Goal: Task Accomplishment & Management: Complete application form

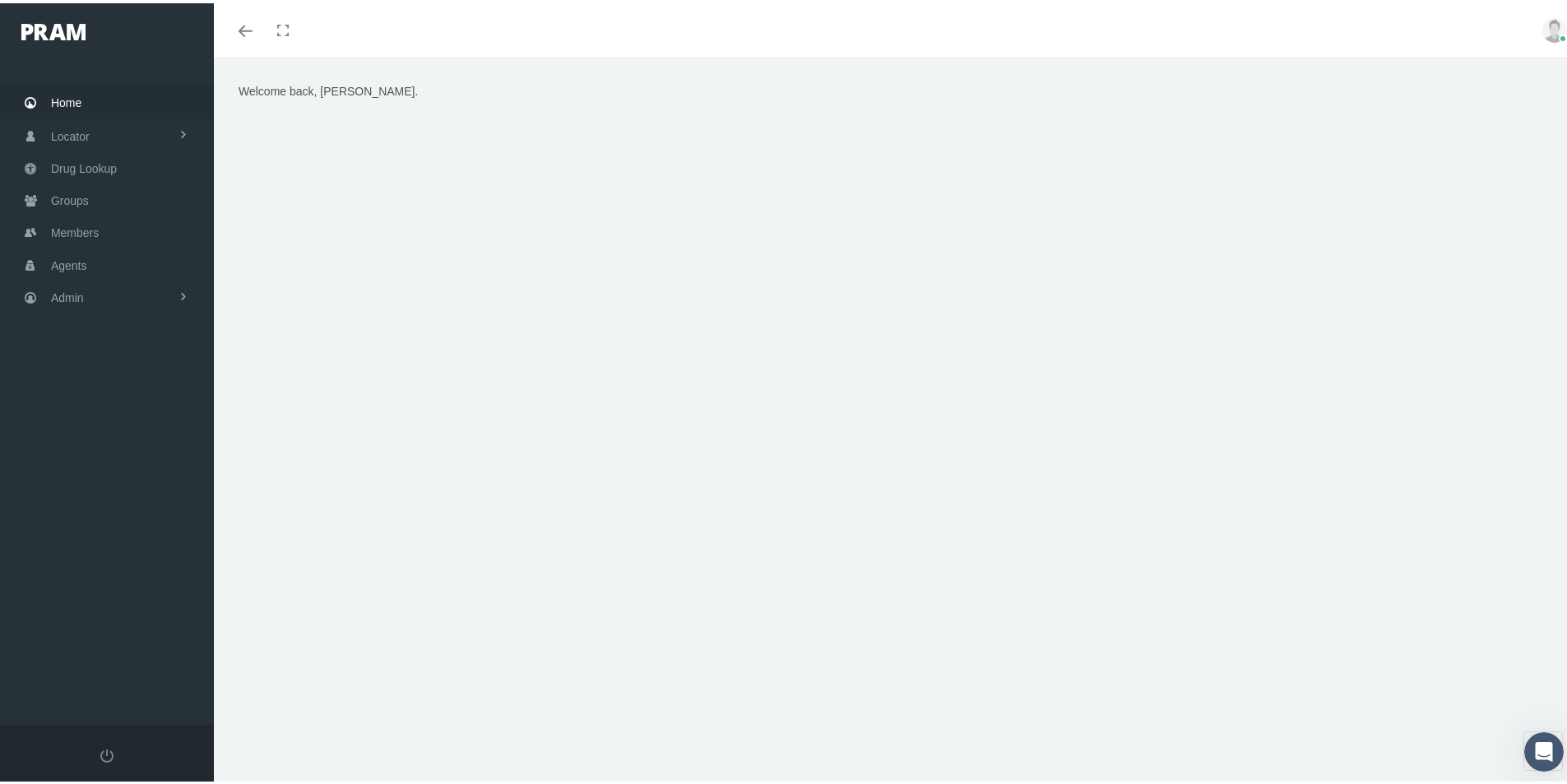
click at [869, 709] on div "Welcome back, [PERSON_NAME]." at bounding box center [897, 427] width 1366 height 747
drag, startPoint x: 68, startPoint y: 197, endPoint x: 121, endPoint y: 217, distance: 56.6
click at [68, 197] on span "Groups" at bounding box center [70, 197] width 38 height 32
click at [65, 202] on span "Groups" at bounding box center [70, 197] width 38 height 32
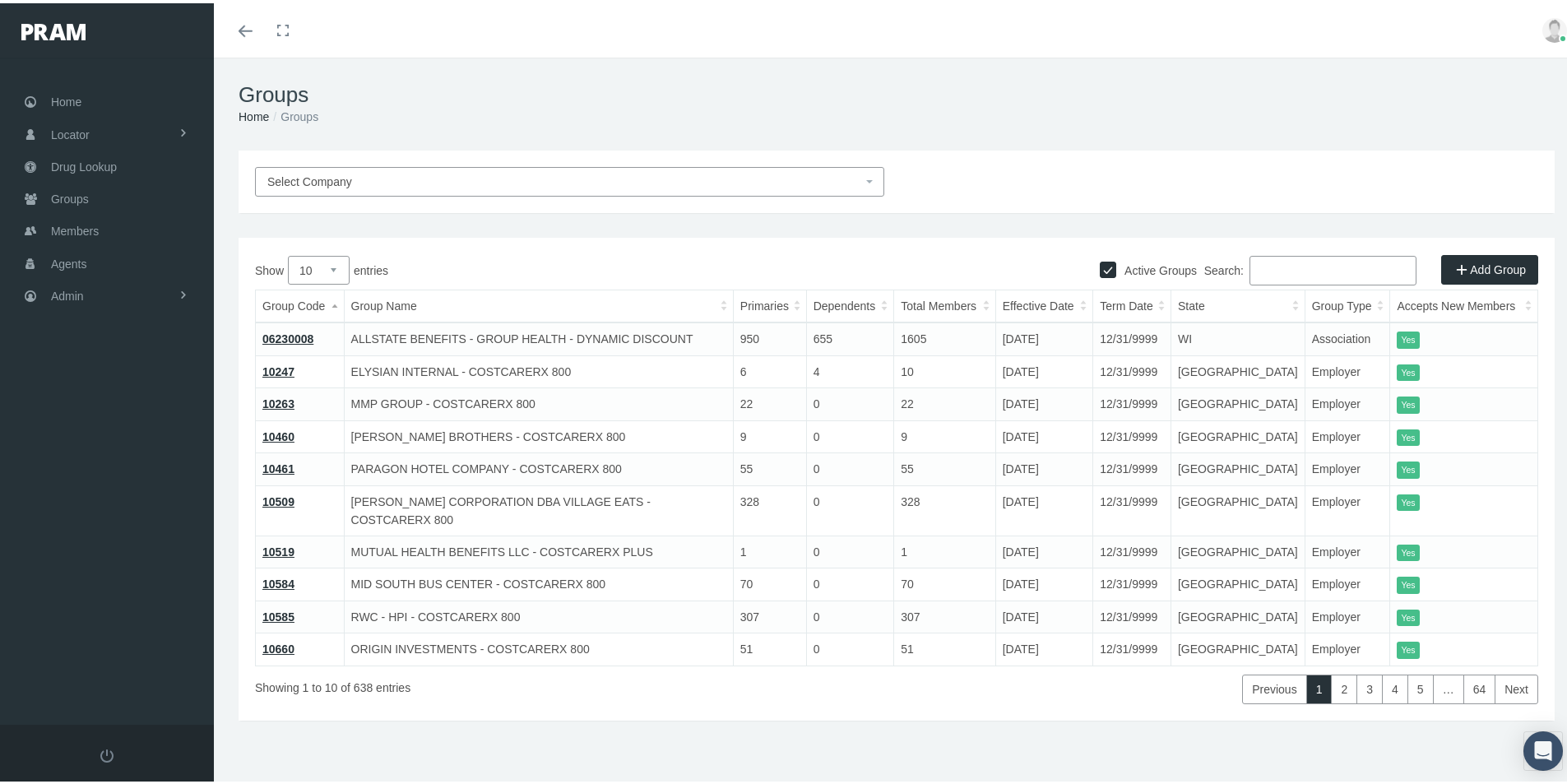
click at [322, 187] on span "Select Company" at bounding box center [564, 178] width 595 height 18
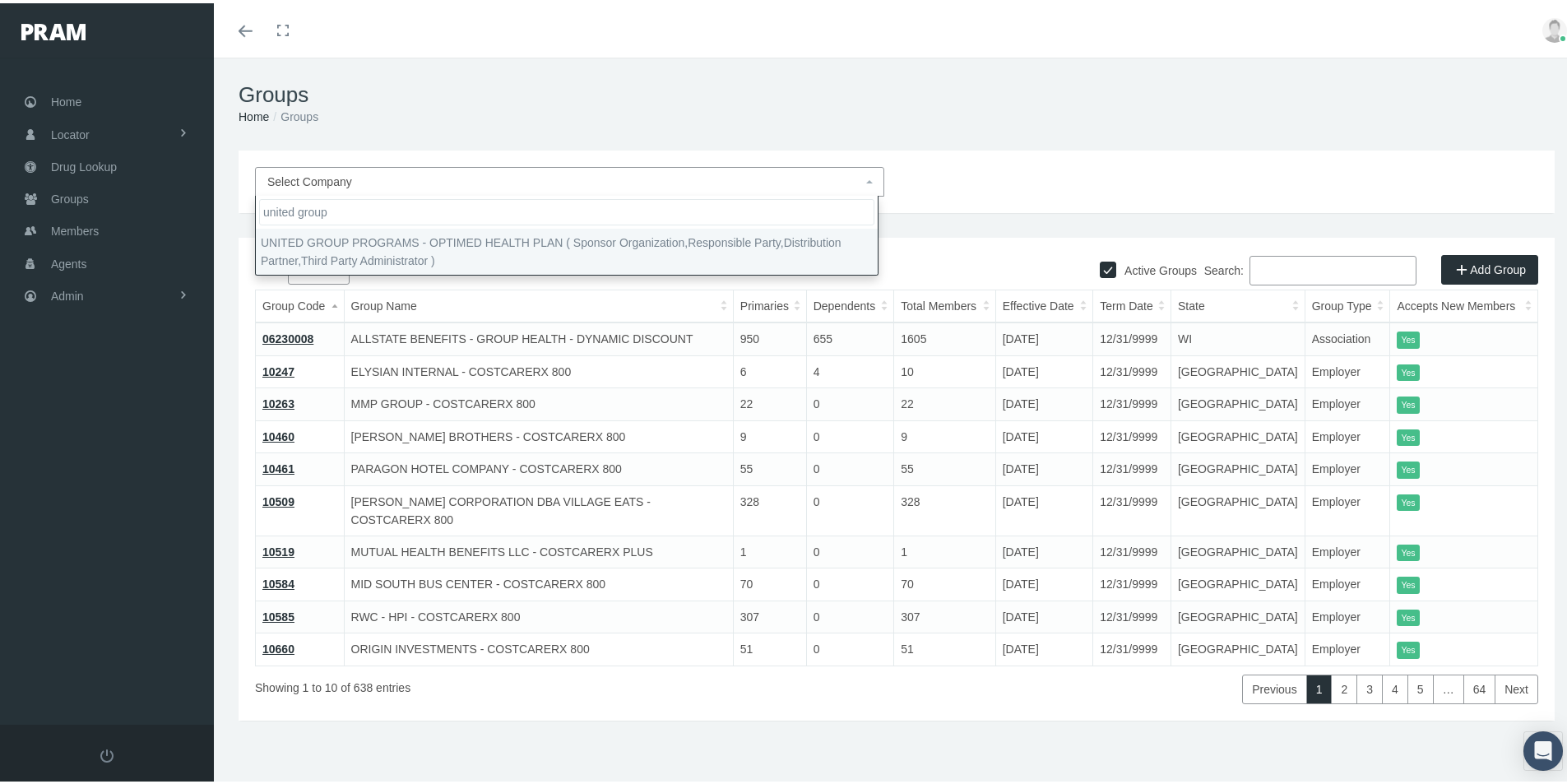
type input "united group"
select select "4875"
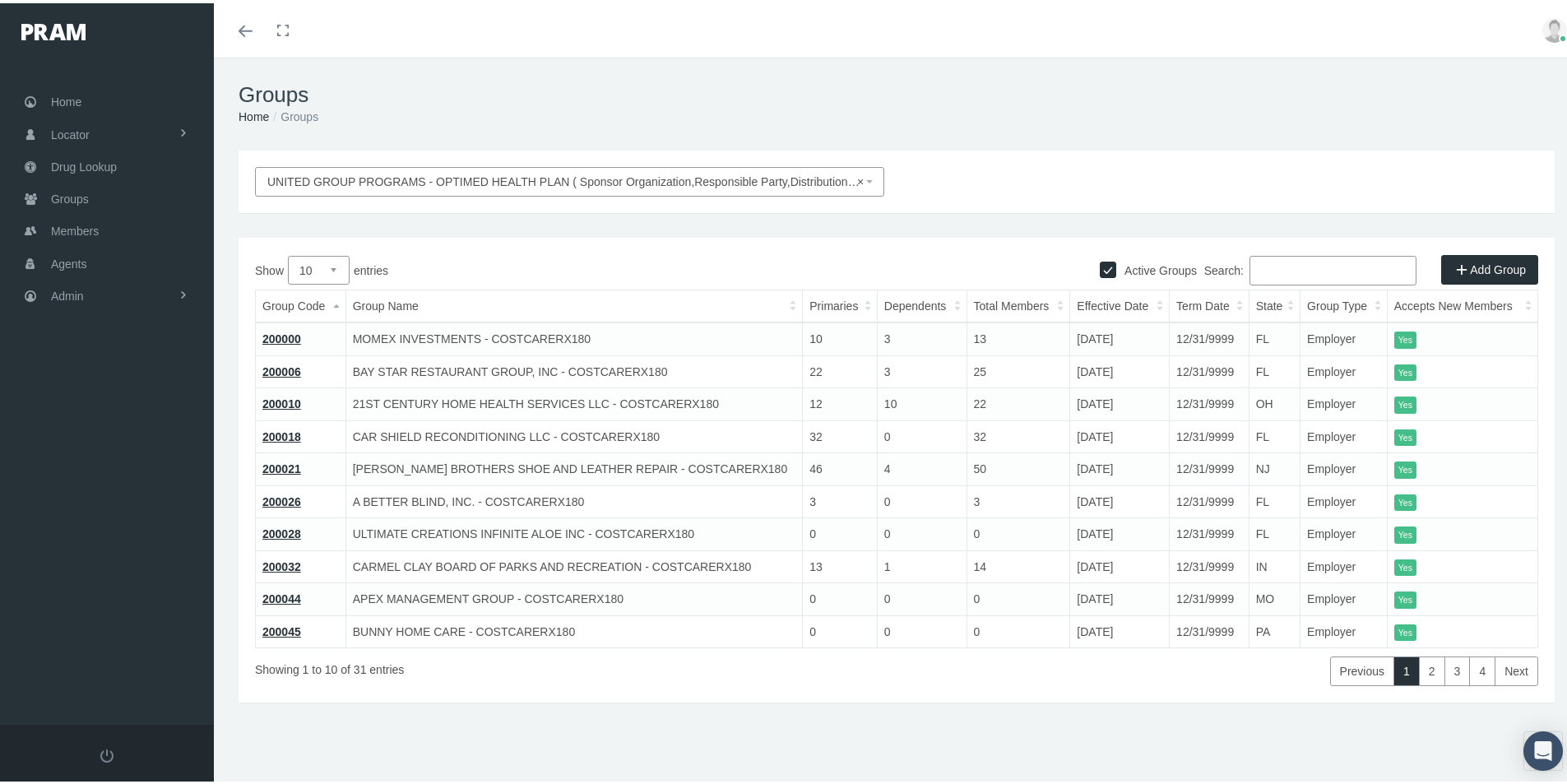
click at [282, 623] on link "200045" at bounding box center [281, 627] width 39 height 13
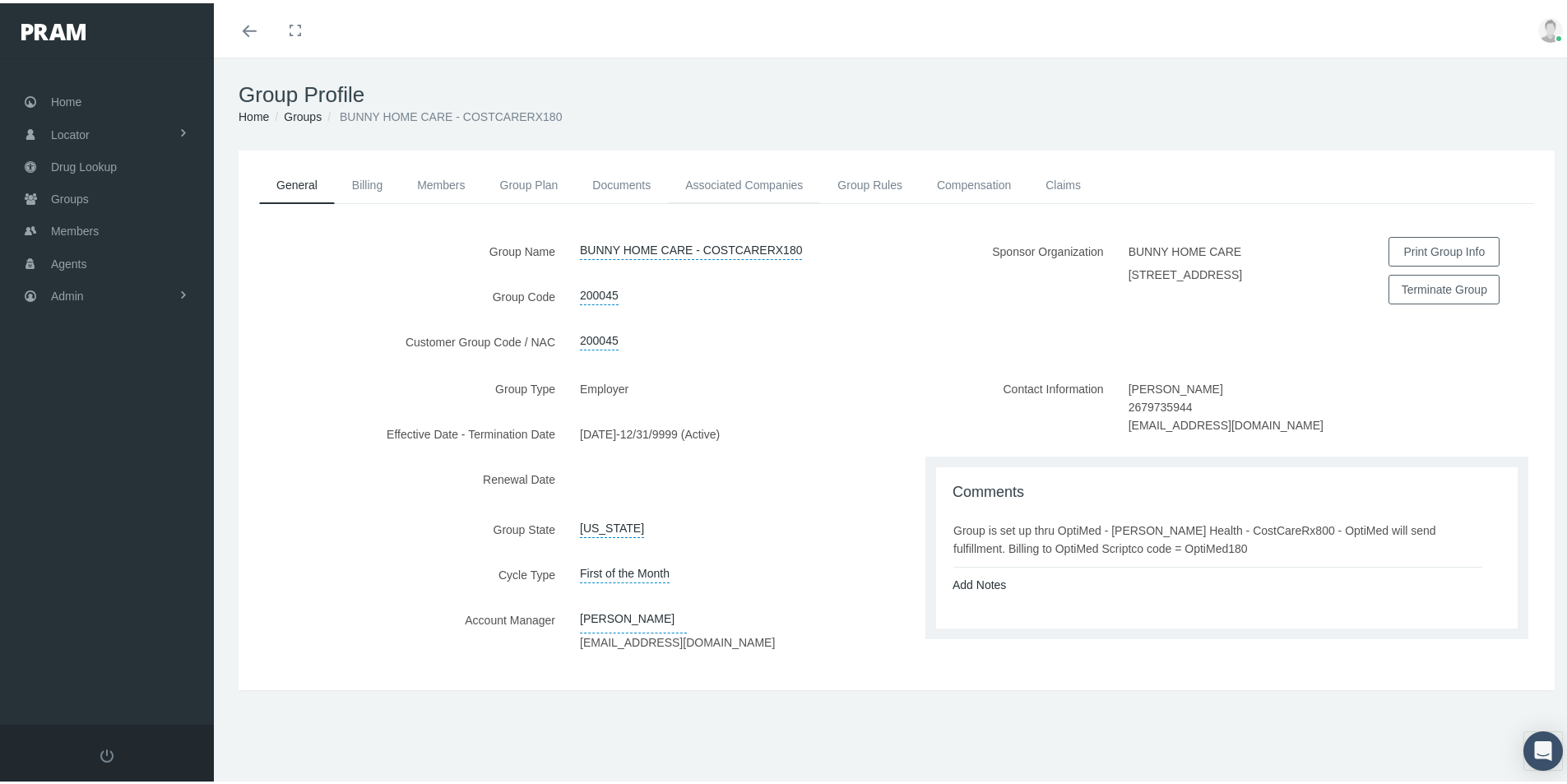
click at [754, 180] on link "Associated Companies" at bounding box center [744, 181] width 152 height 36
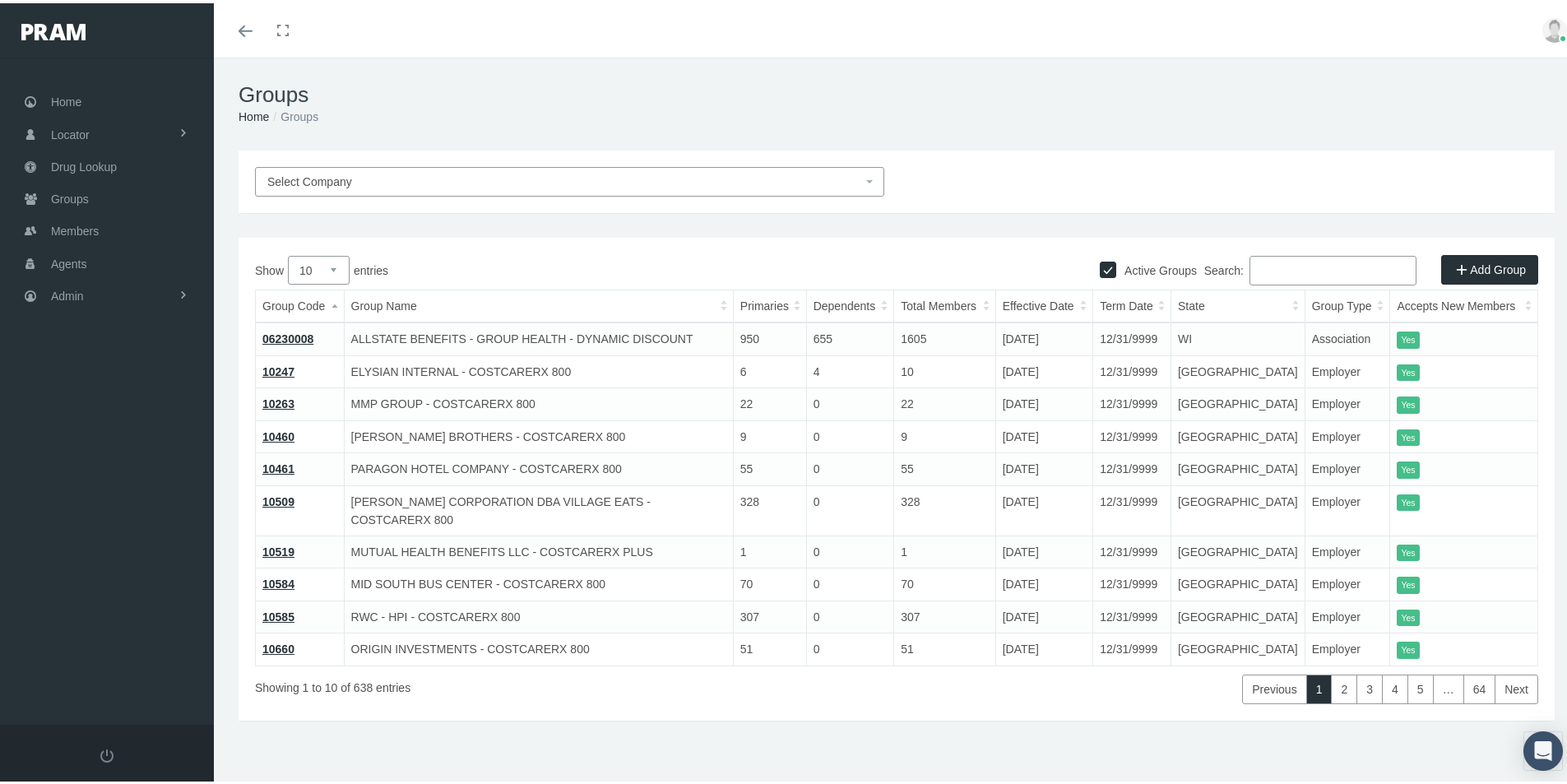
click at [392, 175] on span "Select Company" at bounding box center [564, 178] width 595 height 18
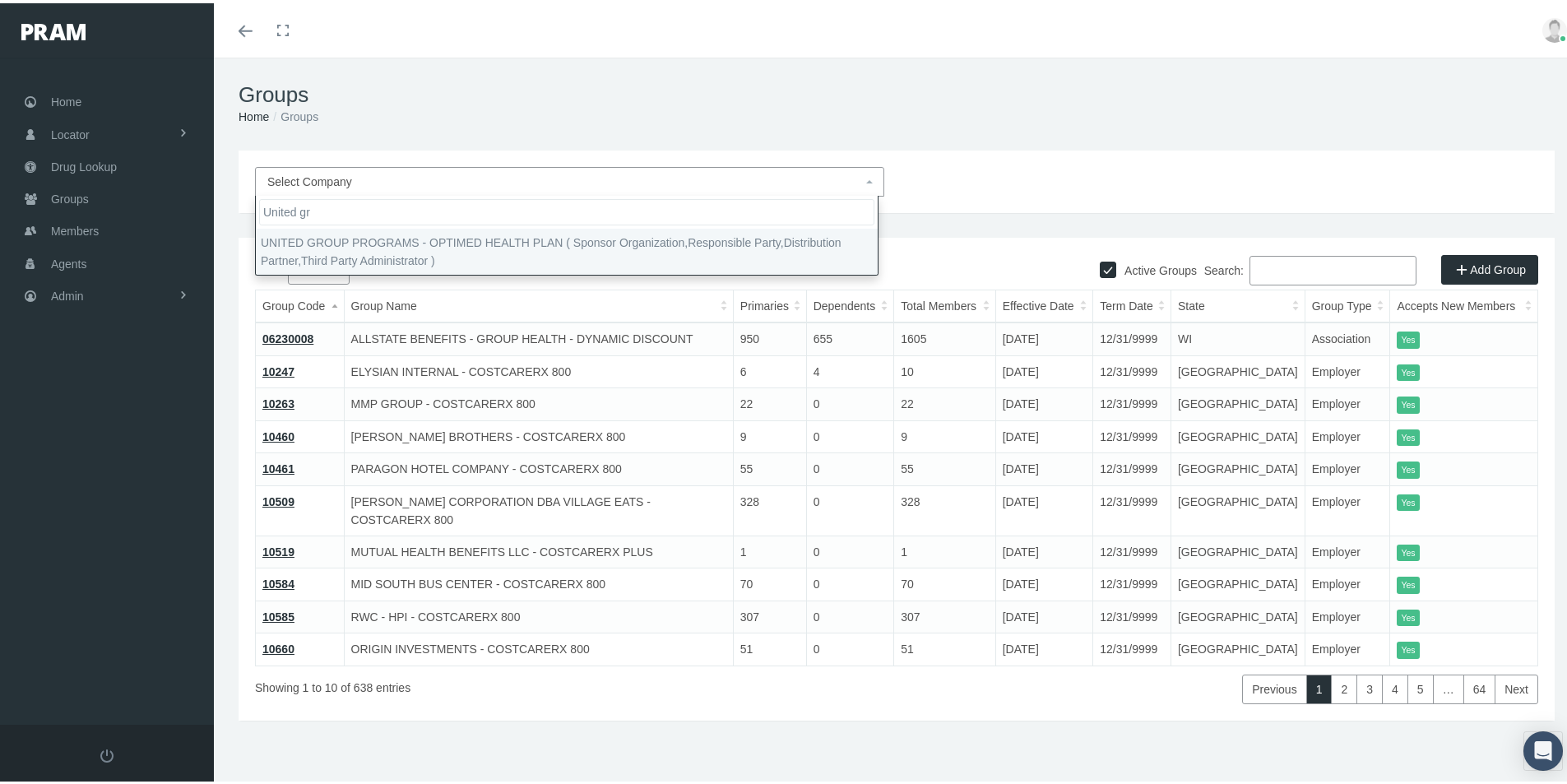
type input "United gr"
drag, startPoint x: 351, startPoint y: 224, endPoint x: 349, endPoint y: 237, distance: 13.2
select select "4875"
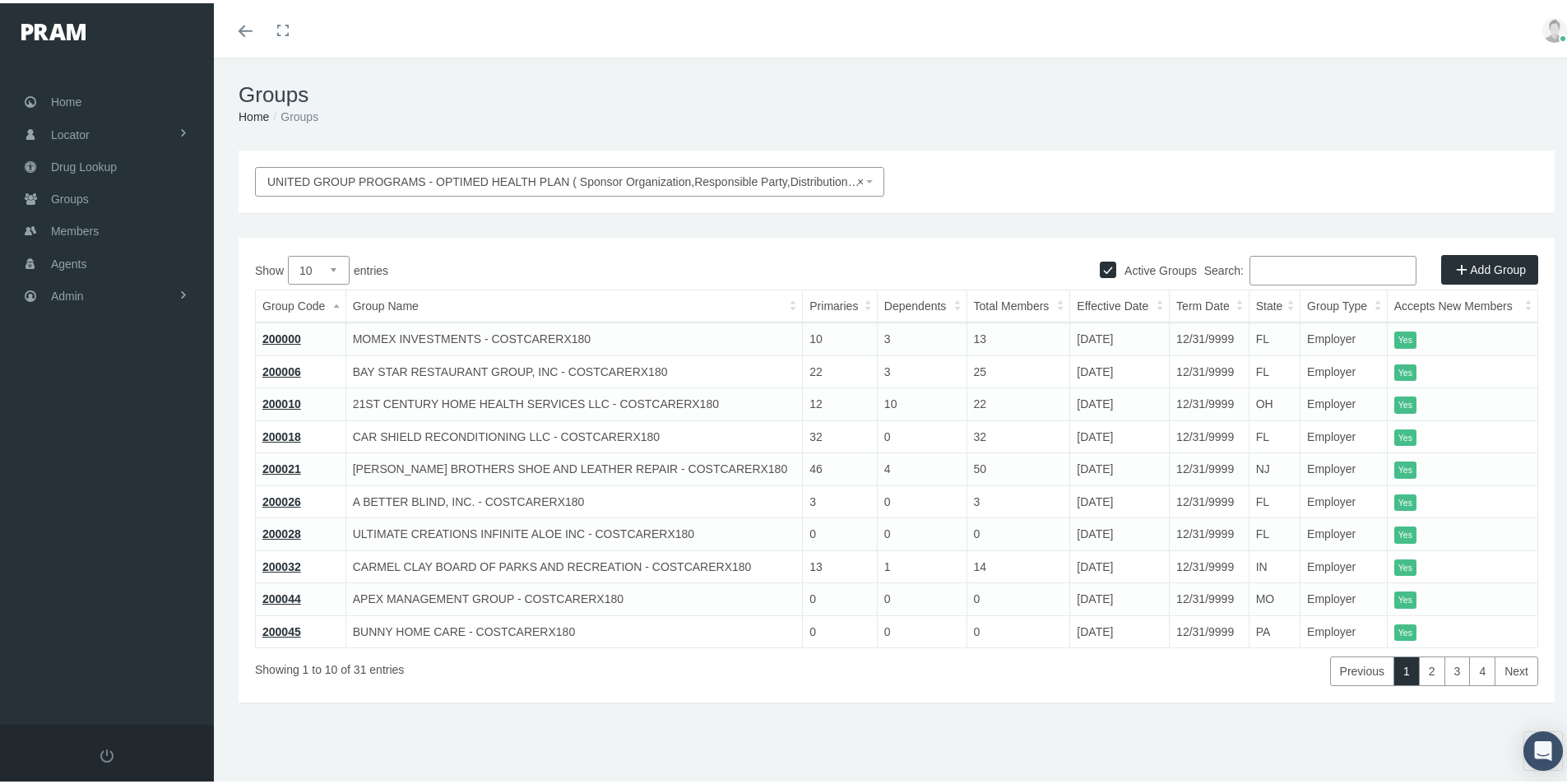
drag, startPoint x: 1462, startPoint y: 265, endPoint x: 990, endPoint y: 377, distance: 485.1
click at [1462, 266] on link "Add Group" at bounding box center [1489, 266] width 97 height 30
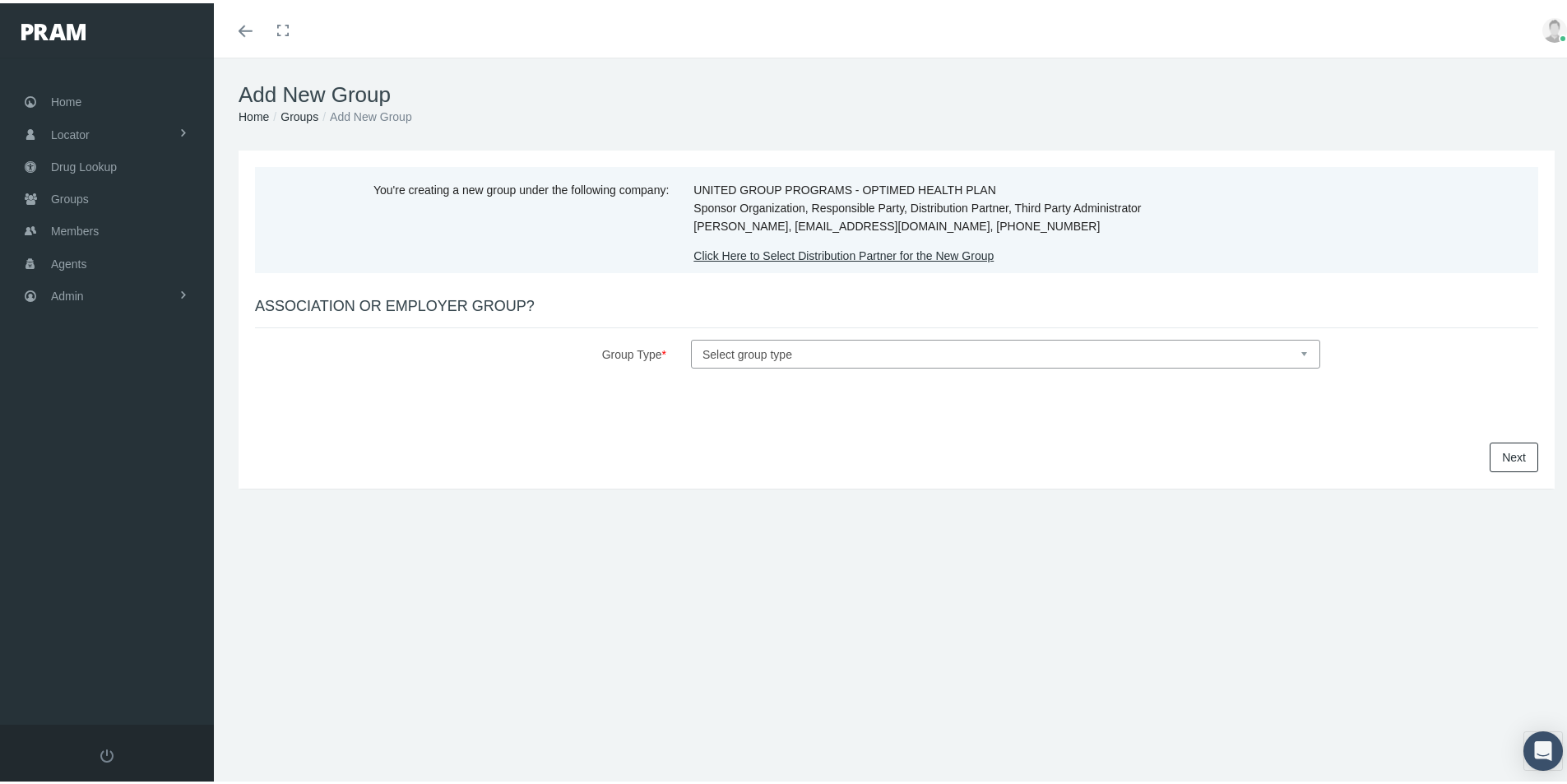
click at [694, 353] on select "Select group type Association Employer" at bounding box center [1005, 351] width 629 height 29
select select "1"
click at [691, 336] on select "Select group type Association Employer" at bounding box center [1005, 351] width 629 height 29
click at [1490, 449] on link "Next" at bounding box center [1514, 454] width 49 height 30
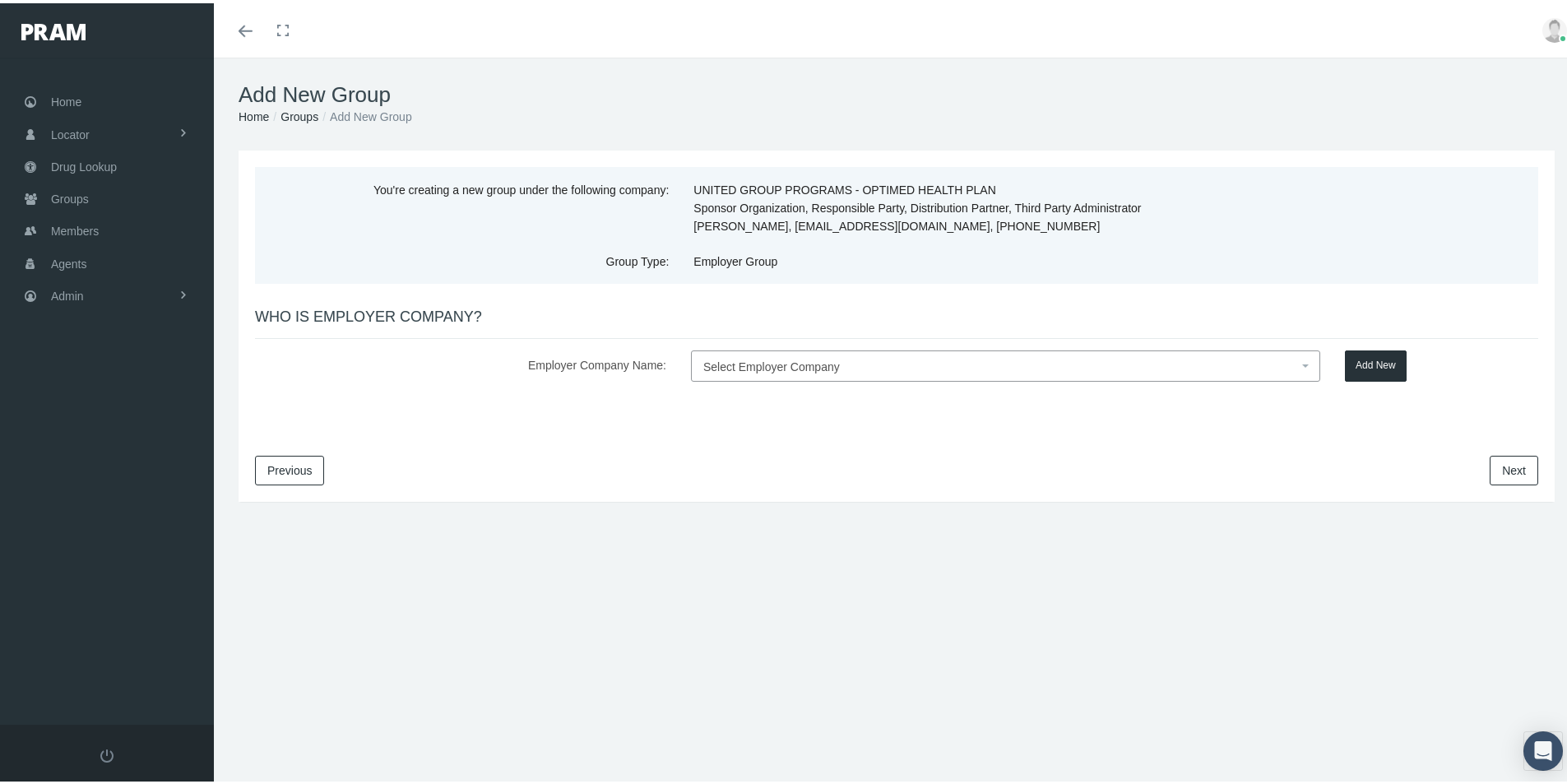
click at [737, 359] on span "Select Employer Company" at bounding box center [771, 363] width 136 height 13
type input "OC Marine Services"
click at [1374, 359] on button "Add New" at bounding box center [1376, 362] width 62 height 32
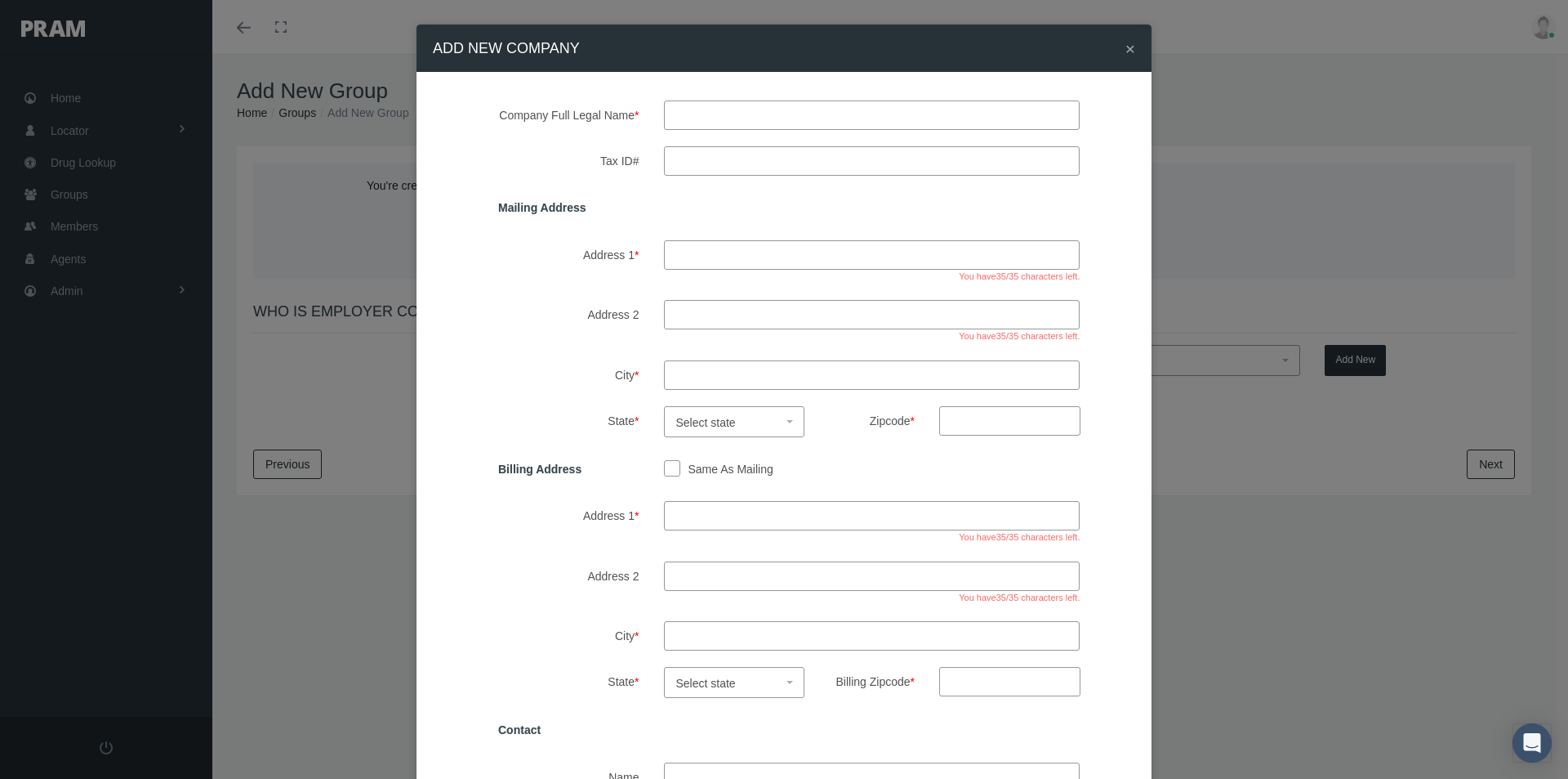
click at [673, 114] on input "text" at bounding box center [872, 115] width 417 height 30
type input "oc marine services"
click at [679, 162] on input "Tax ID#" at bounding box center [872, 161] width 417 height 30
type input "84-4863071"
click at [674, 260] on input "Address 1 *" at bounding box center [872, 254] width 417 height 30
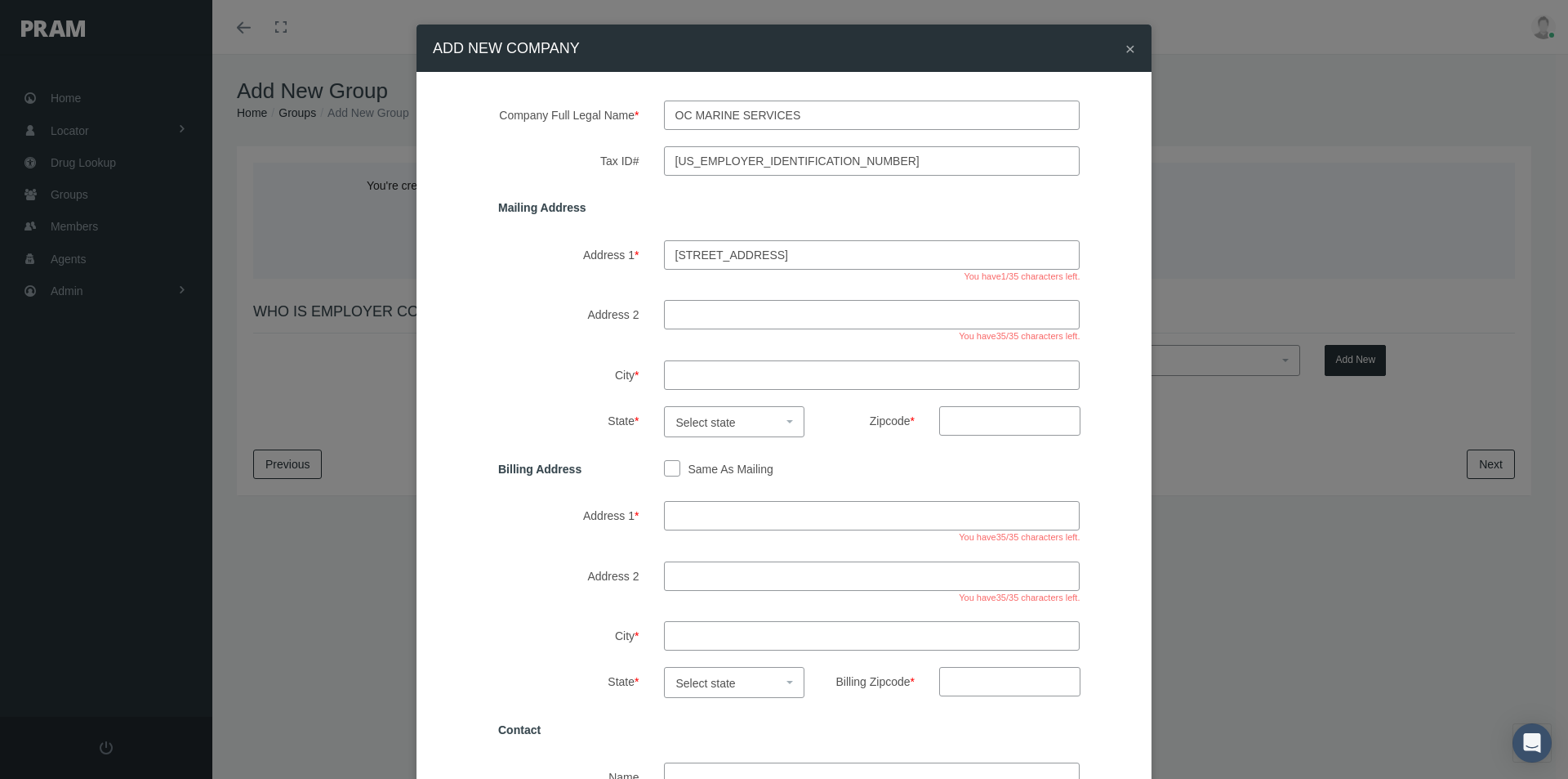
type input "610 thimble shoals blvd suite 203D"
click at [710, 378] on input "City *" at bounding box center [872, 375] width 417 height 30
type input "newport news"
click at [702, 416] on span "Select state" at bounding box center [706, 422] width 60 height 13
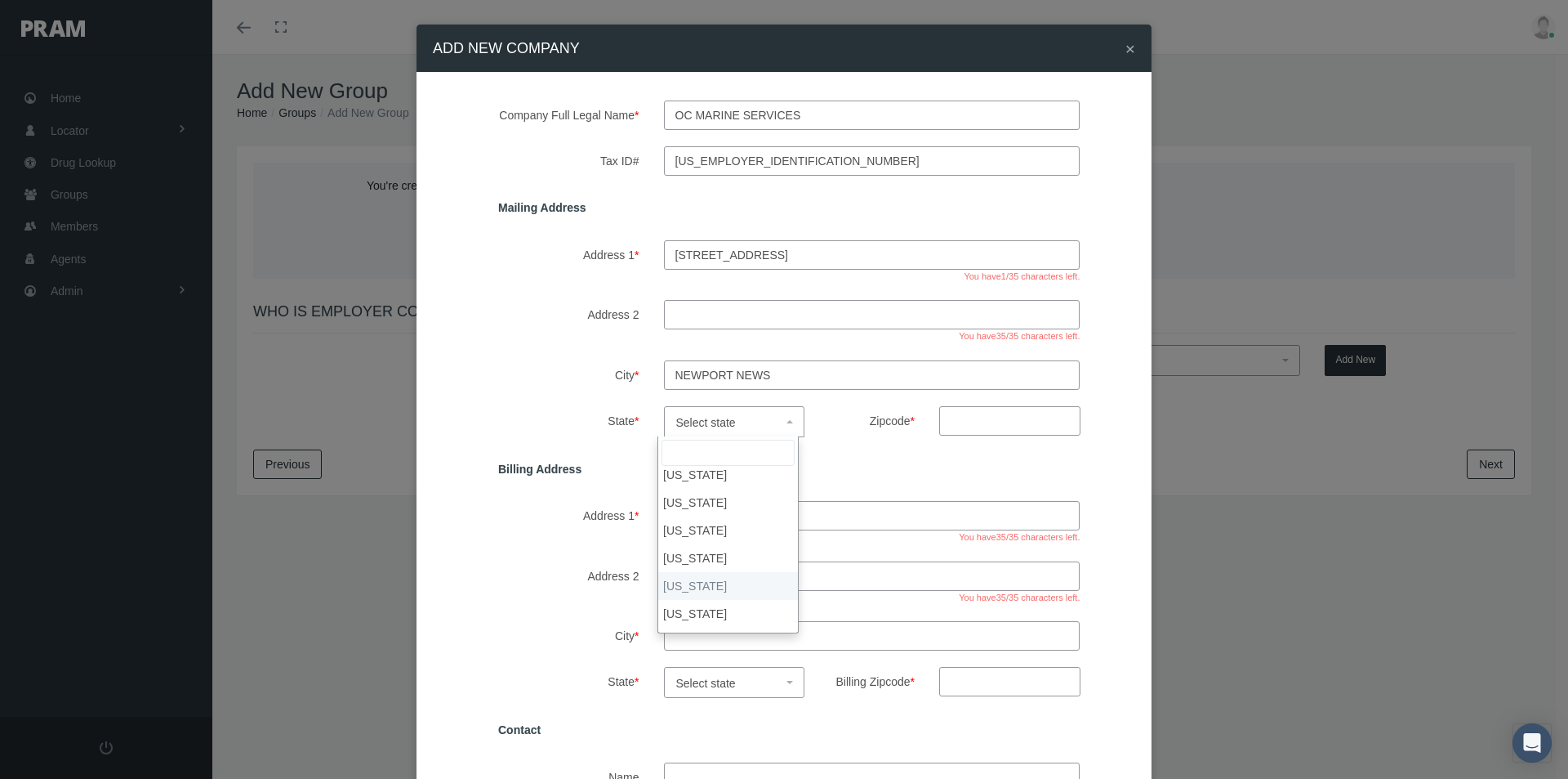
select select "VA"
click at [952, 418] on input "Zipcode *" at bounding box center [1010, 420] width 141 height 30
type input "23606"
drag, startPoint x: 666, startPoint y: 466, endPoint x: 671, endPoint y: 473, distance: 8.6
click at [666, 467] on input "Same As Mailing" at bounding box center [672, 467] width 16 height 16
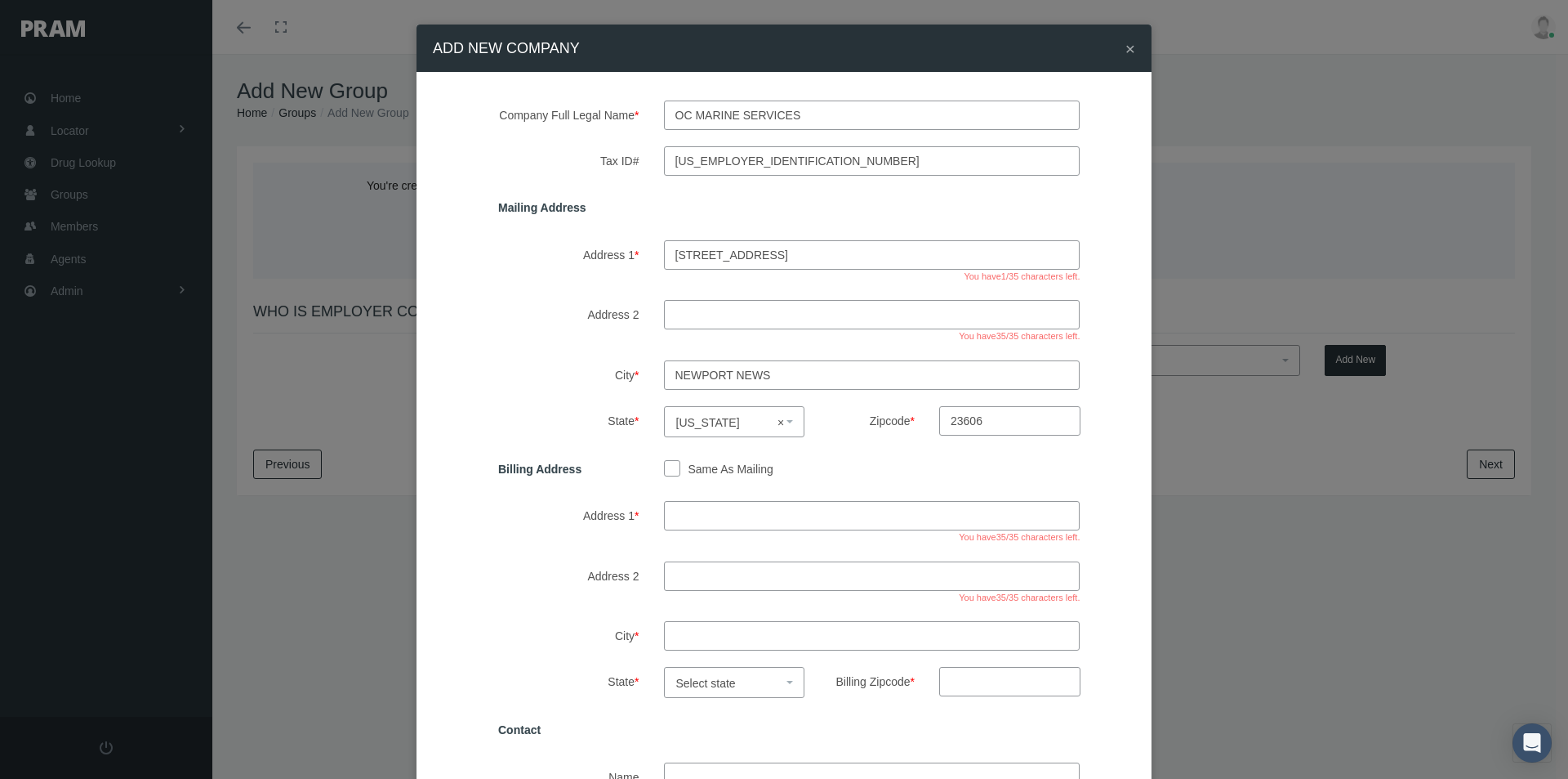
checkbox input "true"
type input "610 thimble shoals blvd suite 203D"
type input "newport news"
select select "VA"
type input "23606"
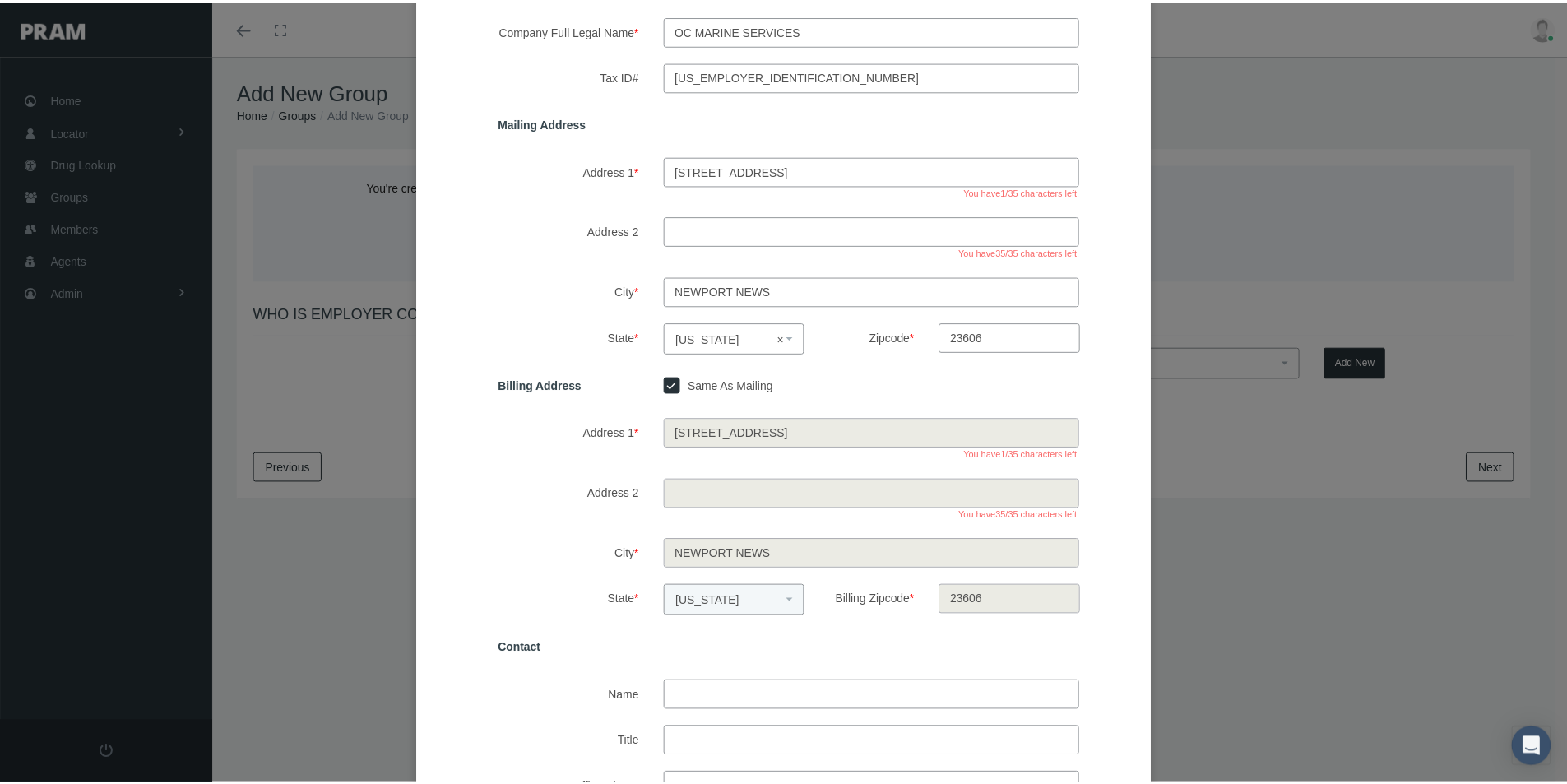
scroll to position [329, 0]
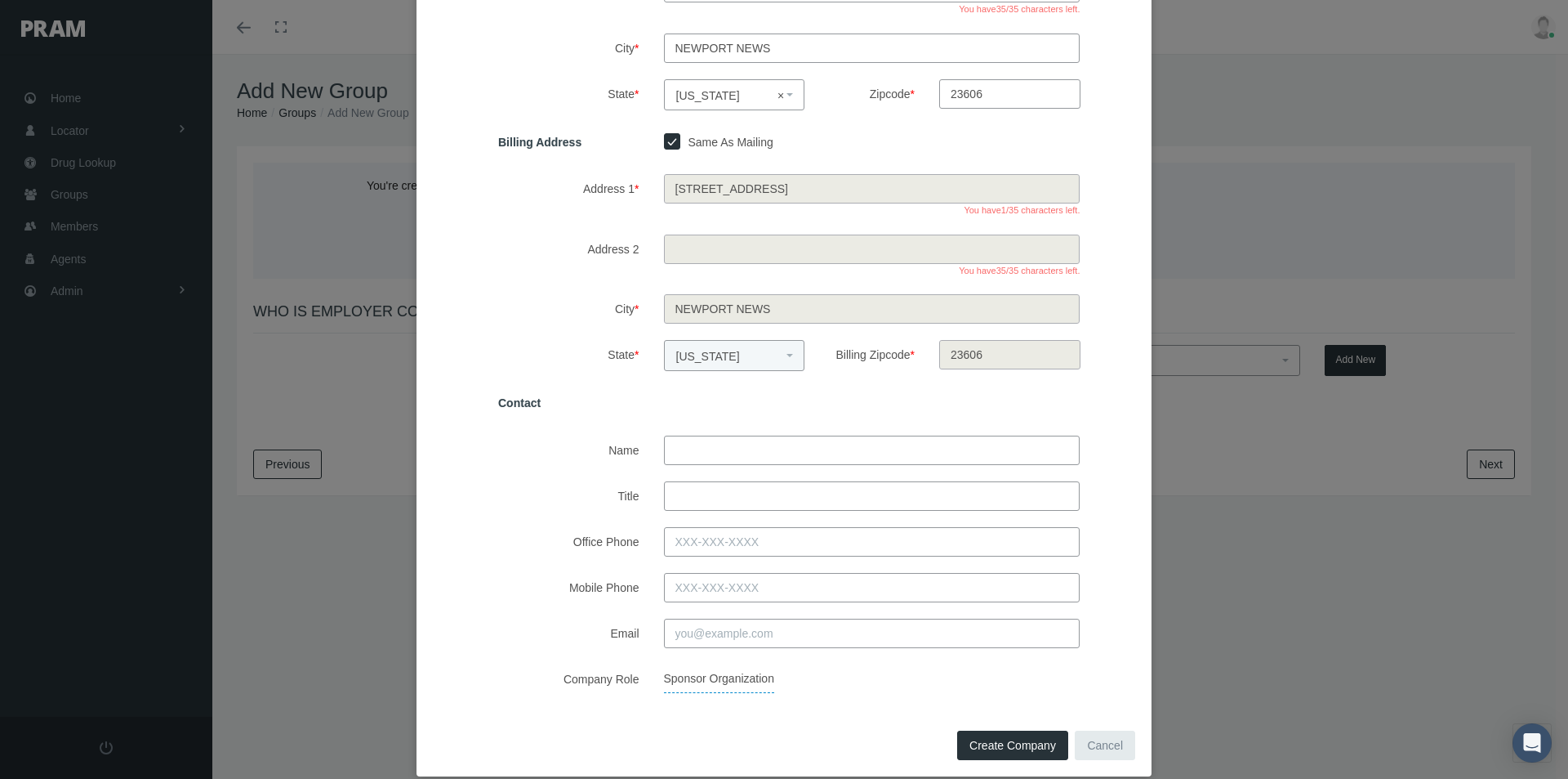
click at [696, 447] on input "Name" at bounding box center [872, 450] width 417 height 30
type input "nick beaver"
click at [677, 500] on input "Title" at bounding box center [872, 496] width 417 height 30
type input "VP"
click at [685, 545] on input "Office Phone" at bounding box center [872, 542] width 417 height 30
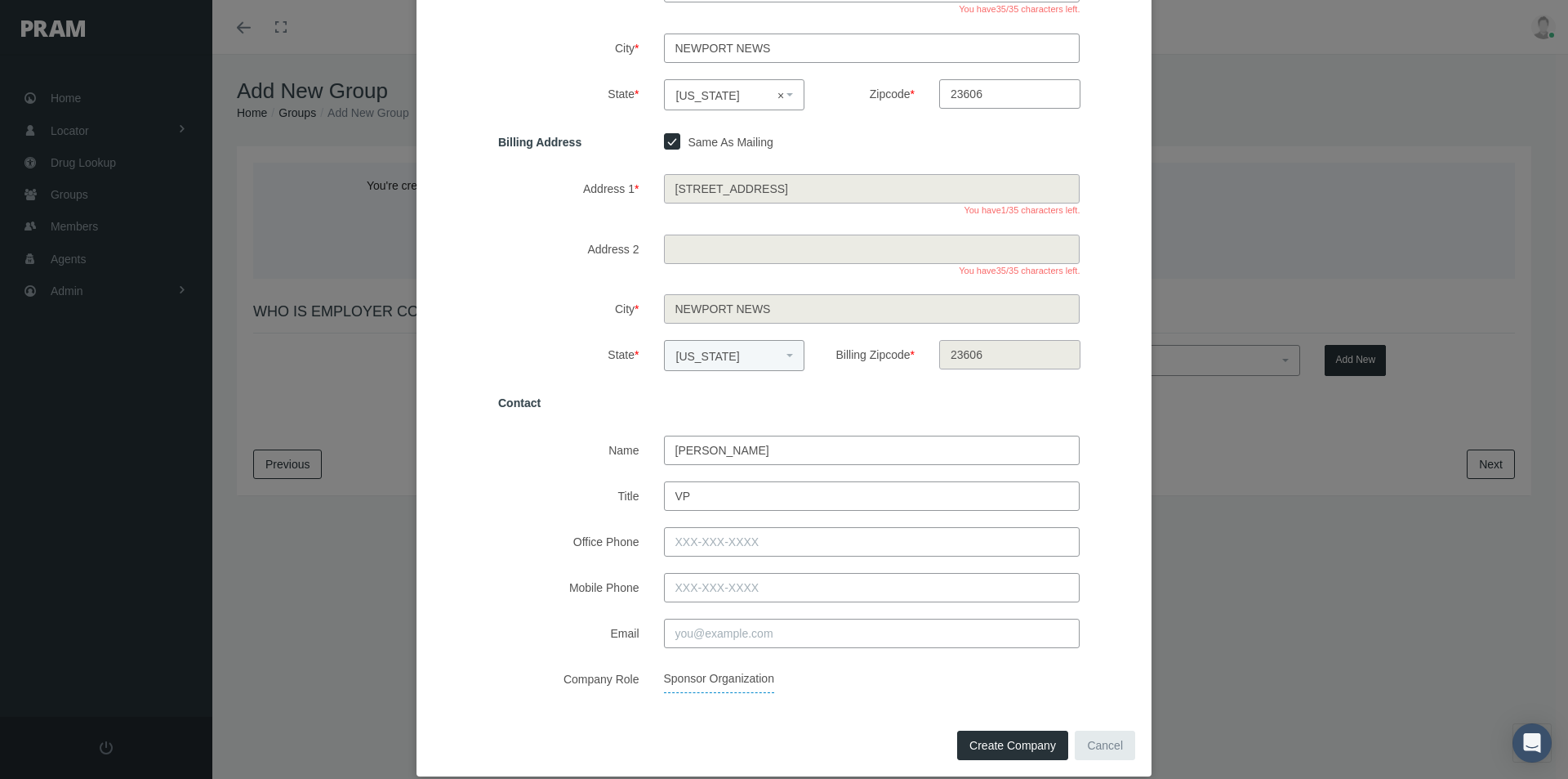
click at [693, 629] on input "Email" at bounding box center [872, 633] width 417 height 30
type input "nick@ocmsllc.com"
click at [969, 740] on span "Create Company" at bounding box center [1013, 744] width 87 height 13
select select
checkbox input "false"
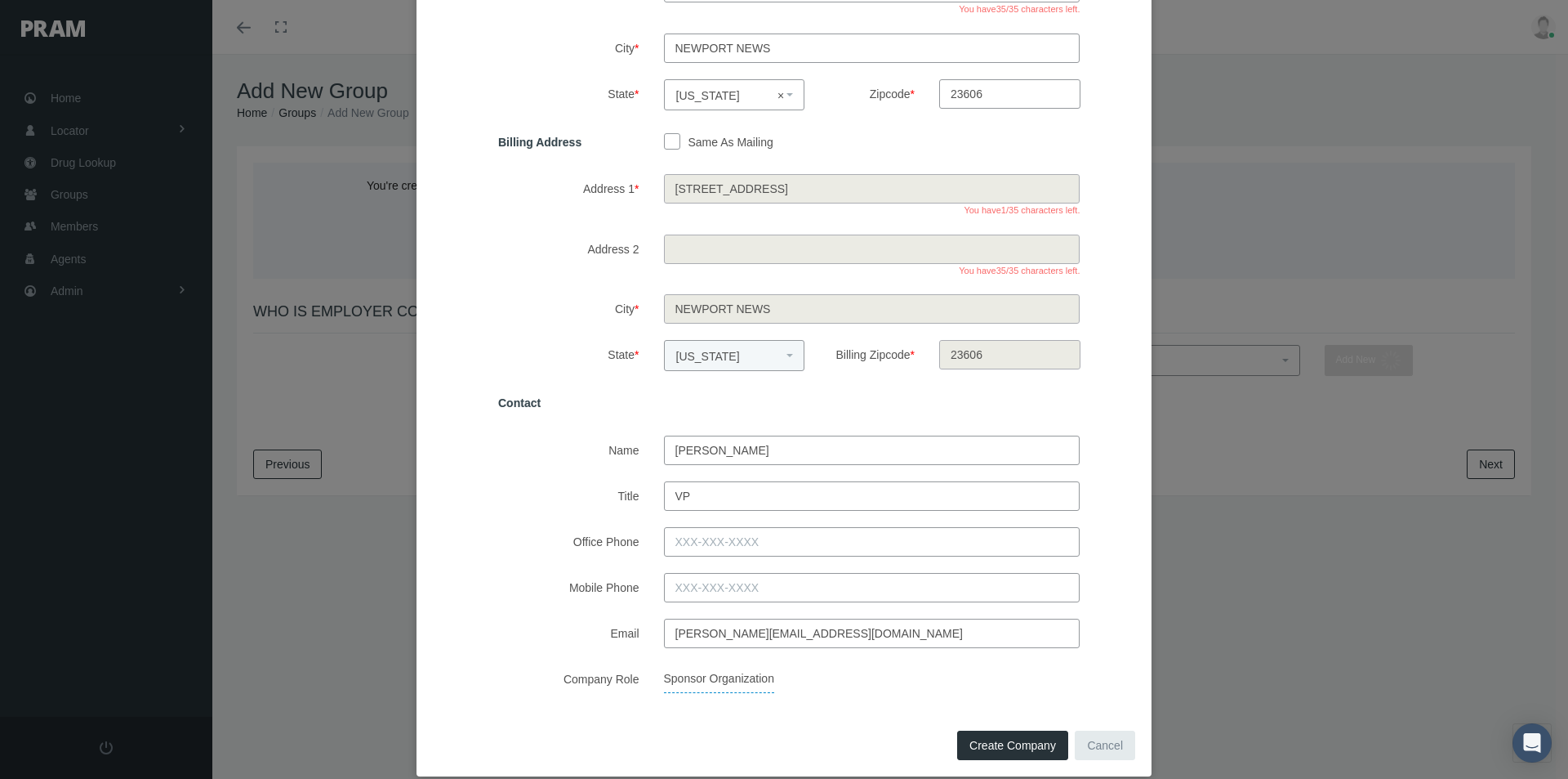
select select
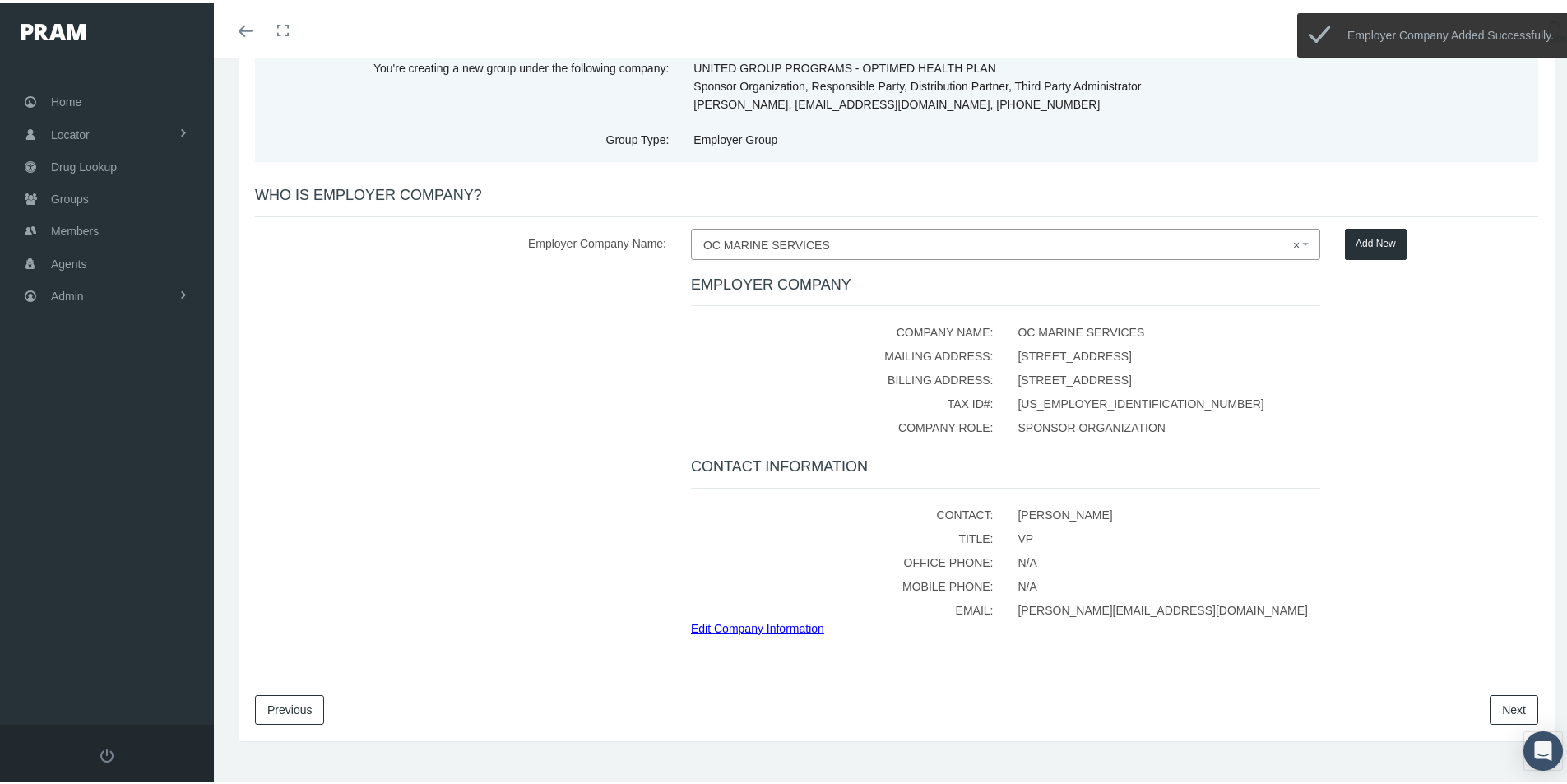
scroll to position [143, 0]
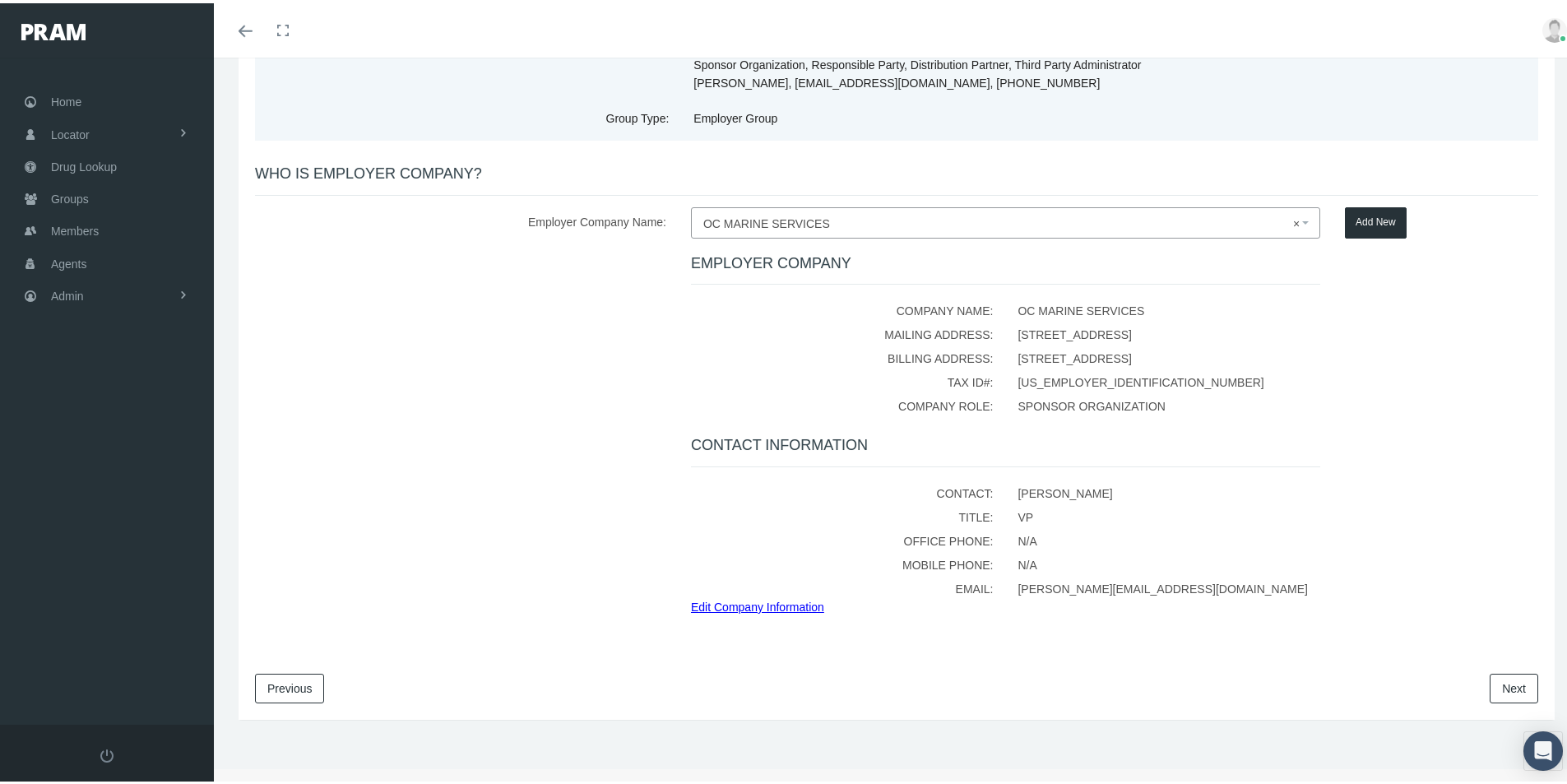
click at [1495, 681] on link "Next" at bounding box center [1514, 685] width 49 height 30
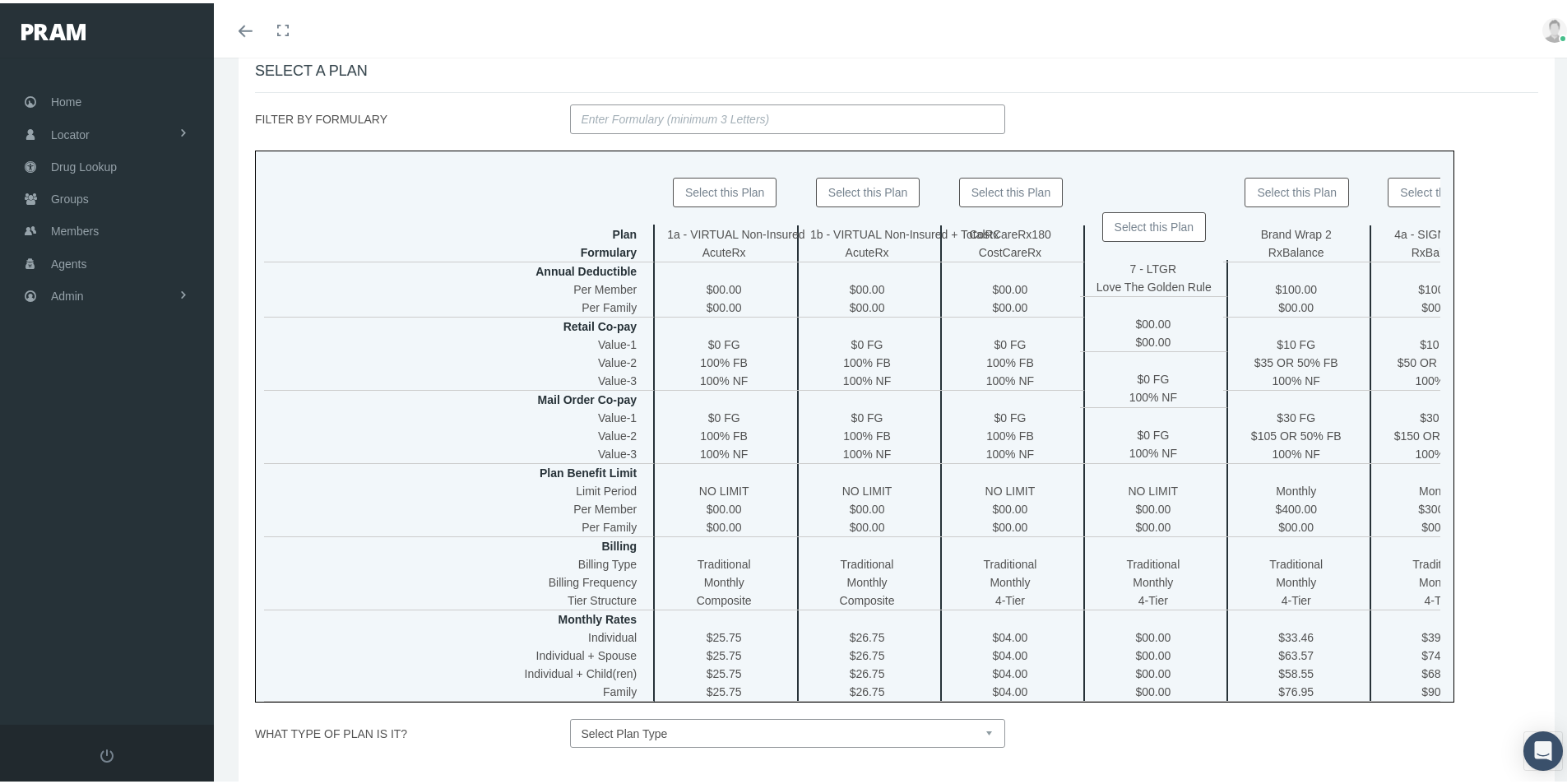
scroll to position [246, 0]
click at [994, 185] on button "Select this Plan" at bounding box center [1011, 188] width 104 height 30
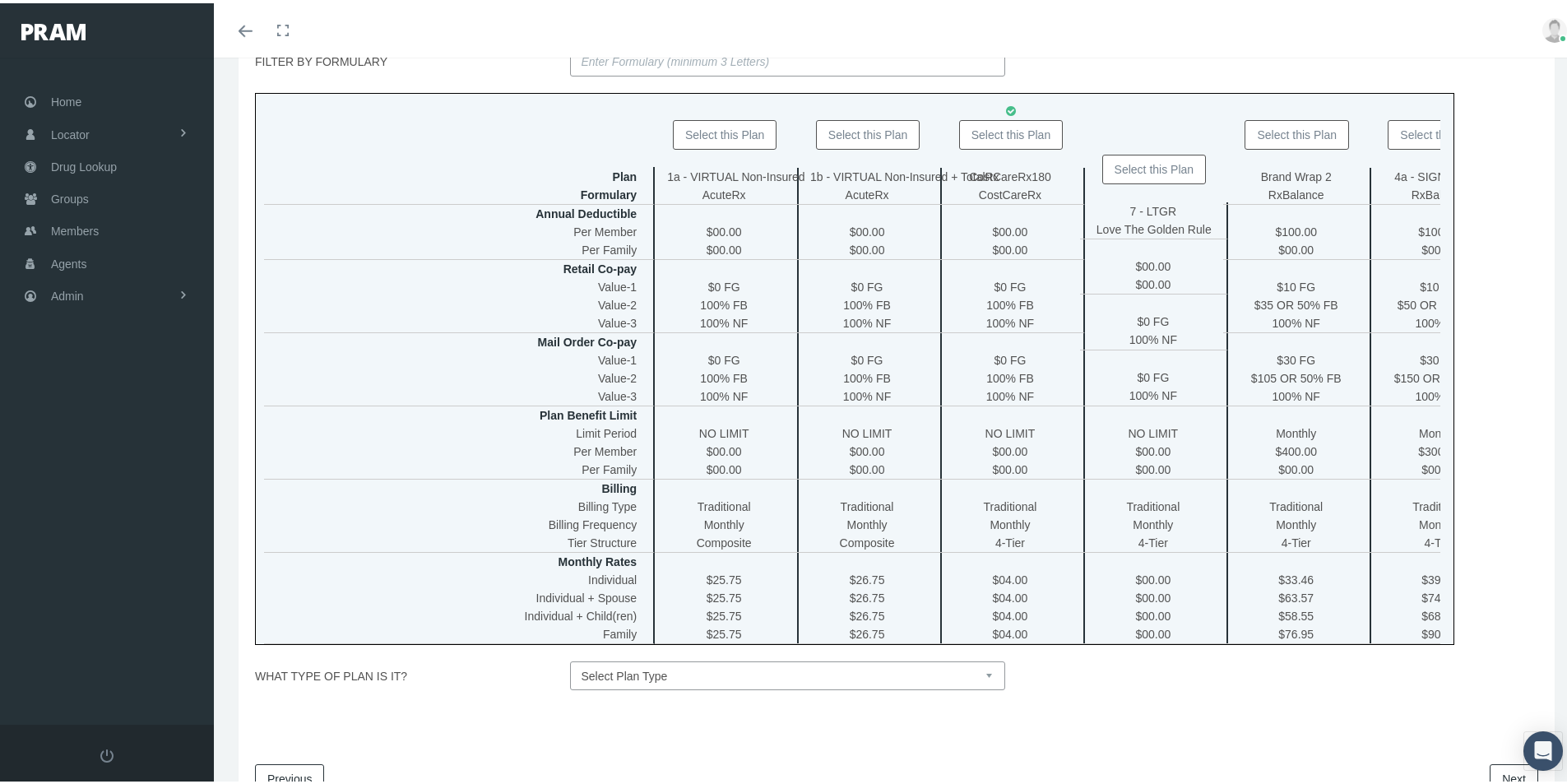
scroll to position [407, 0]
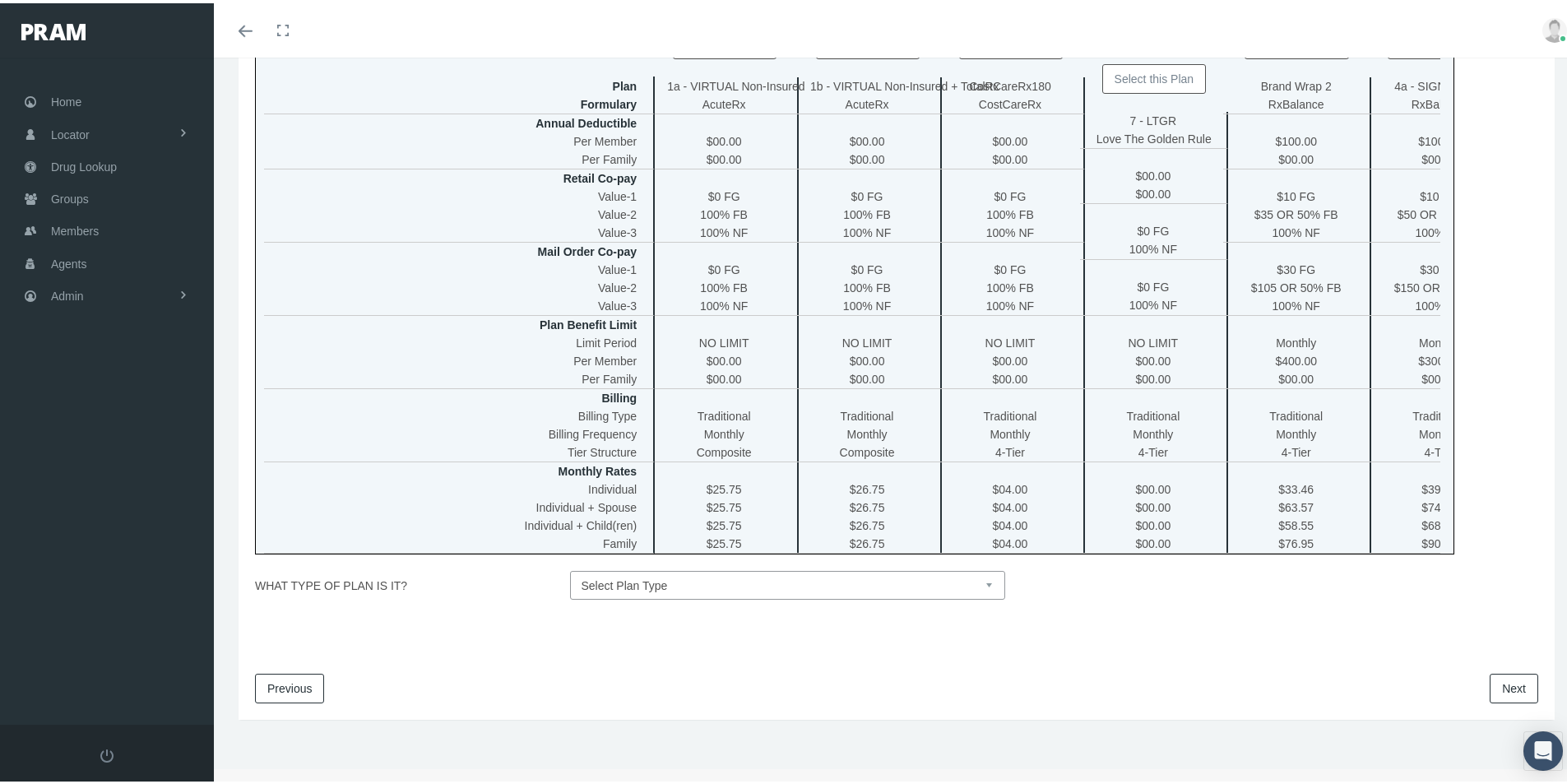
drag, startPoint x: 985, startPoint y: 581, endPoint x: 968, endPoint y: 590, distance: 19.2
click at [984, 581] on select "Select Plan Type Insured Lyric Lean Unknown" at bounding box center [788, 582] width 436 height 29
select select "0"
click at [570, 567] on select "Select Plan Type Insured Lyric Lean Unknown" at bounding box center [788, 582] width 436 height 29
drag, startPoint x: 1501, startPoint y: 682, endPoint x: 1306, endPoint y: 669, distance: 195.4
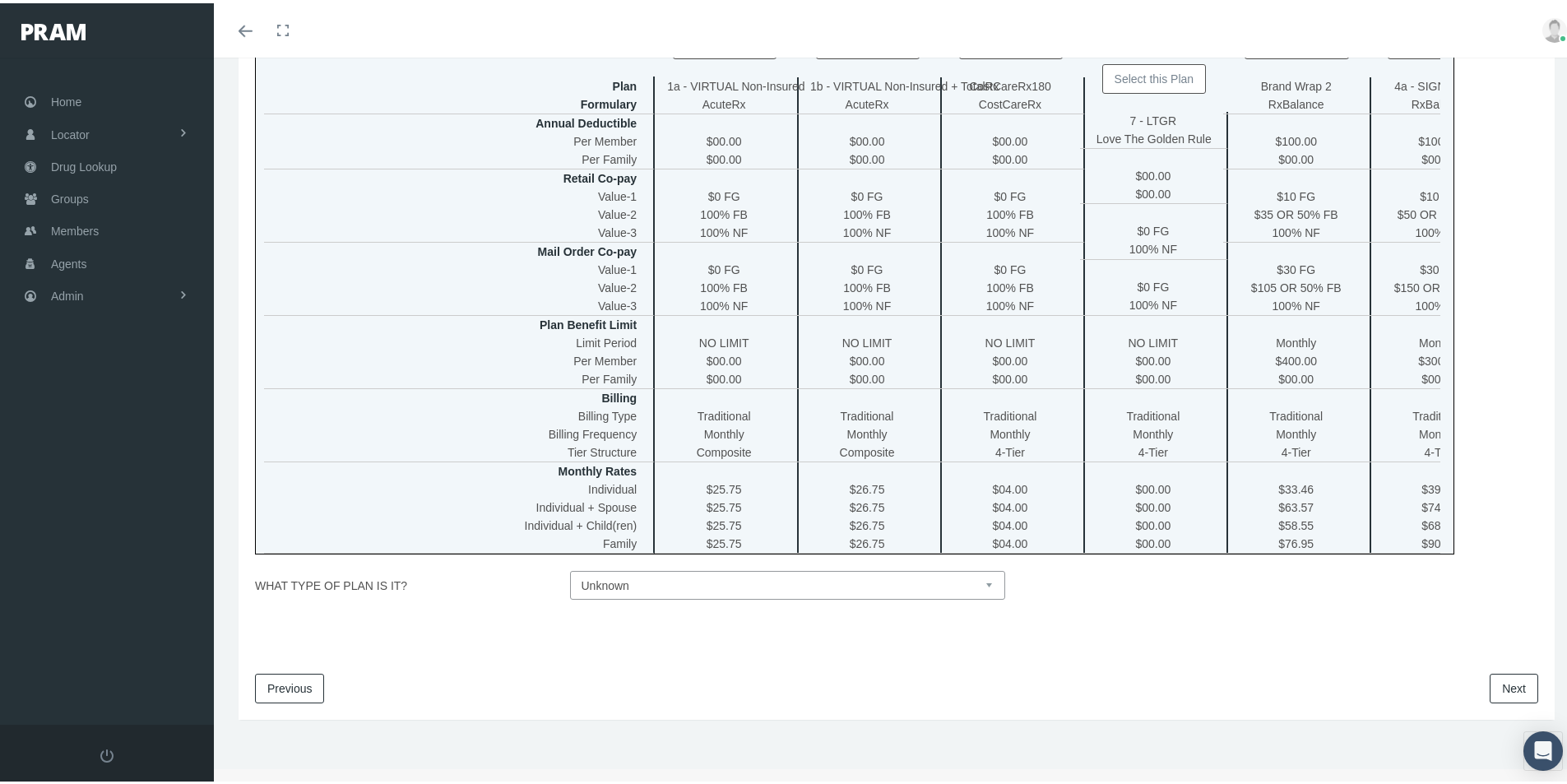
click at [1500, 682] on link "Next" at bounding box center [1514, 685] width 49 height 30
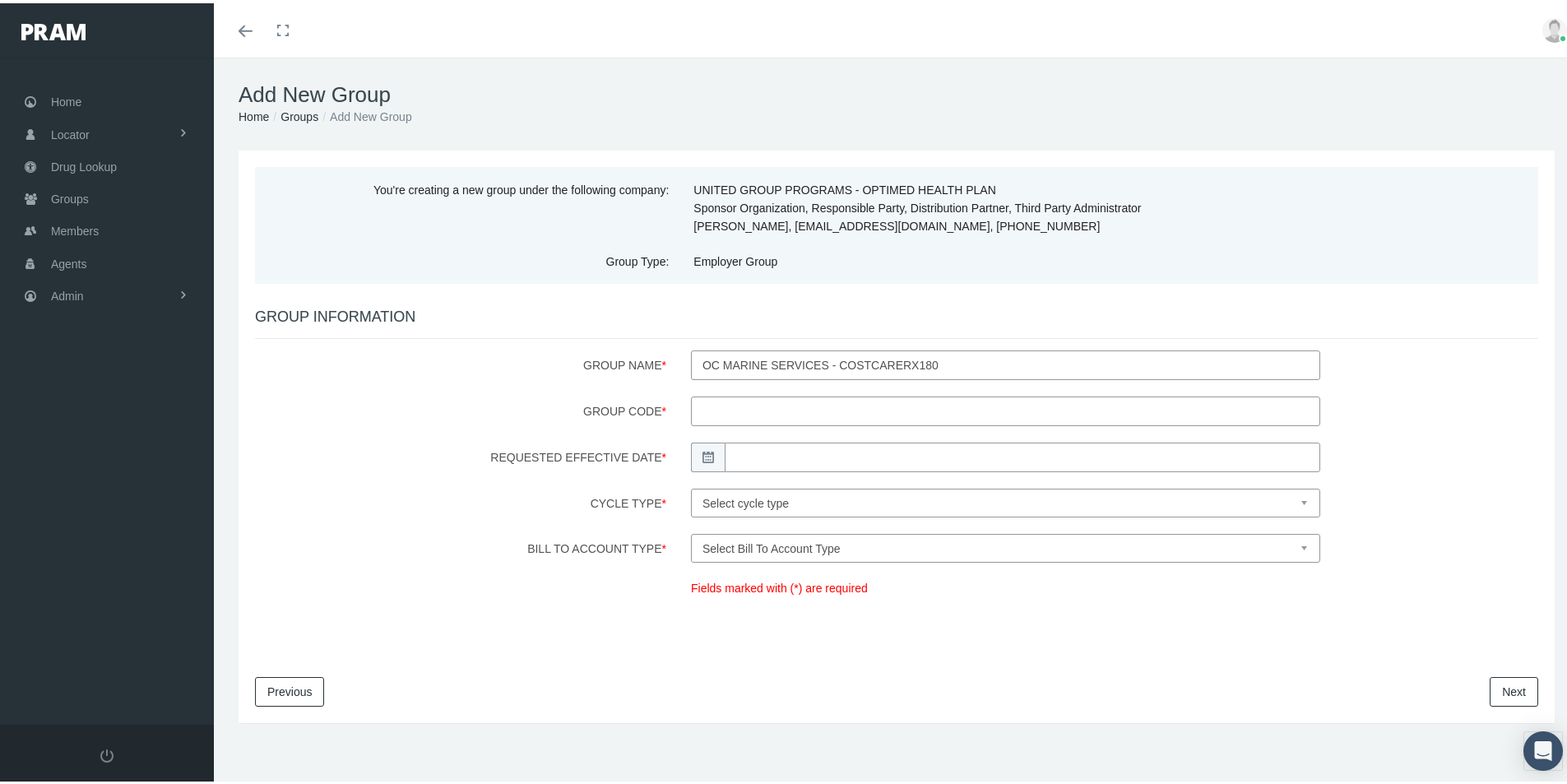
drag, startPoint x: 711, startPoint y: 410, endPoint x: 903, endPoint y: 407, distance: 192.0
click at [712, 410] on input "Group Code *" at bounding box center [1005, 407] width 629 height 30
type input "200162"
click at [768, 453] on body "Toggle Fullscreen Toggle navigation Toggle menubar Toggle fullscreen Profile Lo…" at bounding box center [789, 392] width 1579 height 784
click at [813, 533] on td "1" at bounding box center [811, 534] width 25 height 25
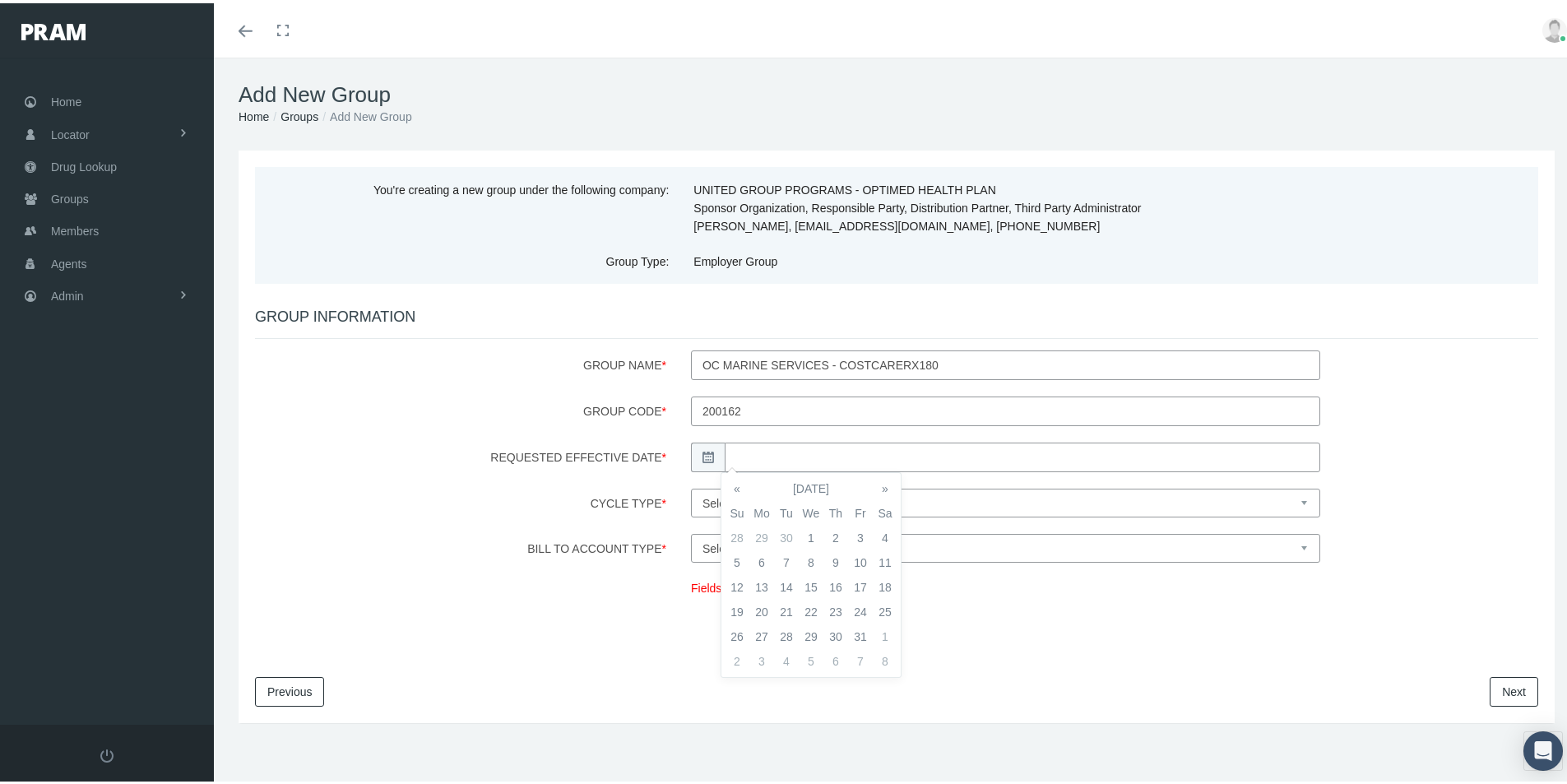
type input "[DATE]"
click at [924, 494] on select "Select cycle type First of the Month Any Day of the Month First and Fifteenth o…" at bounding box center [1005, 500] width 629 height 29
select select "1"
click at [691, 485] on select "Select cycle type First of the Month Any Day of the Month First and Fifteenth o…" at bounding box center [1005, 500] width 629 height 29
click at [783, 549] on select "Select Bill To Account Type Company Member" at bounding box center [1005, 545] width 629 height 29
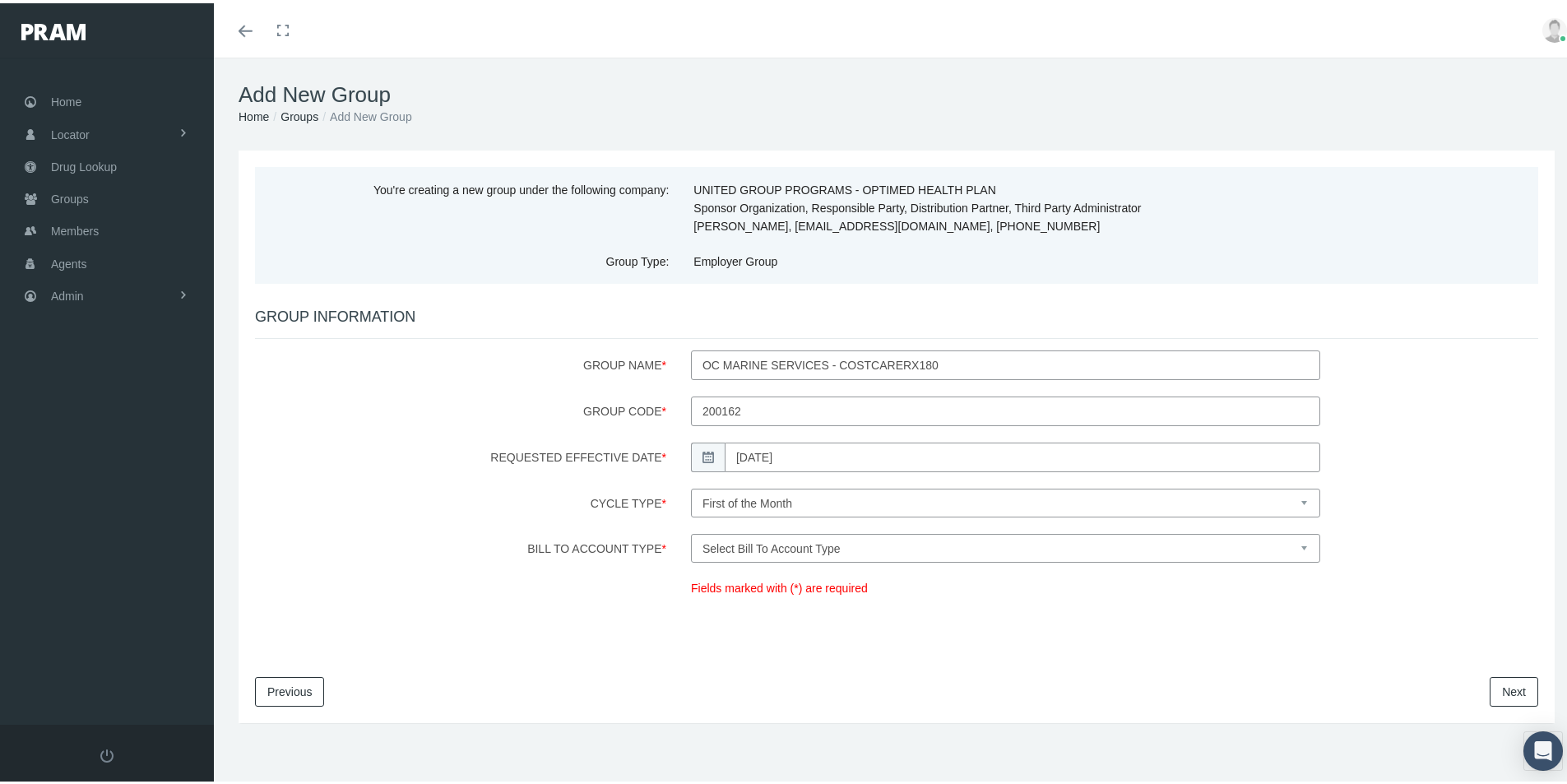
select select "1"
click at [691, 531] on select "Select Bill To Account Type Company Member" at bounding box center [1005, 545] width 629 height 29
click at [1504, 686] on link "Next" at bounding box center [1514, 688] width 49 height 30
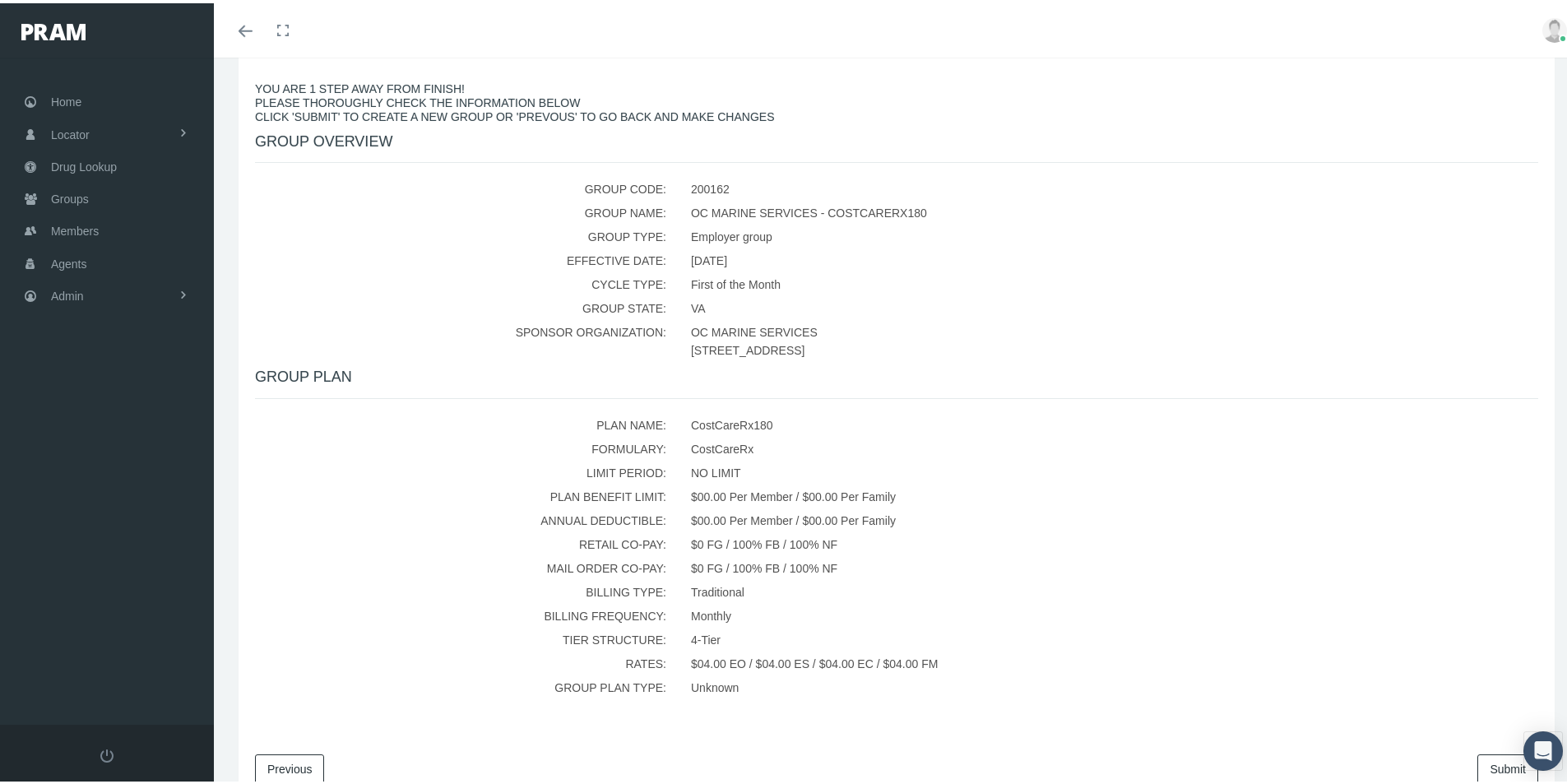
scroll to position [306, 0]
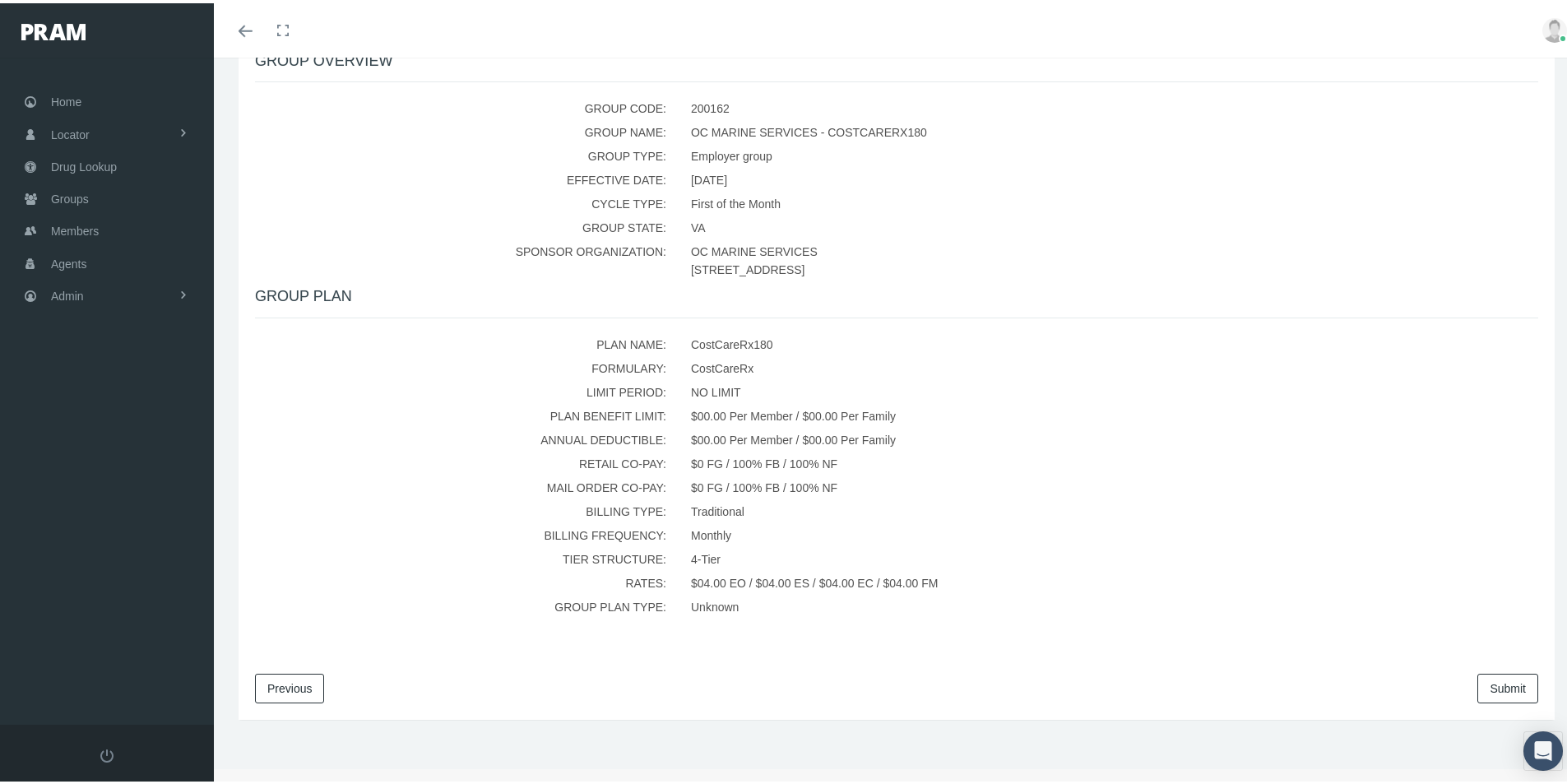
click at [1478, 686] on link "Submit" at bounding box center [1507, 685] width 61 height 30
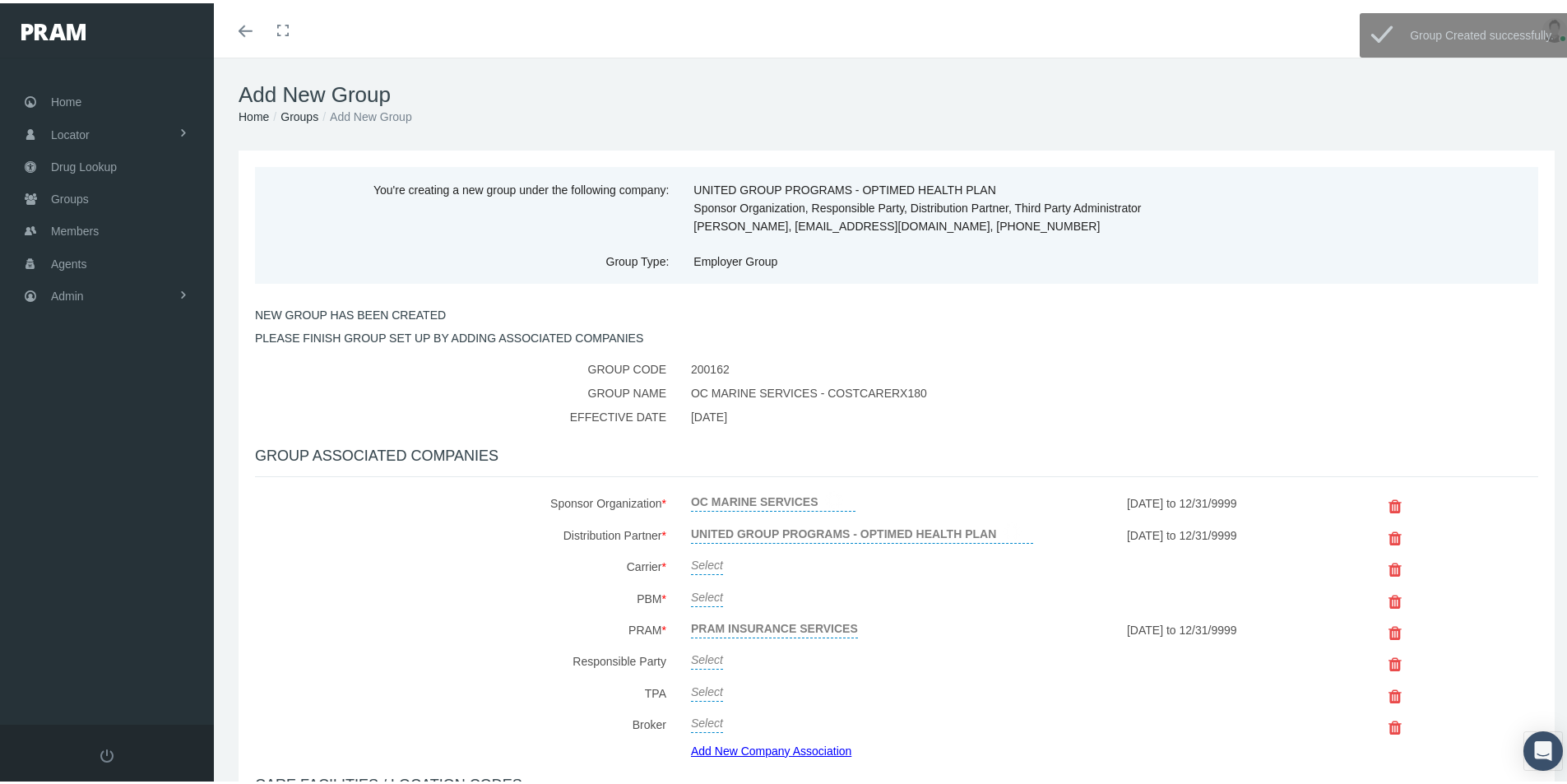
click at [700, 561] on link "Select" at bounding box center [706, 560] width 32 height 23
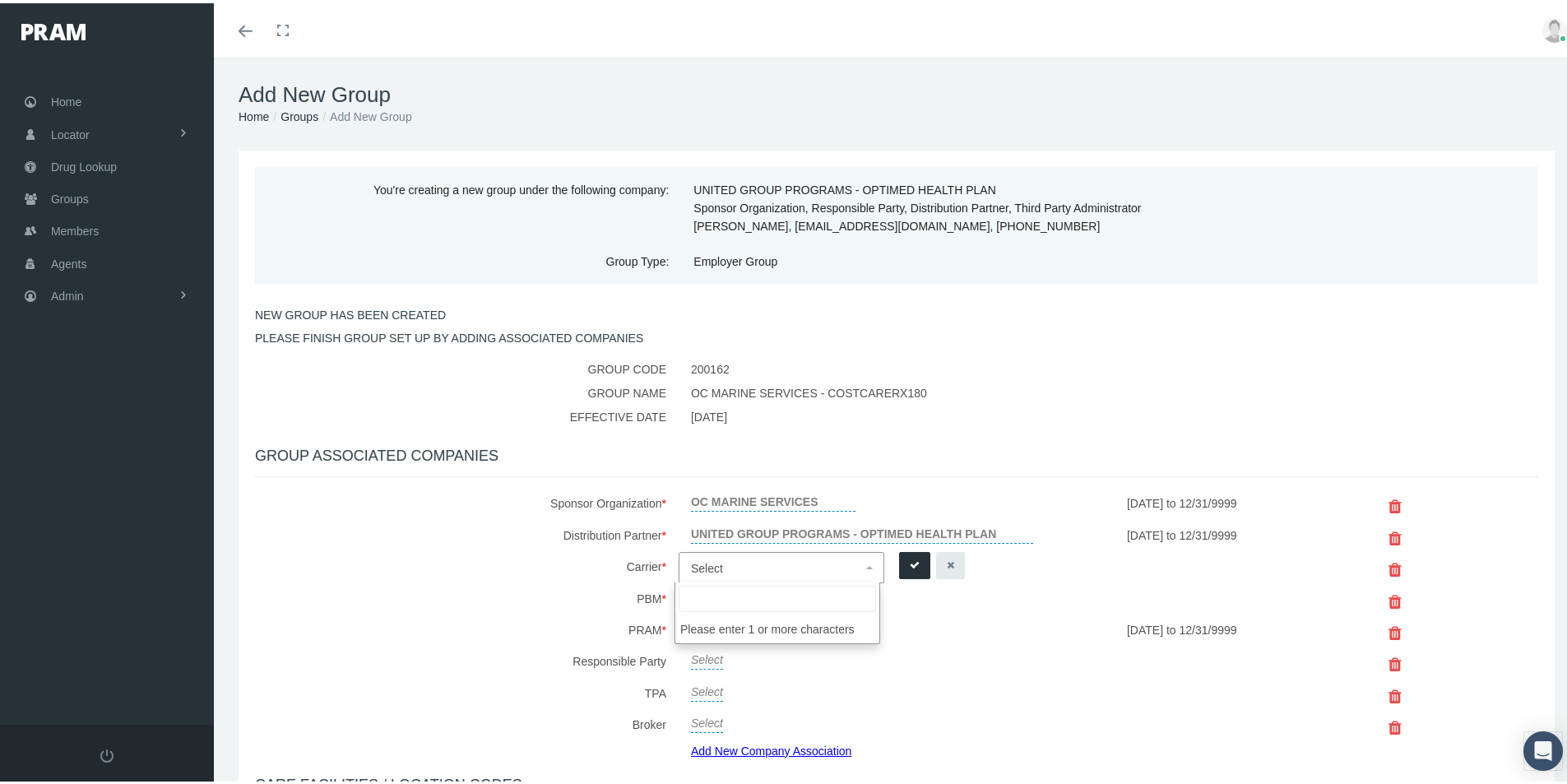
click at [704, 561] on span "Select" at bounding box center [706, 564] width 32 height 13
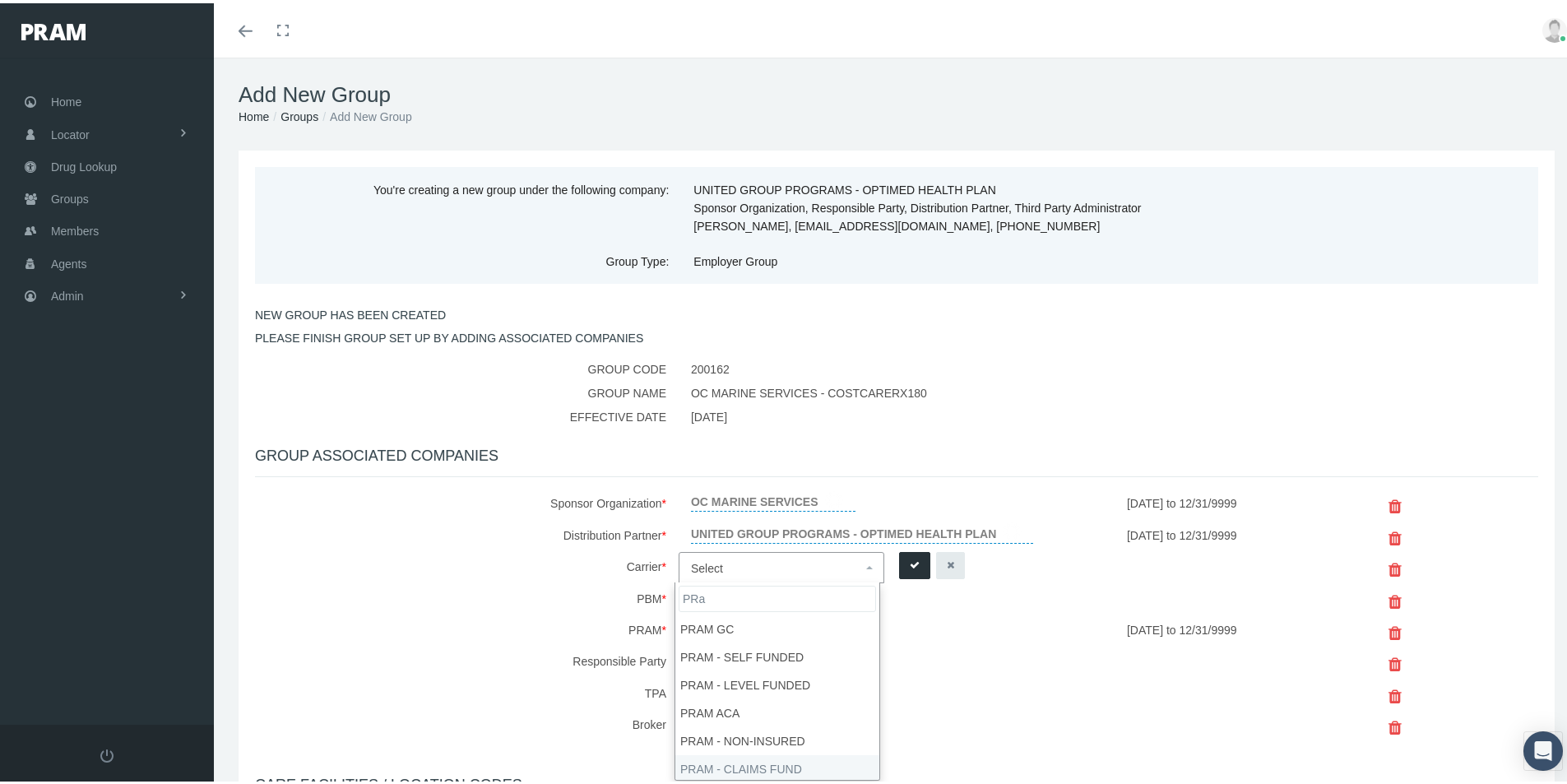
type input "PRa"
select select "9068"
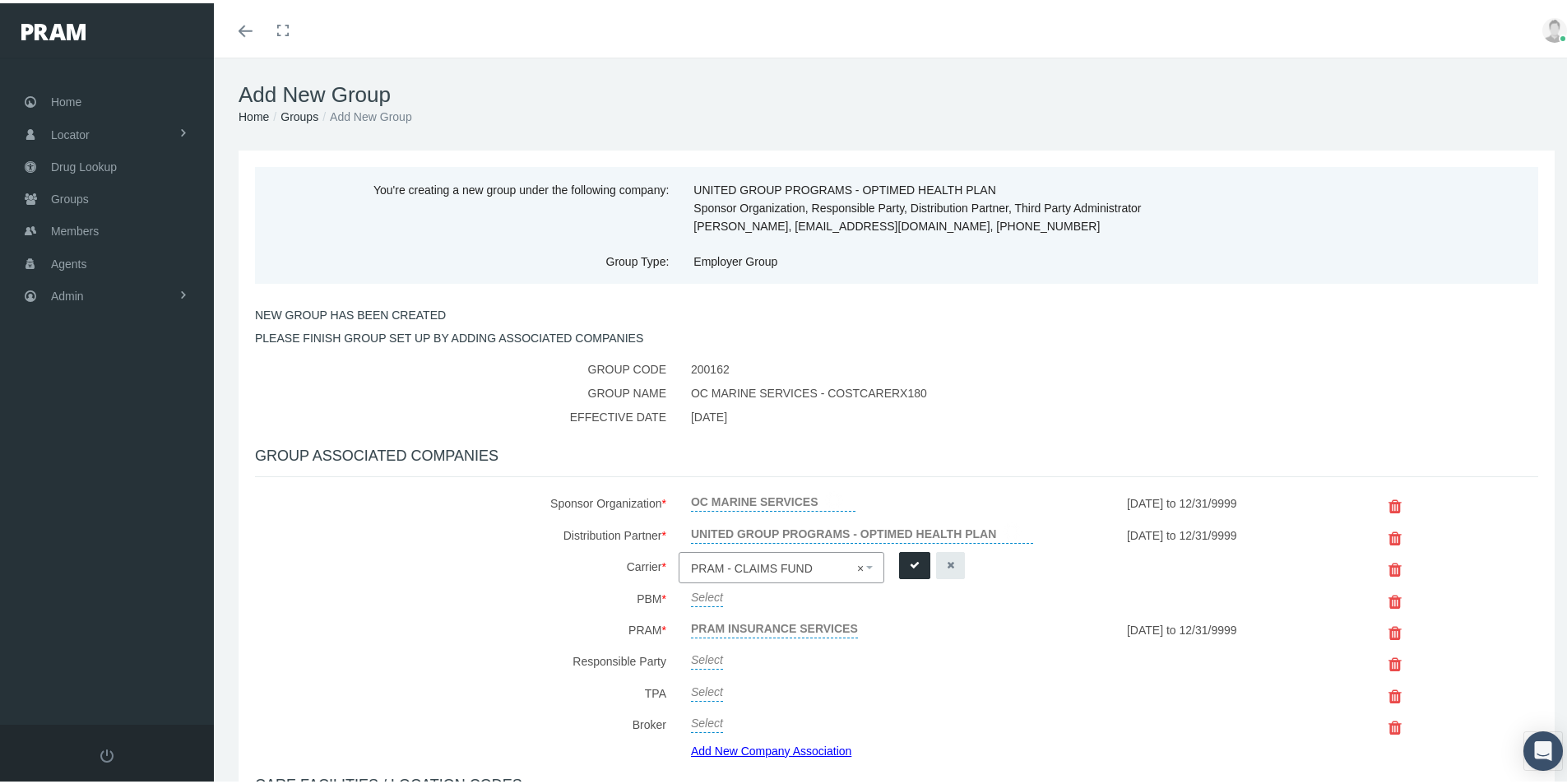
drag, startPoint x: 907, startPoint y: 561, endPoint x: 795, endPoint y: 597, distance: 117.6
click at [909, 560] on icon "submit" at bounding box center [915, 561] width 10 height 15
click at [706, 597] on link "Select" at bounding box center [706, 591] width 32 height 23
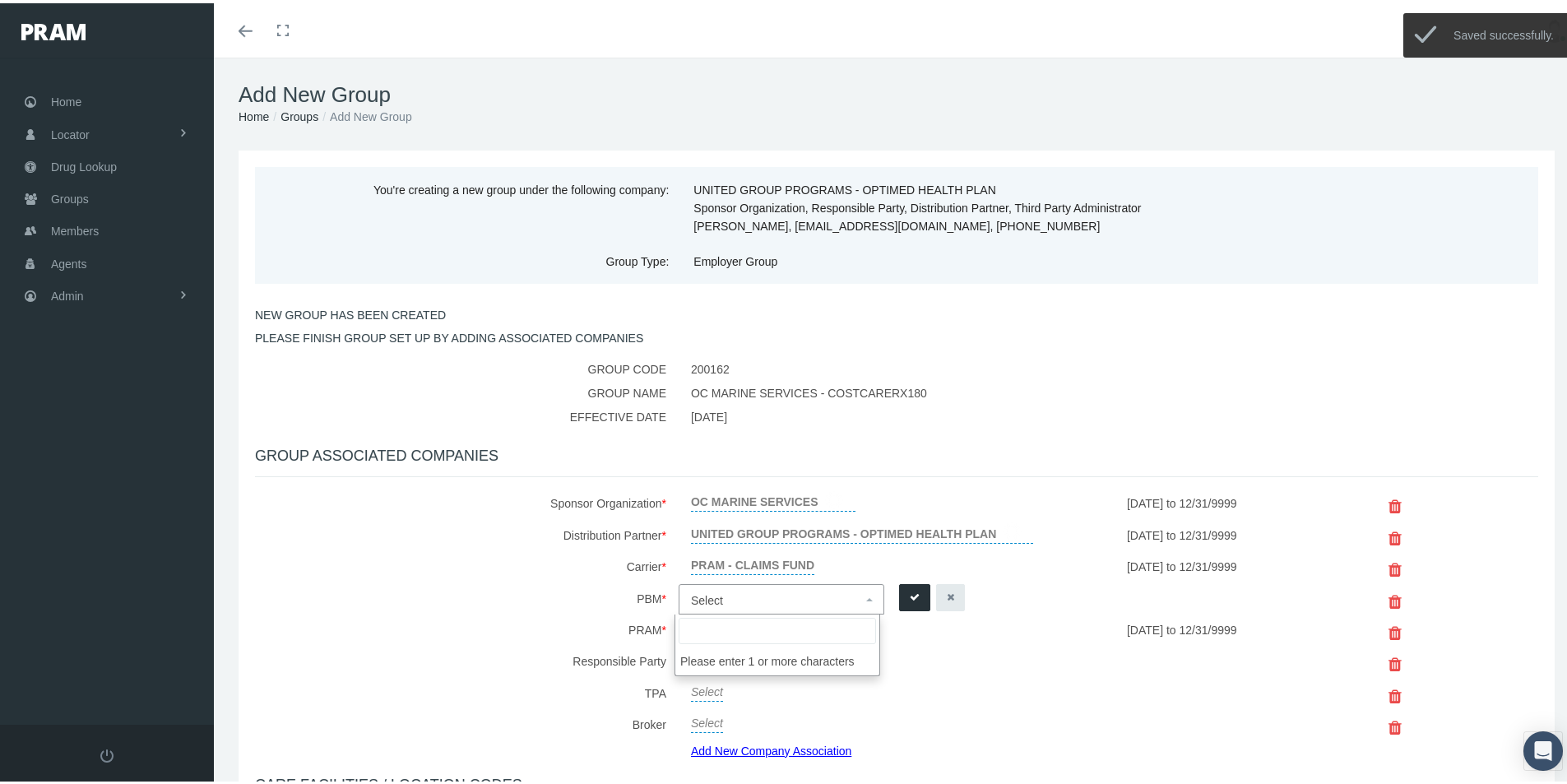
click at [706, 597] on span "Select" at bounding box center [706, 597] width 32 height 13
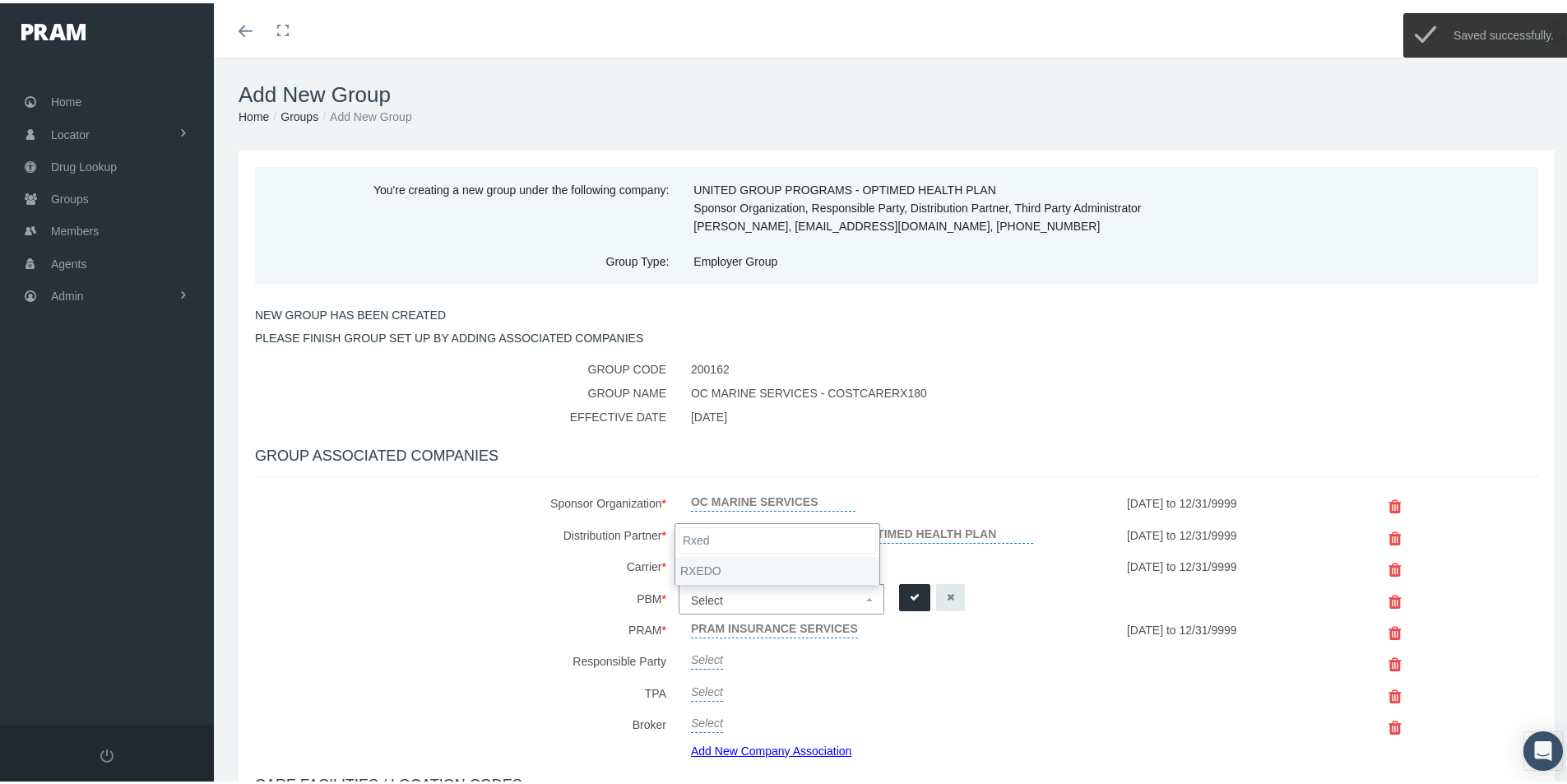
type input "Rxed"
select select "49"
click at [909, 593] on icon "submit" at bounding box center [915, 594] width 10 height 15
click at [746, 746] on link "Add New Company Association" at bounding box center [778, 747] width 173 height 24
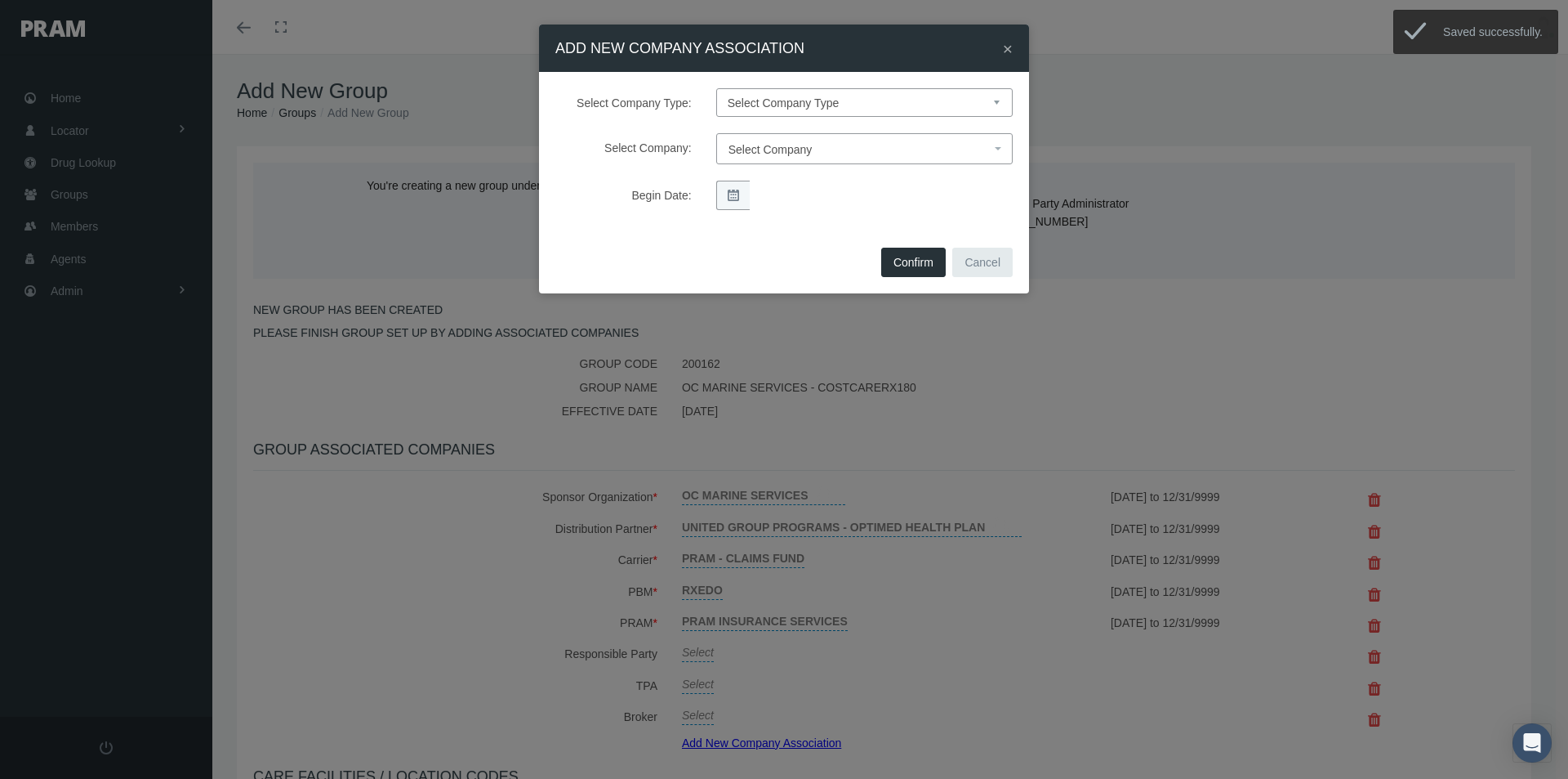
click at [759, 106] on select "Select Company Type Sponsor Organization Broker PBM Carrier Reinsurer Distribut…" at bounding box center [864, 103] width 297 height 29
select select "3"
click at [716, 88] on select "Select Company Type Sponsor Organization Broker PBM Carrier Reinsurer Distribut…" at bounding box center [864, 103] width 297 height 29
select select
click at [764, 148] on span "Select Company" at bounding box center [770, 149] width 84 height 13
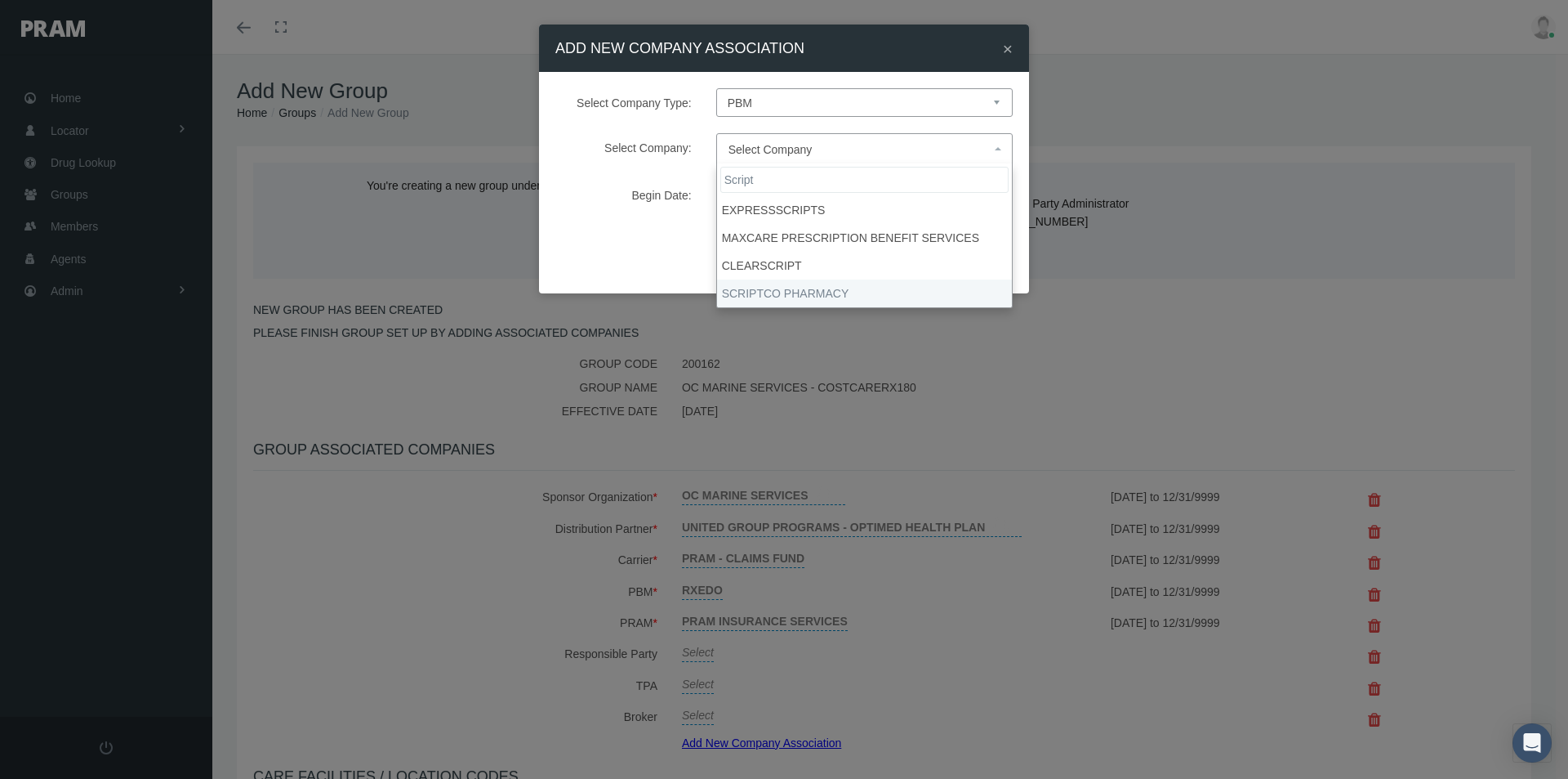
type input "Script"
drag, startPoint x: 766, startPoint y: 287, endPoint x: 844, endPoint y: 260, distance: 82.5
select select "9082"
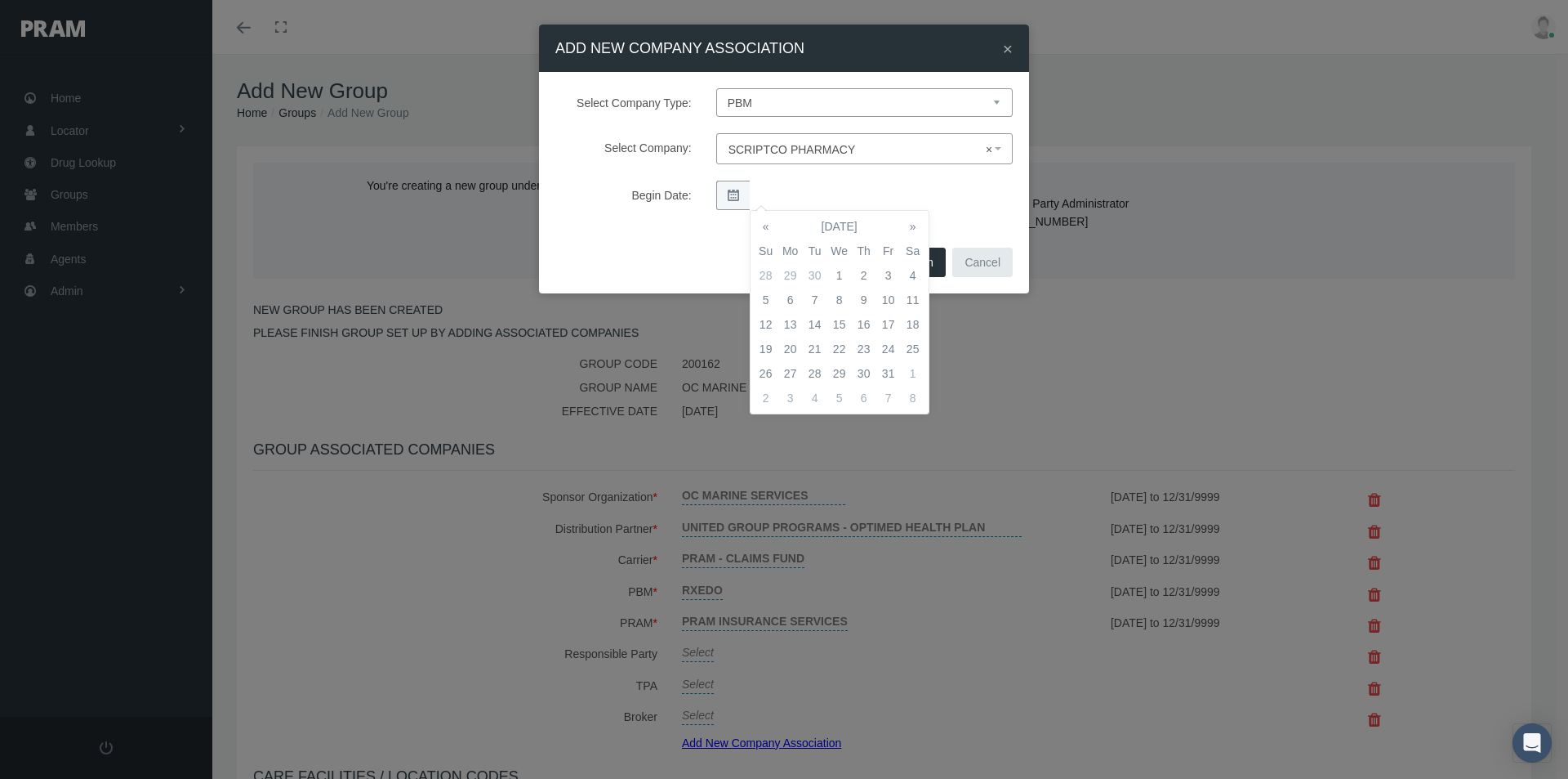
click at [841, 271] on td "1" at bounding box center [839, 275] width 25 height 25
click at [949, 219] on div "Select Company Type: Select Company Type Sponsor Organization Broker PBM Carrie…" at bounding box center [784, 157] width 490 height 171
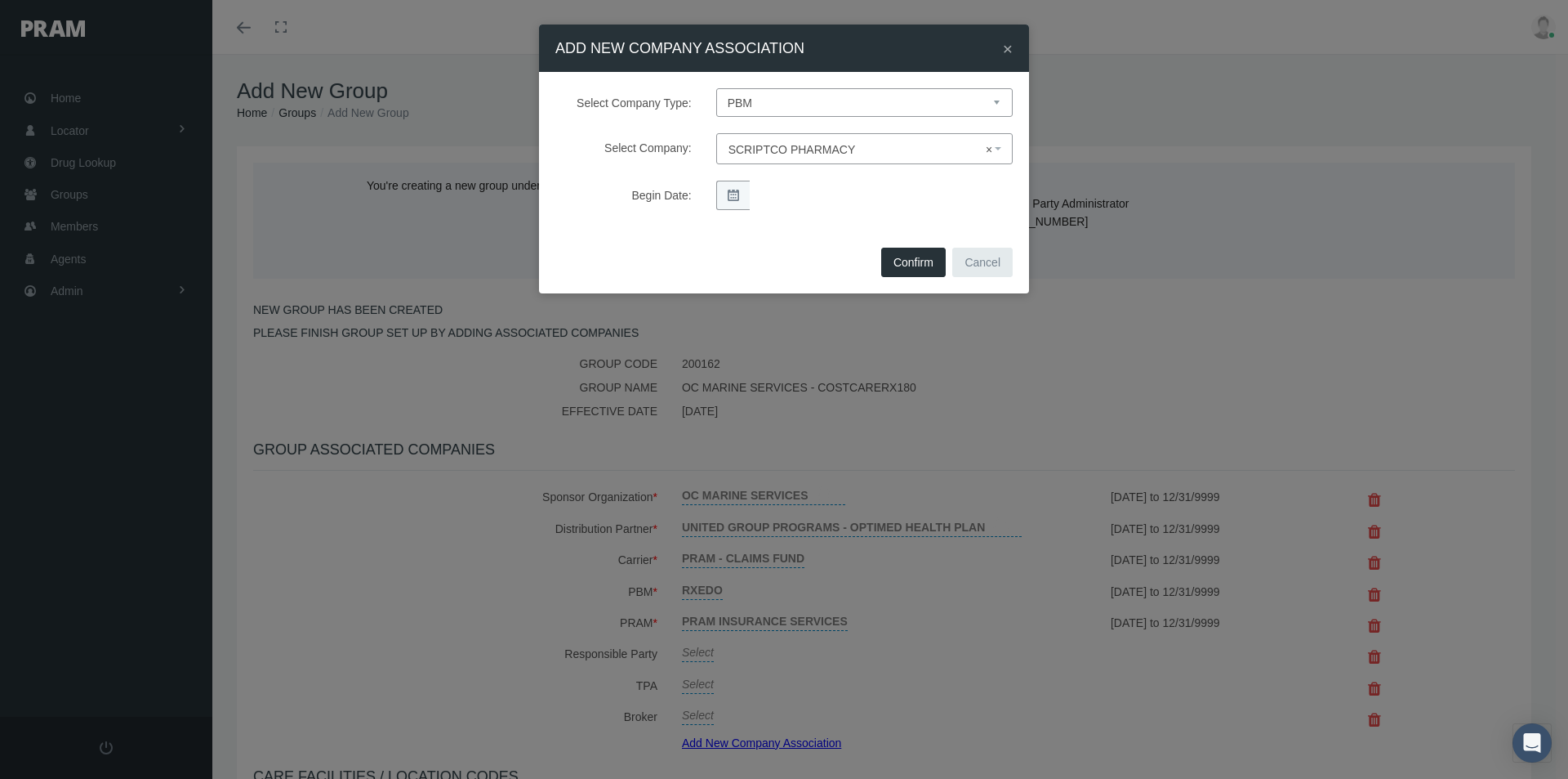
click at [918, 262] on button "Confirm" at bounding box center [914, 262] width 65 height 30
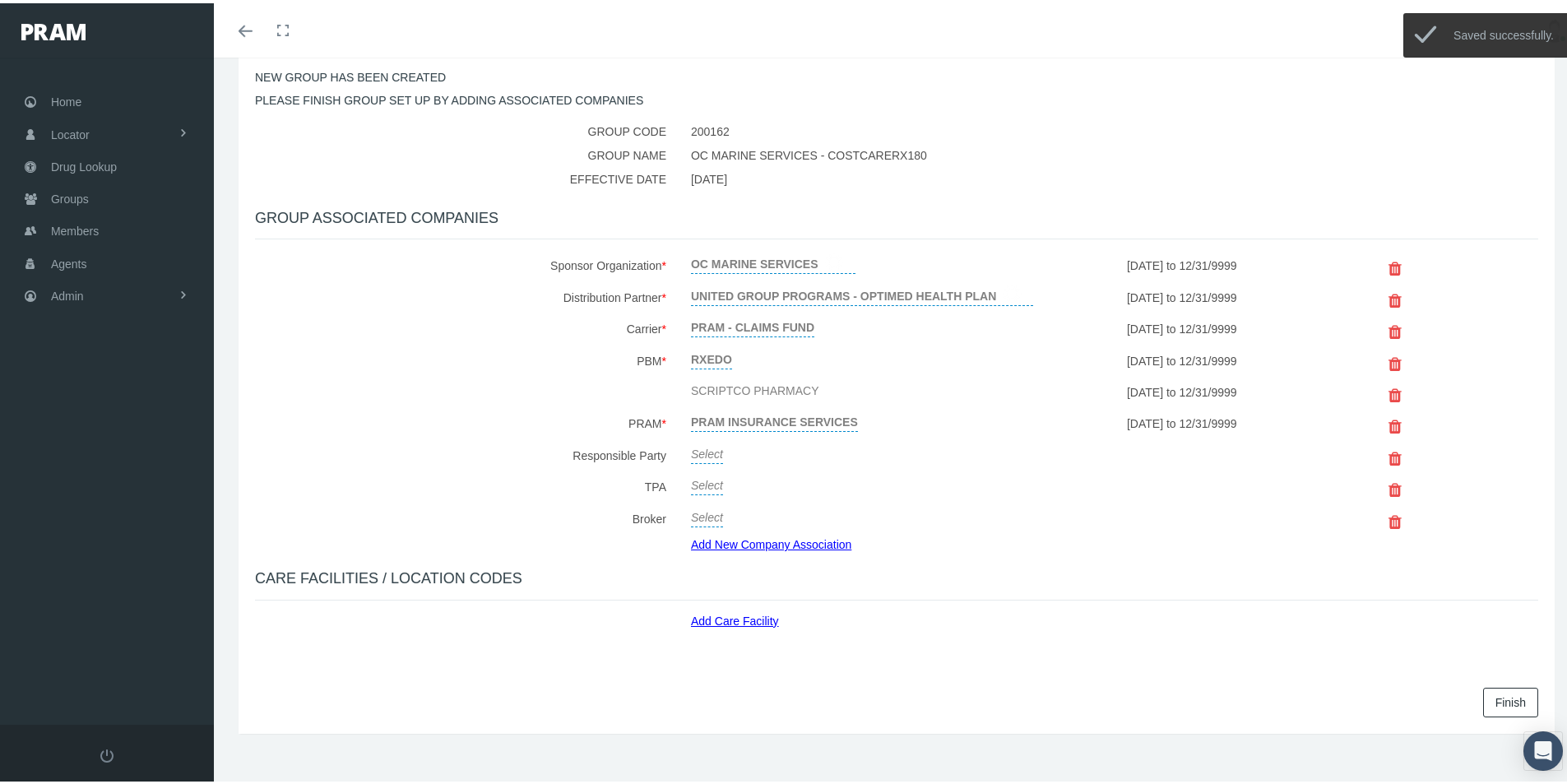
scroll to position [246, 0]
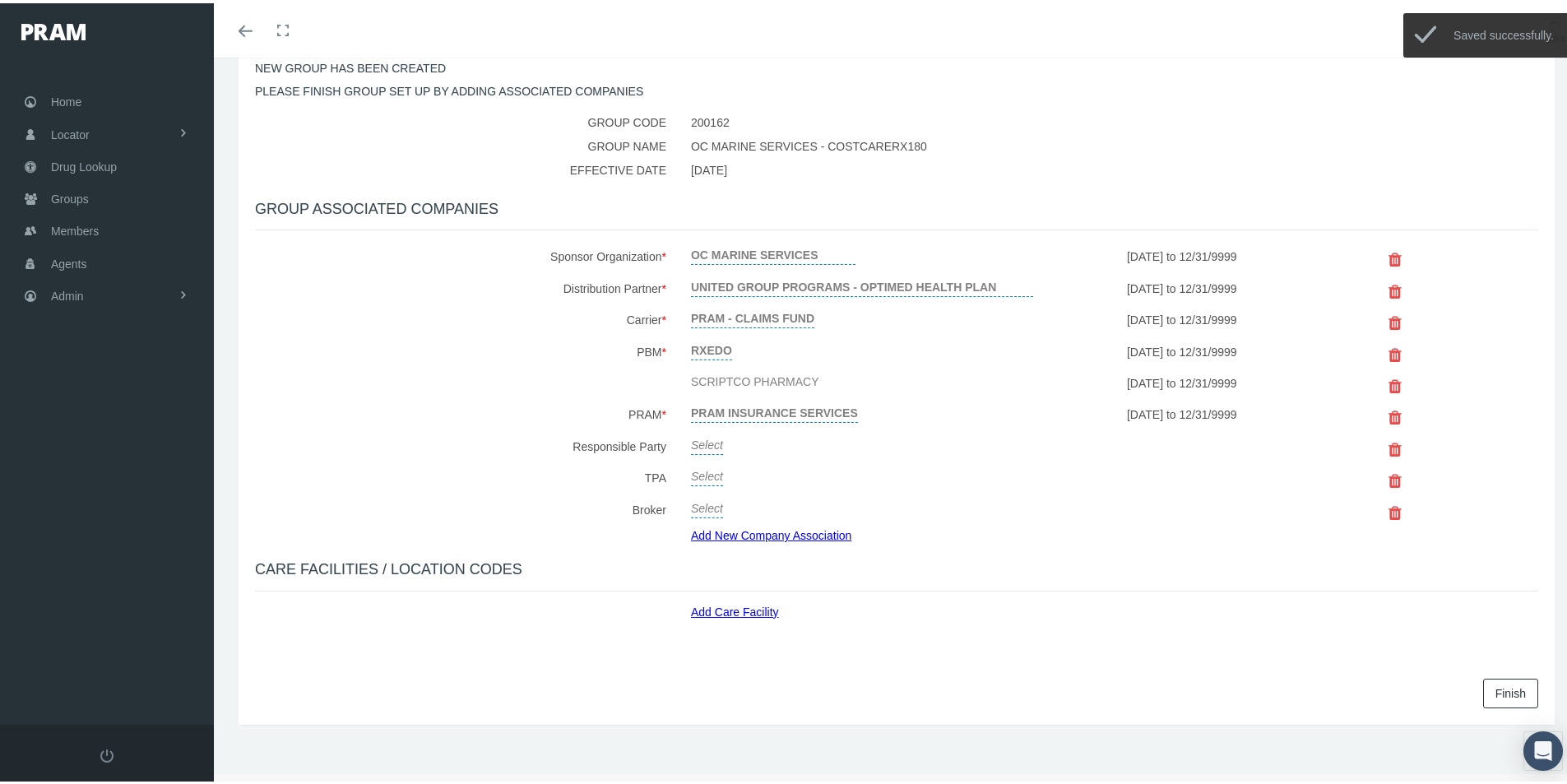
click at [705, 446] on link "Select" at bounding box center [706, 439] width 32 height 23
drag, startPoint x: 724, startPoint y: 445, endPoint x: 759, endPoint y: 448, distance: 35.1
click at [724, 444] on span "Select" at bounding box center [777, 444] width 171 height 21
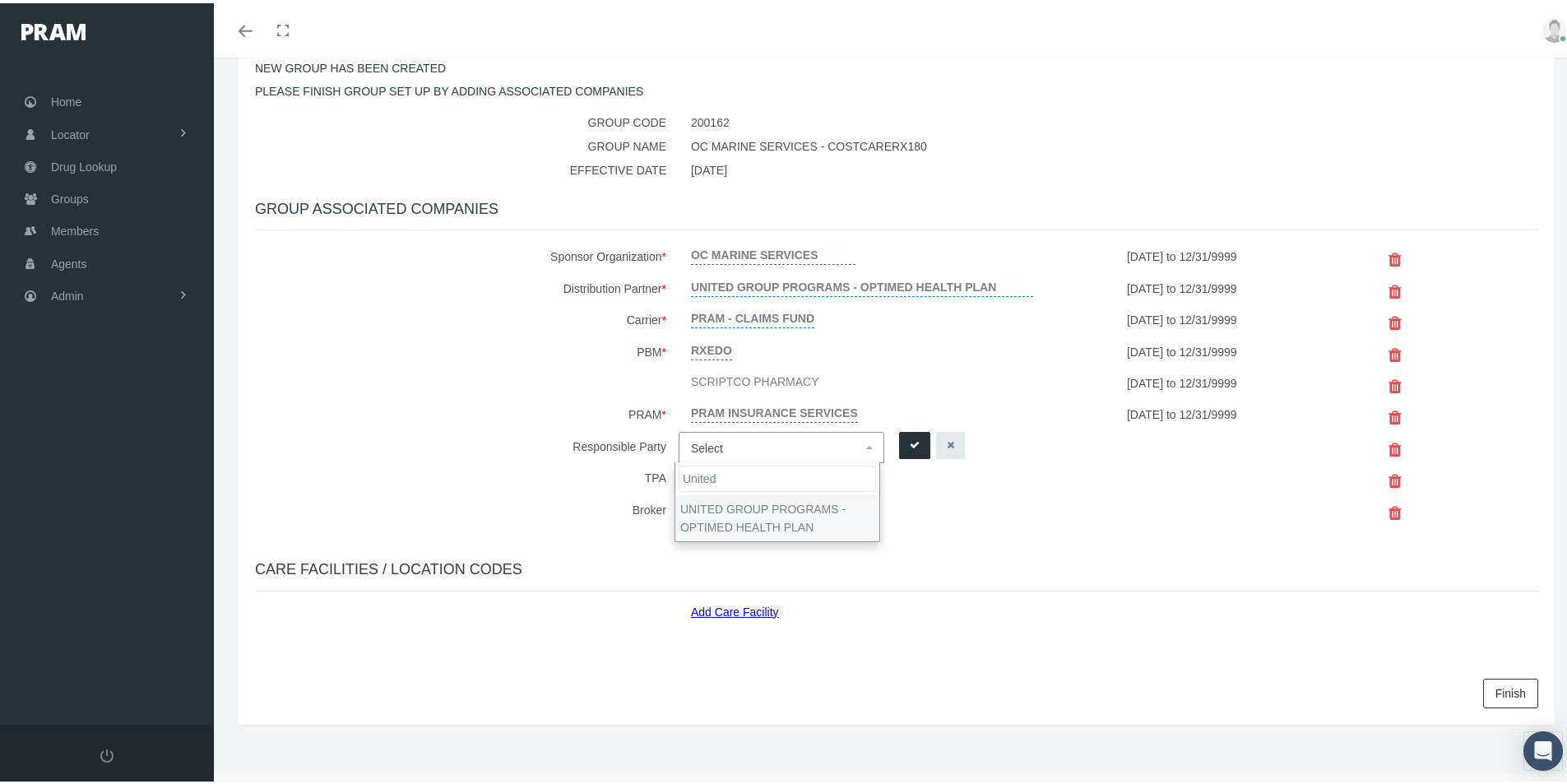
type input "United"
select select "4875"
click at [911, 444] on icon "submit" at bounding box center [915, 442] width 10 height 15
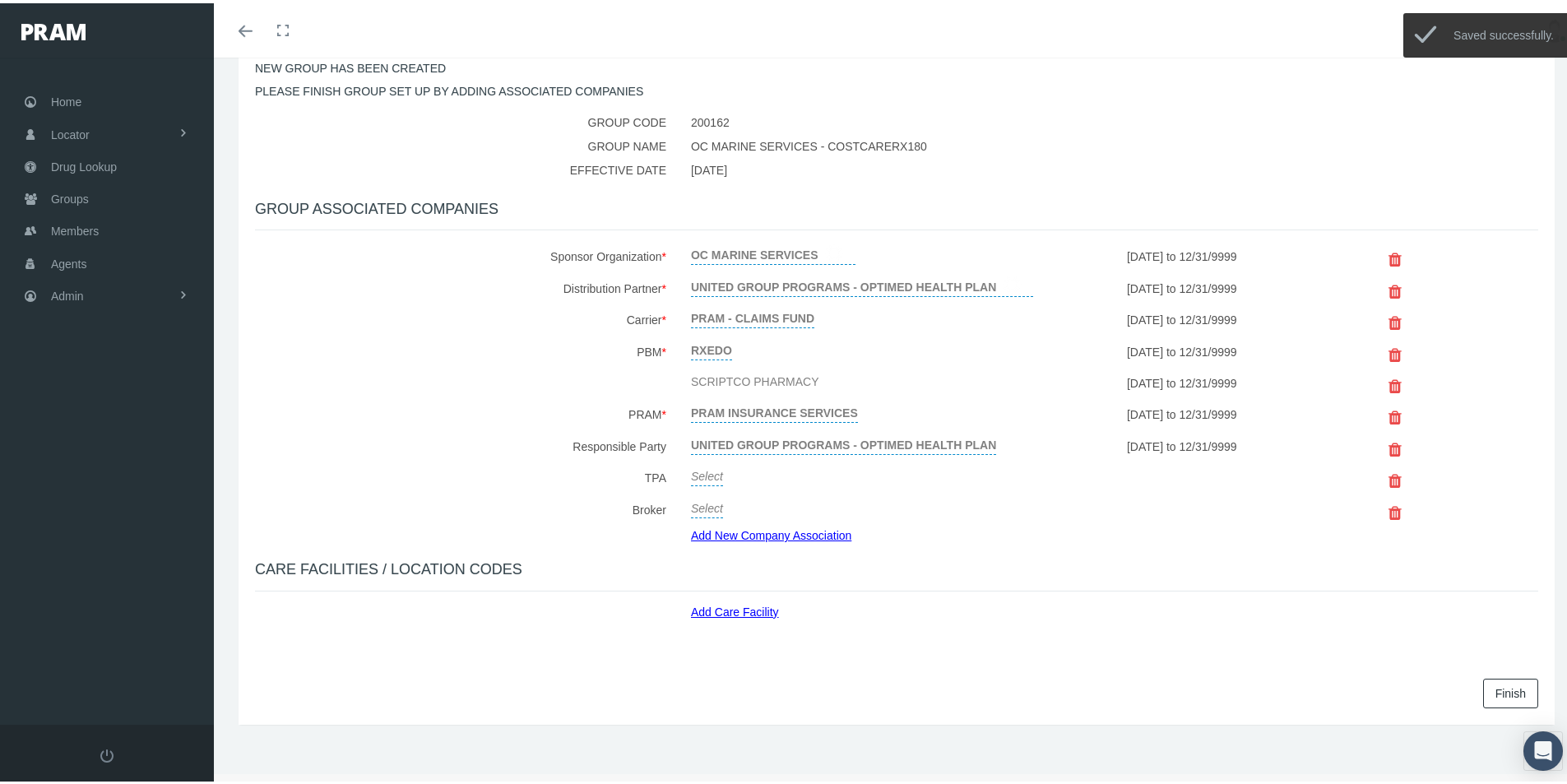
click at [701, 472] on link "Select" at bounding box center [706, 471] width 32 height 23
click at [704, 474] on span "Select" at bounding box center [706, 476] width 32 height 13
type input "United"
drag, startPoint x: 736, startPoint y: 536, endPoint x: 807, endPoint y: 518, distance: 73.2
select select "4875"
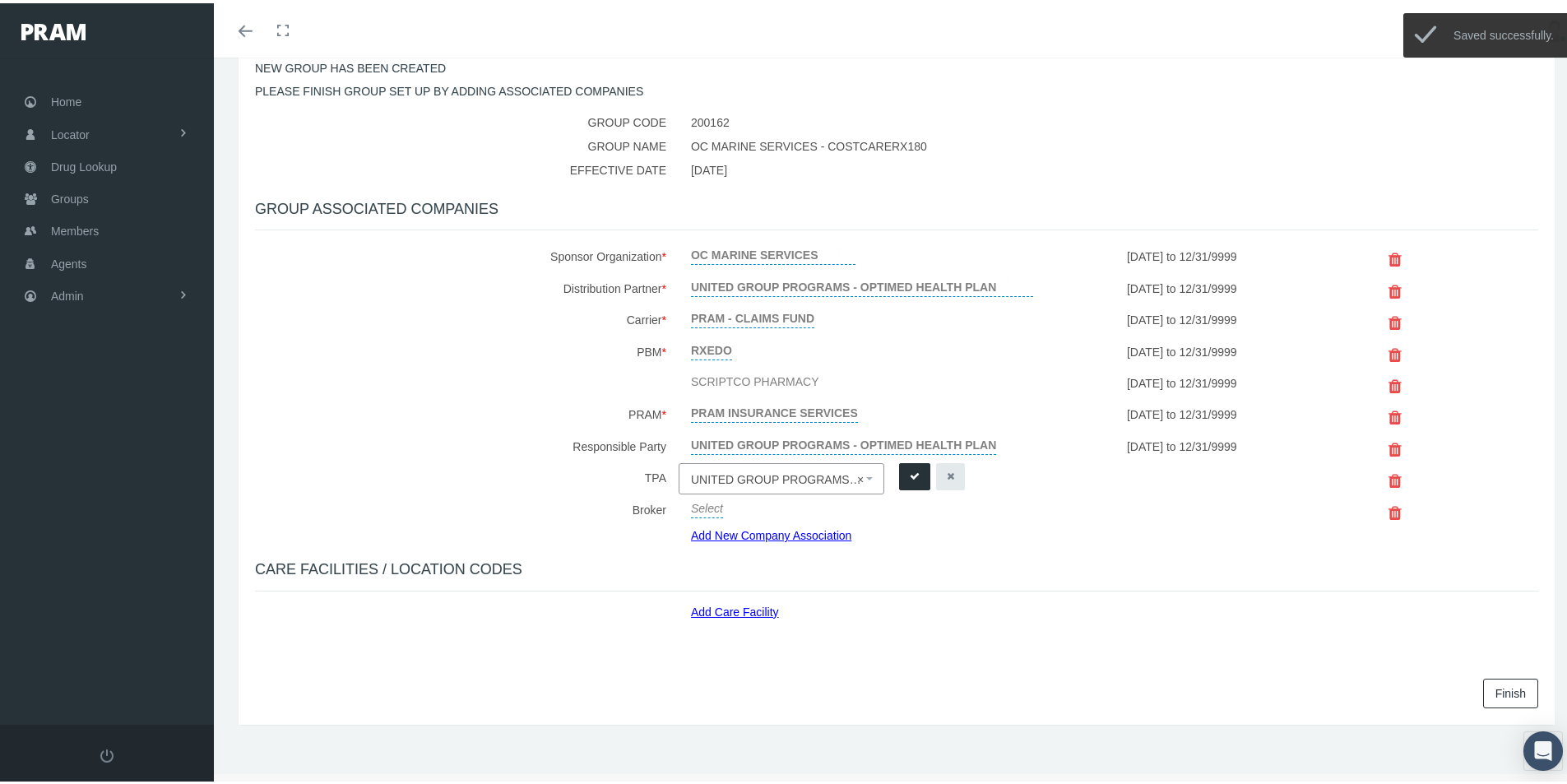
click at [915, 470] on icon "submit" at bounding box center [915, 473] width 10 height 15
click at [727, 607] on link "Add Care Facility" at bounding box center [741, 605] width 100 height 19
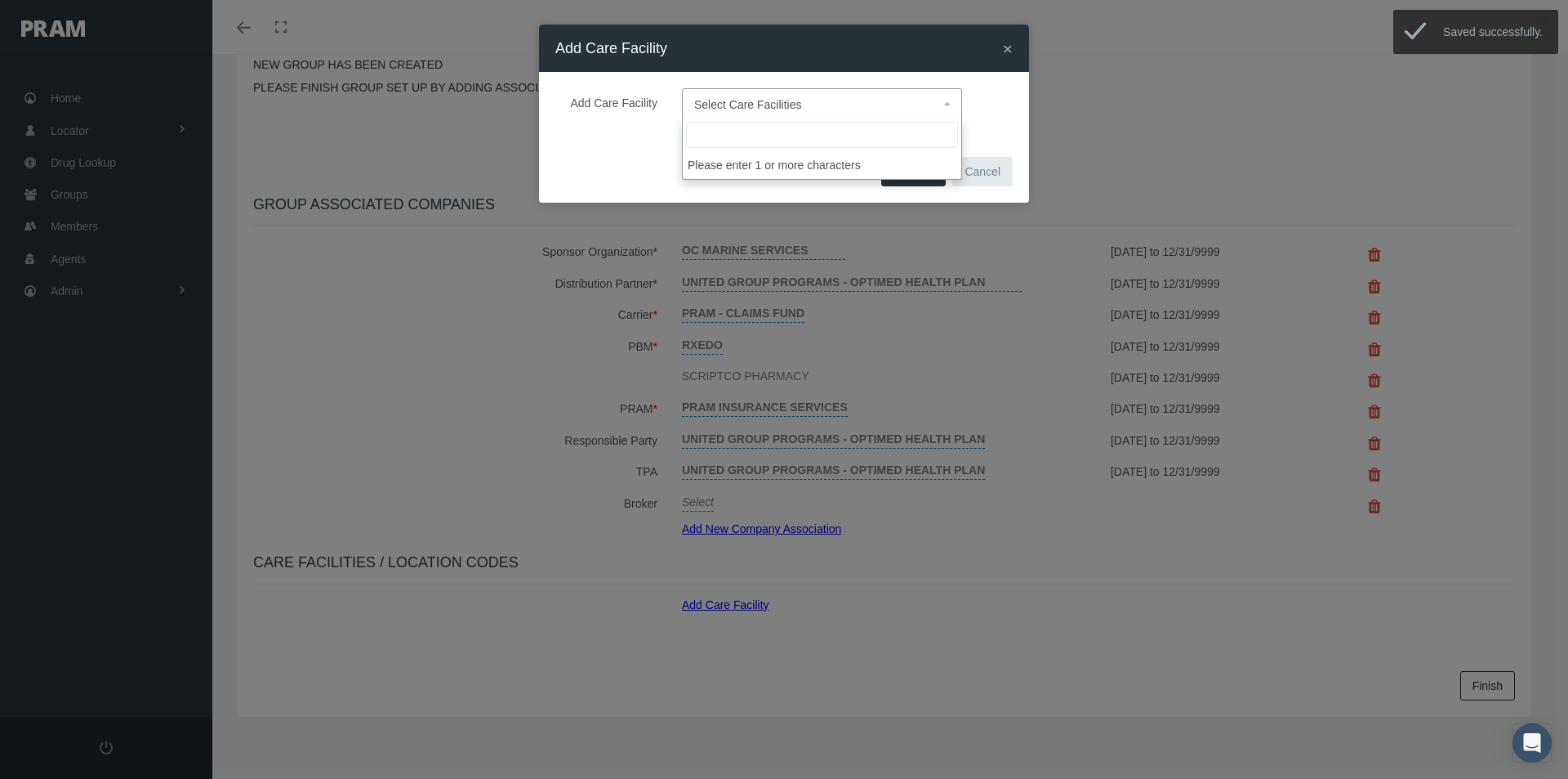
click at [716, 110] on span "Select Care Facilities" at bounding box center [748, 104] width 108 height 13
type input "def"
select select "1905"
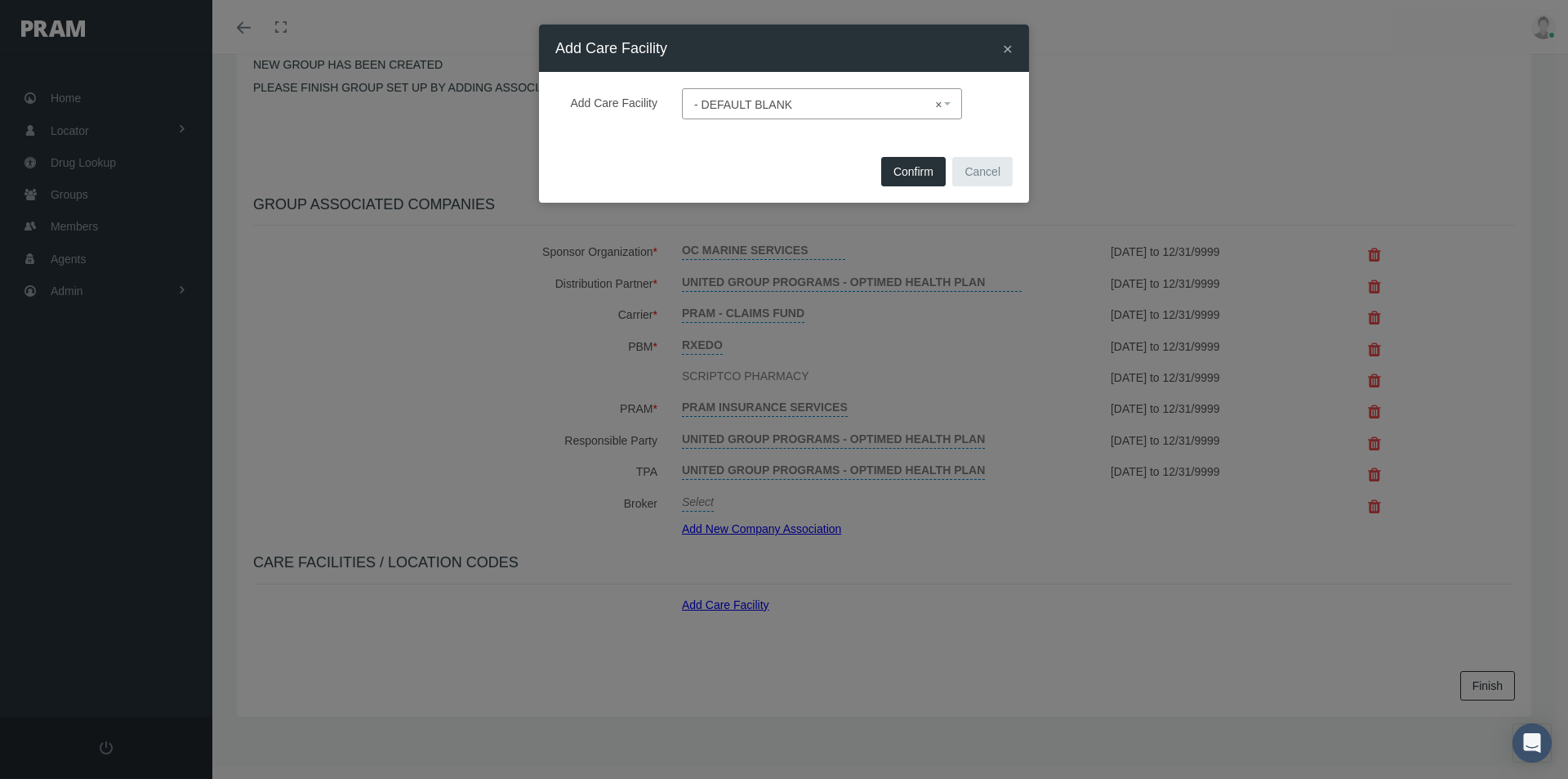
click at [911, 165] on span "Confirm" at bounding box center [913, 171] width 40 height 13
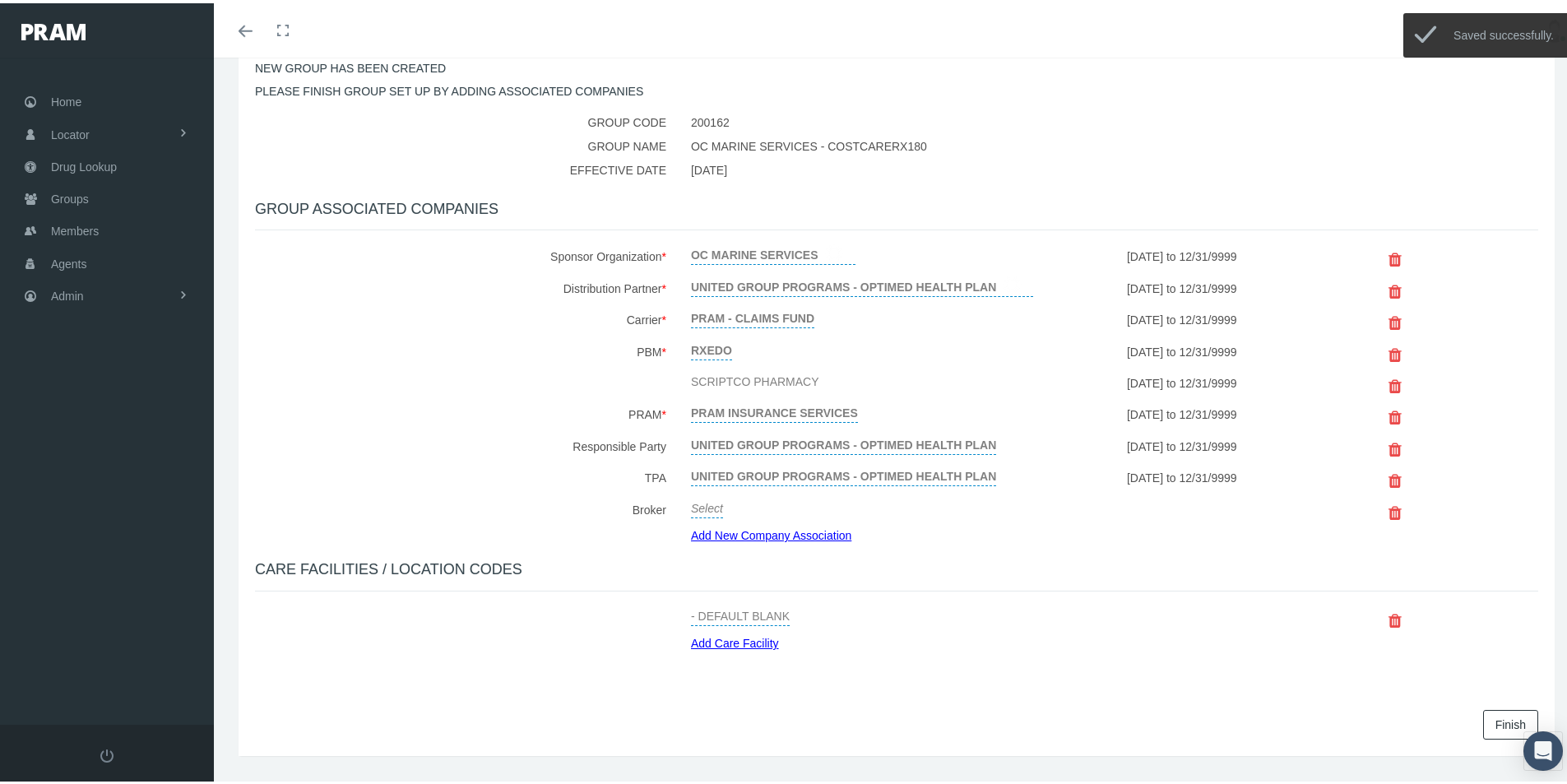
click at [1483, 719] on link "Finish" at bounding box center [1510, 721] width 55 height 30
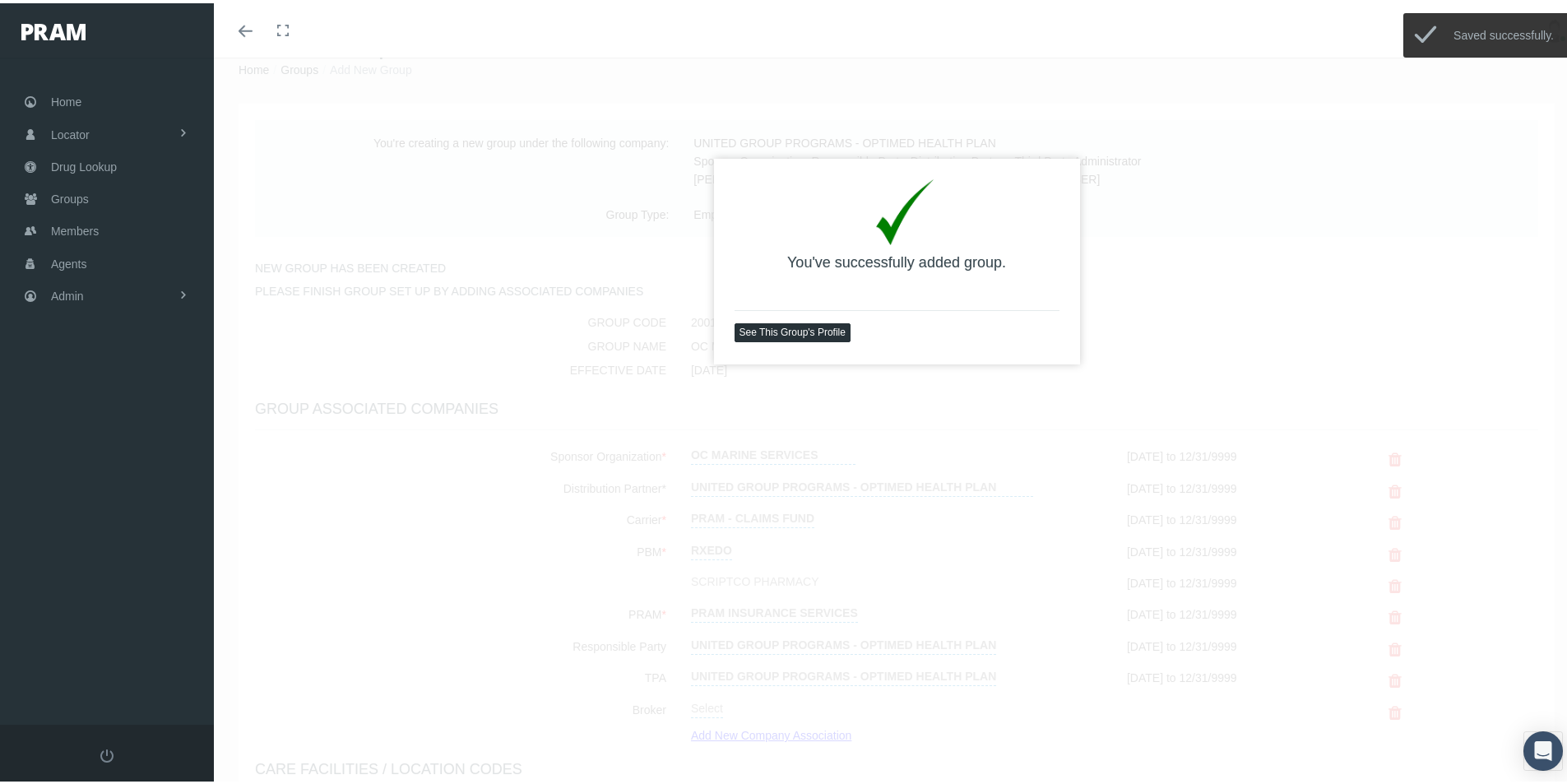
scroll to position [54, 0]
click at [783, 319] on link "See This Group's Profile" at bounding box center [792, 322] width 116 height 19
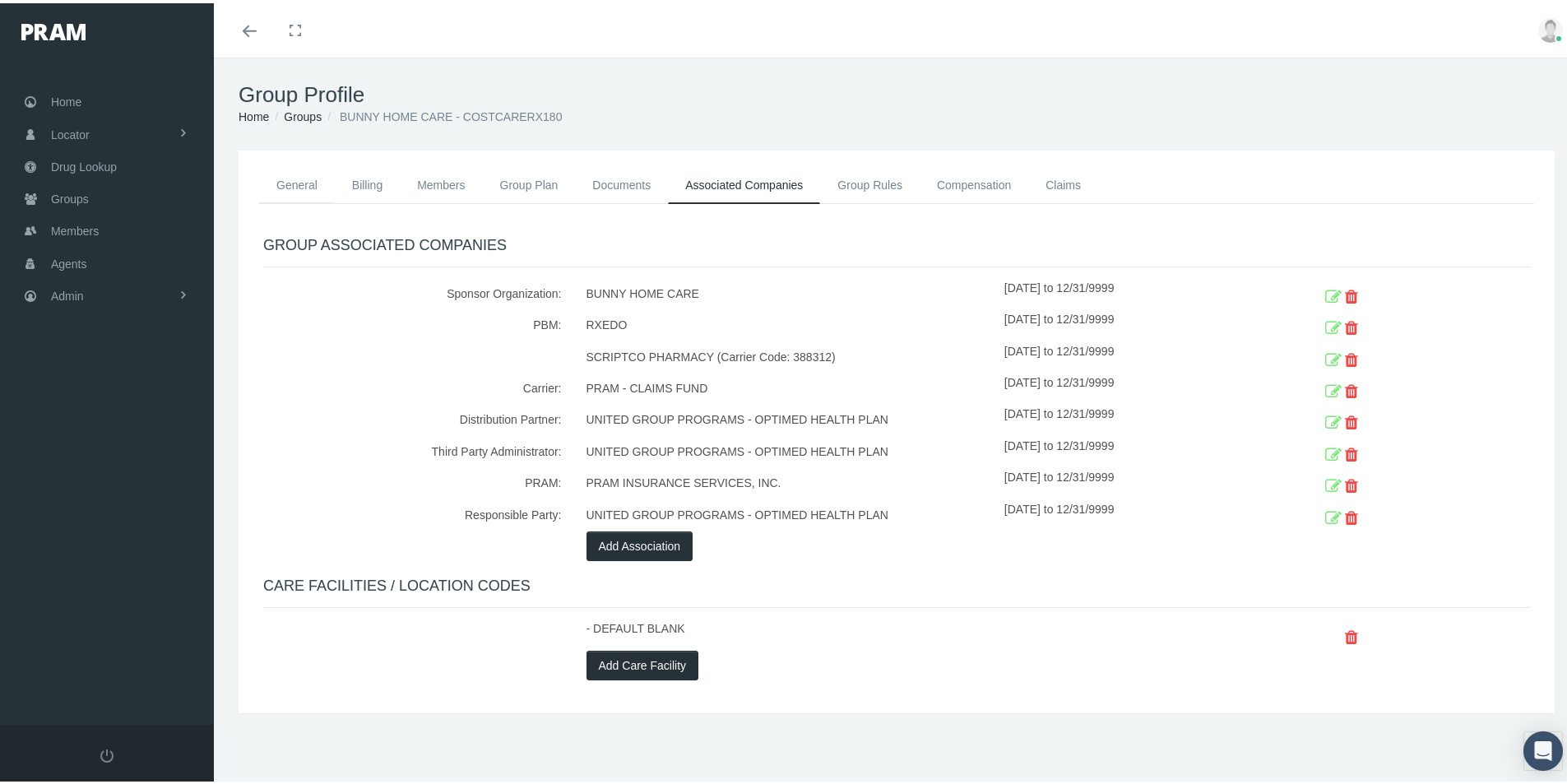
click at [295, 175] on link "General" at bounding box center [297, 181] width 75 height 36
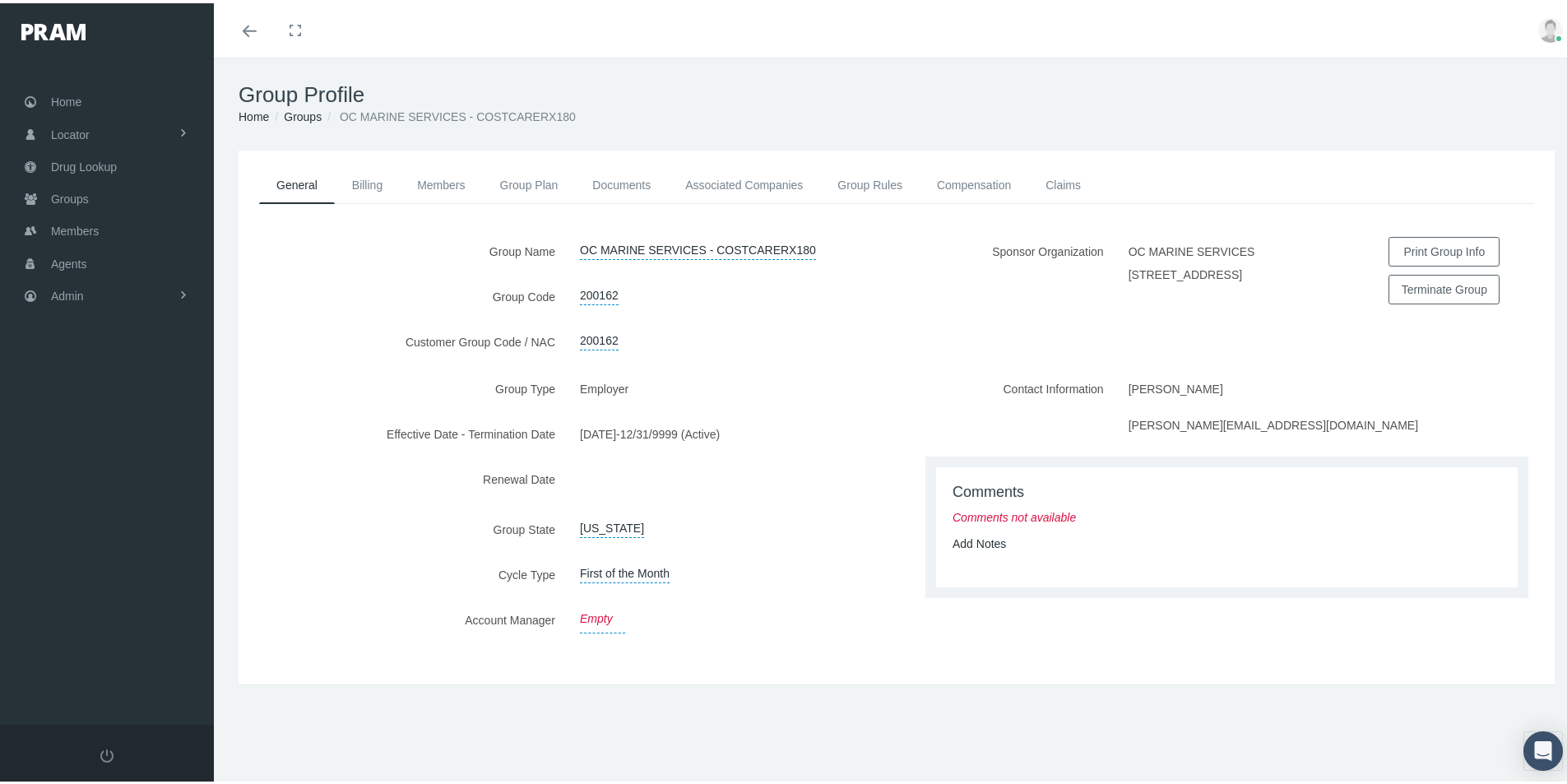
click at [588, 610] on link "Empty" at bounding box center [602, 615] width 45 height 28
click at [608, 612] on span "Select" at bounding box center [595, 618] width 32 height 13
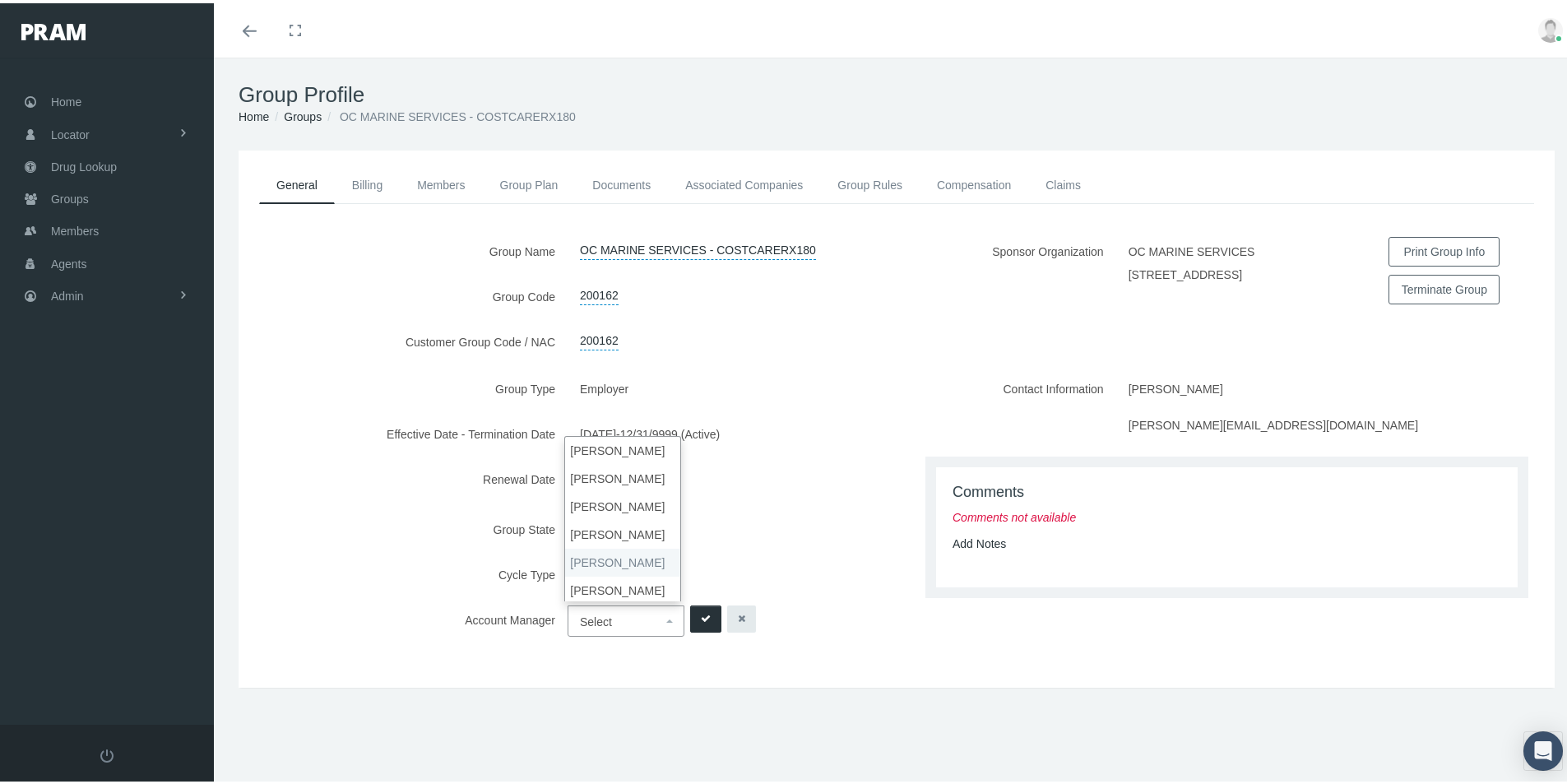
select select "3"
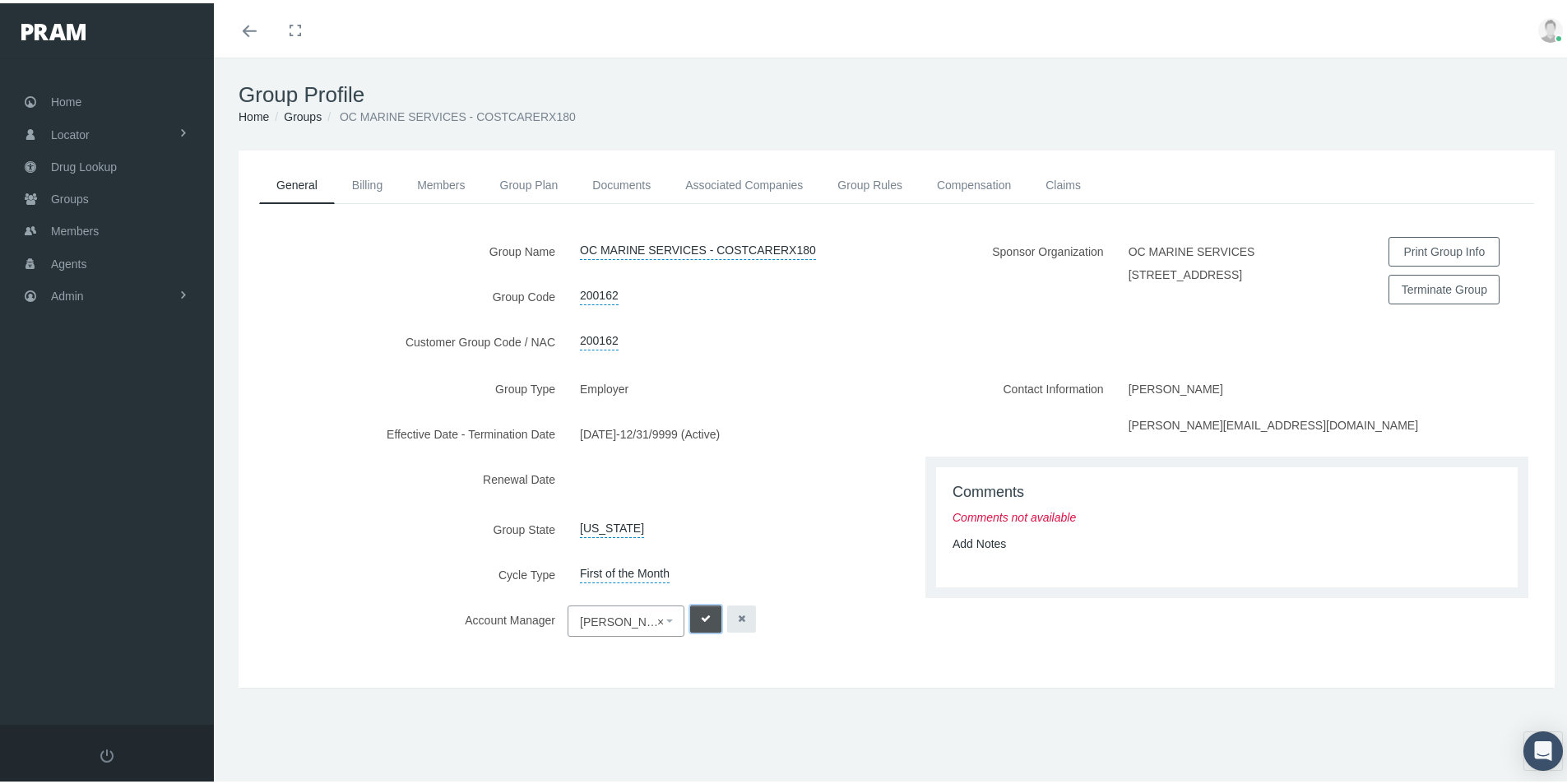
click at [693, 605] on button "submit" at bounding box center [706, 615] width 32 height 27
click at [954, 541] on link "Add Notes" at bounding box center [979, 539] width 53 height 13
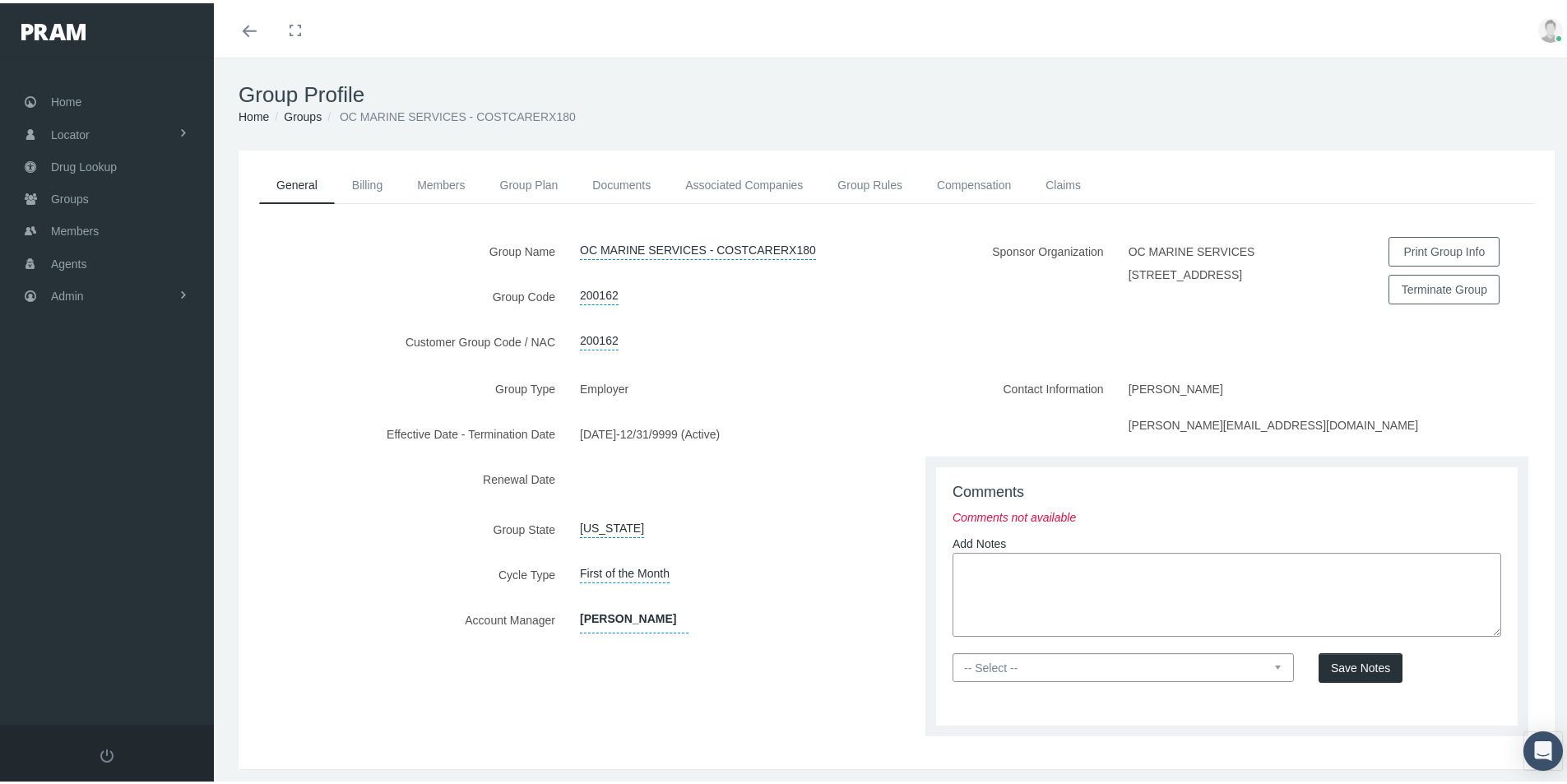
click at [954, 562] on textarea at bounding box center [1226, 591] width 549 height 84
paste textarea "Group is set up thru OptiMed - [PERSON_NAME] Health - CostCareRx800 - OptiMed w…"
type textarea "Group is set up thru OptiMed - [PERSON_NAME] Health - CostCareRx800 - OptiMed w…"
click at [1266, 664] on select "-- Select -- PRAM Only Everyone" at bounding box center [1123, 664] width 342 height 29
select select "0"
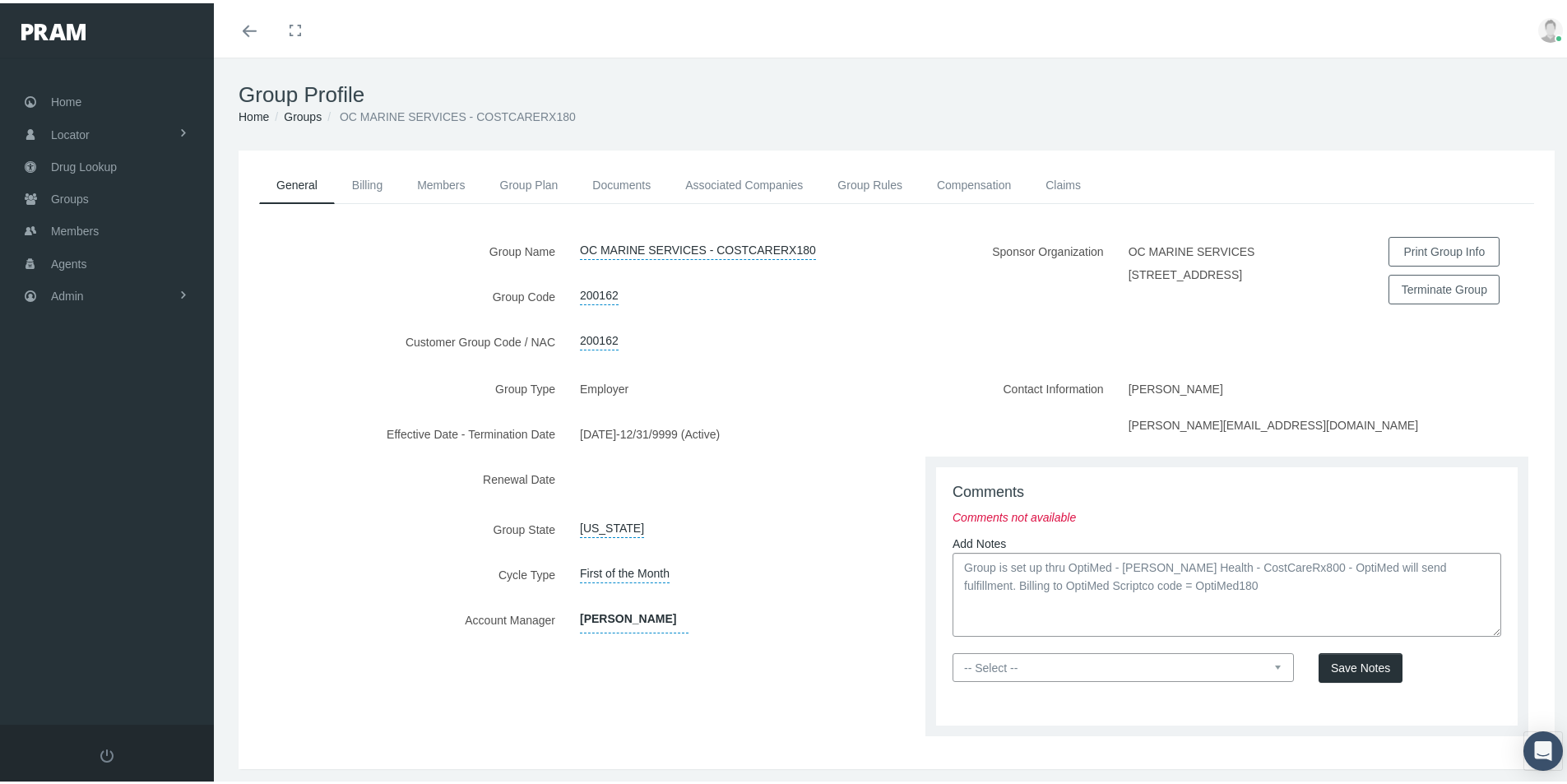
click at [952, 650] on select "-- Select -- PRAM Only Everyone" at bounding box center [1123, 664] width 342 height 29
click at [1338, 668] on span "Save Notes" at bounding box center [1360, 664] width 59 height 13
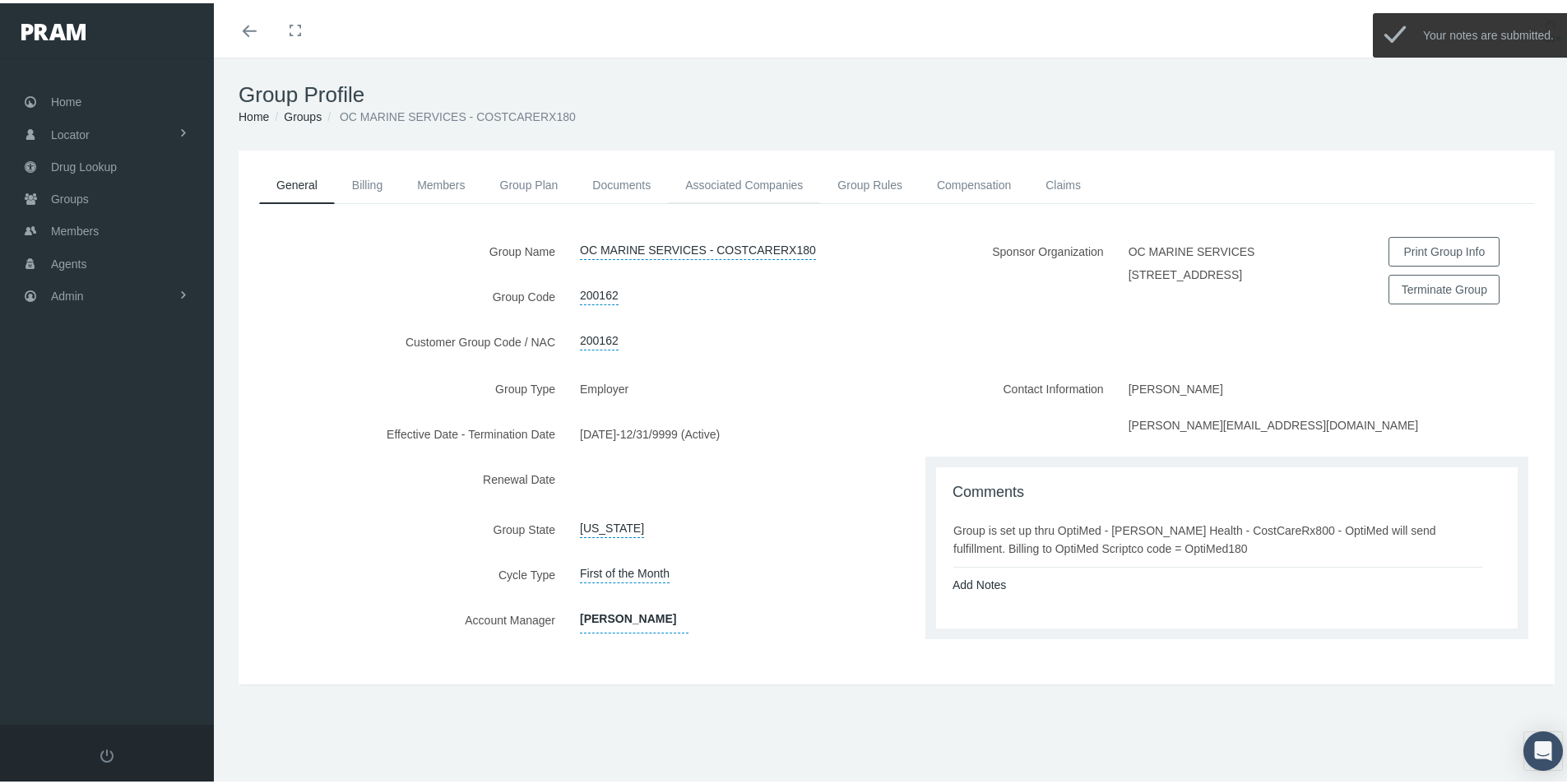
click at [718, 178] on link "Associated Companies" at bounding box center [744, 181] width 152 height 36
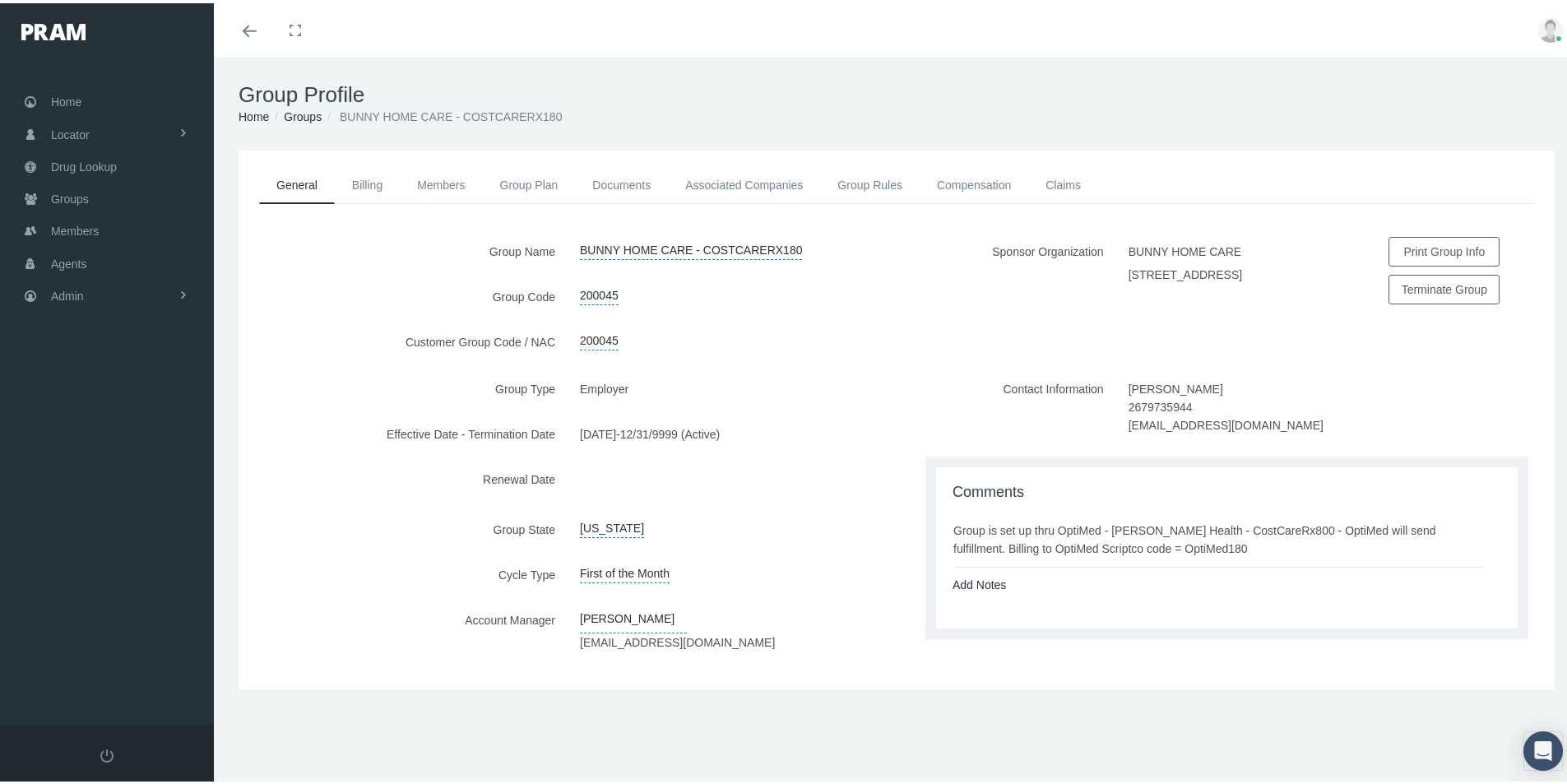
click at [1100, 588] on div "Add Notes" at bounding box center [1227, 581] width 574 height 18
drag, startPoint x: 948, startPoint y: 538, endPoint x: 1181, endPoint y: 553, distance: 233.5
click at [1181, 553] on div "Group is set up thru OptiMed - [PERSON_NAME] Health - CostCareRx800 - OptiMed w…" at bounding box center [1218, 536] width 529 height 36
copy div "Group is set up thru OptiMed - [PERSON_NAME] Health - CostCareRx800 - OptiMed w…"
click at [745, 181] on link "Associated Companies" at bounding box center [744, 181] width 152 height 36
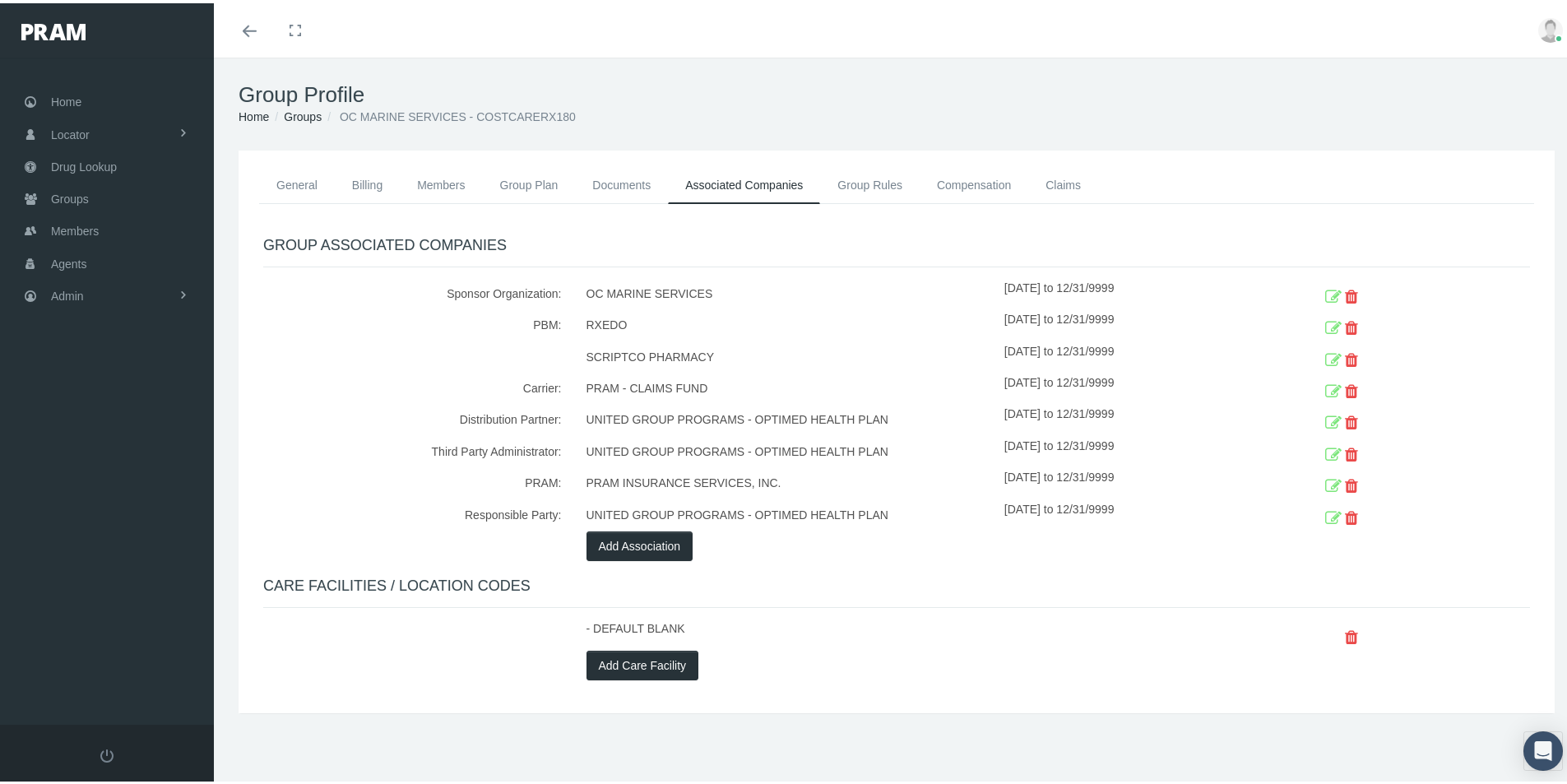
drag, startPoint x: 1321, startPoint y: 351, endPoint x: 1312, endPoint y: 351, distance: 9.0
click at [1326, 351] on icon at bounding box center [1333, 358] width 16 height 26
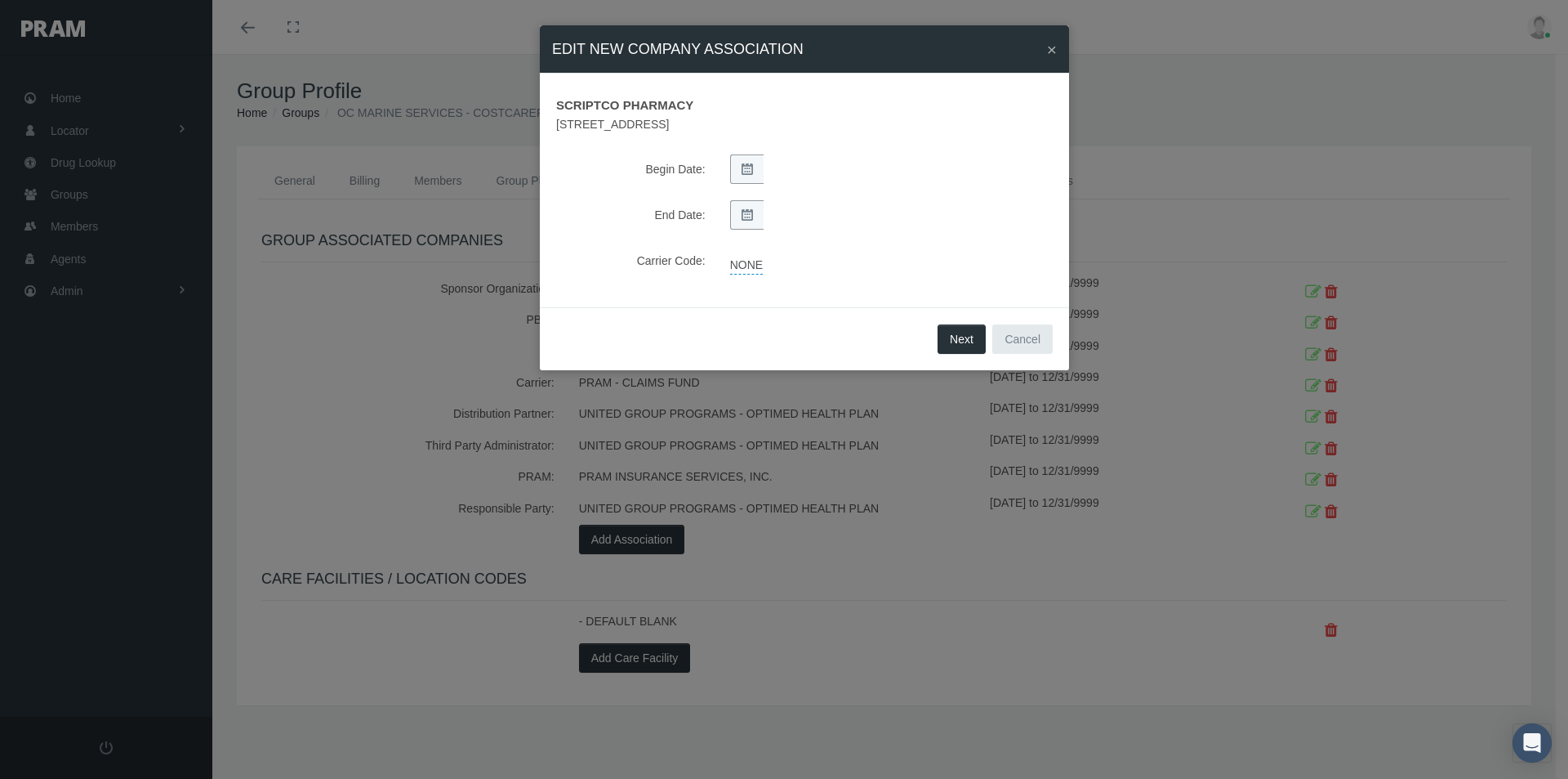
click at [741, 266] on link "NONE" at bounding box center [747, 263] width 32 height 23
select select "1"
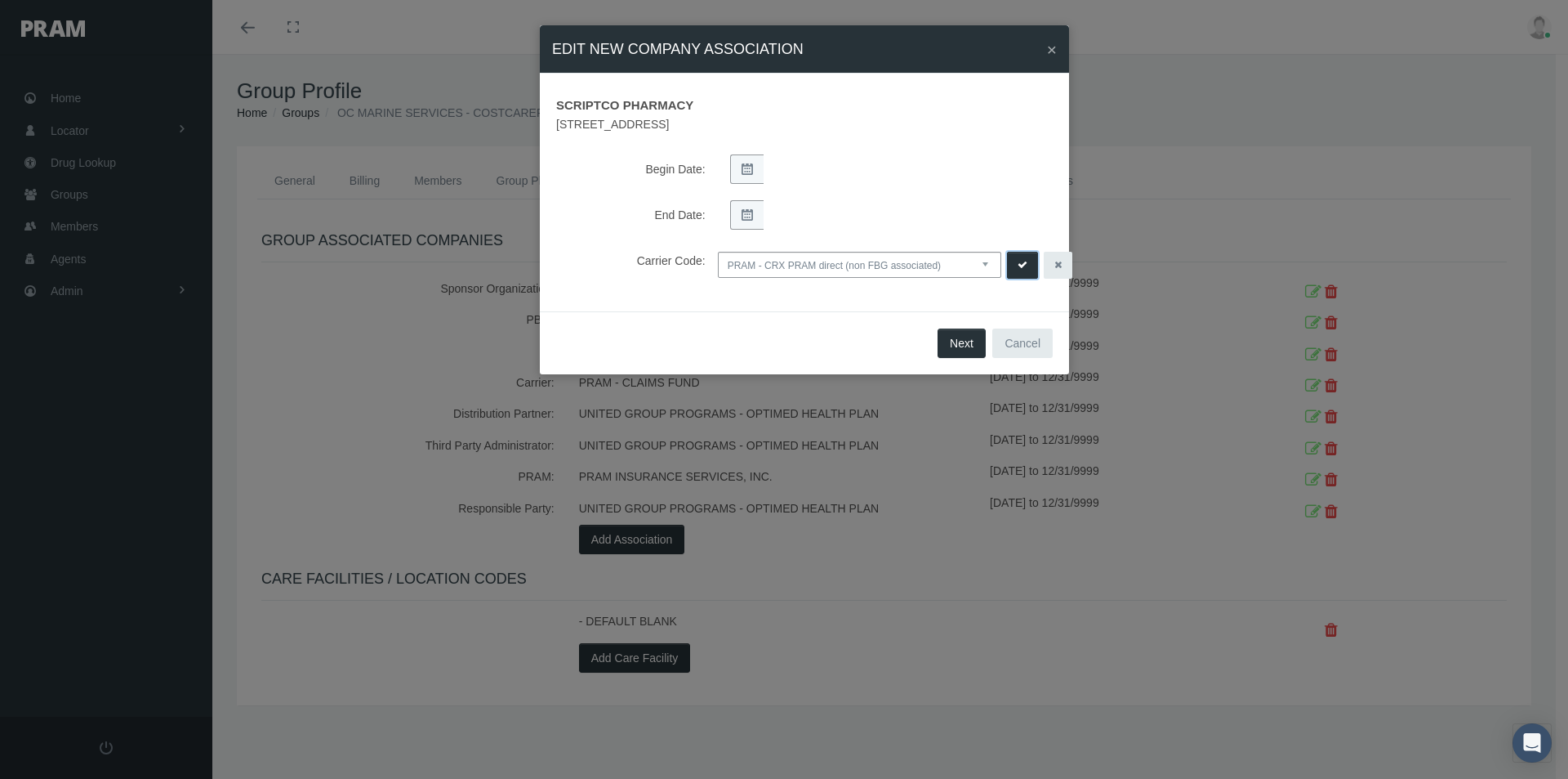
click at [1021, 265] on icon "submit" at bounding box center [1023, 265] width 10 height 15
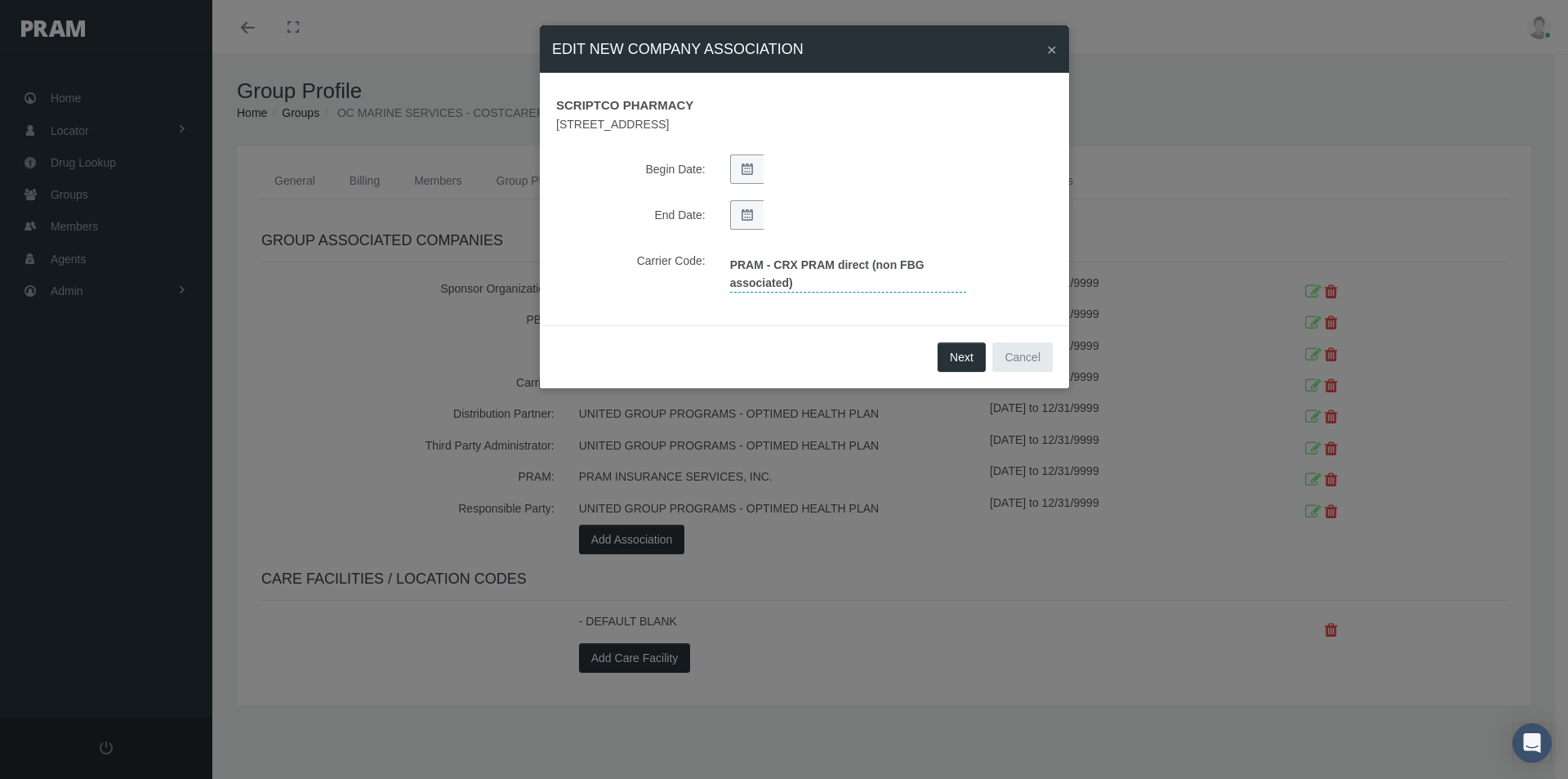
click at [800, 276] on link "PRAM - CRX PRAM direct (non FBG associated)" at bounding box center [849, 272] width 236 height 41
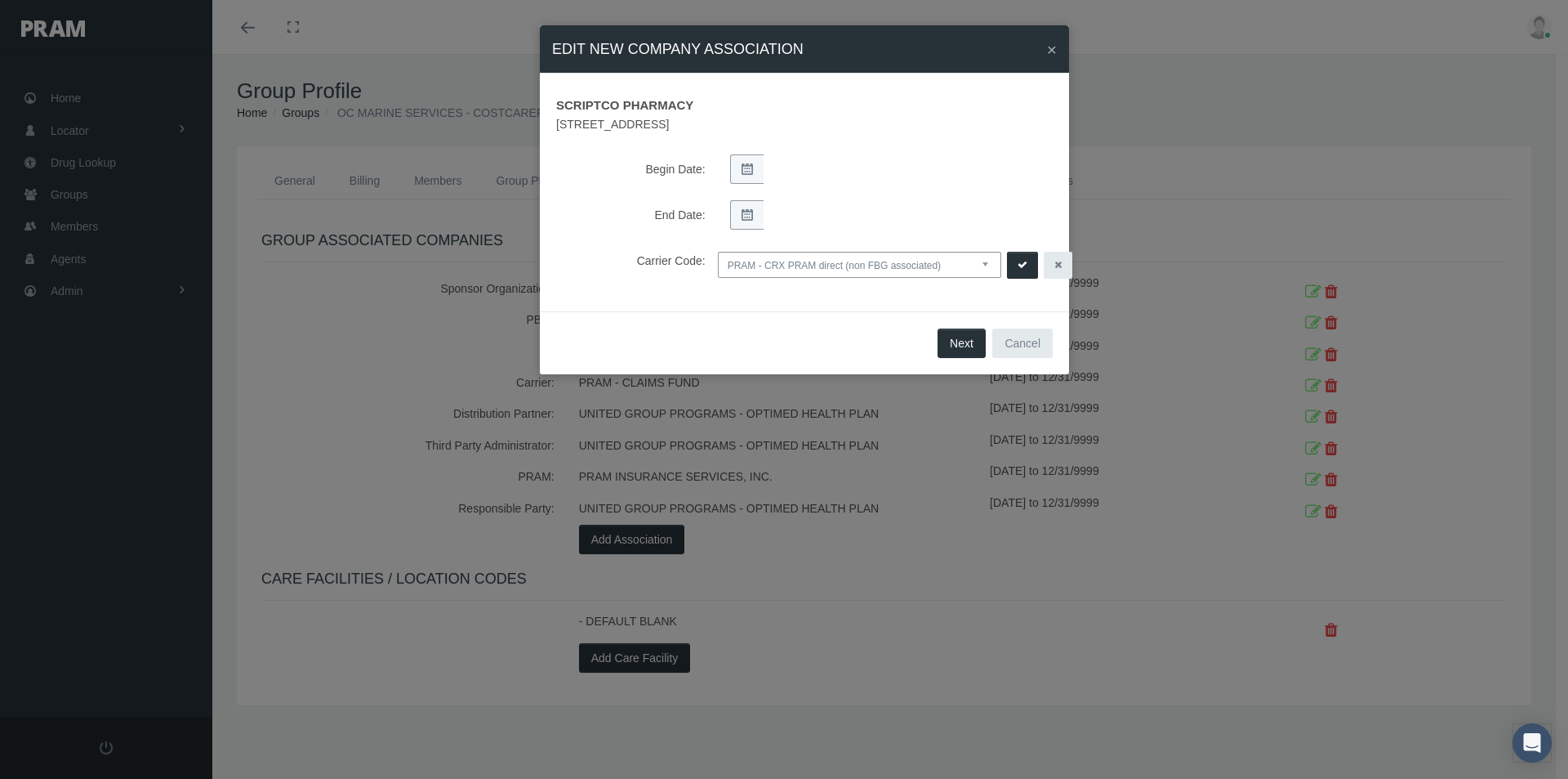
click at [989, 261] on select "NONE PRAM - CRX PRAM direct (non FBG associated) FBGPRAM - CRX CHC Business - g…" at bounding box center [859, 264] width 283 height 26
select select "14"
click at [718, 252] on select "NONE PRAM - CRX PRAM direct (non FBG associated) FBGPRAM - CRX CHC Business - g…" at bounding box center [859, 264] width 283 height 26
click at [1020, 265] on icon "submit" at bounding box center [1023, 265] width 10 height 15
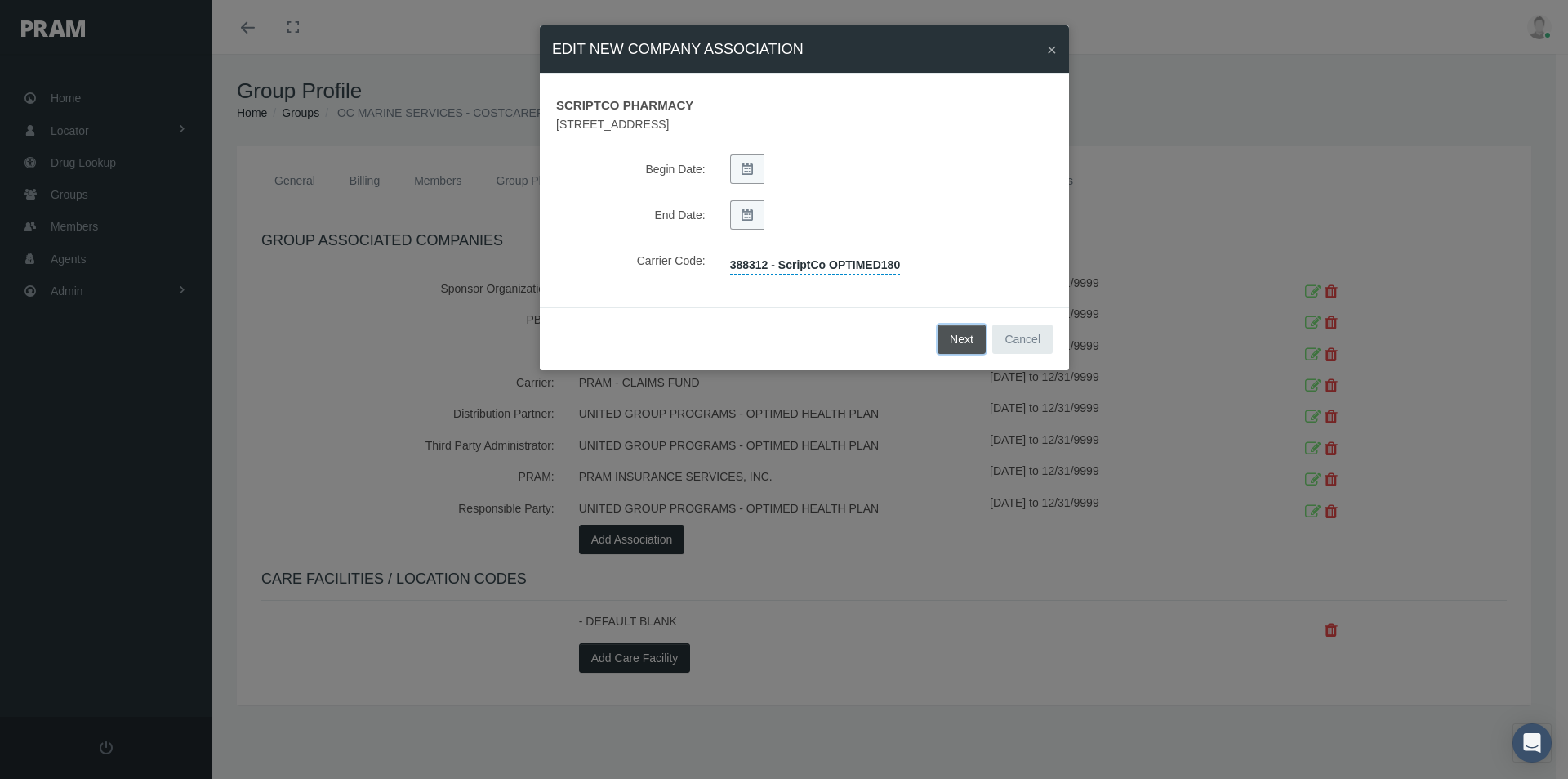
click at [963, 341] on button "Next" at bounding box center [962, 338] width 48 height 30
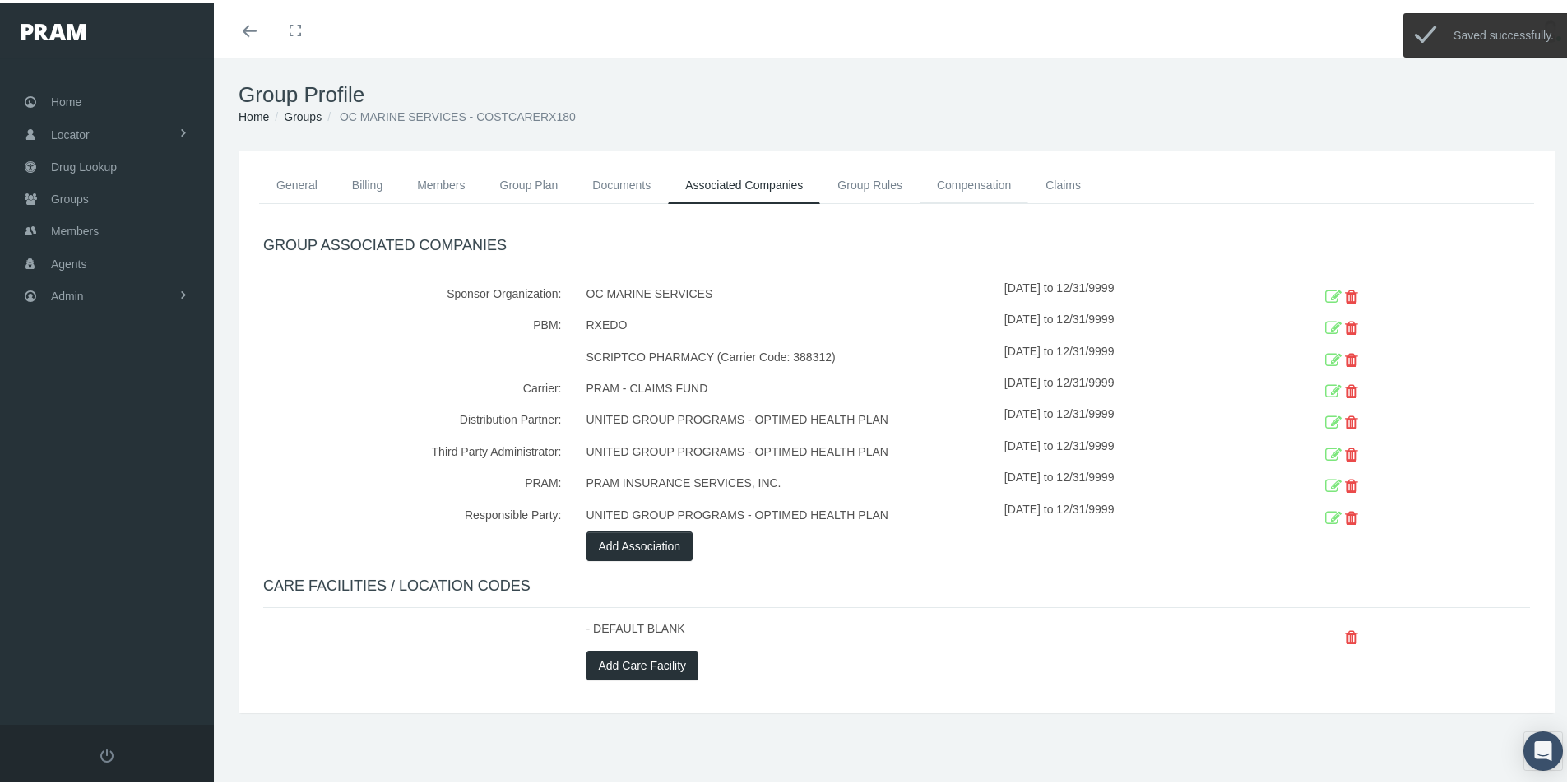
click at [949, 178] on link "Compensation" at bounding box center [974, 181] width 109 height 36
click at [954, 183] on link "Compensation" at bounding box center [974, 181] width 109 height 36
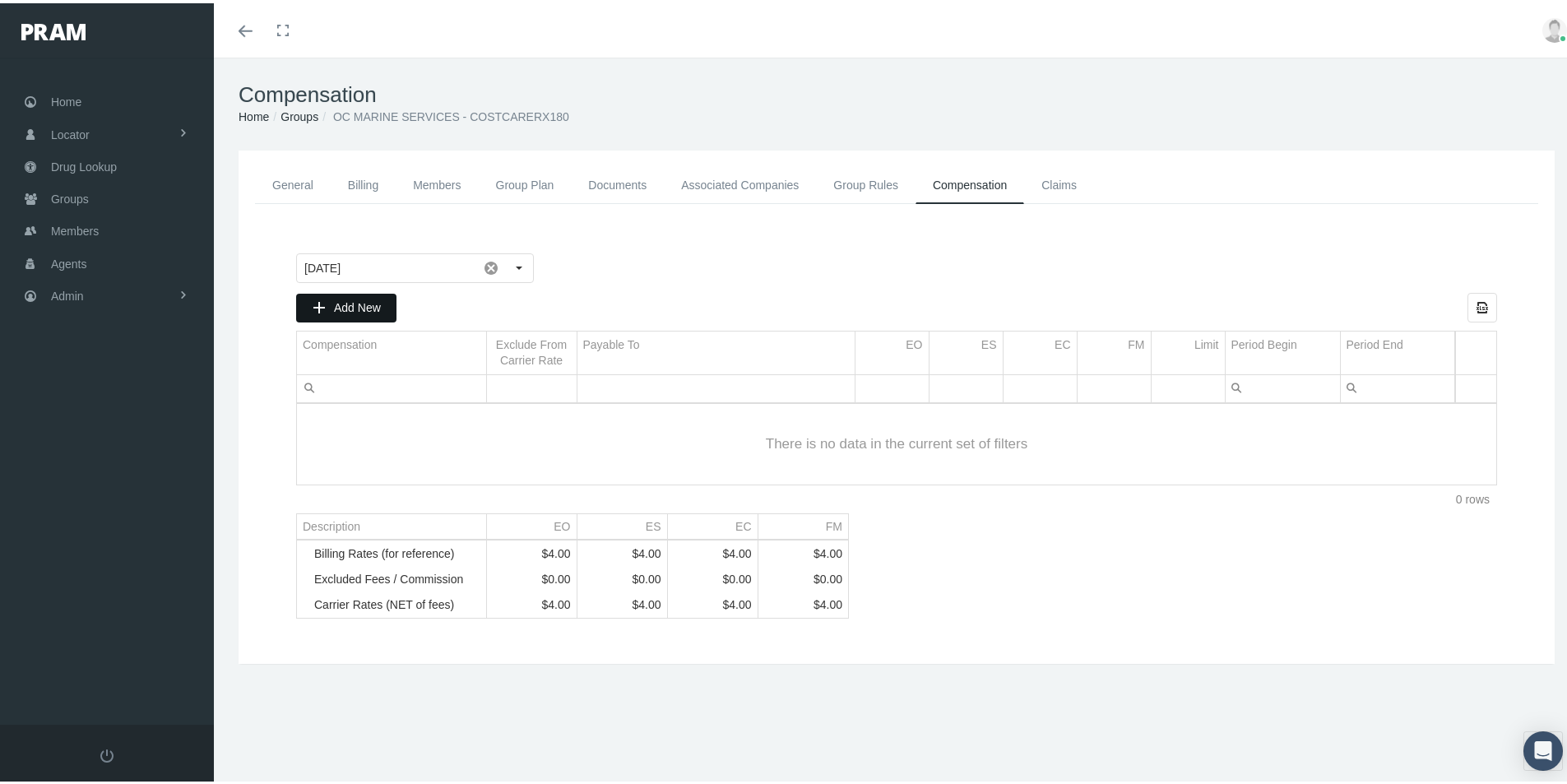
click at [339, 301] on span "Add New" at bounding box center [357, 304] width 47 height 13
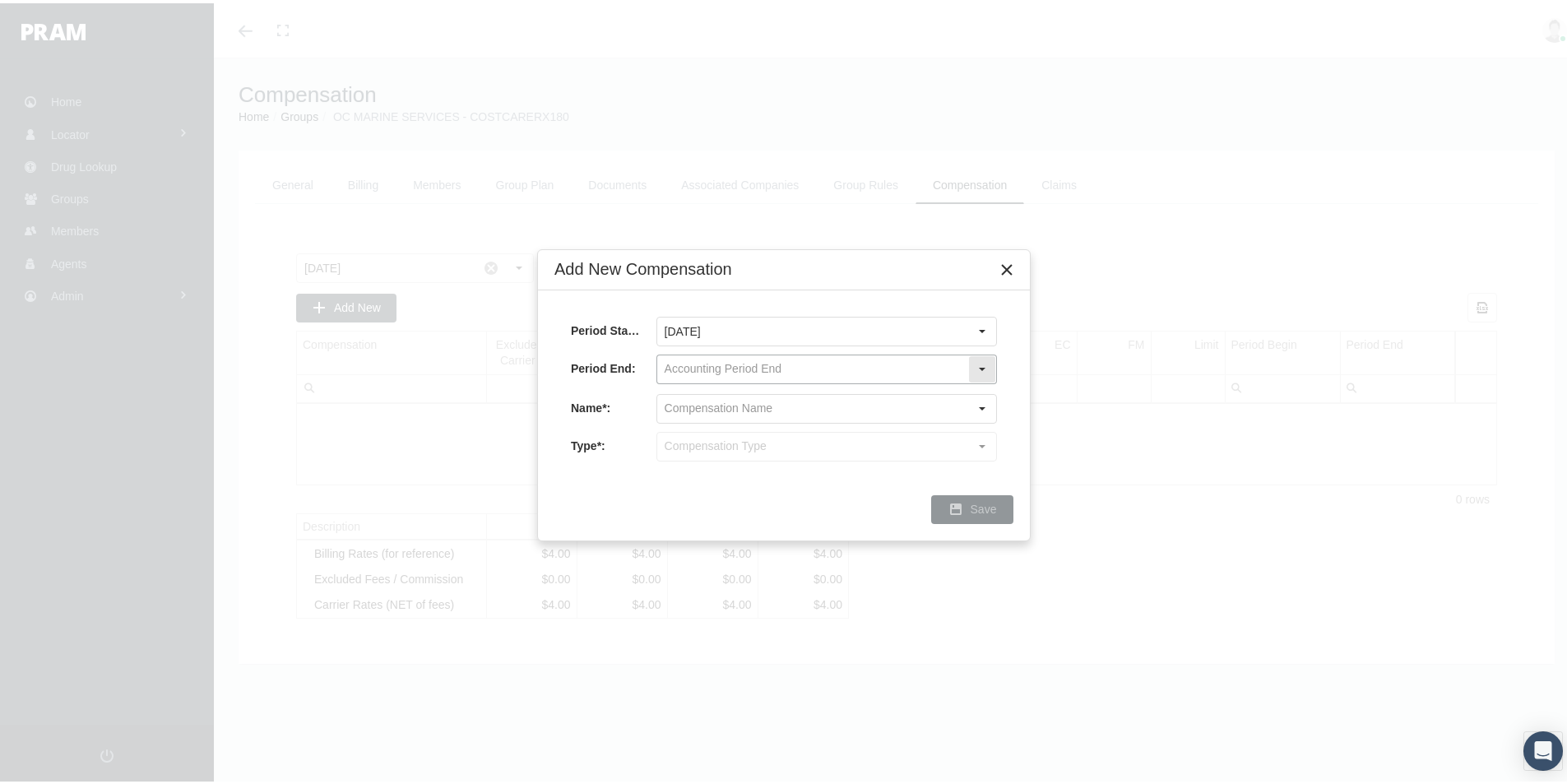
click at [709, 366] on input "text" at bounding box center [813, 365] width 311 height 28
click at [794, 442] on div at bounding box center [827, 442] width 341 height 30
click at [689, 402] on input "text" at bounding box center [813, 405] width 311 height 28
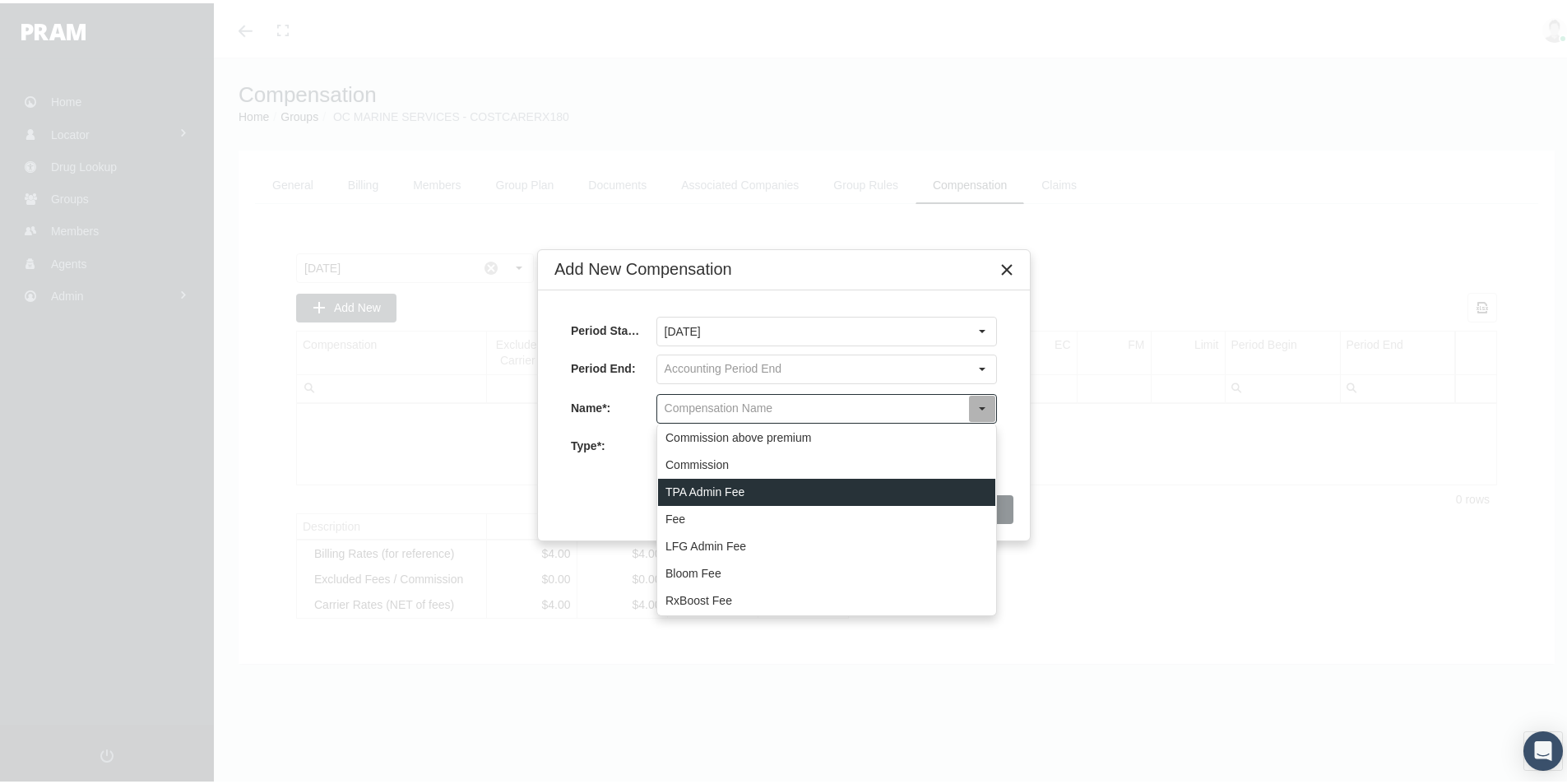
click at [691, 489] on div "TPA Admin Fee" at bounding box center [827, 489] width 337 height 27
type input "TPA Admin Fee"
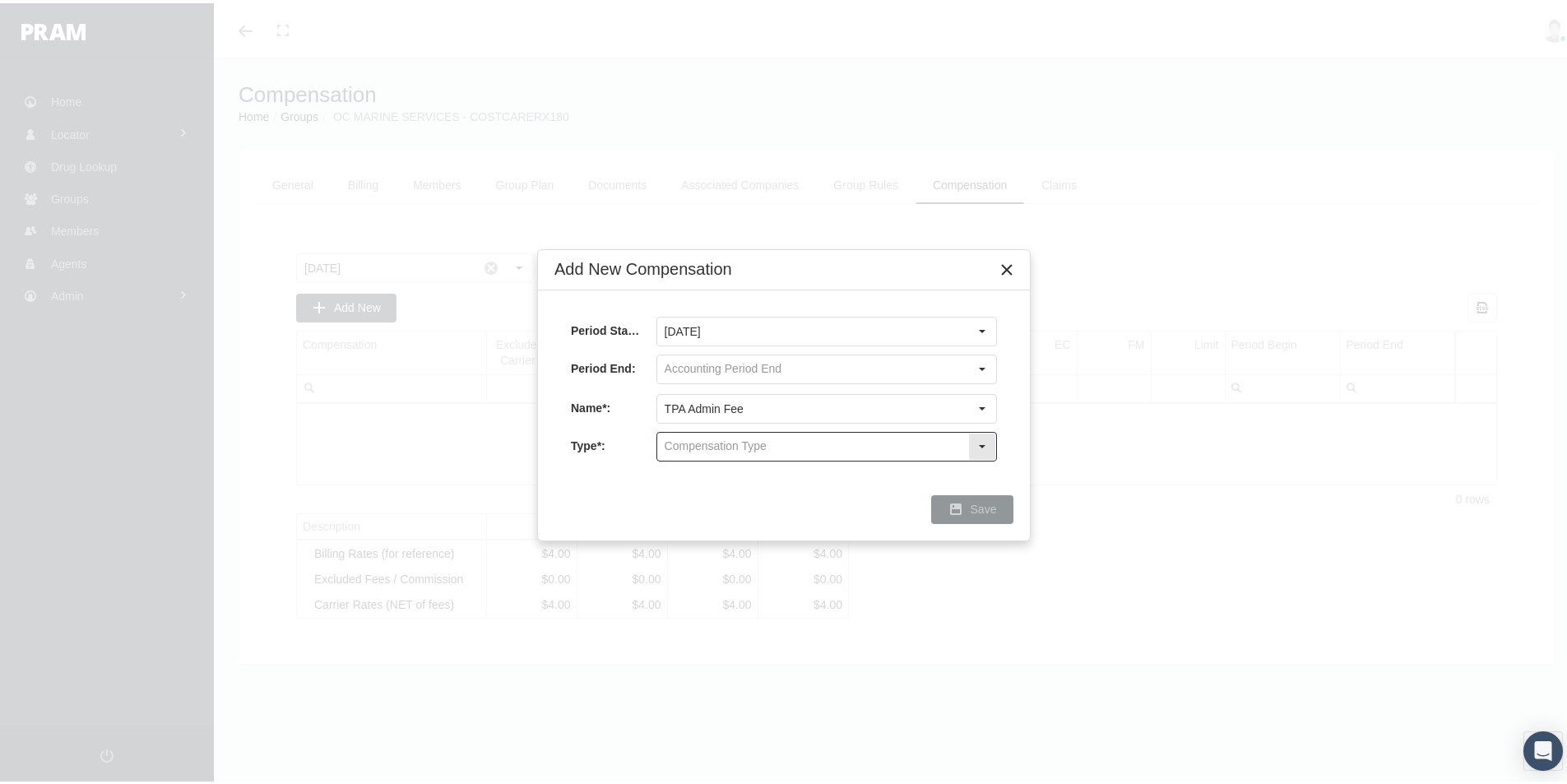
click at [700, 449] on input "text" at bounding box center [813, 442] width 311 height 28
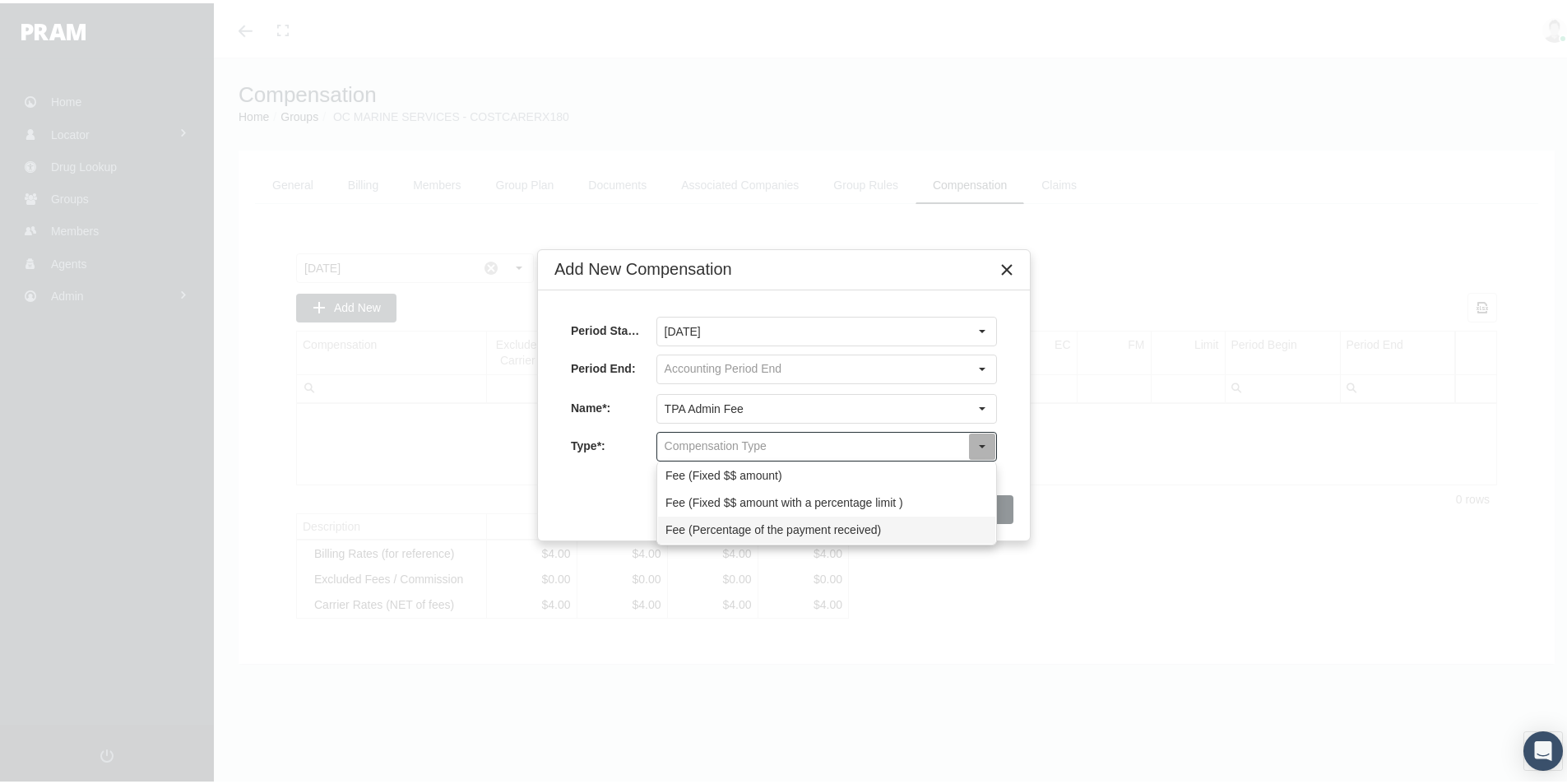
click at [693, 522] on div "Fee (Percentage of the payment received)" at bounding box center [827, 526] width 337 height 27
type input "Fee (Percentage of the payment received)"
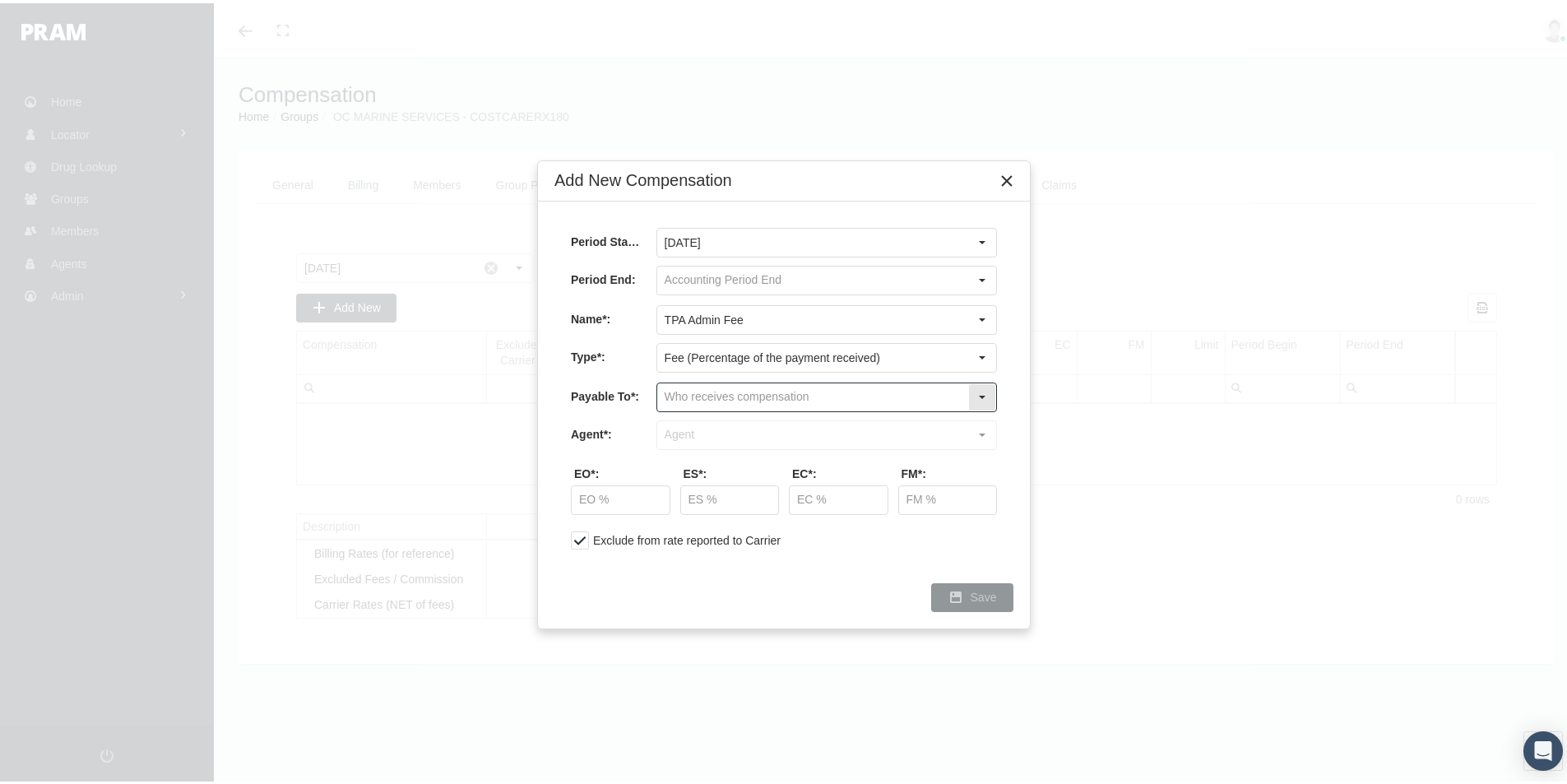
click at [685, 389] on input "text" at bounding box center [813, 394] width 311 height 28
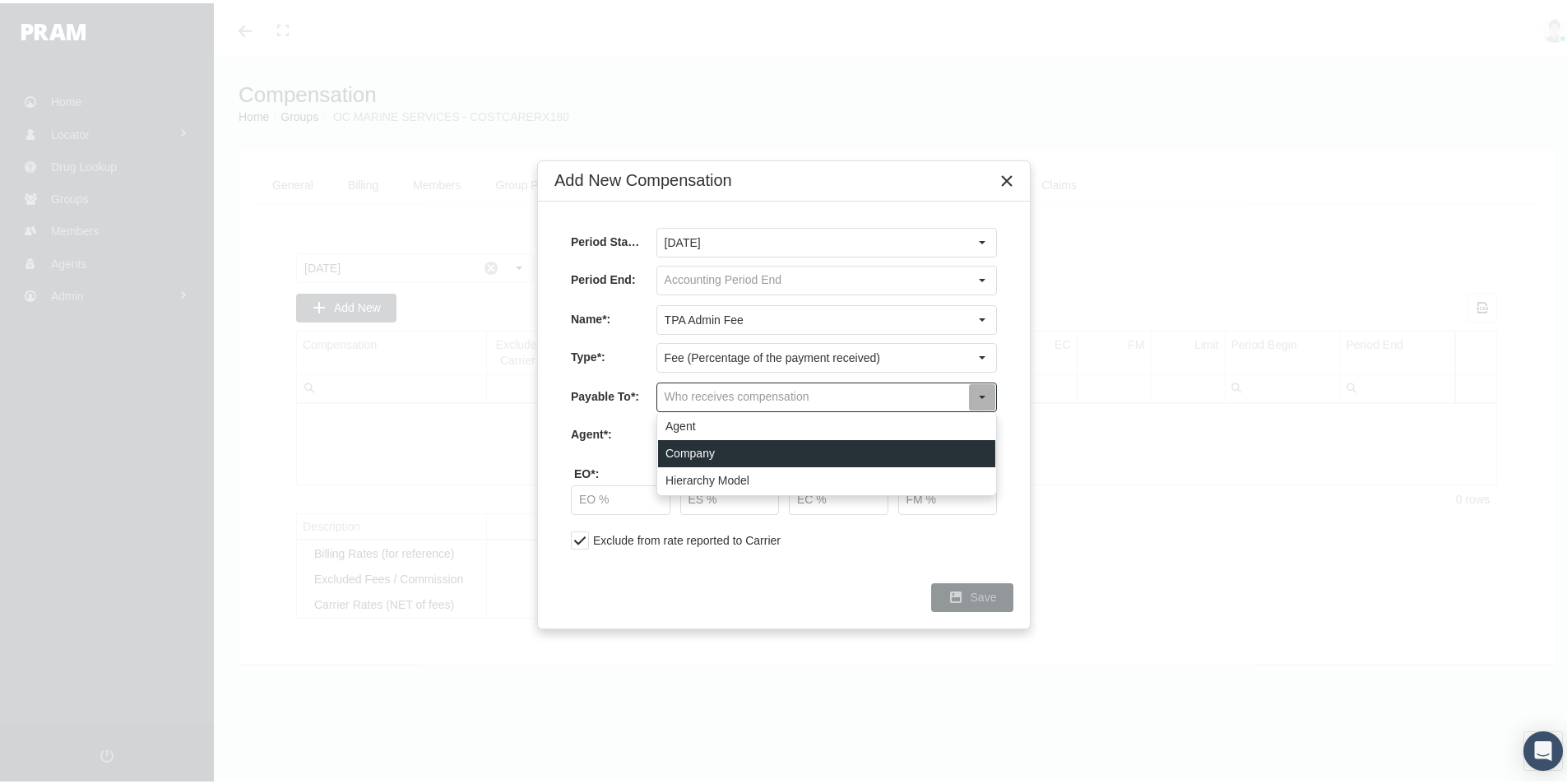
click at [689, 449] on div "Company" at bounding box center [827, 450] width 337 height 27
type input "Company"
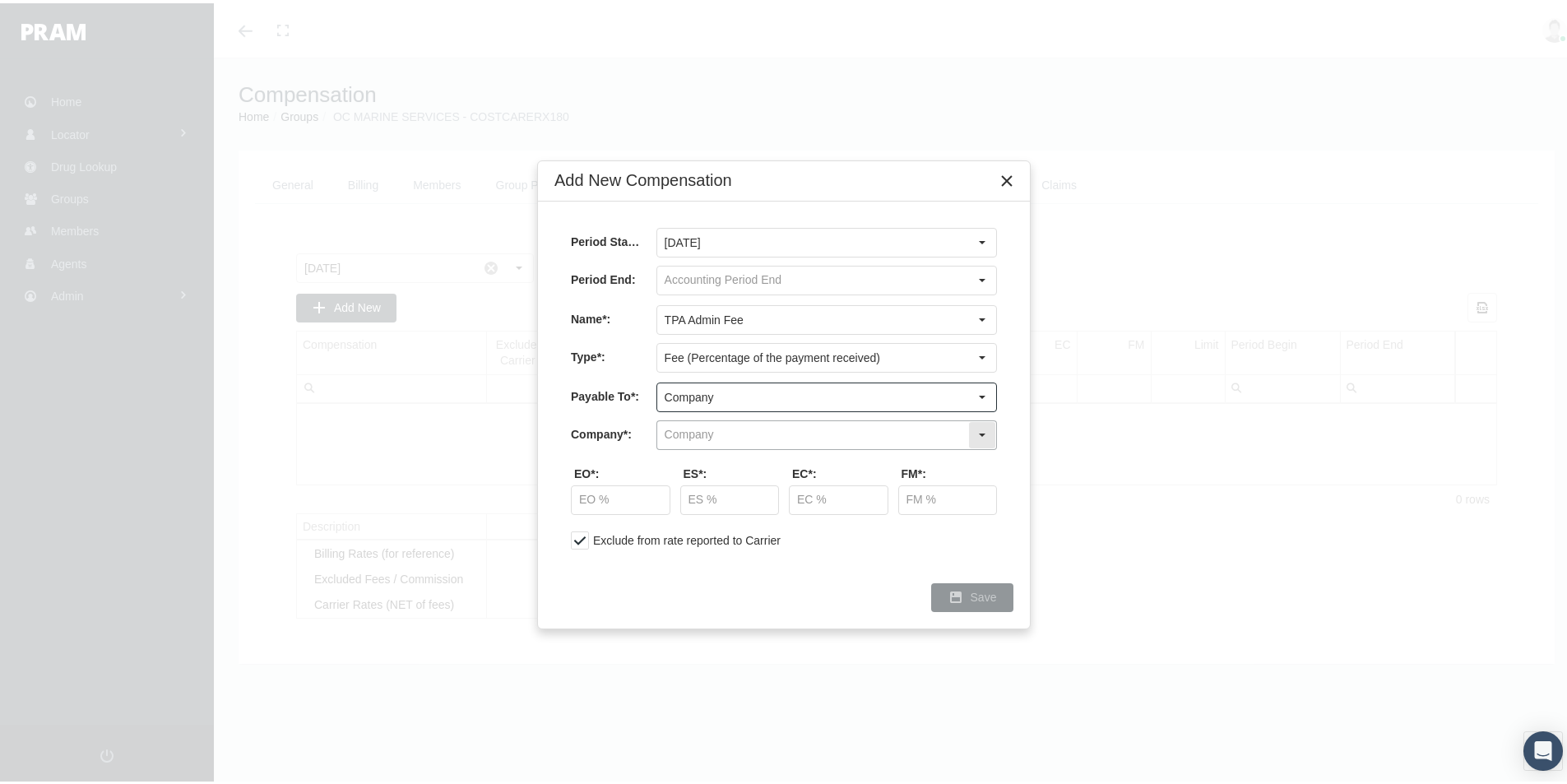
click at [687, 429] on input "text" at bounding box center [813, 431] width 311 height 28
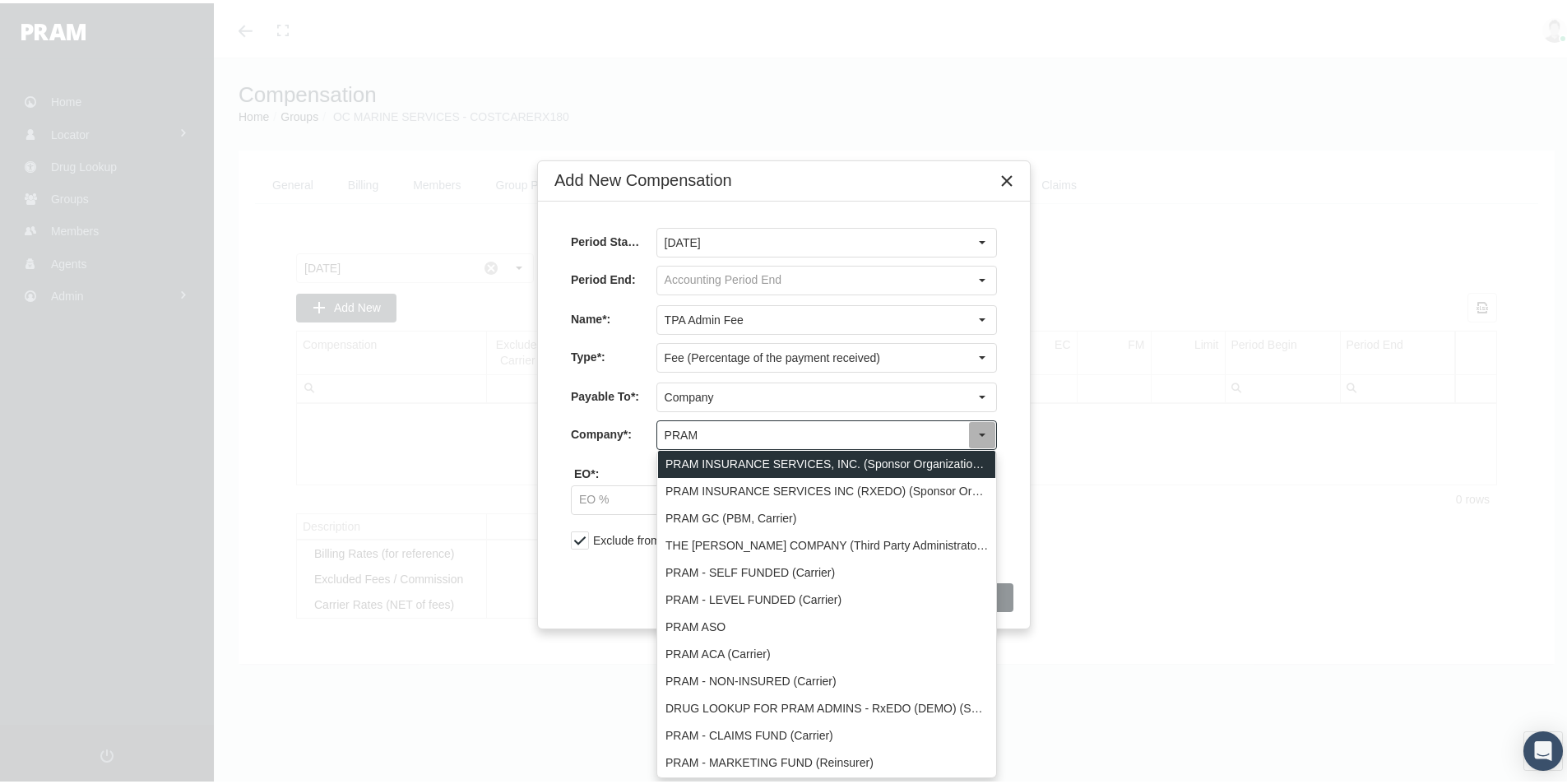
drag, startPoint x: 744, startPoint y: 465, endPoint x: 745, endPoint y: 479, distance: 14.0
click at [744, 466] on div "PRAM INSURANCE SERVICES, INC. (Sponsor Organization, Broker, Distribution Partn…" at bounding box center [827, 461] width 337 height 27
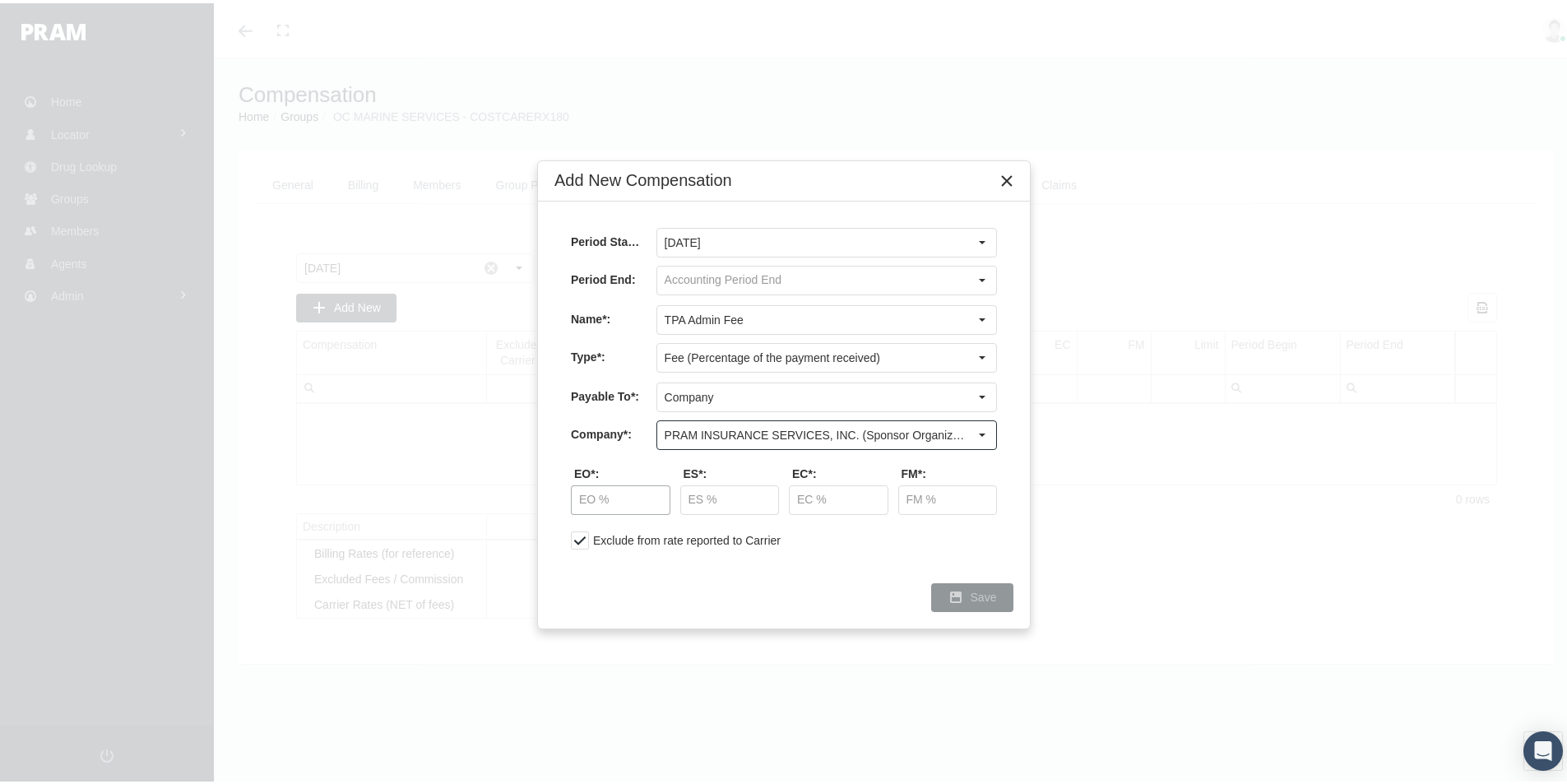
type input "PRAM INSURANCE SERVICES, INC. (Sponsor Organization, Broker, Distribution Partn…"
click at [632, 494] on input "text" at bounding box center [621, 496] width 98 height 28
type input "30.00 %"
type input "5.00 %"
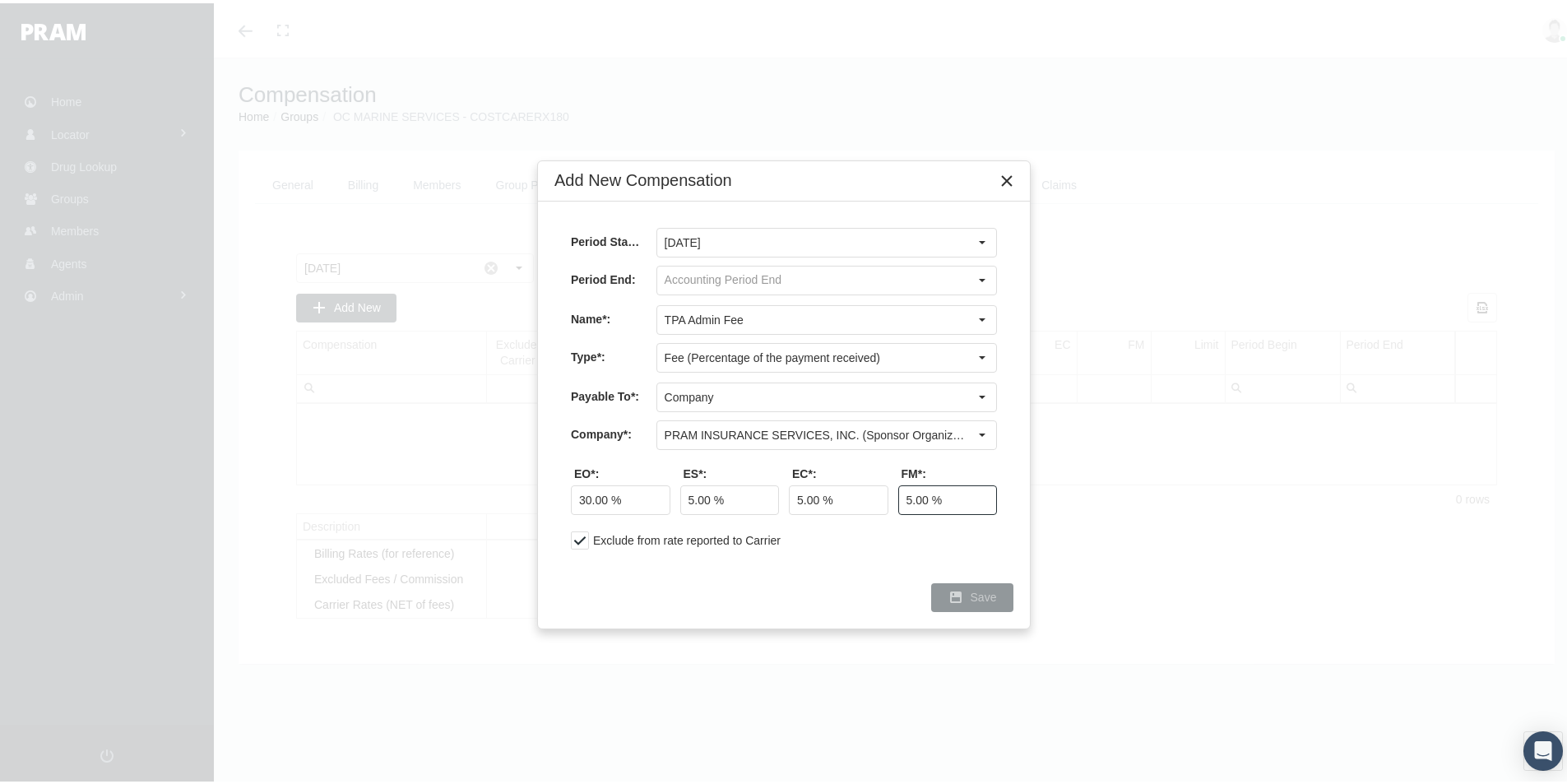
type input "5.00 %"
click at [982, 602] on div "Save" at bounding box center [972, 594] width 80 height 27
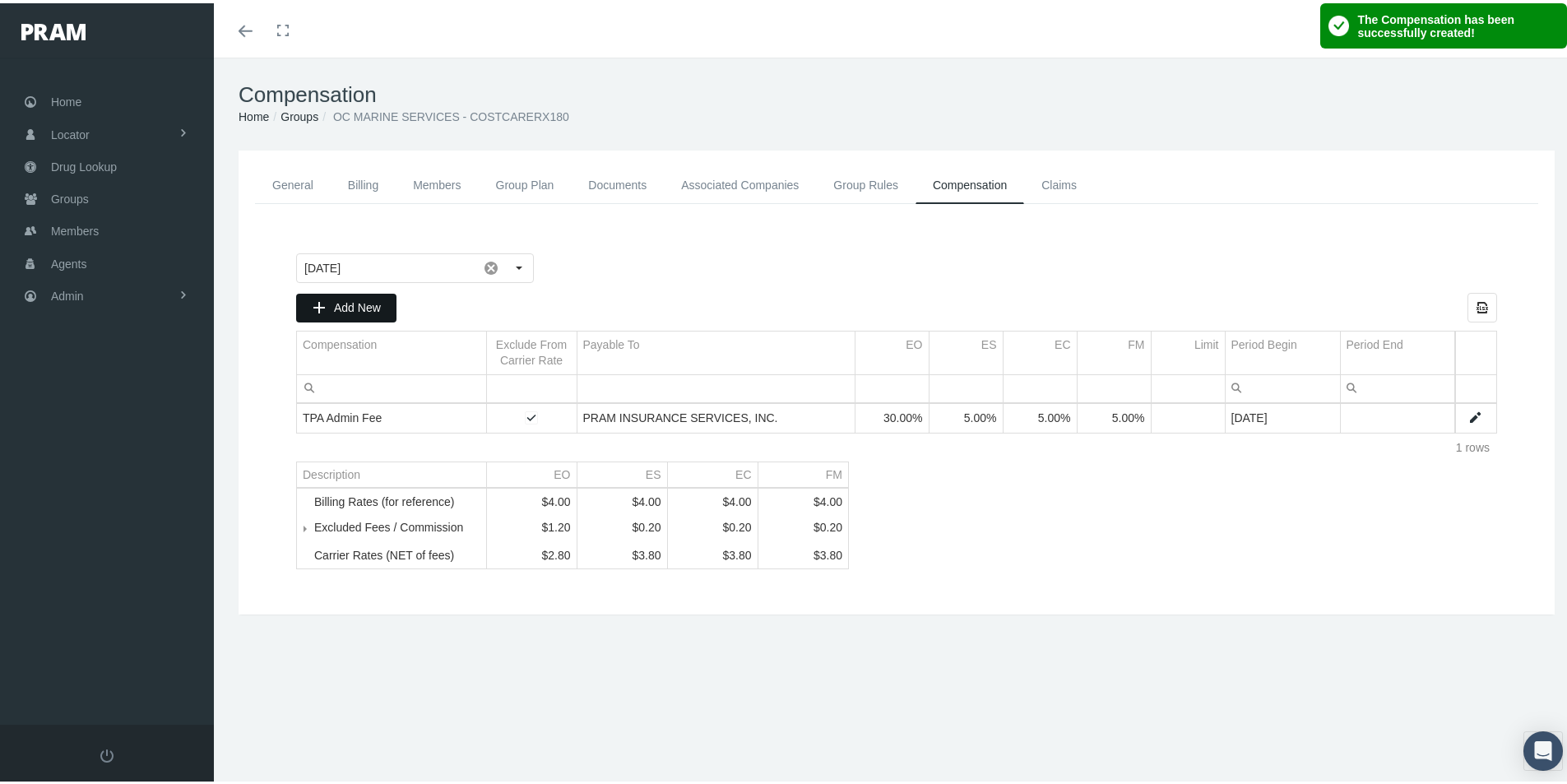
click at [356, 304] on span "Add New" at bounding box center [357, 304] width 47 height 13
type input "[DATE]"
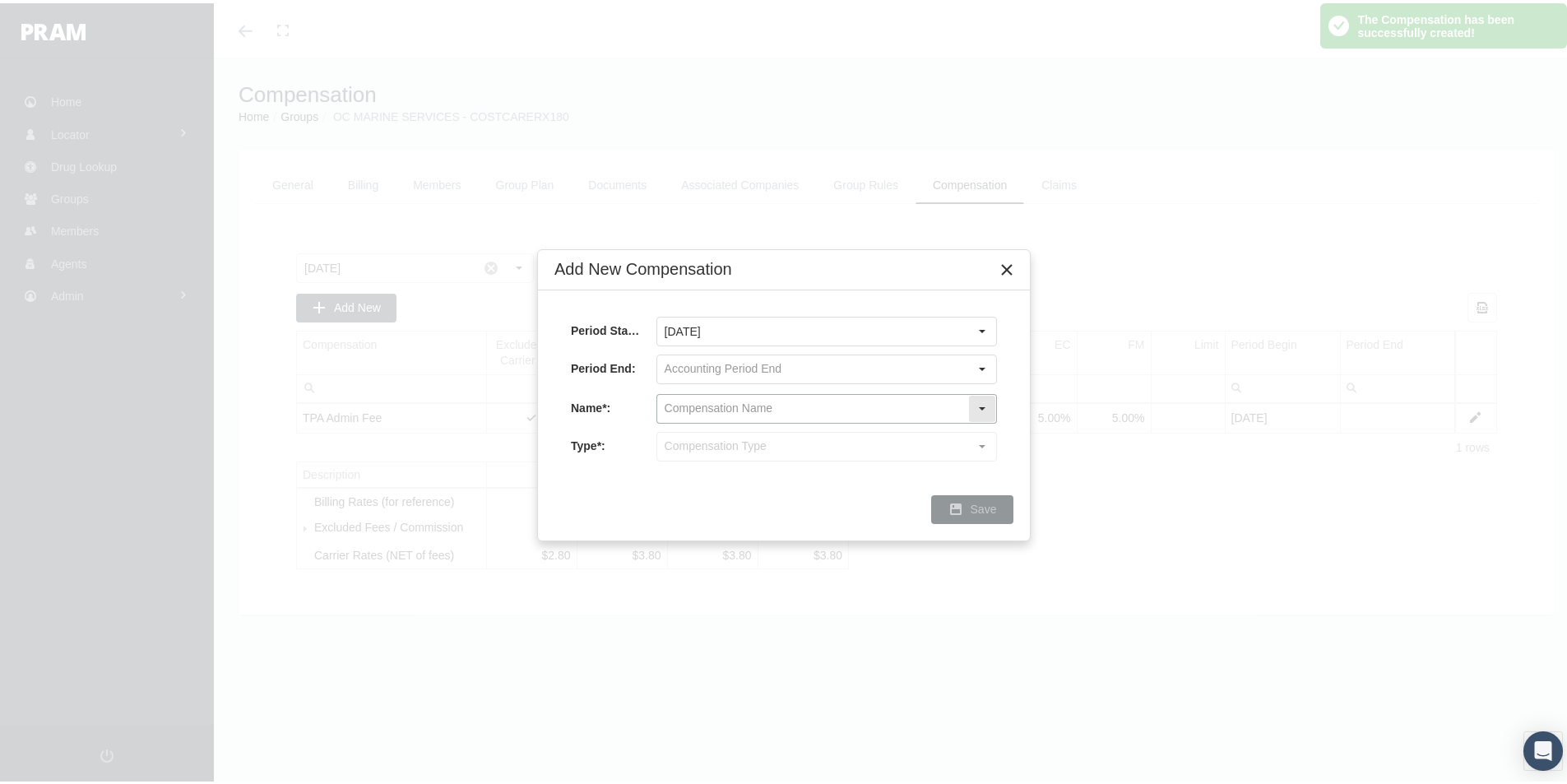
click at [679, 407] on input "text" at bounding box center [813, 405] width 311 height 28
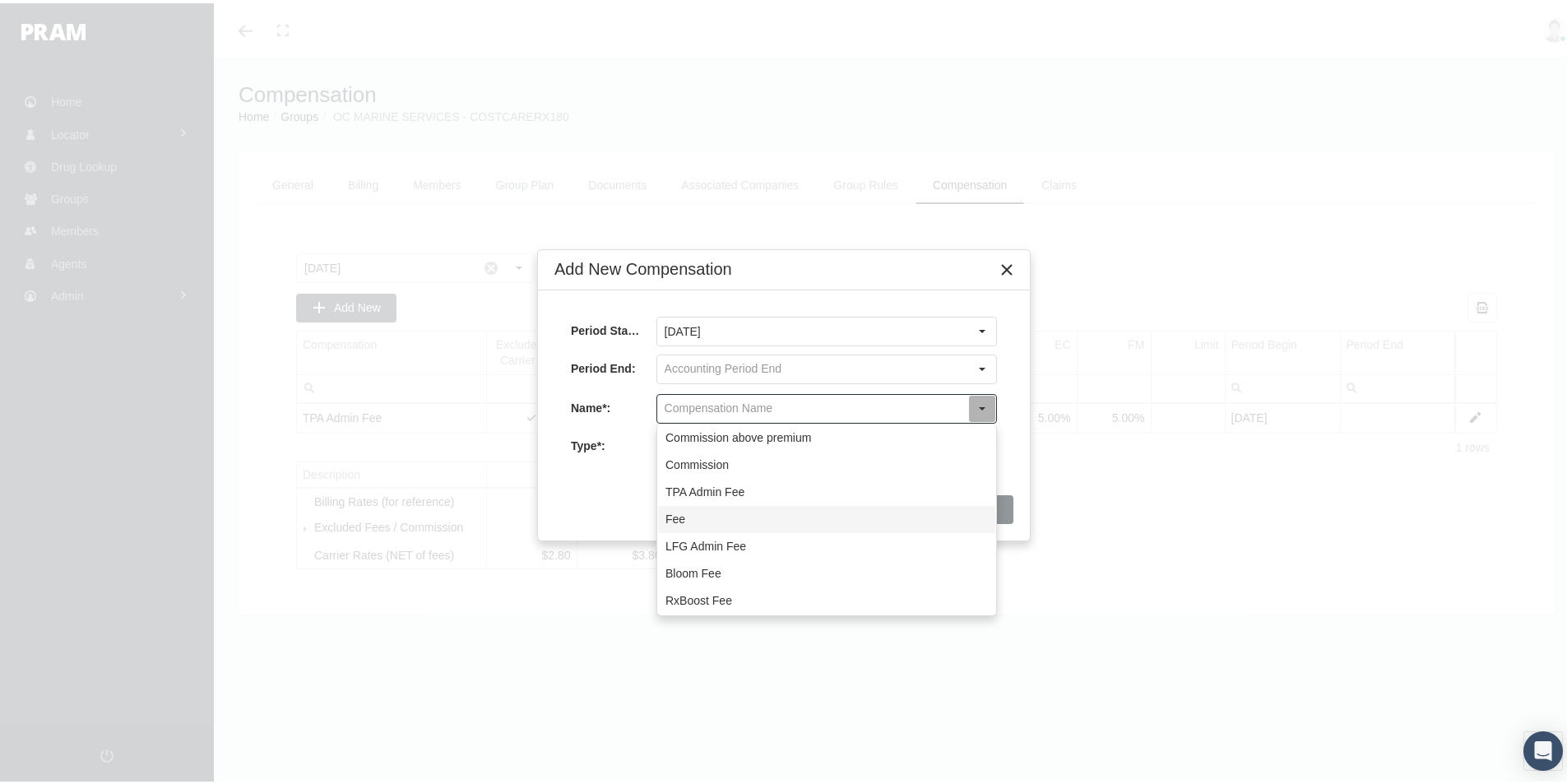
click at [679, 514] on div "Fee" at bounding box center [827, 516] width 337 height 27
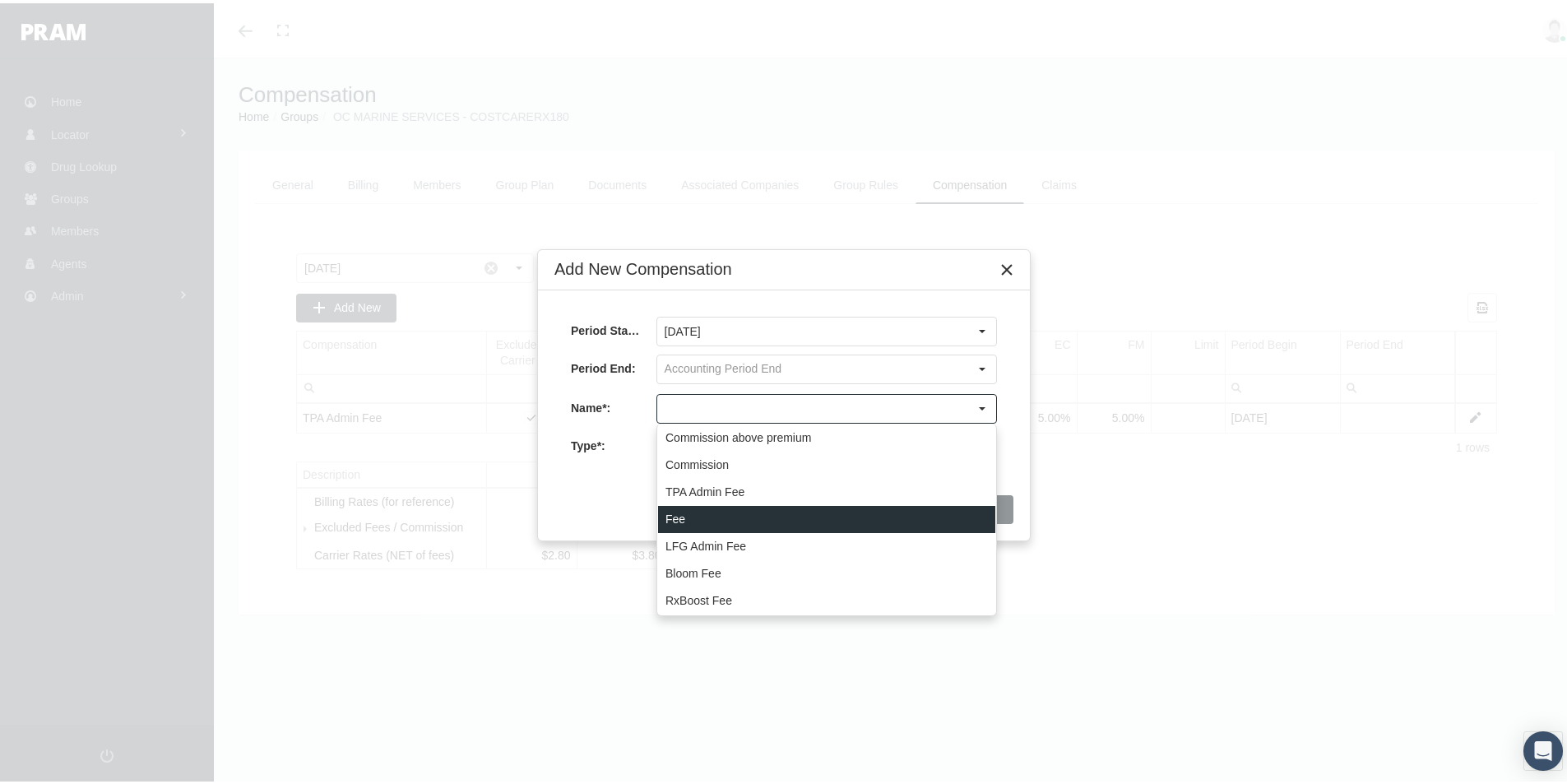
type input "Fee"
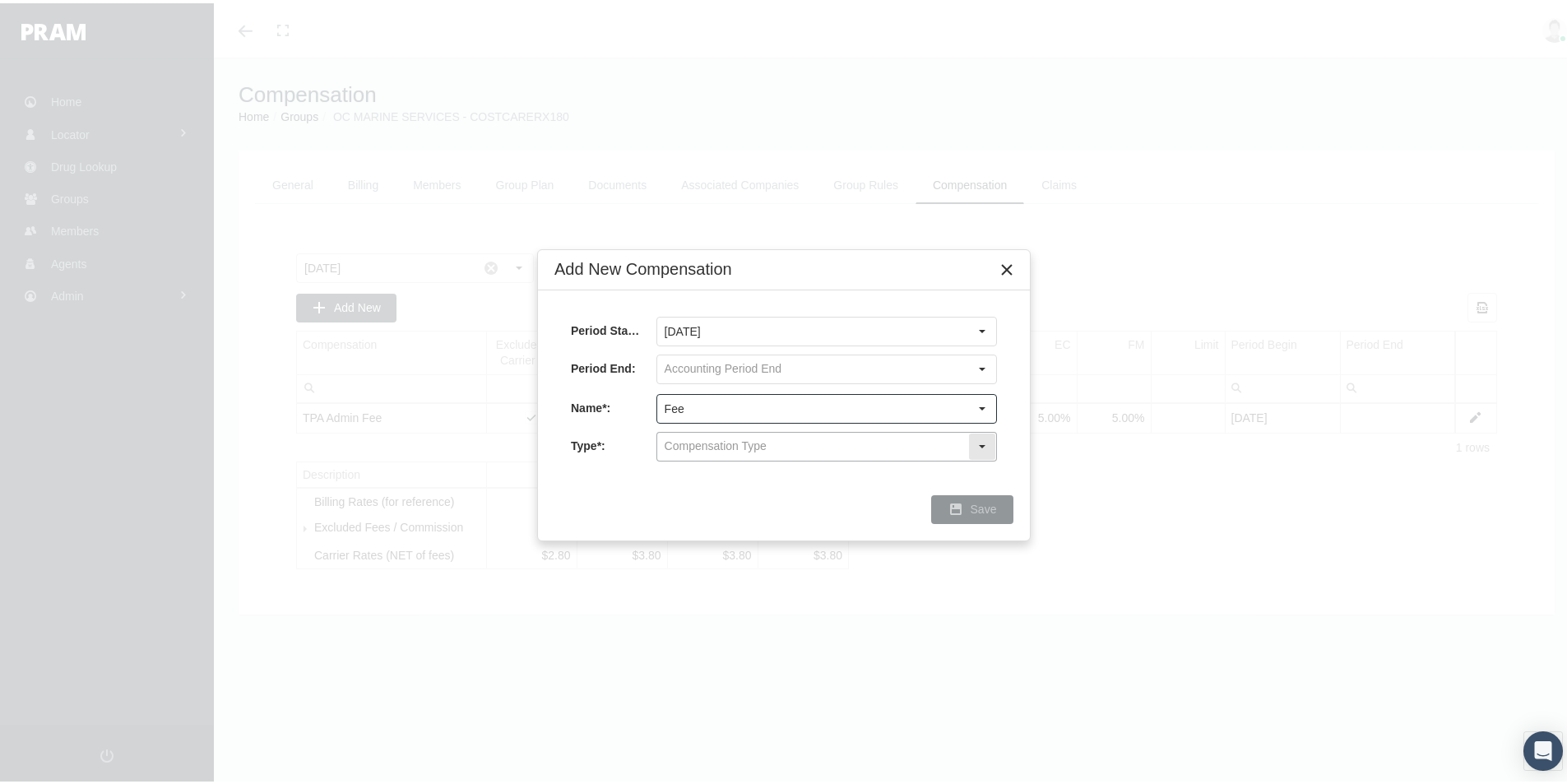
click at [676, 445] on input "text" at bounding box center [813, 442] width 311 height 28
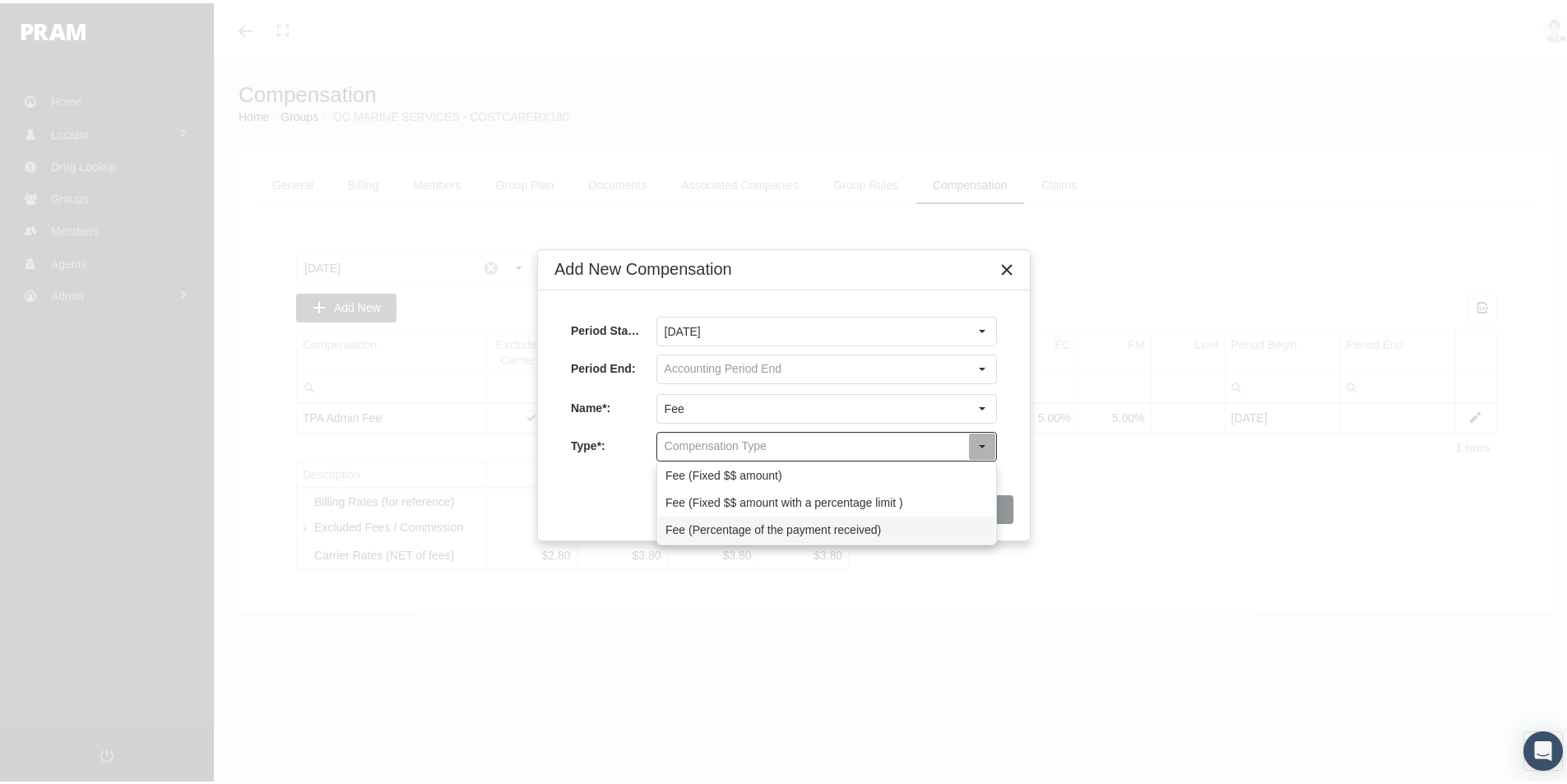
click at [679, 526] on div "Fee (Percentage of the payment received)" at bounding box center [827, 526] width 337 height 27
type input "Fee (Percentage of the payment received)"
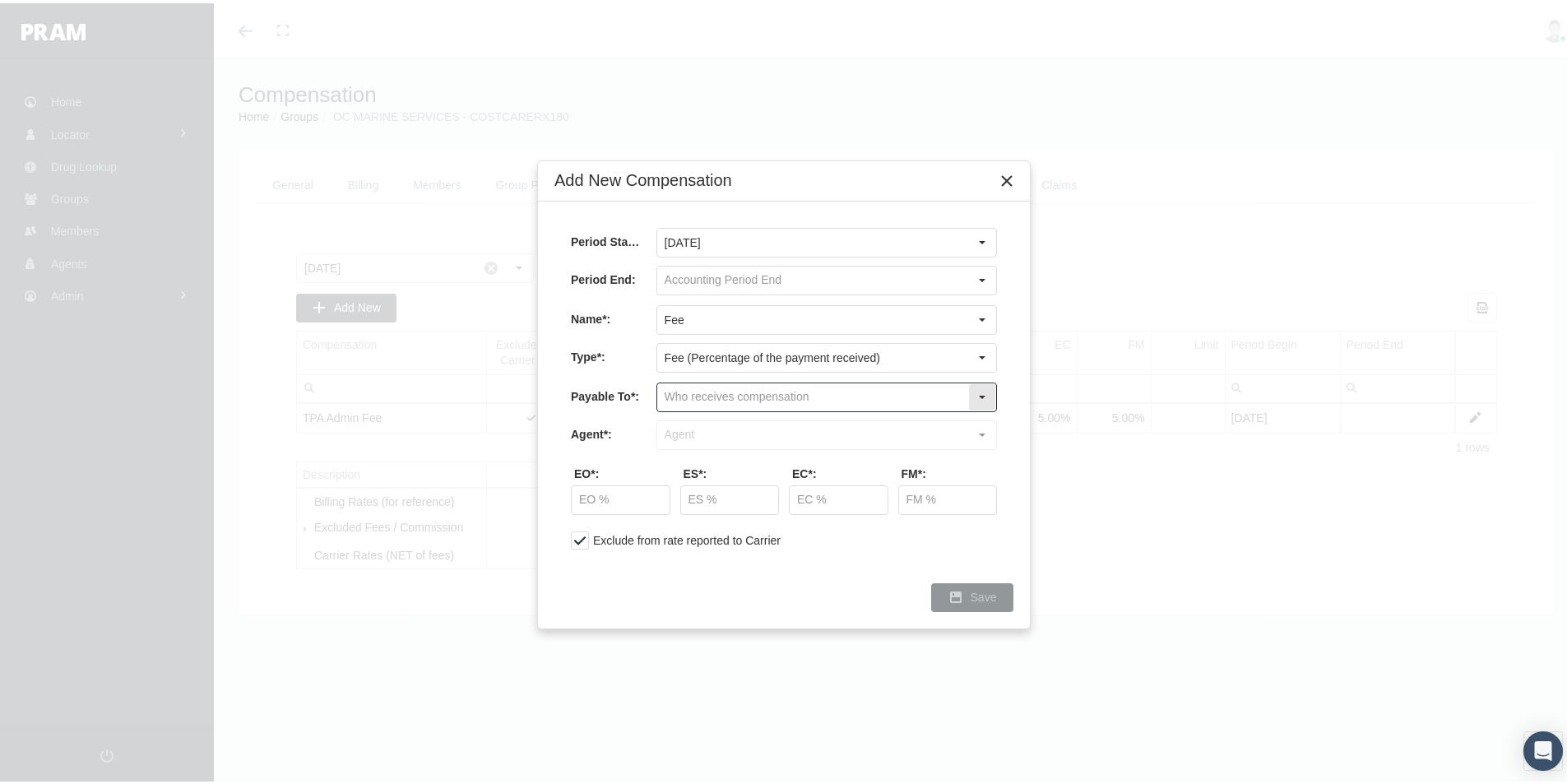
click at [688, 395] on input "text" at bounding box center [813, 394] width 311 height 28
click at [696, 450] on div "Company" at bounding box center [827, 450] width 337 height 27
type input "Company"
click at [688, 433] on input "text" at bounding box center [813, 431] width 311 height 28
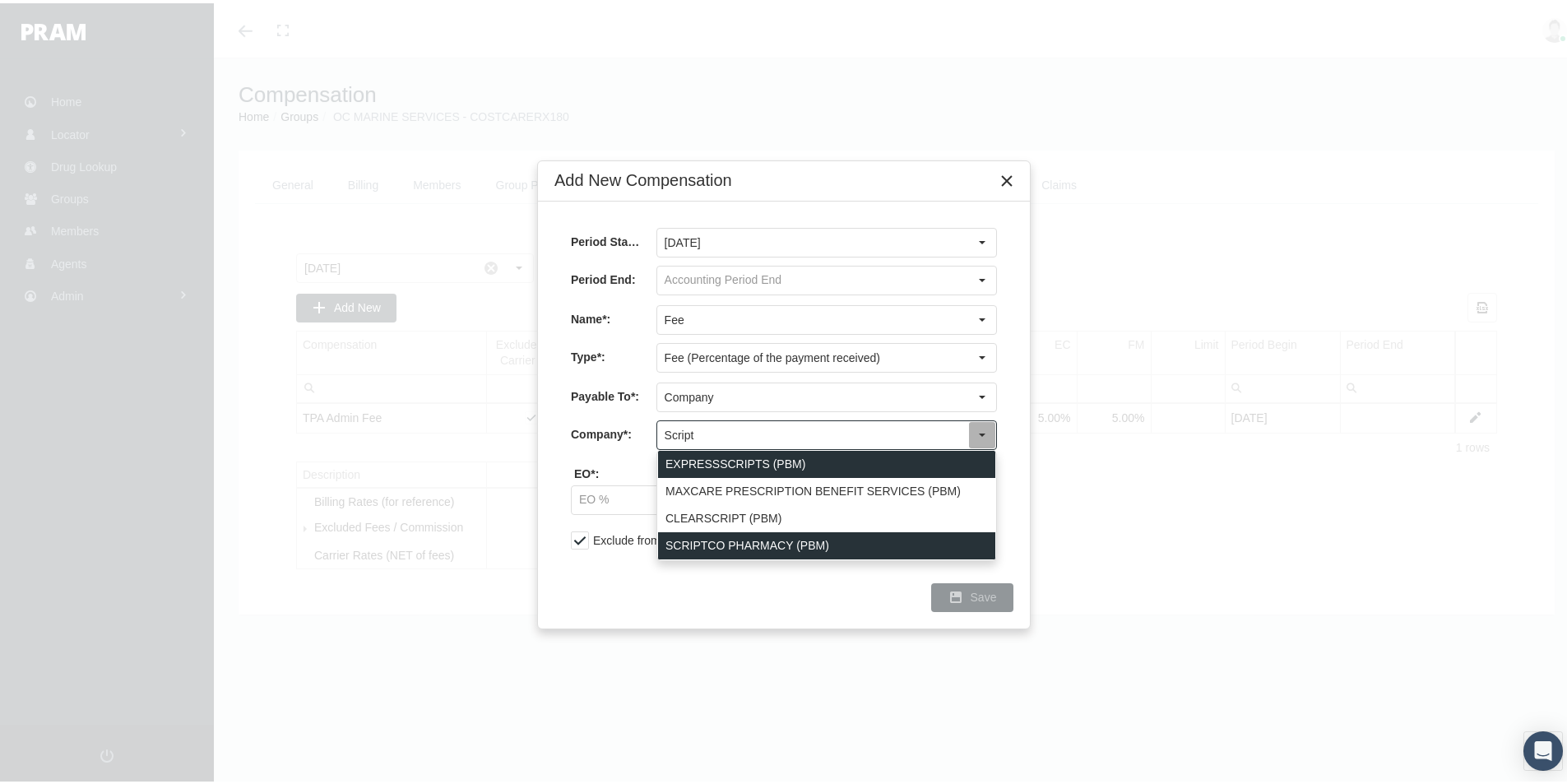
drag, startPoint x: 712, startPoint y: 535, endPoint x: 764, endPoint y: 487, distance: 70.8
click at [712, 536] on div "SCRIPTCO PHARMACY (PBM)" at bounding box center [827, 543] width 337 height 27
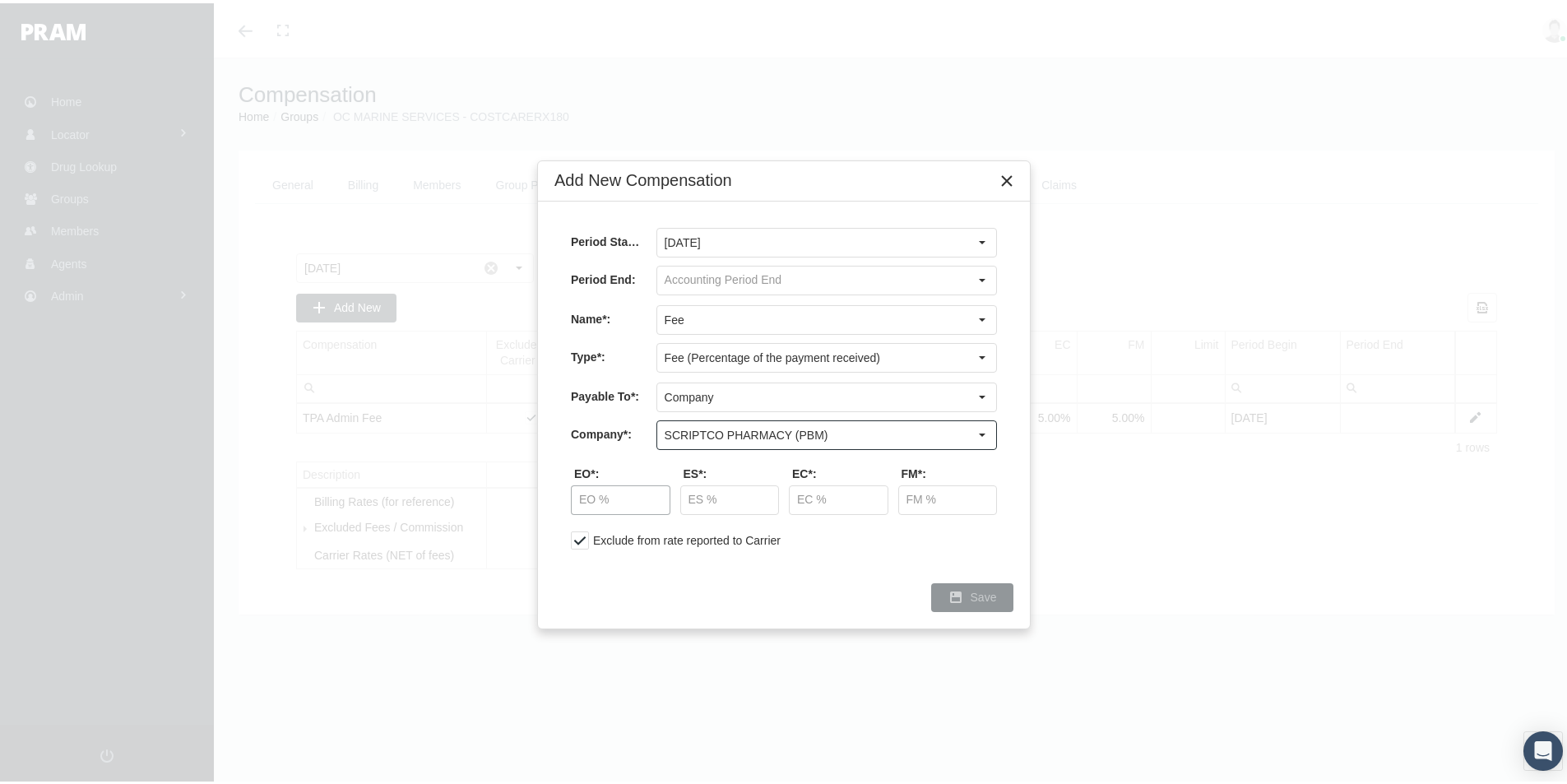
type input "SCRIPTCO PHARMACY (PBM)"
click at [609, 504] on input "text" at bounding box center [621, 496] width 98 height 28
type input "50.00 %"
type input "87.50 %"
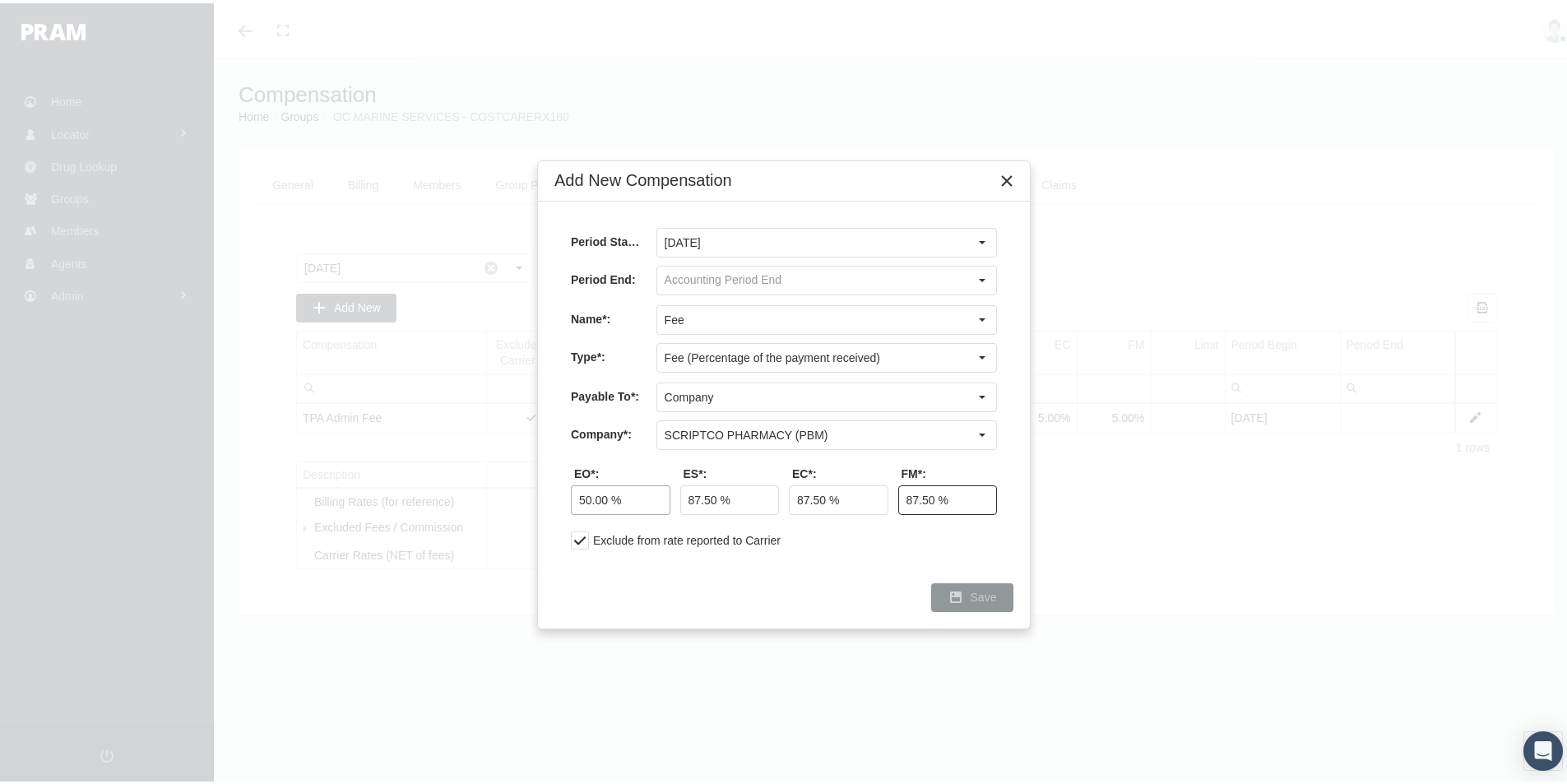
type input "87.50 %"
click at [994, 597] on span "Save" at bounding box center [984, 593] width 27 height 13
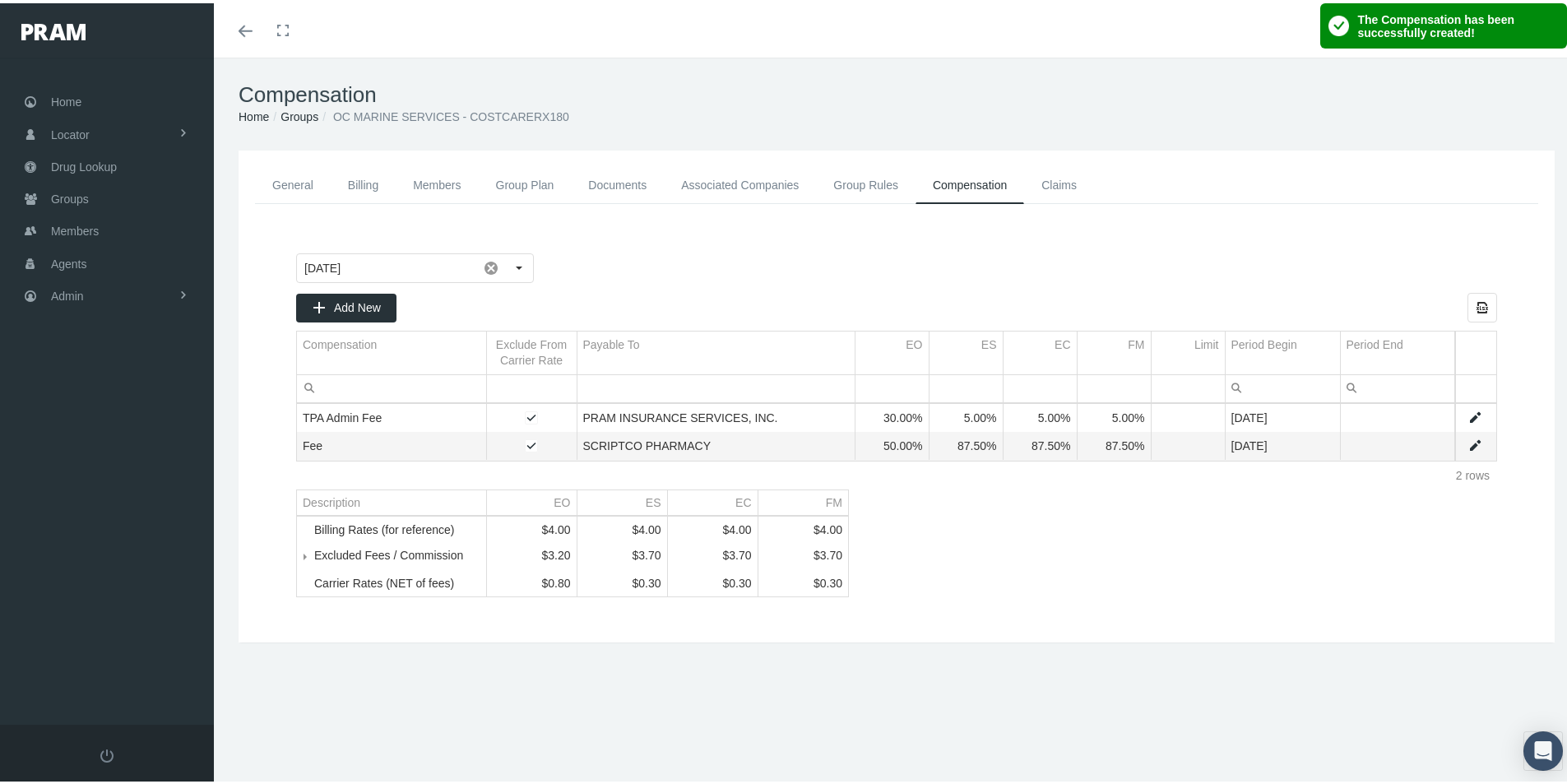
click at [294, 175] on link "General" at bounding box center [293, 181] width 75 height 37
click at [754, 182] on link "Associated Companies" at bounding box center [740, 181] width 152 height 37
click at [290, 181] on link "General" at bounding box center [293, 181] width 75 height 37
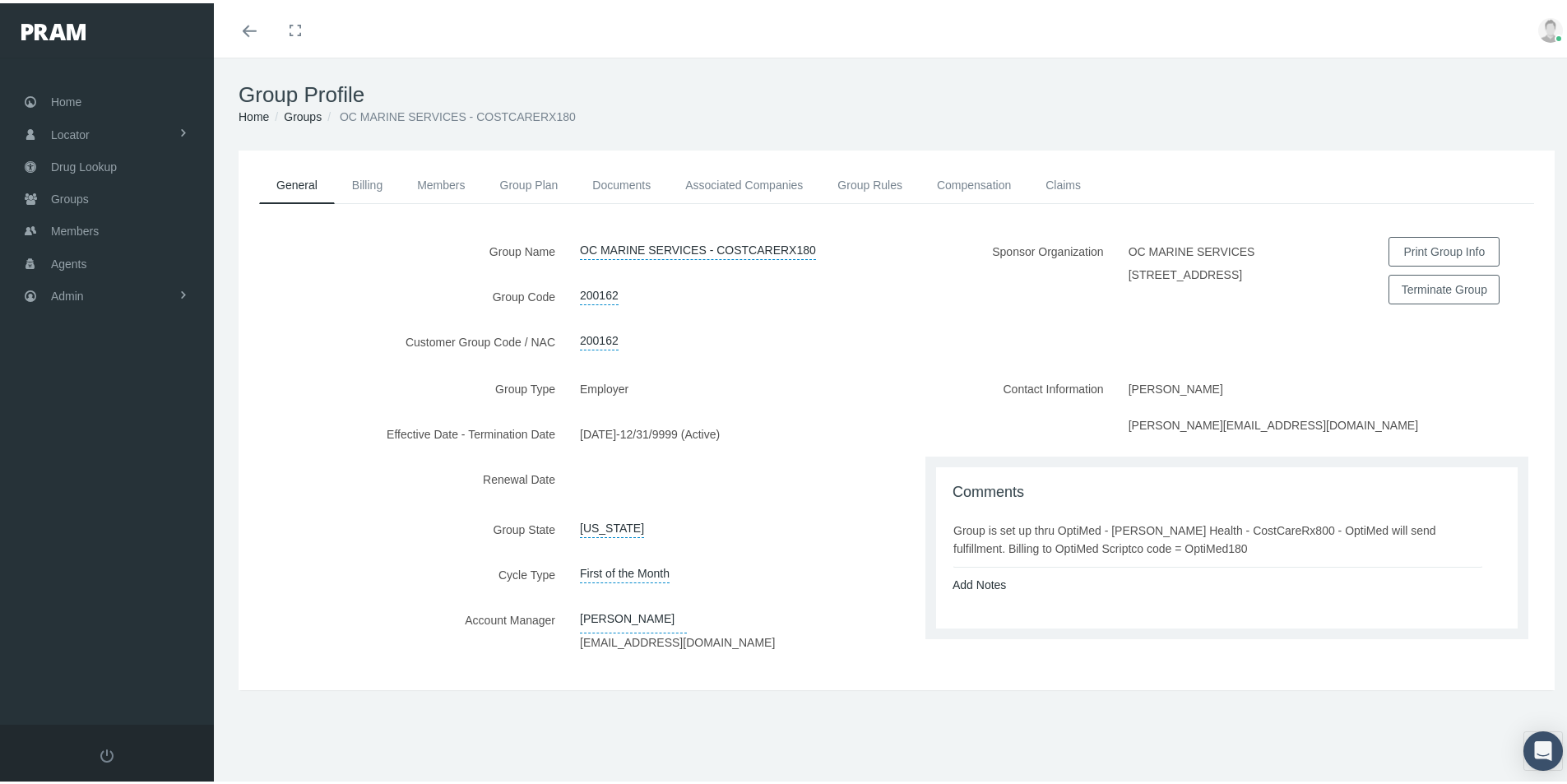
click at [287, 184] on link "General" at bounding box center [297, 181] width 75 height 37
click at [730, 178] on link "Associated Companies" at bounding box center [744, 181] width 152 height 36
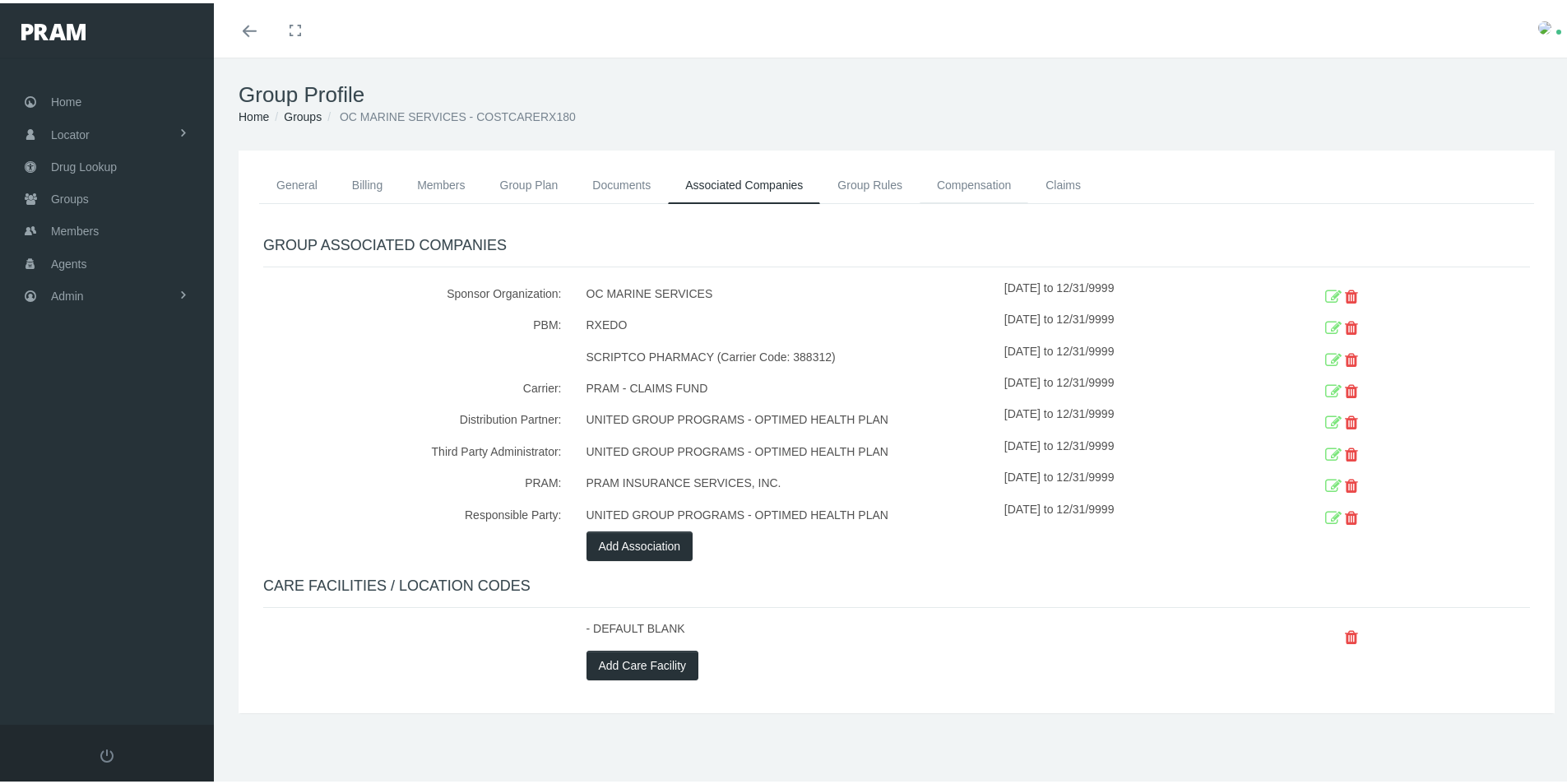
click at [957, 178] on link "Compensation" at bounding box center [974, 181] width 109 height 36
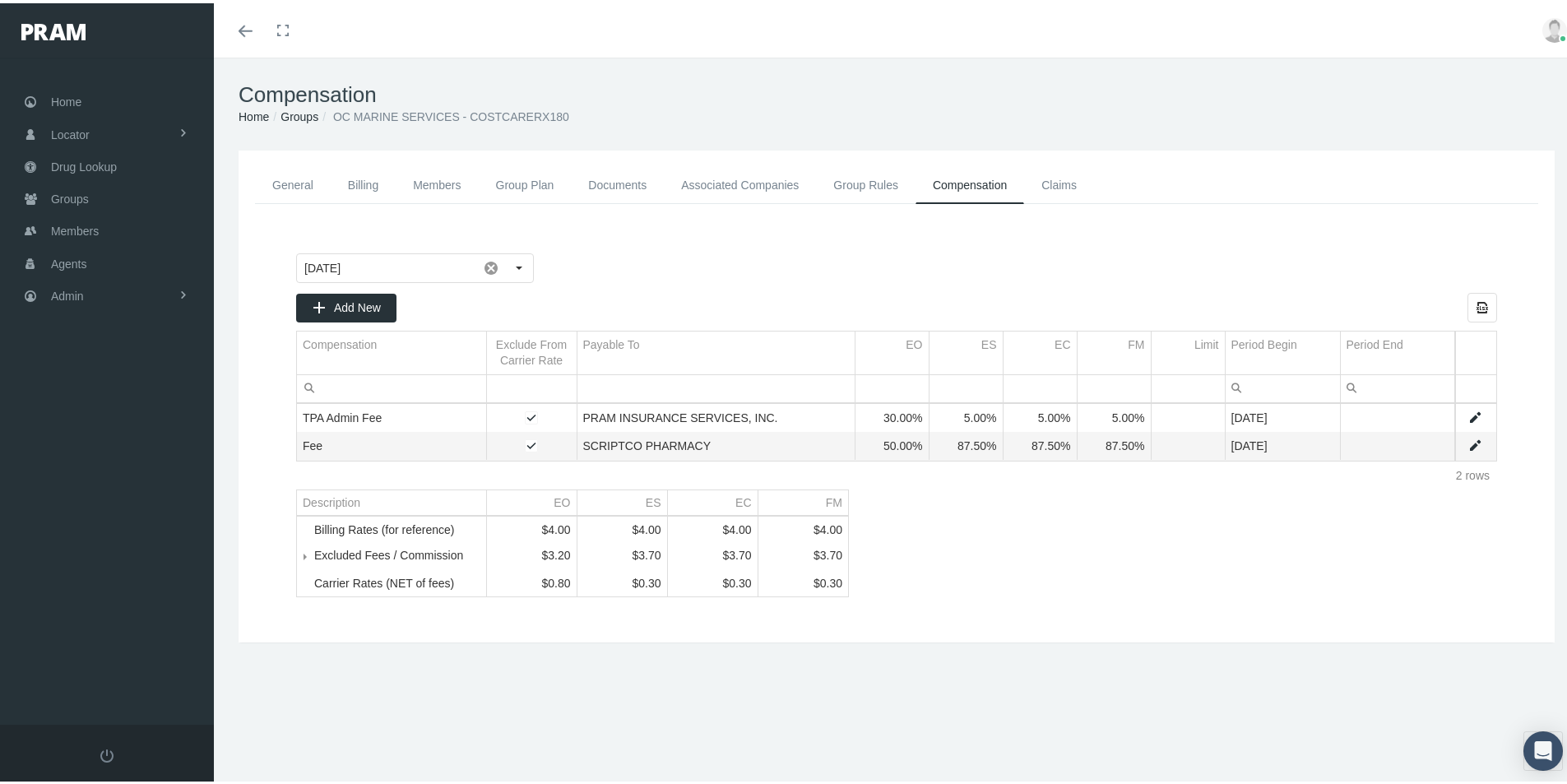
click at [296, 110] on link "Groups" at bounding box center [300, 113] width 38 height 13
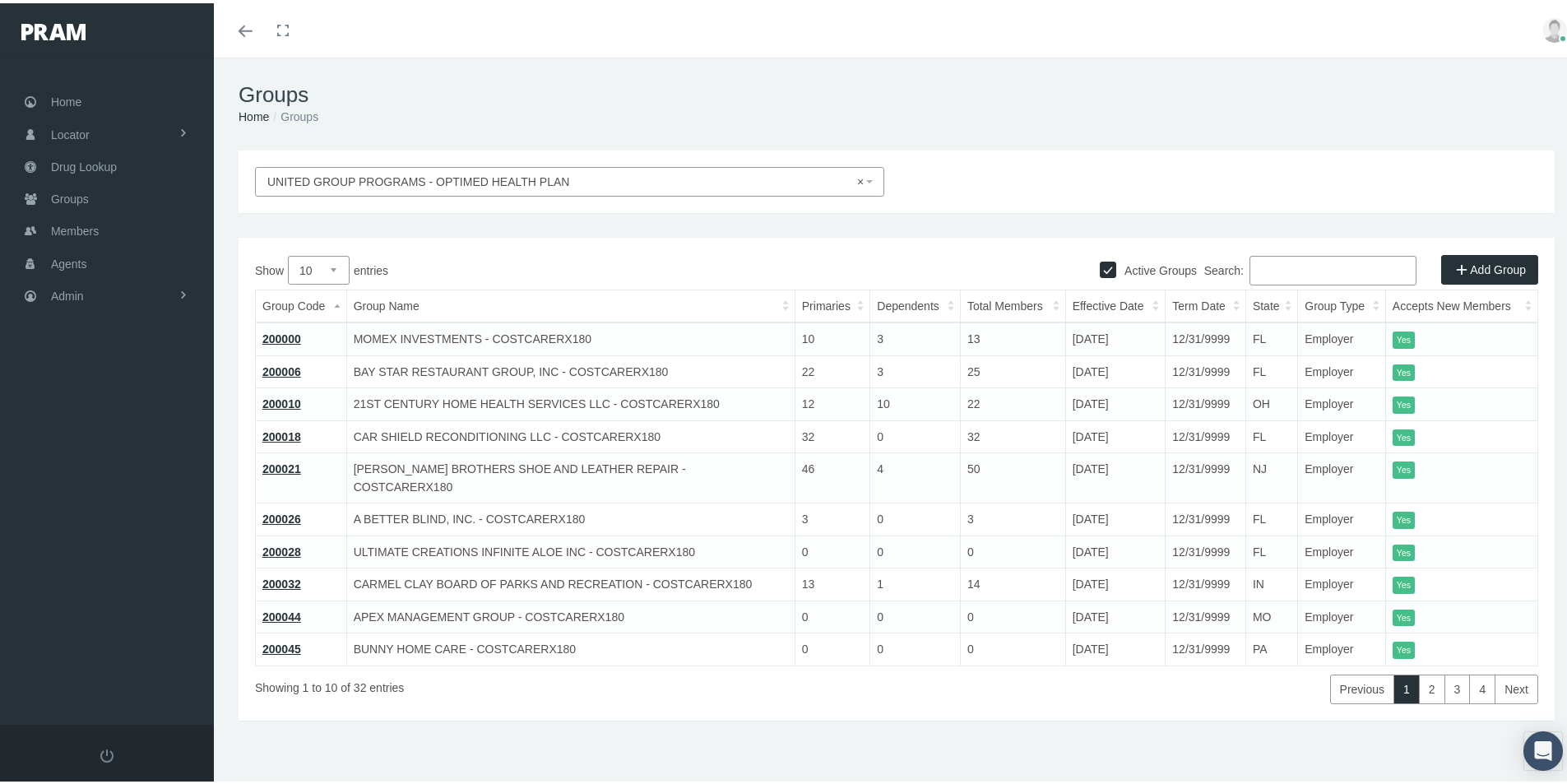
click at [352, 176] on span "× UNITED GROUP PROGRAMS - OPTIMED HEALTH PLAN" at bounding box center [564, 178] width 595 height 18
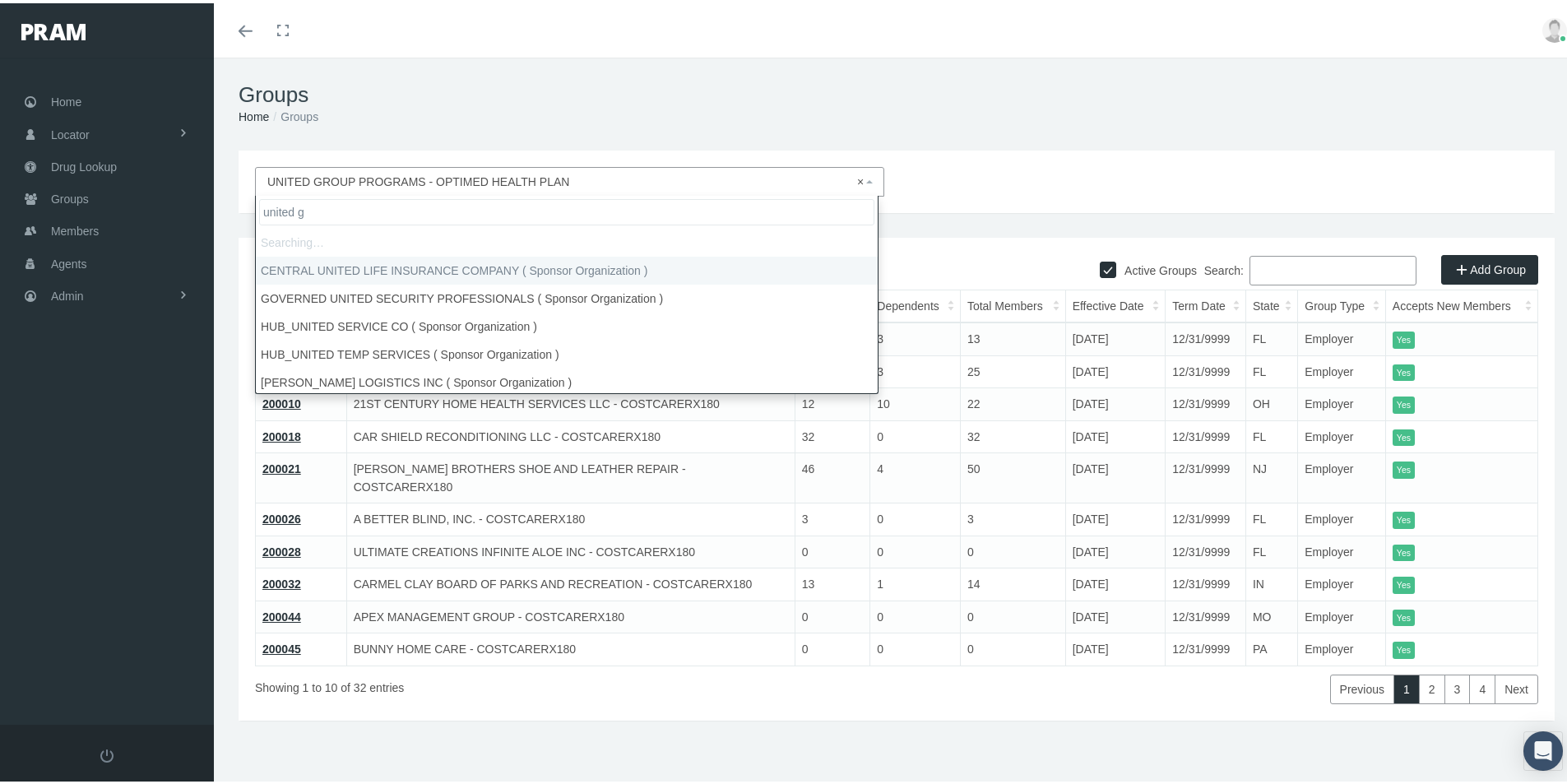
type input "united gr"
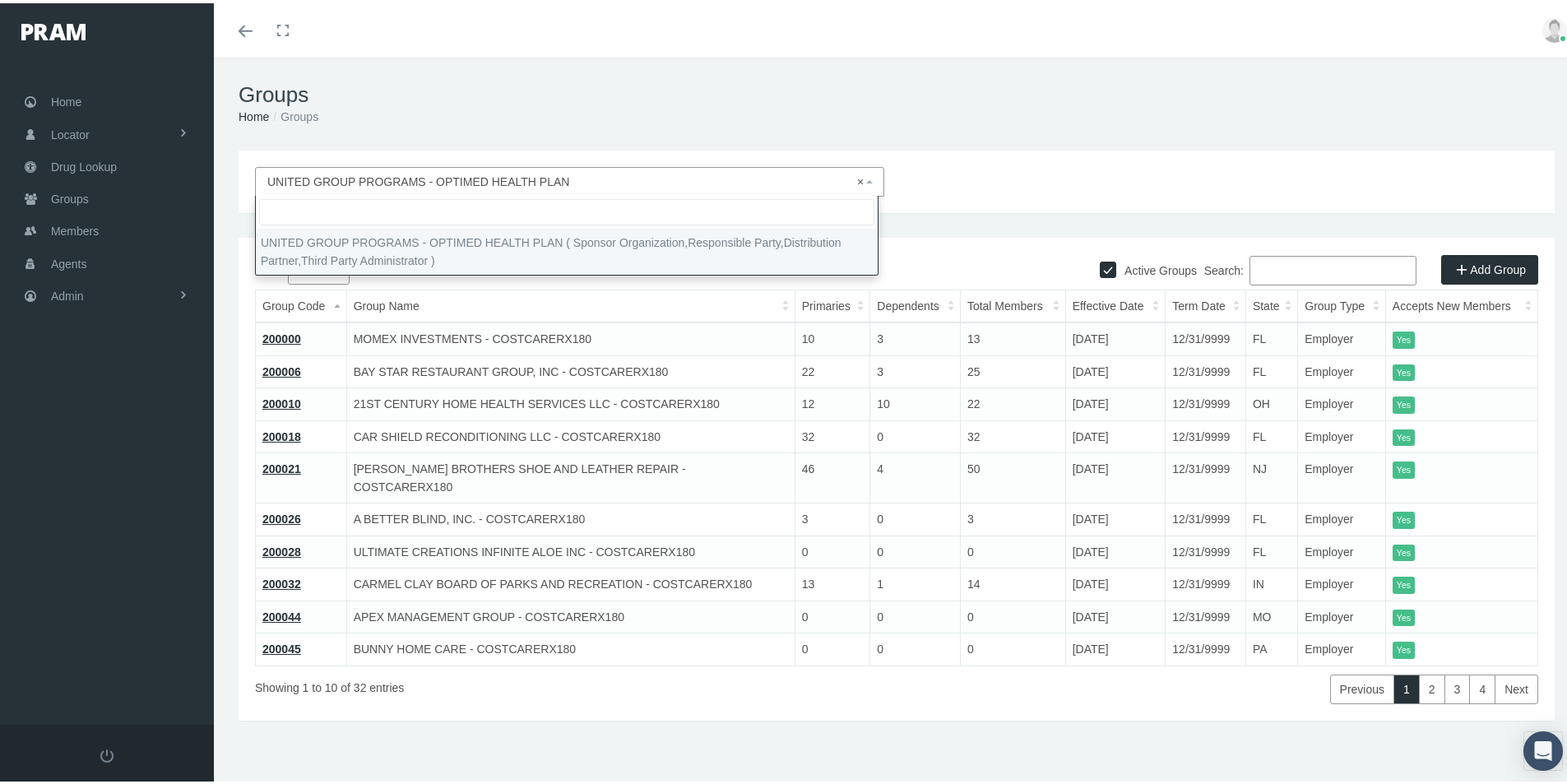
drag, startPoint x: 330, startPoint y: 304, endPoint x: 462, endPoint y: 324, distance: 133.5
click at [331, 304] on th "Group Code" at bounding box center [301, 303] width 92 height 33
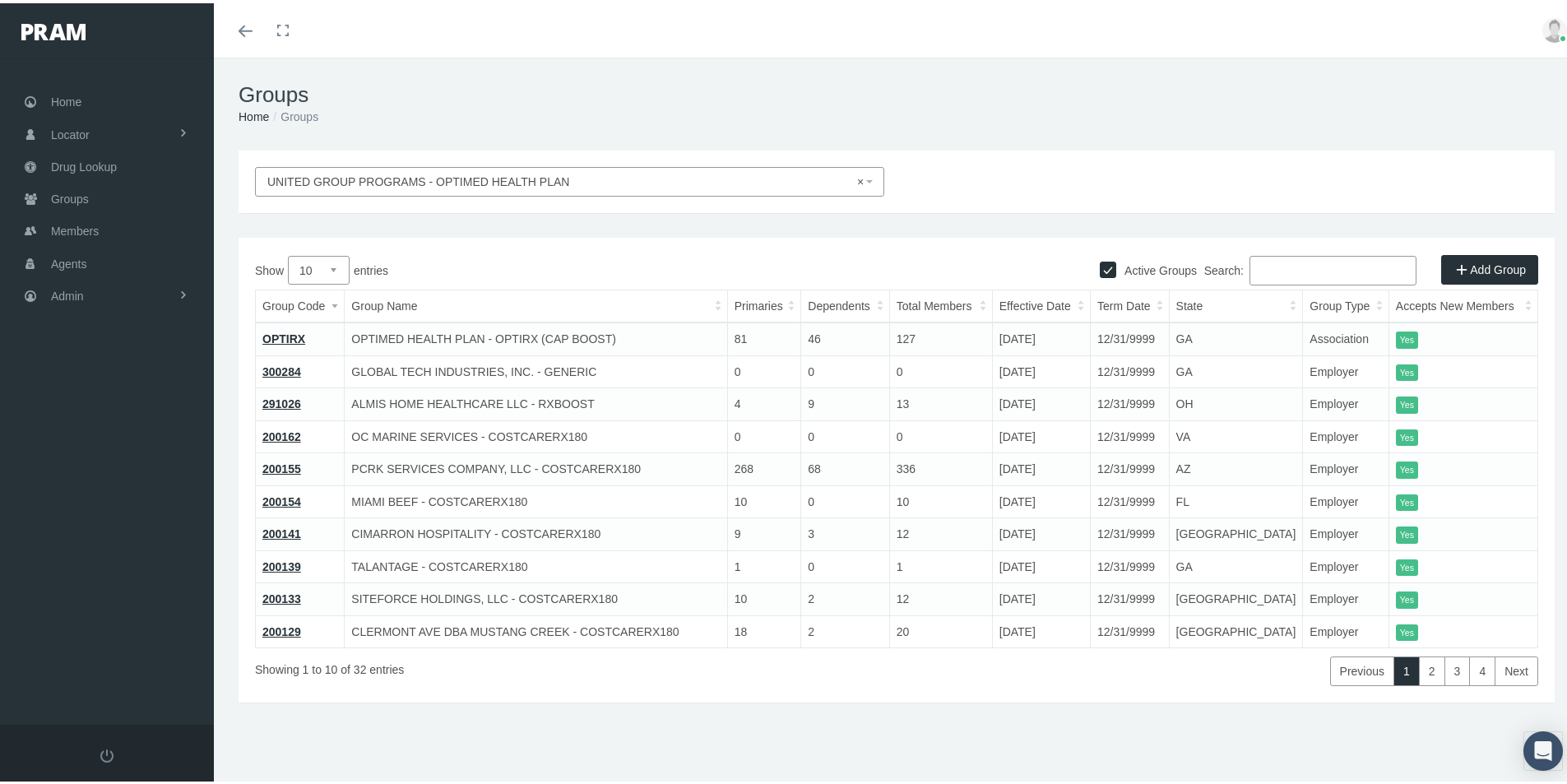
click at [1469, 266] on link "Add Group" at bounding box center [1489, 266] width 97 height 30
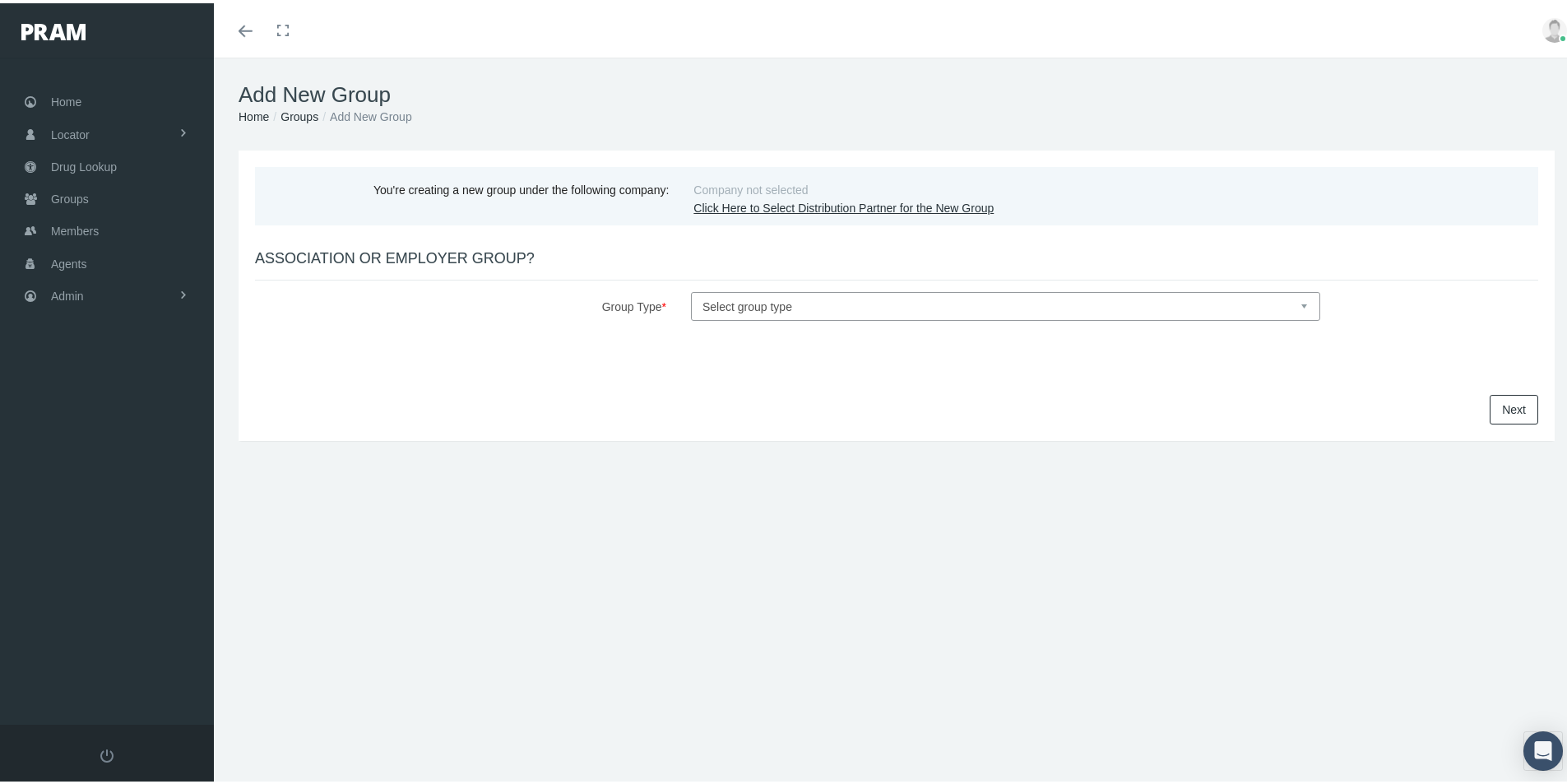
click at [755, 208] on link "Click Here to Select Distribution Partner for the New Group" at bounding box center [843, 205] width 301 height 13
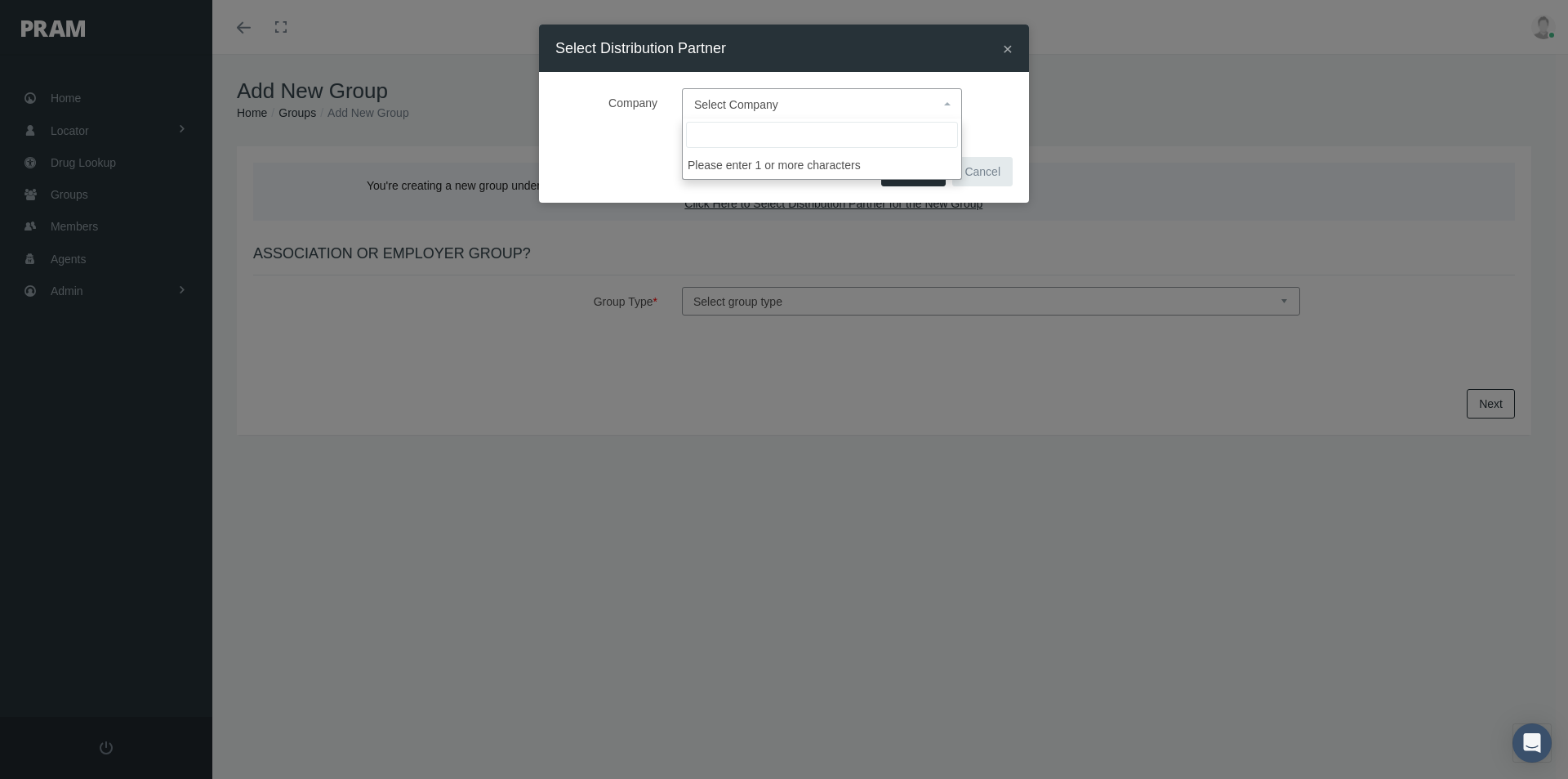
click at [734, 95] on span "Select Company" at bounding box center [817, 104] width 246 height 21
type input "united group"
select select "4875"
click at [909, 165] on span "Confirm" at bounding box center [913, 171] width 40 height 13
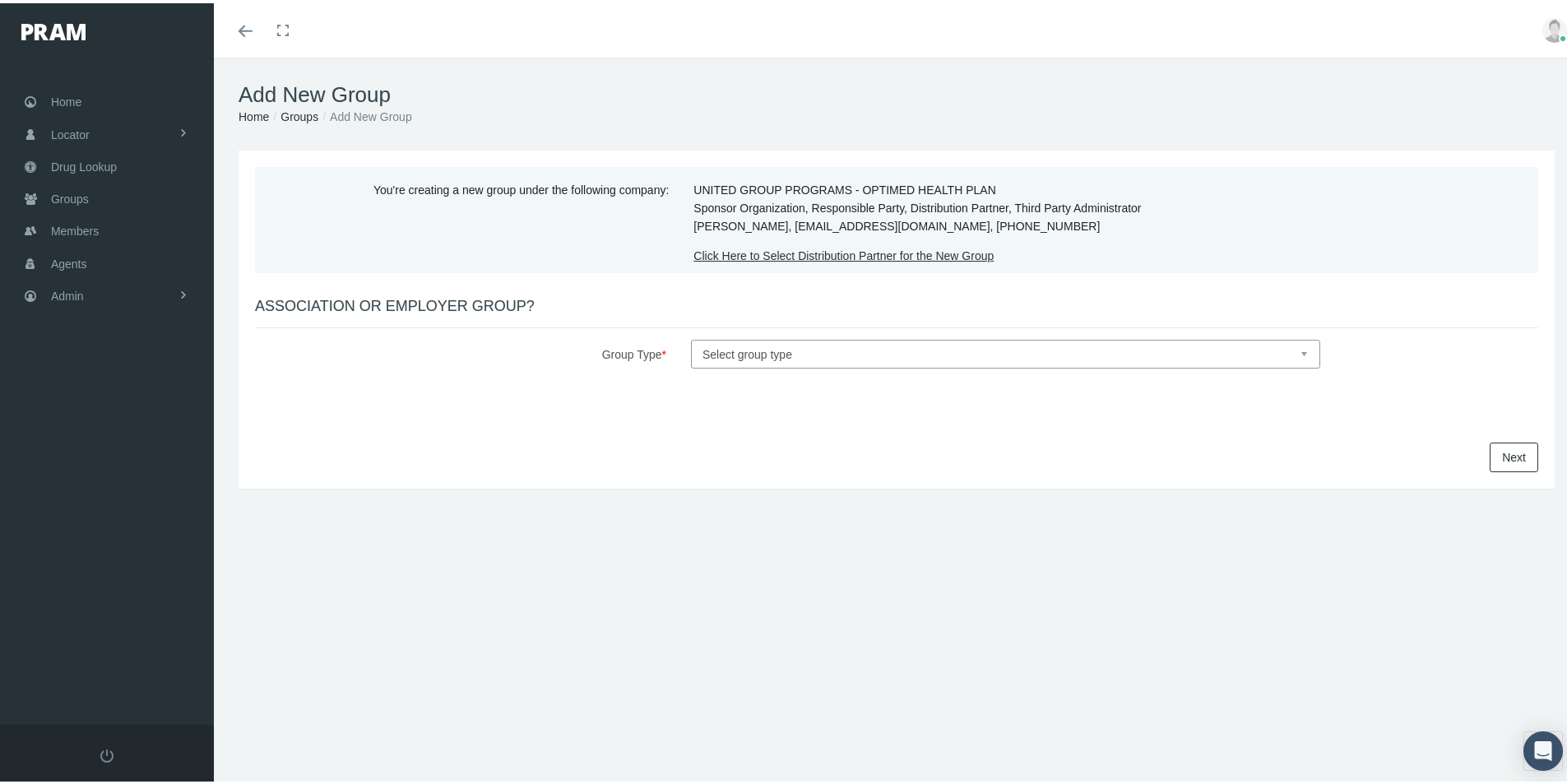
click at [746, 356] on select "Select group type Association Employer" at bounding box center [1005, 351] width 629 height 29
select select "1"
click at [691, 336] on select "Select group type Association Employer" at bounding box center [1005, 351] width 629 height 29
select select
click at [1491, 457] on link "Next" at bounding box center [1514, 454] width 49 height 30
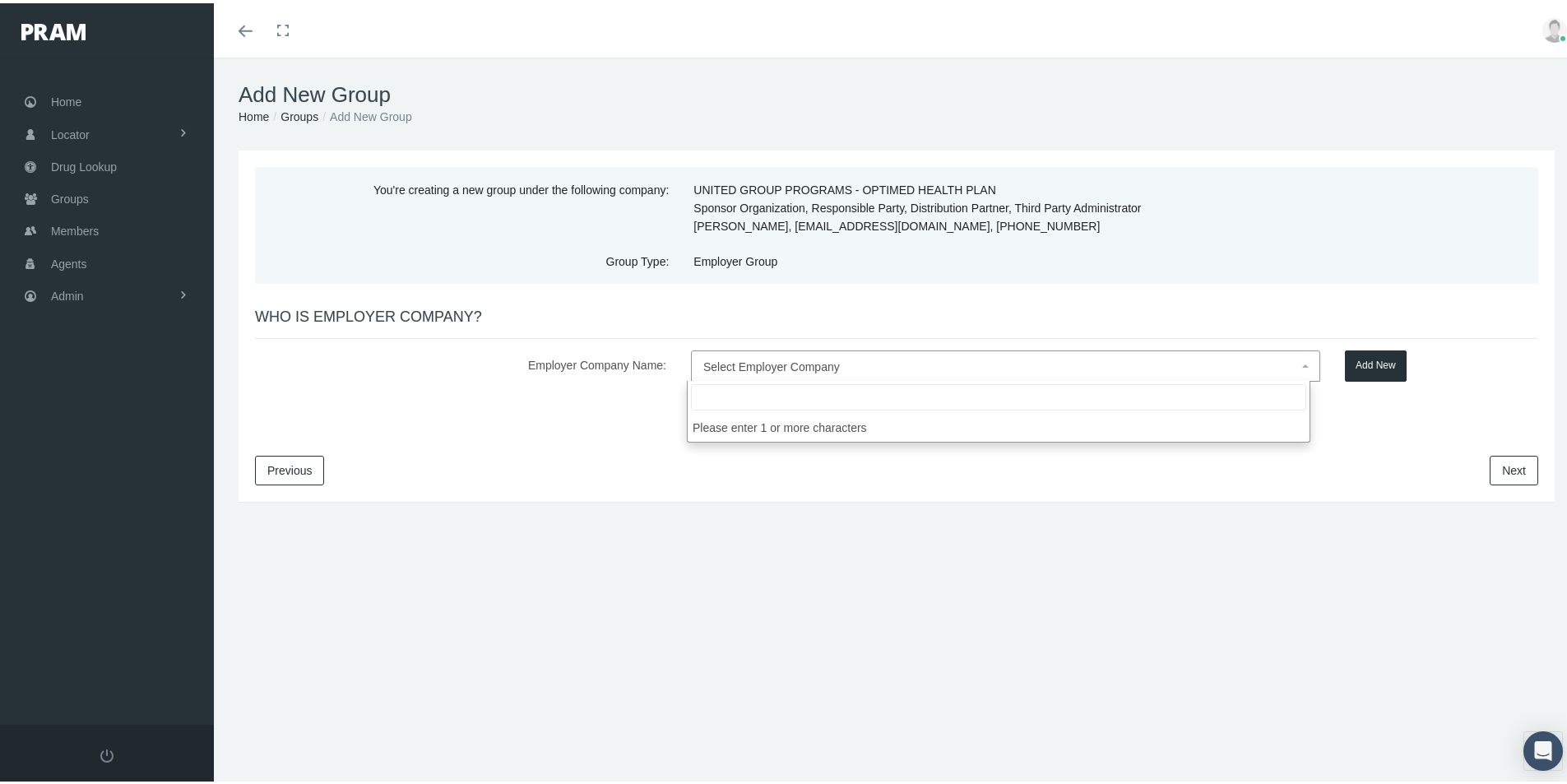
click at [776, 360] on span "Select Employer Company" at bounding box center [771, 363] width 136 height 13
type input "Music Road Hotel, LLC"
click at [1367, 365] on button "Add New" at bounding box center [1376, 362] width 62 height 32
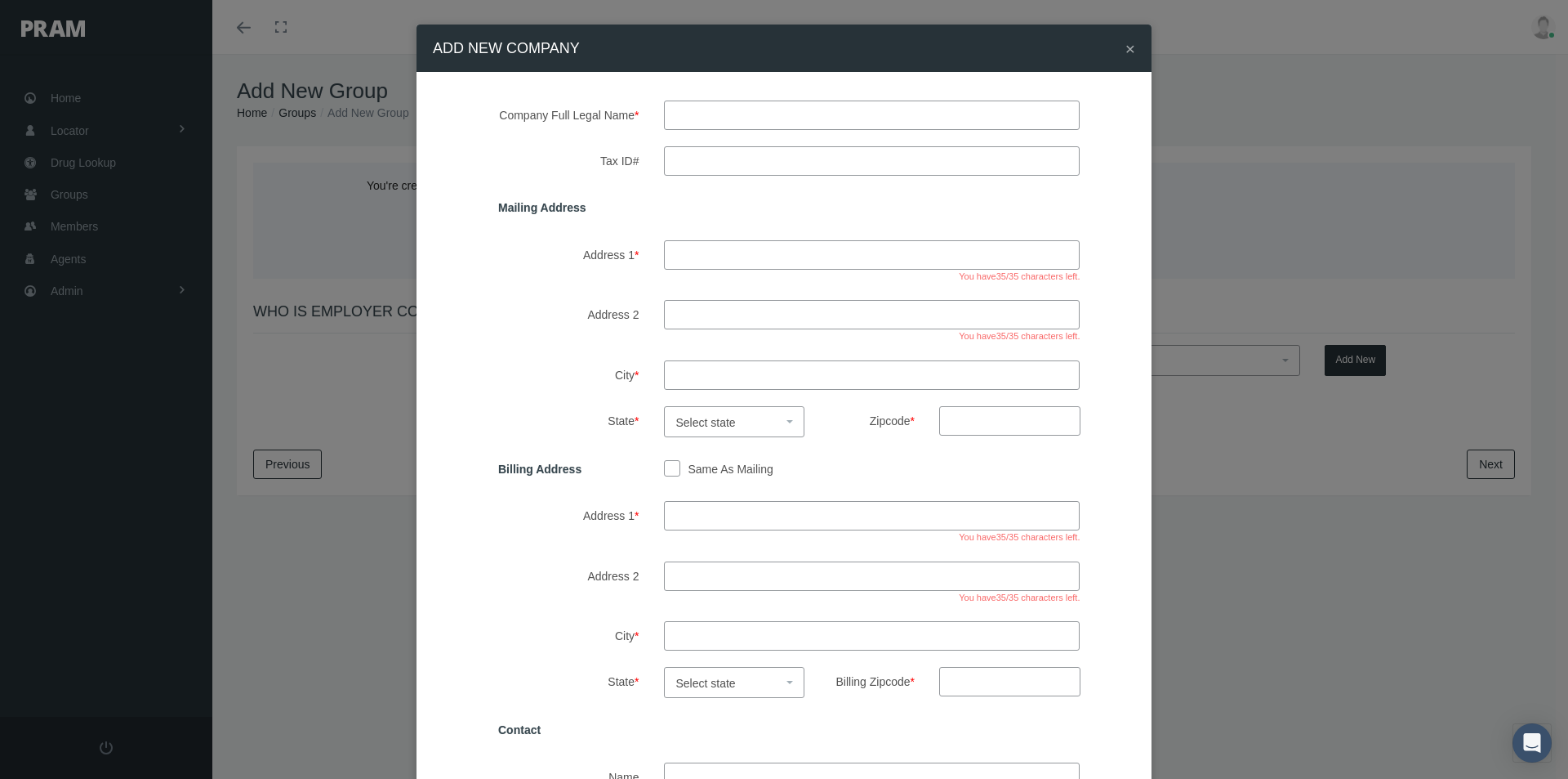
click at [701, 117] on input "text" at bounding box center [872, 115] width 417 height 30
type input "music road hotel, llc"
click at [715, 160] on input "Tax ID#" at bounding box center [872, 161] width 417 height 30
type input "62-1613740"
click at [692, 255] on input "Address 1 *" at bounding box center [872, 254] width 417 height 30
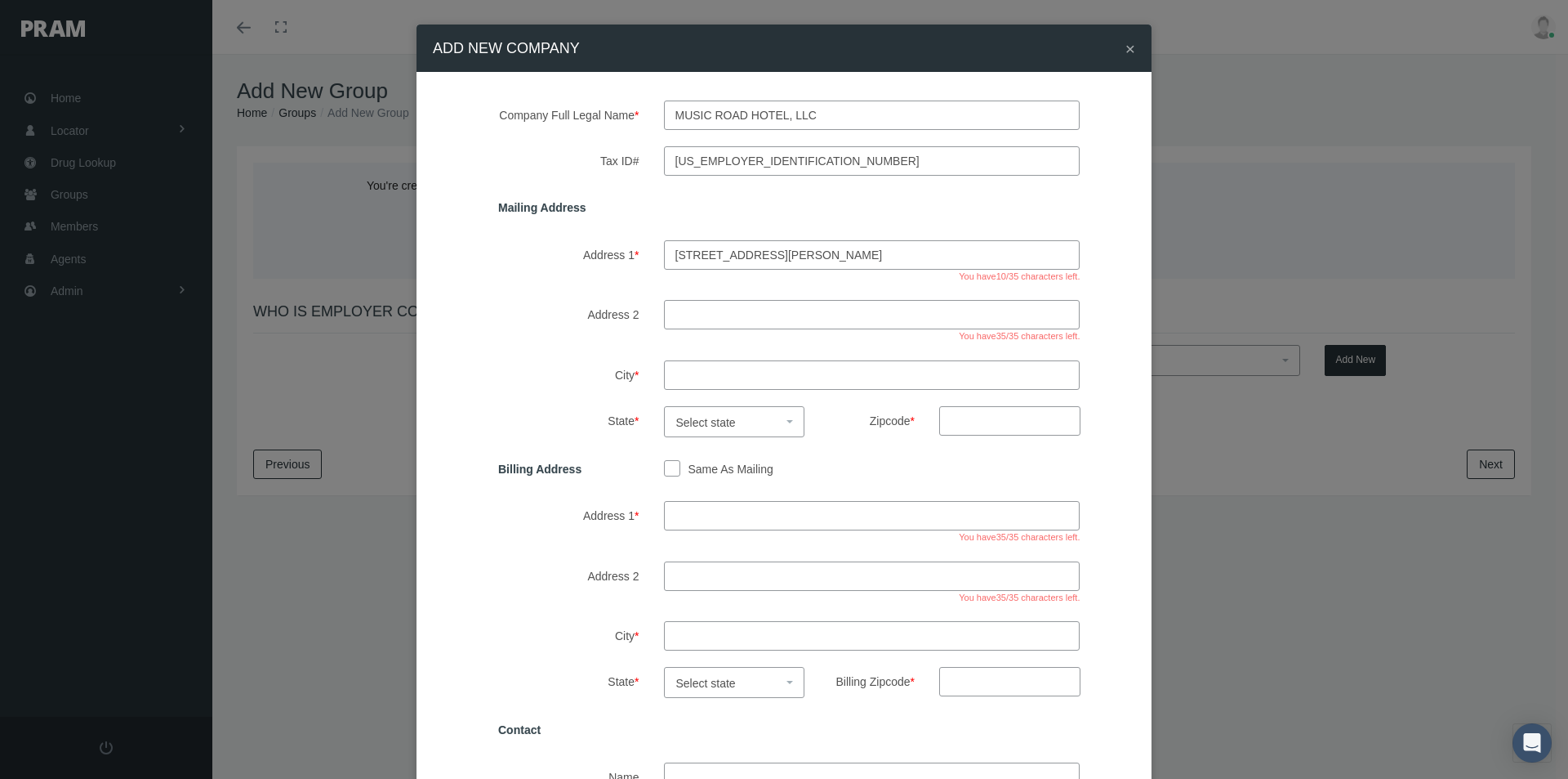
type input "303 henderson chapel road"
drag, startPoint x: 676, startPoint y: 372, endPoint x: 710, endPoint y: 397, distance: 42.2
click at [686, 382] on input "City *" at bounding box center [872, 375] width 417 height 30
type input "pigeon forge"
click at [727, 422] on span "Select state" at bounding box center [706, 422] width 60 height 13
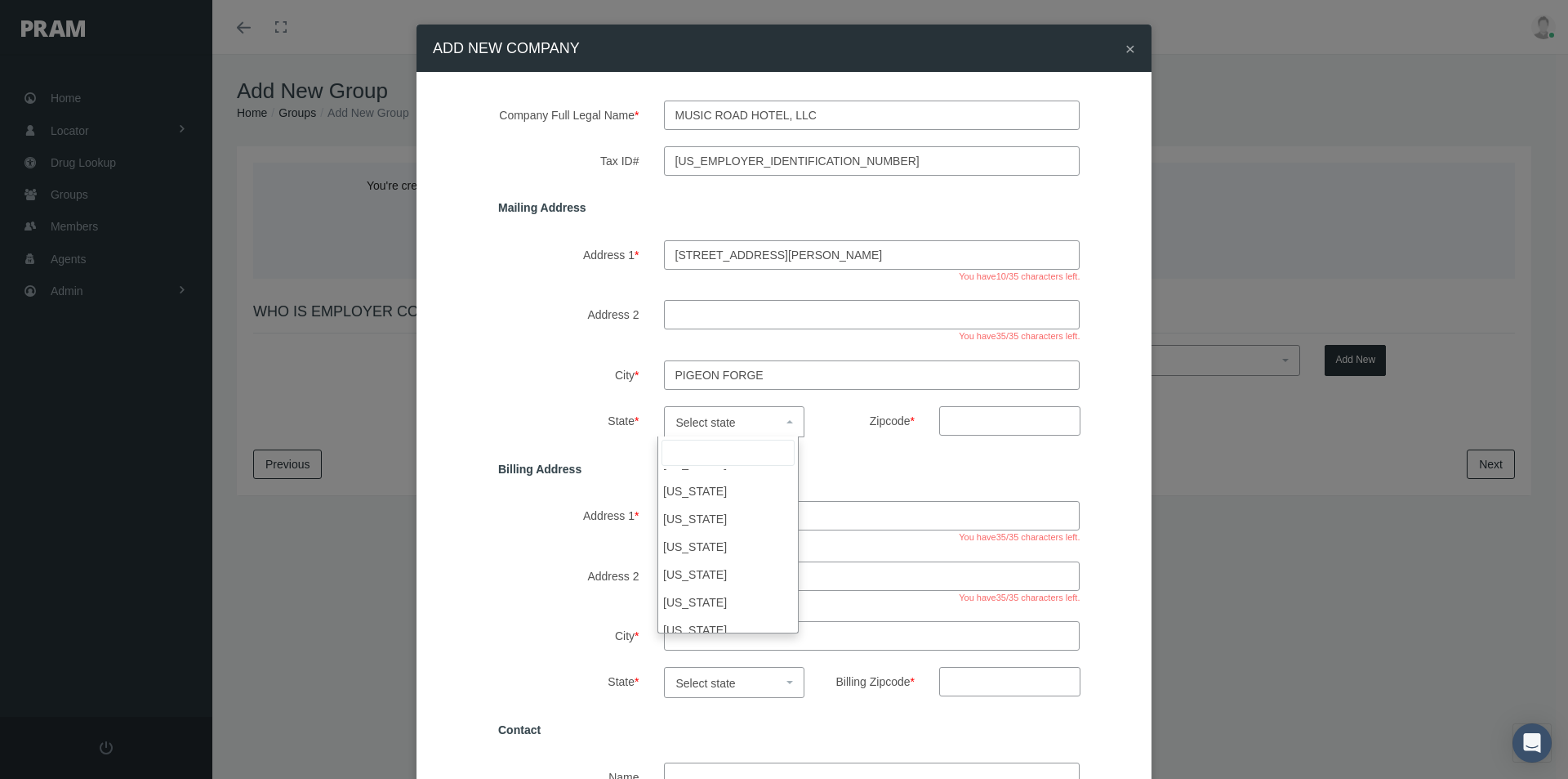
scroll to position [1062, 0]
select select "TN"
click at [967, 422] on input "Zipcode *" at bounding box center [1010, 420] width 141 height 30
type input "37863"
drag, startPoint x: 668, startPoint y: 467, endPoint x: 677, endPoint y: 505, distance: 39.1
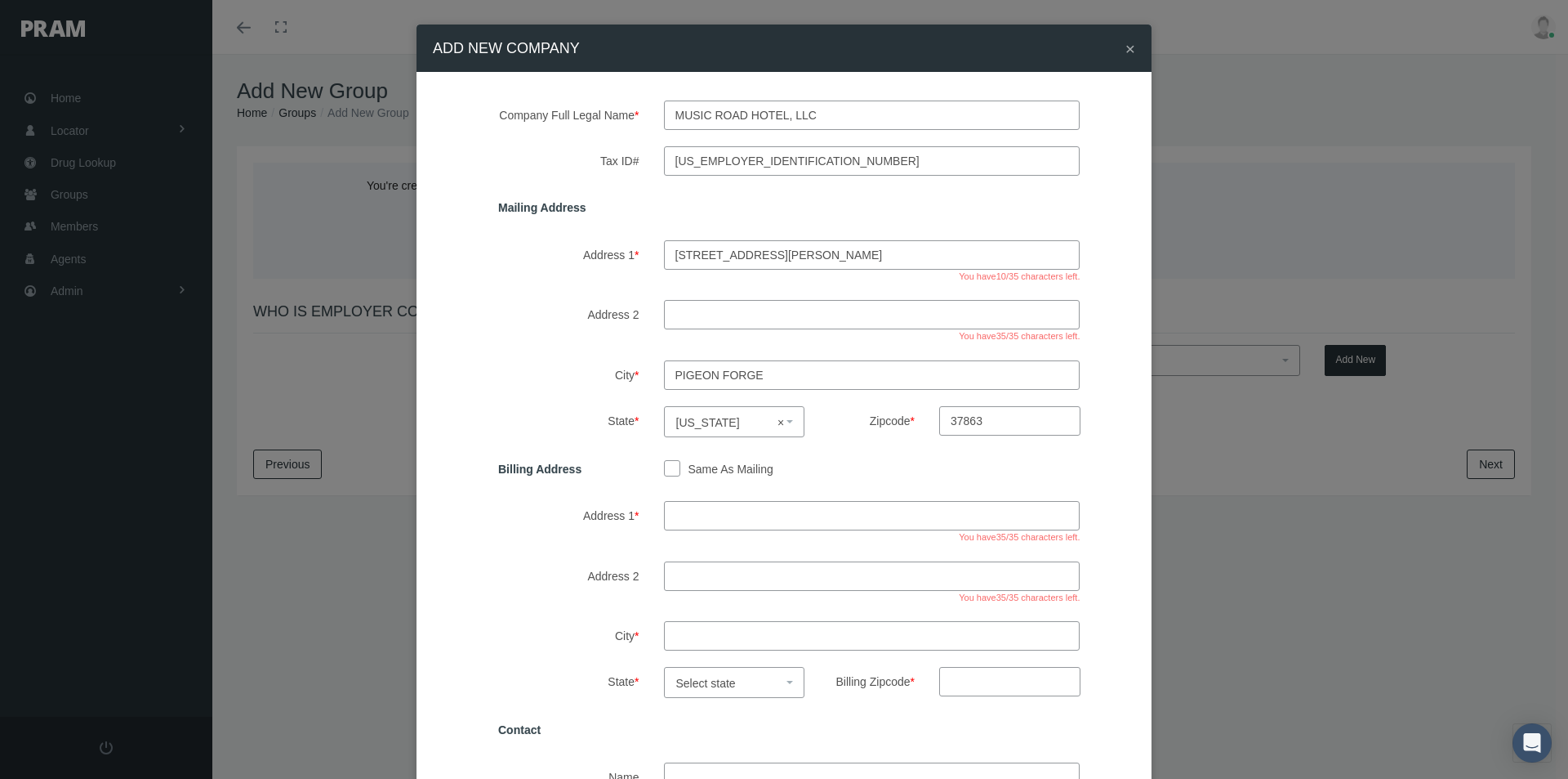
click at [667, 468] on input "Same As Mailing" at bounding box center [672, 467] width 16 height 16
checkbox input "true"
type input "303 henderson chapel road"
type input "pigeon forge"
select select "TN"
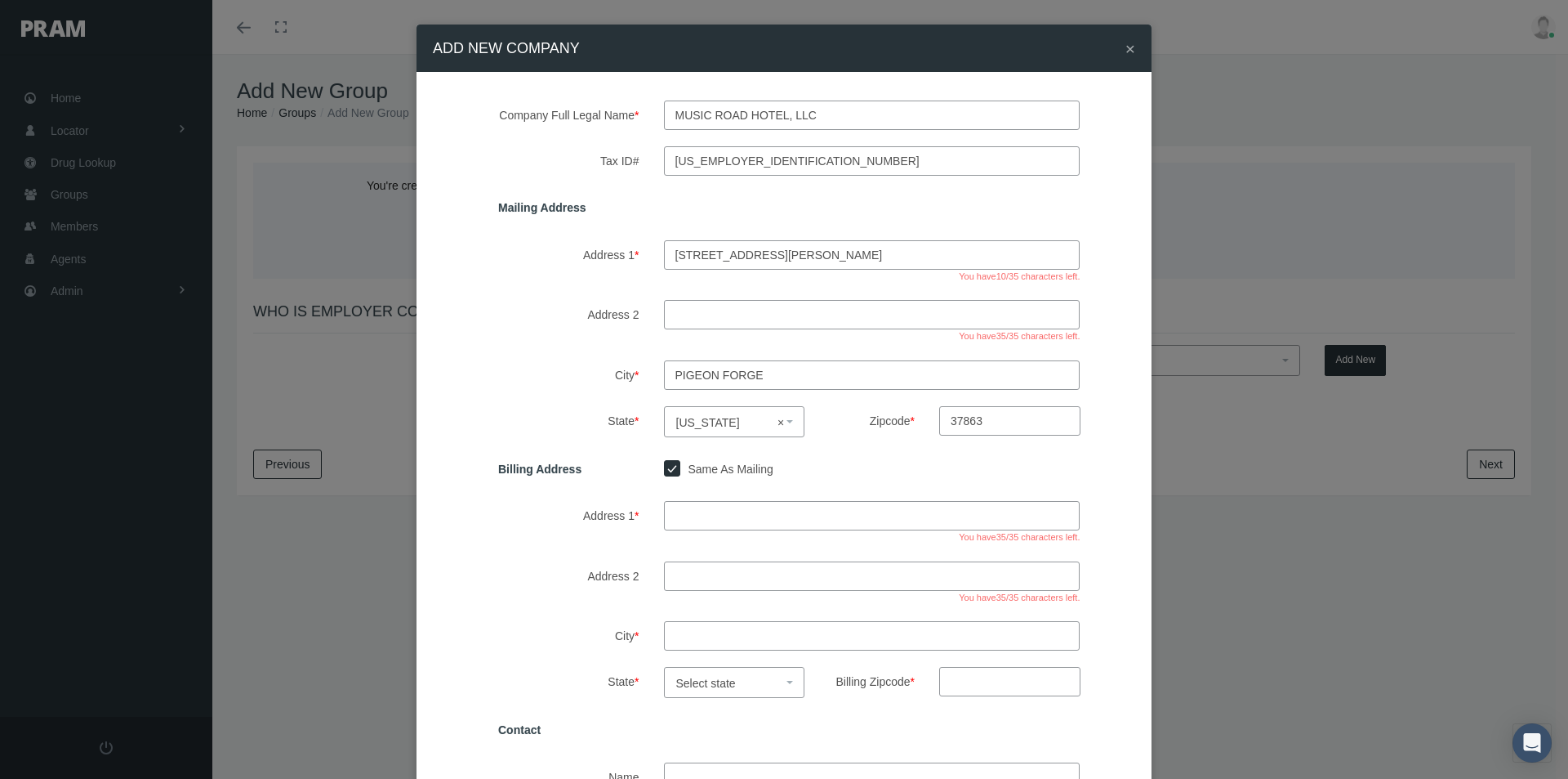
type input "37863"
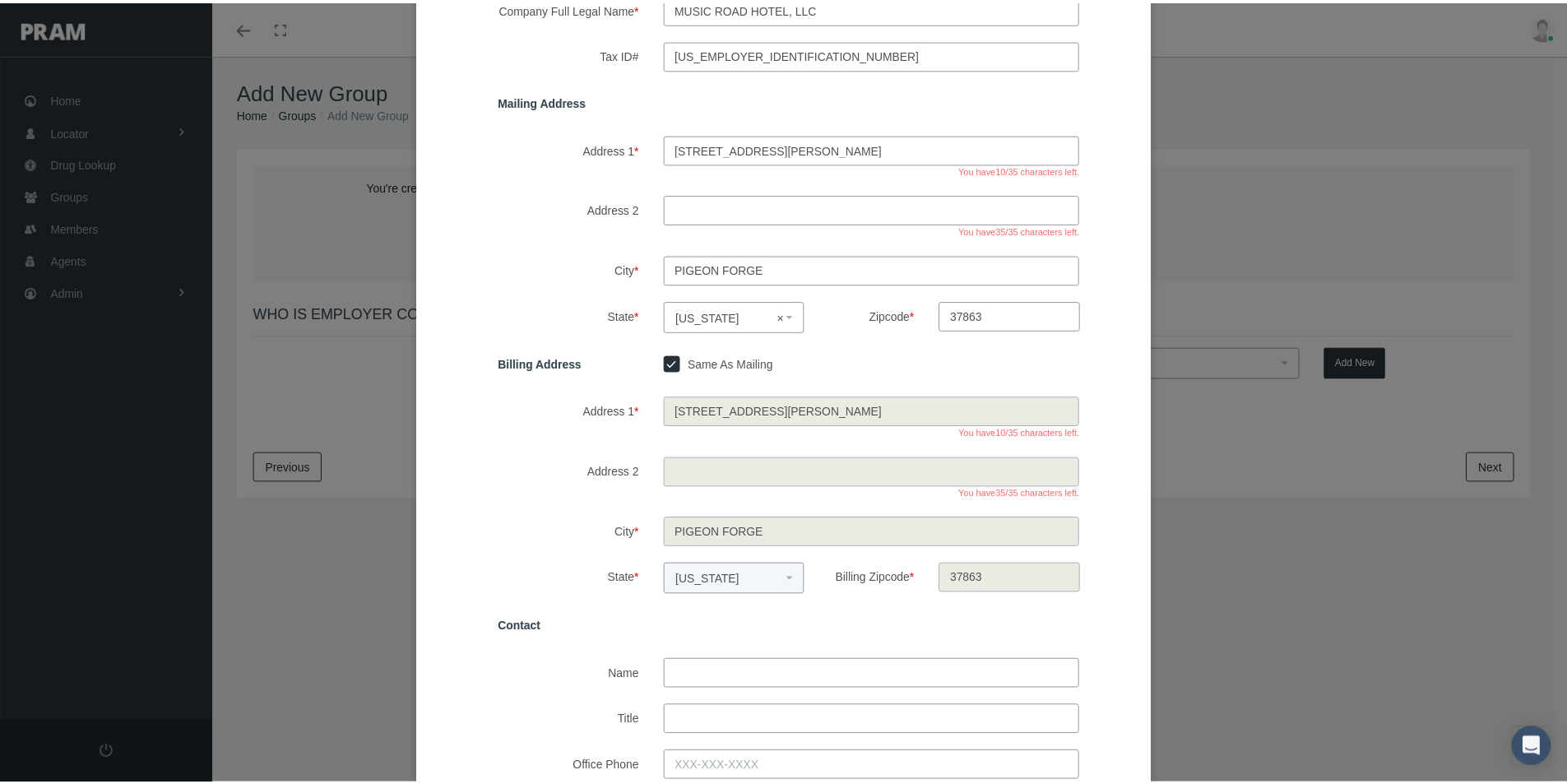
scroll to position [329, 0]
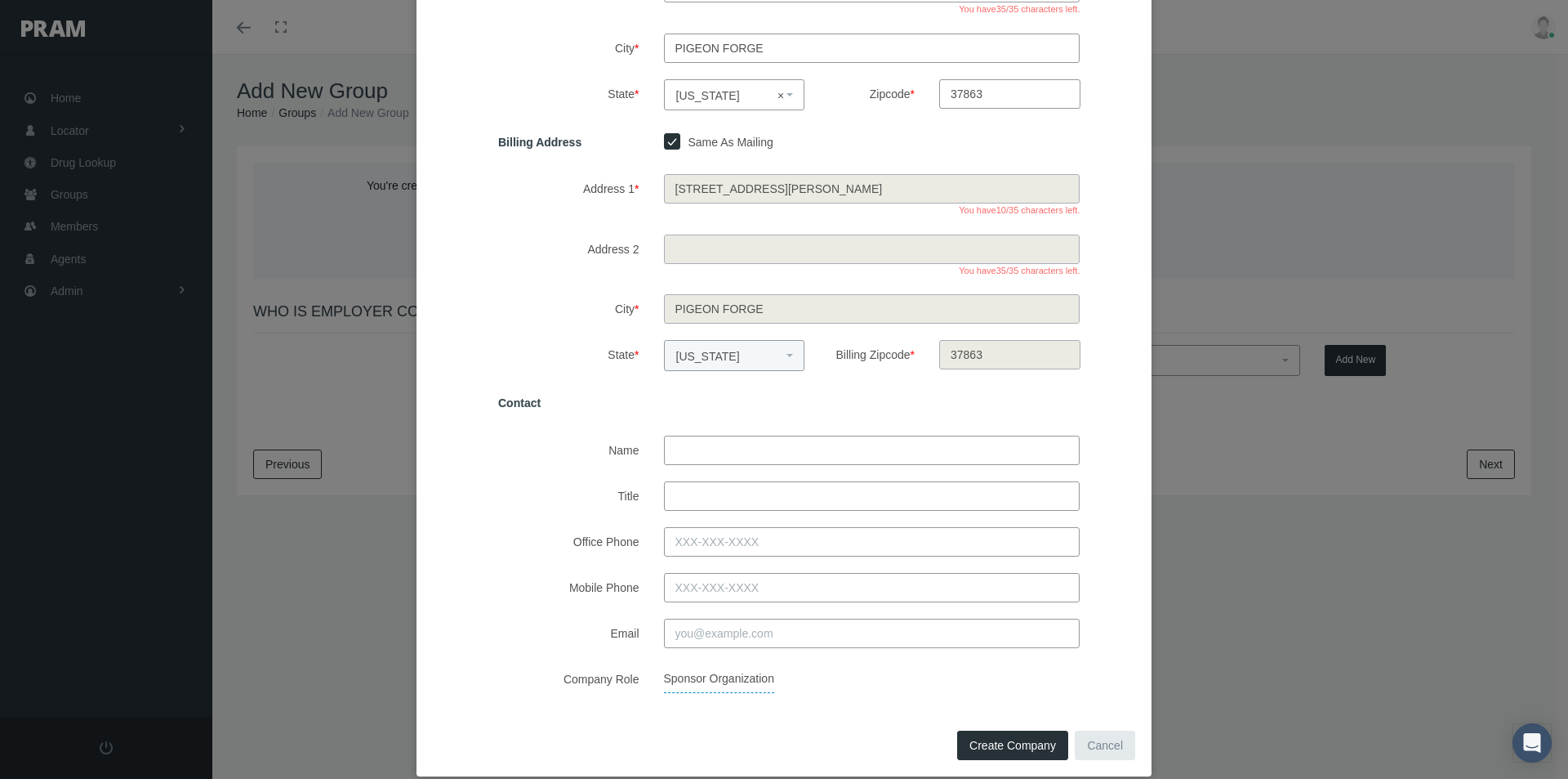
drag, startPoint x: 696, startPoint y: 443, endPoint x: 710, endPoint y: 447, distance: 14.6
click at [696, 443] on input "Name" at bounding box center [872, 450] width 417 height 30
type input "april rose"
click at [685, 499] on input "Title" at bounding box center [872, 496] width 417 height 30
type input "general managr"
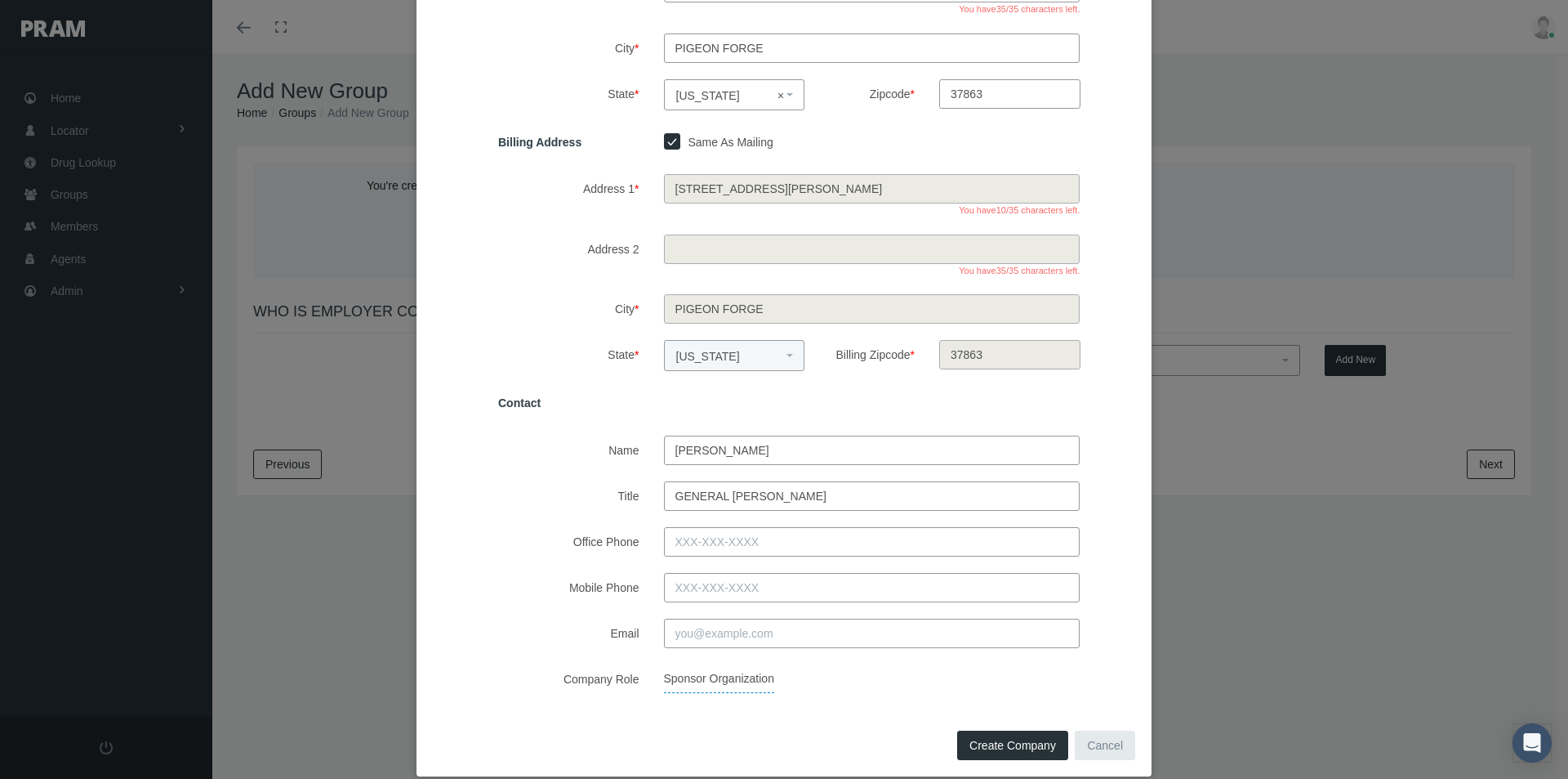
click at [696, 544] on input "Office Phone" at bounding box center [872, 542] width 417 height 30
type input "865-286-2237"
click at [686, 628] on input "Email" at bounding box center [872, 633] width 417 height 30
type input "arose@musicroadresort.com"
click at [849, 696] on div "Company Full Legal Name * music road hotel, llc Tax ID# 62-1613740 Mailing Addr…" at bounding box center [784, 235] width 736 height 980
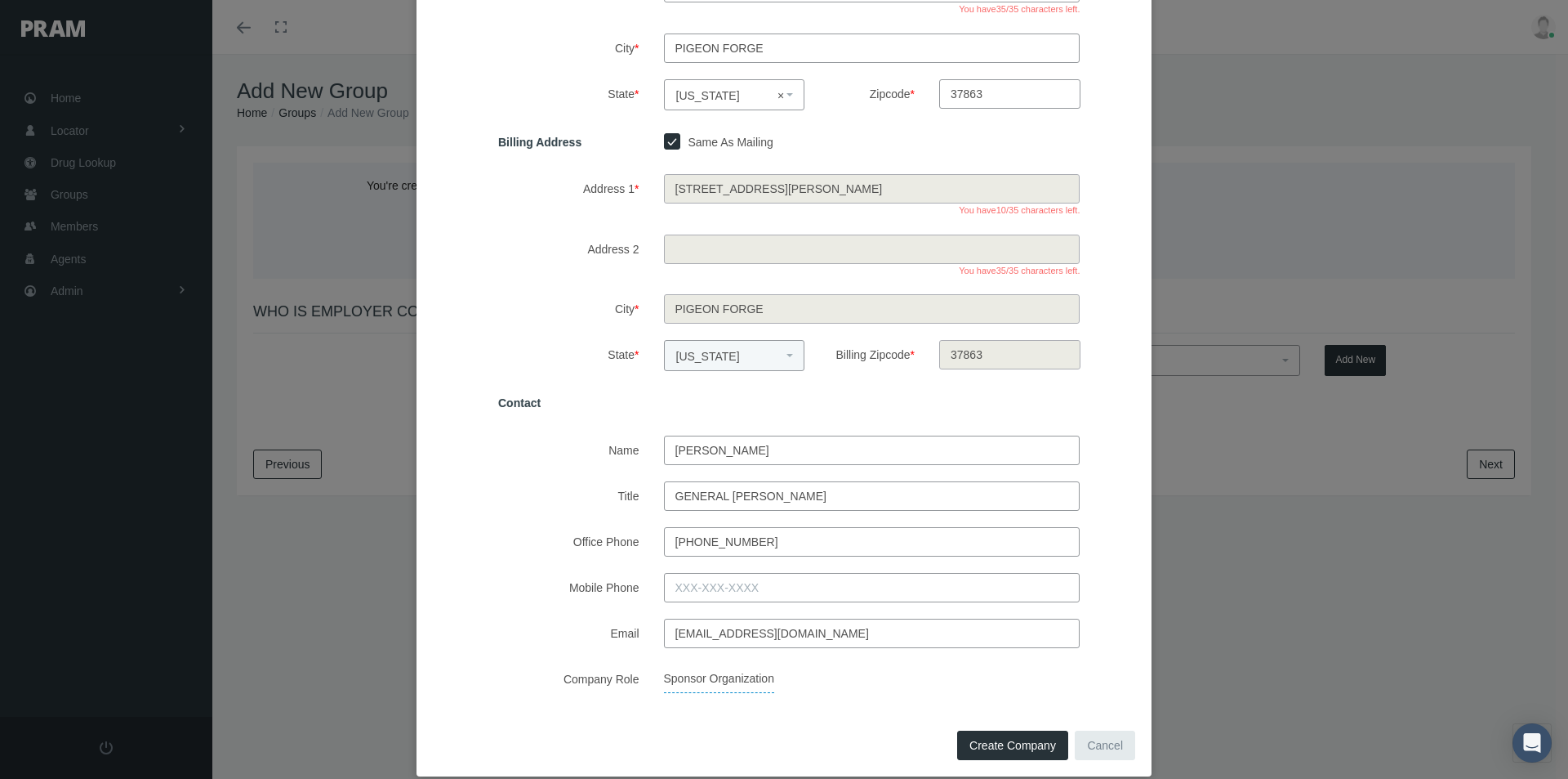
click at [990, 739] on span "Create Company" at bounding box center [1013, 744] width 87 height 13
select select
checkbox input "false"
select select
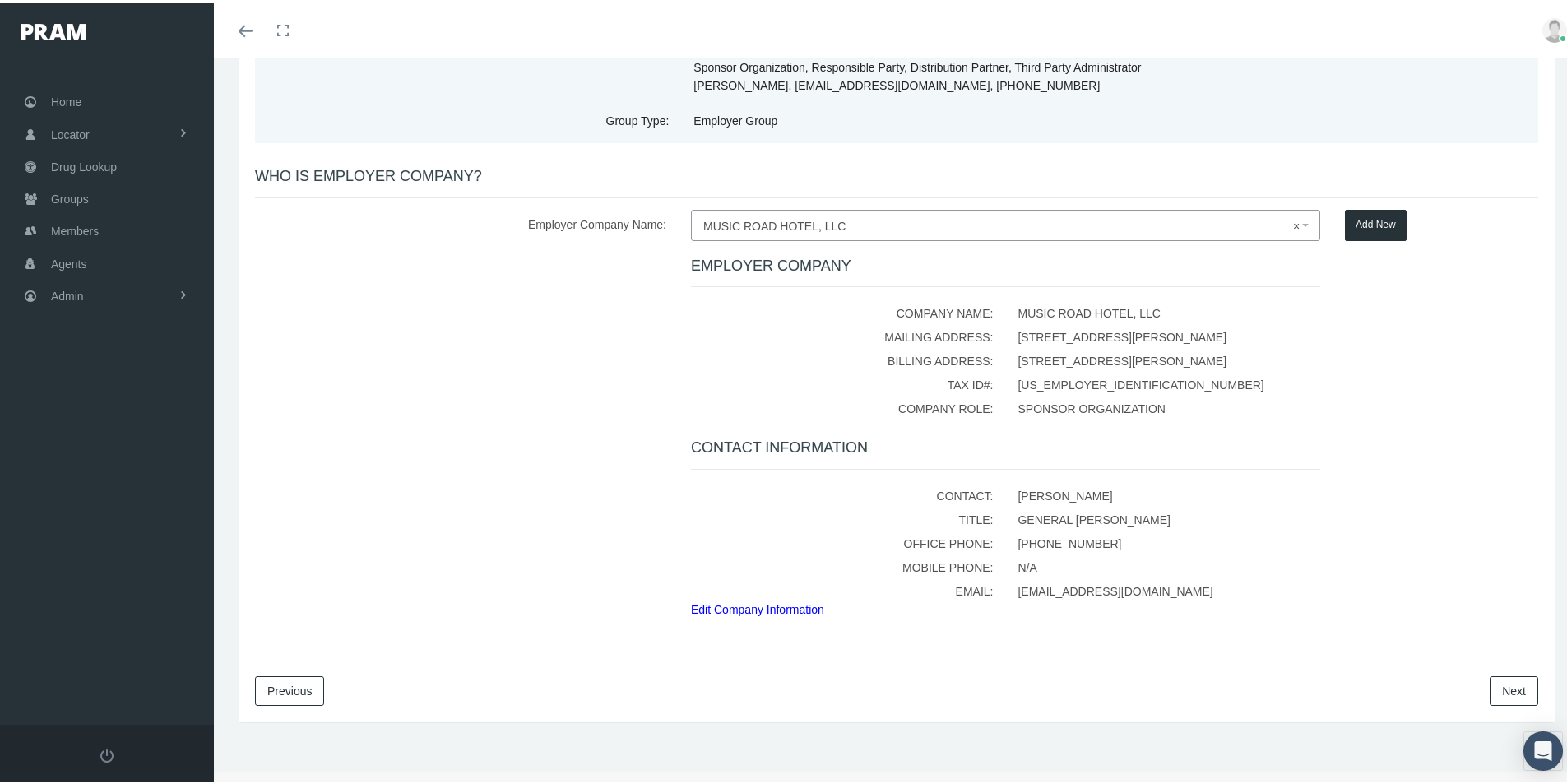
scroll to position [143, 0]
click at [1490, 683] on link "Next" at bounding box center [1514, 685] width 49 height 30
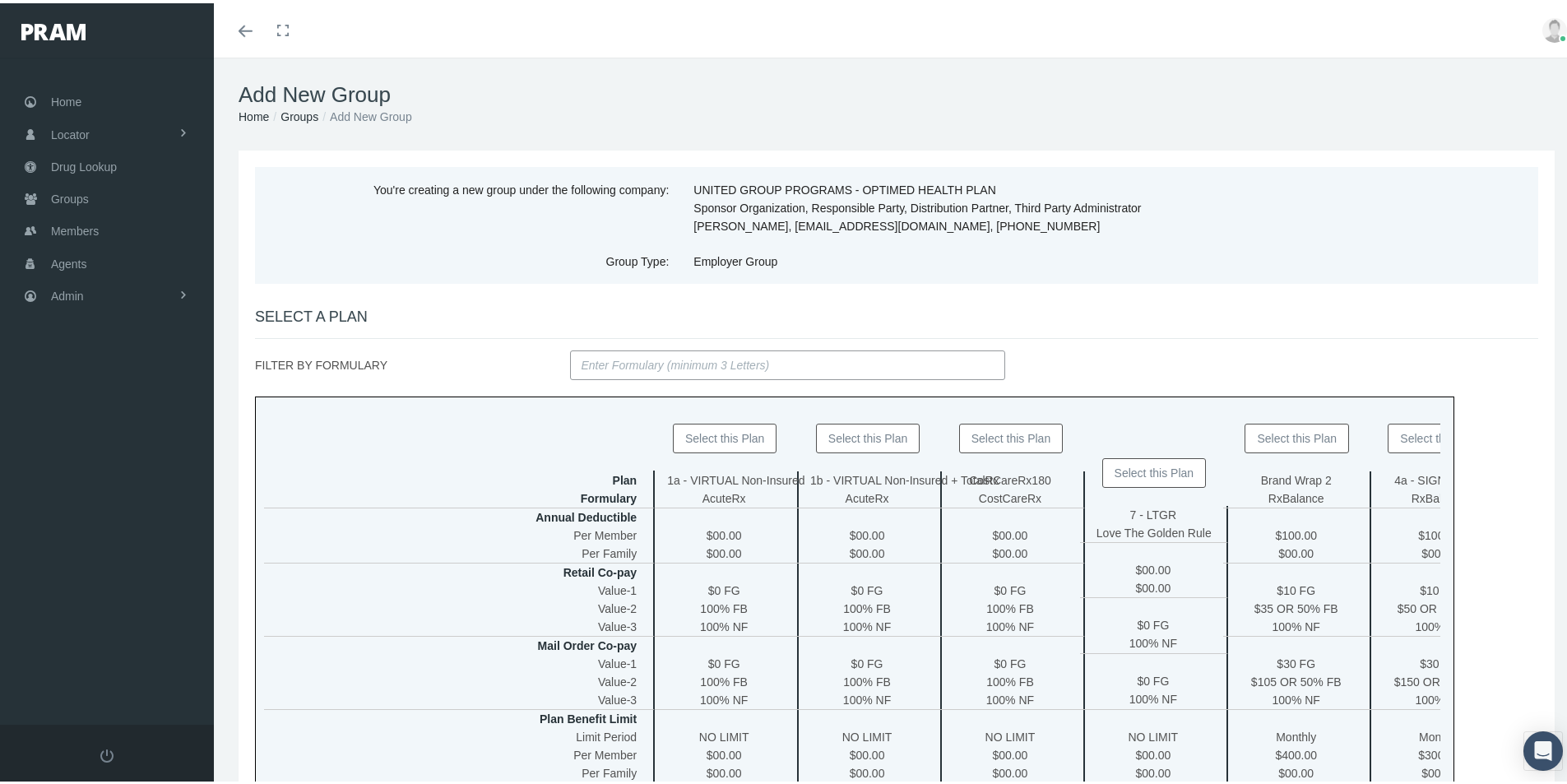
click at [1007, 437] on button "Select this Plan" at bounding box center [1011, 435] width 104 height 30
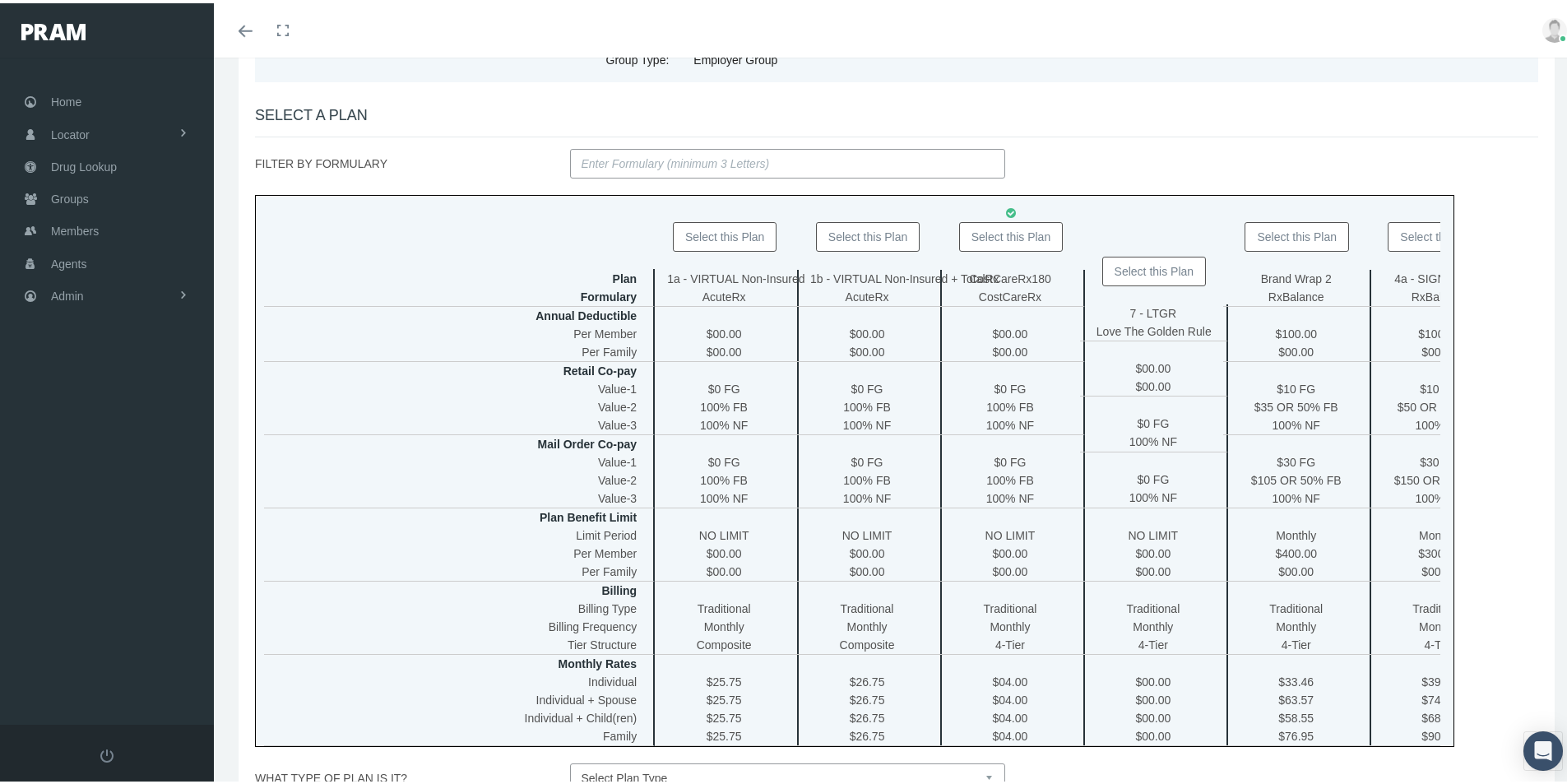
scroll to position [246, 0]
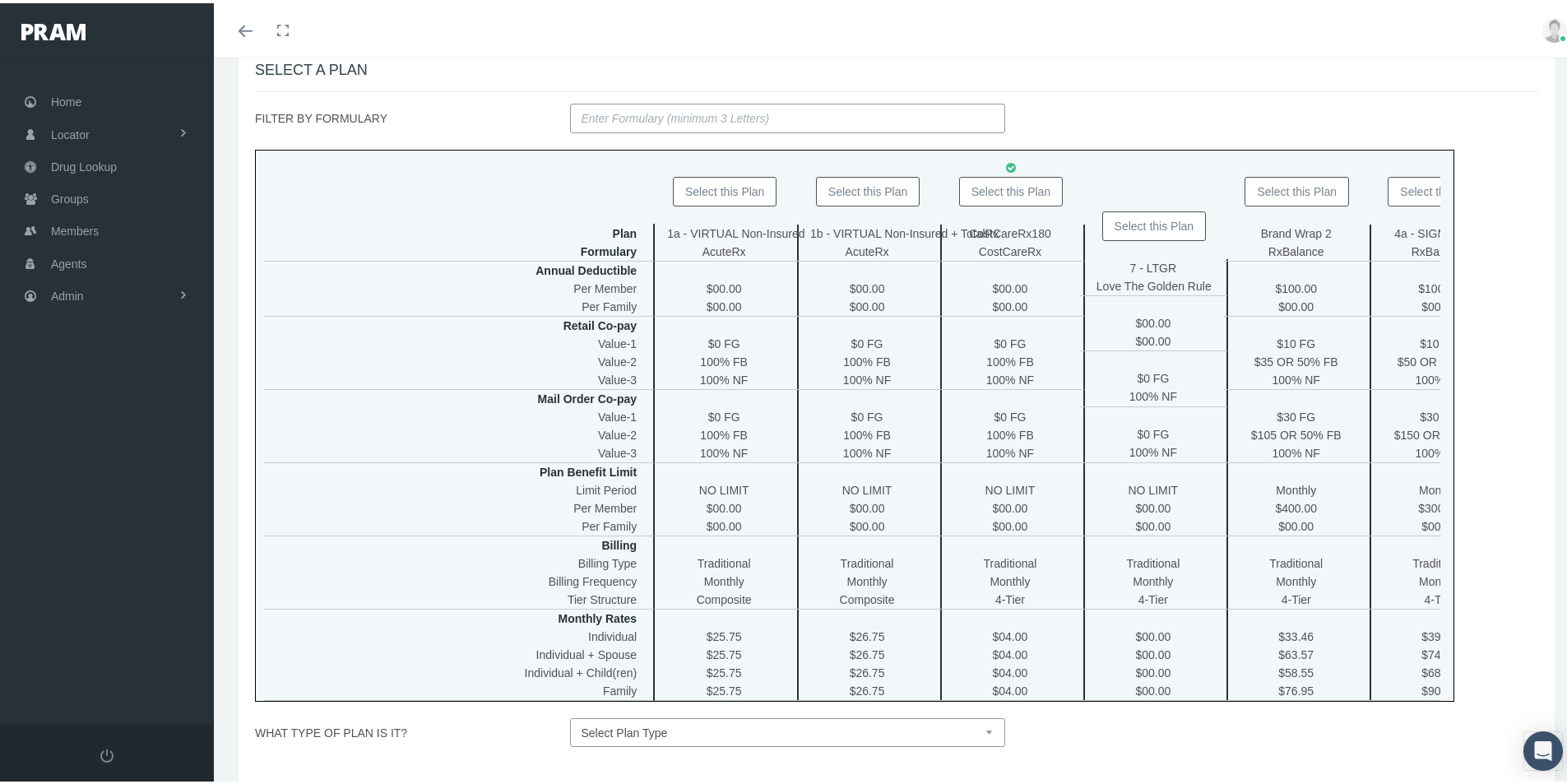
click at [980, 742] on select "Select Plan Type Insured Lyric Lean Unknown" at bounding box center [788, 729] width 436 height 29
select select "0"
click at [570, 726] on select "Select Plan Type Insured Lyric Lean Unknown" at bounding box center [788, 729] width 436 height 29
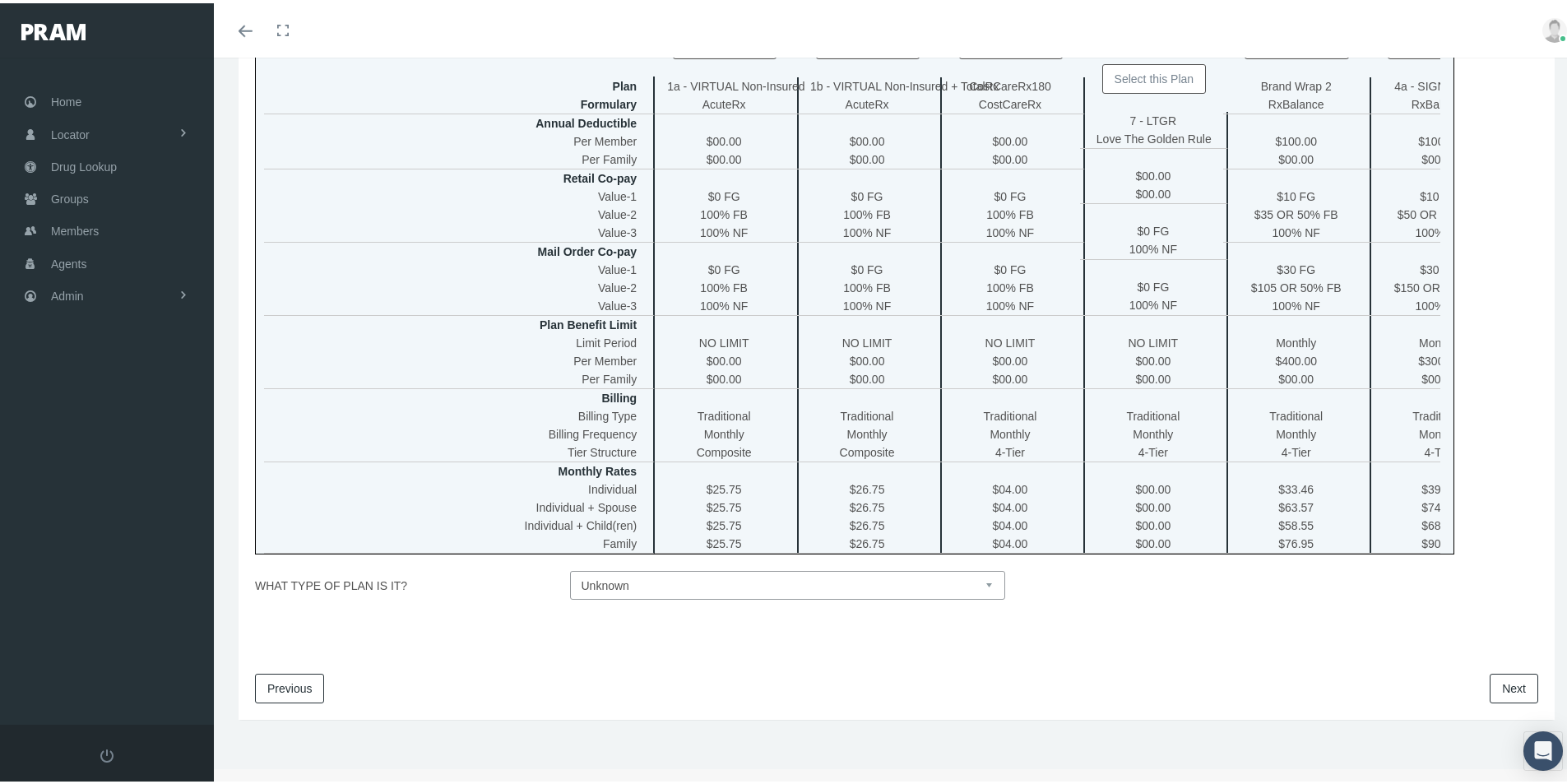
scroll to position [407, 0]
click at [1491, 685] on link "Next" at bounding box center [1514, 685] width 49 height 30
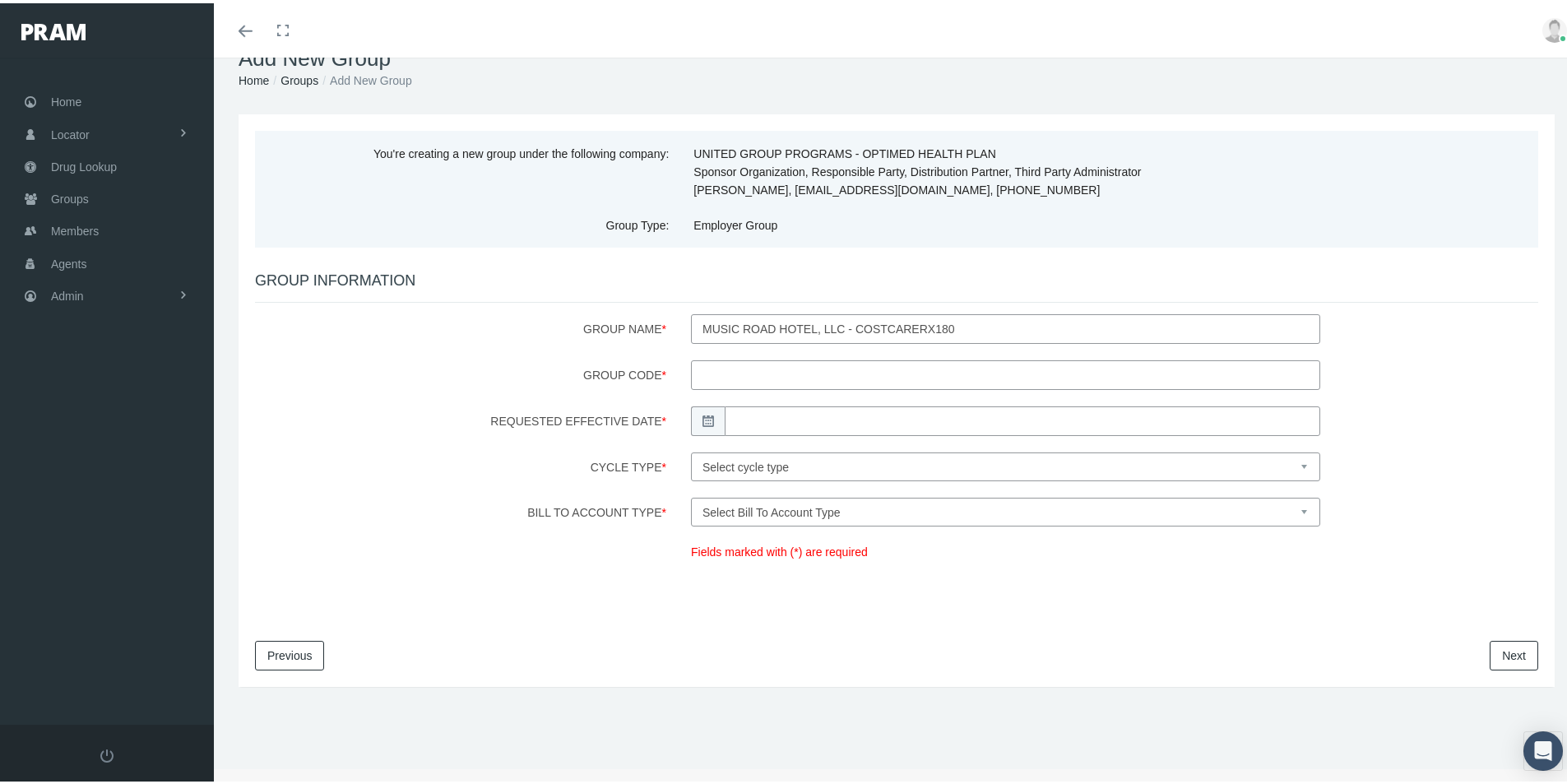
scroll to position [0, 0]
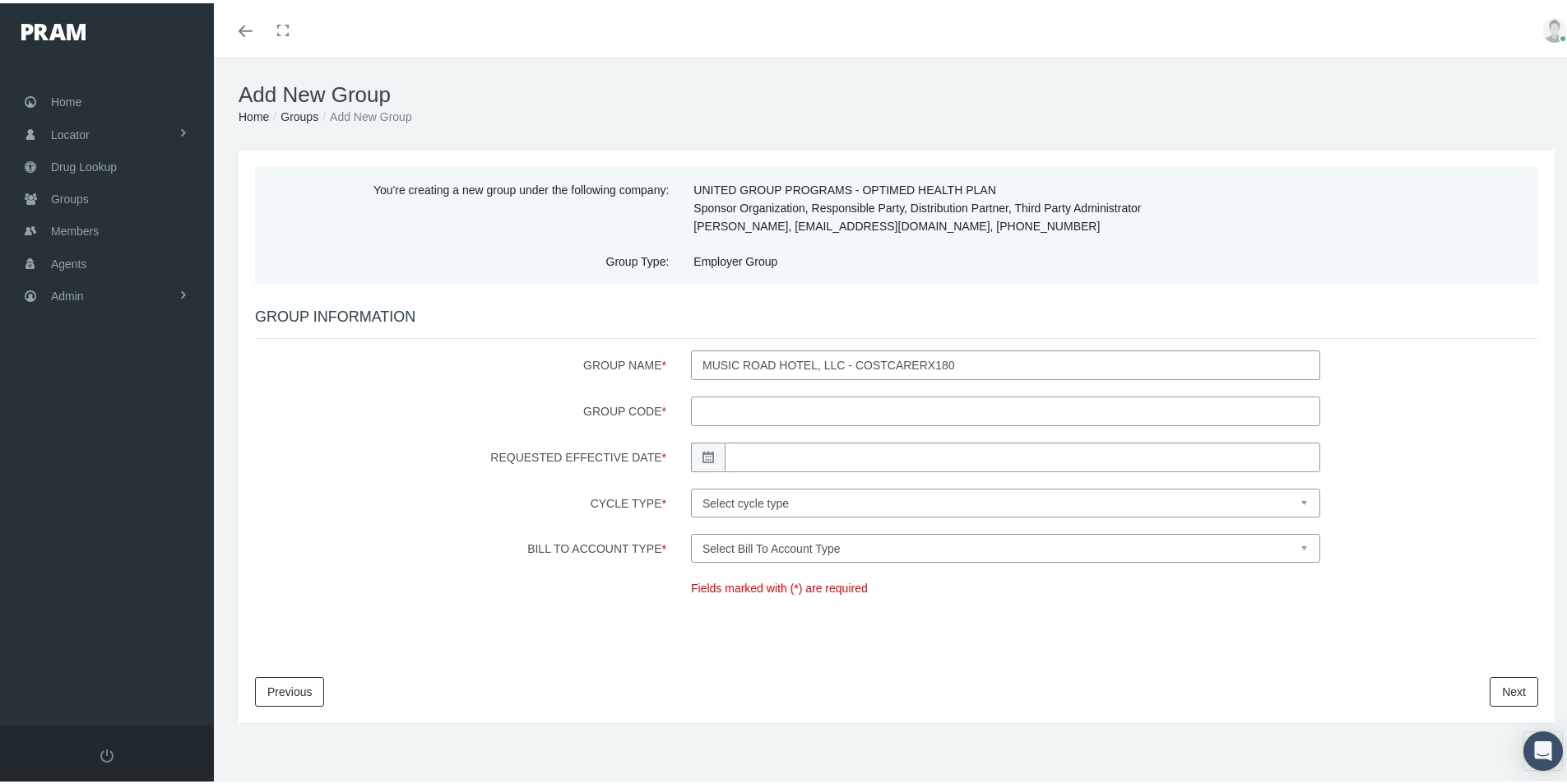
drag, startPoint x: 718, startPoint y: 407, endPoint x: 938, endPoint y: 374, distance: 222.5
click at [719, 407] on input "Group Code *" at bounding box center [1005, 407] width 629 height 30
type input "200163"
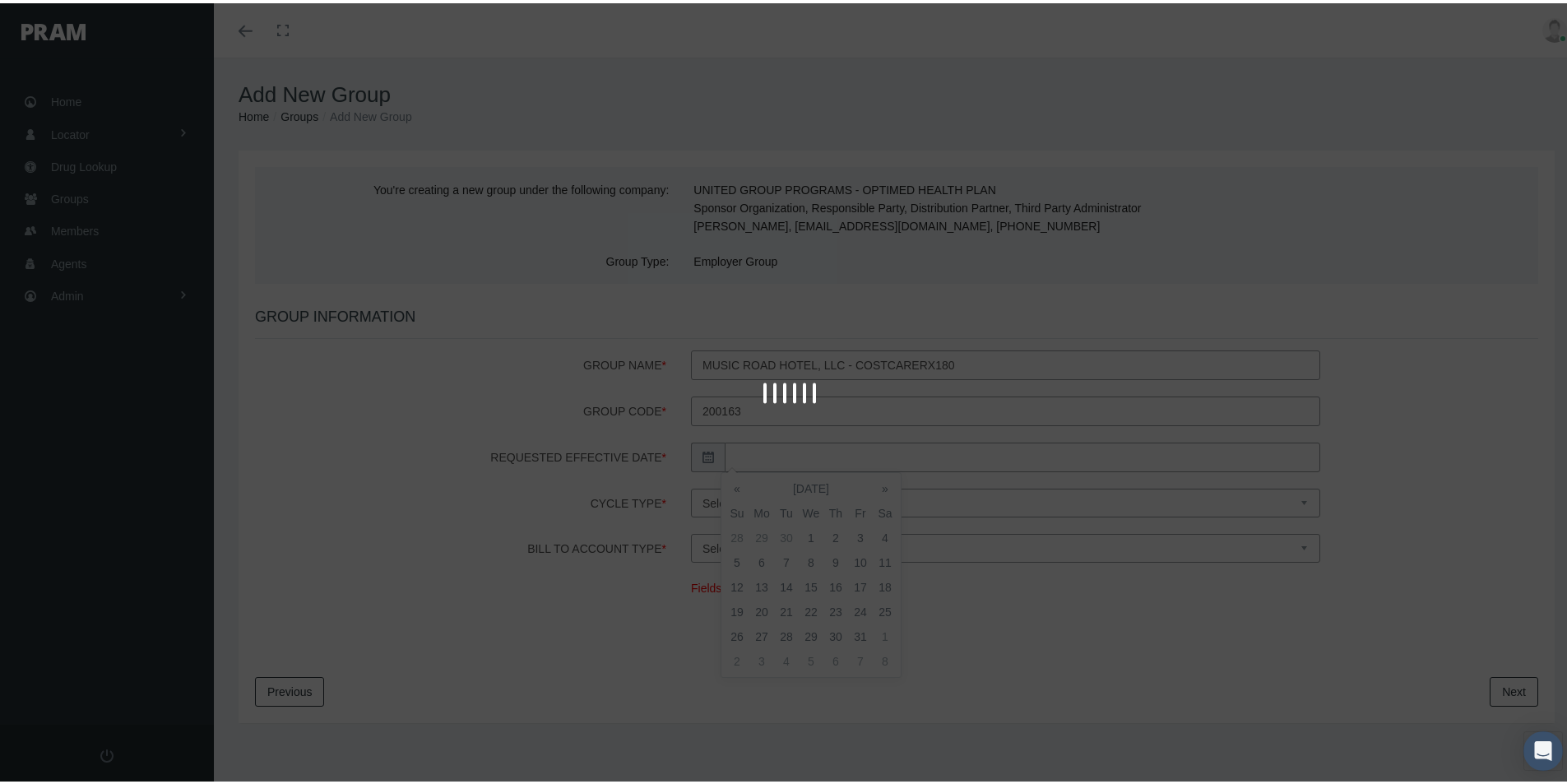
drag, startPoint x: 772, startPoint y: 449, endPoint x: 796, endPoint y: 460, distance: 26.4
click at [772, 449] on body "Toggle Fullscreen Toggle navigation Toggle menubar Toggle fullscreen Profile Lo…" at bounding box center [789, 392] width 1579 height 784
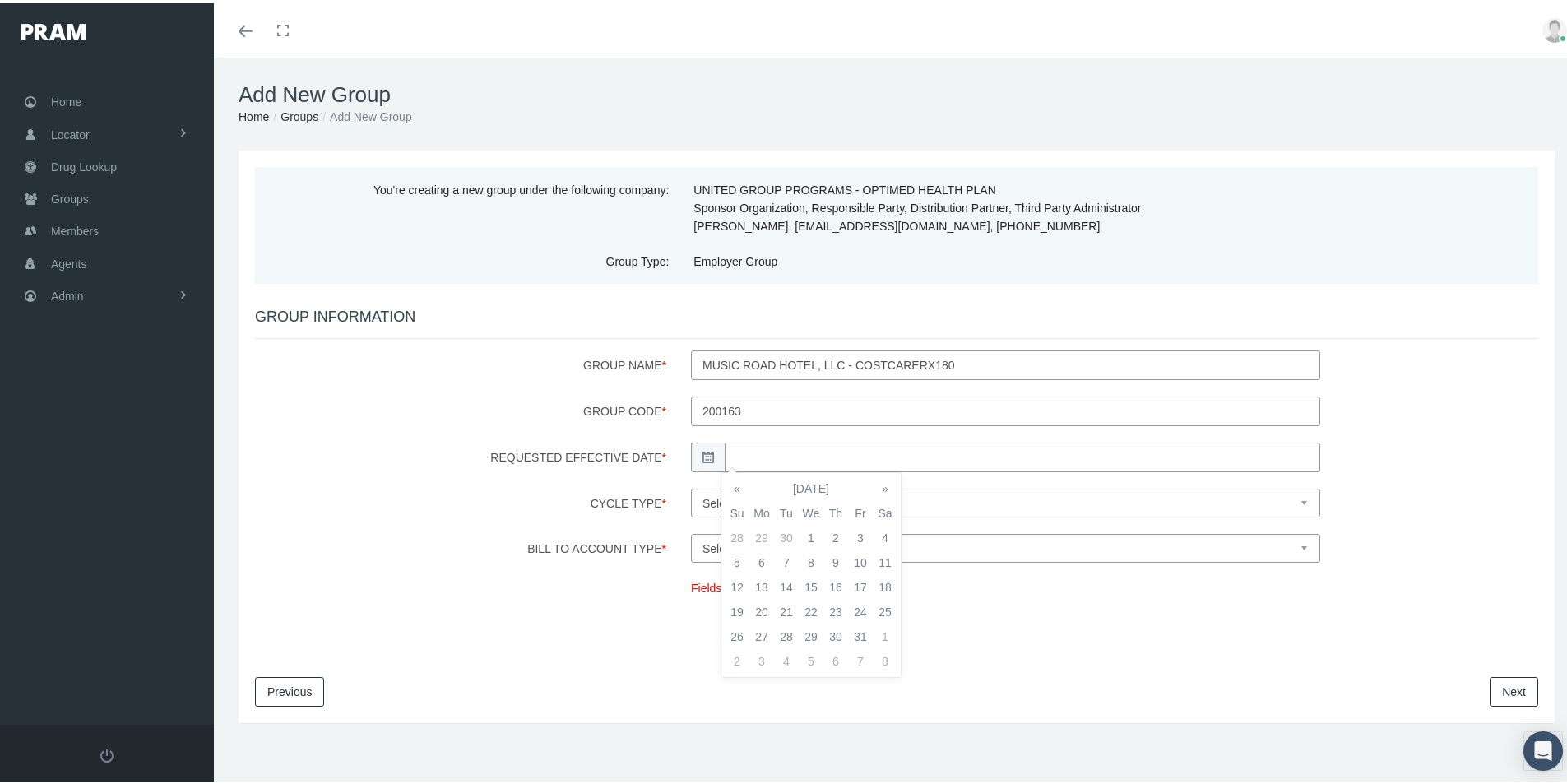
click at [812, 530] on td "1" at bounding box center [811, 534] width 25 height 25
type input "10/01/2025"
click at [920, 493] on select "Select cycle type First of the Month Any Day of the Month First and Fifteenth o…" at bounding box center [1005, 500] width 629 height 29
select select "1"
click at [691, 485] on select "Select cycle type First of the Month Any Day of the Month First and Fifteenth o…" at bounding box center [1005, 500] width 629 height 29
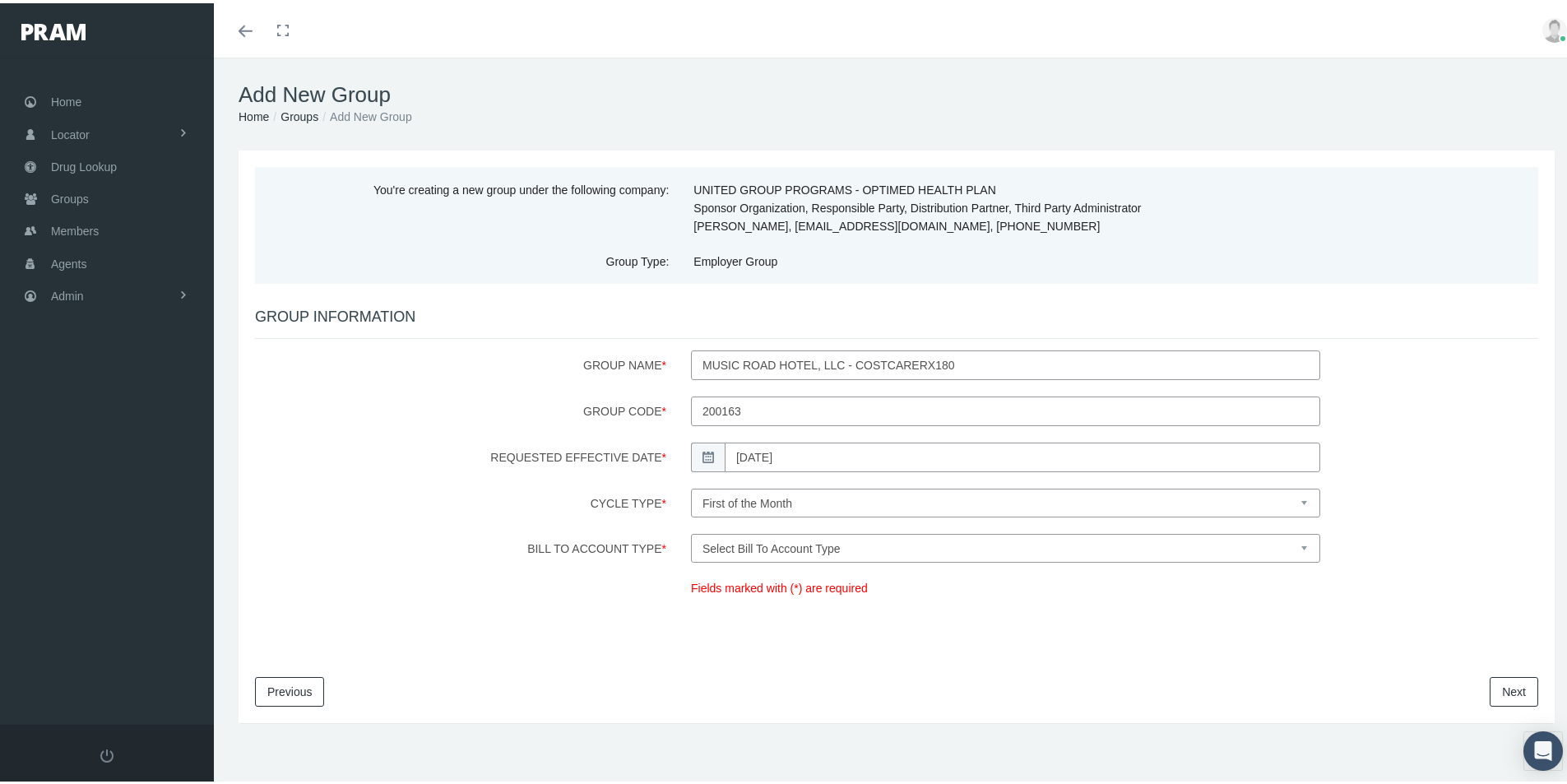
click at [758, 548] on select "Select Bill To Account Type Company Member" at bounding box center [1005, 545] width 629 height 29
select select "1"
click at [691, 531] on select "Select Bill To Account Type Company Member" at bounding box center [1005, 545] width 629 height 29
click at [1490, 687] on link "Next" at bounding box center [1514, 688] width 49 height 30
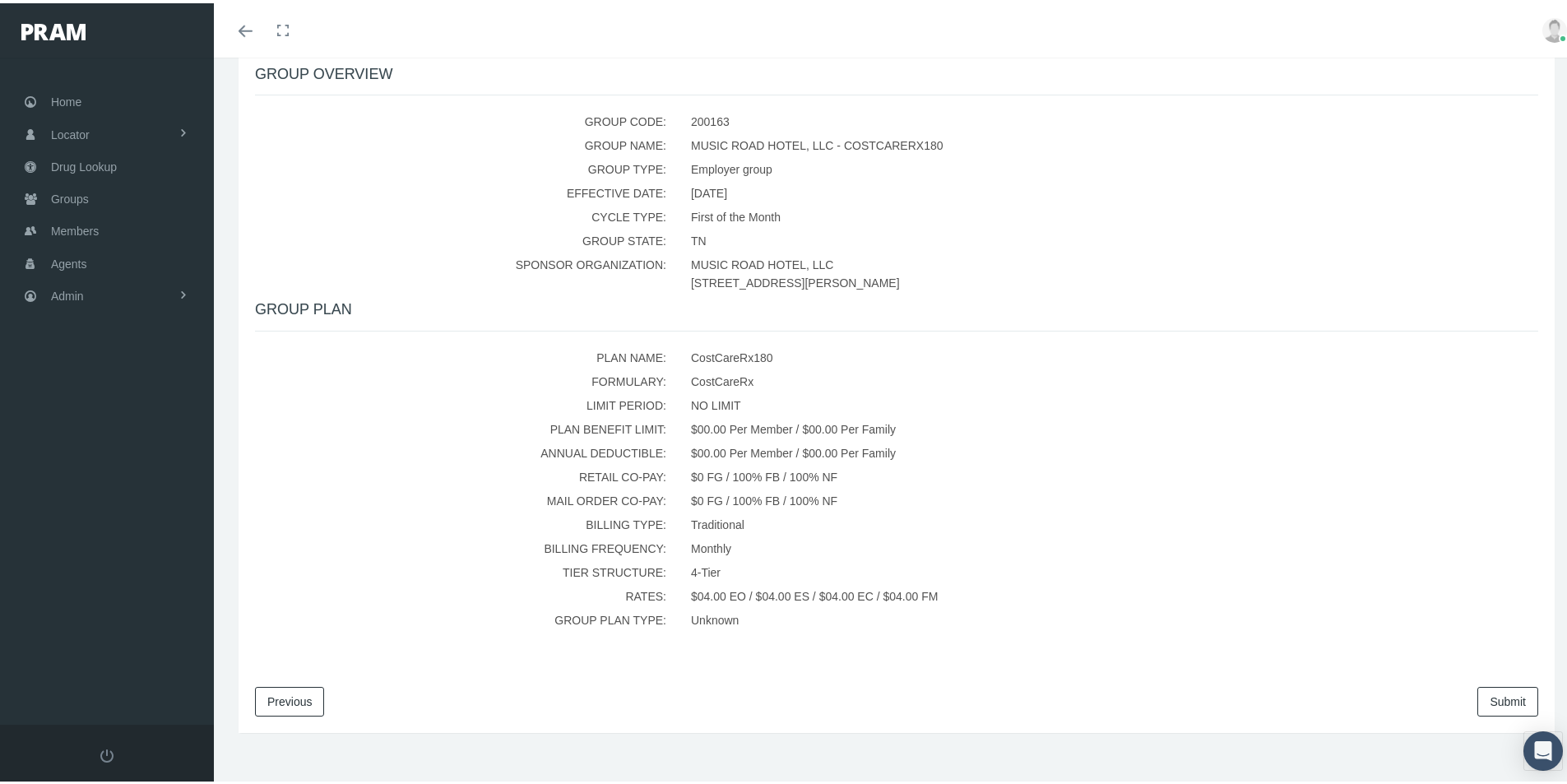
scroll to position [306, 0]
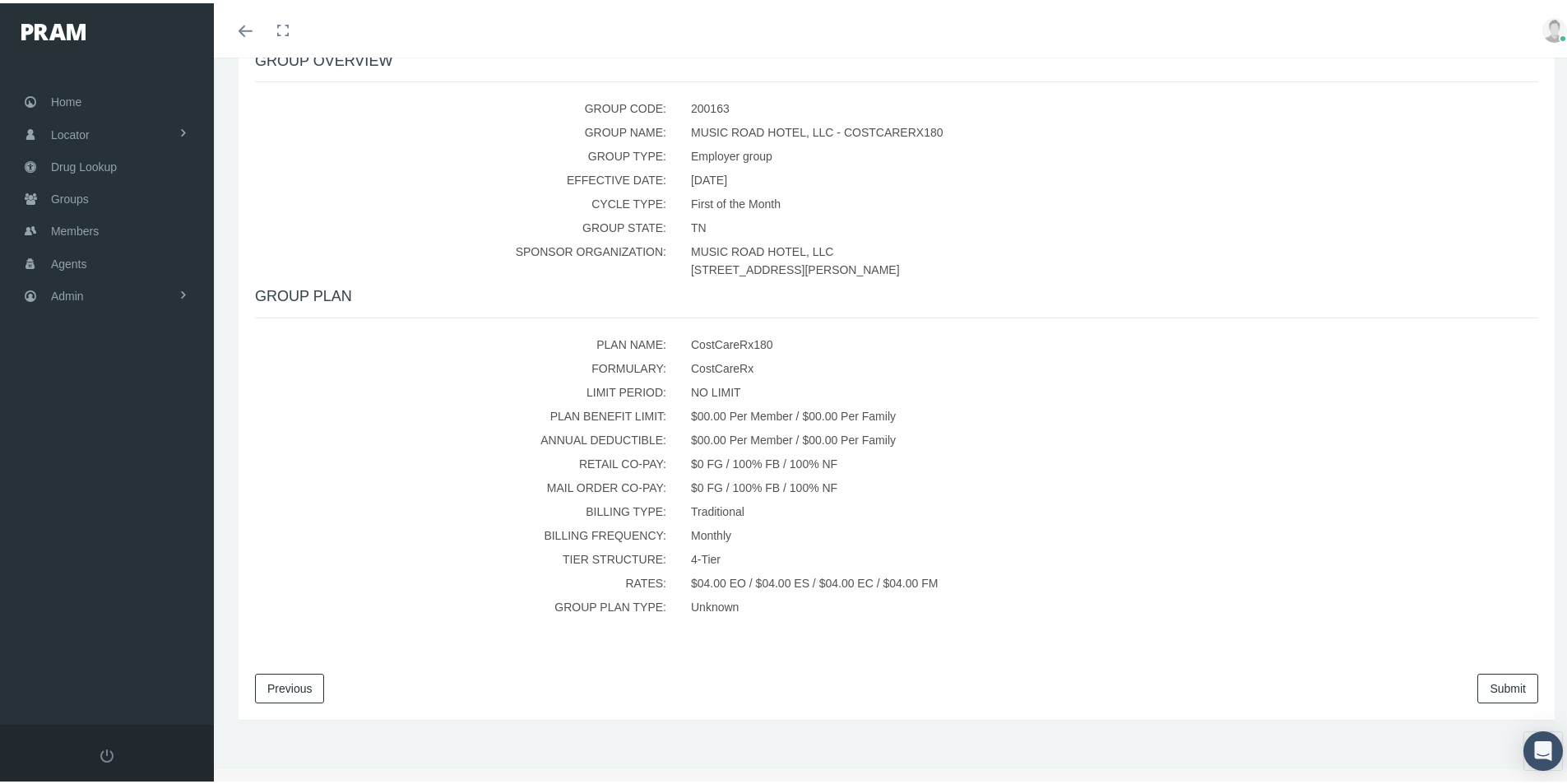
click at [1477, 686] on link "Submit" at bounding box center [1507, 685] width 61 height 30
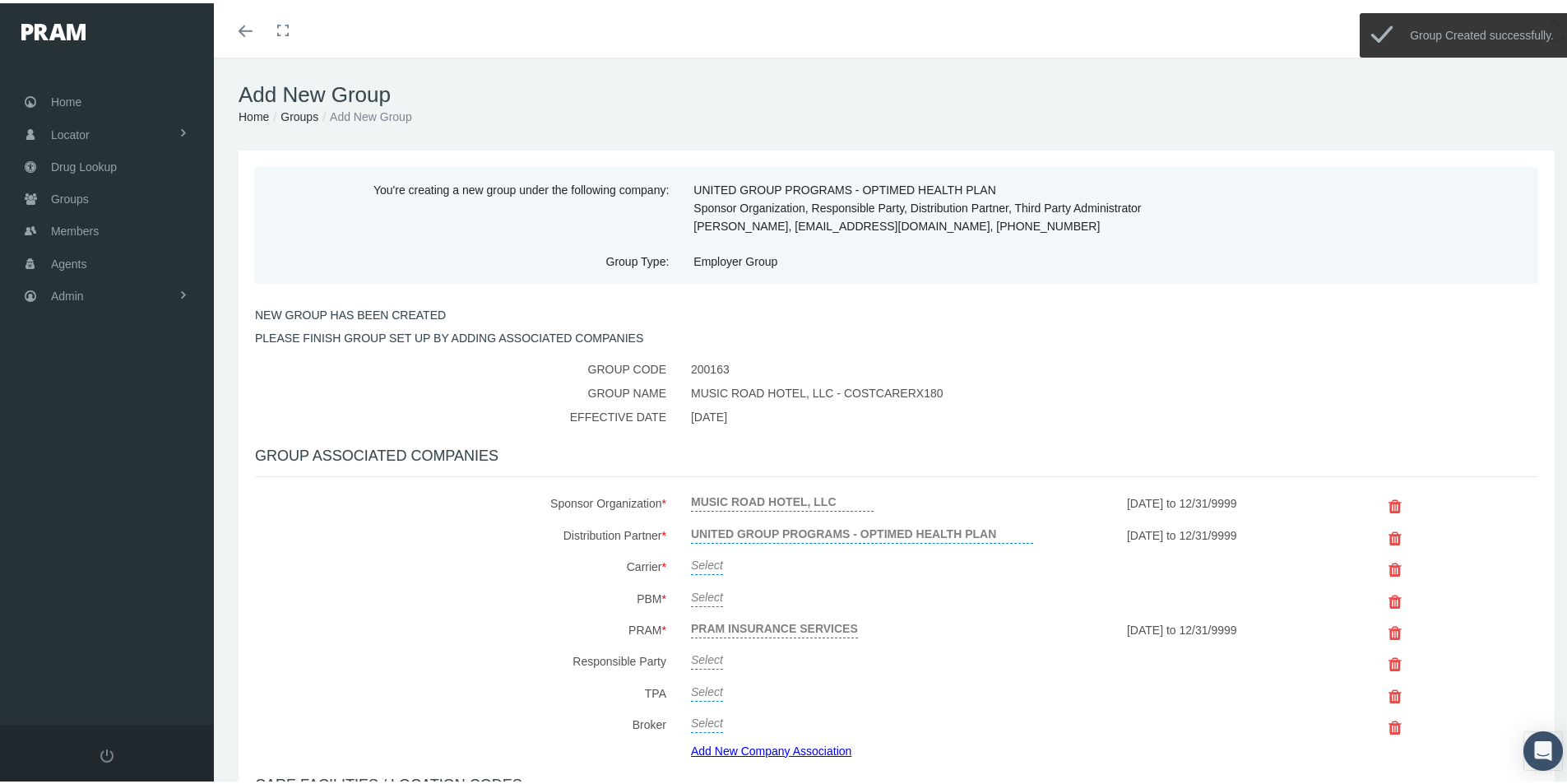
click at [706, 559] on link "Select" at bounding box center [706, 560] width 32 height 23
click at [709, 562] on span "Select" at bounding box center [706, 564] width 32 height 13
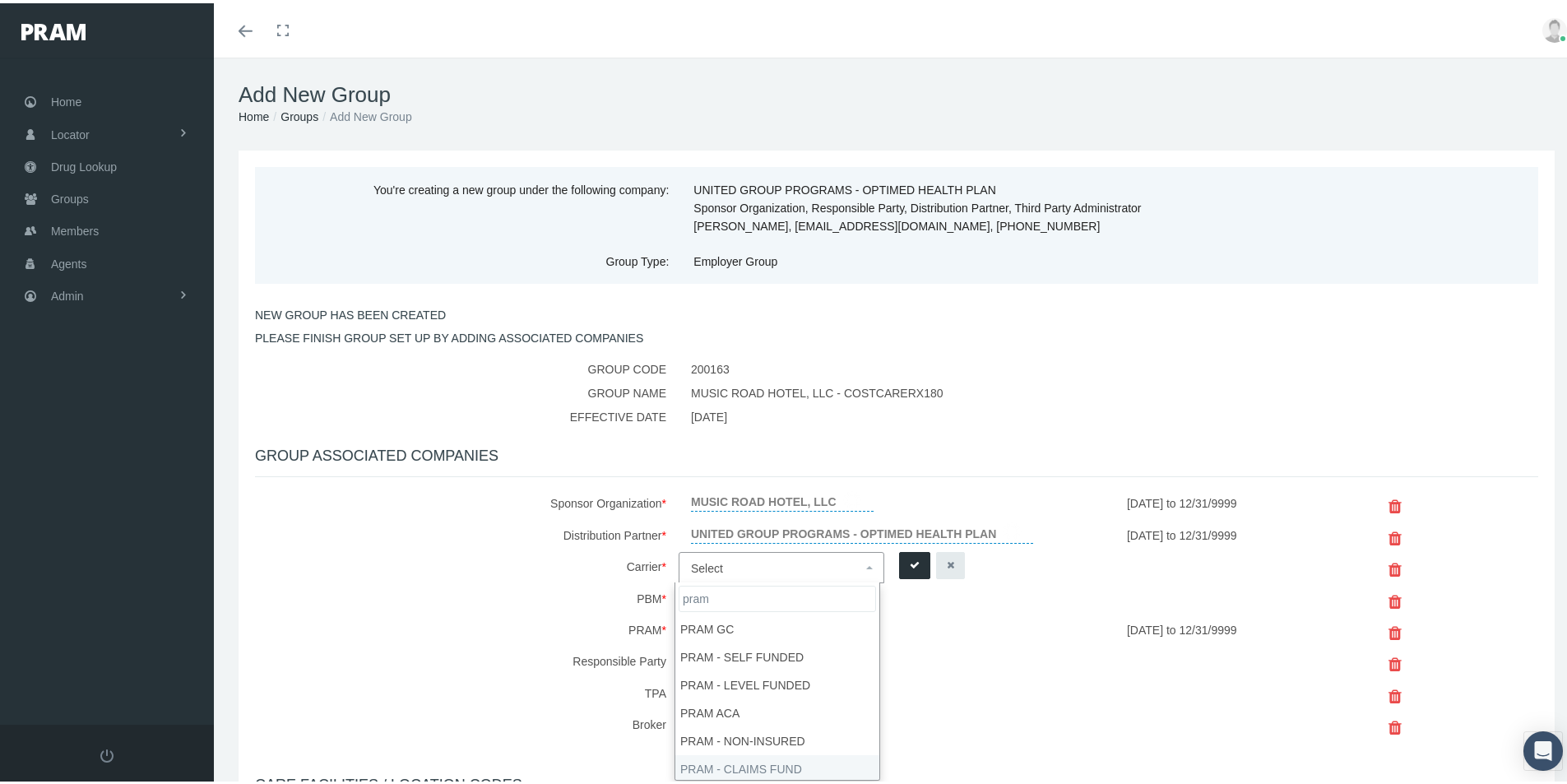
type input "pram"
select select "9068"
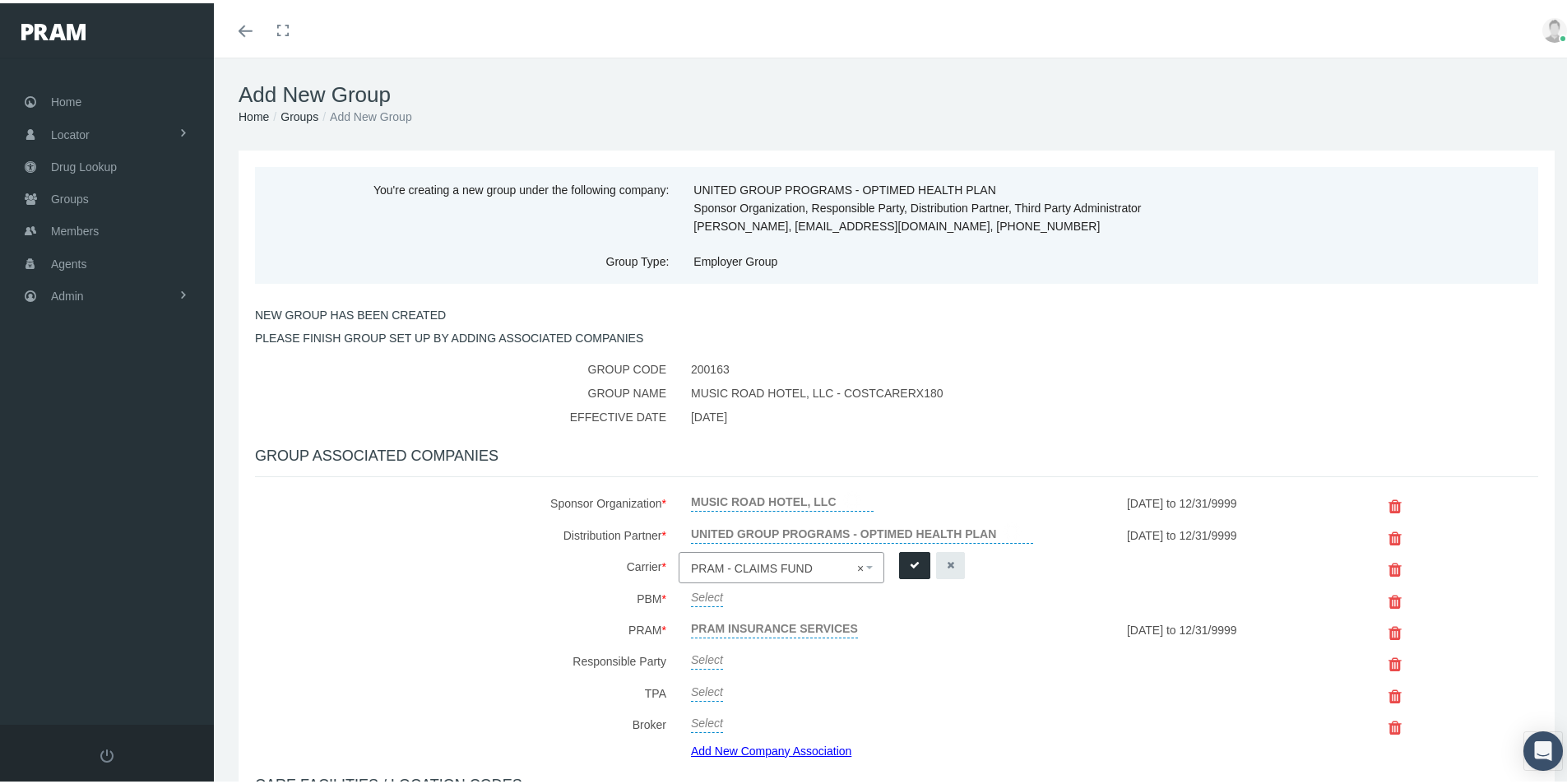
click at [912, 559] on icon "submit" at bounding box center [915, 561] width 10 height 15
click at [700, 593] on link "Select" at bounding box center [706, 591] width 32 height 23
click at [710, 597] on span "Select" at bounding box center [706, 597] width 32 height 13
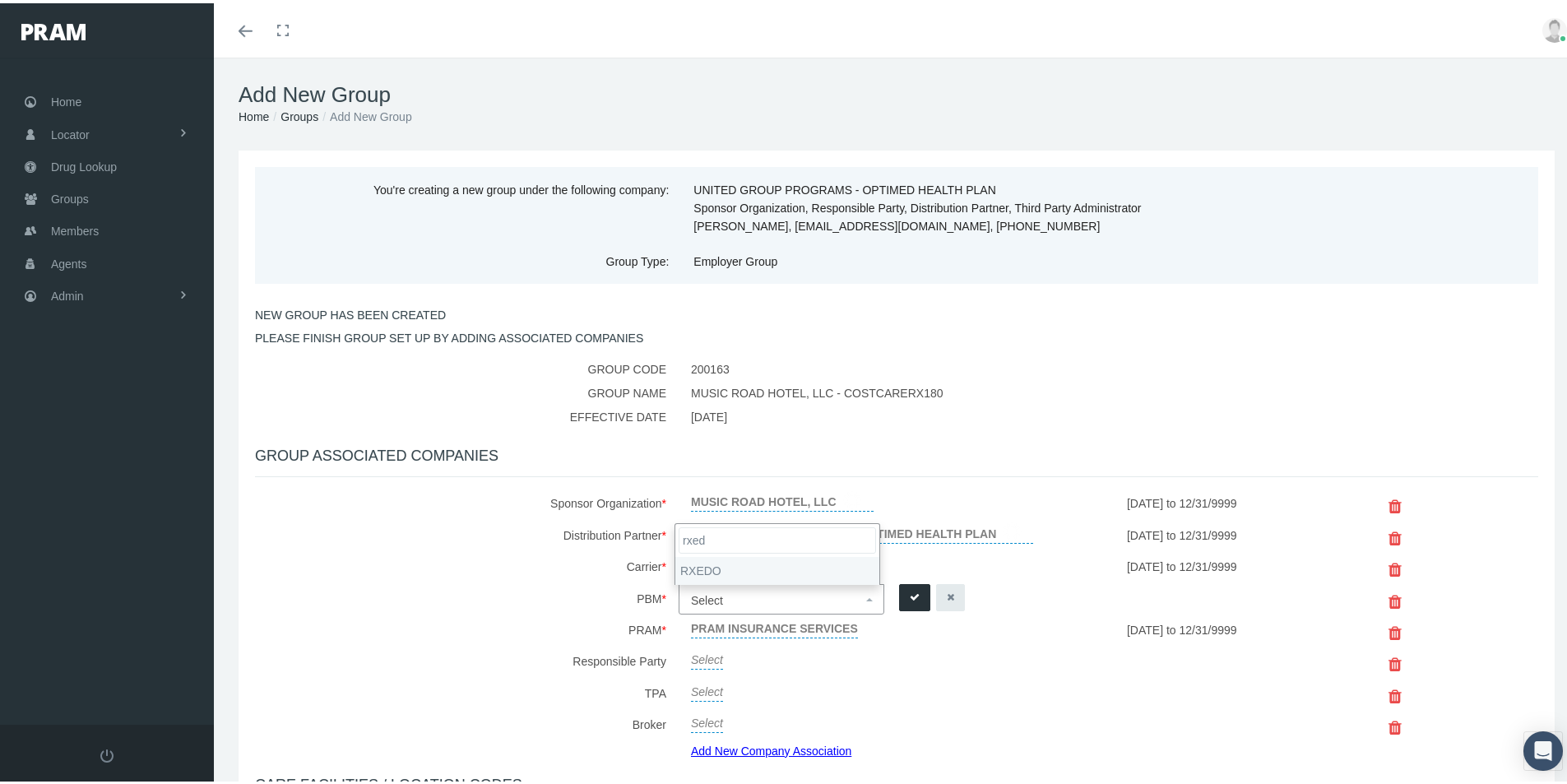
type input "rxed"
select select "49"
click at [909, 591] on icon "submit" at bounding box center [915, 594] width 10 height 15
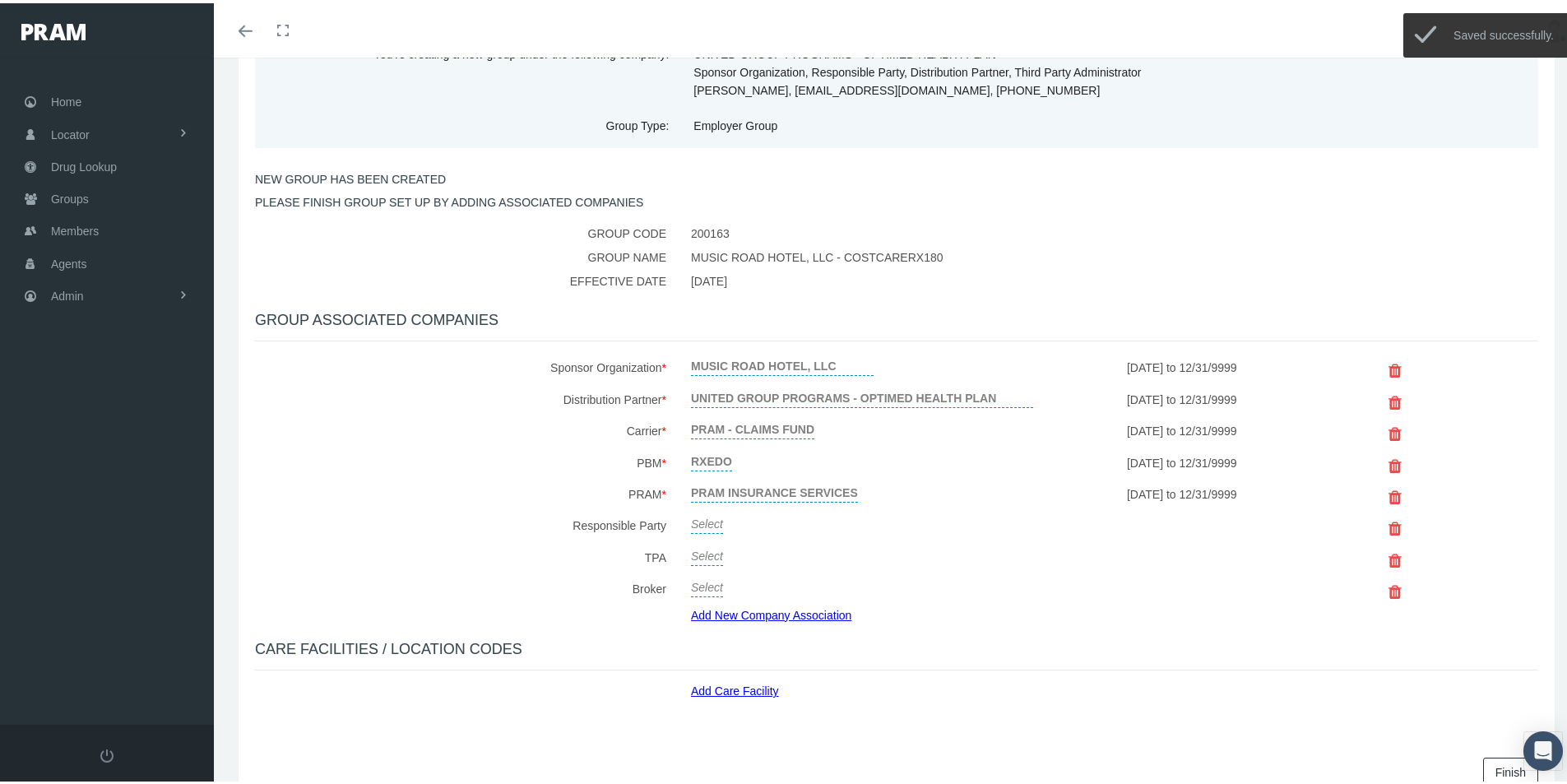
scroll to position [164, 0]
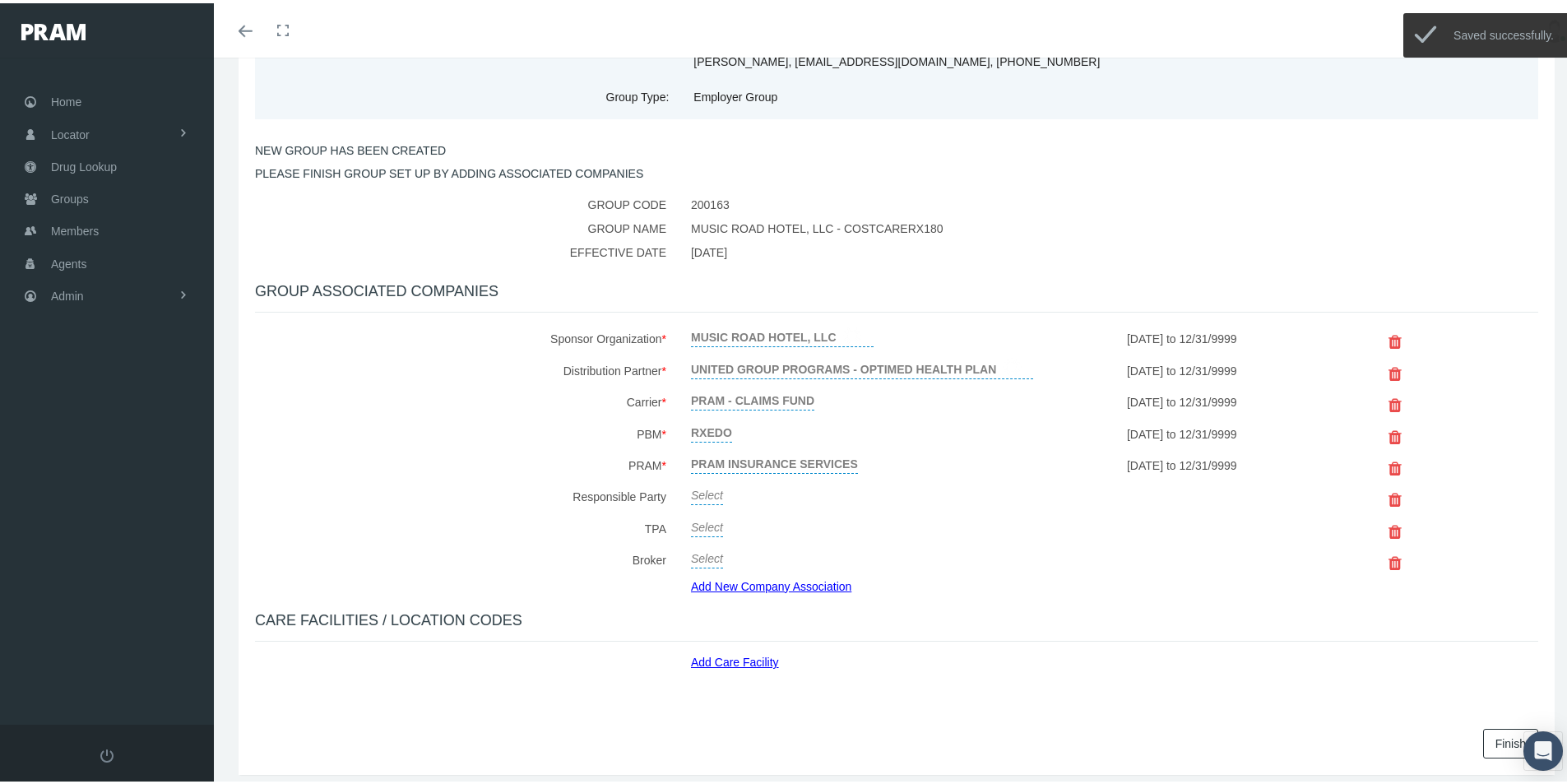
click at [745, 581] on link "Add New Company Association" at bounding box center [778, 583] width 173 height 24
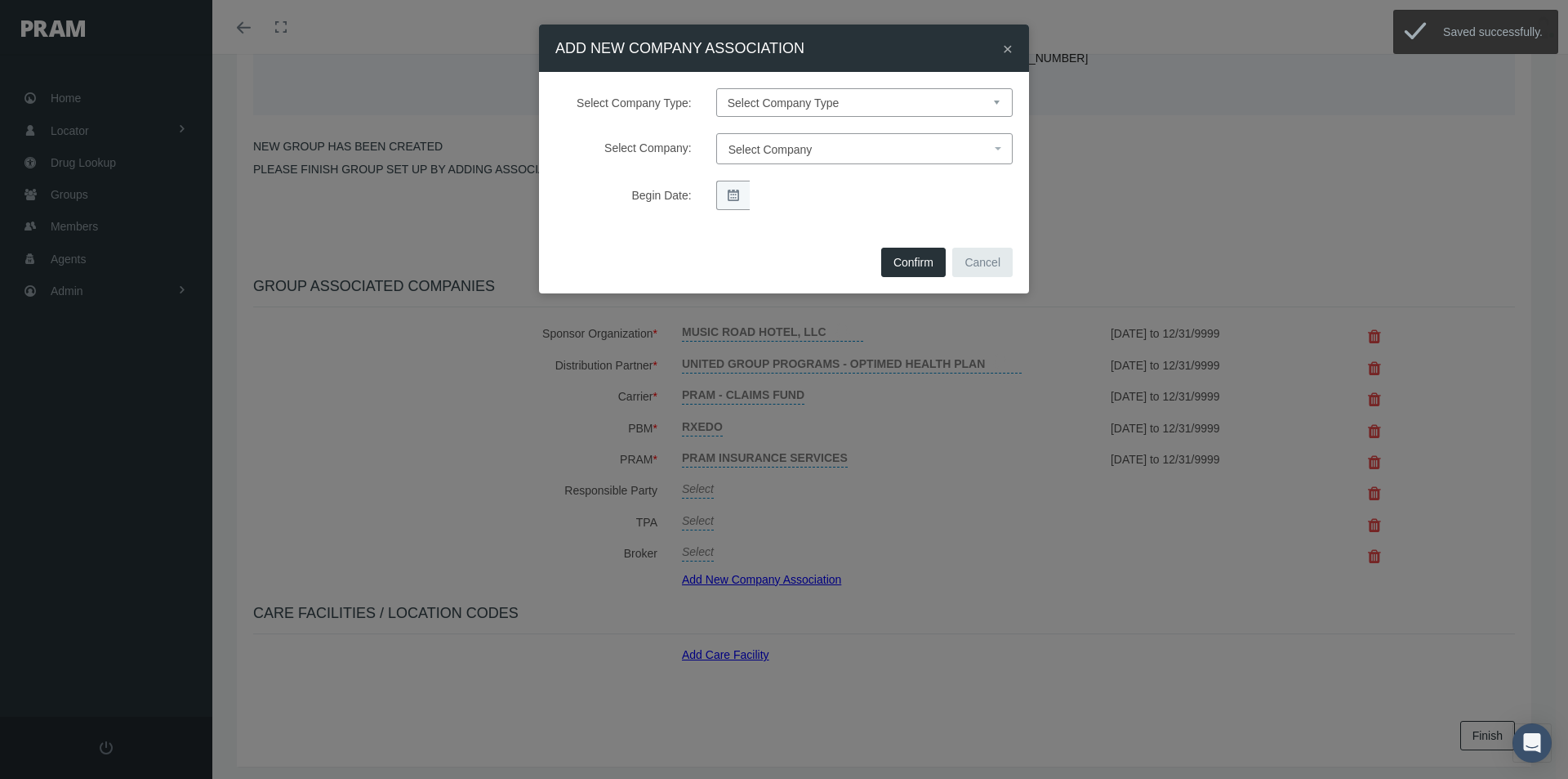
click at [782, 101] on select "Select Company Type Sponsor Organization Broker PBM Carrier Reinsurer Distribut…" at bounding box center [864, 103] width 297 height 29
select select "3"
click at [716, 88] on select "Select Company Type Sponsor Organization Broker PBM Carrier Reinsurer Distribut…" at bounding box center [864, 103] width 297 height 29
select select
click at [763, 145] on span "Select Company" at bounding box center [770, 149] width 84 height 13
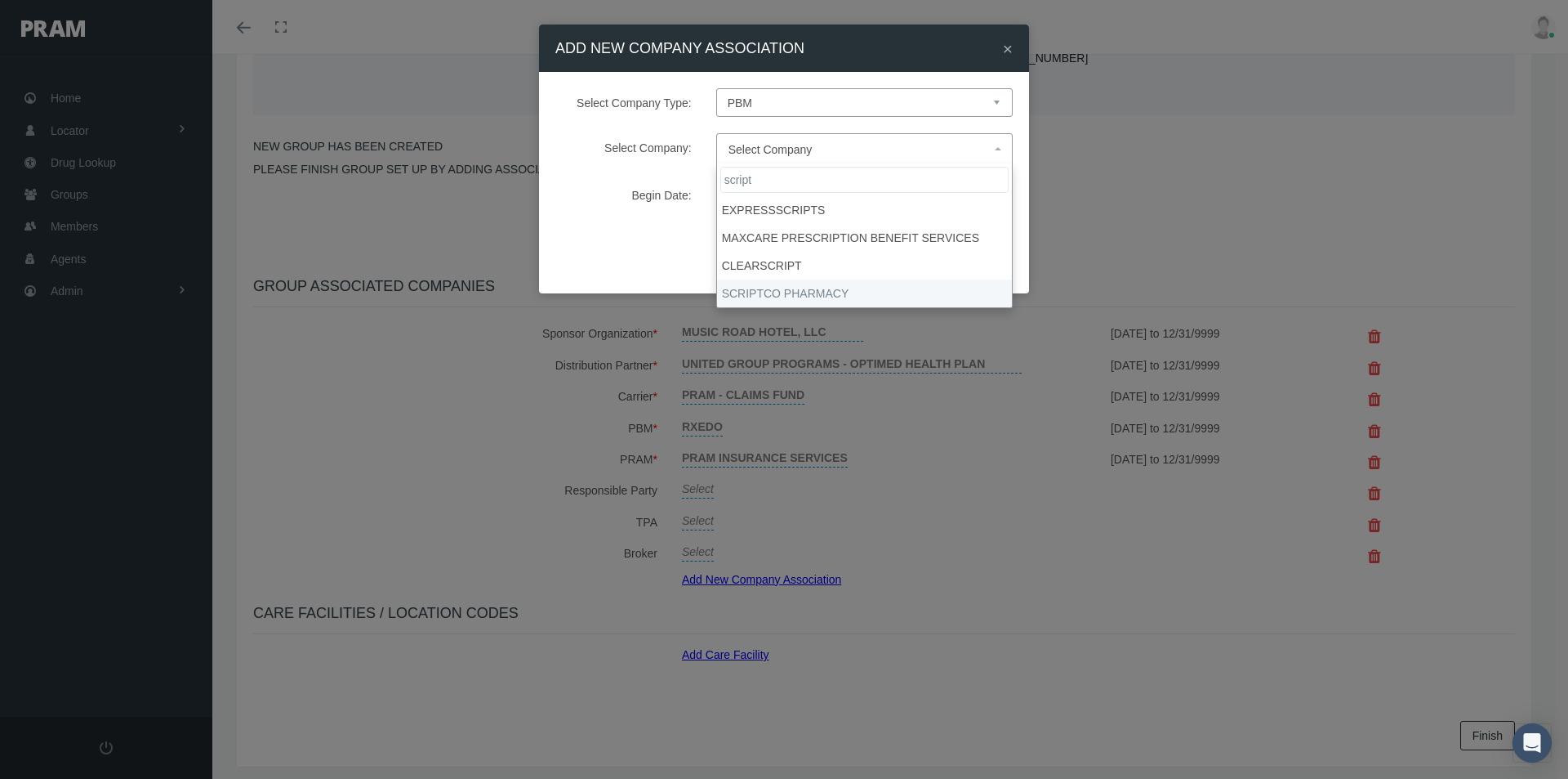
type input "script"
select select "9082"
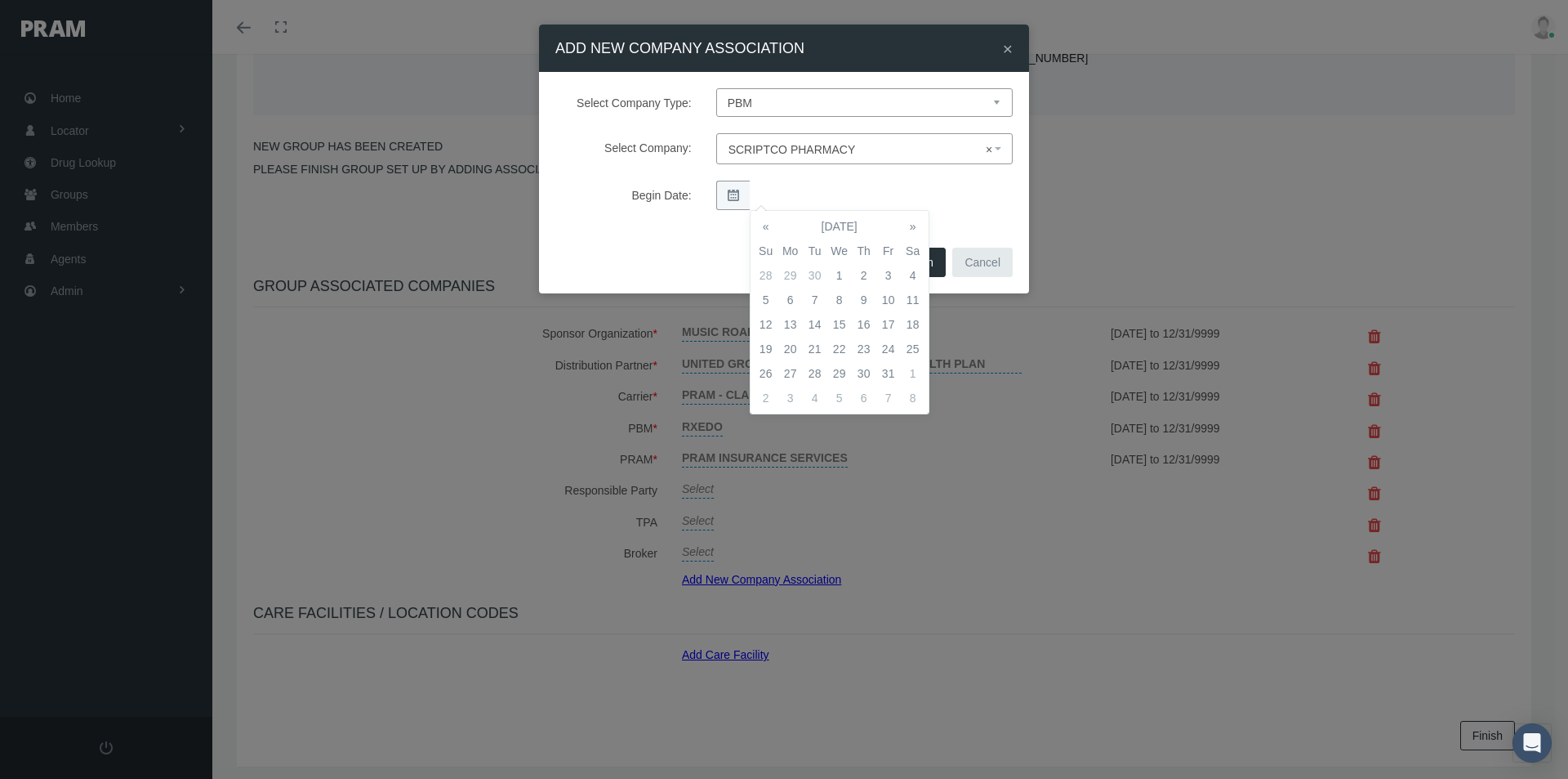
click at [838, 271] on td "1" at bounding box center [839, 275] width 25 height 25
click at [960, 214] on div "Select Company Type: Select Company Type Sponsor Organization Broker PBM Carrie…" at bounding box center [784, 157] width 490 height 171
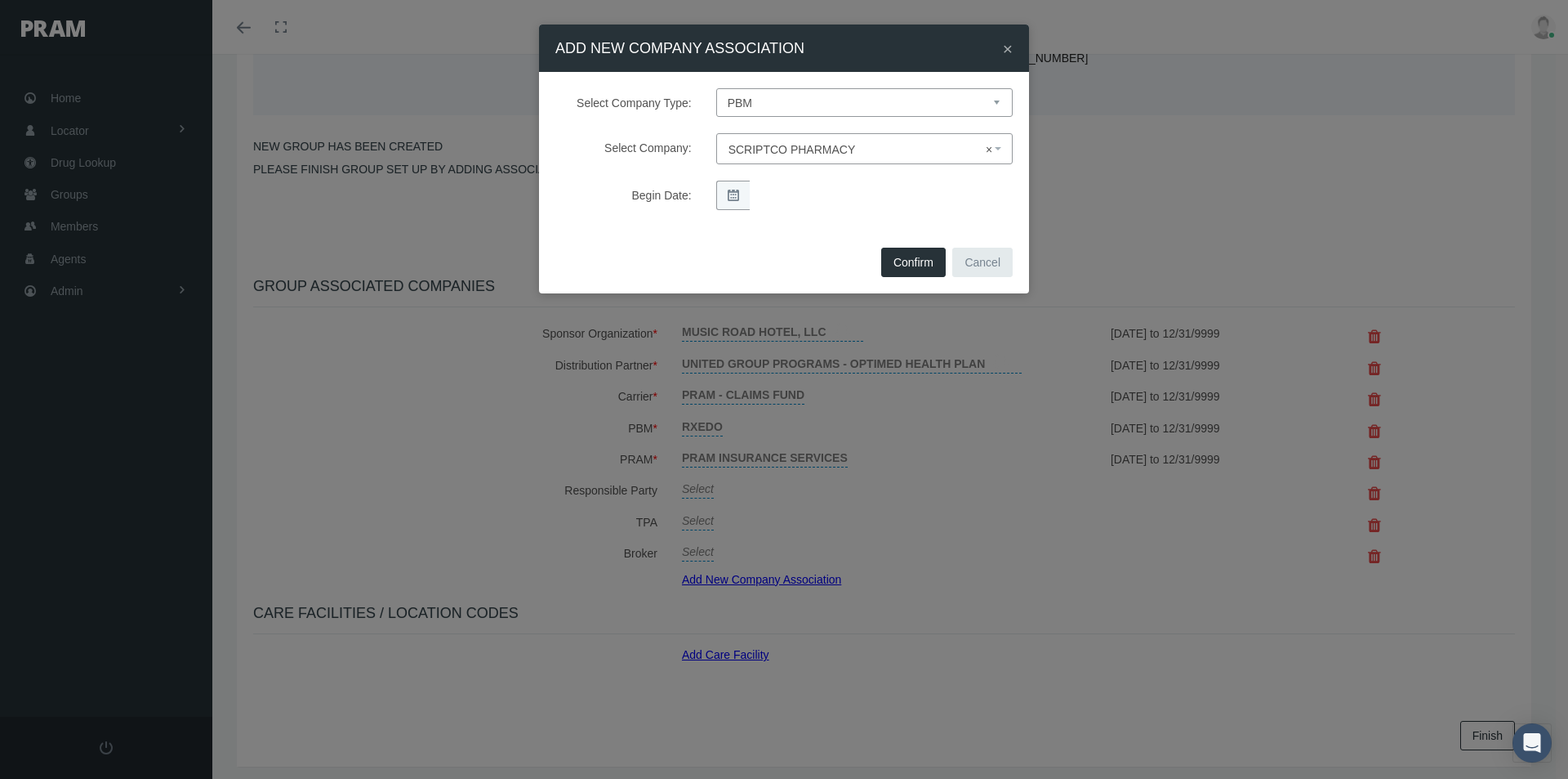
click at [908, 259] on button "Confirm" at bounding box center [914, 262] width 65 height 30
click at [1008, 46] on span "×" at bounding box center [1008, 48] width 10 height 19
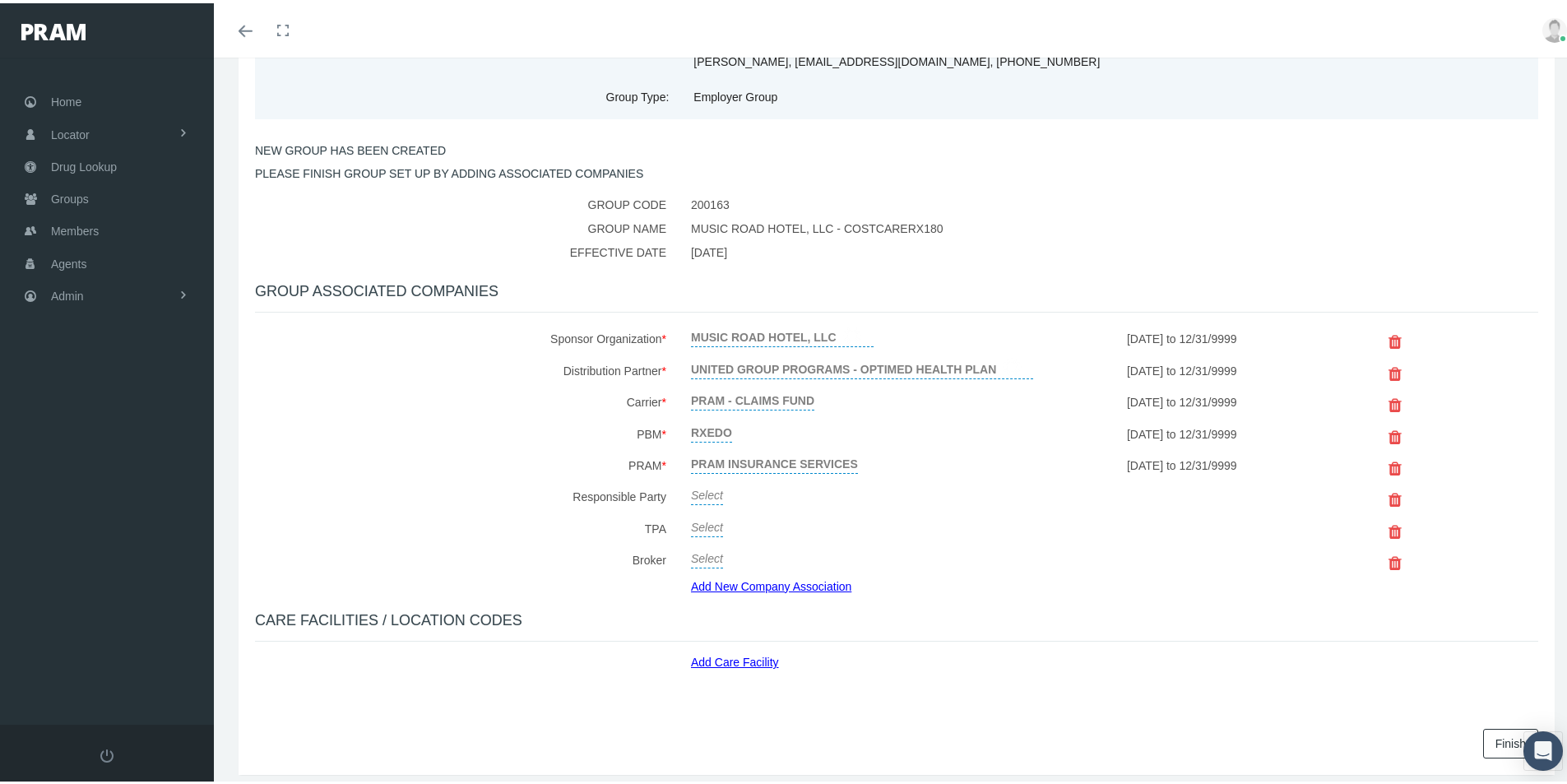
click at [727, 583] on link "Add New Company Association" at bounding box center [778, 583] width 173 height 24
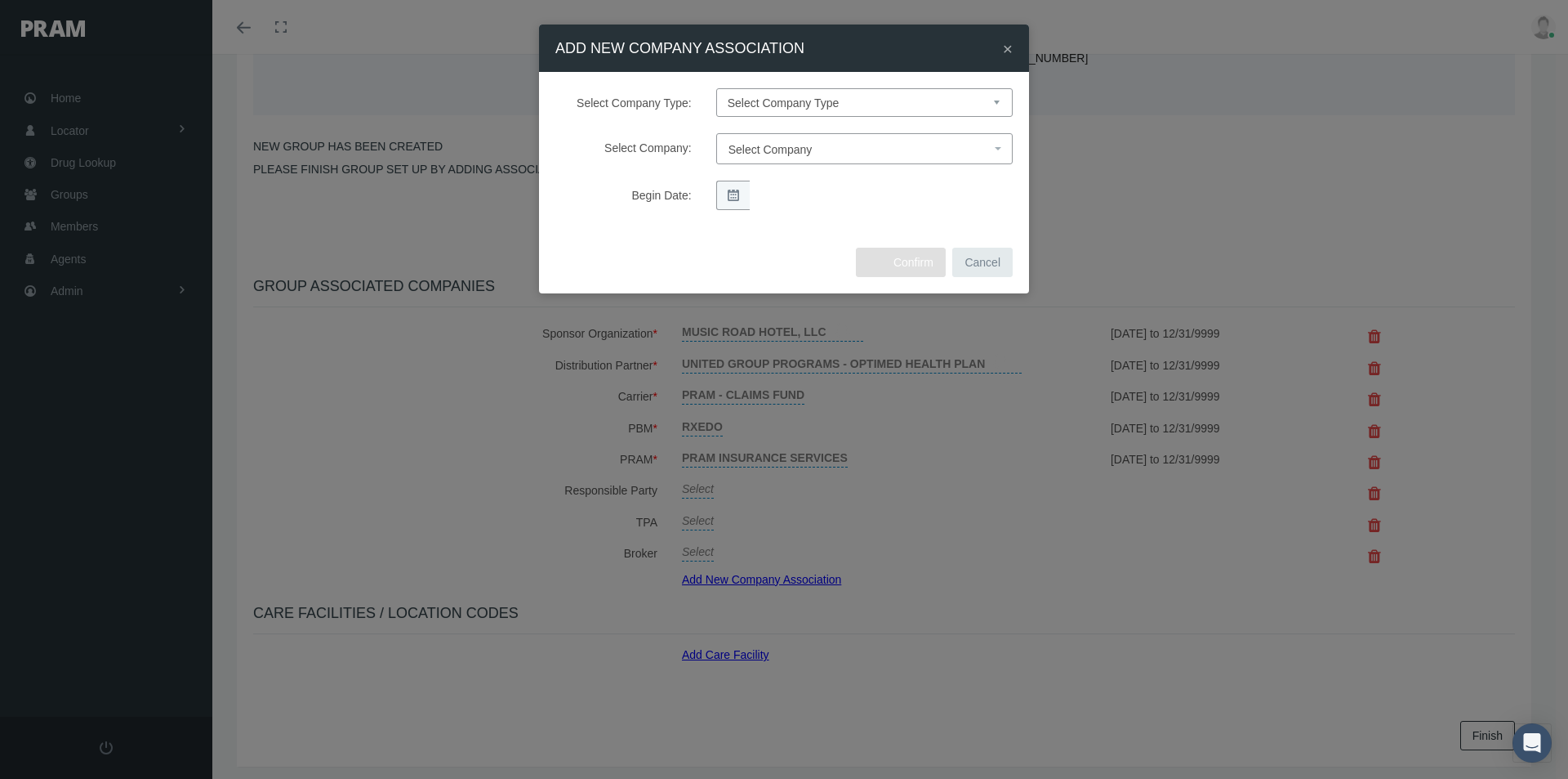
click at [754, 99] on select "Select Company Type Sponsor Organization Broker PBM Carrier Reinsurer Distribut…" at bounding box center [864, 103] width 297 height 29
select select "3"
click at [716, 88] on select "Select Company Type Sponsor Organization Broker PBM Carrier Reinsurer Distribut…" at bounding box center [864, 103] width 297 height 29
select select
click at [758, 152] on span "Select Company" at bounding box center [770, 149] width 84 height 13
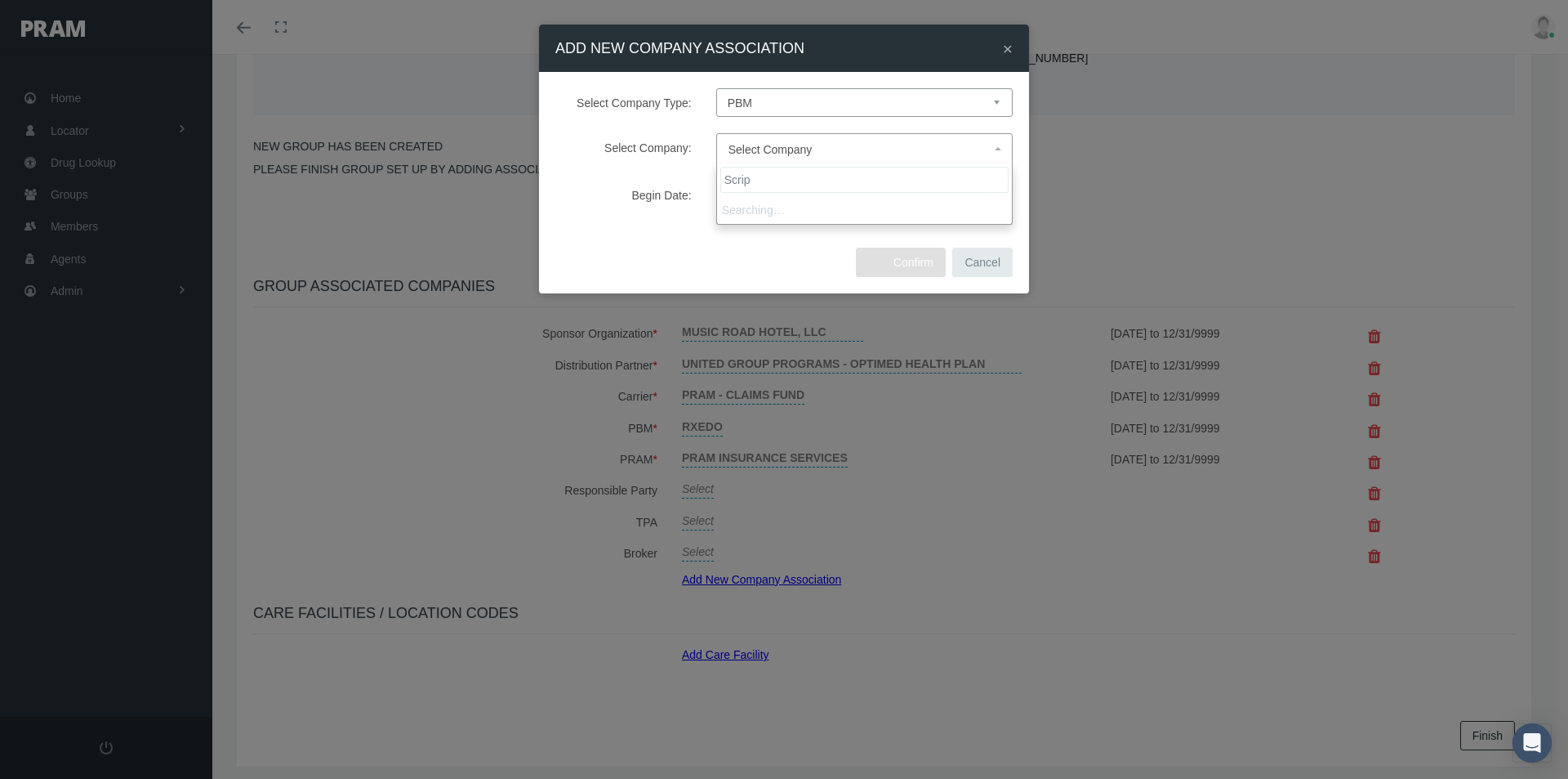
type input "Script"
drag, startPoint x: 1005, startPoint y: 48, endPoint x: 1001, endPoint y: 148, distance: 100.1
click at [1005, 48] on span "×" at bounding box center [1008, 48] width 10 height 19
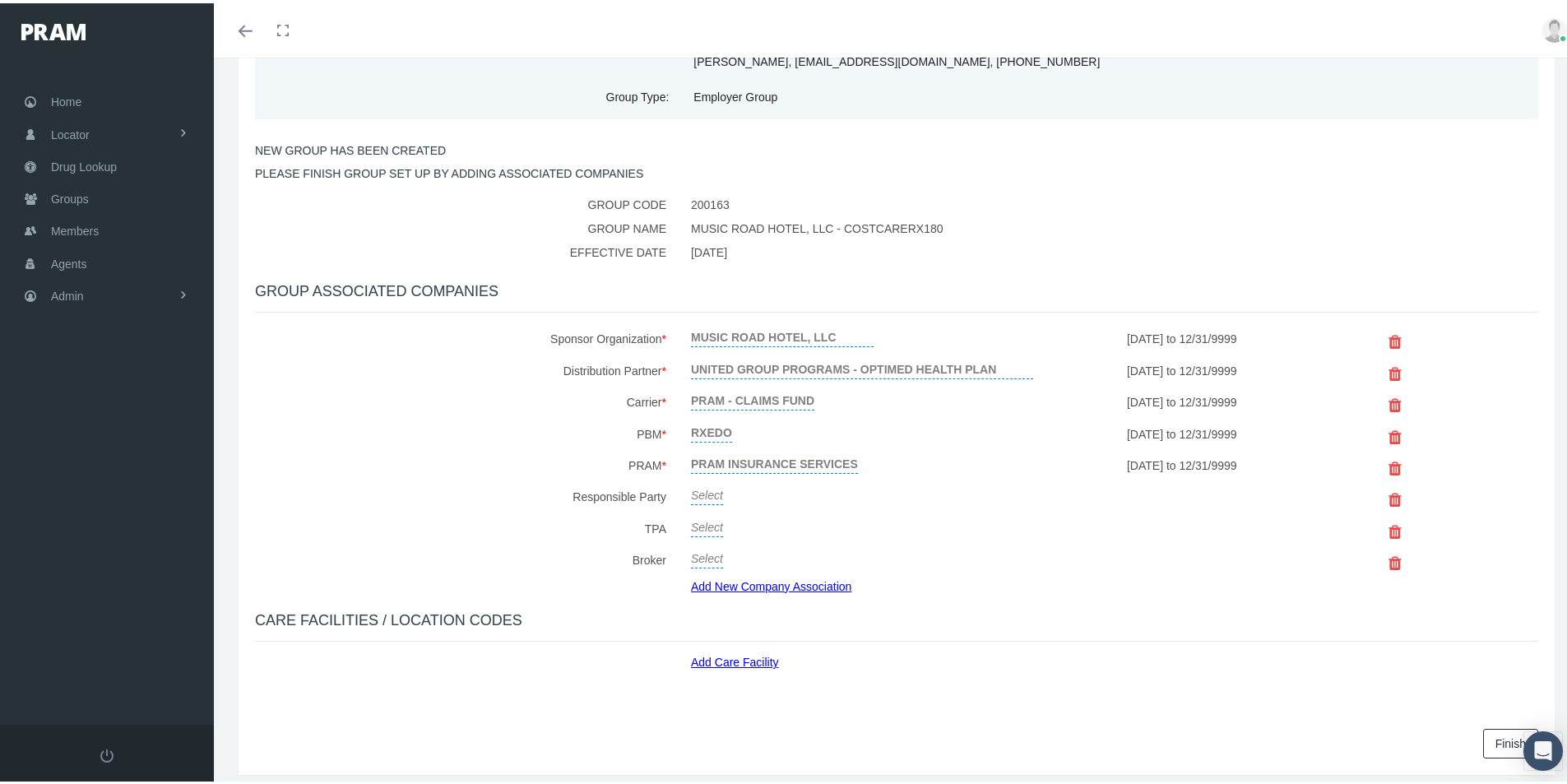
click at [695, 490] on link "Select" at bounding box center [706, 490] width 32 height 23
click at [702, 497] on span "Select" at bounding box center [706, 495] width 32 height 13
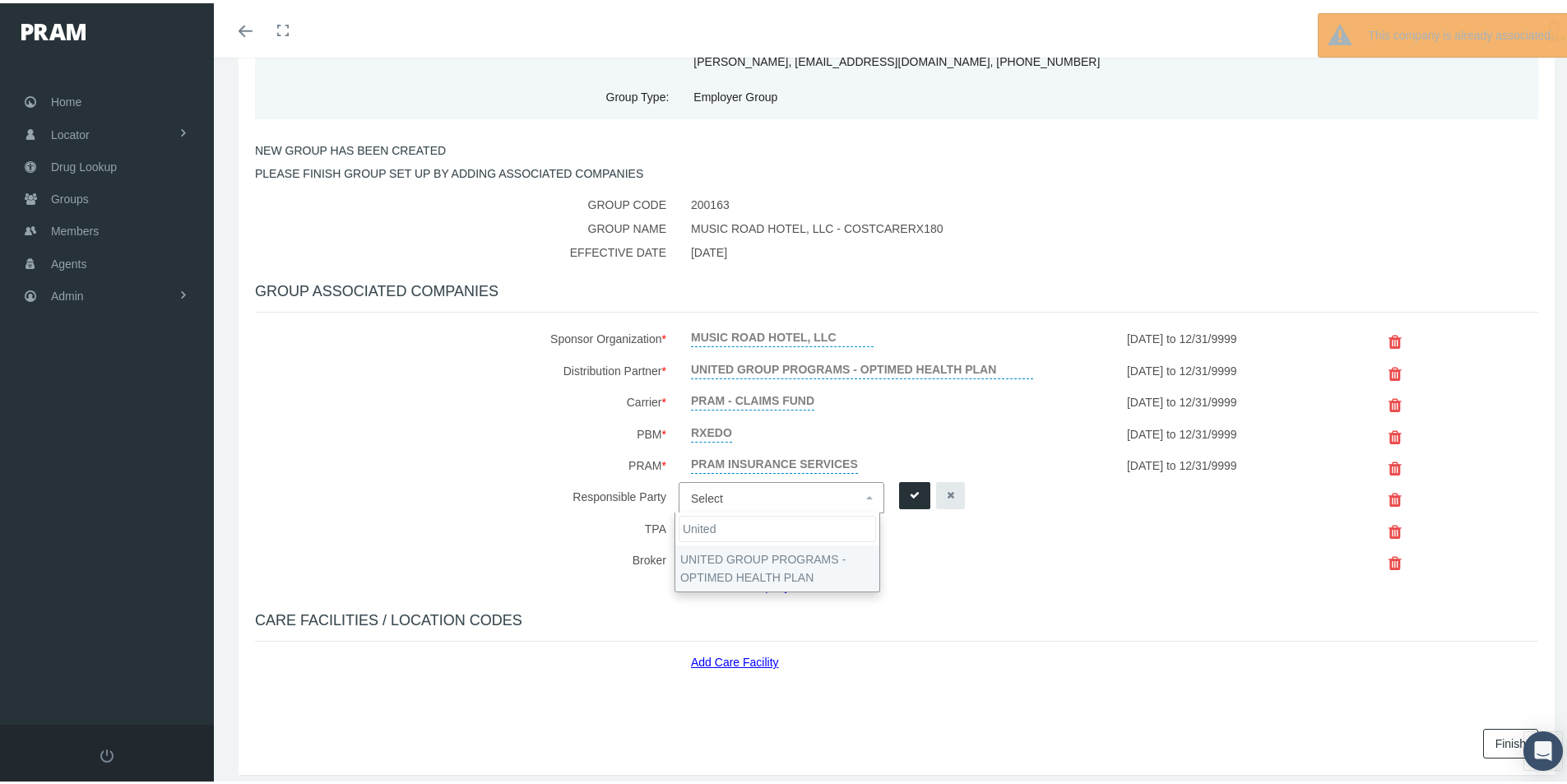
type input "United"
select select "4875"
click at [915, 490] on icon "submit" at bounding box center [915, 492] width 10 height 15
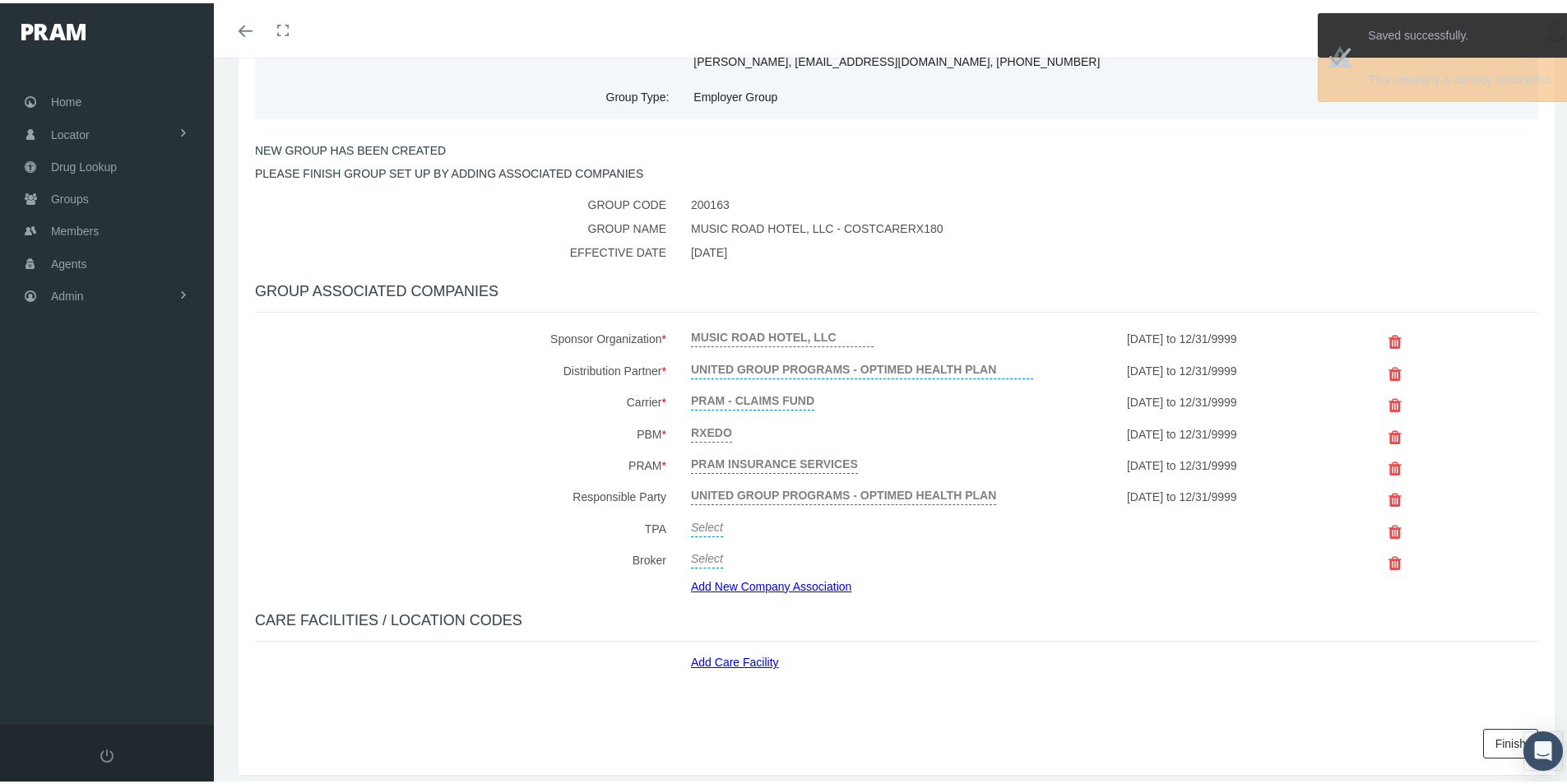
click at [702, 524] on link "Select" at bounding box center [706, 522] width 32 height 23
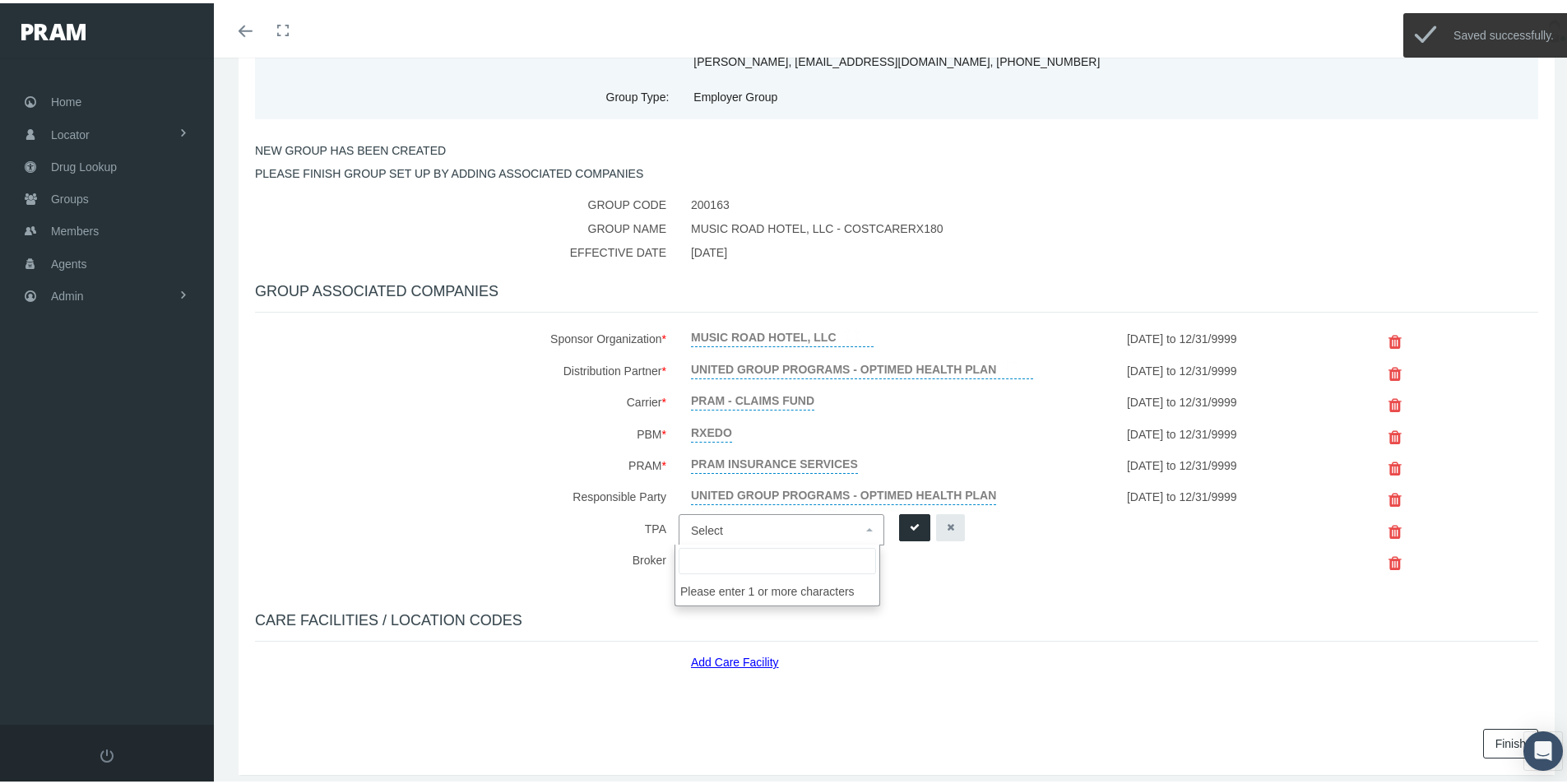
click at [708, 529] on span "Select" at bounding box center [706, 526] width 32 height 13
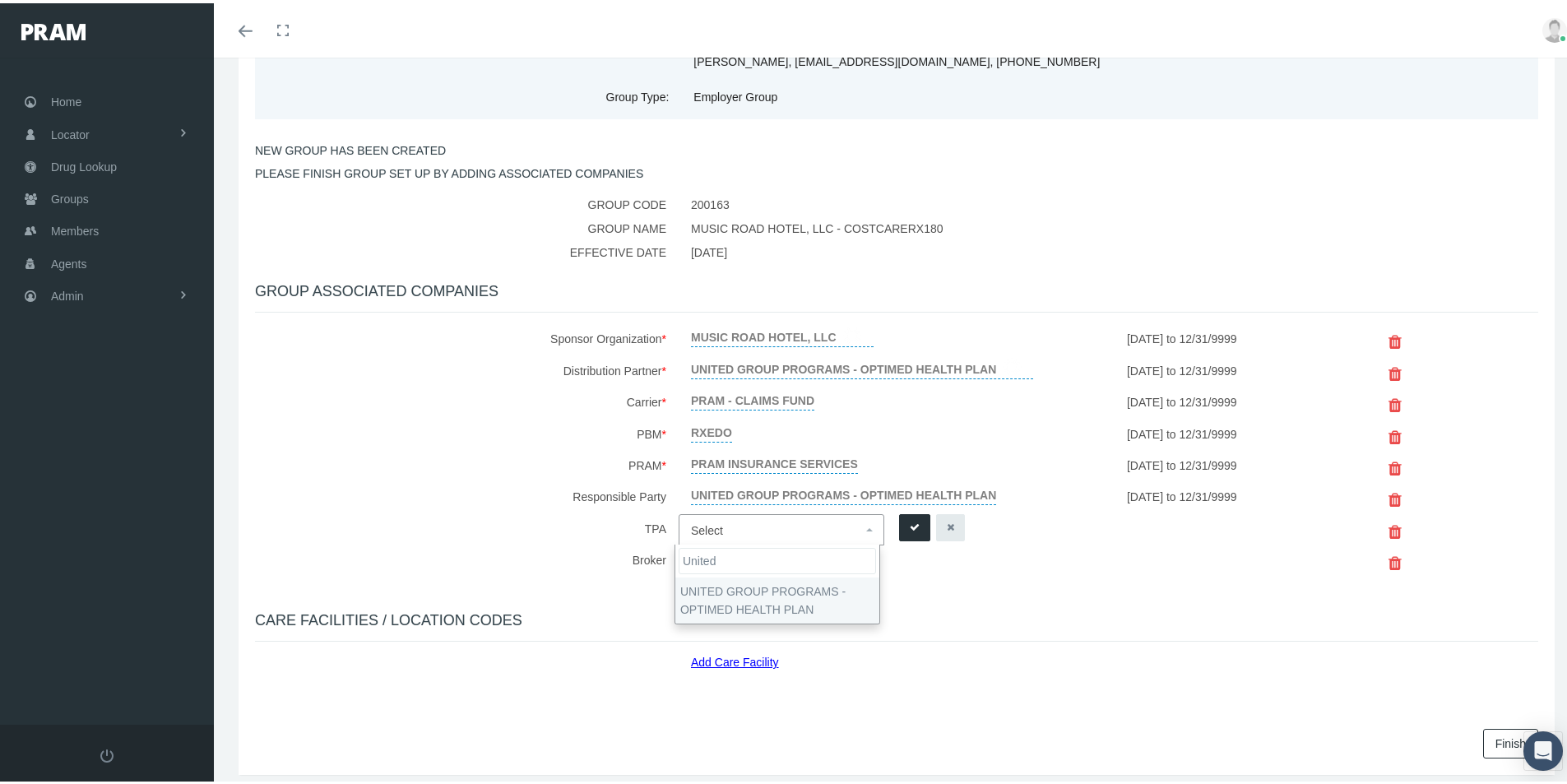
type input "United"
drag, startPoint x: 709, startPoint y: 600, endPoint x: 864, endPoint y: 542, distance: 165.5
select select "4875"
click at [909, 520] on icon "submit" at bounding box center [915, 524] width 10 height 15
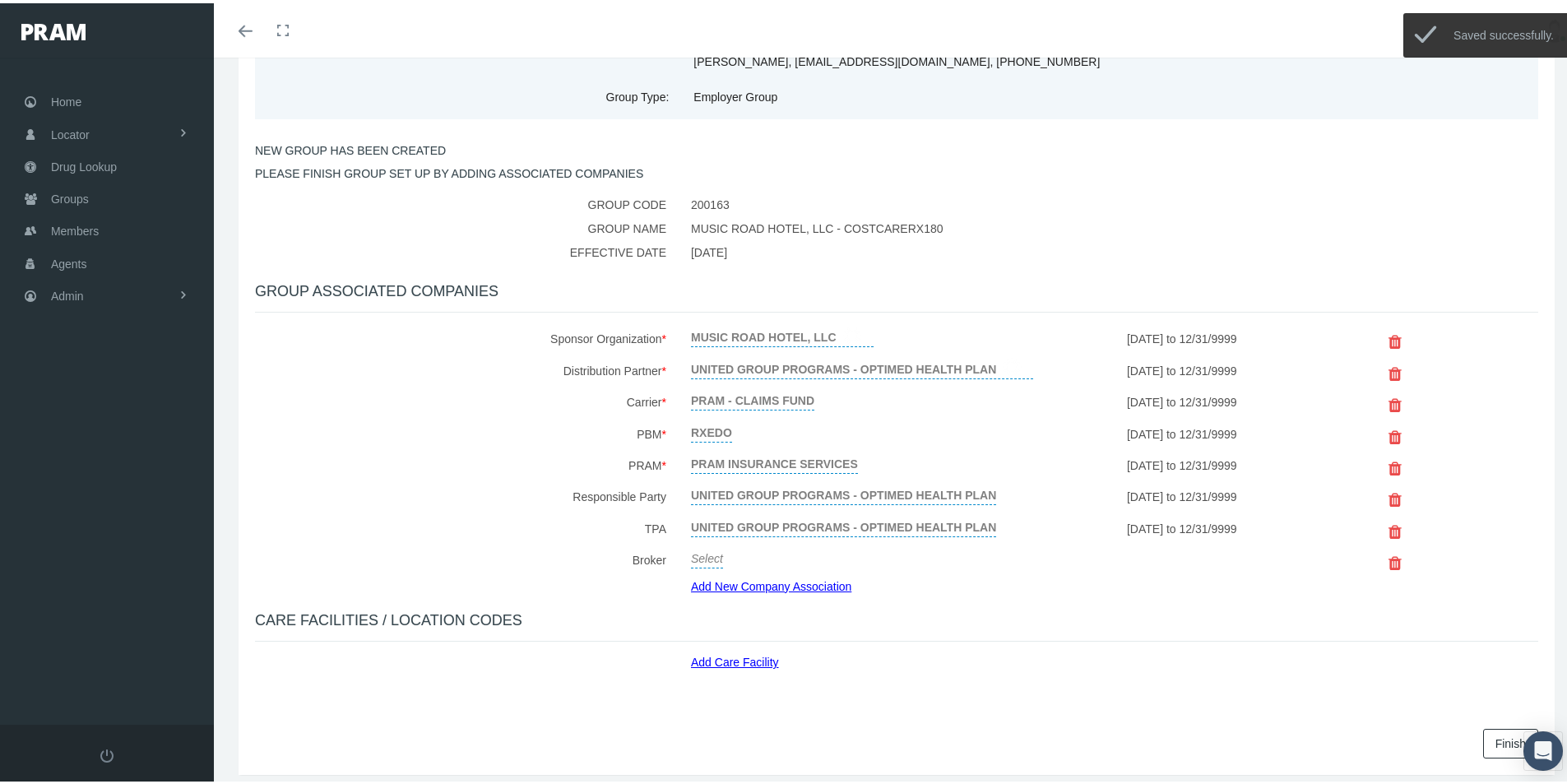
click at [730, 658] on link "Add Care Facility" at bounding box center [741, 656] width 100 height 19
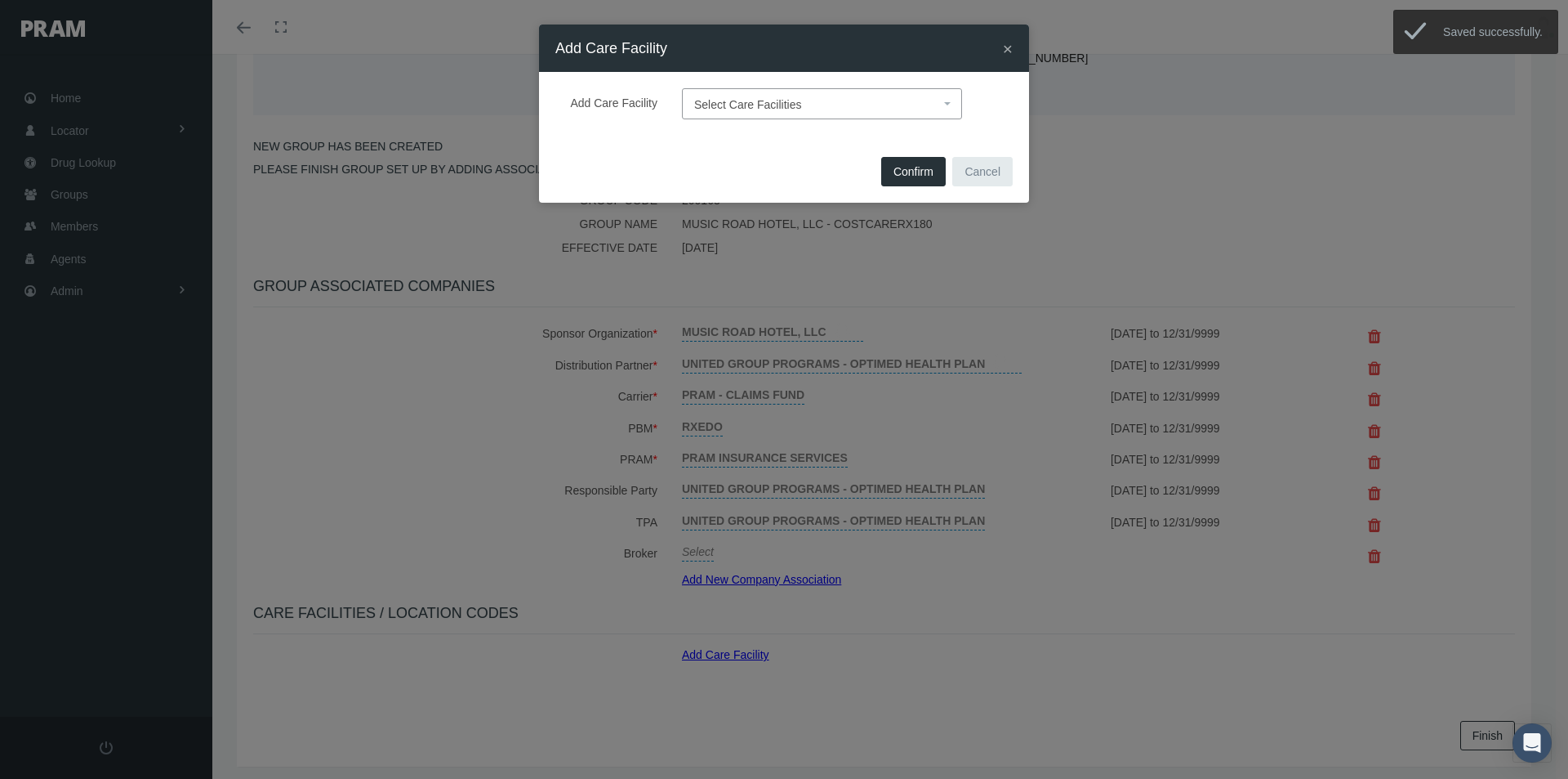
click at [730, 96] on span "Select Care Facilities" at bounding box center [817, 104] width 246 height 21
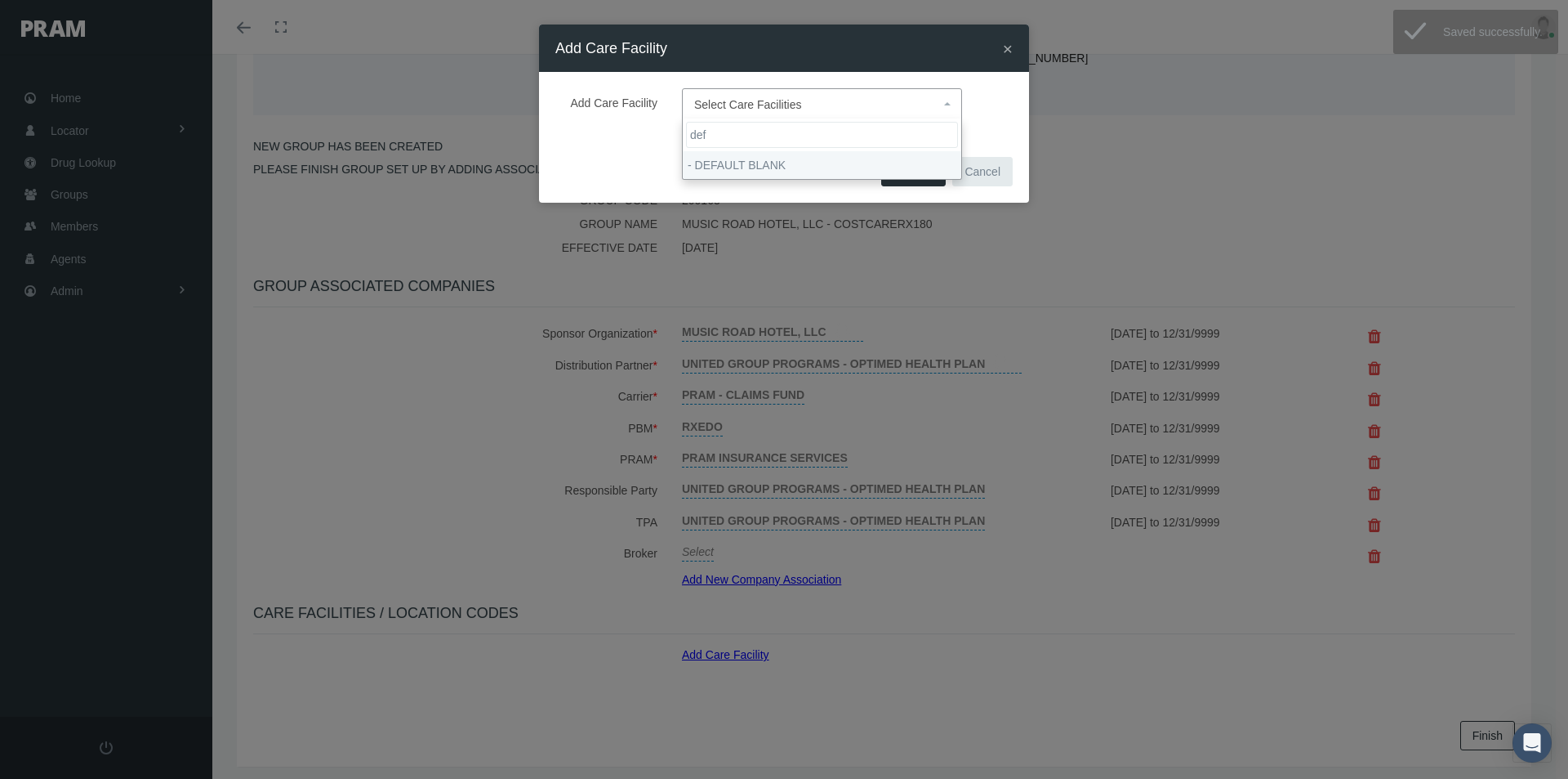
type input "def"
select select "1905"
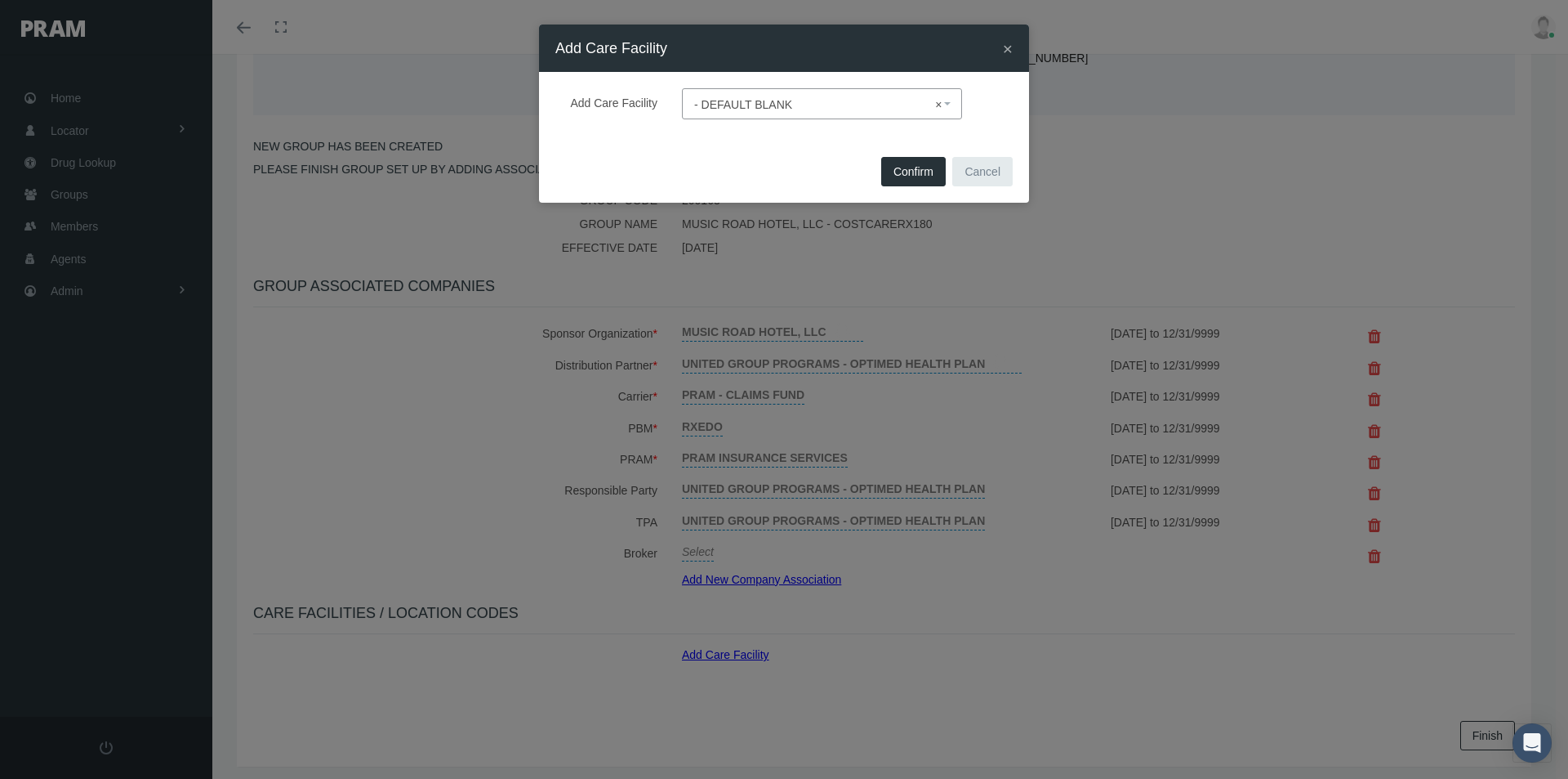
click at [912, 168] on span "Confirm" at bounding box center [913, 171] width 40 height 13
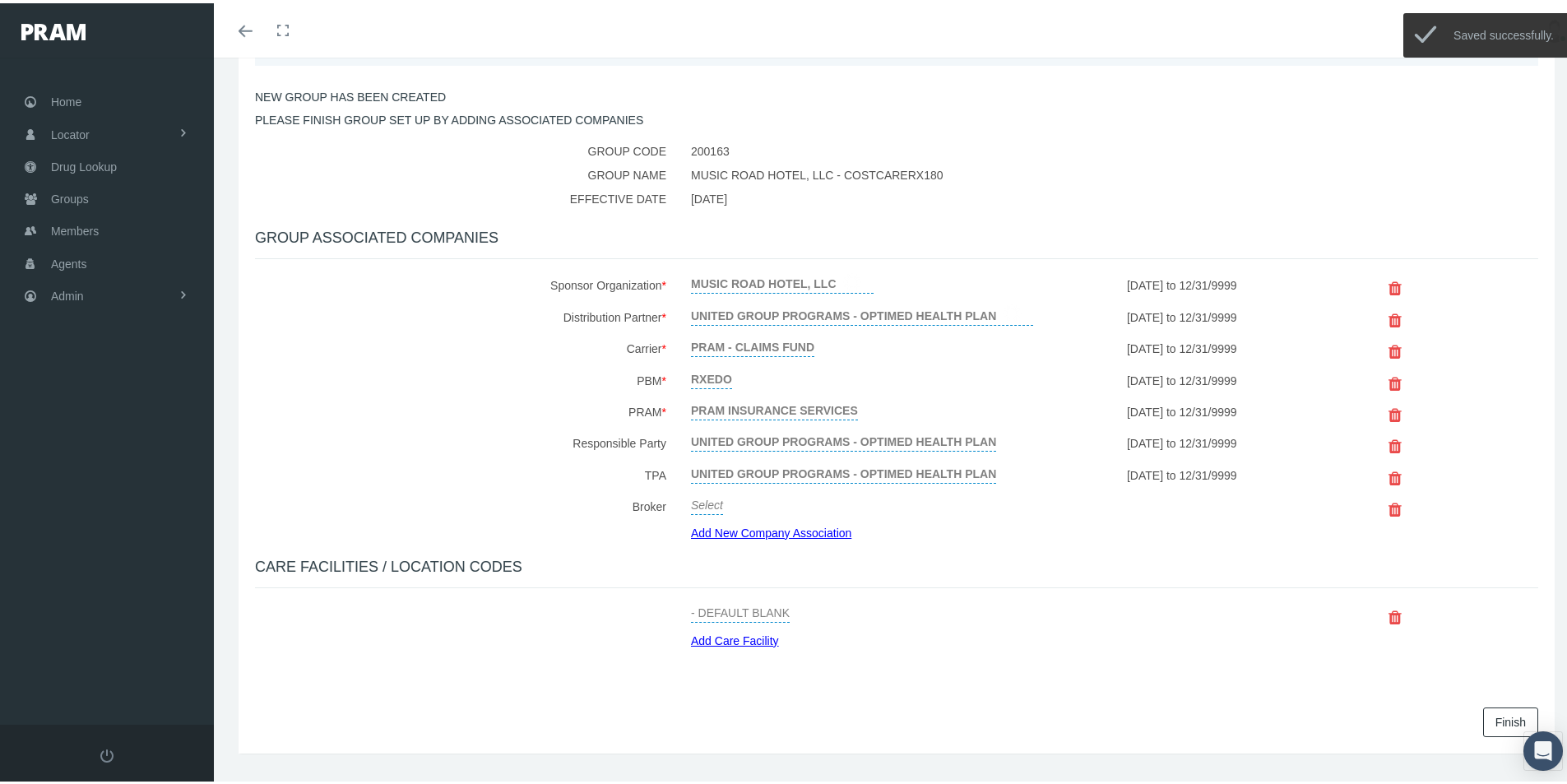
scroll to position [246, 0]
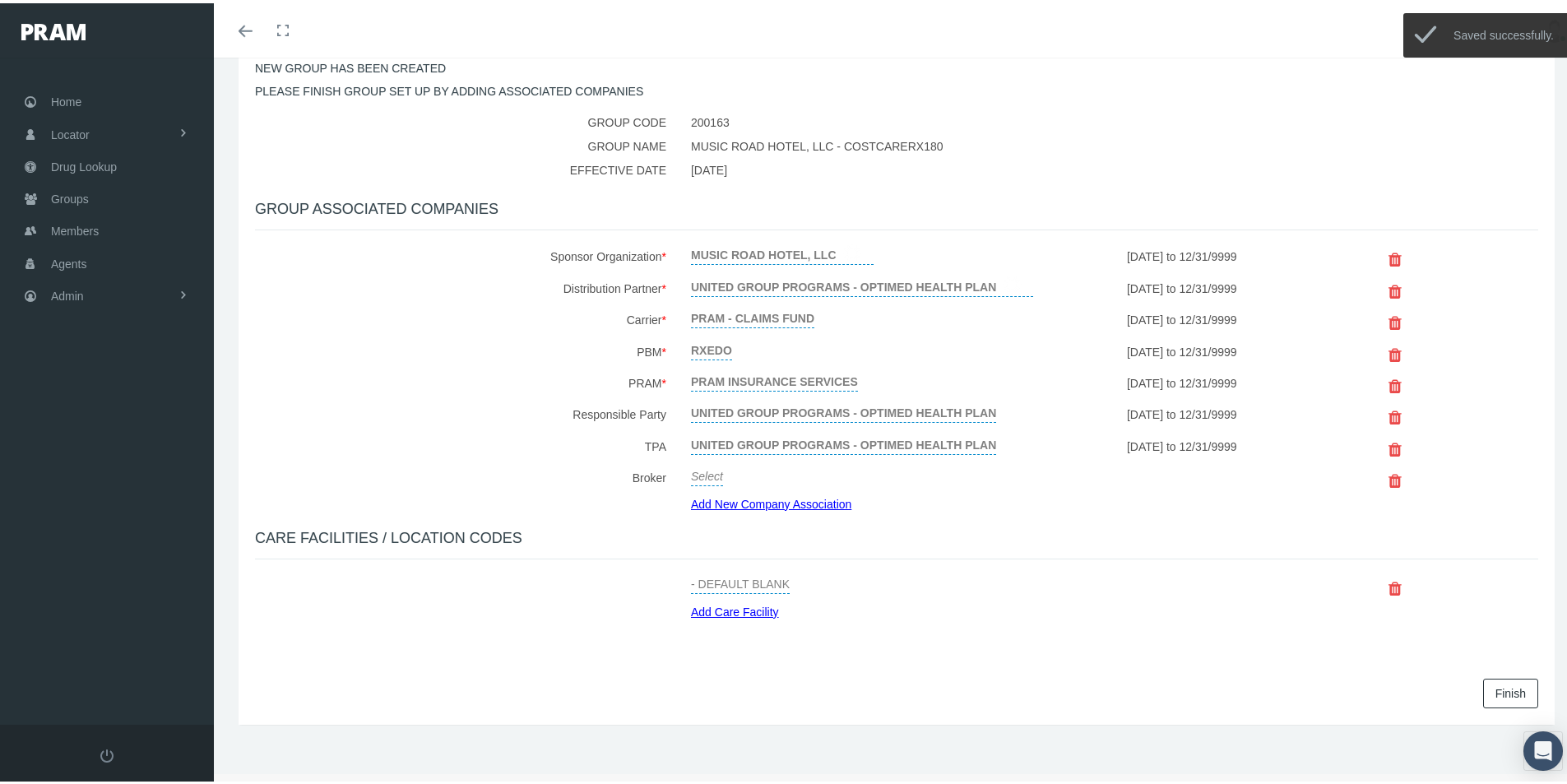
click at [1496, 686] on link "Finish" at bounding box center [1510, 690] width 55 height 30
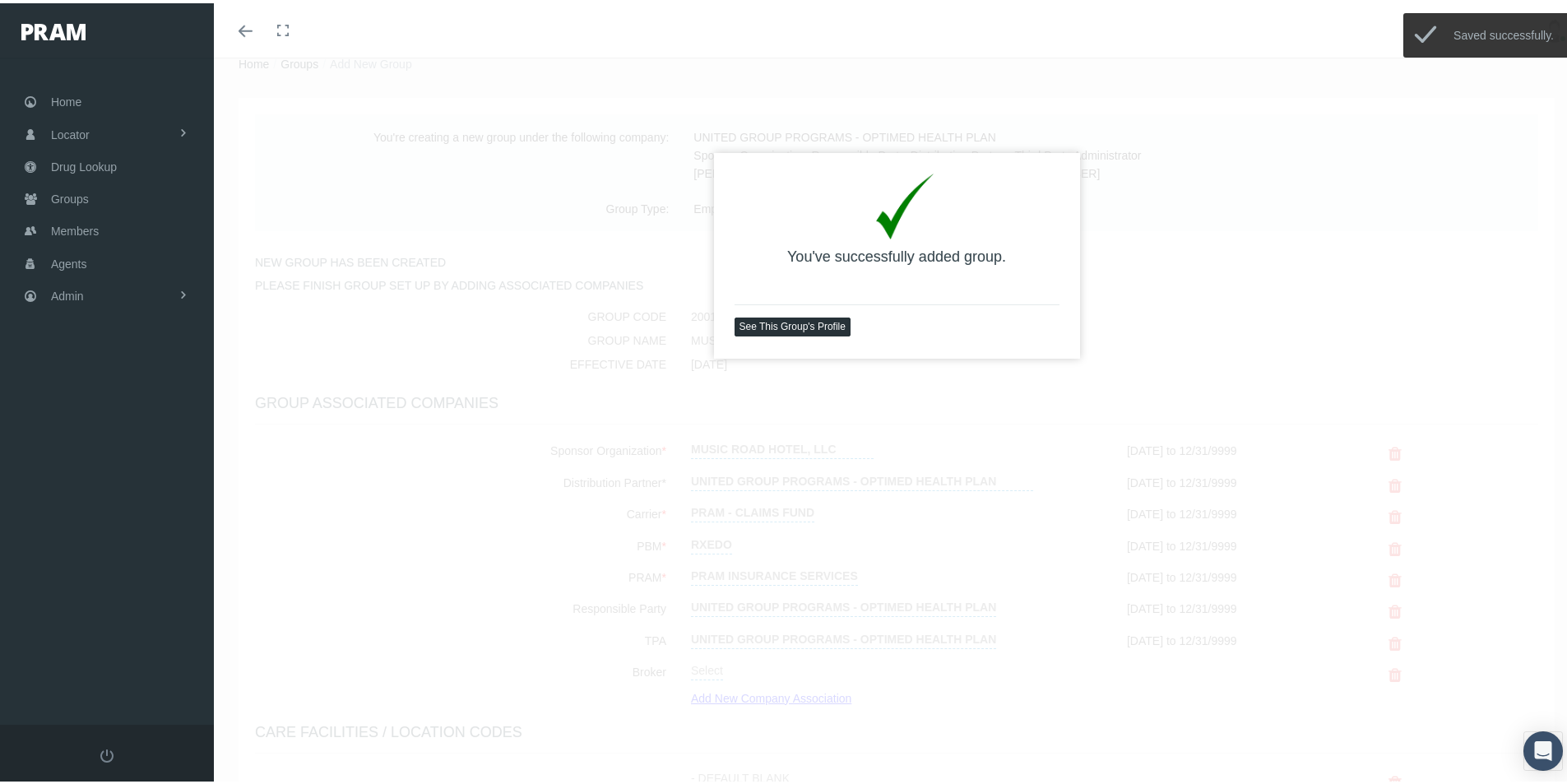
scroll to position [54, 0]
click at [784, 318] on link "See This Group's Profile" at bounding box center [792, 322] width 116 height 19
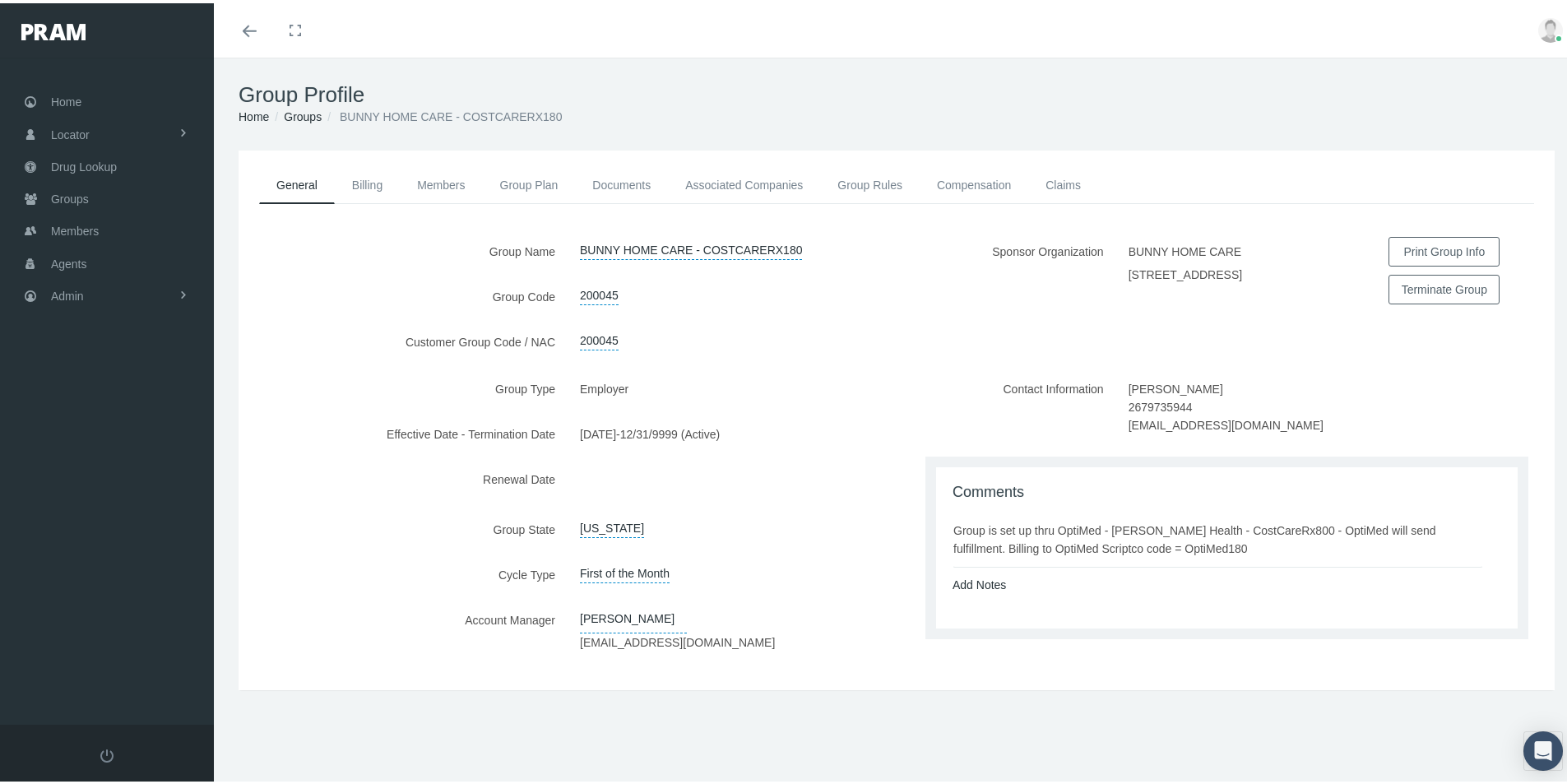
drag, startPoint x: 1100, startPoint y: 614, endPoint x: 1069, endPoint y: 607, distance: 31.8
click at [1100, 613] on div "Comments Group is set up thru OptiMed - [PERSON_NAME] Health - CostCareRx800 - …" at bounding box center [1226, 544] width 581 height 161
drag, startPoint x: 949, startPoint y: 538, endPoint x: 1030, endPoint y: 543, distance: 81.2
click at [1177, 552] on div "Group is set up thru OptiMed - [PERSON_NAME] Health - CostCareRx800 - OptiMed w…" at bounding box center [1218, 536] width 529 height 36
copy div "Group is set up thru OptiMed - [PERSON_NAME] Health - CostCareRx800 - OptiMed w…"
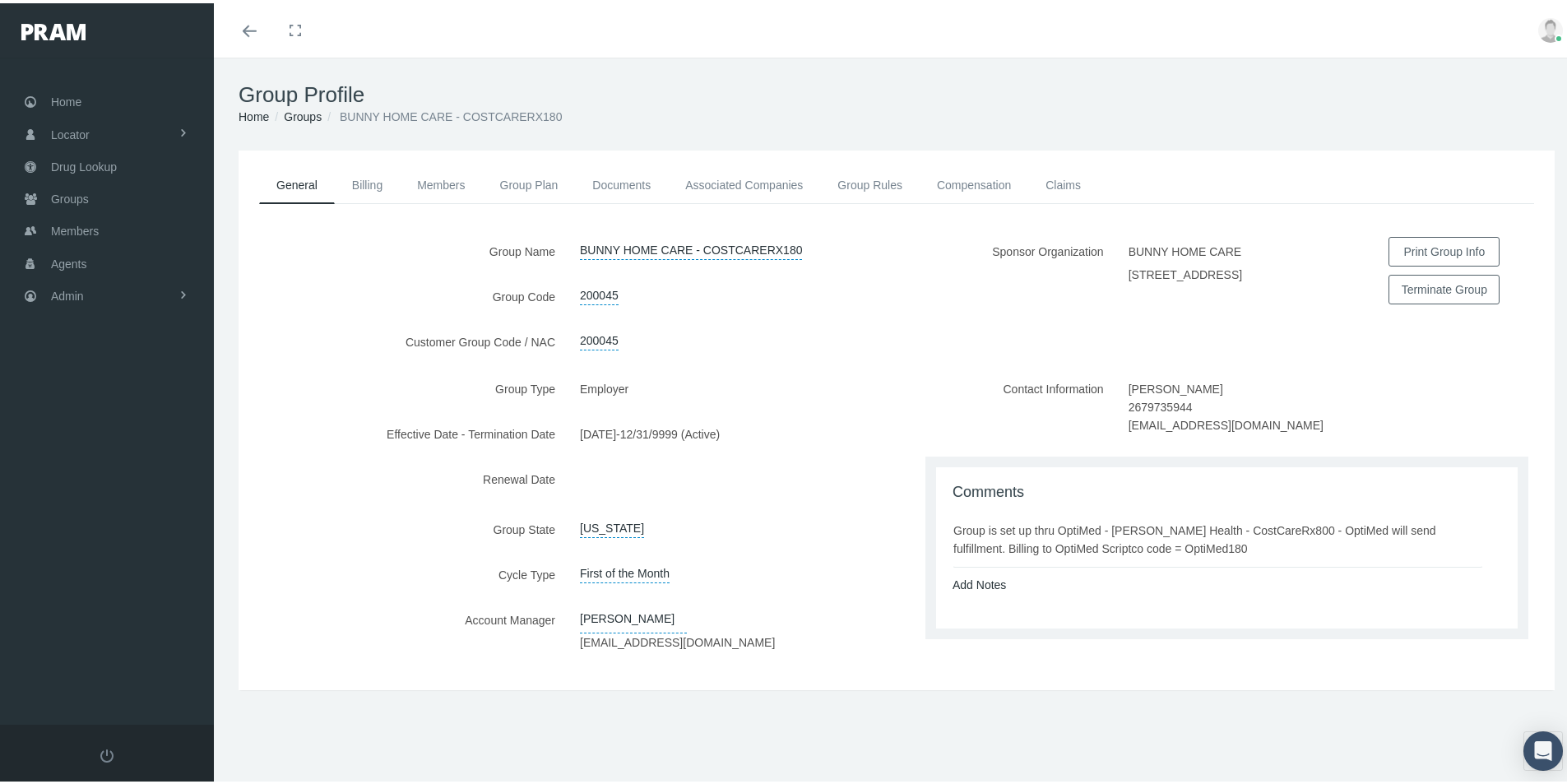
drag, startPoint x: 810, startPoint y: 393, endPoint x: 821, endPoint y: 380, distance: 17.0
click at [815, 385] on div "Employer" at bounding box center [732, 385] width 329 height 29
drag, startPoint x: 971, startPoint y: 176, endPoint x: 949, endPoint y: 199, distance: 31.8
click at [970, 178] on link "Compensation" at bounding box center [974, 181] width 109 height 36
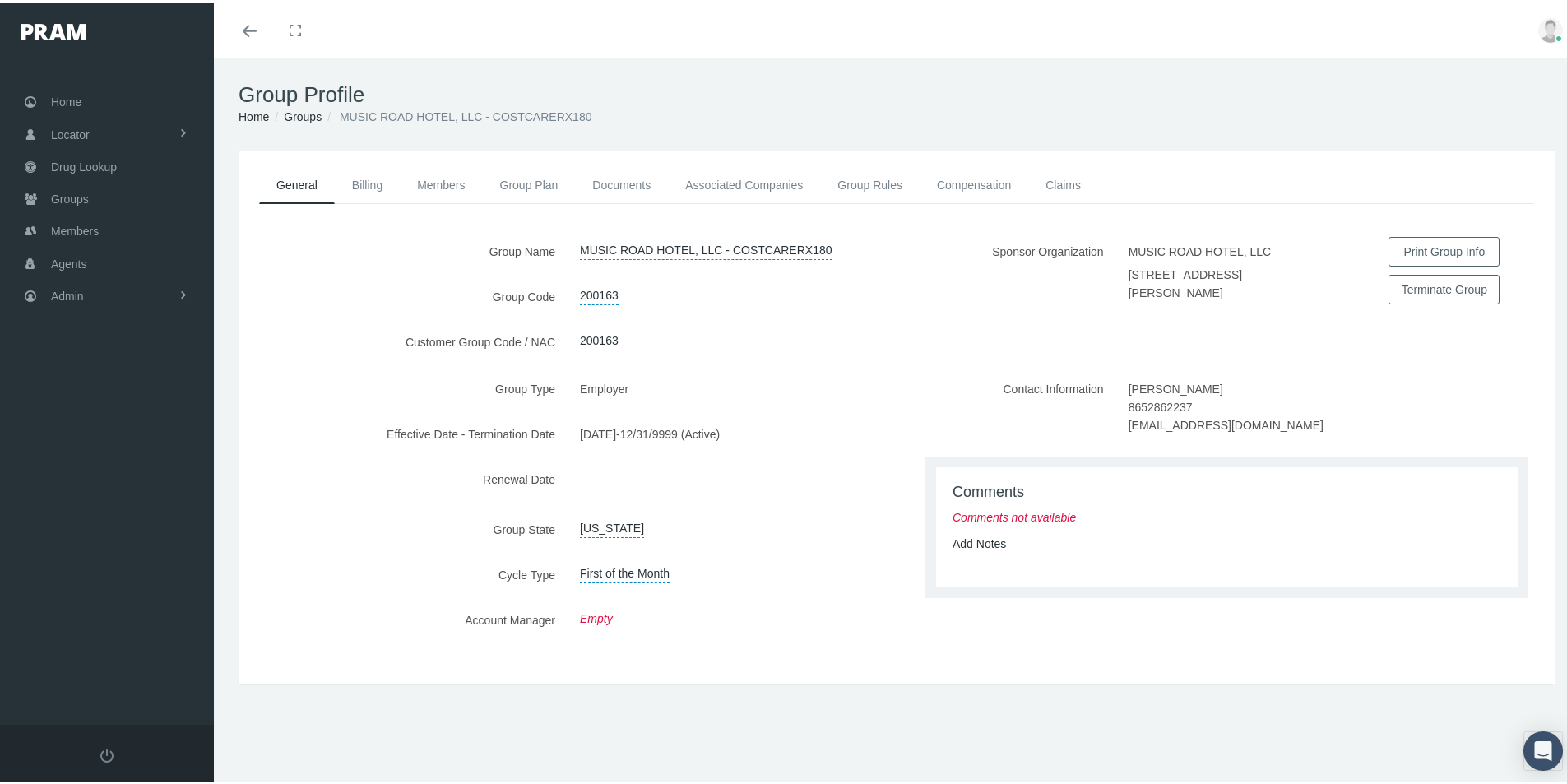
click at [599, 610] on link "Empty" at bounding box center [602, 615] width 45 height 28
click at [604, 612] on span "Select" at bounding box center [595, 618] width 32 height 13
type input "[PERSON_NAME]"
drag, startPoint x: 588, startPoint y: 674, endPoint x: 645, endPoint y: 663, distance: 58.1
select select "3"
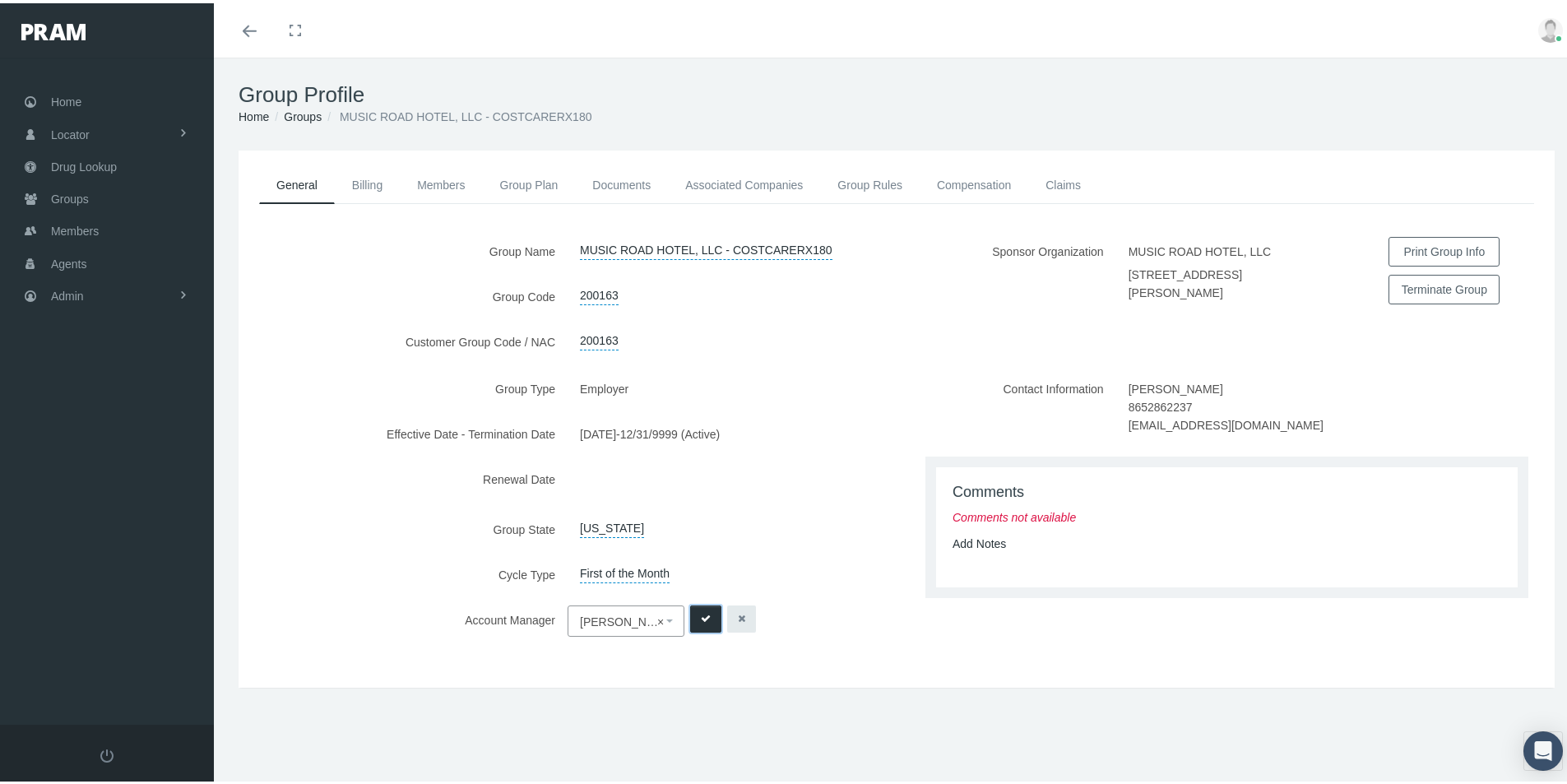
drag, startPoint x: 697, startPoint y: 612, endPoint x: 700, endPoint y: 634, distance: 22.2
click at [697, 611] on button "submit" at bounding box center [706, 615] width 32 height 27
click at [965, 540] on link "Add Notes" at bounding box center [979, 539] width 53 height 13
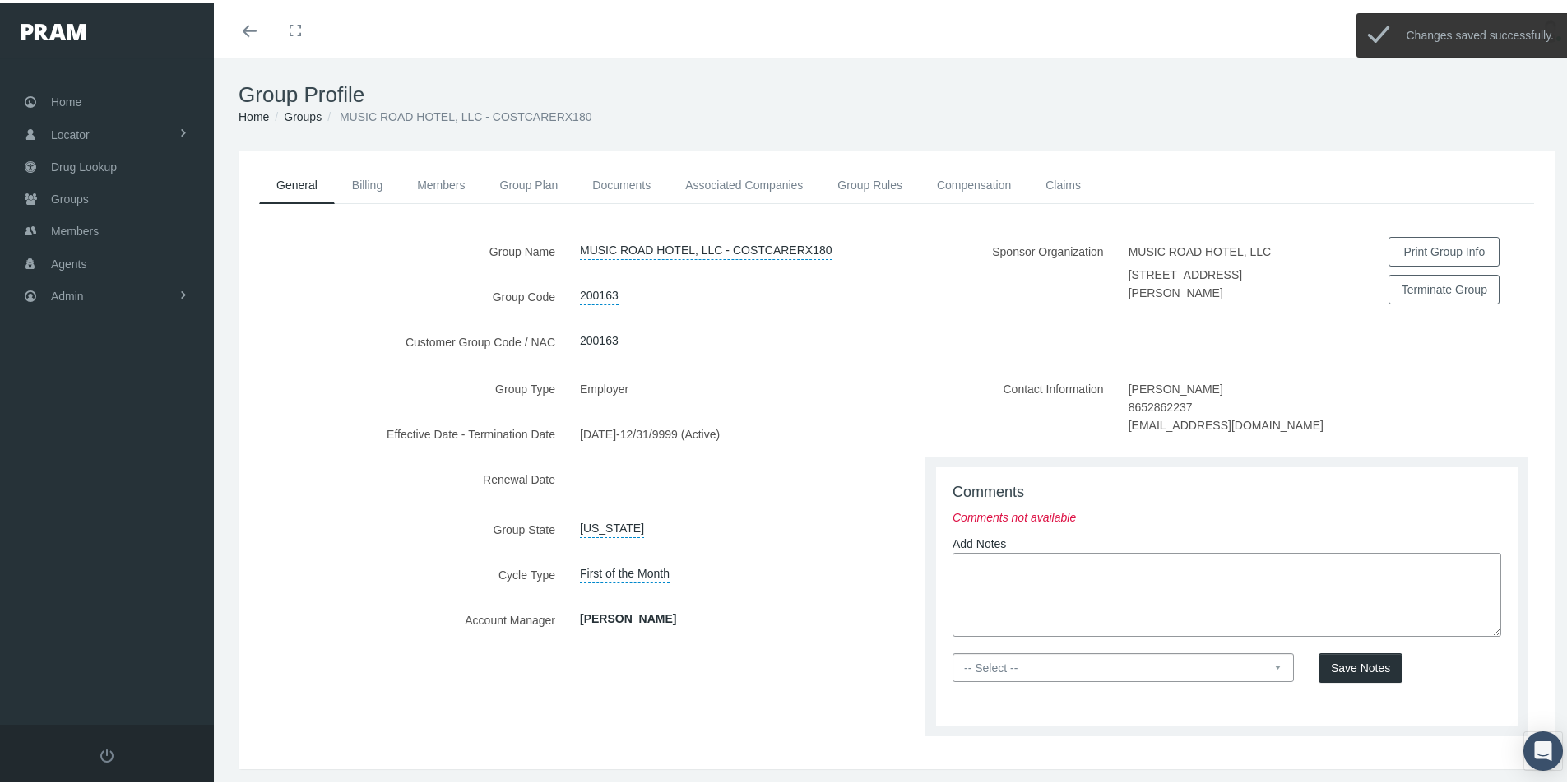
drag, startPoint x: 963, startPoint y: 563, endPoint x: 1006, endPoint y: 585, distance: 48.3
click at [963, 563] on textarea at bounding box center [1226, 591] width 549 height 84
paste textarea "Group is set up thru OptiMed - Caryn Health - CostCareRx800 - OptiMed will send…"
type textarea "Group is set up thru OptiMed - Caryn Health - CostCareRx800 - OptiMed will send…"
drag, startPoint x: 1259, startPoint y: 662, endPoint x: 1207, endPoint y: 678, distance: 54.4
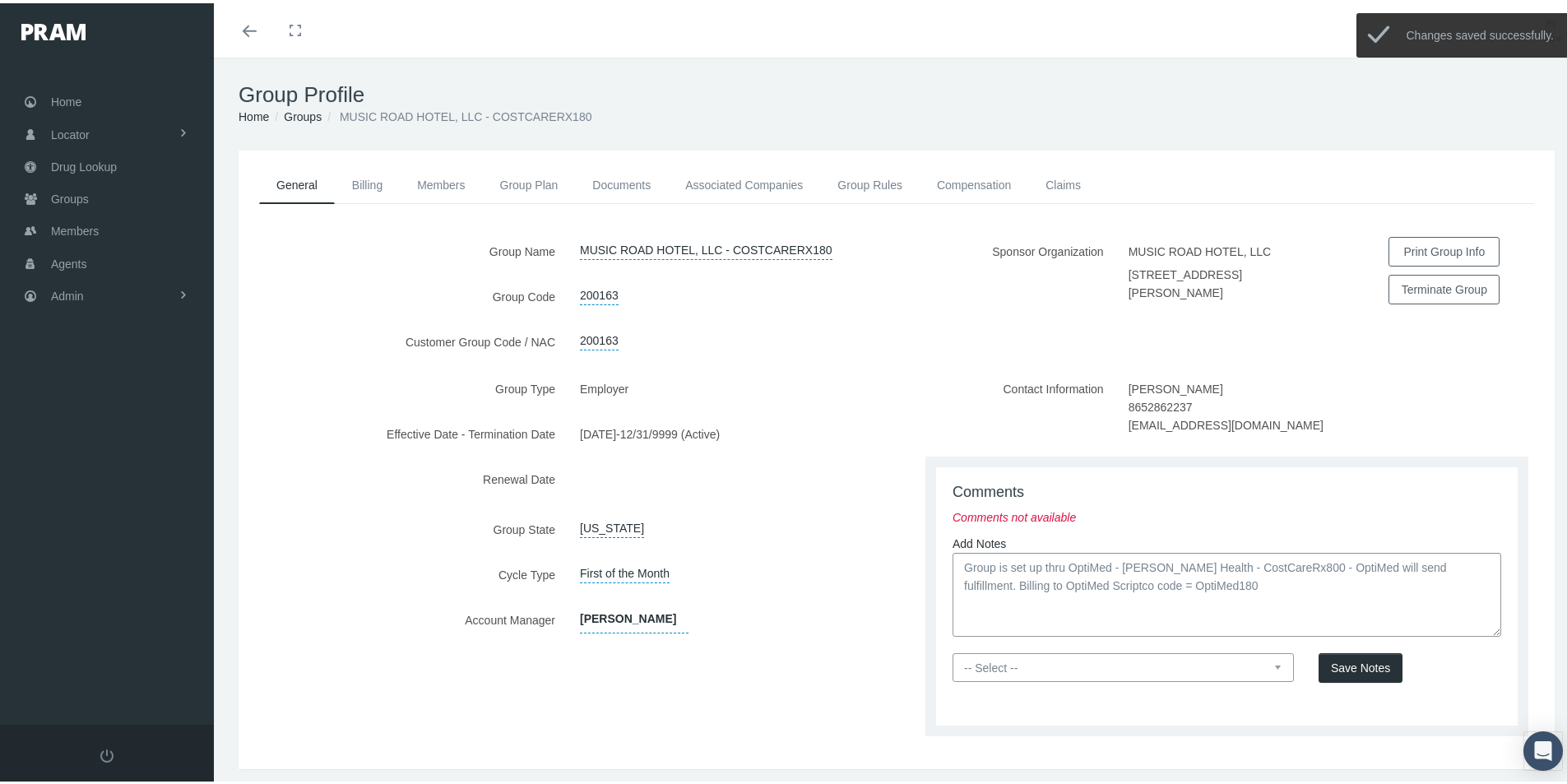
click at [1259, 662] on select "-- Select -- PRAM Only Everyone" at bounding box center [1123, 664] width 342 height 29
select select "0"
click at [952, 650] on select "-- Select -- PRAM Only Everyone" at bounding box center [1123, 664] width 342 height 29
click at [1340, 662] on span "Save Notes" at bounding box center [1360, 664] width 59 height 13
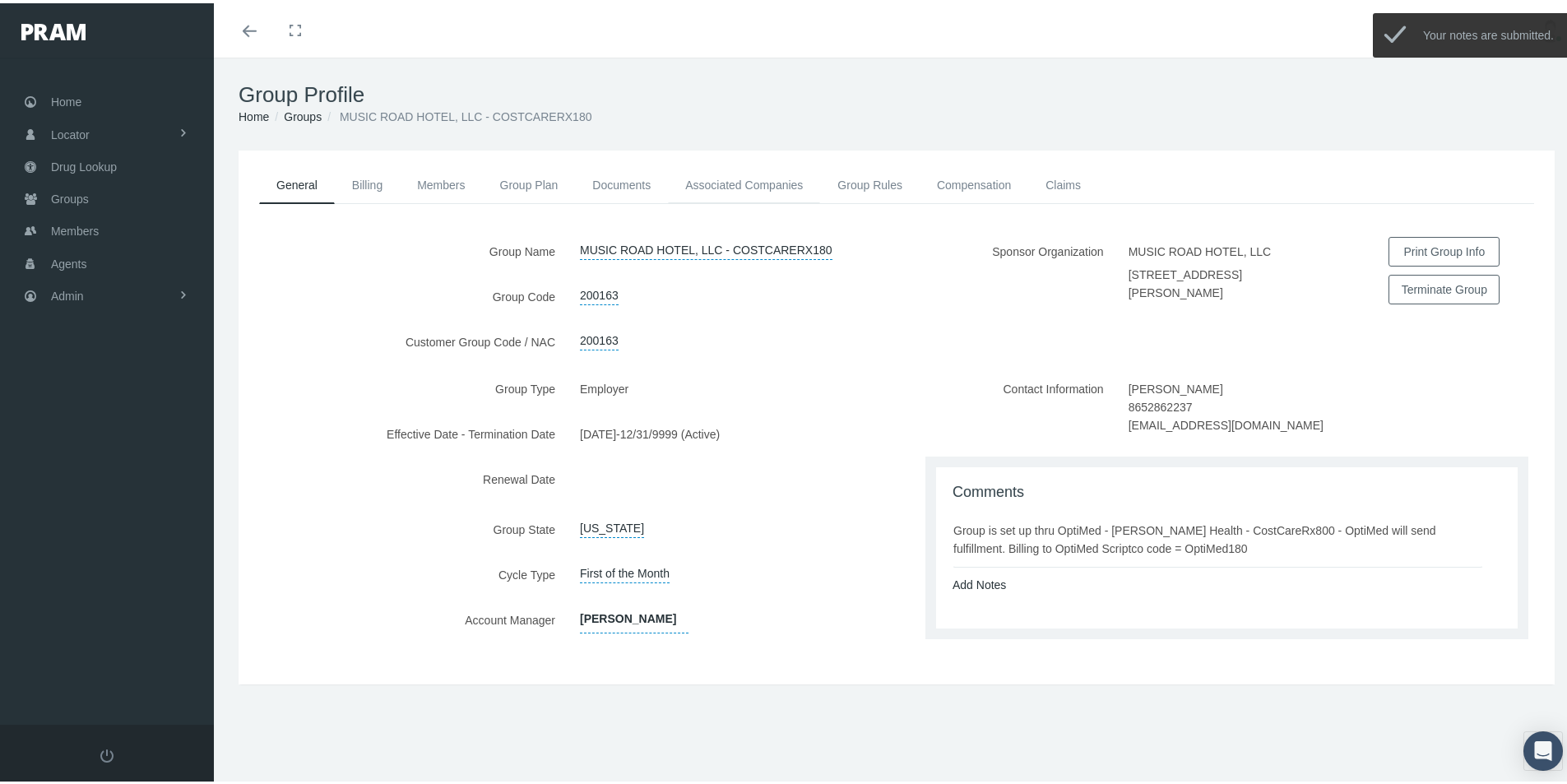
click at [704, 178] on link "Associated Companies" at bounding box center [744, 181] width 152 height 36
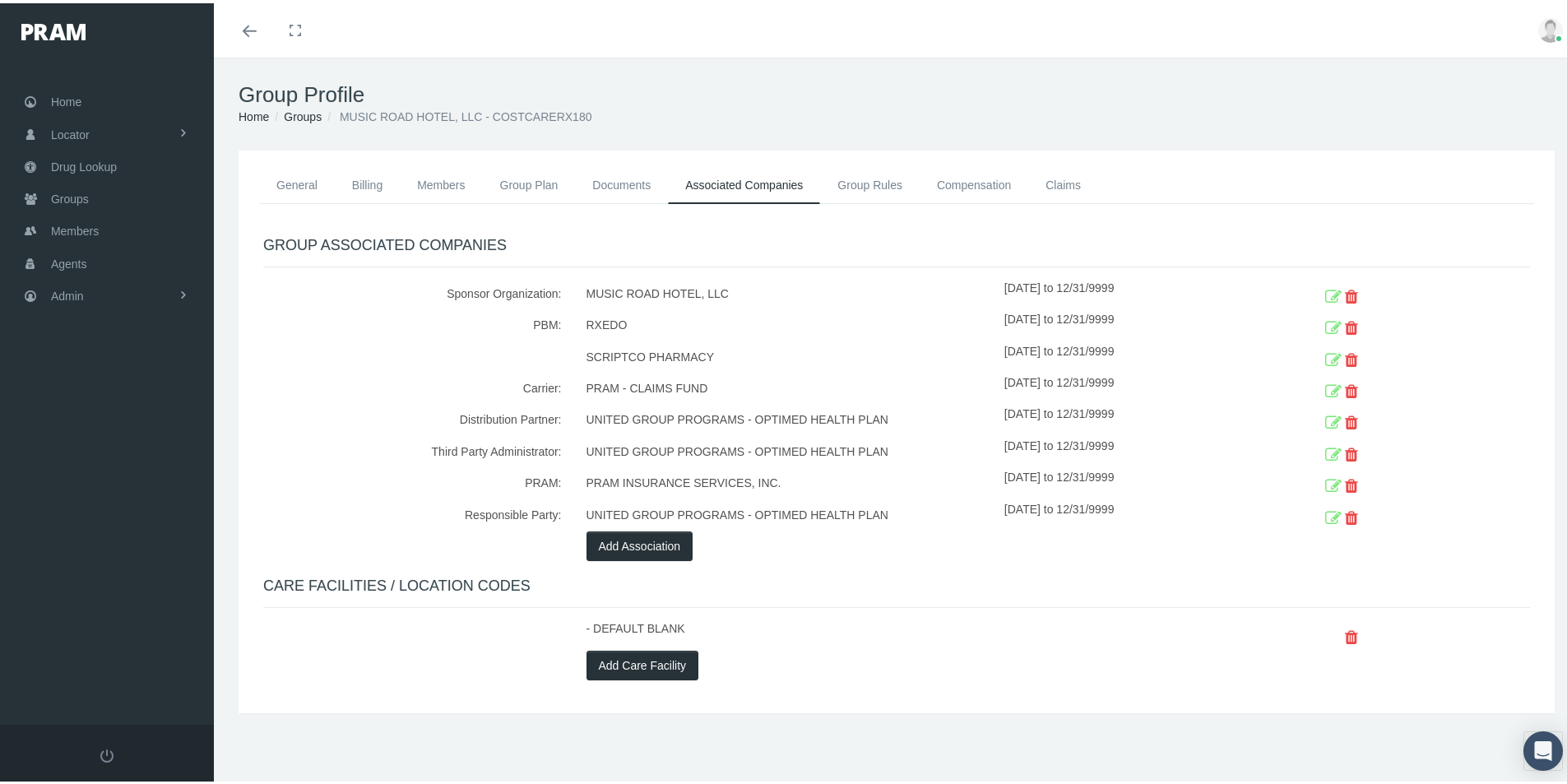
click at [1326, 353] on icon at bounding box center [1333, 358] width 16 height 26
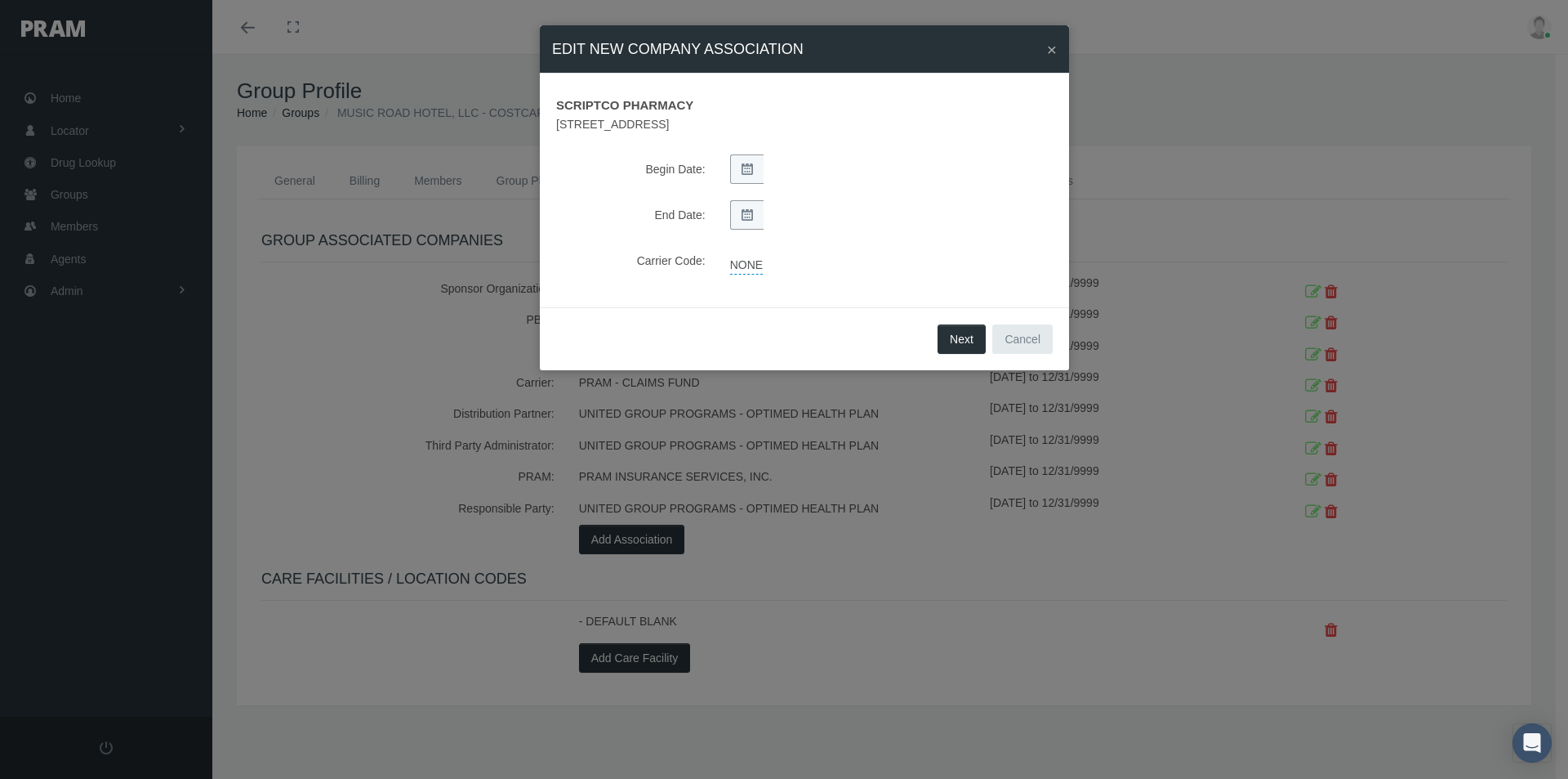
click at [747, 261] on link "NONE" at bounding box center [747, 263] width 32 height 23
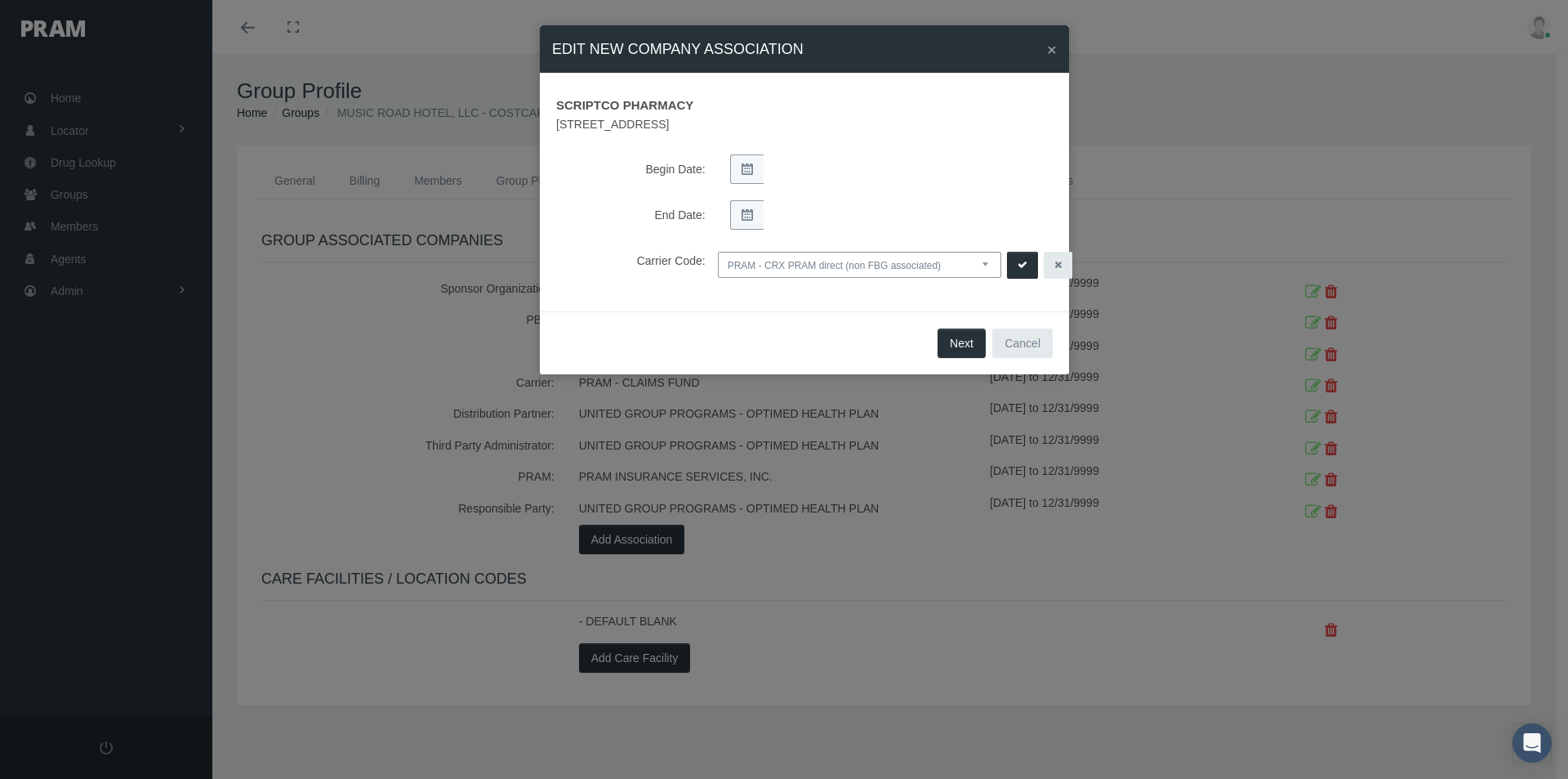
click at [980, 264] on select "NONE PRAM - CRX PRAM direct (non FBG associated) FBGPRAM - CRX CHC Business - g…" at bounding box center [859, 264] width 283 height 26
select select "14"
click at [718, 252] on select "NONE PRAM - CRX PRAM direct (non FBG associated) FBGPRAM - CRX CHC Business - g…" at bounding box center [859, 264] width 283 height 26
click at [1025, 261] on icon "submit" at bounding box center [1023, 265] width 10 height 15
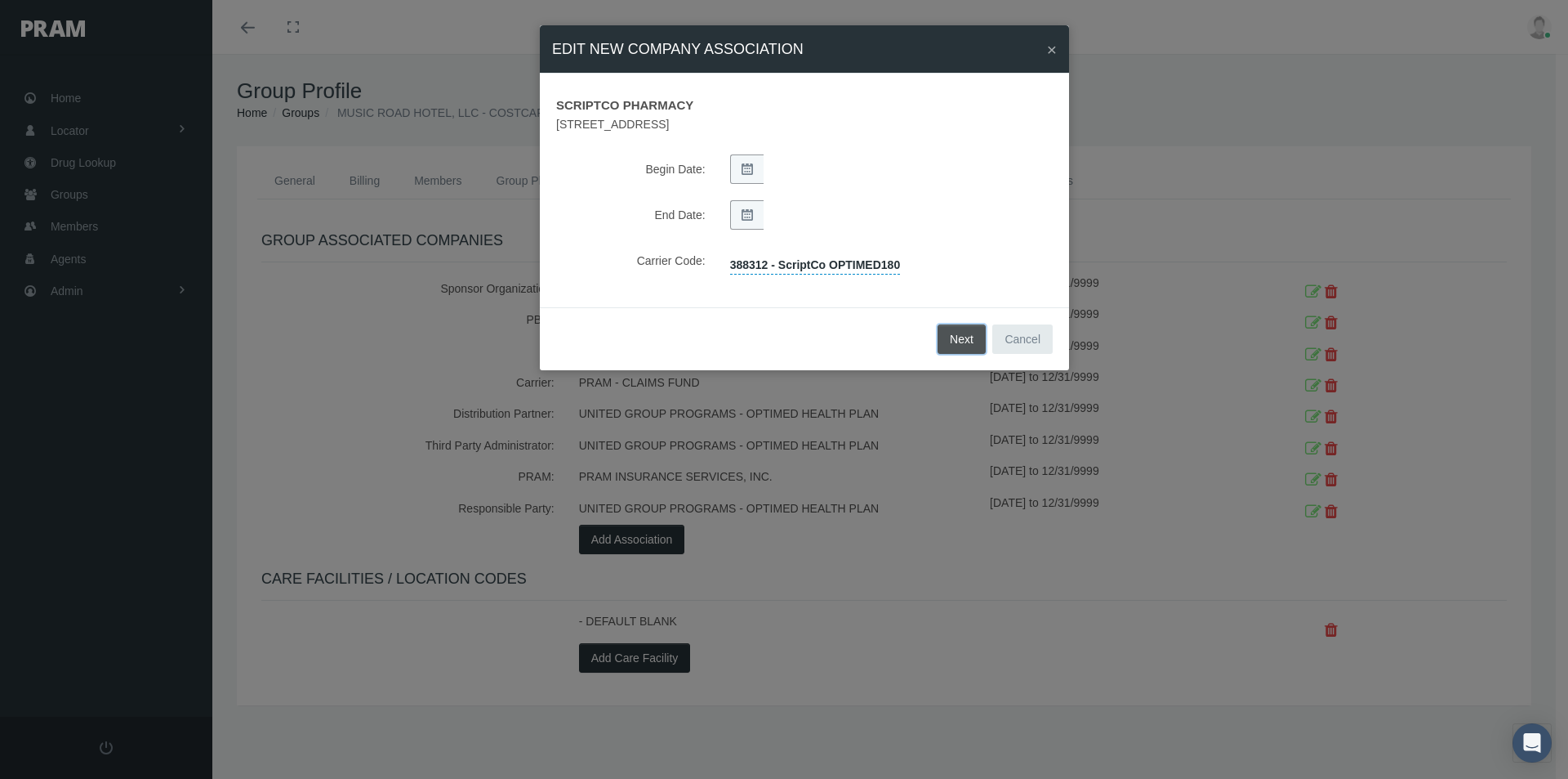
click at [972, 339] on button "Next" at bounding box center [962, 338] width 48 height 30
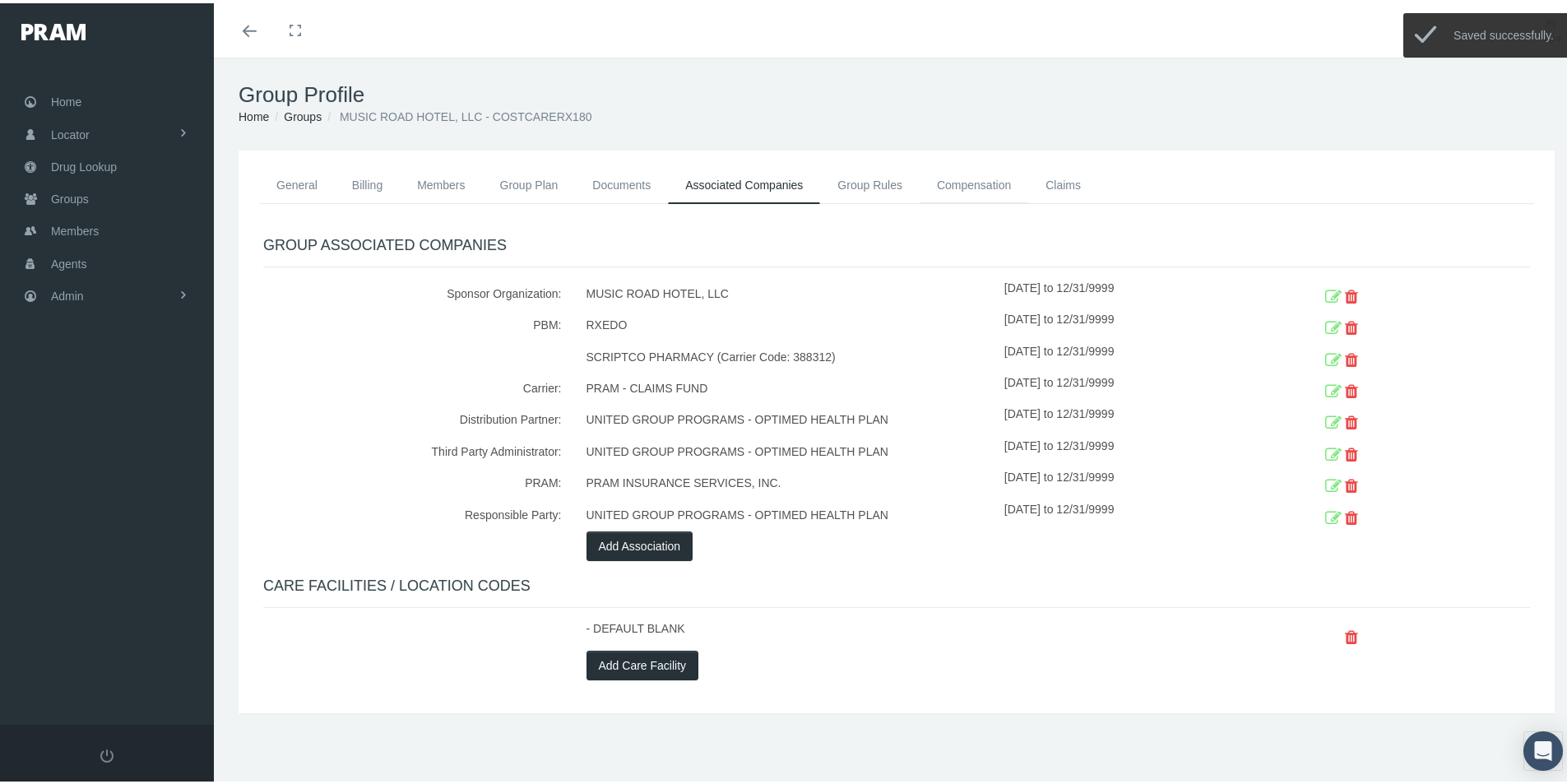
click at [959, 179] on link "Compensation" at bounding box center [974, 181] width 109 height 36
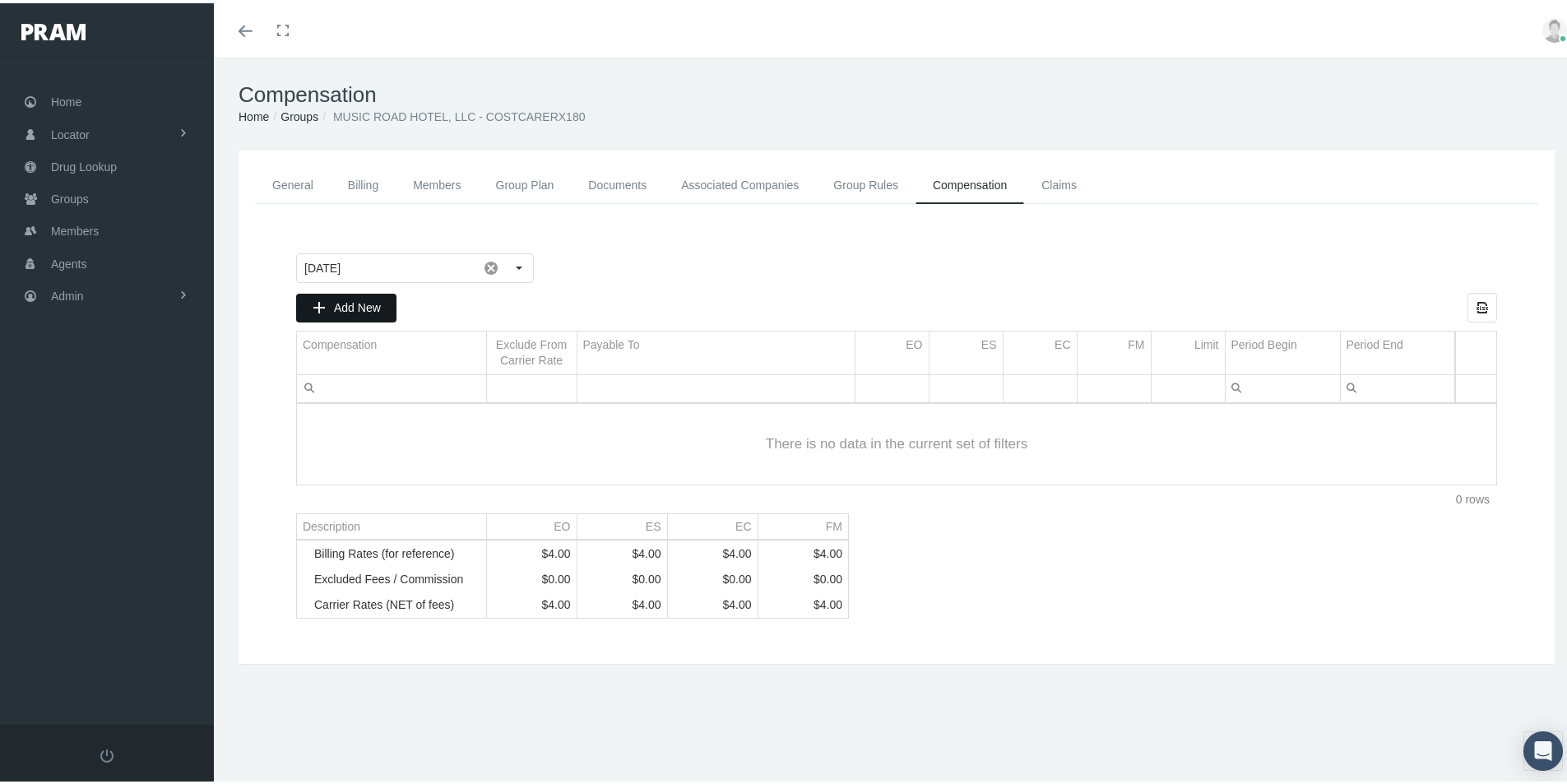
click at [354, 295] on div "Add New" at bounding box center [346, 305] width 98 height 27
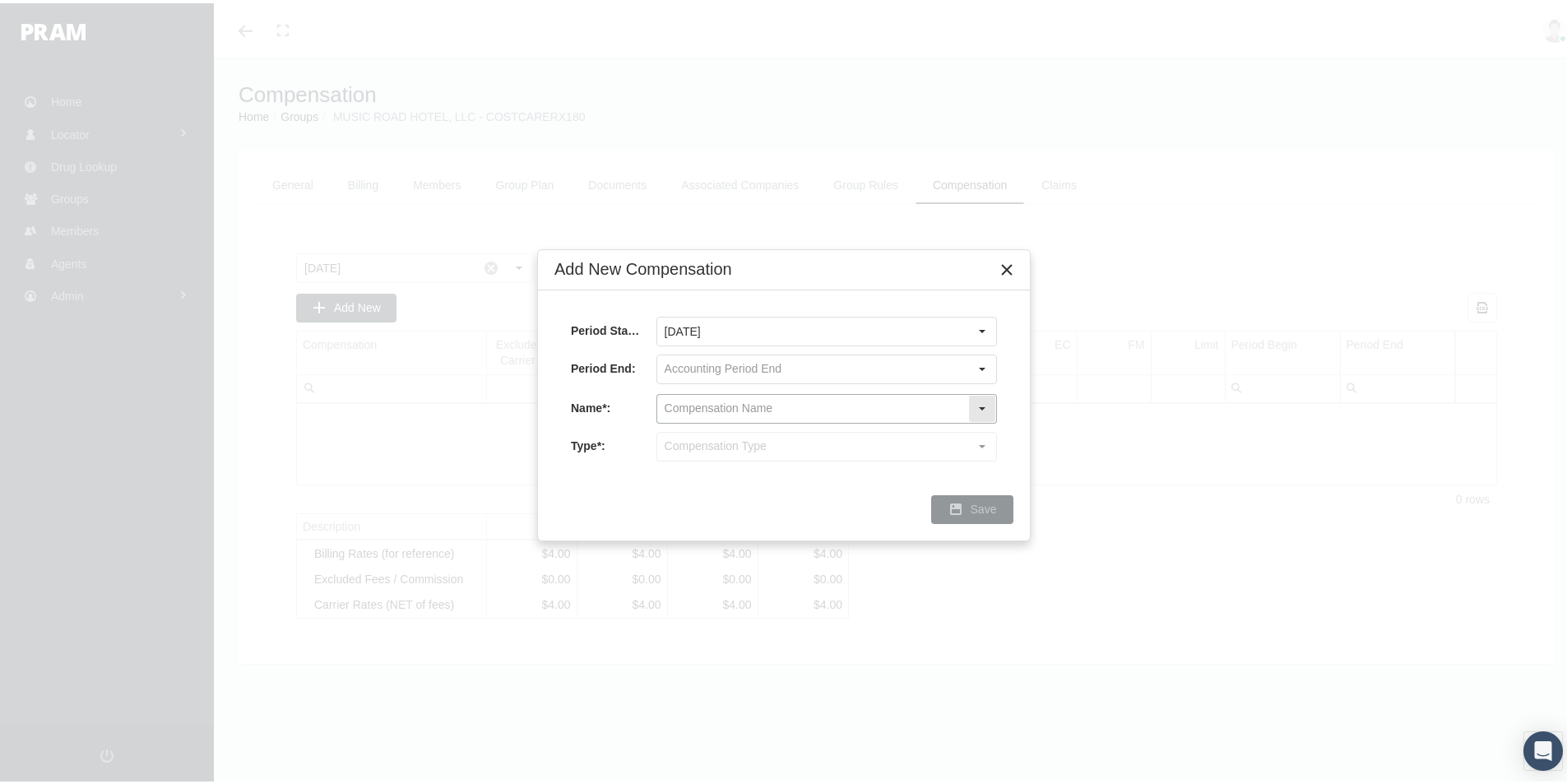
click at [687, 403] on input "text" at bounding box center [813, 405] width 311 height 28
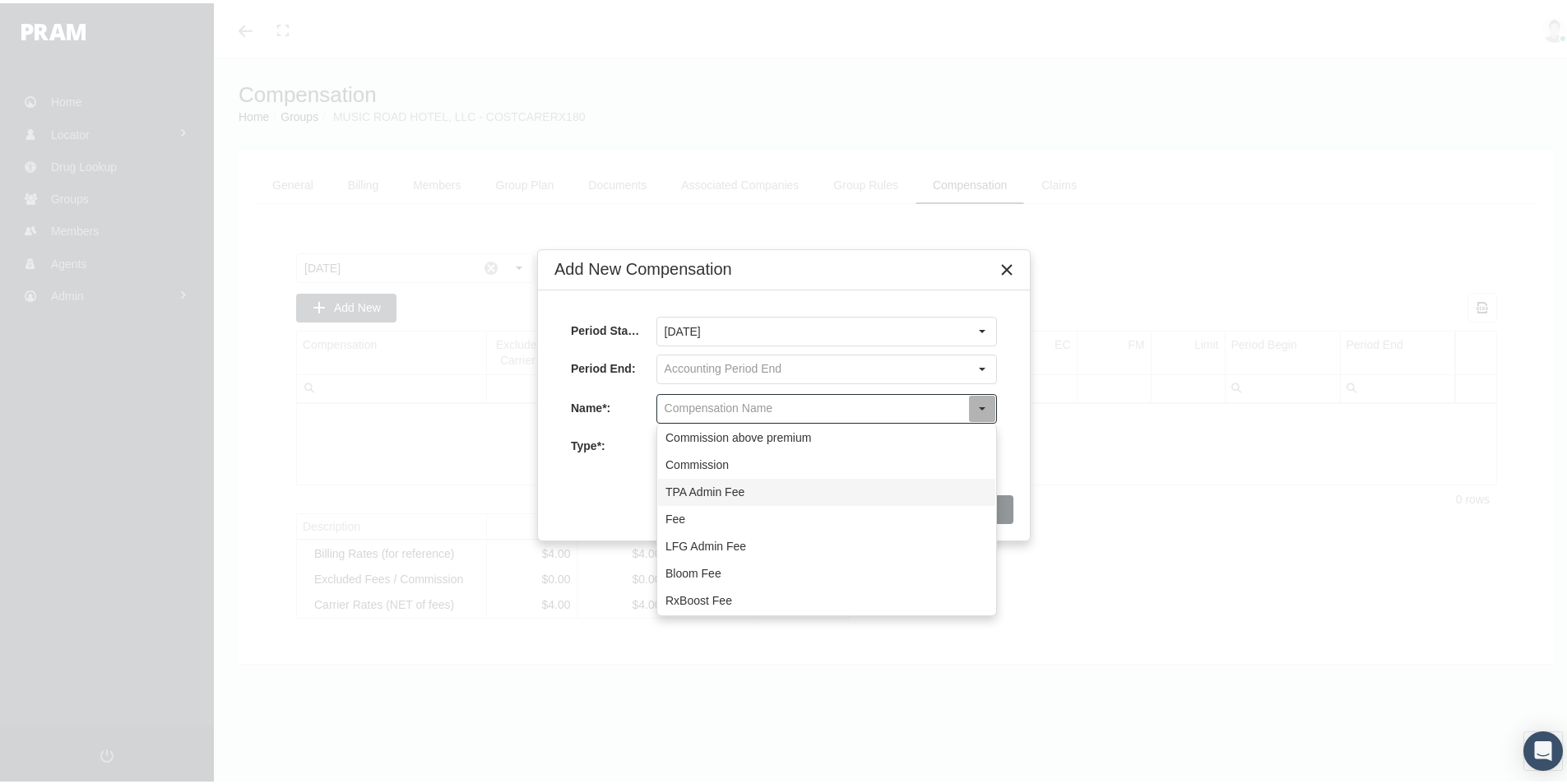
click at [679, 491] on div "TPA Admin Fee" at bounding box center [827, 489] width 337 height 27
type input "TPA Admin Fee"
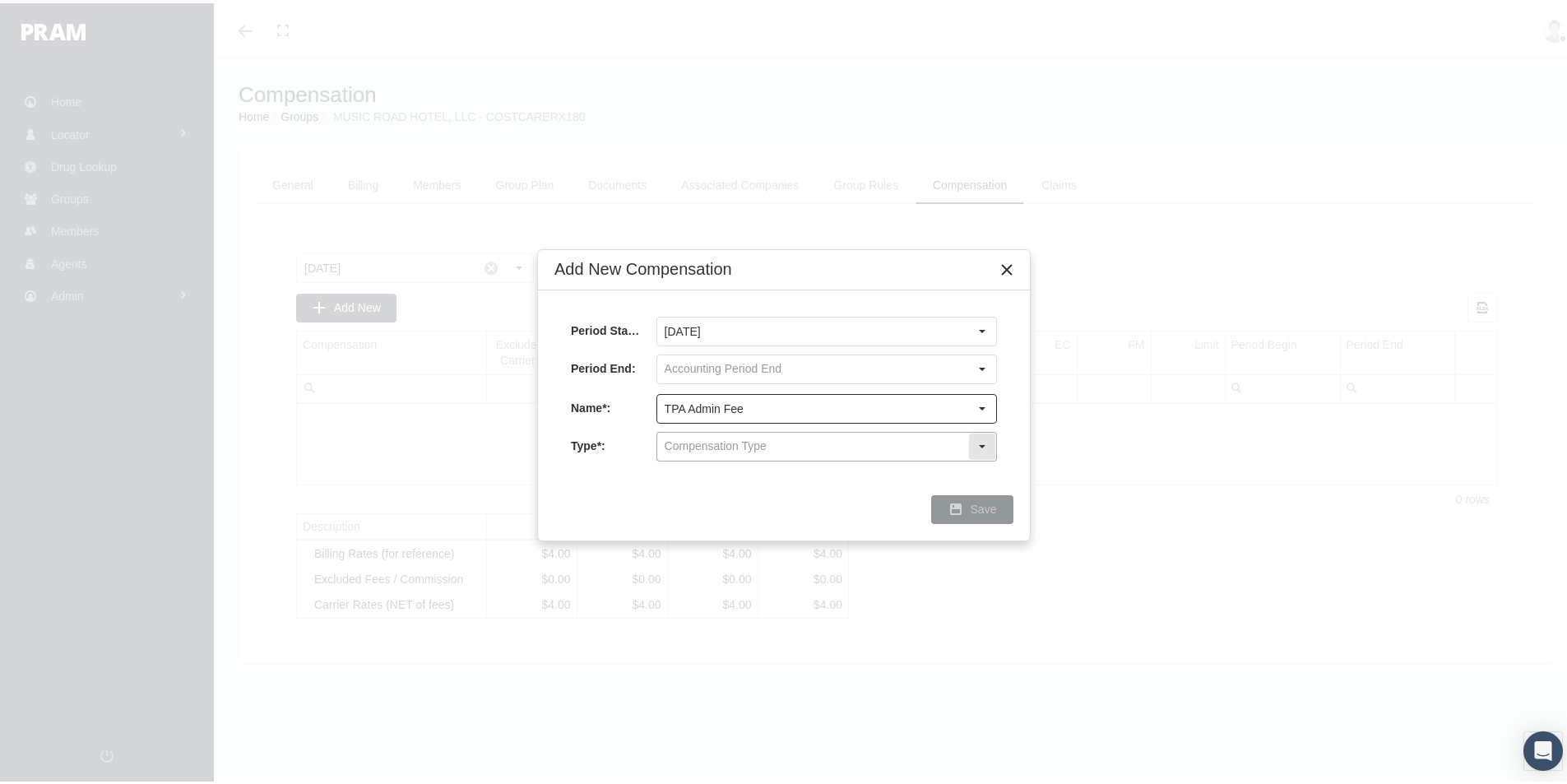
click at [676, 446] on input "text" at bounding box center [813, 442] width 311 height 28
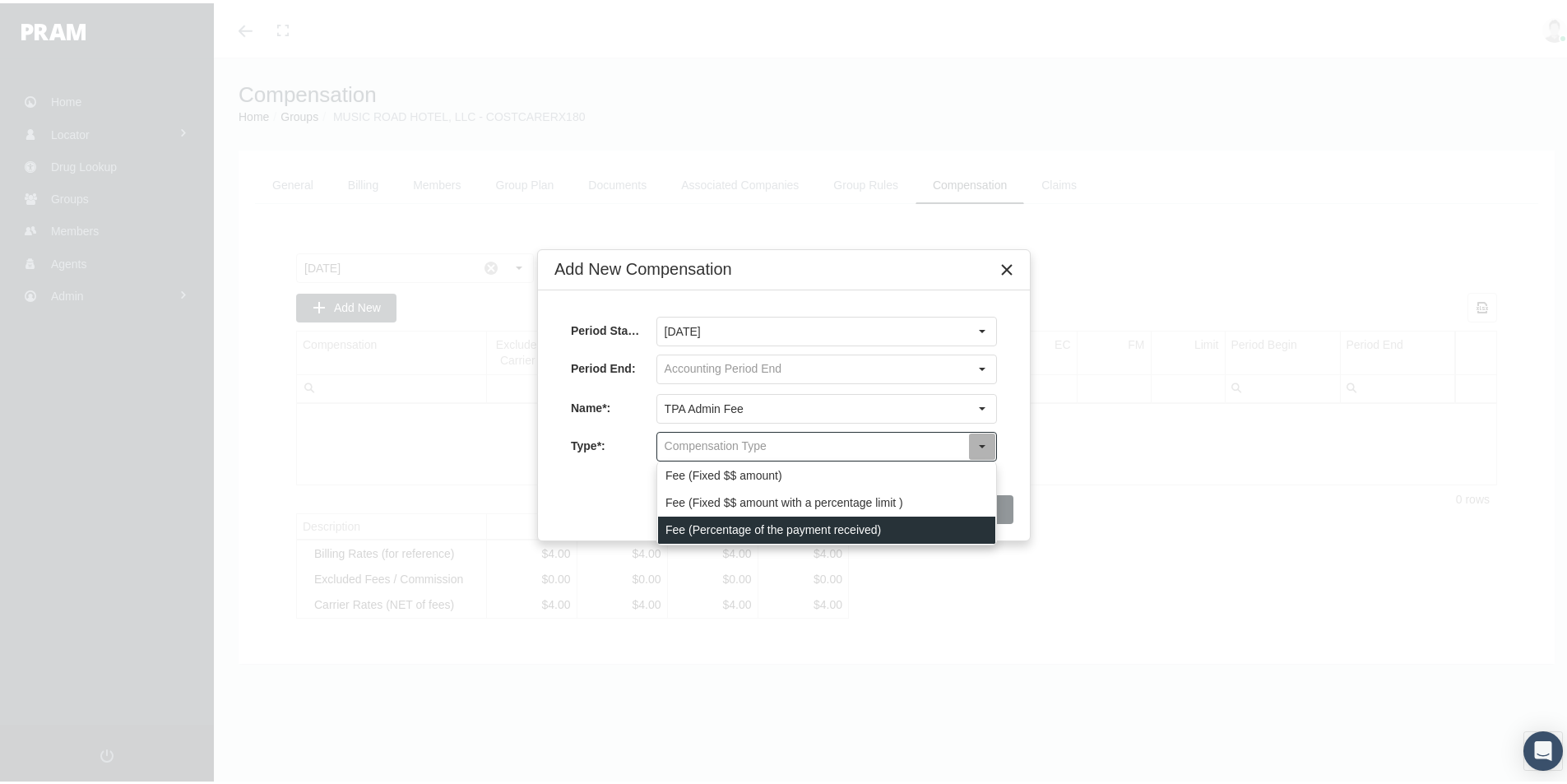
click at [677, 525] on div "Fee (Percentage of the payment received)" at bounding box center [827, 526] width 337 height 27
type input "Fee (Percentage of the payment received)"
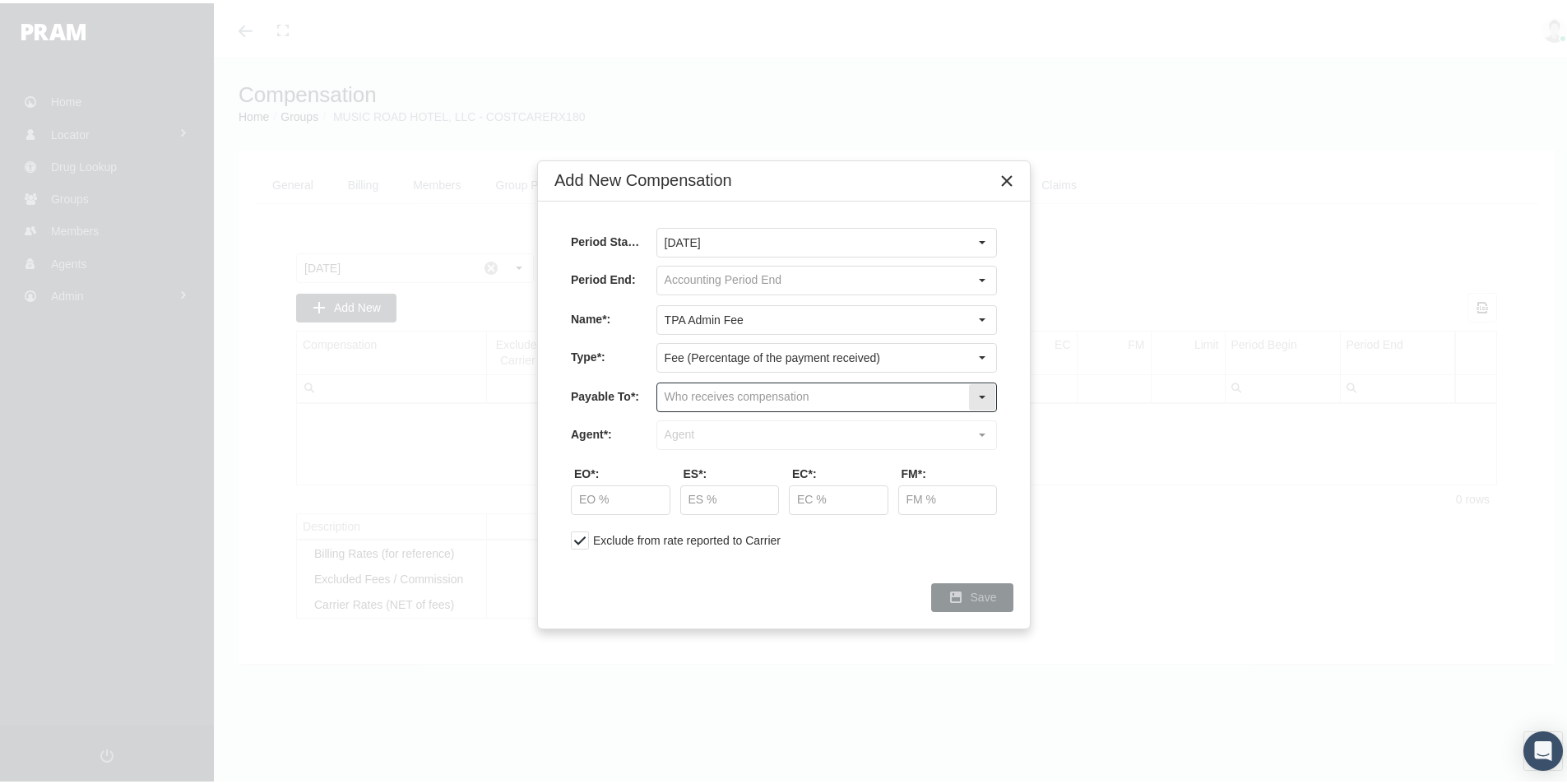
click at [682, 386] on input "text" at bounding box center [813, 394] width 311 height 28
click at [684, 450] on div "Company" at bounding box center [827, 450] width 337 height 27
type input "Company"
click at [682, 433] on div "Loading..." at bounding box center [784, 392] width 1567 height 784
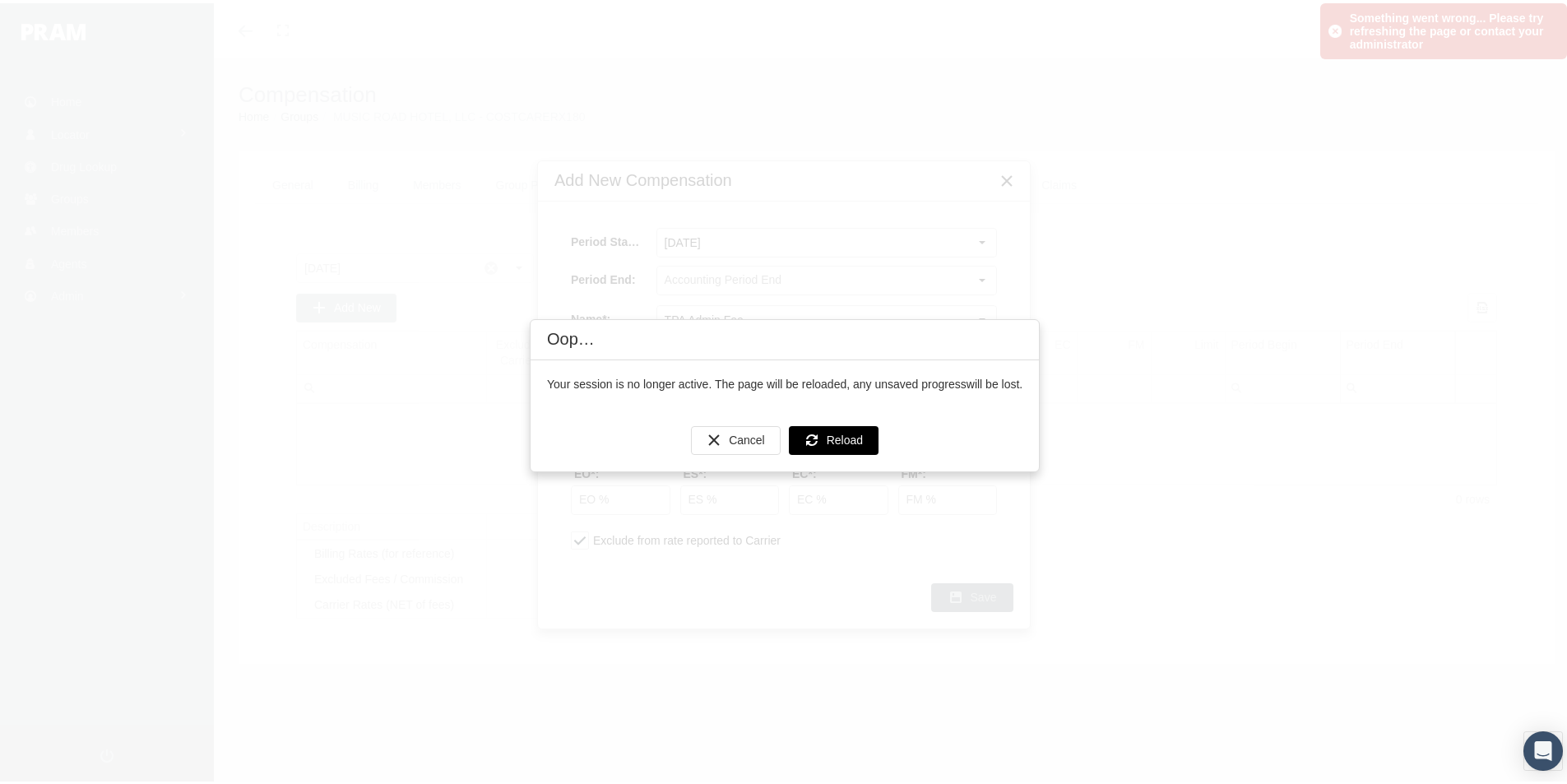
click at [854, 431] on span "Reload" at bounding box center [844, 436] width 36 height 13
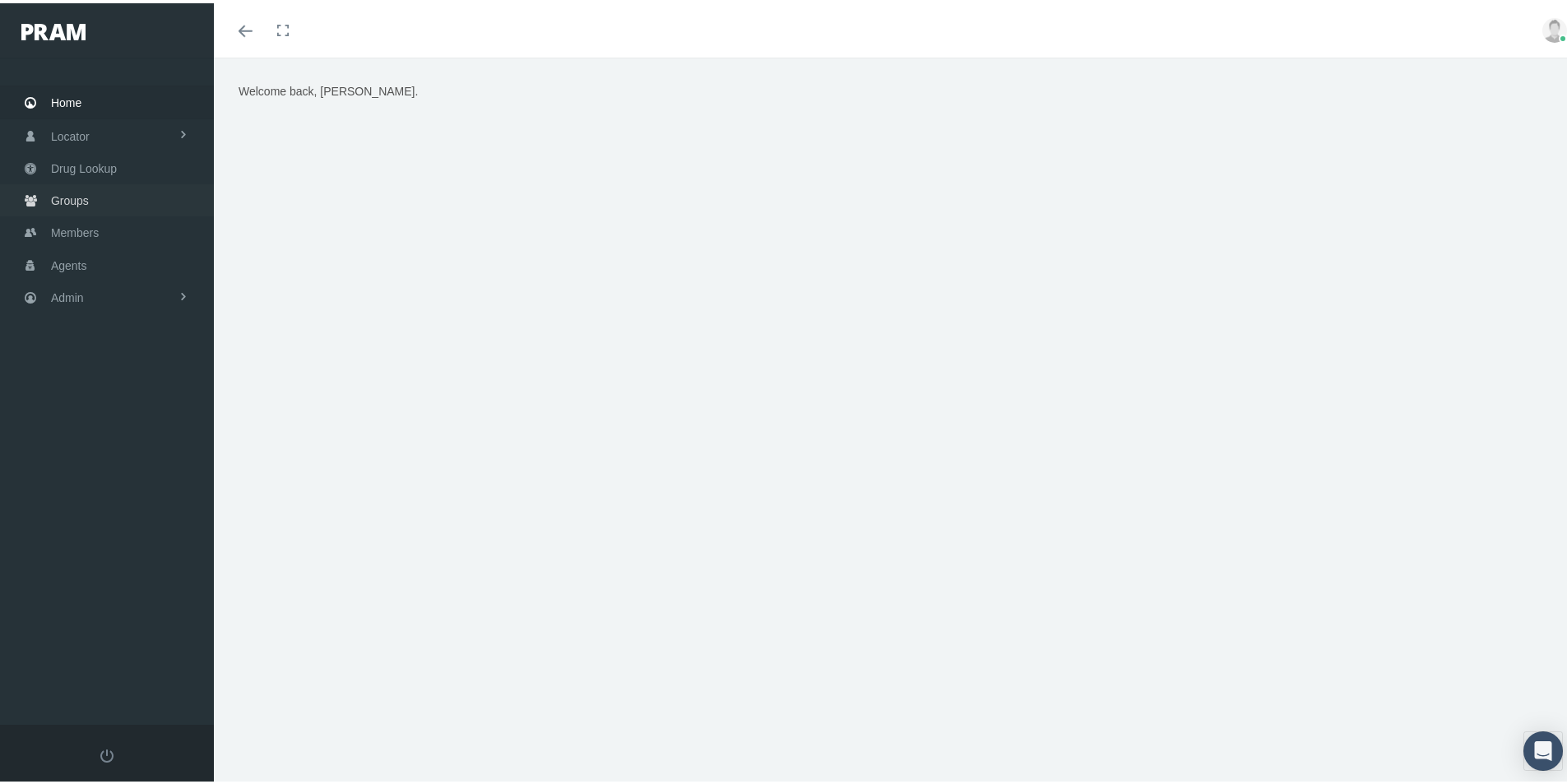
click at [63, 199] on span "Groups" at bounding box center [70, 197] width 38 height 32
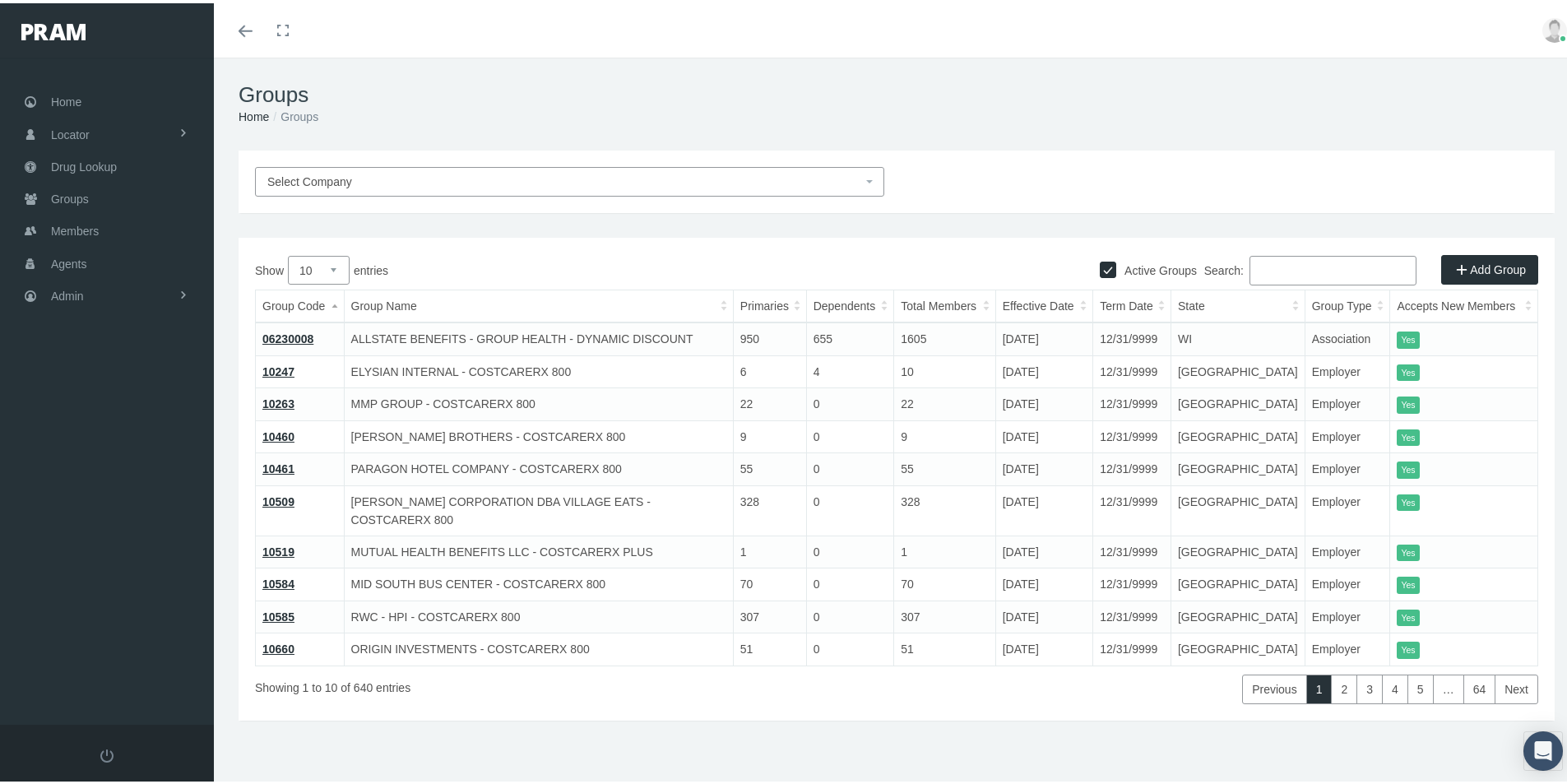
click at [1284, 714] on div "Select Company Active Groups Add Group Show 10 25 50 100 entries Search: Group …" at bounding box center [897, 456] width 1366 height 619
click at [346, 173] on span "Select Company" at bounding box center [309, 178] width 85 height 13
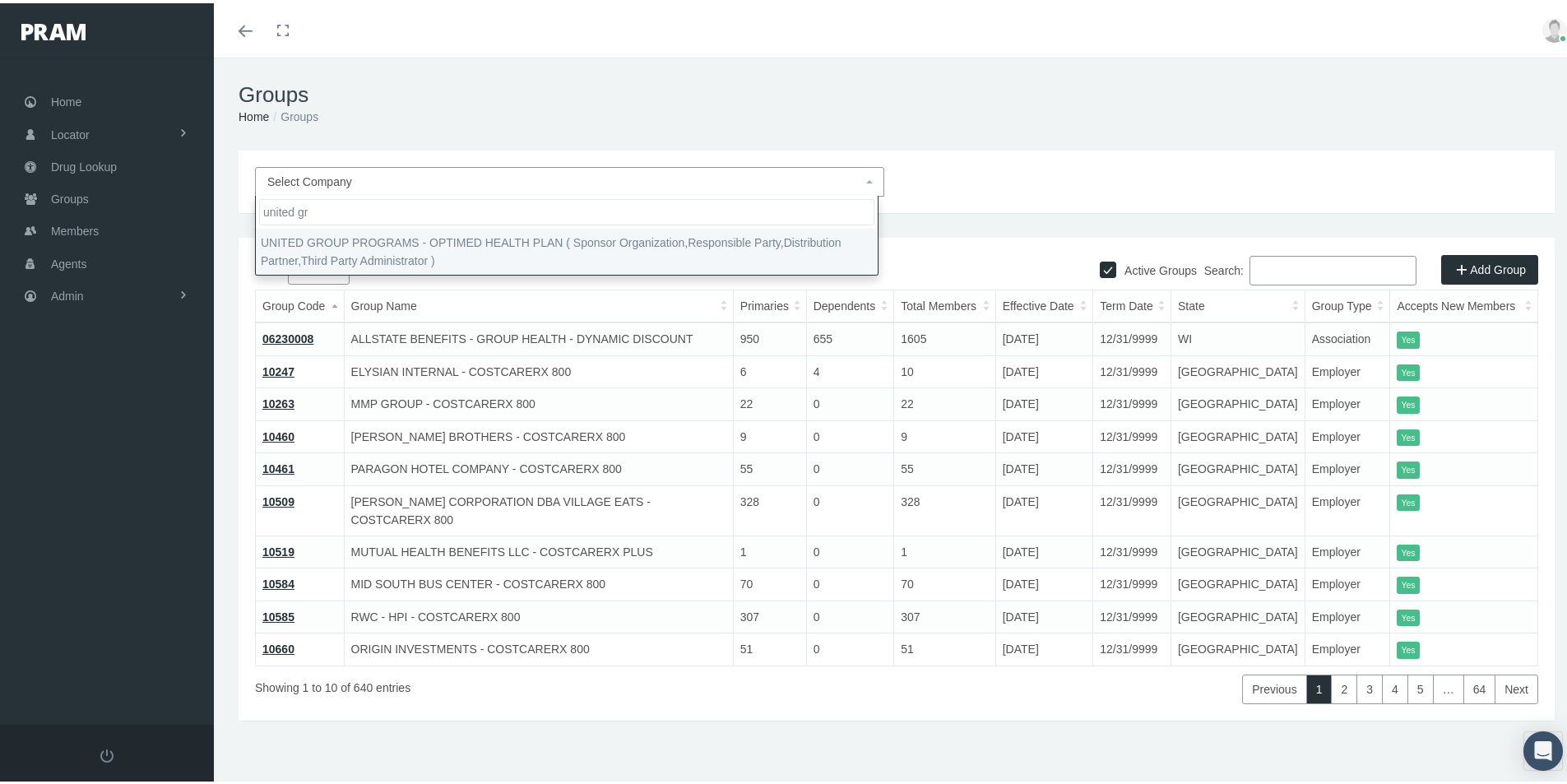
type input "united gr"
select select "4875"
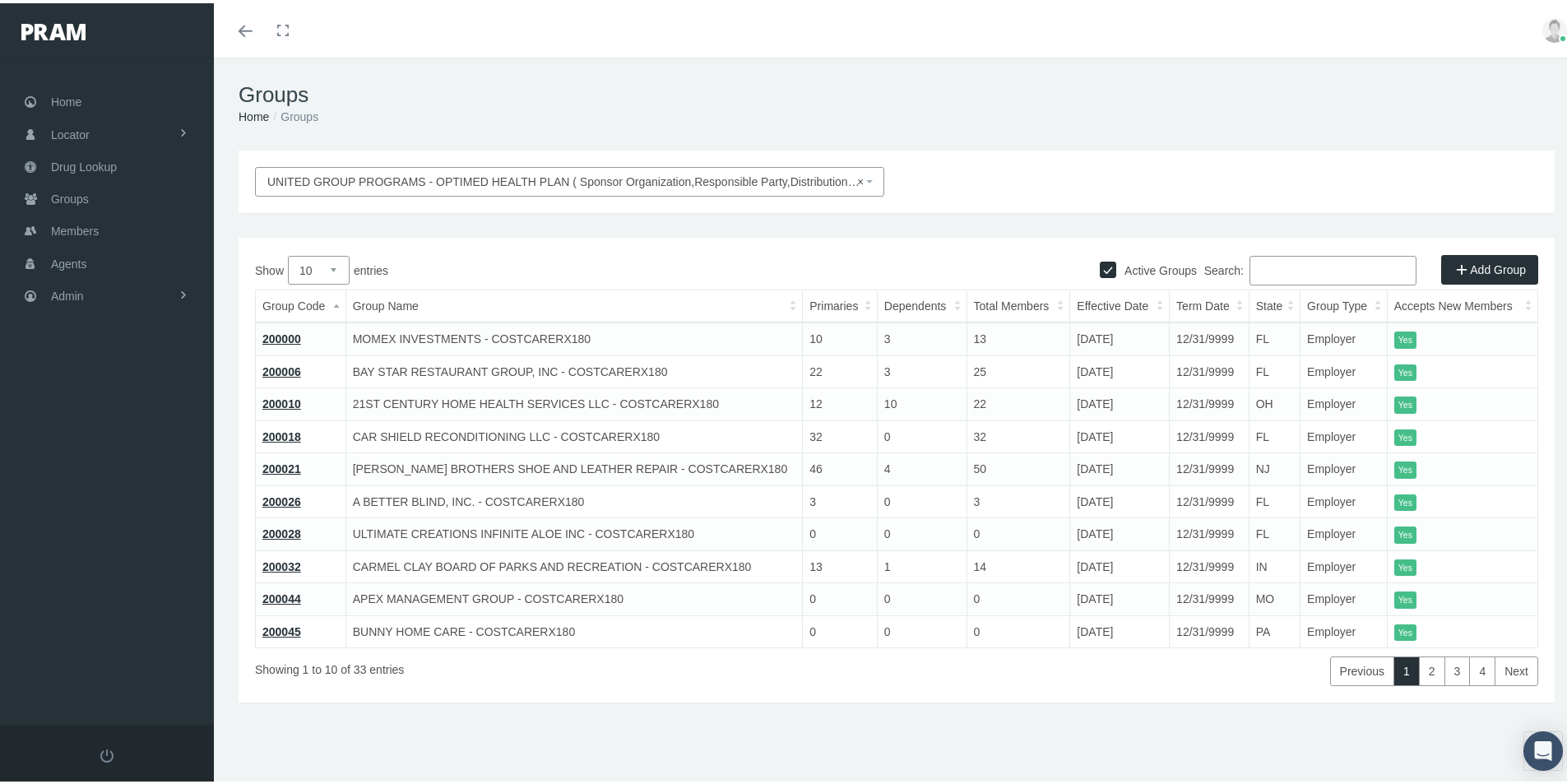
click at [730, 644] on td "BUNNY HOME CARE - COSTCARERX180" at bounding box center [574, 628] width 457 height 33
click at [279, 629] on link "200045" at bounding box center [281, 627] width 39 height 13
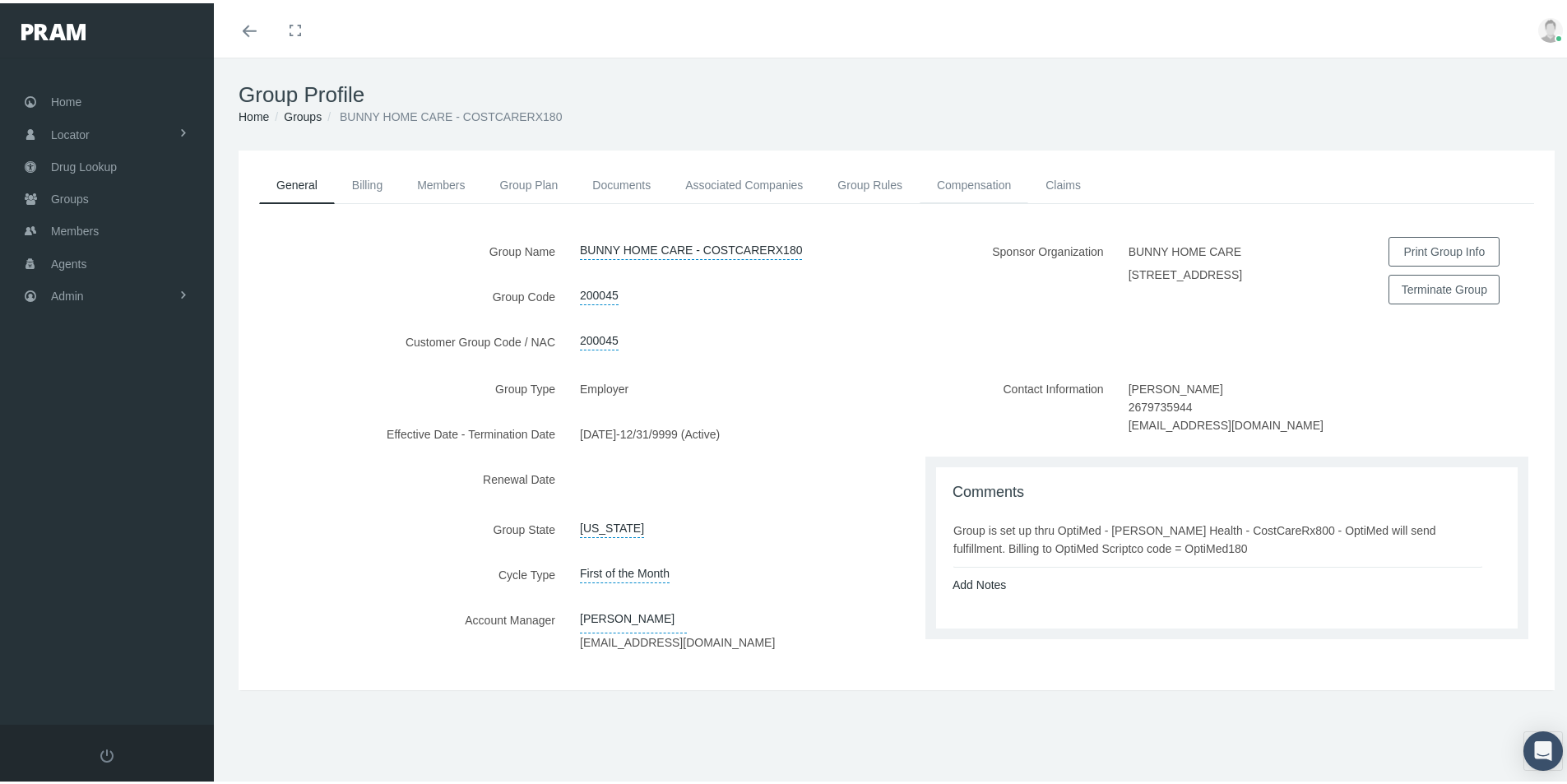
click at [969, 176] on link "Compensation" at bounding box center [974, 181] width 109 height 36
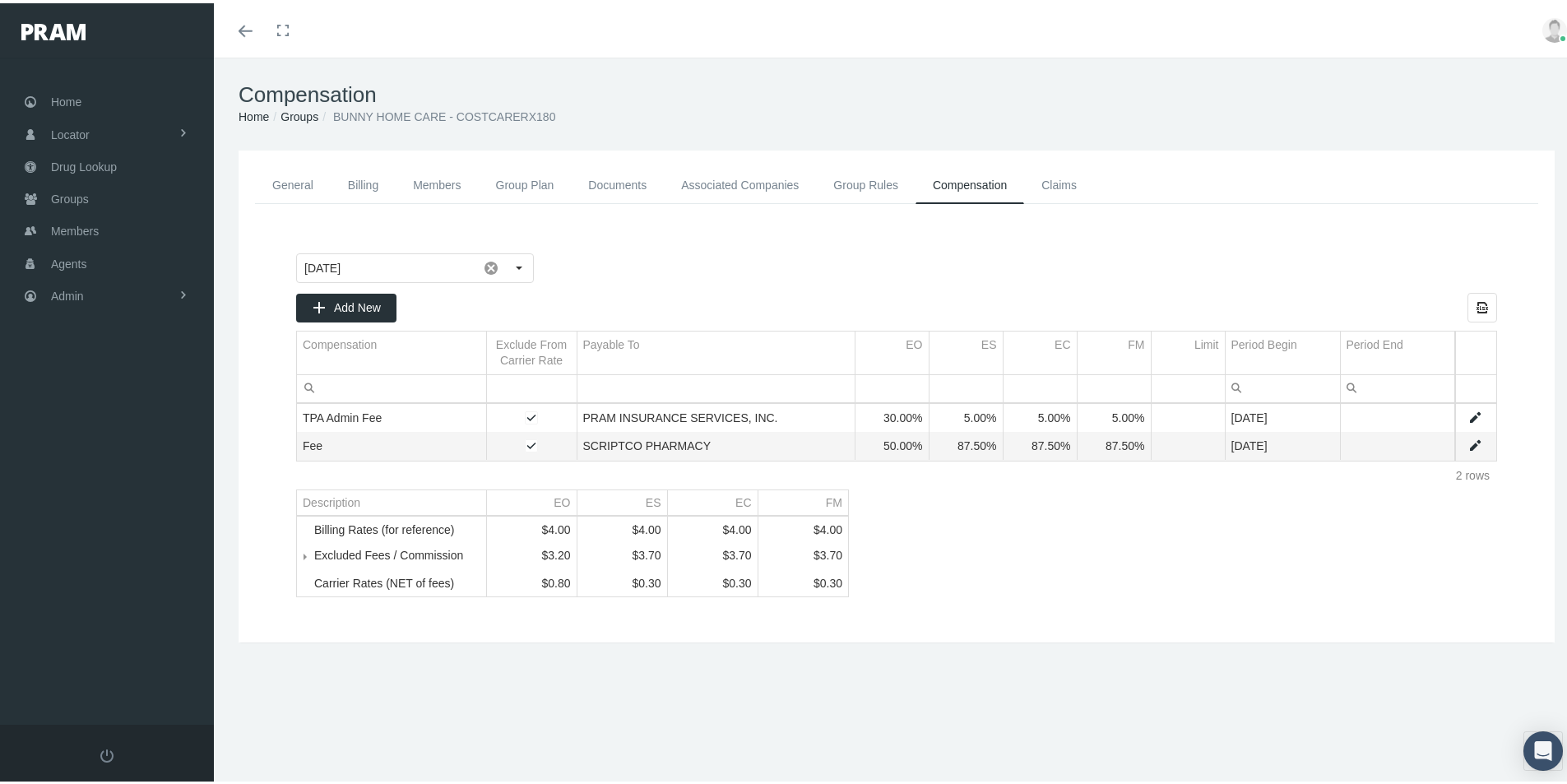
drag, startPoint x: 277, startPoint y: 177, endPoint x: 283, endPoint y: 187, distance: 11.7
click at [277, 177] on link "General" at bounding box center [293, 181] width 75 height 37
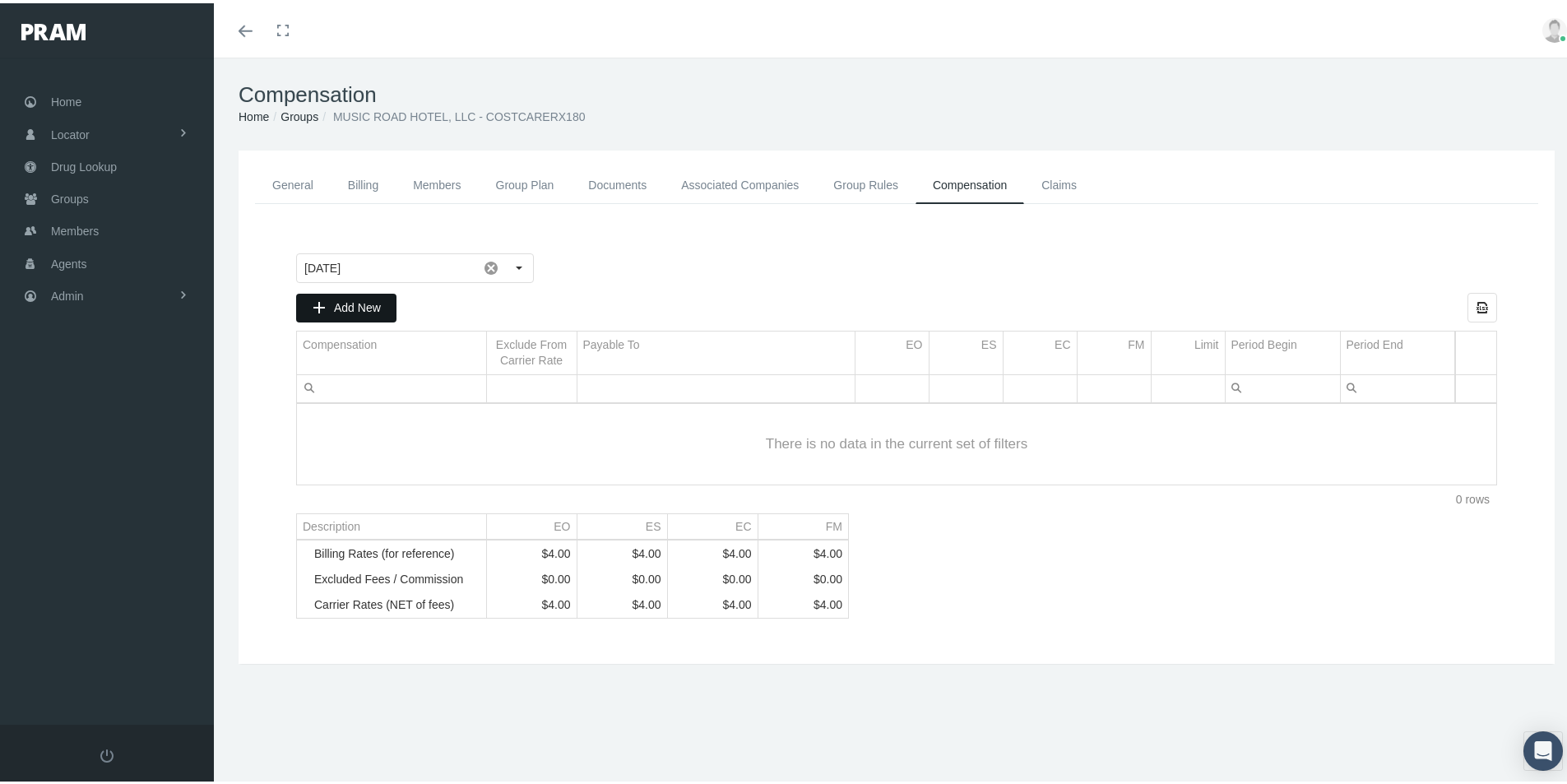
click at [350, 308] on span "Add New" at bounding box center [357, 304] width 47 height 13
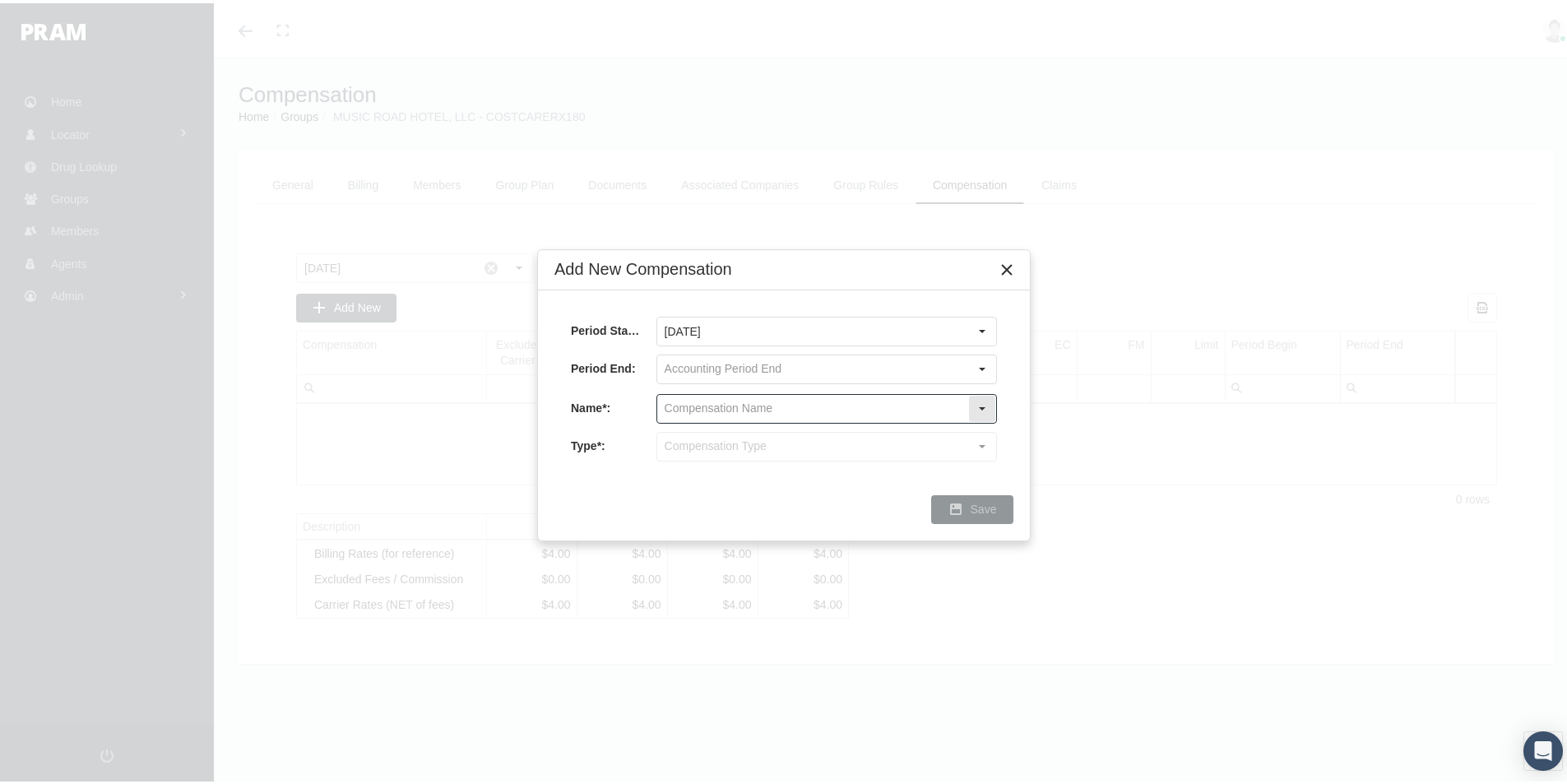
click at [688, 398] on input "text" at bounding box center [813, 405] width 311 height 28
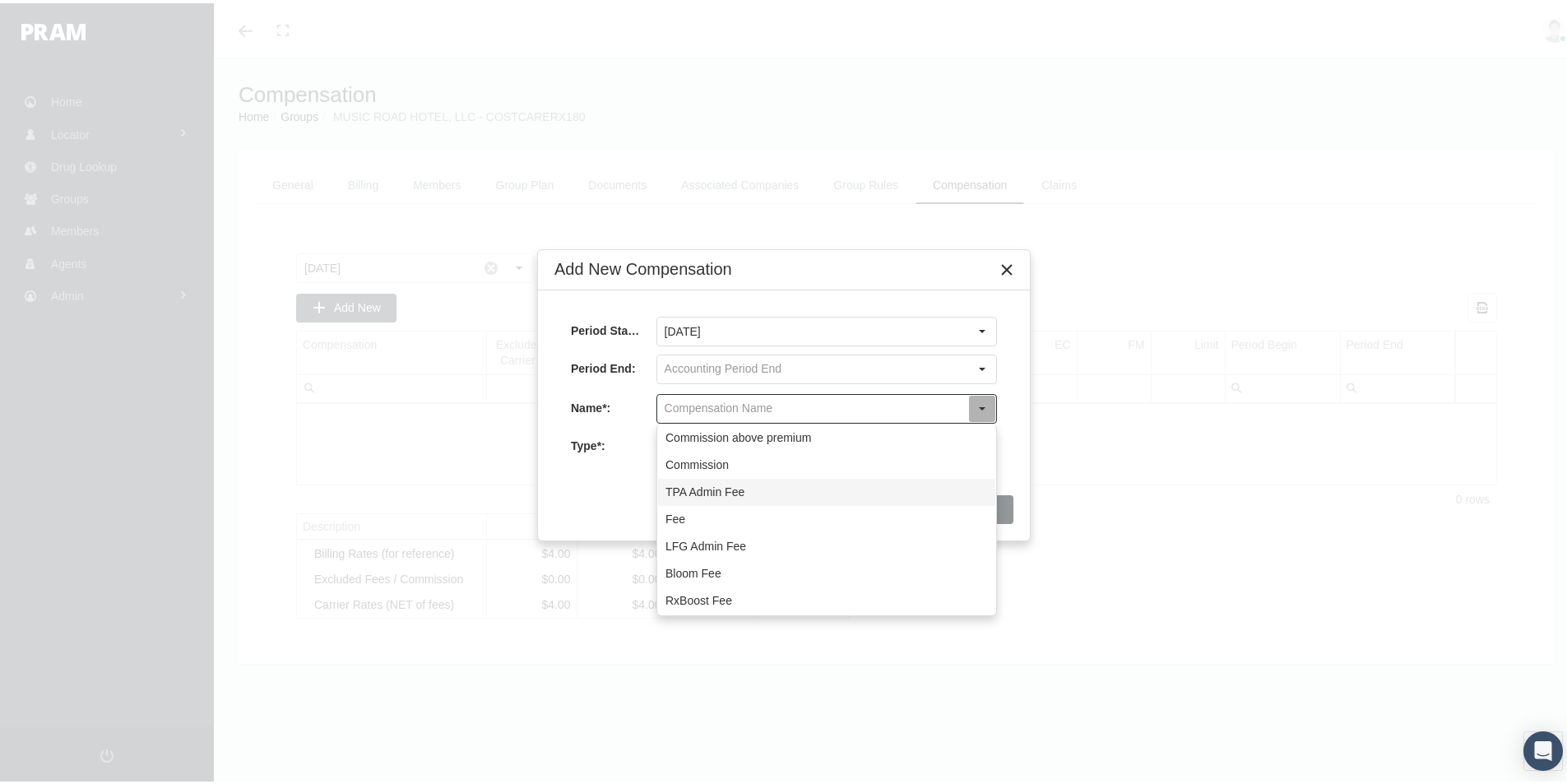
click at [679, 493] on div "TPA Admin Fee" at bounding box center [827, 489] width 337 height 27
type input "TPA Admin Fee"
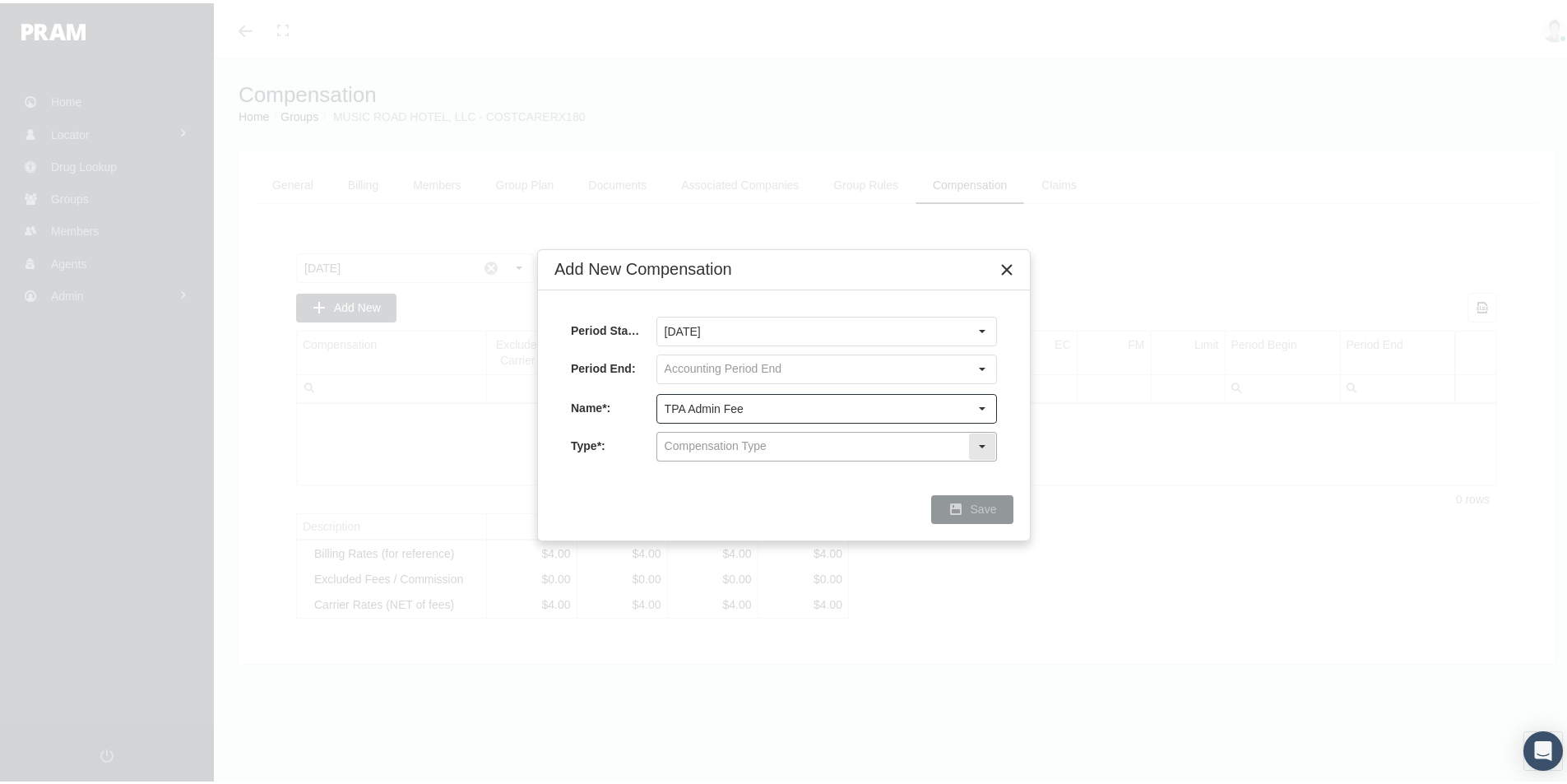
click at [677, 447] on input "text" at bounding box center [813, 442] width 311 height 28
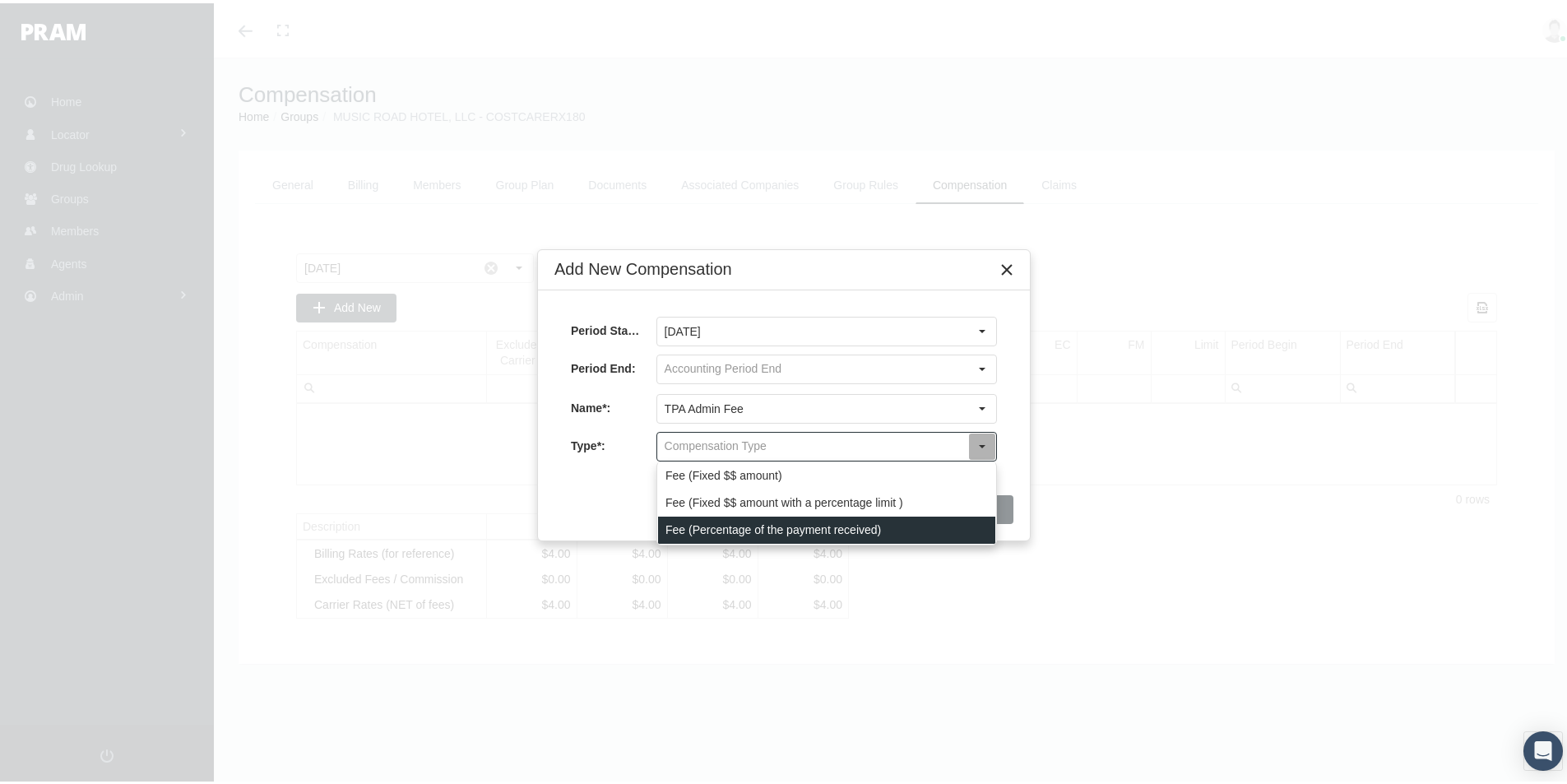
click at [678, 526] on div "Fee (Percentage of the payment received)" at bounding box center [827, 526] width 337 height 27
type input "Fee (Percentage of the payment received)"
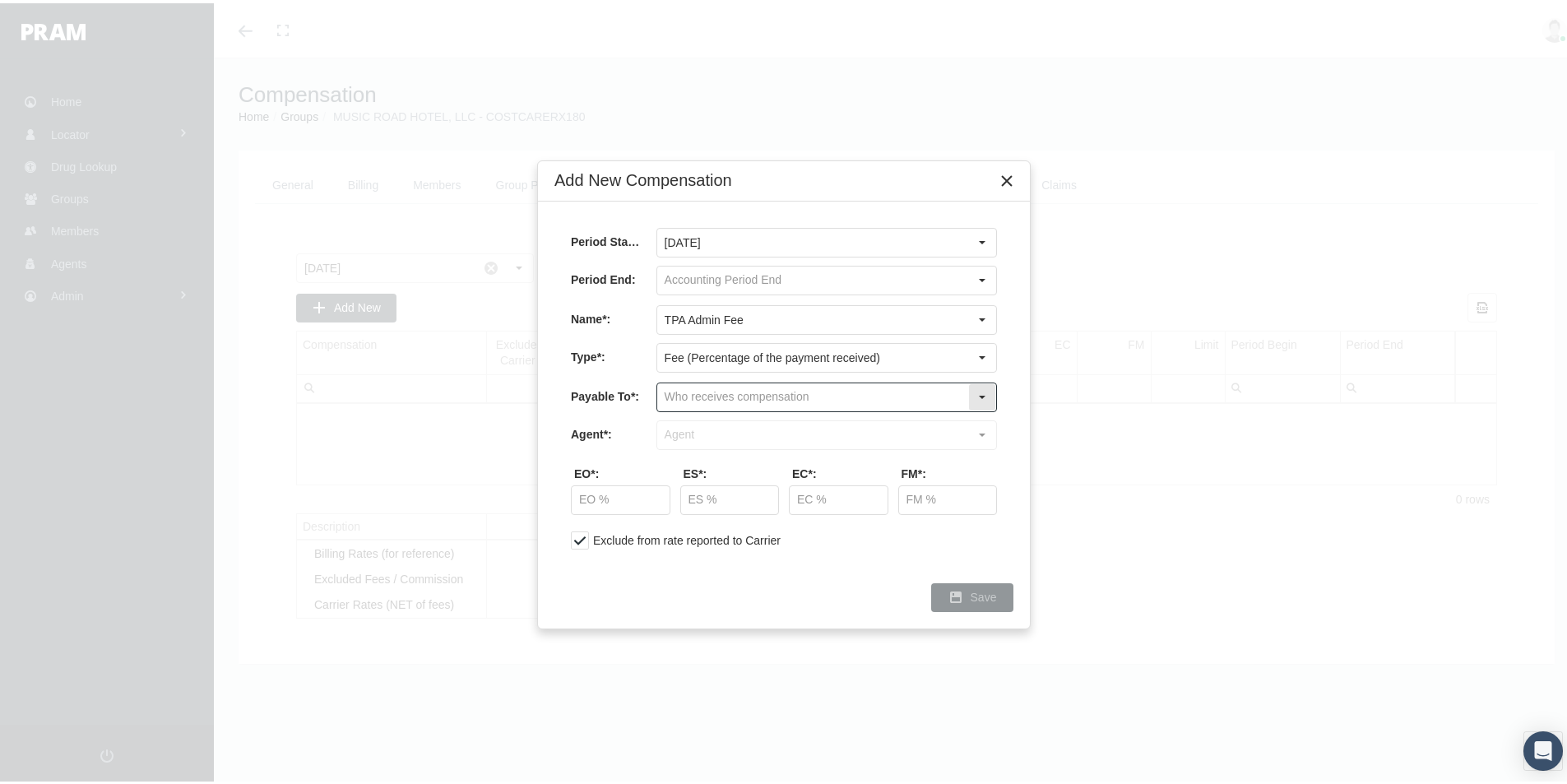
click at [675, 394] on input "text" at bounding box center [813, 394] width 311 height 28
click at [682, 453] on div "Company" at bounding box center [827, 450] width 337 height 27
type input "Company"
click at [670, 435] on input "text" at bounding box center [813, 431] width 311 height 28
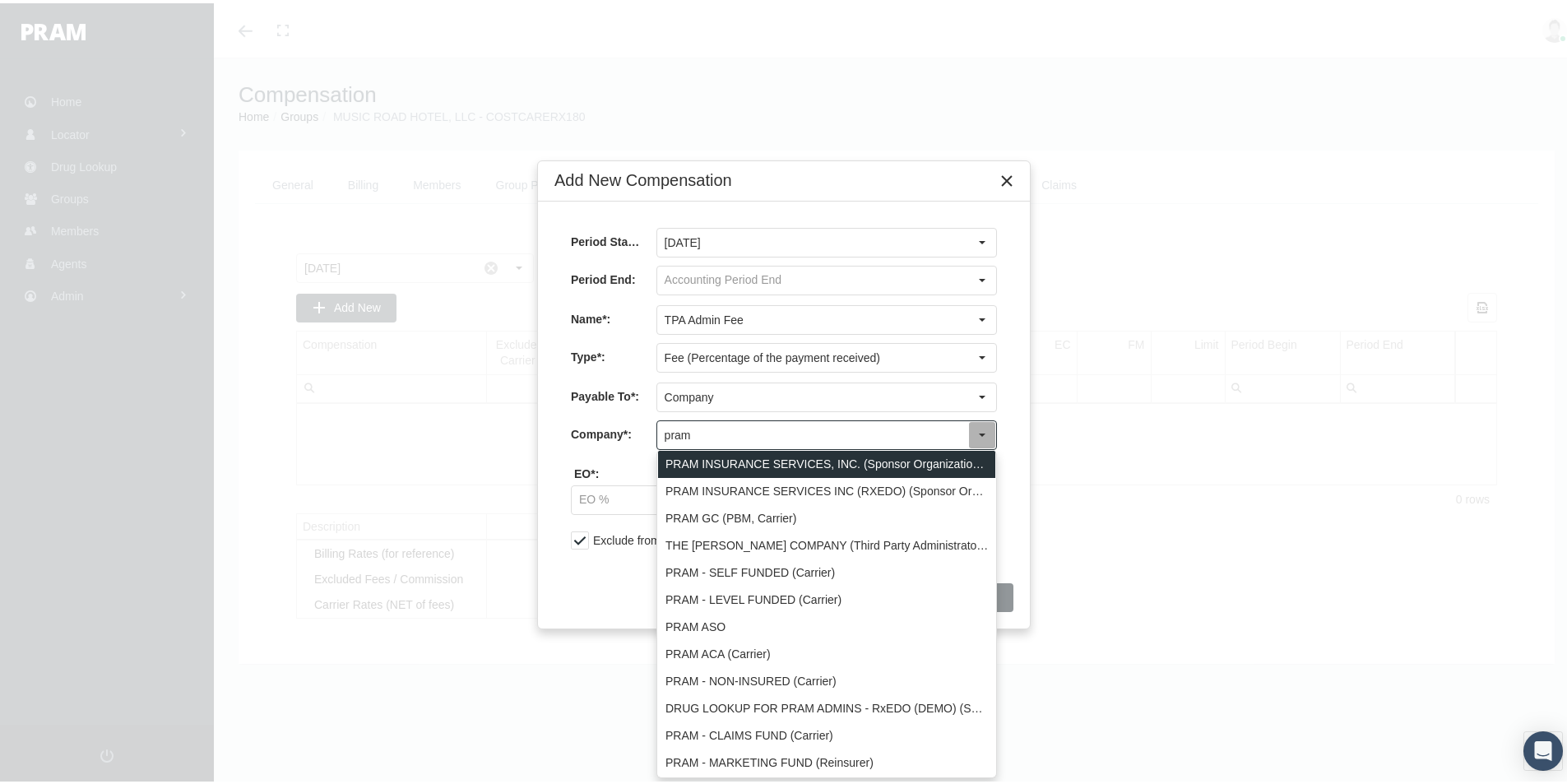
click at [746, 460] on div "PRAM INSURANCE SERVICES, INC. (Sponsor Organization, Broker, Distribution Partn…" at bounding box center [827, 461] width 337 height 27
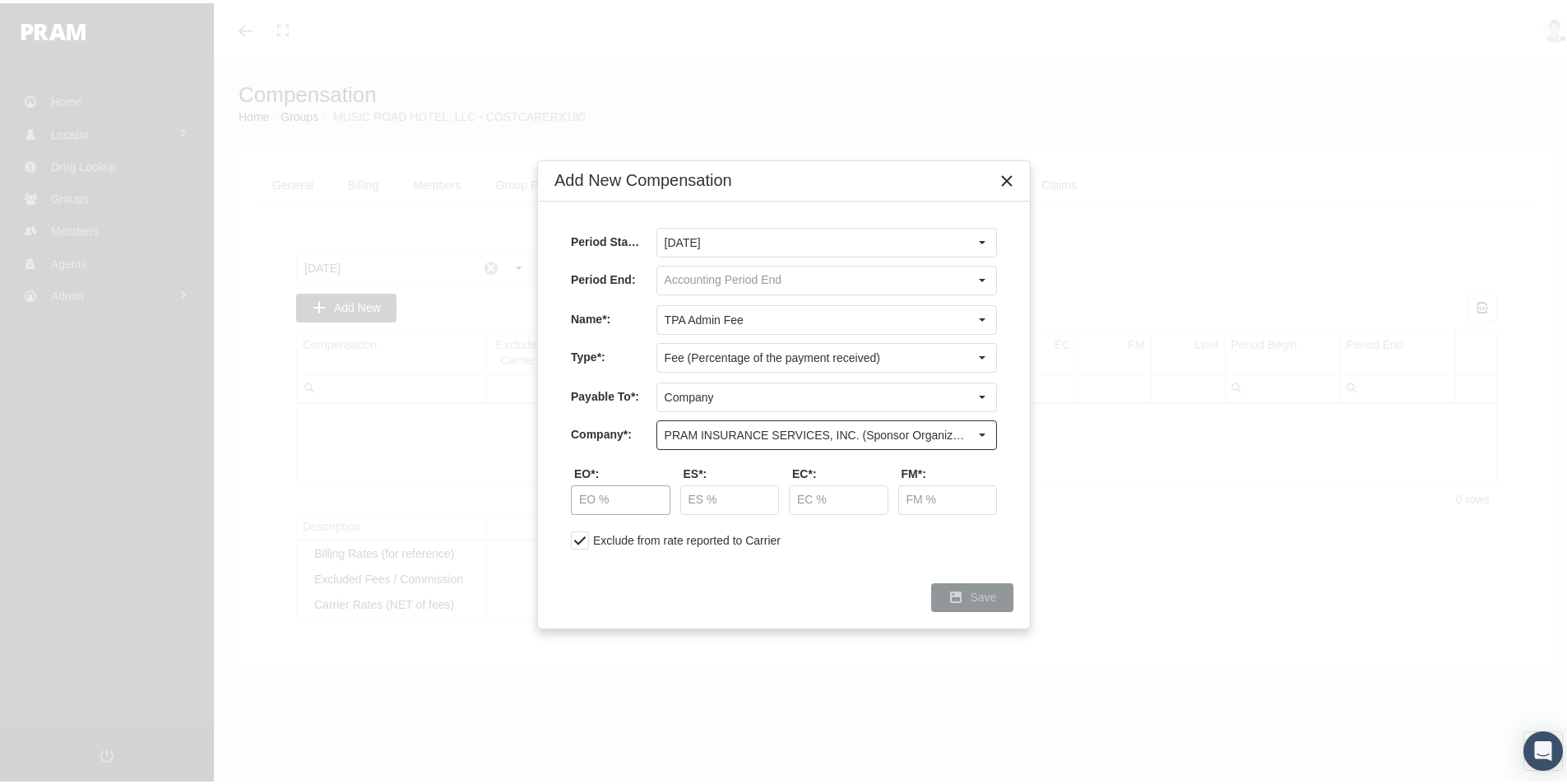
type input "PRAM INSURANCE SERVICES, INC. (Sponsor Organization, Broker, Distribution Partn…"
click at [611, 501] on input "text" at bounding box center [621, 496] width 98 height 28
type input "30.00 %"
type input "5.00 %"
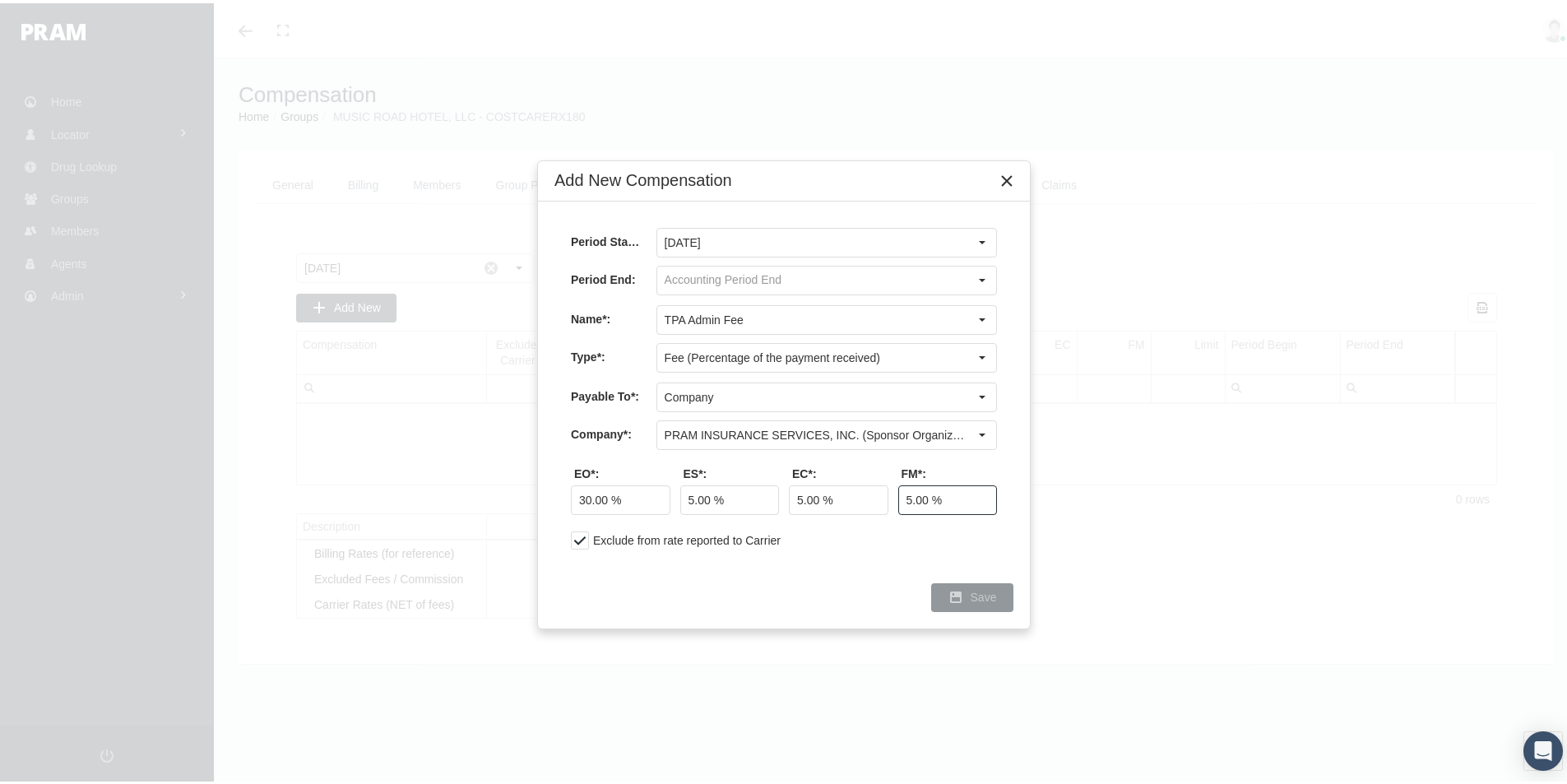
type input "5.00 %"
click at [974, 592] on span "Save" at bounding box center [984, 593] width 27 height 13
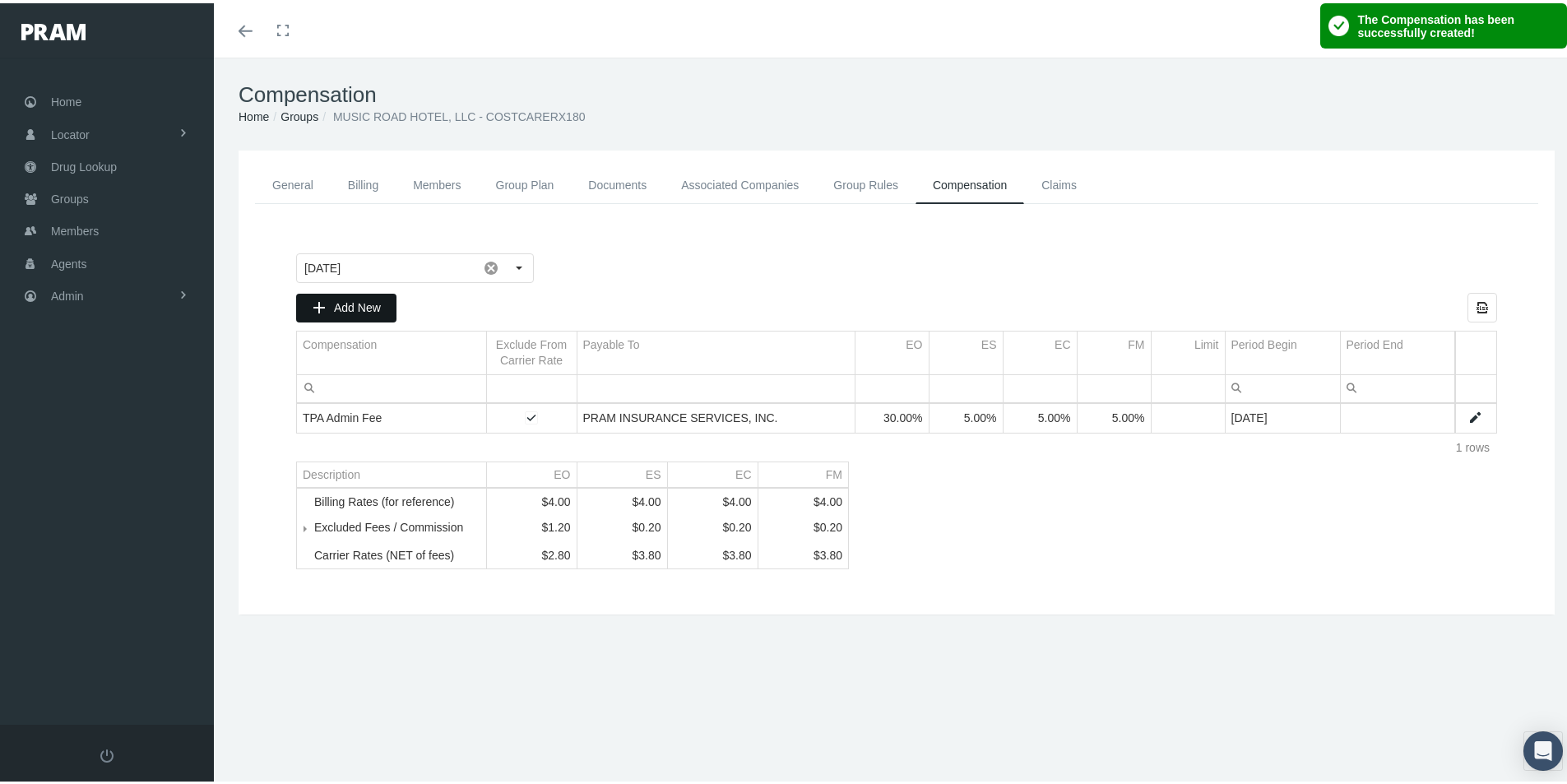
click at [349, 303] on span "Add New" at bounding box center [357, 304] width 47 height 13
type input "October 2025"
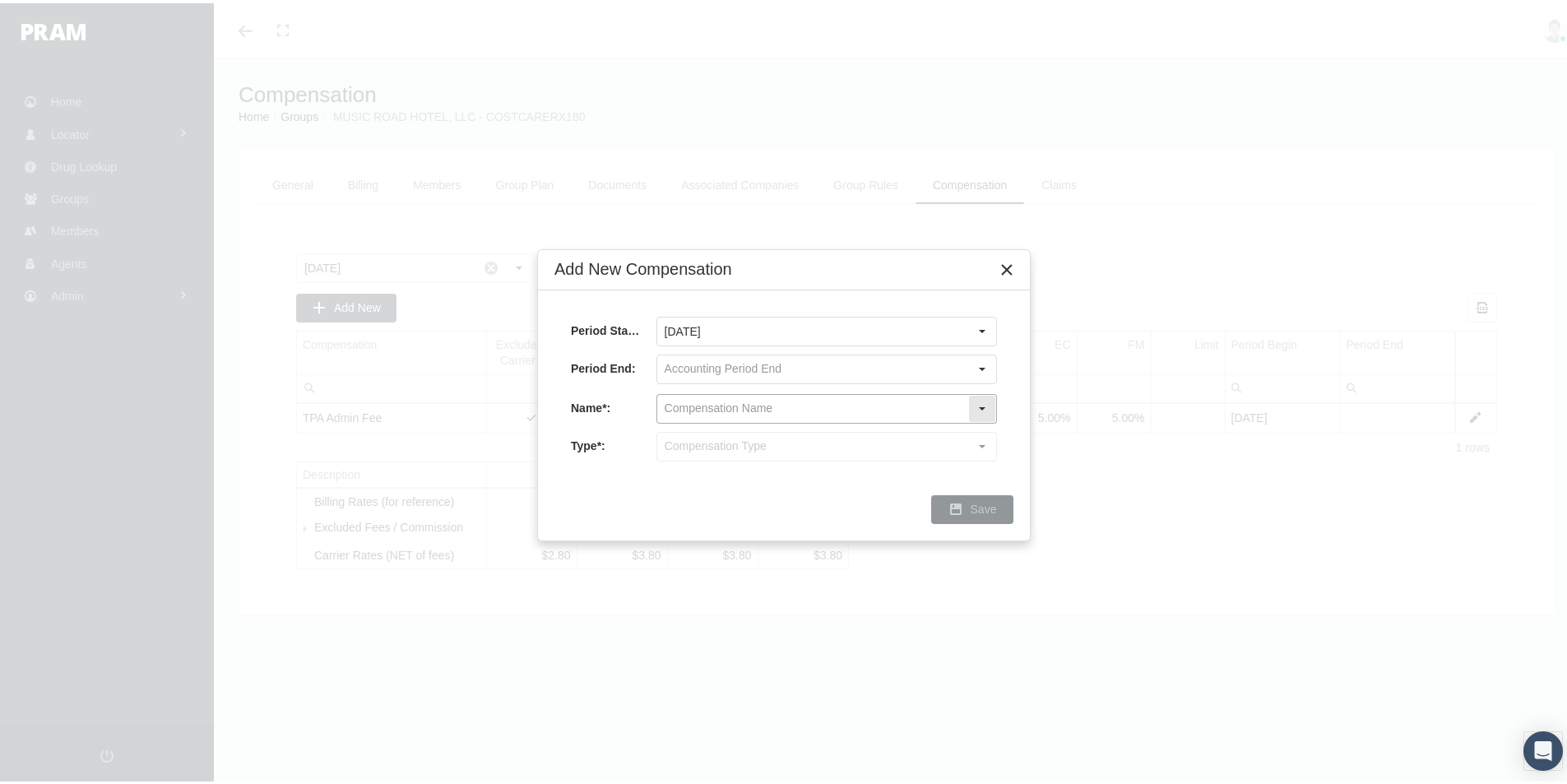
click at [677, 405] on input "text" at bounding box center [813, 405] width 311 height 28
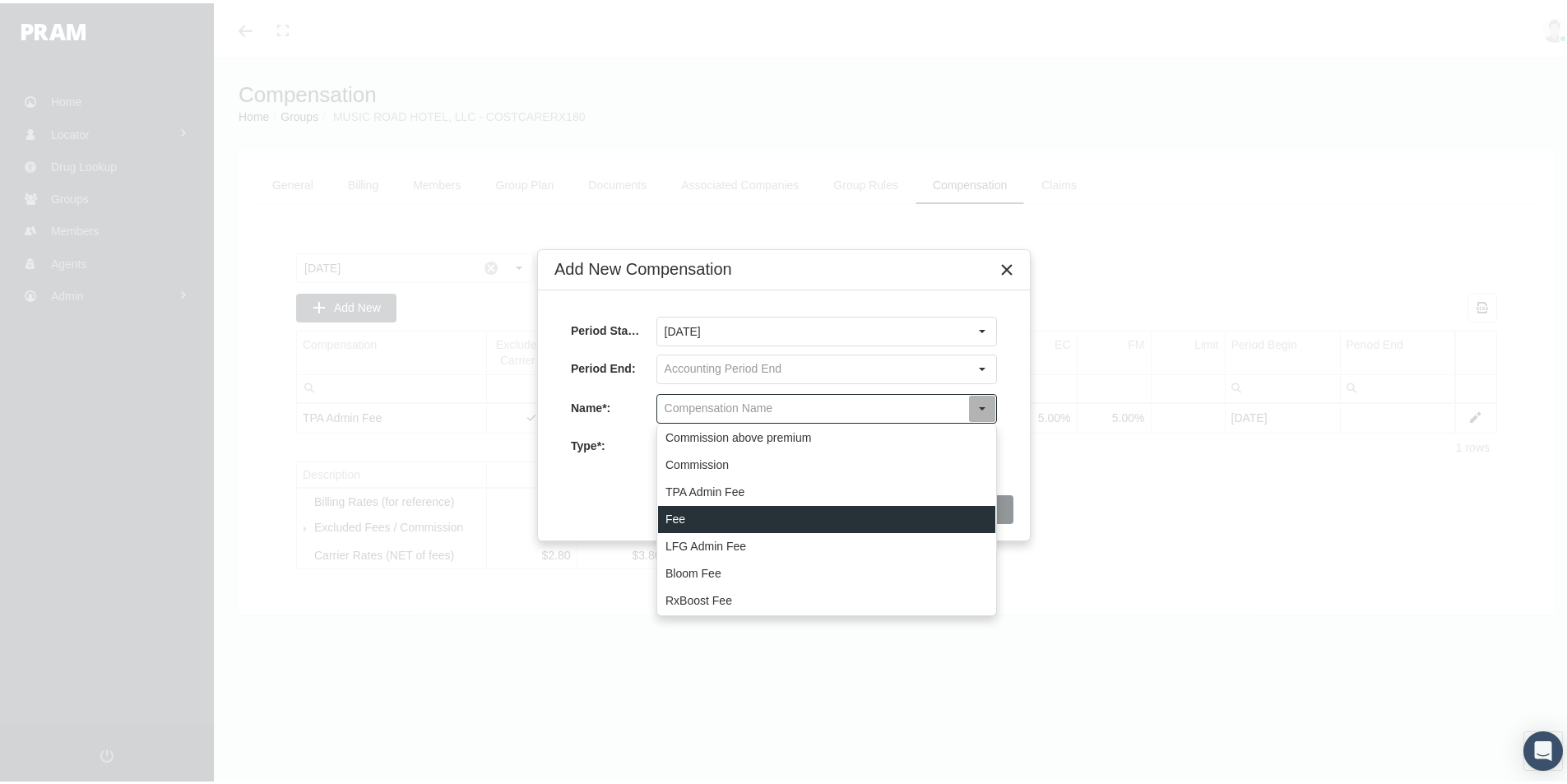
click at [670, 514] on div "Fee" at bounding box center [827, 516] width 337 height 27
type input "Fee"
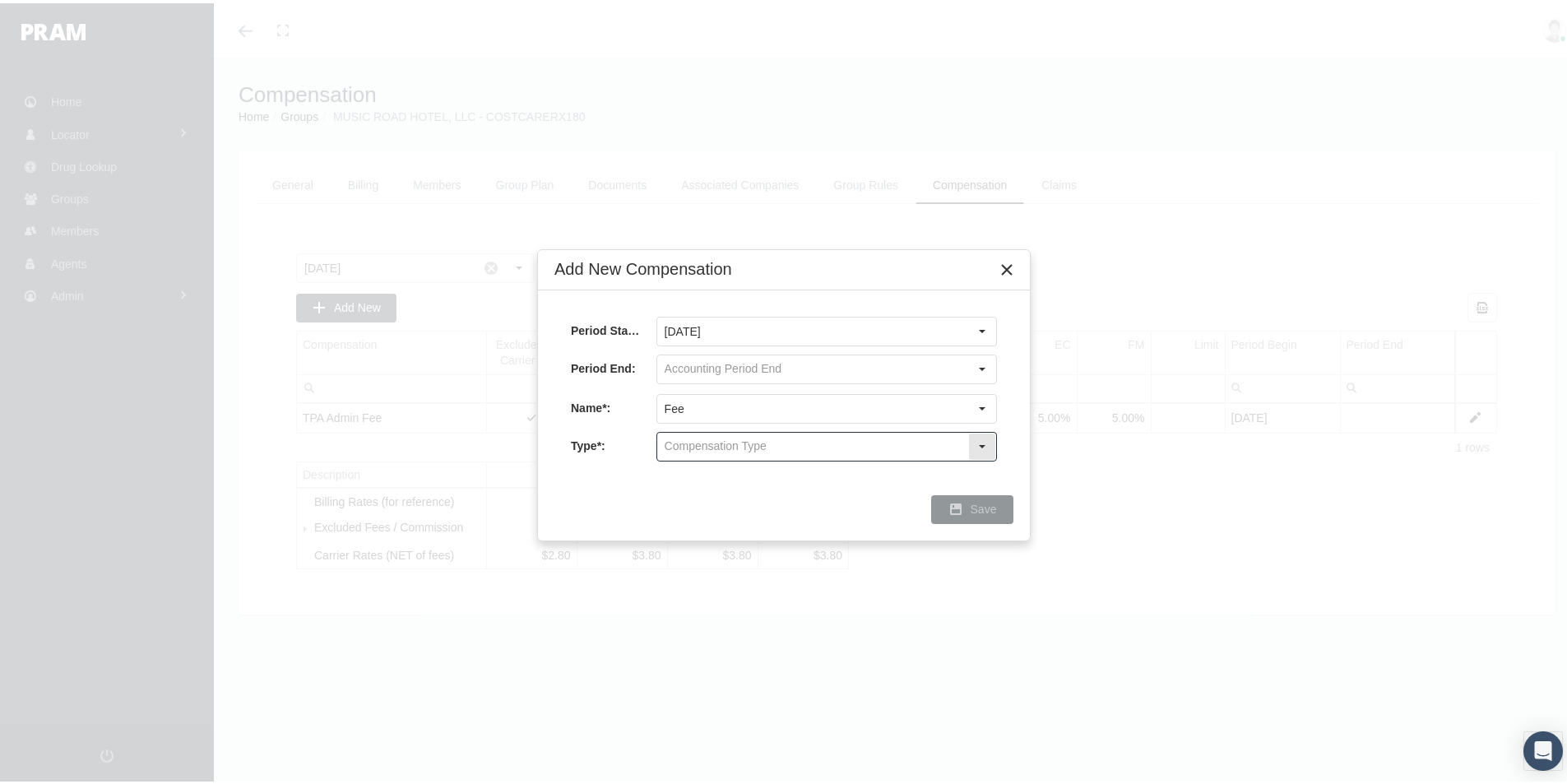
click at [679, 444] on input "text" at bounding box center [813, 442] width 311 height 28
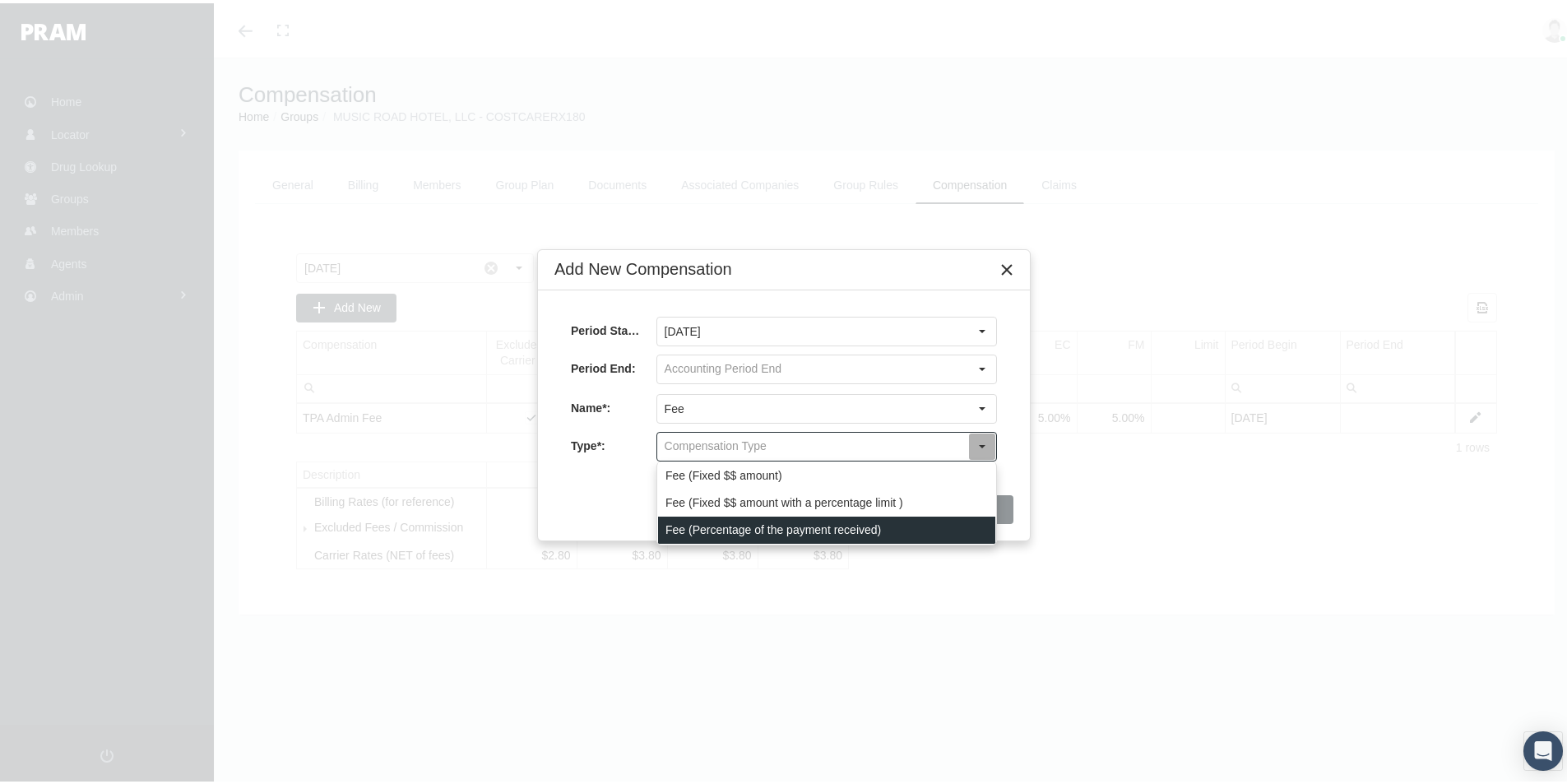
click at [670, 522] on div "Fee (Percentage of the payment received)" at bounding box center [827, 526] width 337 height 27
type input "Fee (Percentage of the payment received)"
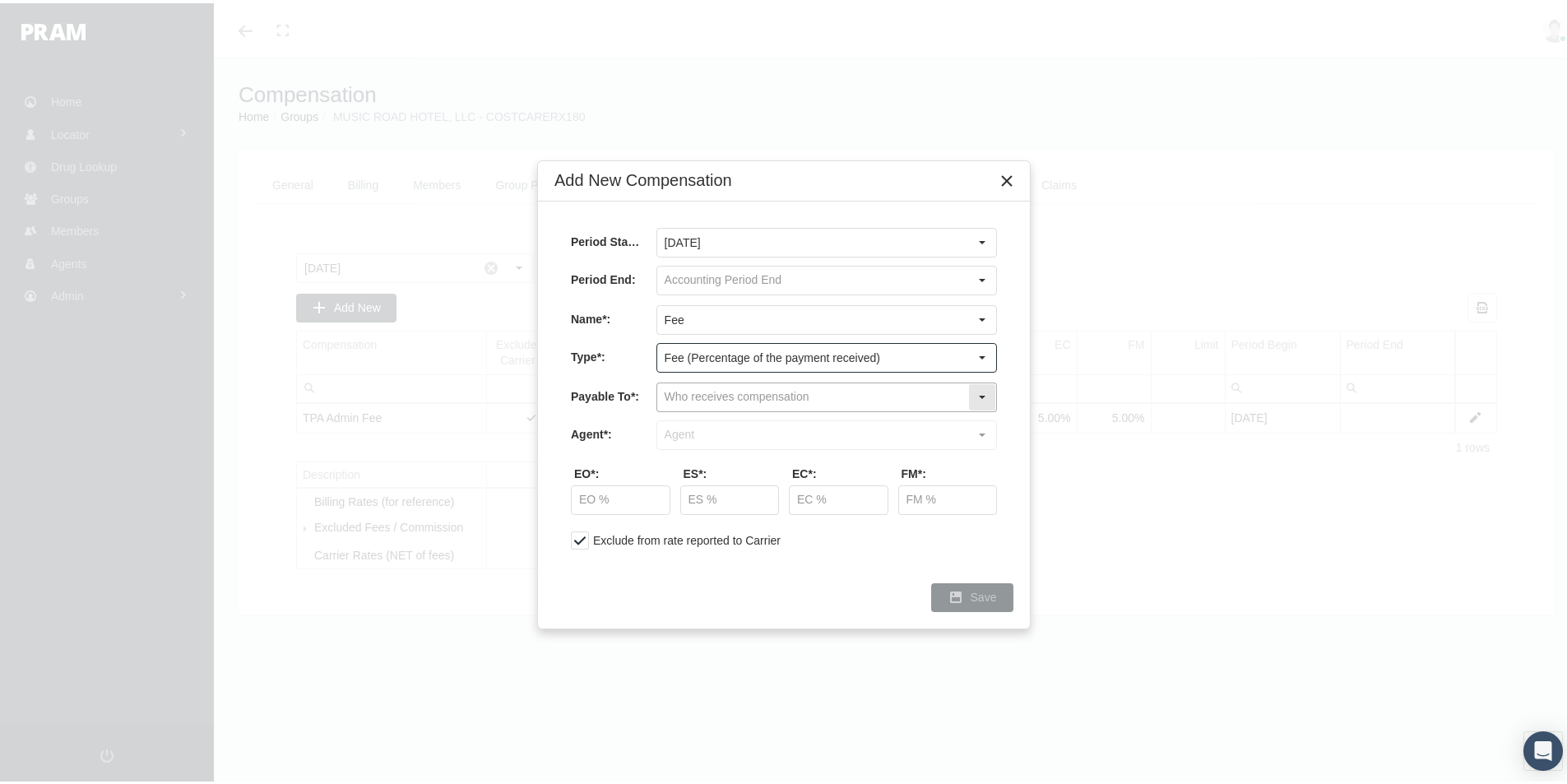
click at [679, 389] on input "text" at bounding box center [813, 394] width 311 height 28
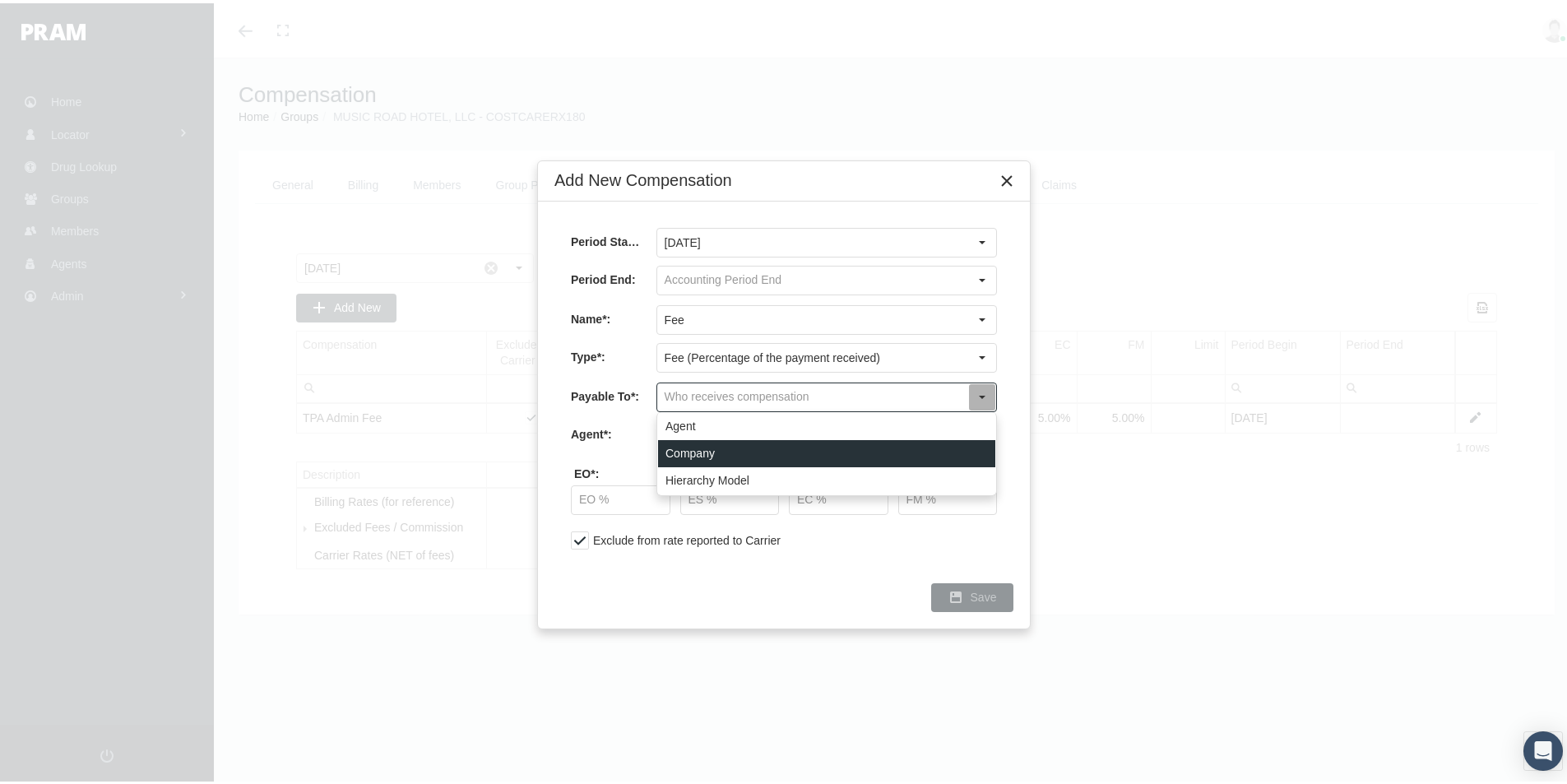
click at [682, 451] on div "Company" at bounding box center [827, 450] width 337 height 27
type input "Company"
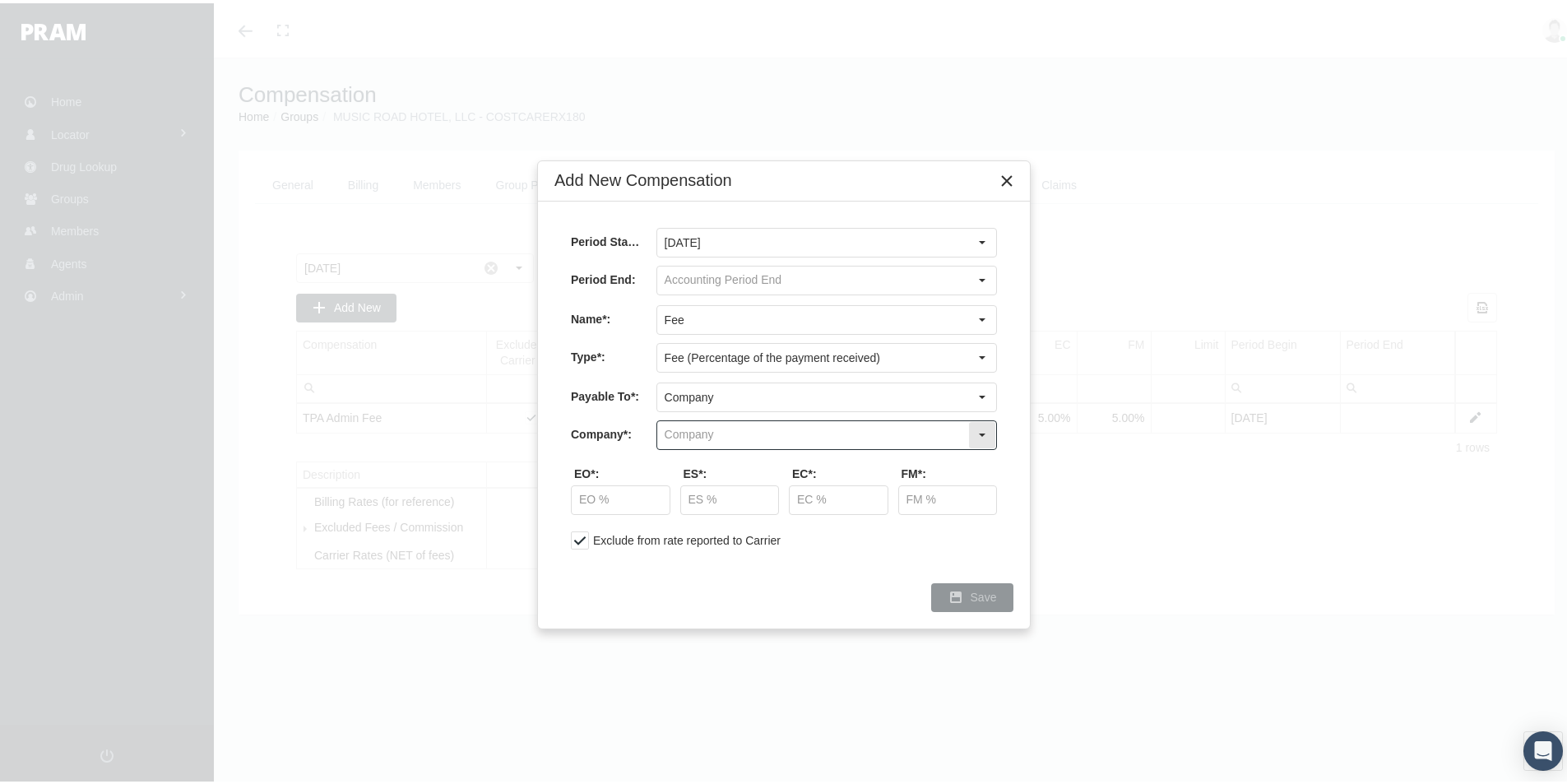
click at [682, 428] on input "text" at bounding box center [813, 431] width 311 height 28
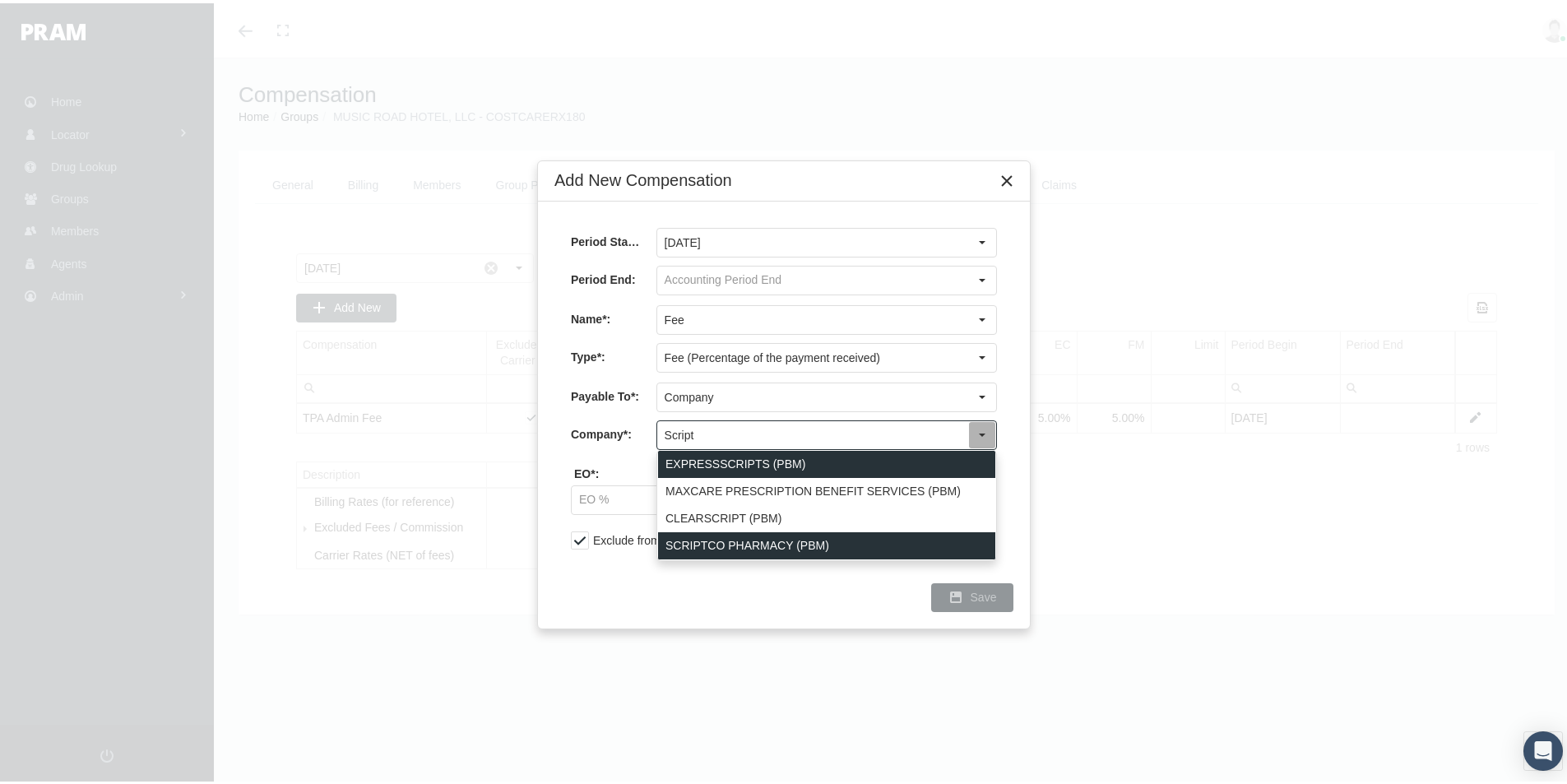
click at [710, 540] on div "SCRIPTCO PHARMACY (PBM)" at bounding box center [827, 543] width 337 height 27
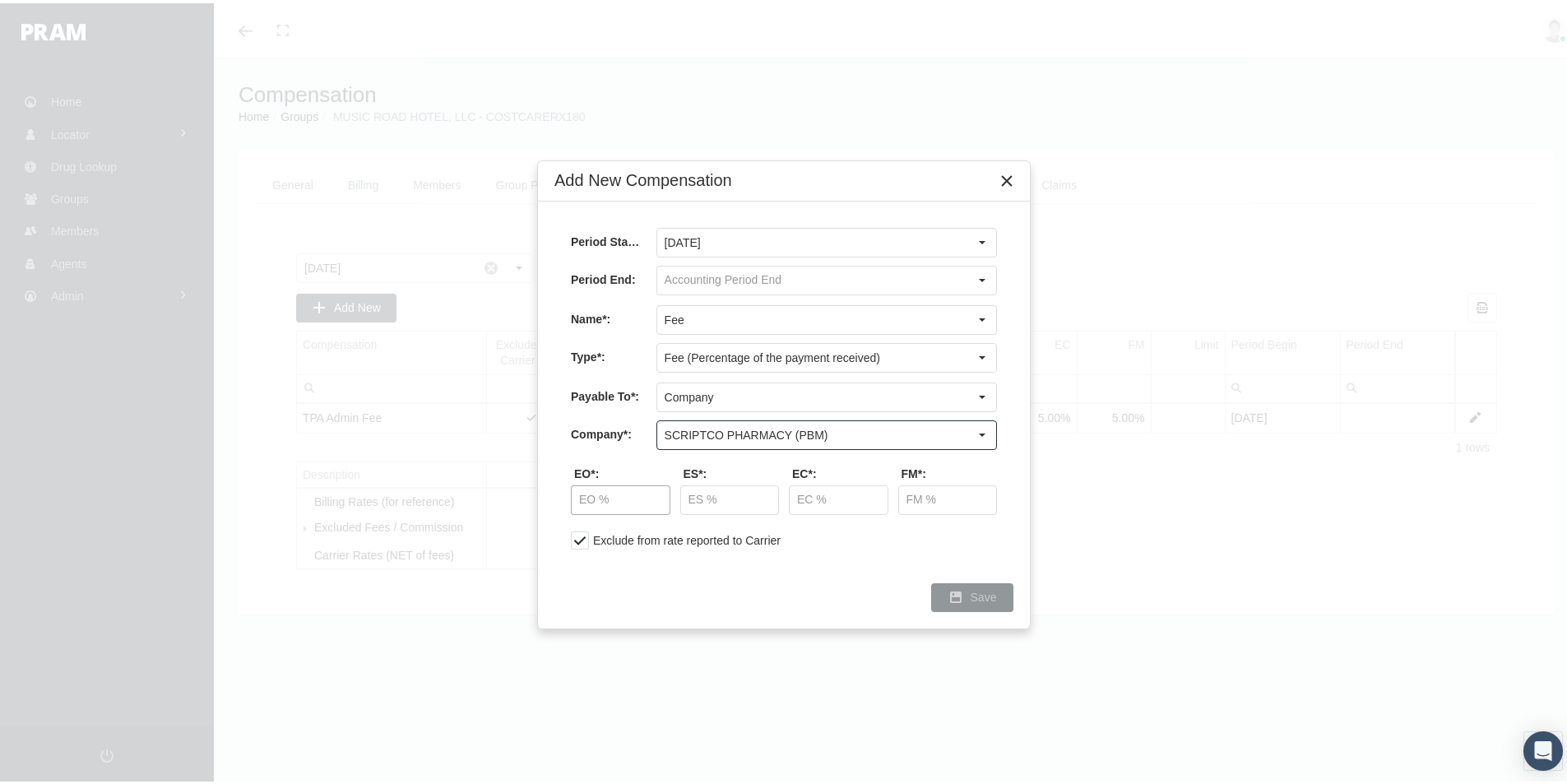
type input "SCRIPTCO PHARMACY (PBM)"
click at [585, 497] on input "text" at bounding box center [621, 496] width 98 height 28
type input "50.00 %"
type input "87.50 %"
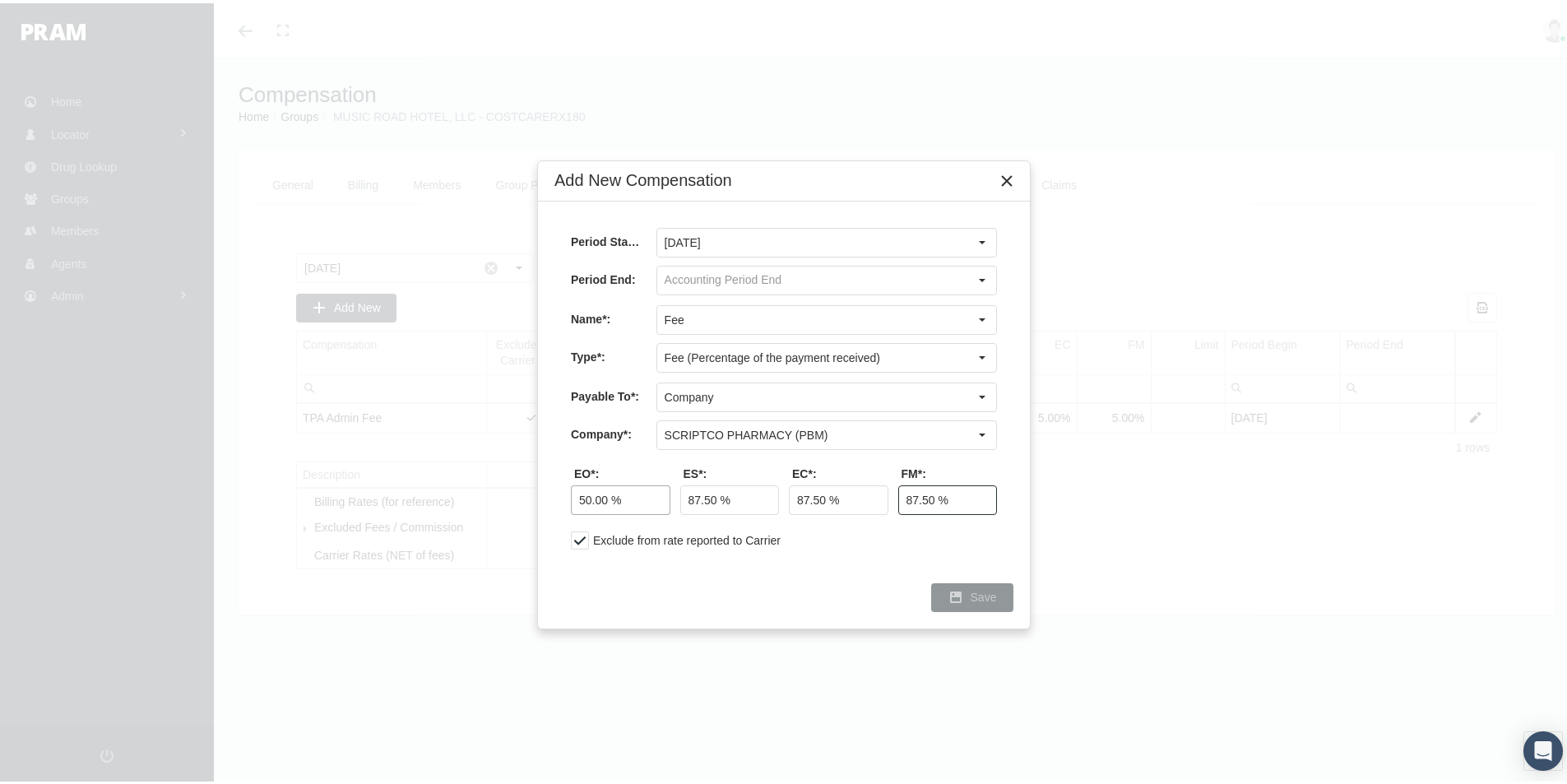
type input "87.50 %"
click at [986, 593] on span "Save" at bounding box center [984, 593] width 27 height 13
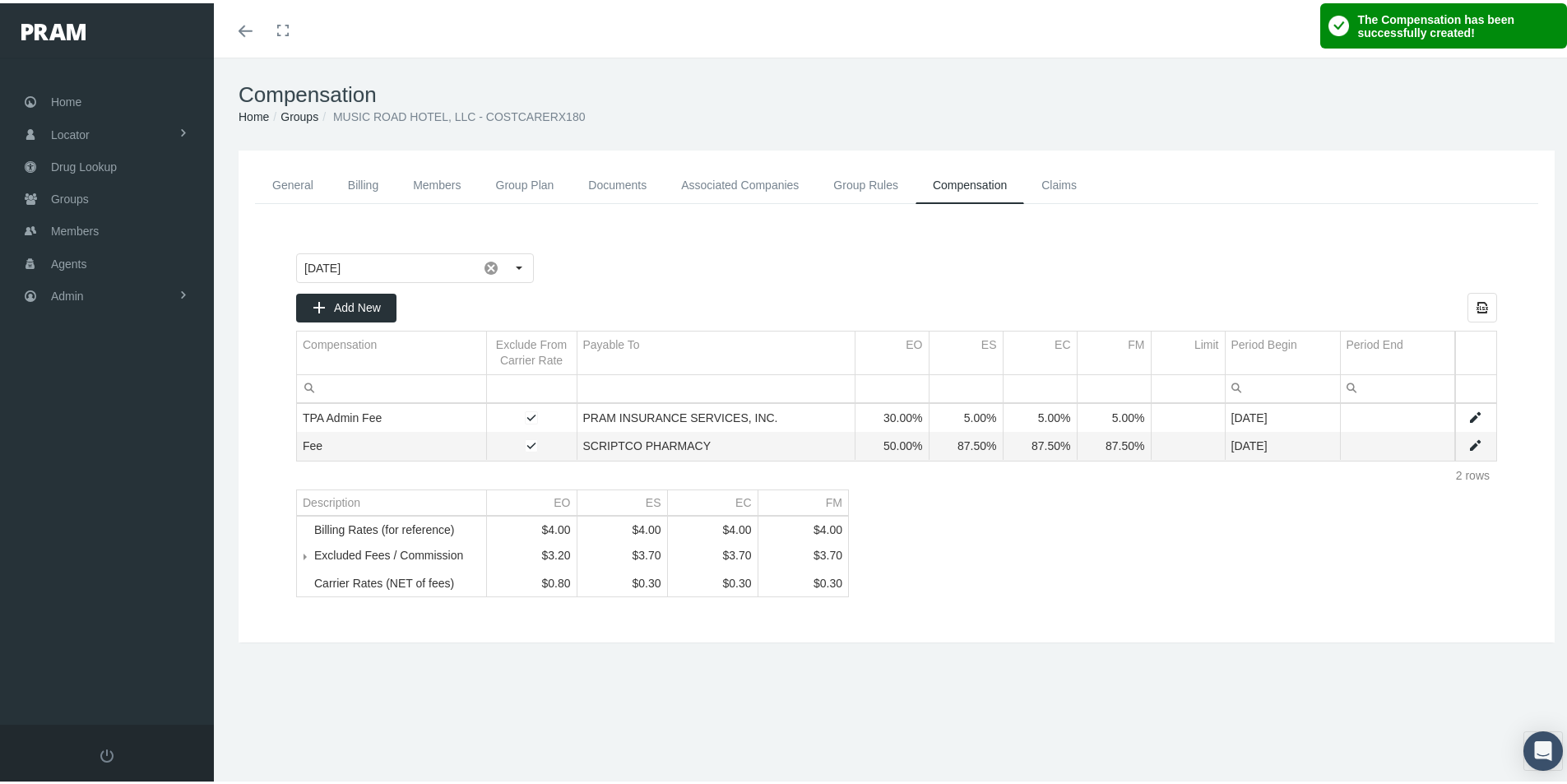
click at [730, 182] on link "Associated Companies" at bounding box center [740, 181] width 152 height 37
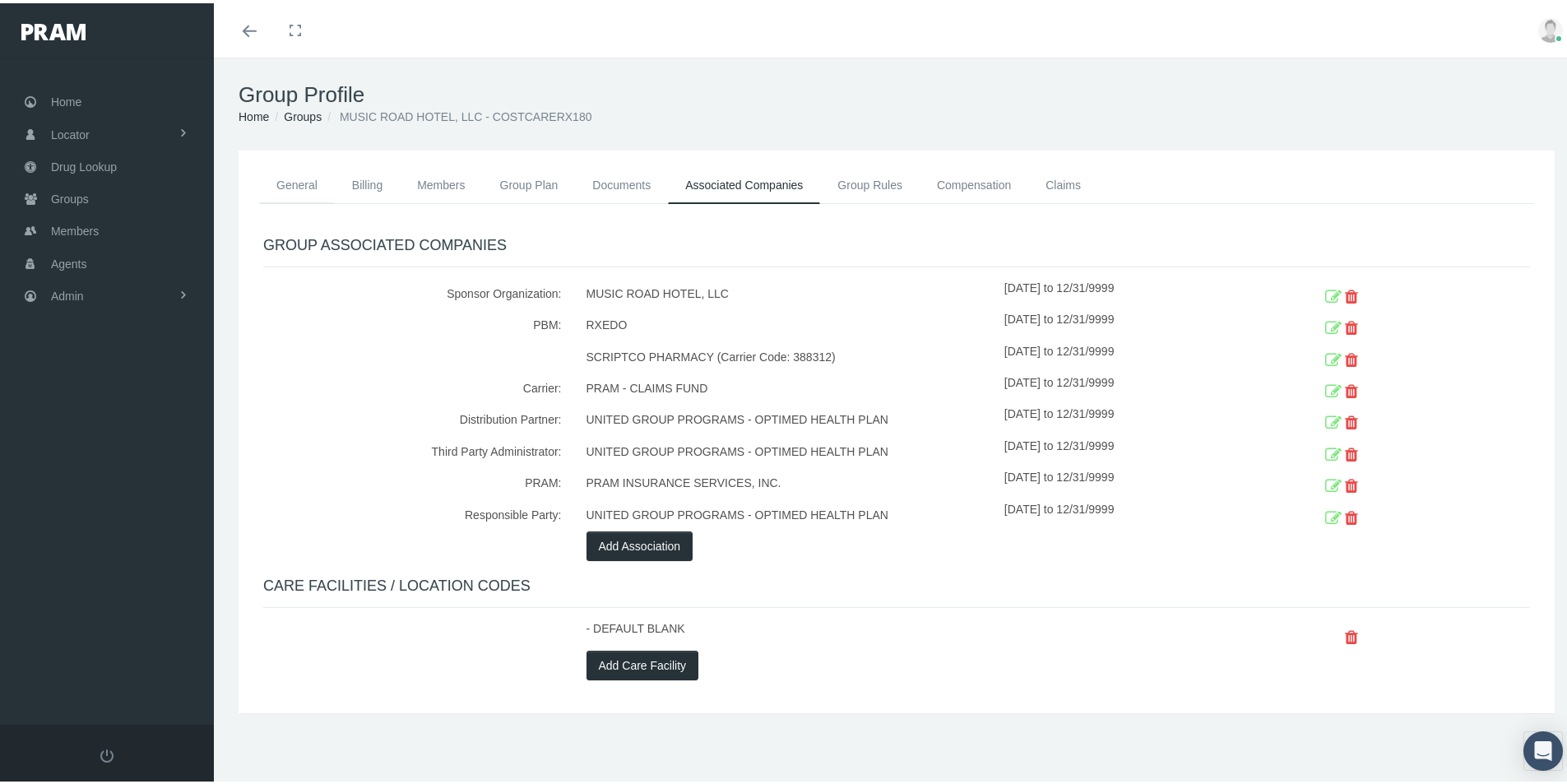
click at [286, 178] on link "General" at bounding box center [297, 181] width 75 height 36
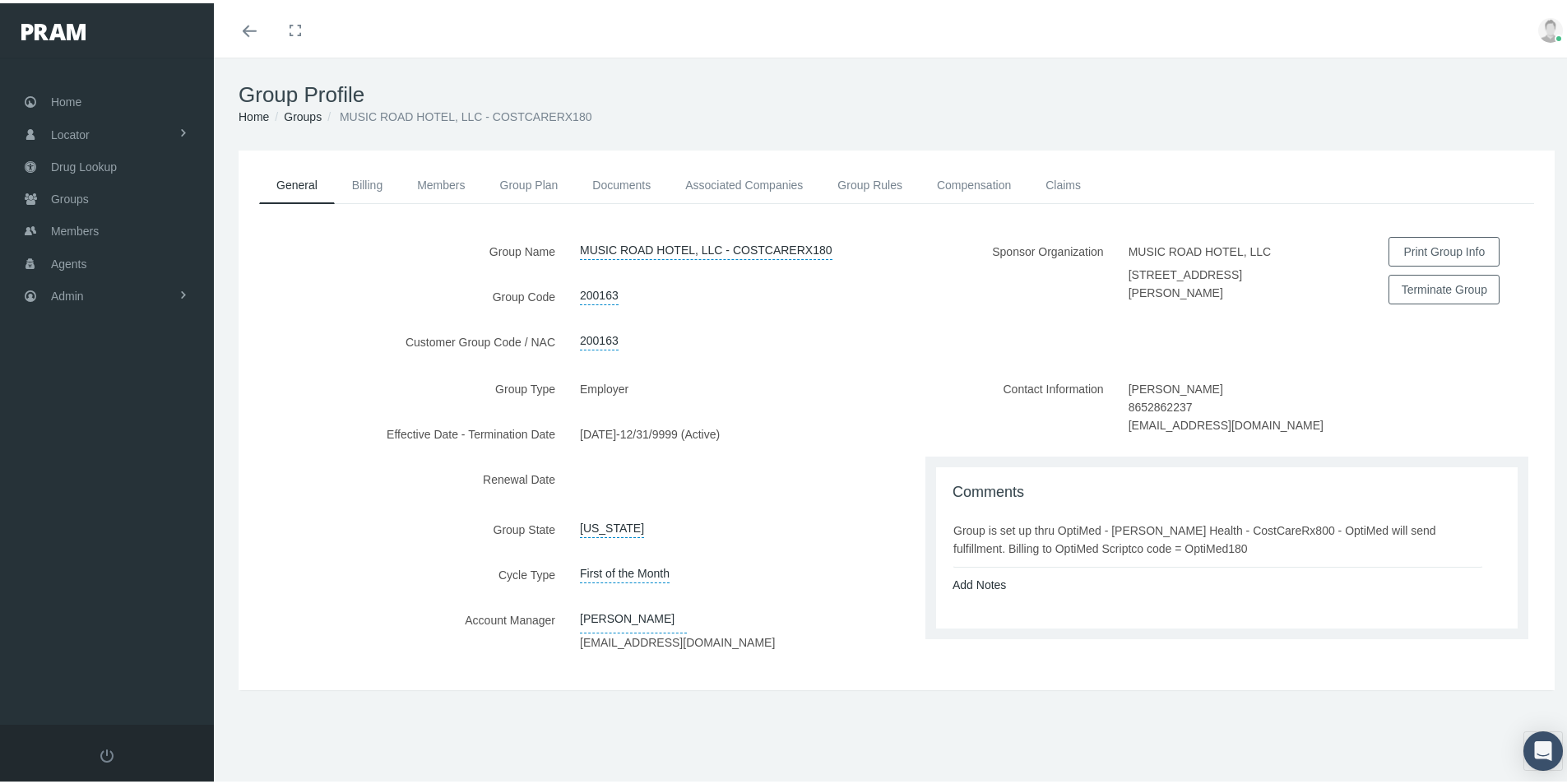
drag, startPoint x: 303, startPoint y: 115, endPoint x: 307, endPoint y: 129, distance: 14.6
click at [303, 115] on link "Groups" at bounding box center [302, 113] width 38 height 13
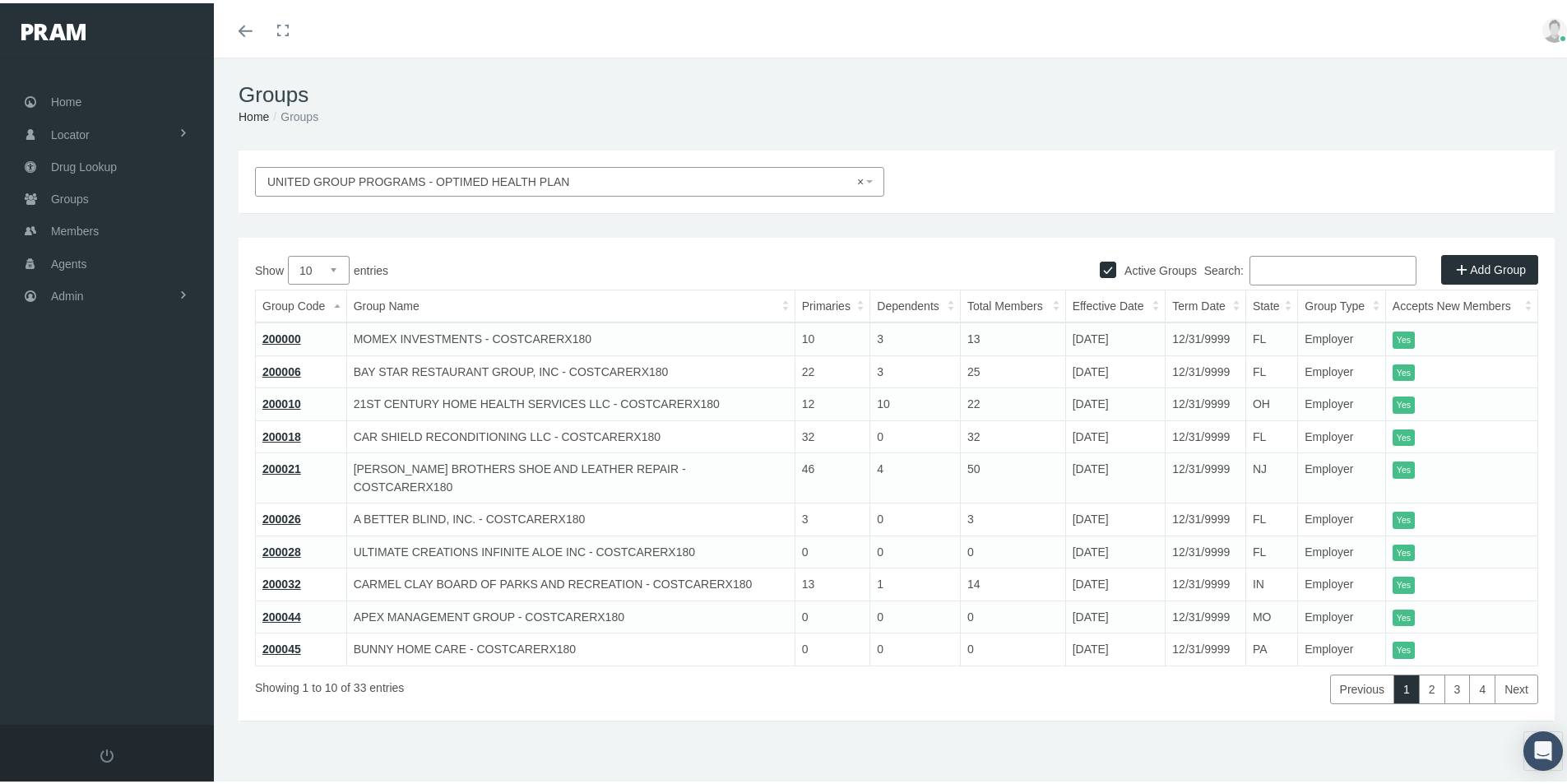
click at [1476, 261] on link "Add Group" at bounding box center [1489, 266] width 97 height 30
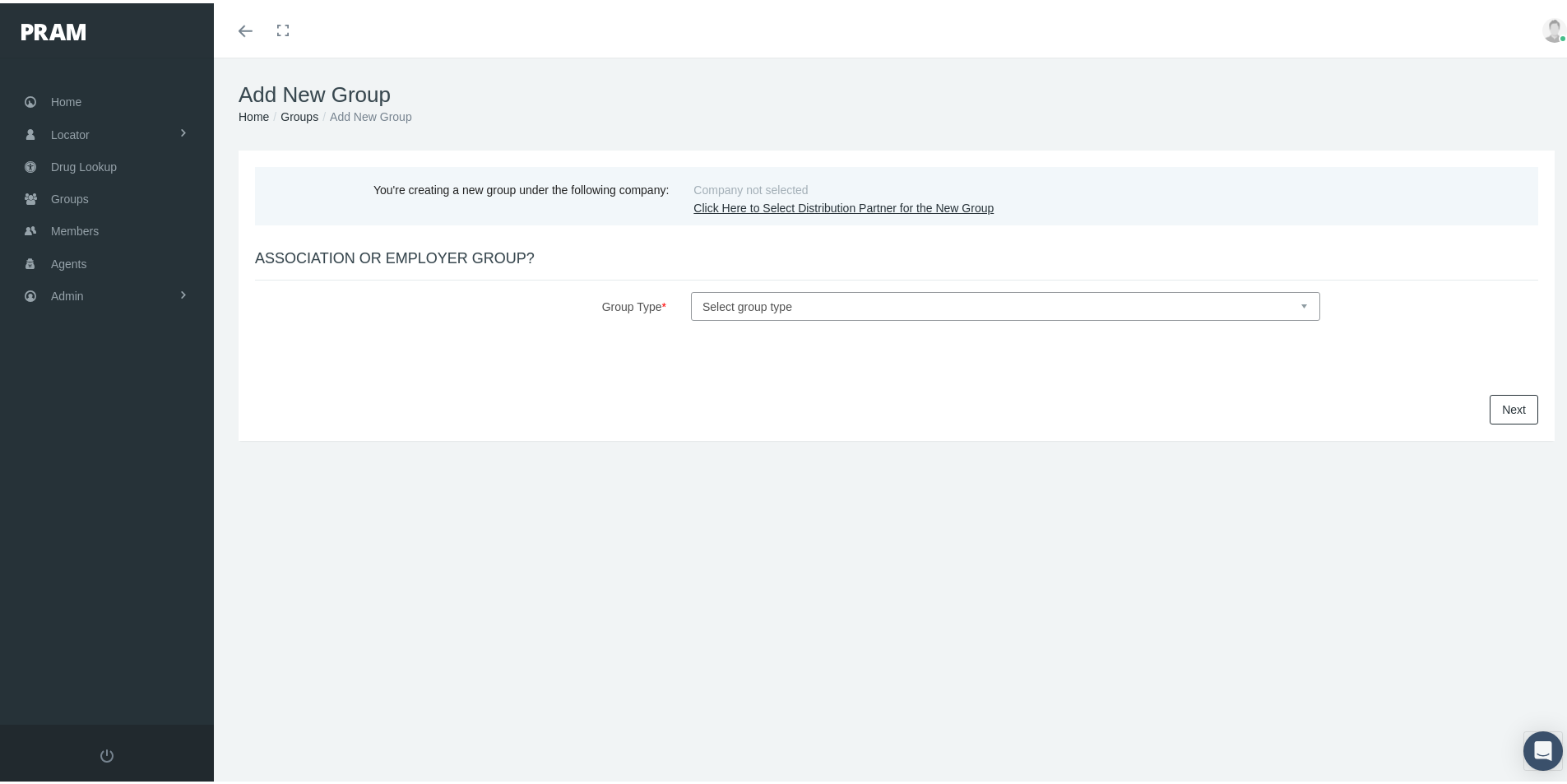
click at [733, 204] on link "Click Here to Select Distribution Partner for the New Group" at bounding box center [843, 205] width 301 height 13
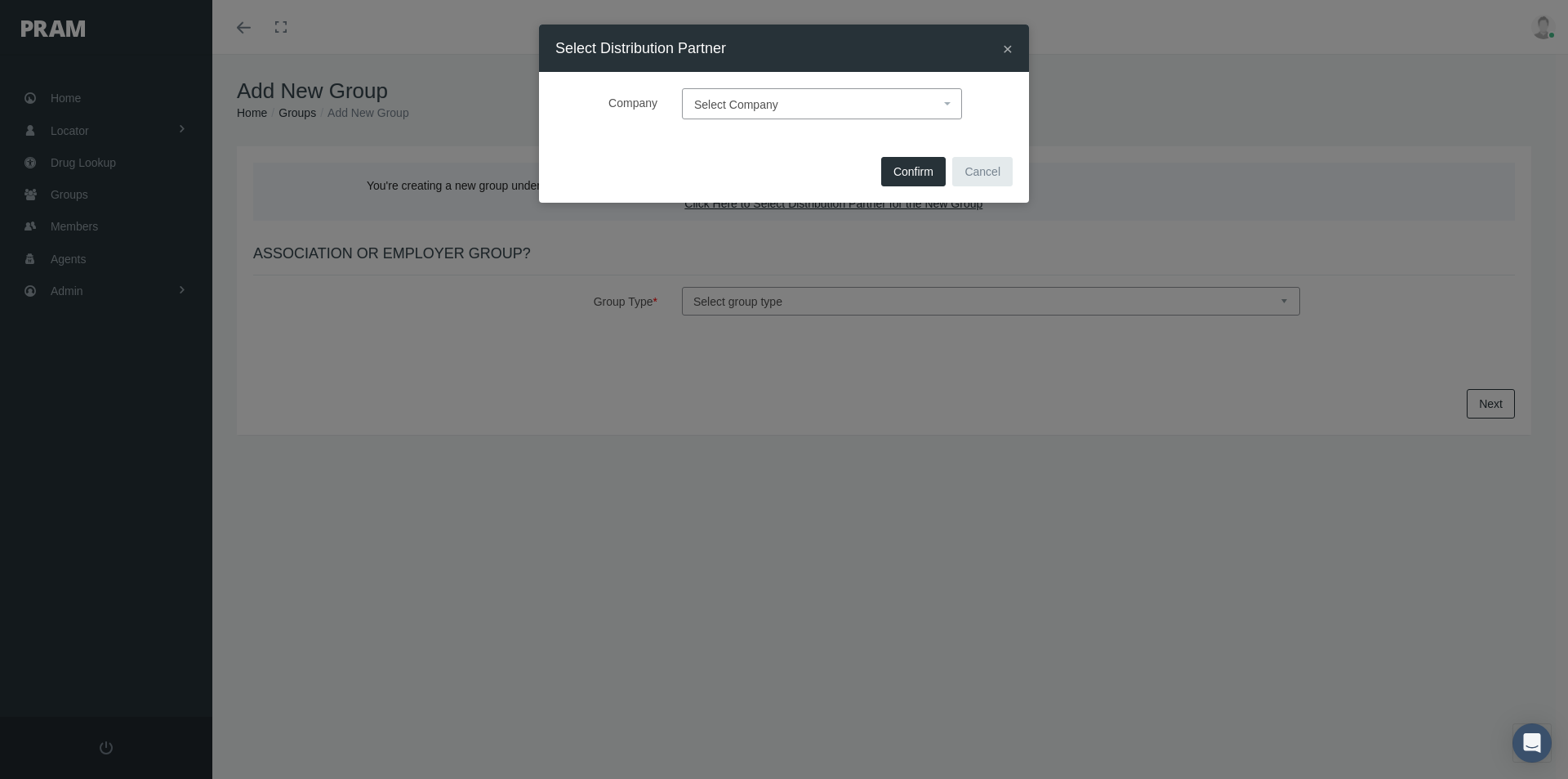
click at [736, 98] on span "Select Company" at bounding box center [736, 104] width 84 height 13
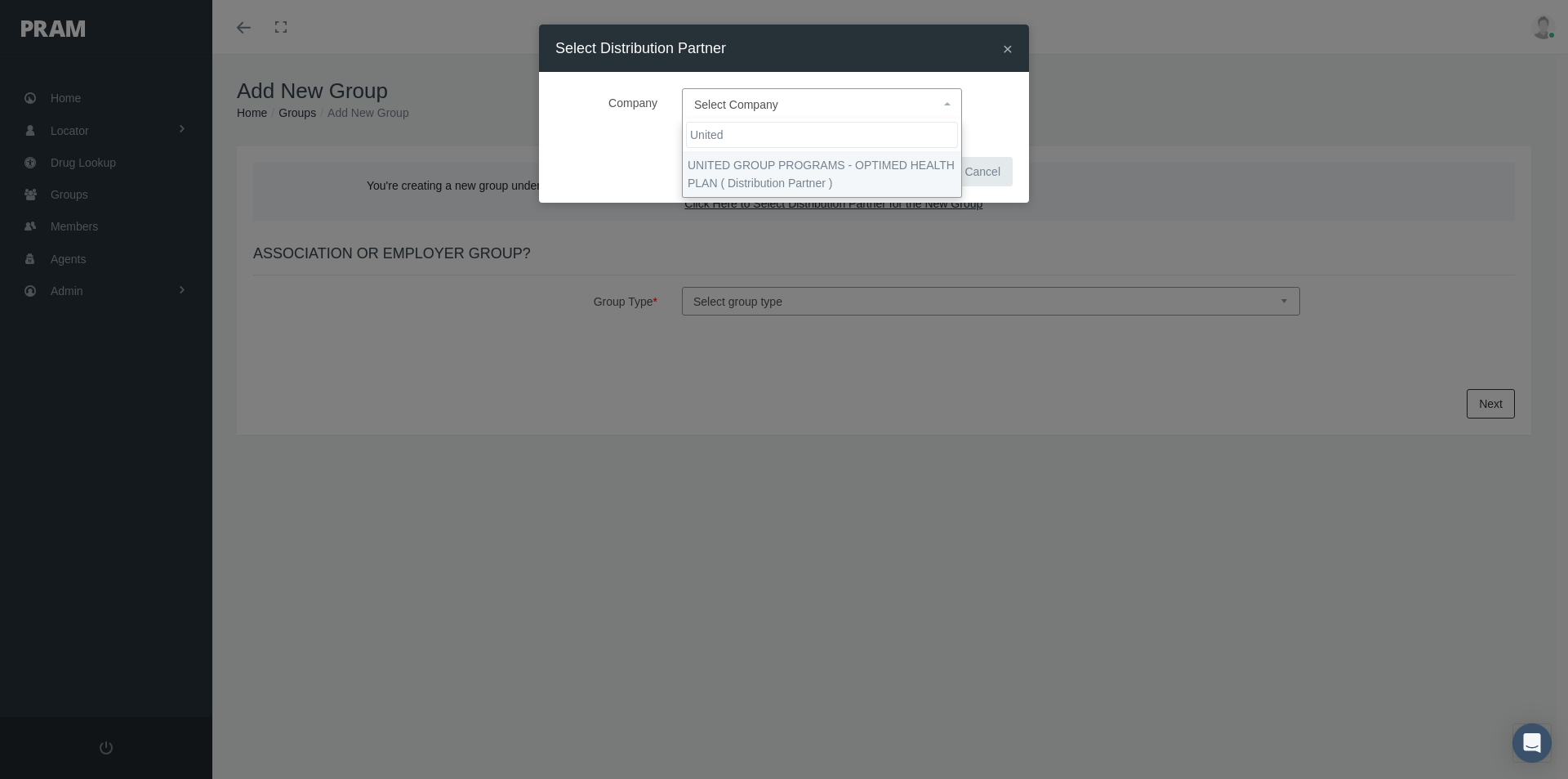
type input "United"
select select "4875"
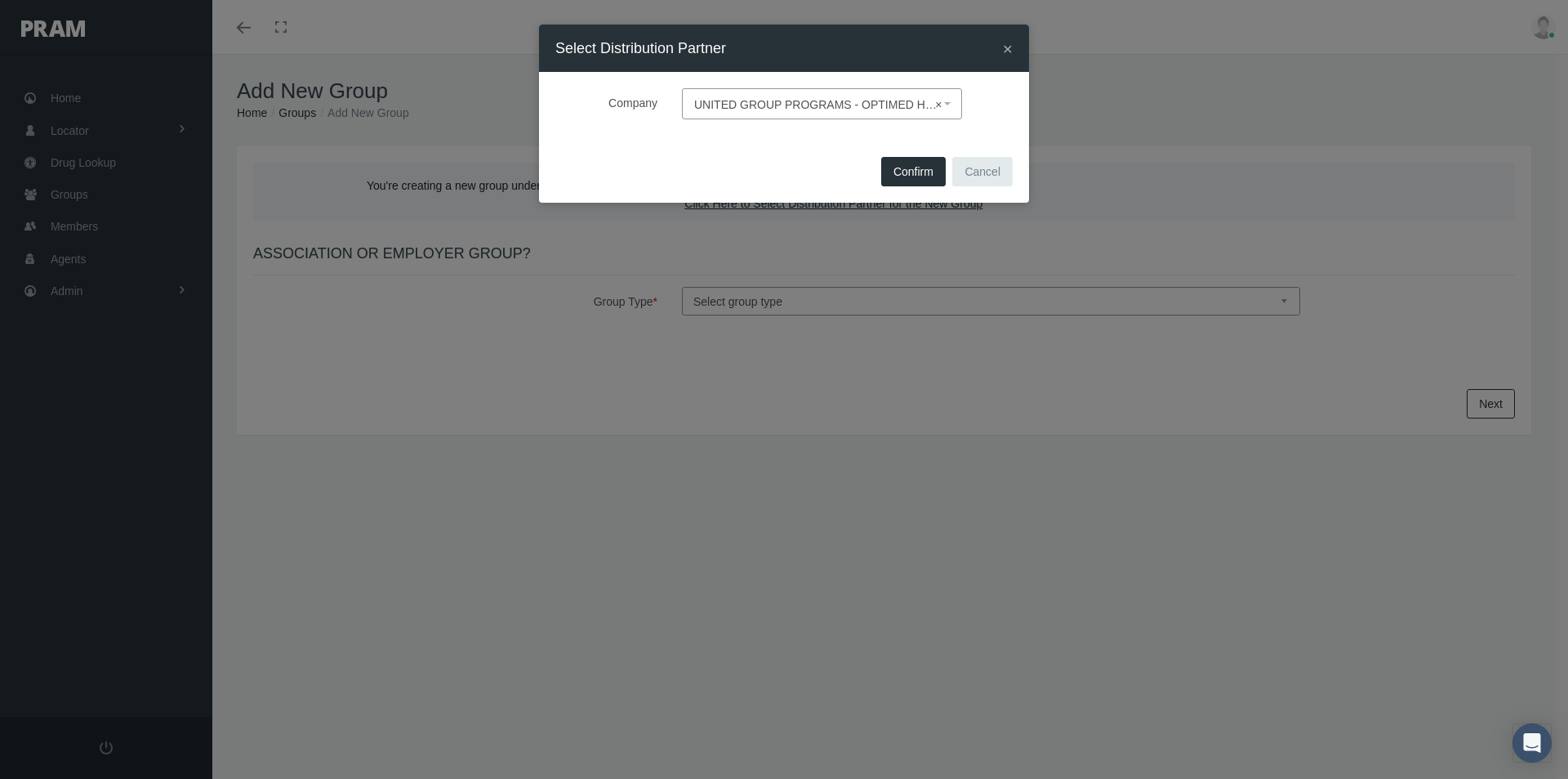
click at [914, 169] on span "Confirm" at bounding box center [913, 171] width 40 height 13
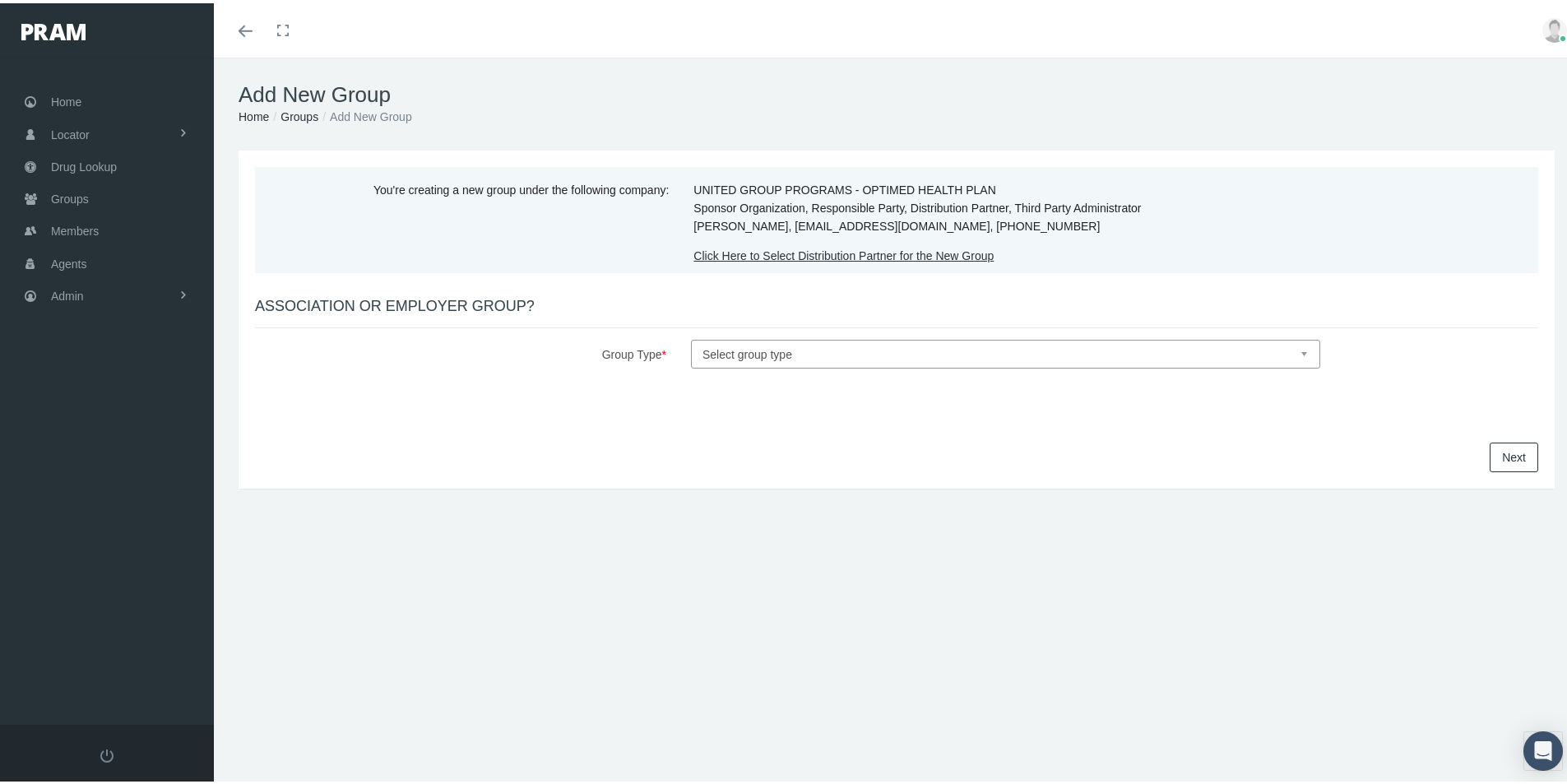
click at [710, 351] on select "Select group type Association Employer" at bounding box center [1005, 351] width 629 height 29
select select "1"
click at [691, 336] on select "Select group type Association Employer" at bounding box center [1005, 351] width 629 height 29
click at [1499, 457] on link "Next" at bounding box center [1514, 454] width 49 height 30
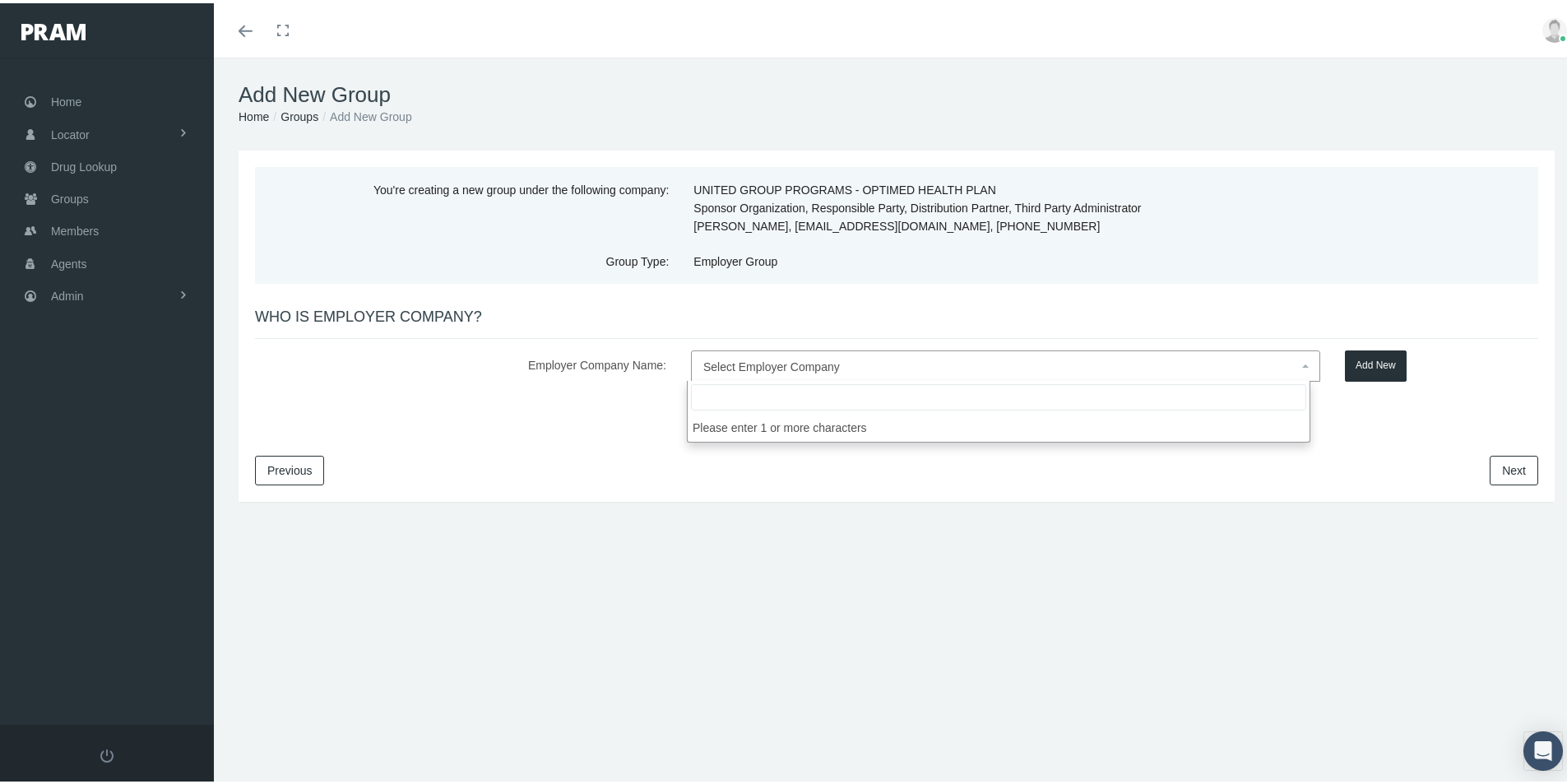
click at [745, 355] on span "Select Employer Company" at bounding box center [1000, 363] width 595 height 21
type input "Rogers Hotel One, LLC"
click at [1368, 360] on button "Add New" at bounding box center [1376, 362] width 62 height 32
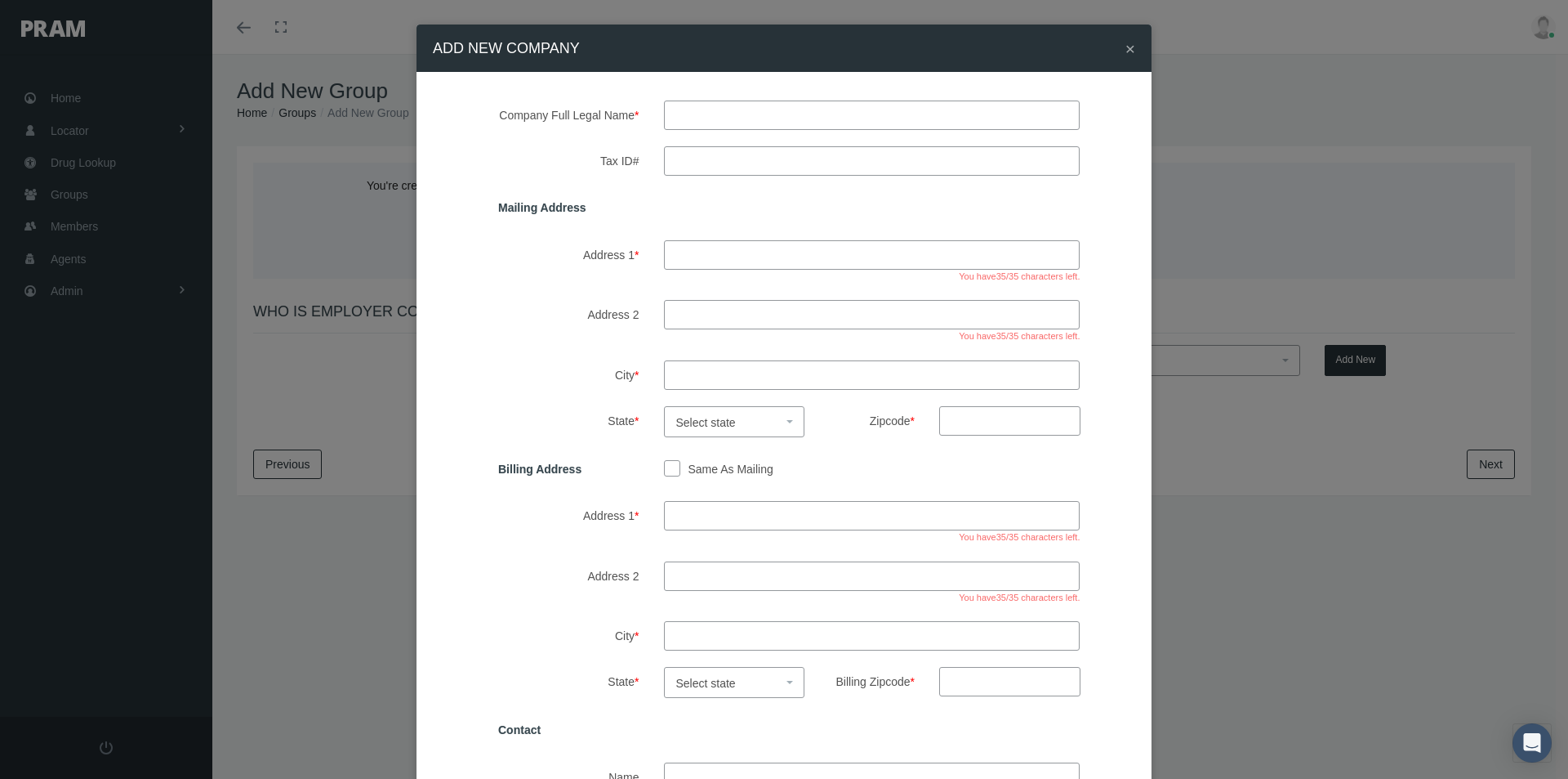
click at [672, 111] on input "text" at bounding box center [872, 115] width 417 height 30
type input "rogers hotel one, llc"
click at [706, 157] on input "Tax ID#" at bounding box center [872, 161] width 417 height 30
type input "87-4773724"
click at [698, 256] on input "Address 1 *" at bounding box center [872, 254] width 417 height 30
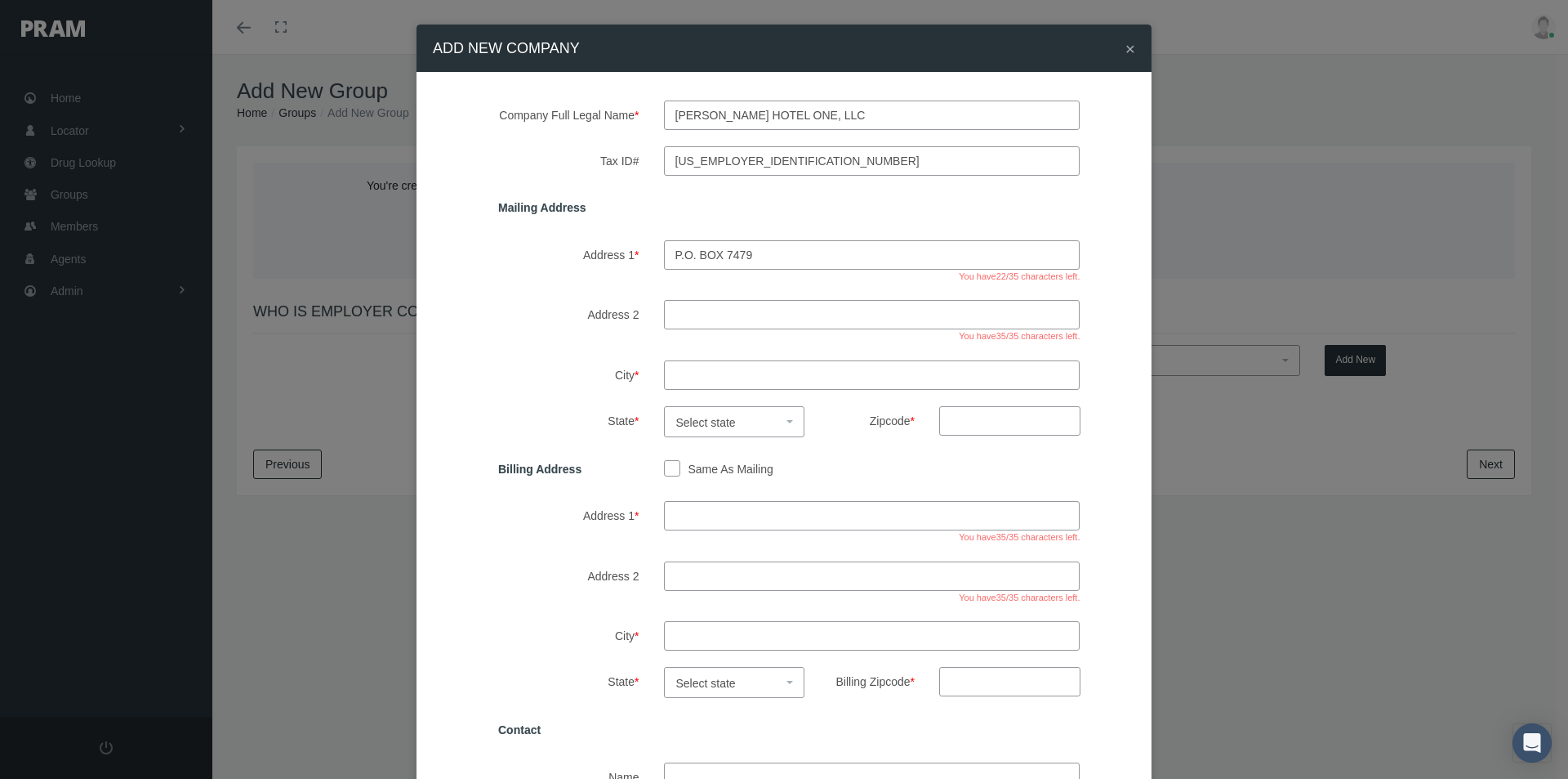
type input "p.o. box 7479"
click at [688, 369] on input "City *" at bounding box center [872, 375] width 417 height 30
type input "springdale"
click at [706, 428] on span "Select state" at bounding box center [706, 422] width 60 height 13
select select "AR"
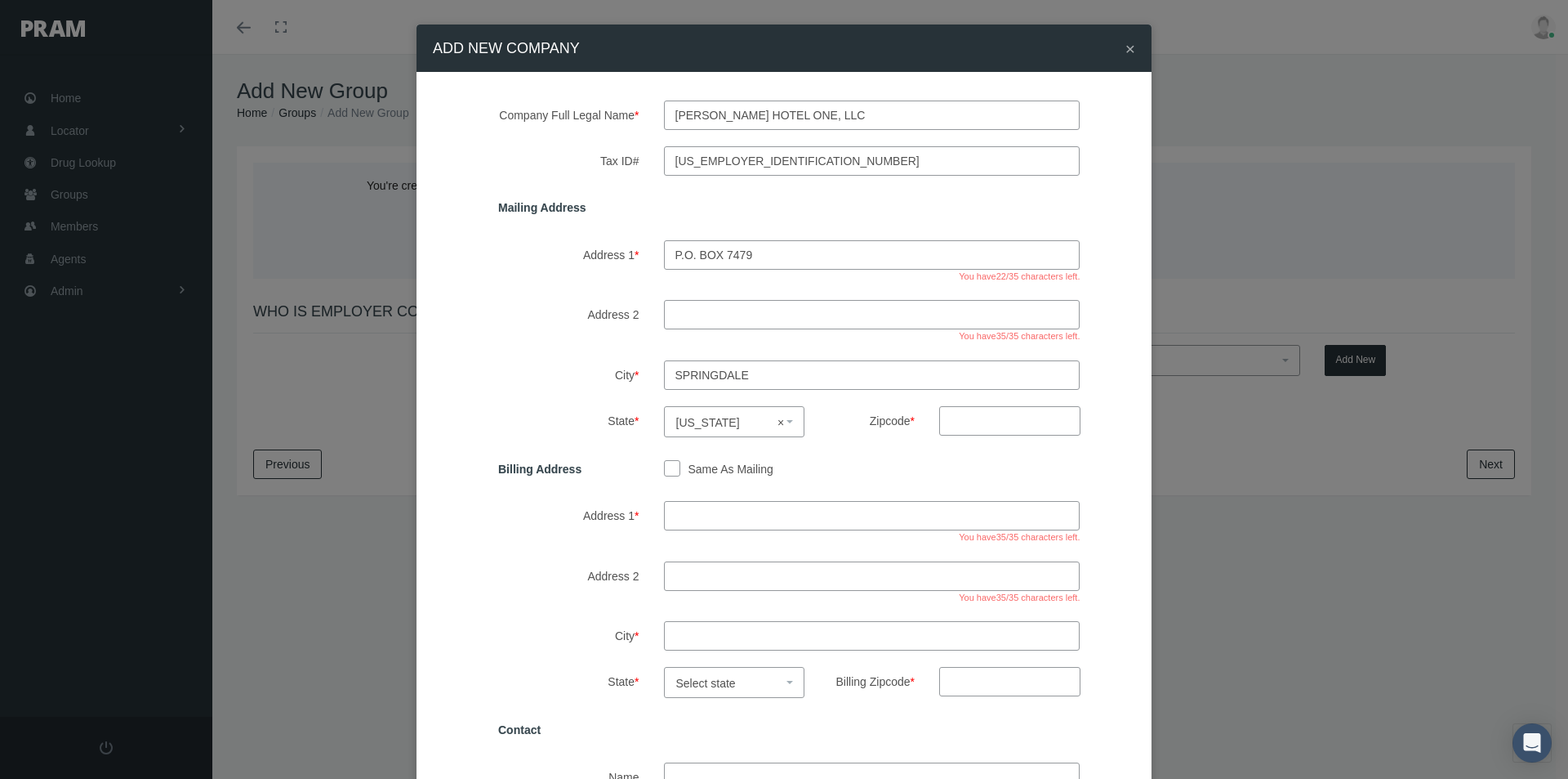
drag, startPoint x: 947, startPoint y: 424, endPoint x: 965, endPoint y: 420, distance: 18.4
click at [947, 424] on input "Zipcode *" at bounding box center [1010, 420] width 141 height 30
type input "72766"
click at [665, 468] on input "Same As Mailing" at bounding box center [672, 467] width 16 height 16
checkbox input "true"
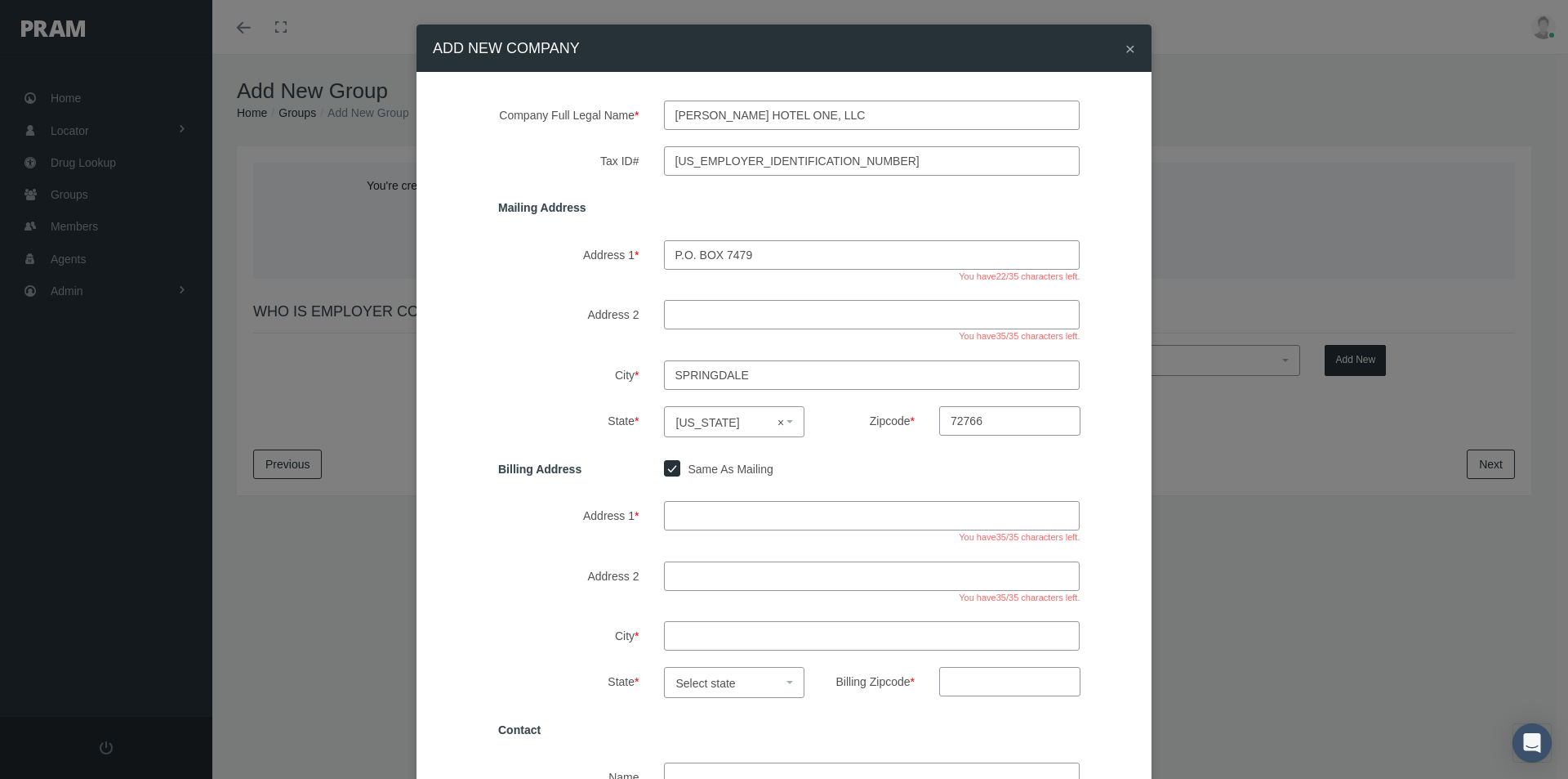
type input "p.o. box 7479"
type input "springdale"
select select "AR"
type input "72766"
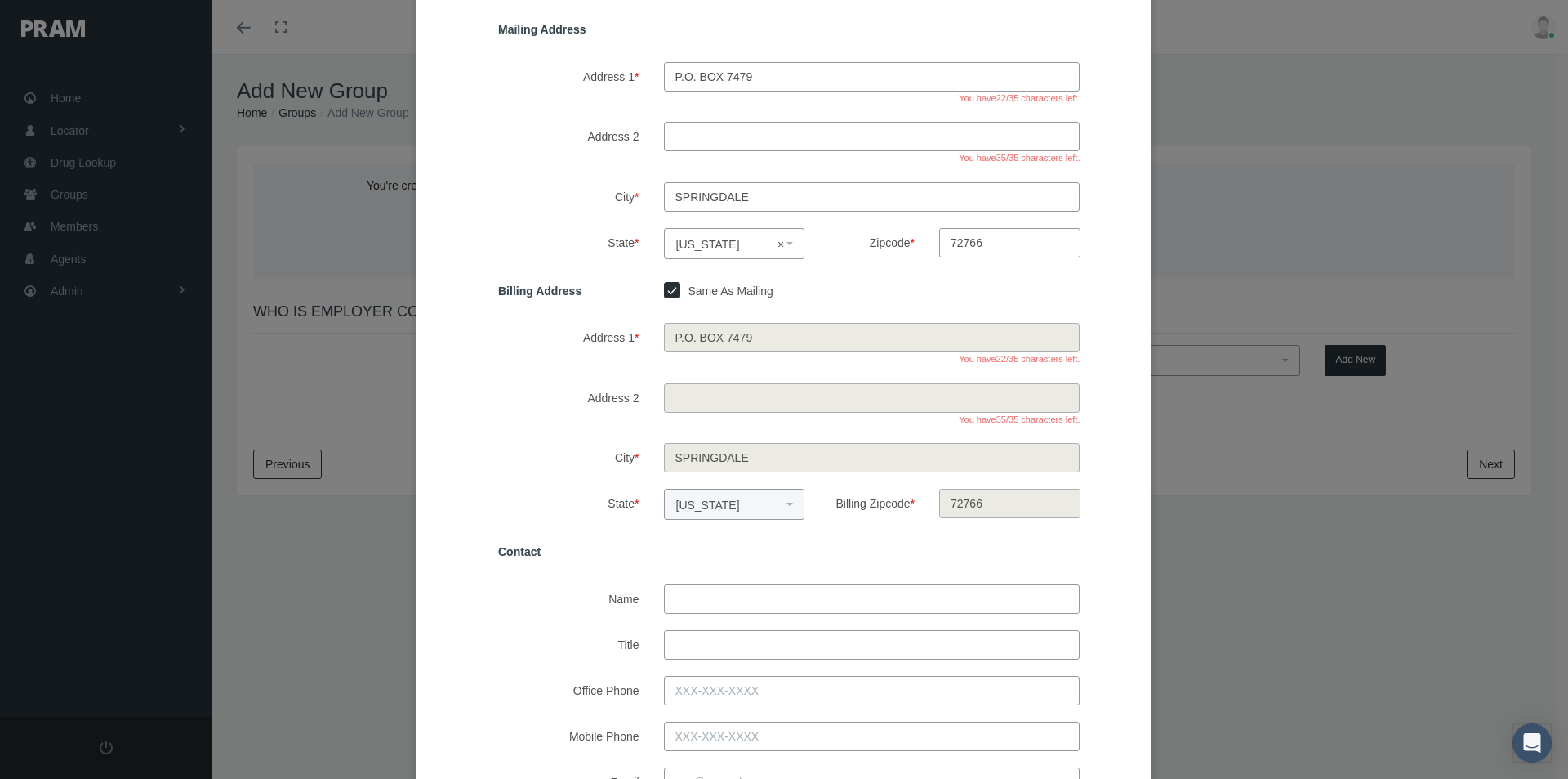
scroll to position [245, 0]
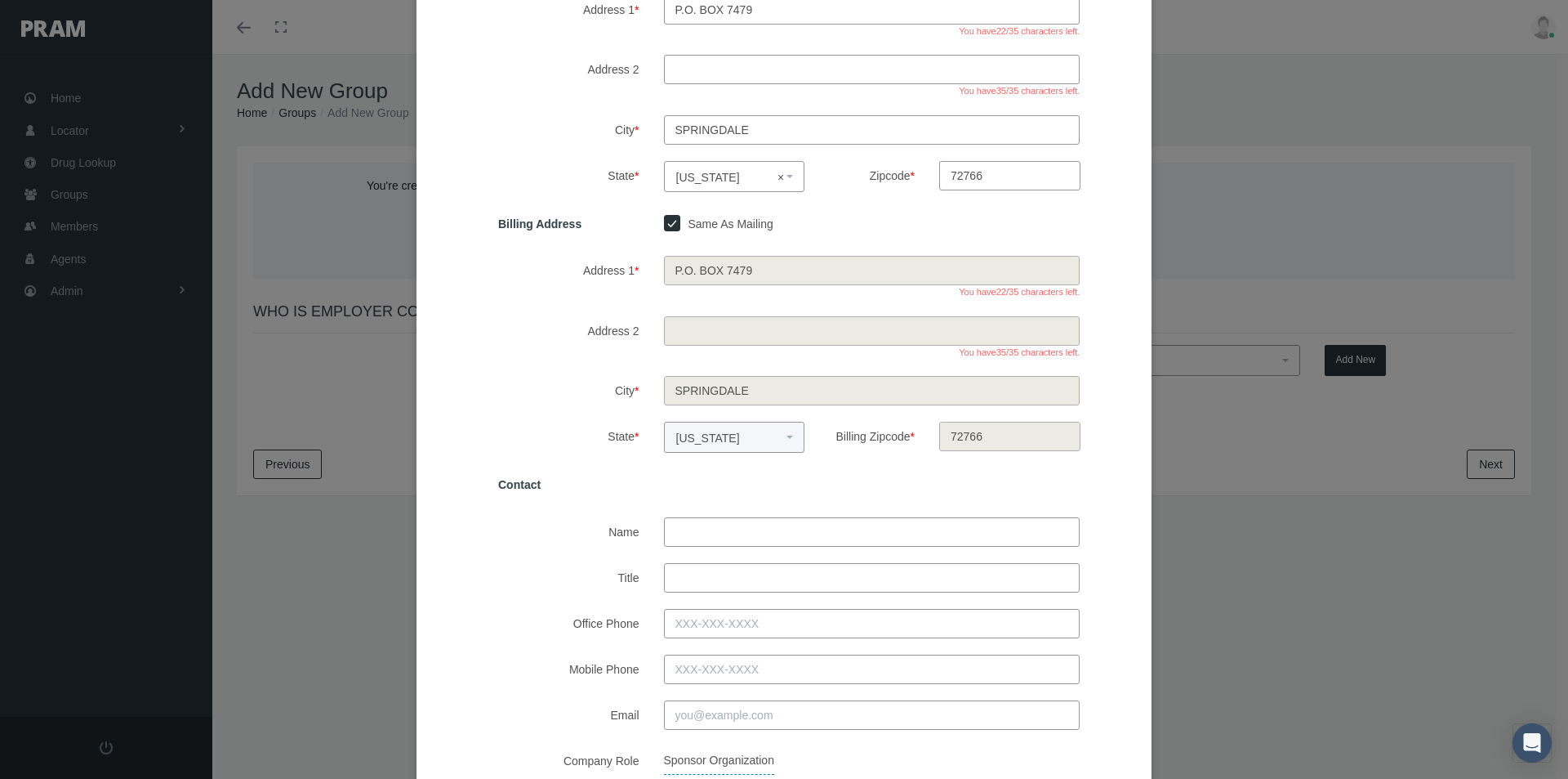
drag, startPoint x: 679, startPoint y: 526, endPoint x: 748, endPoint y: 532, distance: 69.3
click at [680, 526] on input "Name" at bounding box center [872, 532] width 417 height 30
type input "narry krushiker"
click at [689, 580] on input "Title" at bounding box center [872, 577] width 417 height 30
type input "member manager"
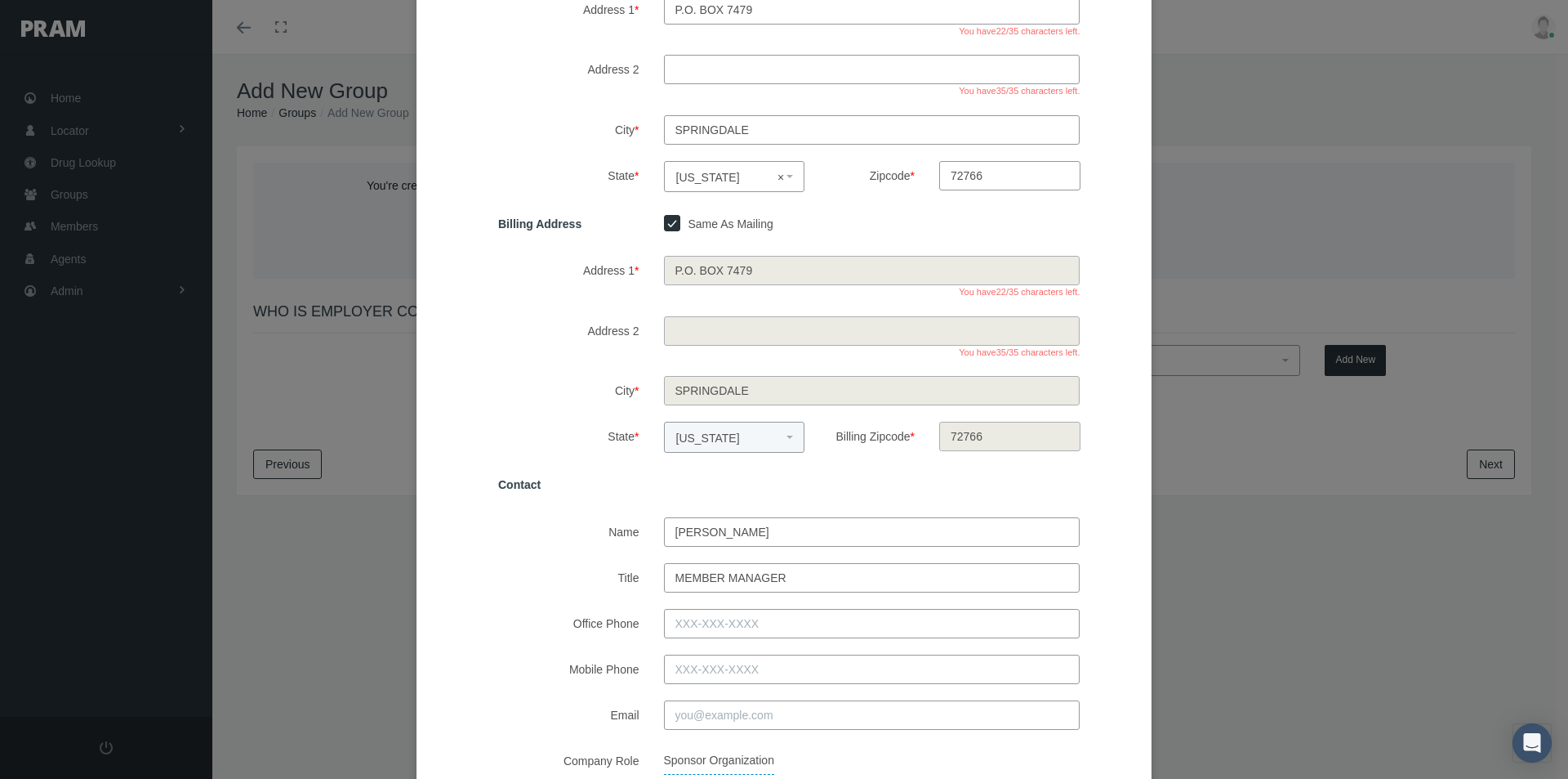
click at [683, 624] on input "Office Phone" at bounding box center [872, 623] width 417 height 30
type input "479-872-8286"
drag, startPoint x: 685, startPoint y: 714, endPoint x: 695, endPoint y: 715, distance: 10.0
click at [685, 714] on input "Email" at bounding box center [872, 714] width 417 height 30
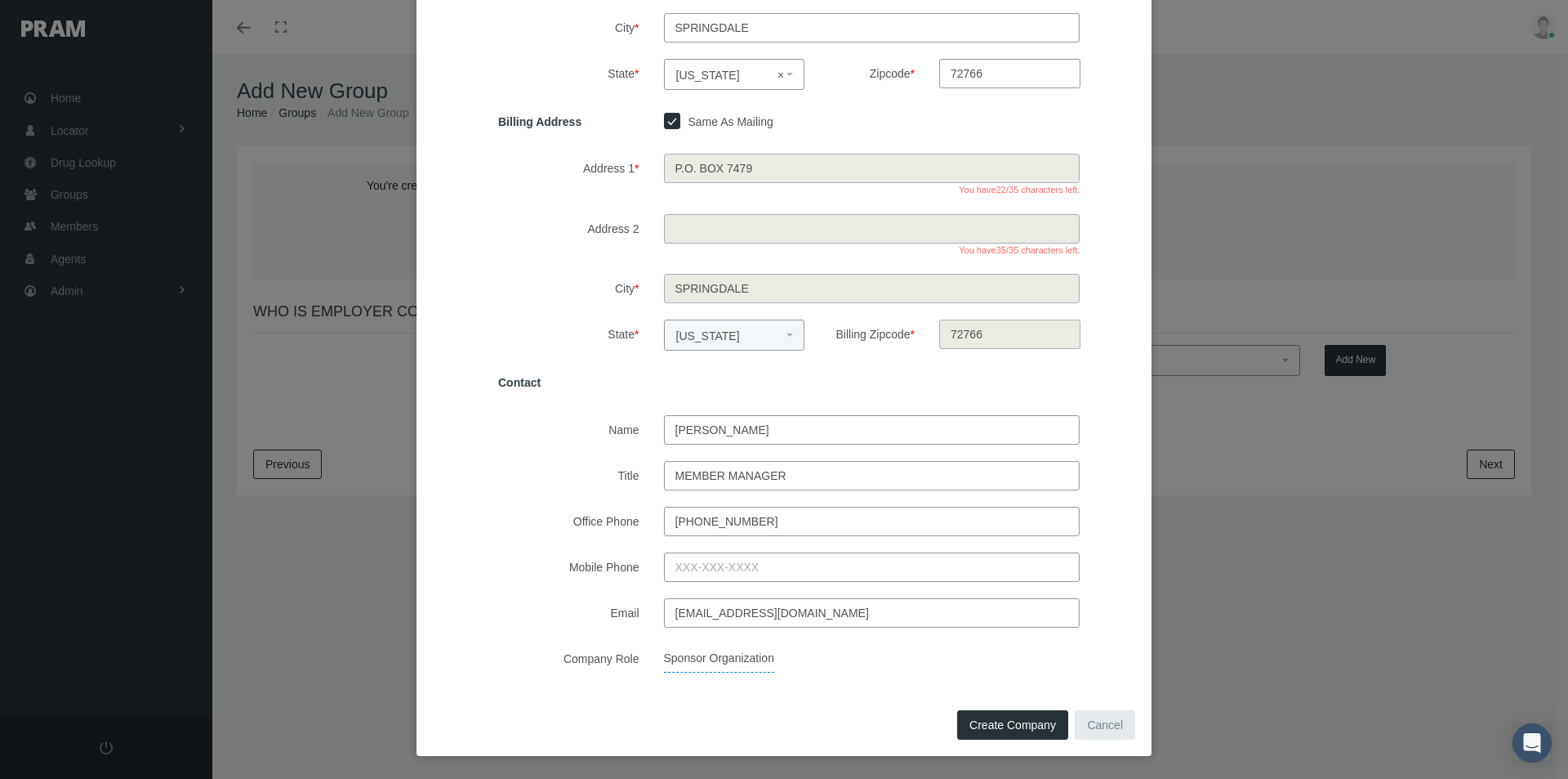
scroll to position [349, 0]
type input "nkrushiker@aol.com"
click at [974, 721] on span "Create Company" at bounding box center [1013, 722] width 87 height 13
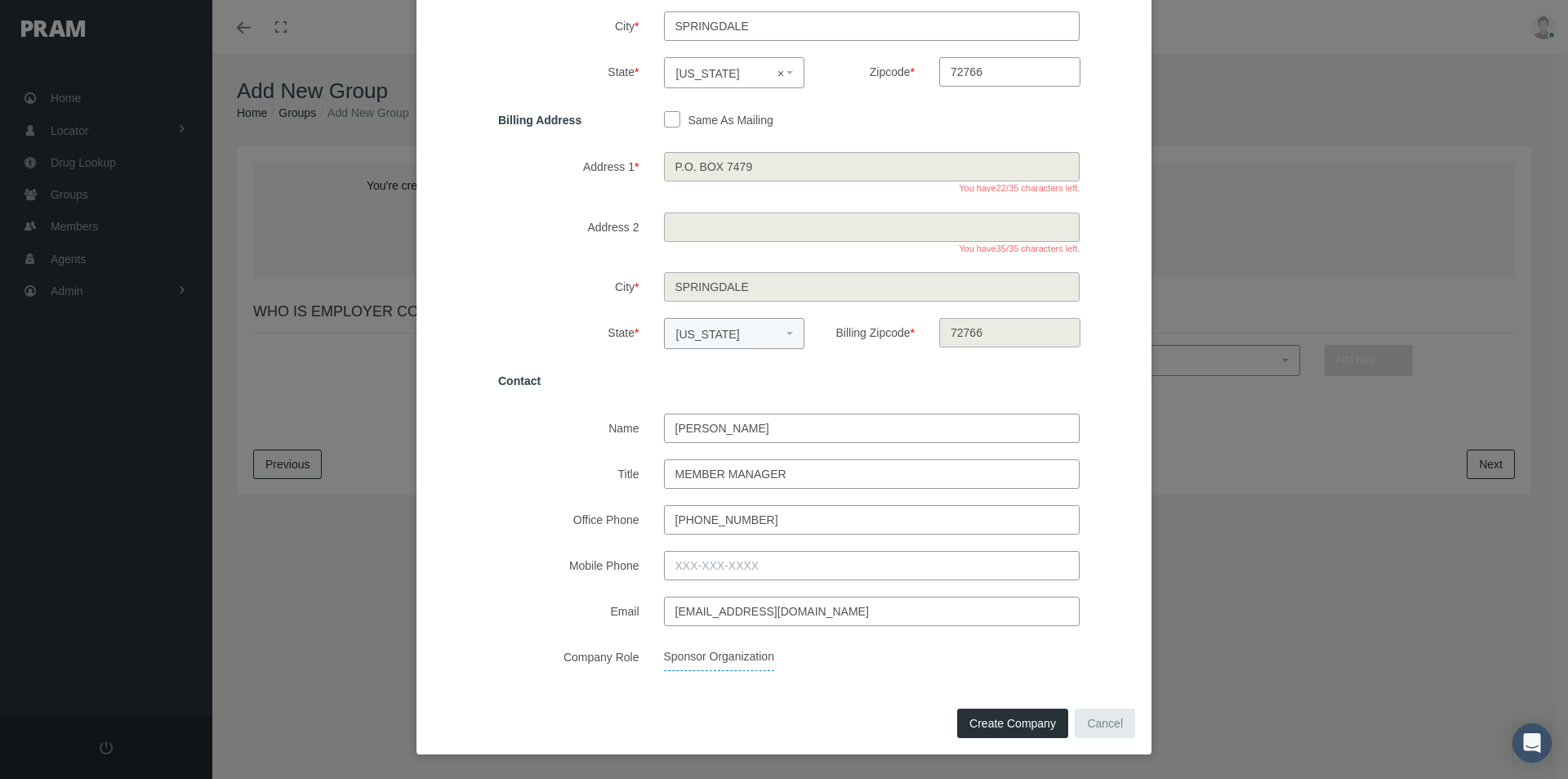
select select
checkbox input "false"
select select
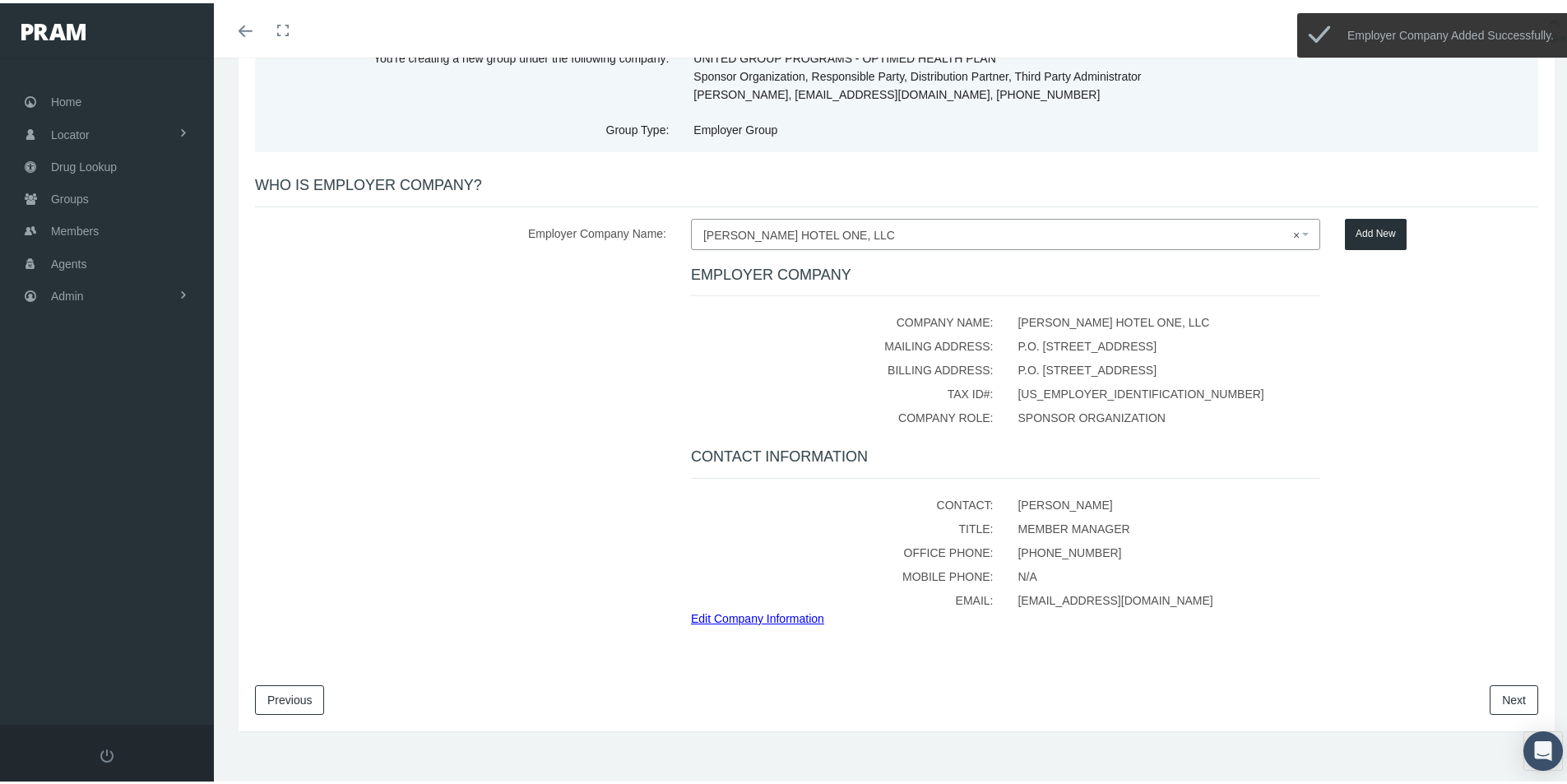
scroll to position [143, 0]
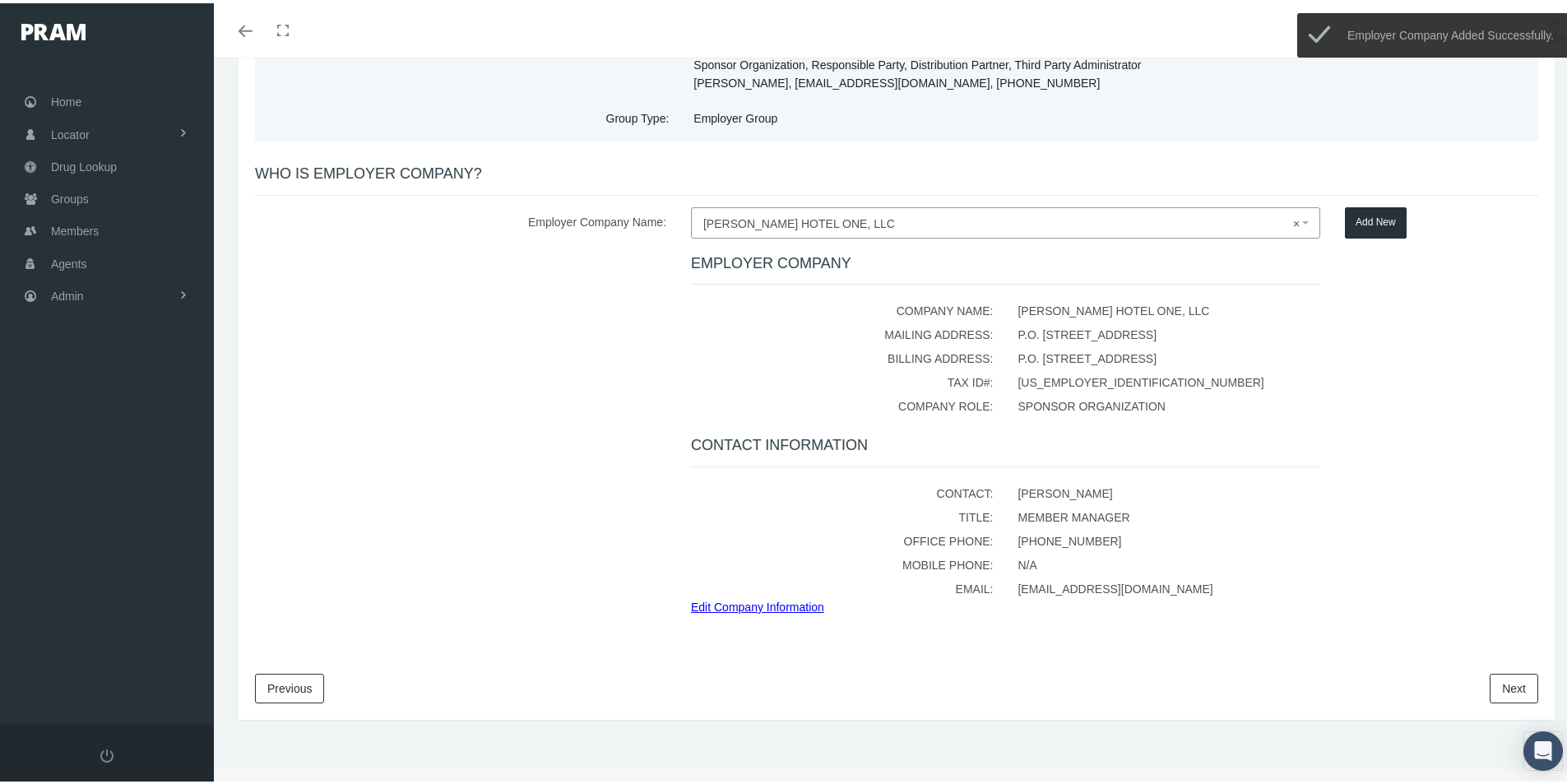
click at [1494, 680] on link "Next" at bounding box center [1514, 685] width 49 height 30
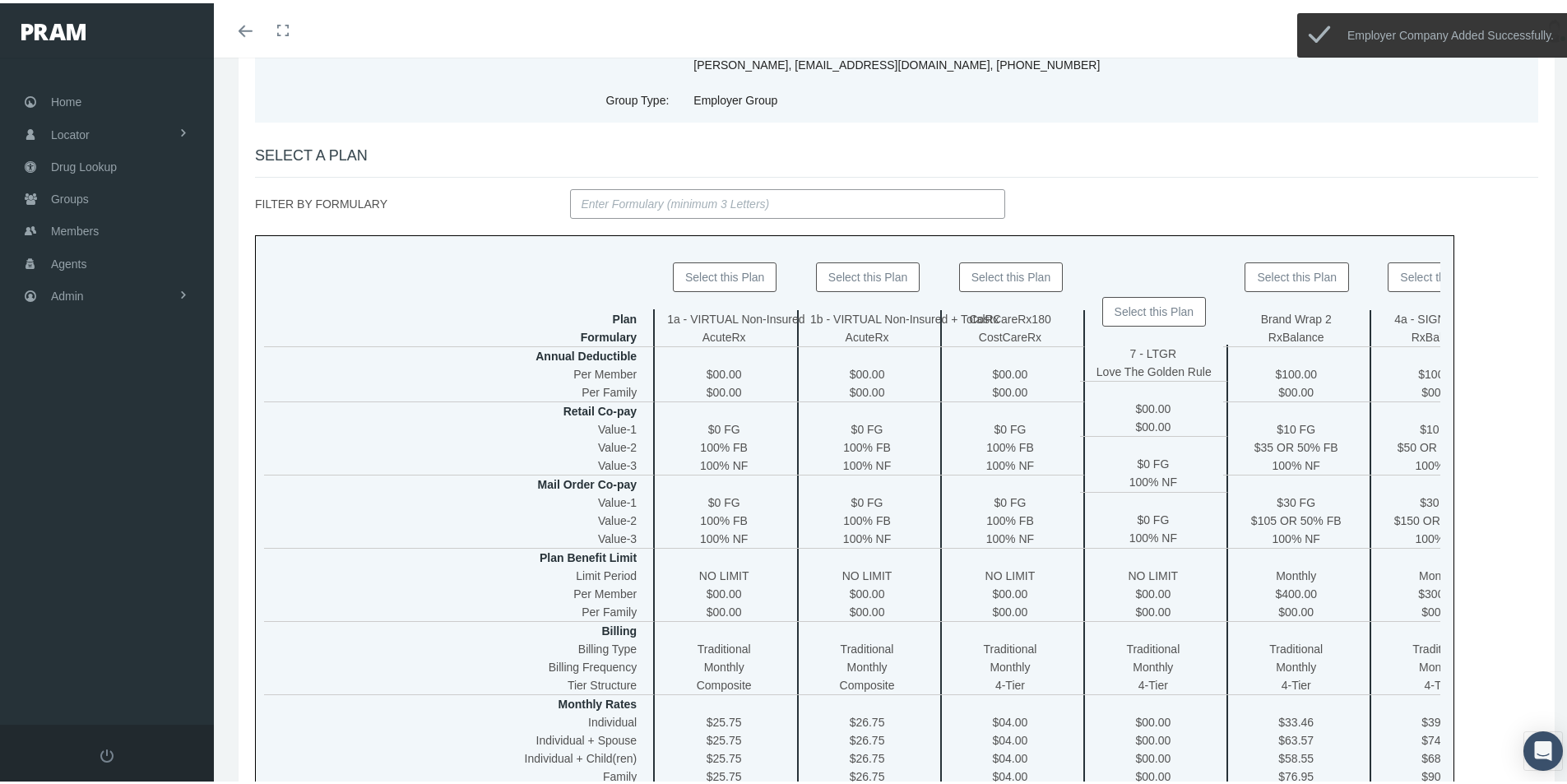
scroll to position [164, 0]
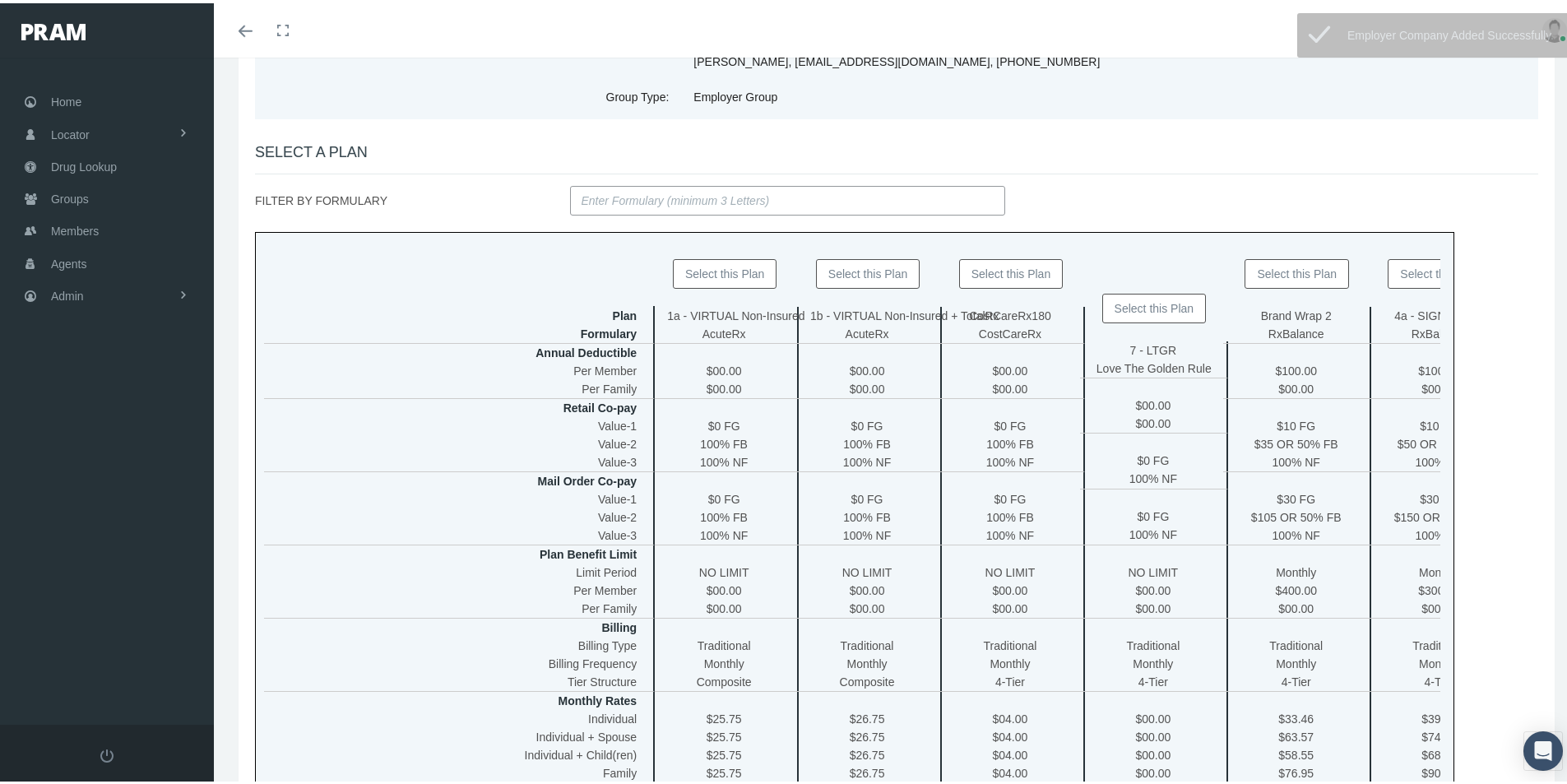
click at [993, 273] on button "Select this Plan" at bounding box center [1011, 270] width 104 height 30
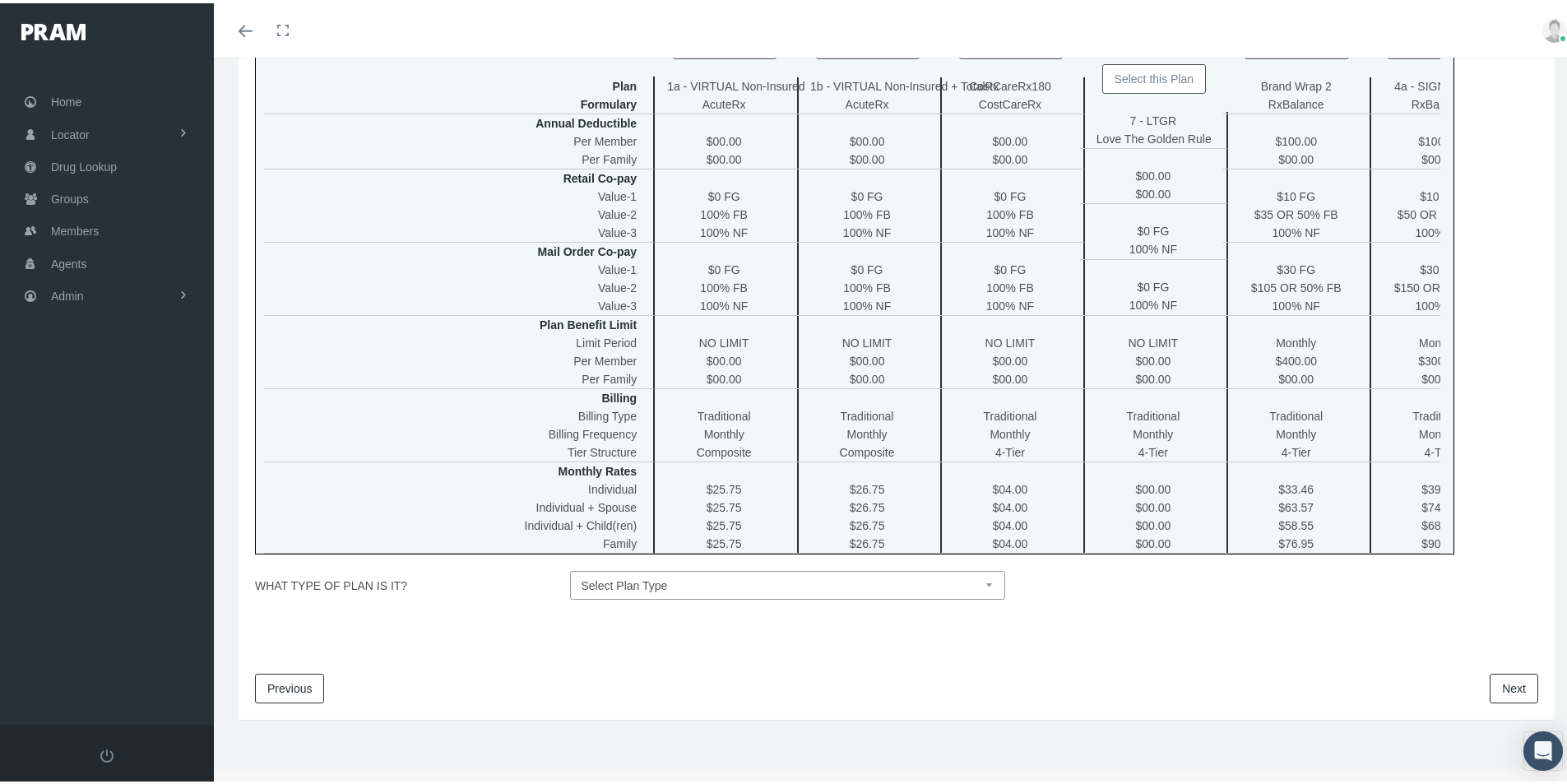
scroll to position [407, 0]
drag, startPoint x: 983, startPoint y: 581, endPoint x: 964, endPoint y: 593, distance: 22.5
click at [980, 583] on select "Select Plan Type Insured Lyric Lean Unknown" at bounding box center [788, 582] width 436 height 29
select select "0"
click at [570, 567] on select "Select Plan Type Insured Lyric Lean Unknown" at bounding box center [788, 582] width 436 height 29
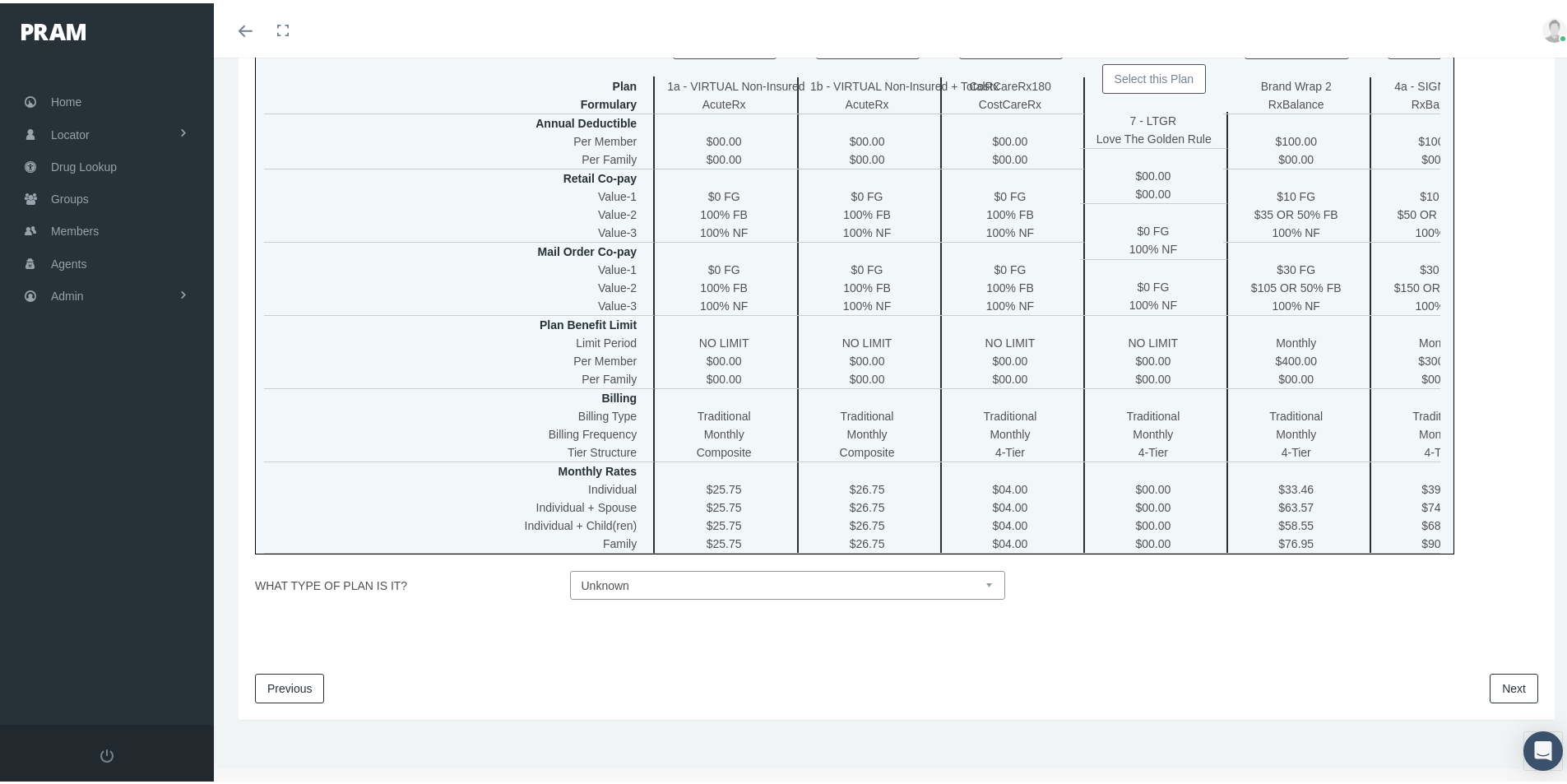
click at [1490, 680] on link "Next" at bounding box center [1514, 685] width 49 height 30
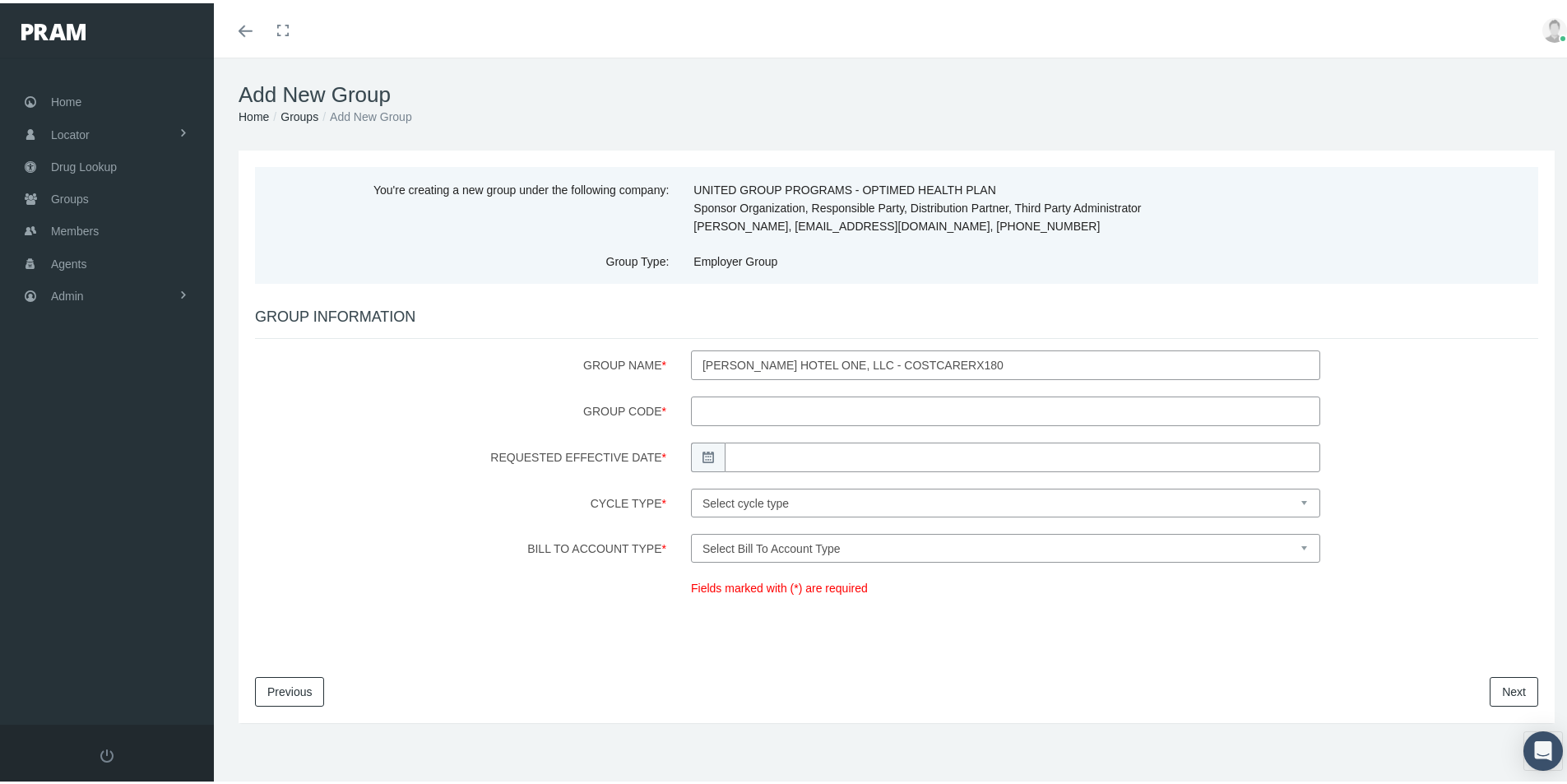
click at [704, 406] on input "Group Code *" at bounding box center [1005, 407] width 629 height 30
type input "200164"
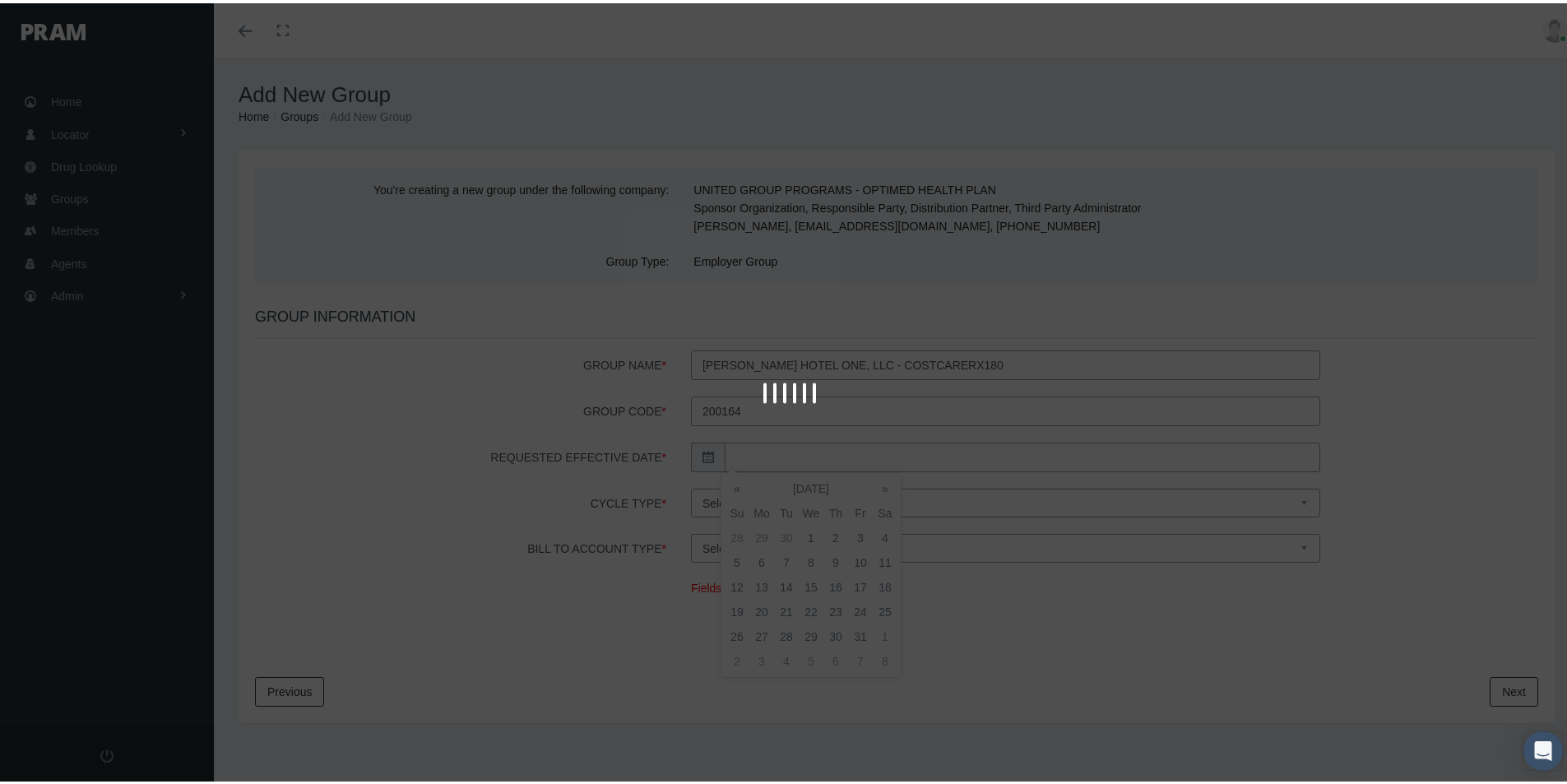
click at [757, 457] on body "Toggle Fullscreen Toggle navigation Toggle menubar Toggle fullscreen Profile Lo…" at bounding box center [789, 392] width 1579 height 784
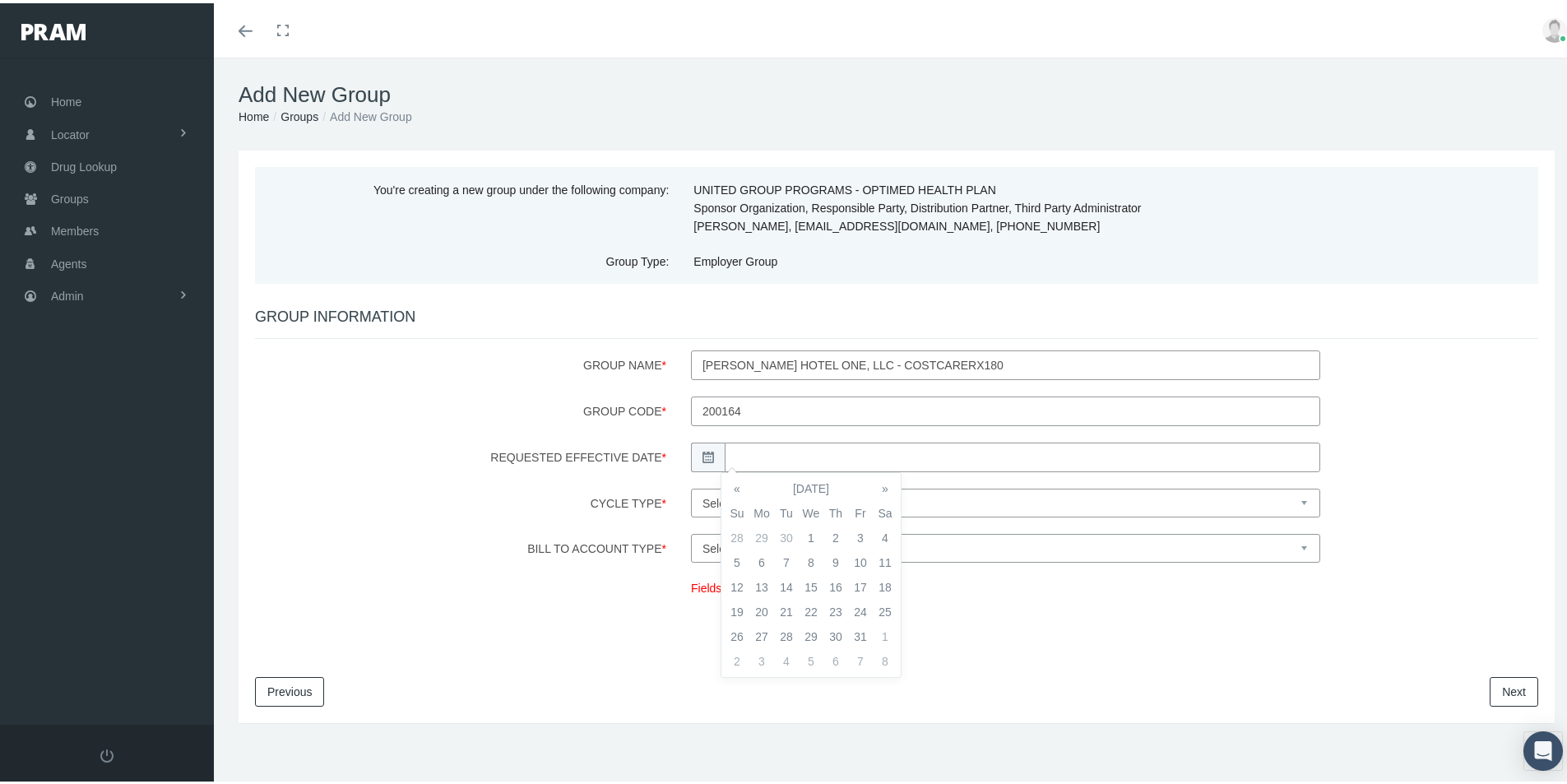
click at [813, 532] on td "1" at bounding box center [811, 534] width 25 height 25
type input "10/01/2025"
click at [917, 496] on select "Select cycle type First of the Month Any Day of the Month First and Fifteenth o…" at bounding box center [1005, 500] width 629 height 29
select select "1"
click at [691, 485] on select "Select cycle type First of the Month Any Day of the Month First and Fifteenth o…" at bounding box center [1005, 500] width 629 height 29
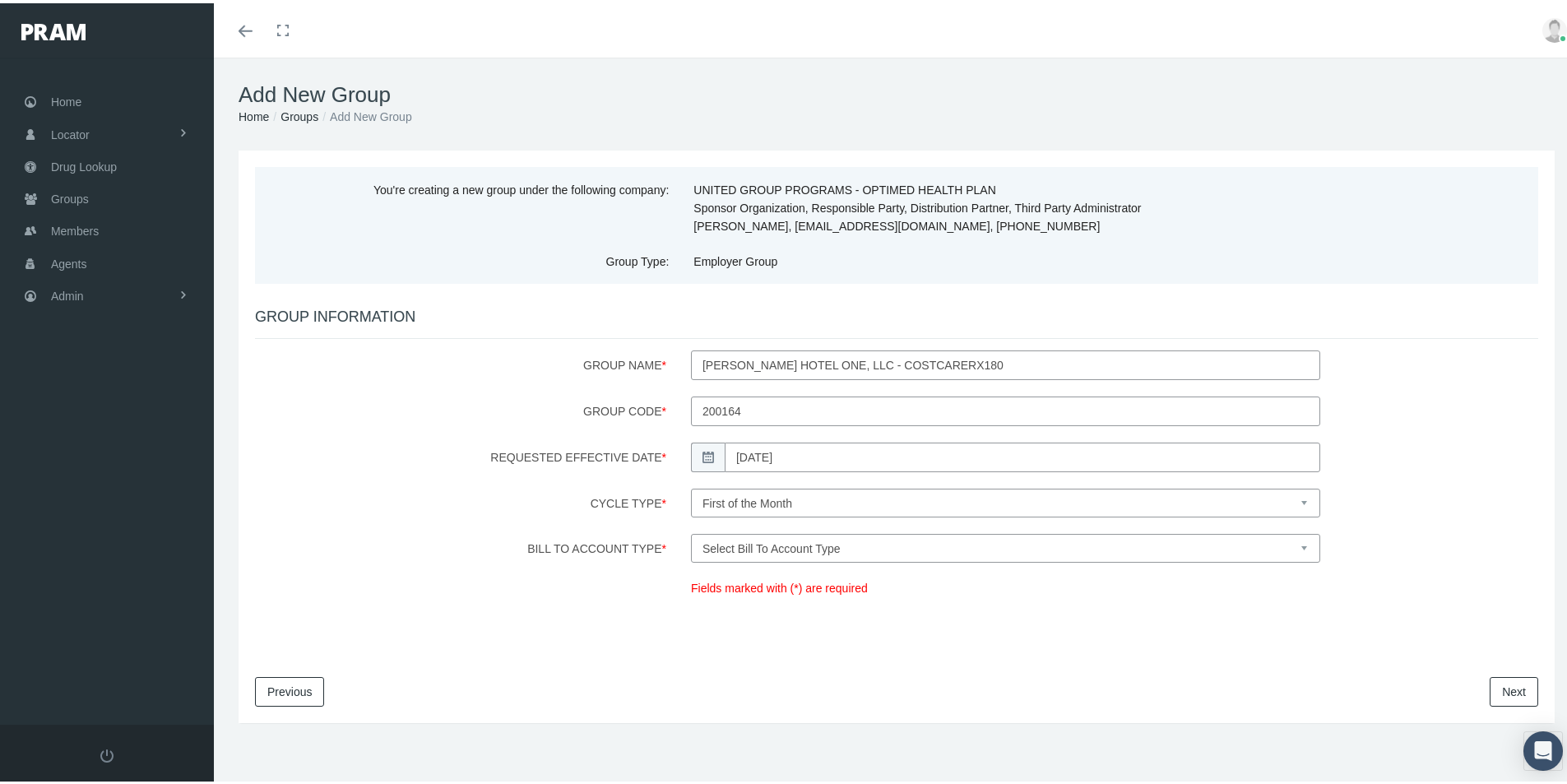
drag, startPoint x: 884, startPoint y: 543, endPoint x: 861, endPoint y: 556, distance: 26.4
click at [884, 543] on select "Select Bill To Account Type Company Member" at bounding box center [1005, 545] width 629 height 29
select select "1"
click at [691, 531] on select "Select Bill To Account Type Company Member" at bounding box center [1005, 545] width 629 height 29
click at [1492, 691] on link "Next" at bounding box center [1514, 688] width 49 height 30
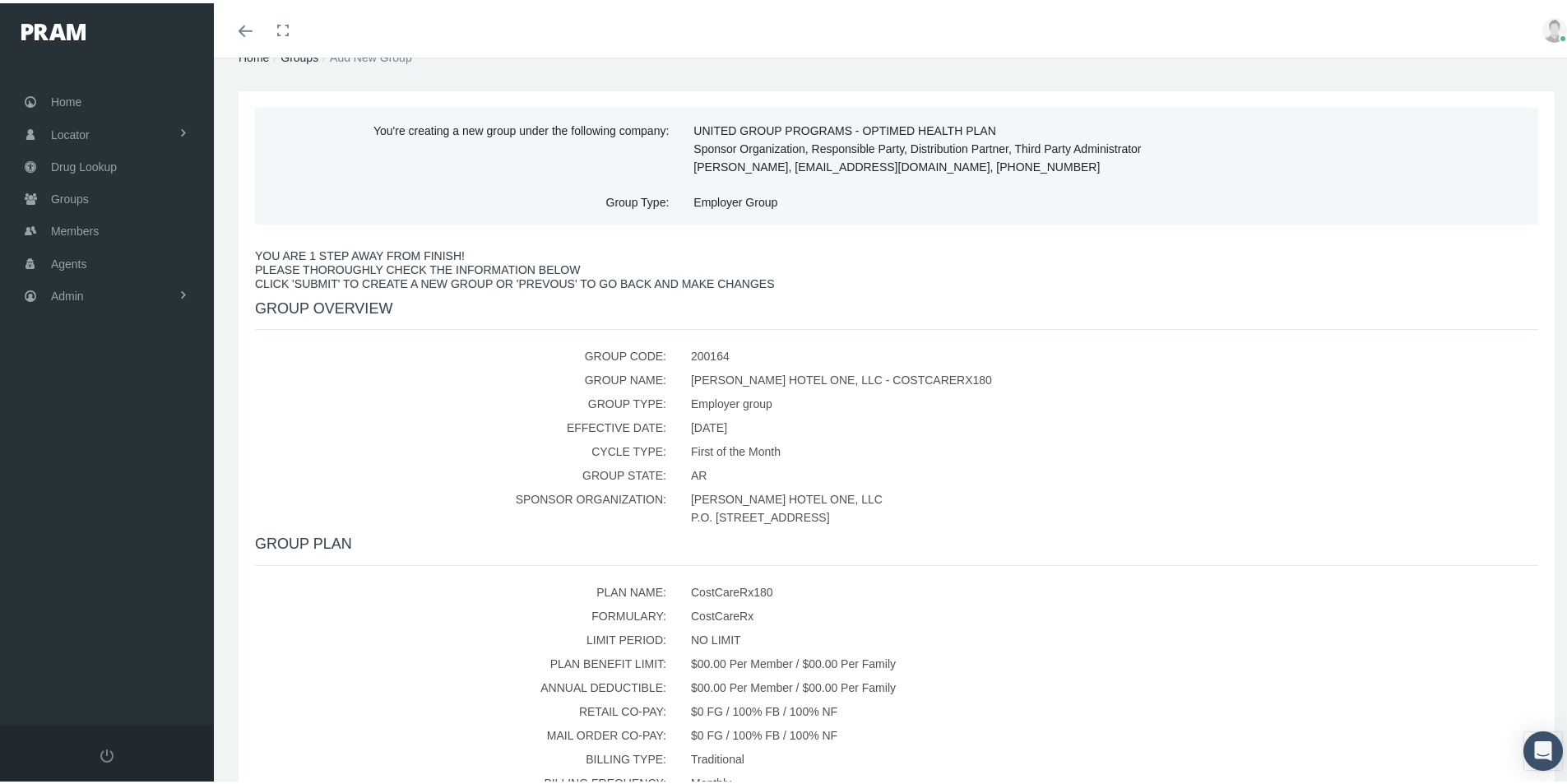
scroll to position [246, 0]
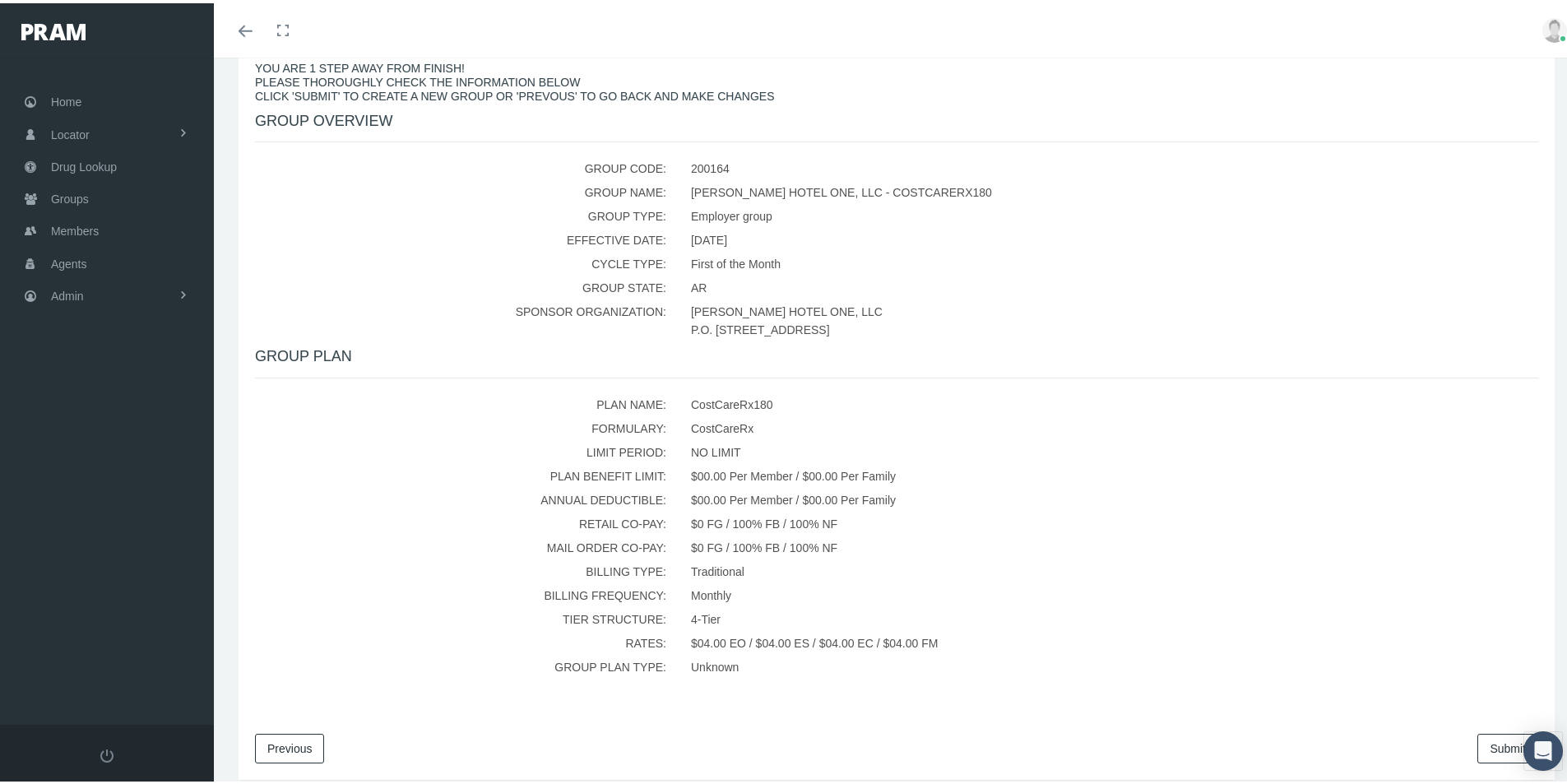
click at [1477, 739] on link "Submit" at bounding box center [1507, 745] width 61 height 30
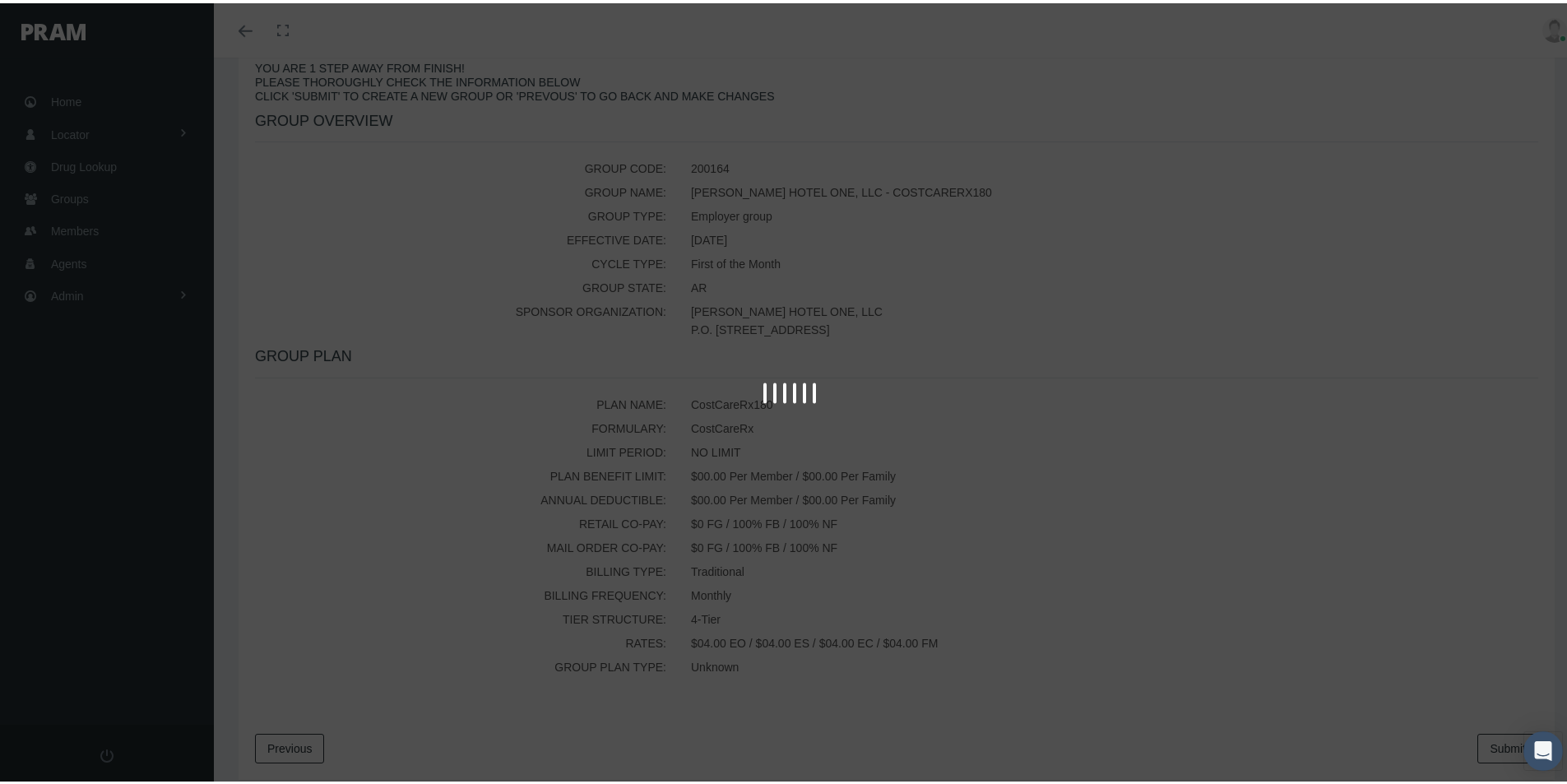
scroll to position [0, 0]
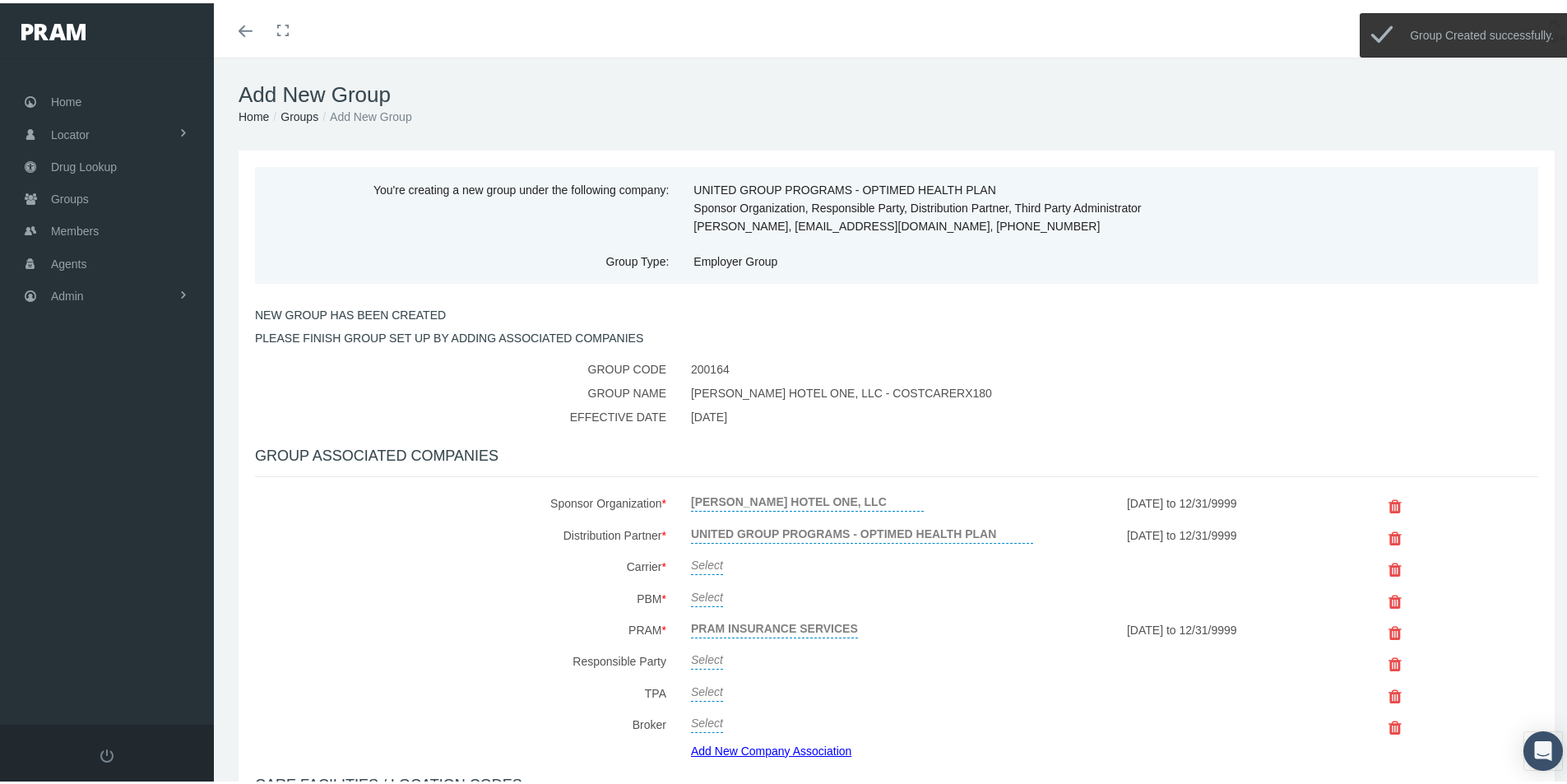
click at [703, 561] on link "Select" at bounding box center [706, 560] width 32 height 23
click at [706, 561] on span "Select" at bounding box center [706, 564] width 32 height 13
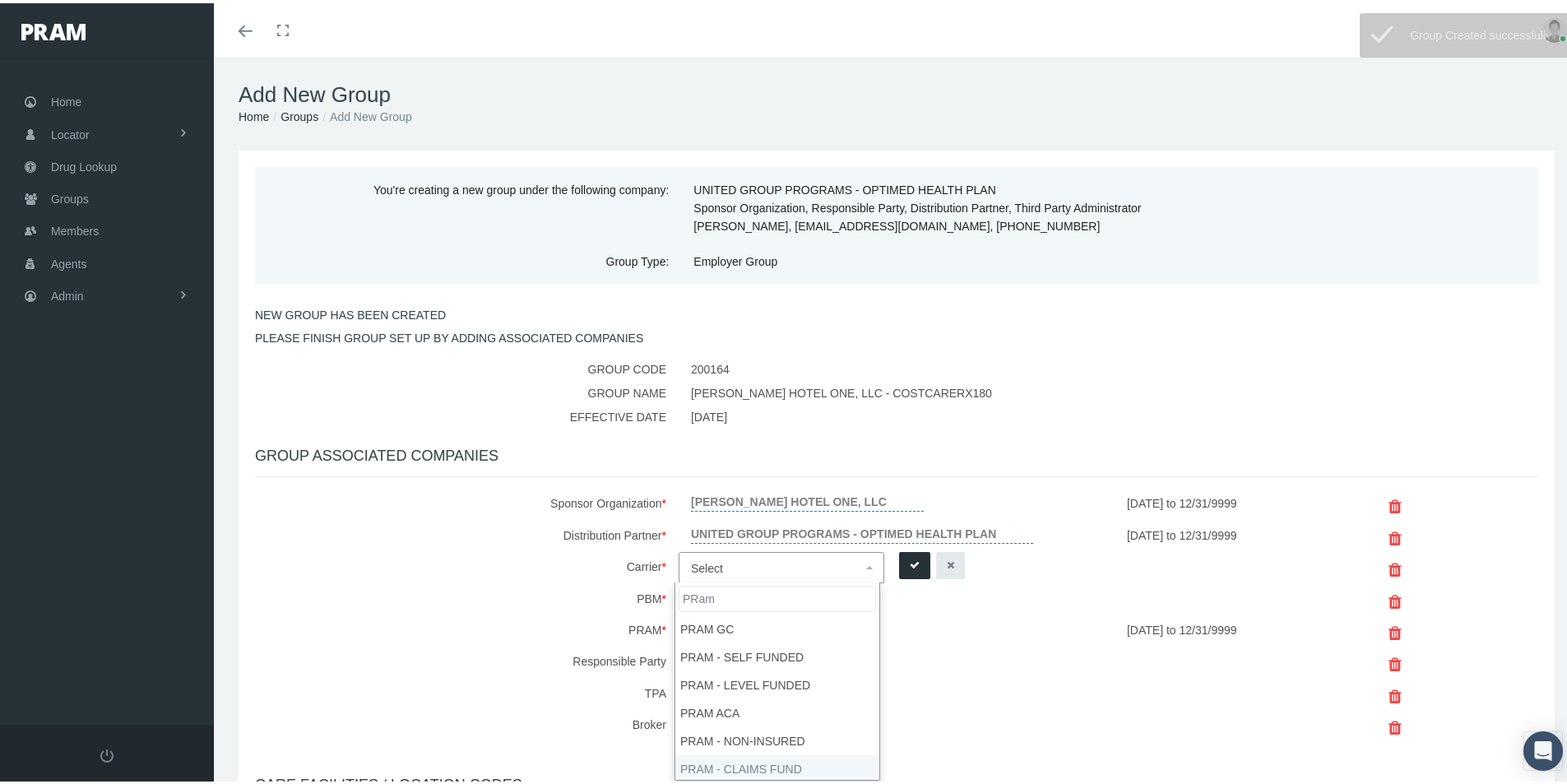
type input "PRam"
select select "9068"
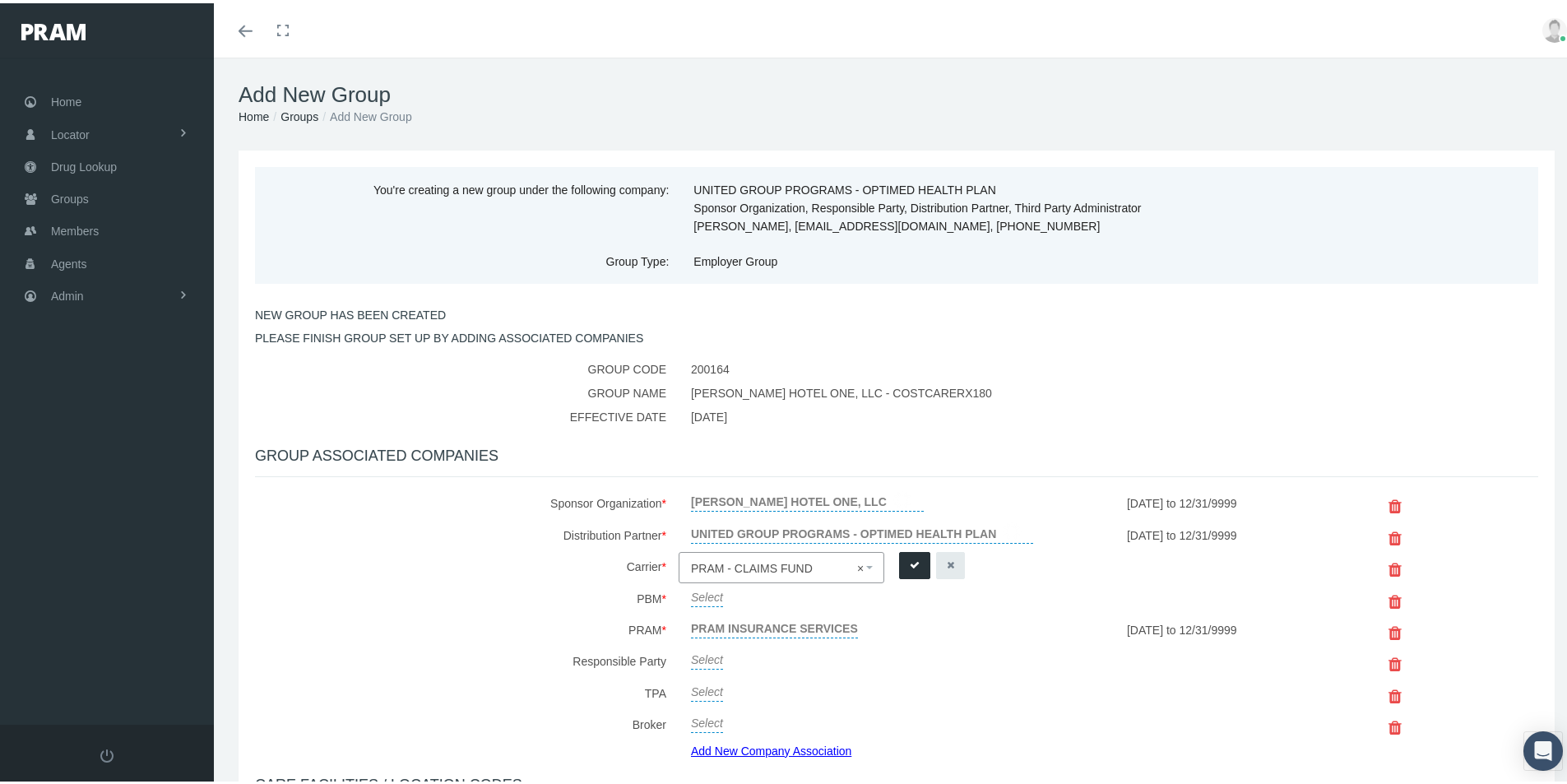
click at [909, 558] on icon "submit" at bounding box center [915, 561] width 10 height 15
click at [706, 597] on link "Select" at bounding box center [706, 591] width 32 height 23
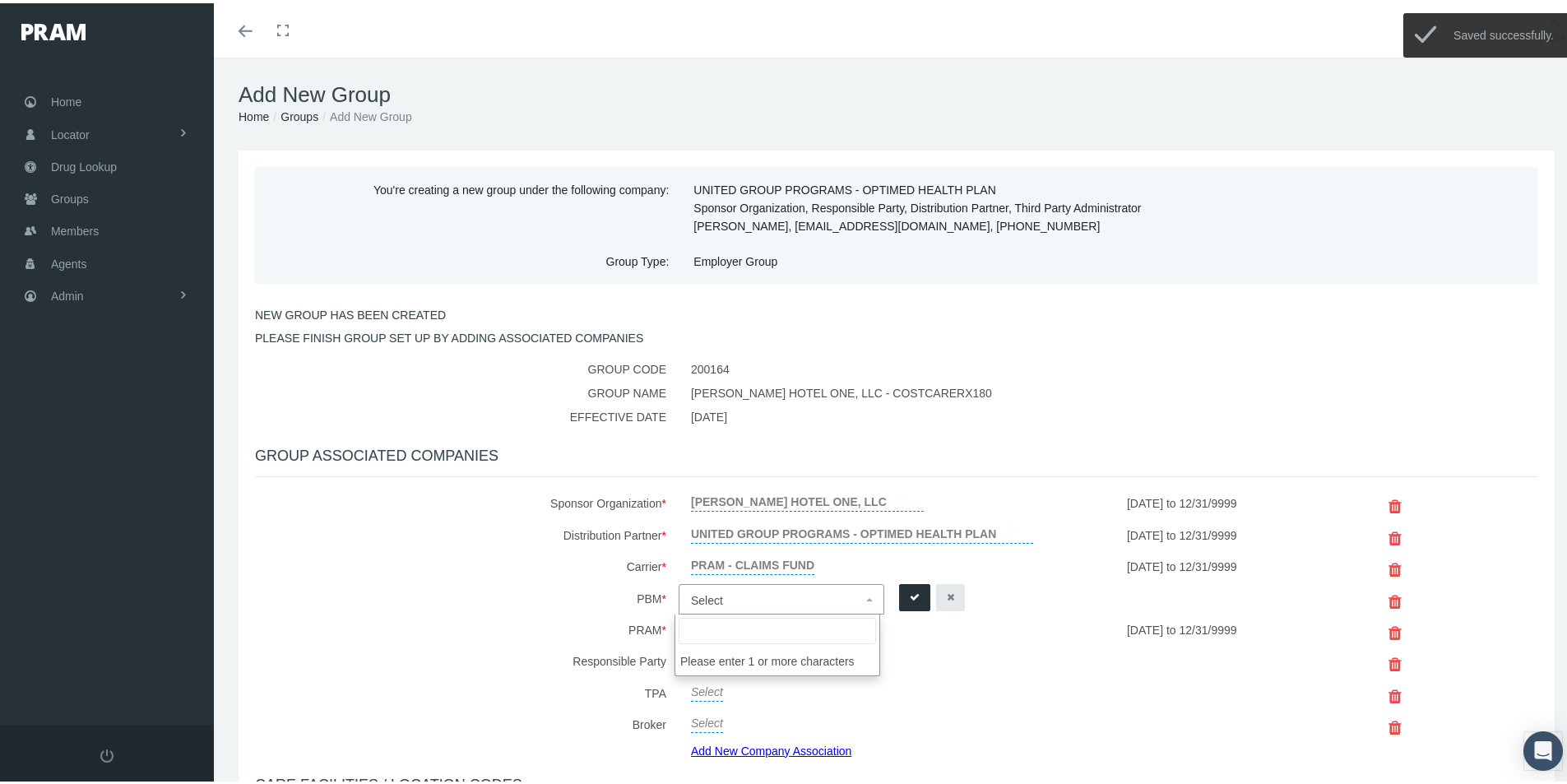
click at [706, 596] on span "Select" at bounding box center [706, 597] width 32 height 13
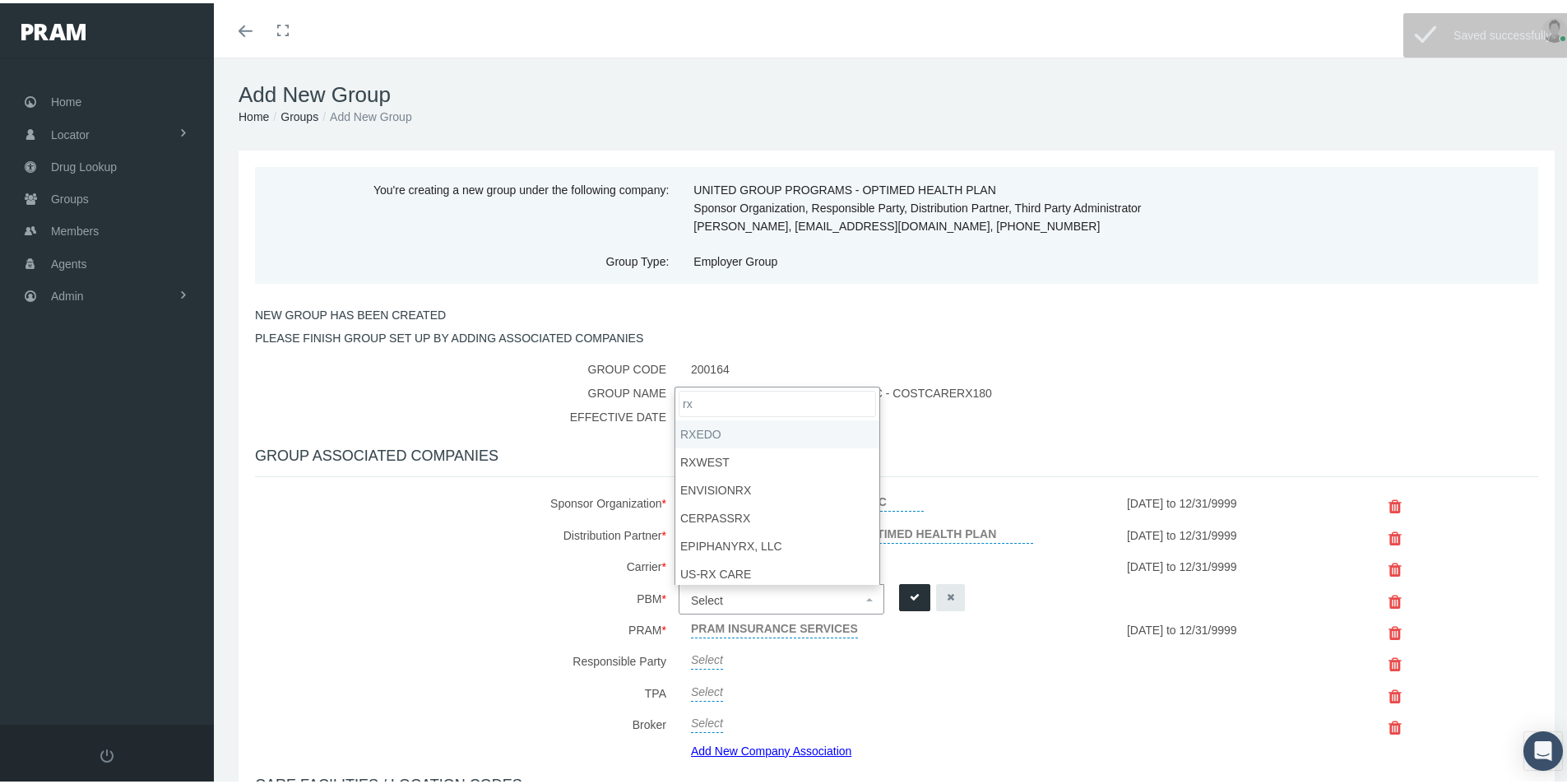
type input "rx"
select select "49"
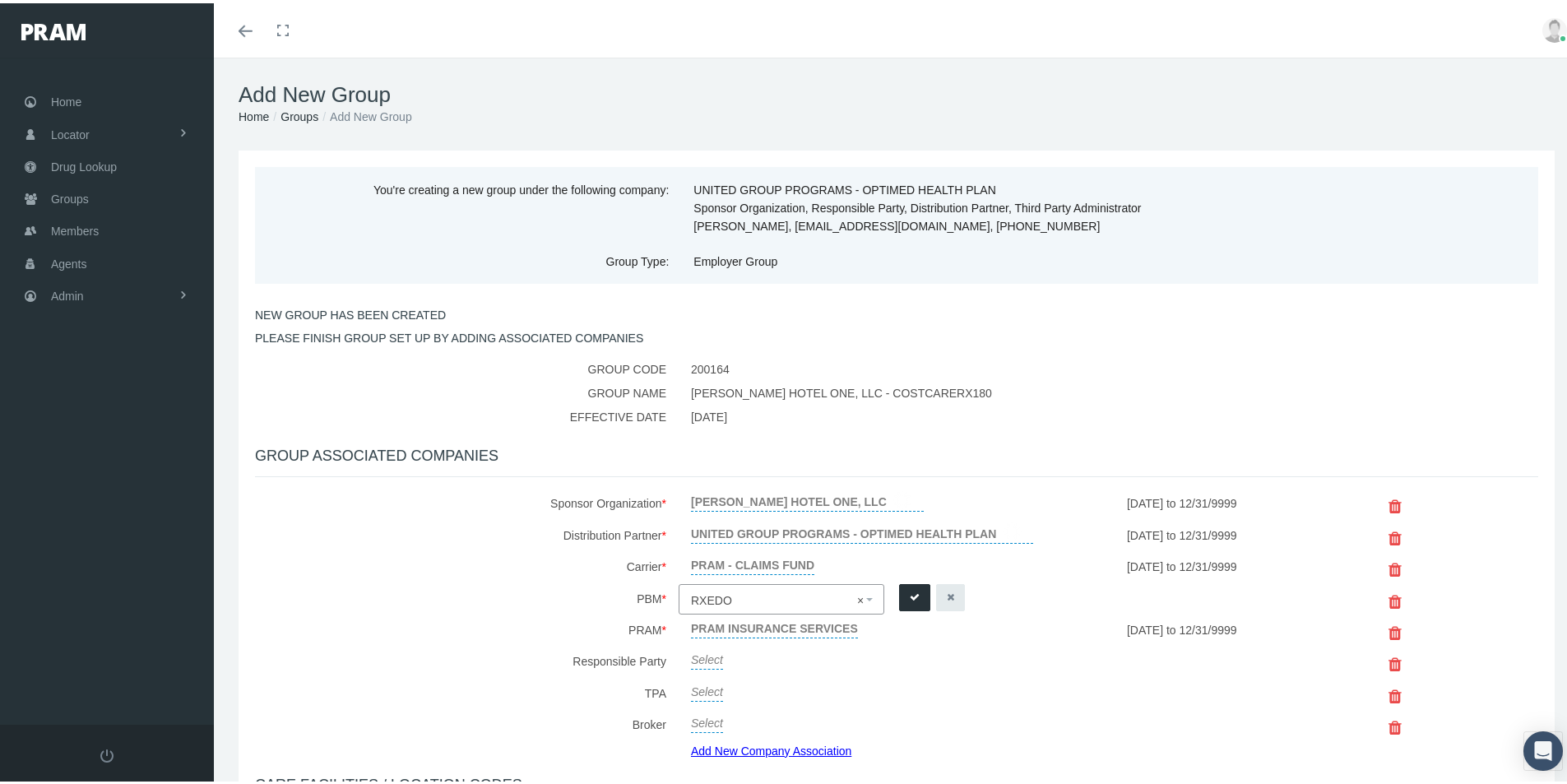
click at [909, 595] on icon "submit" at bounding box center [915, 594] width 10 height 15
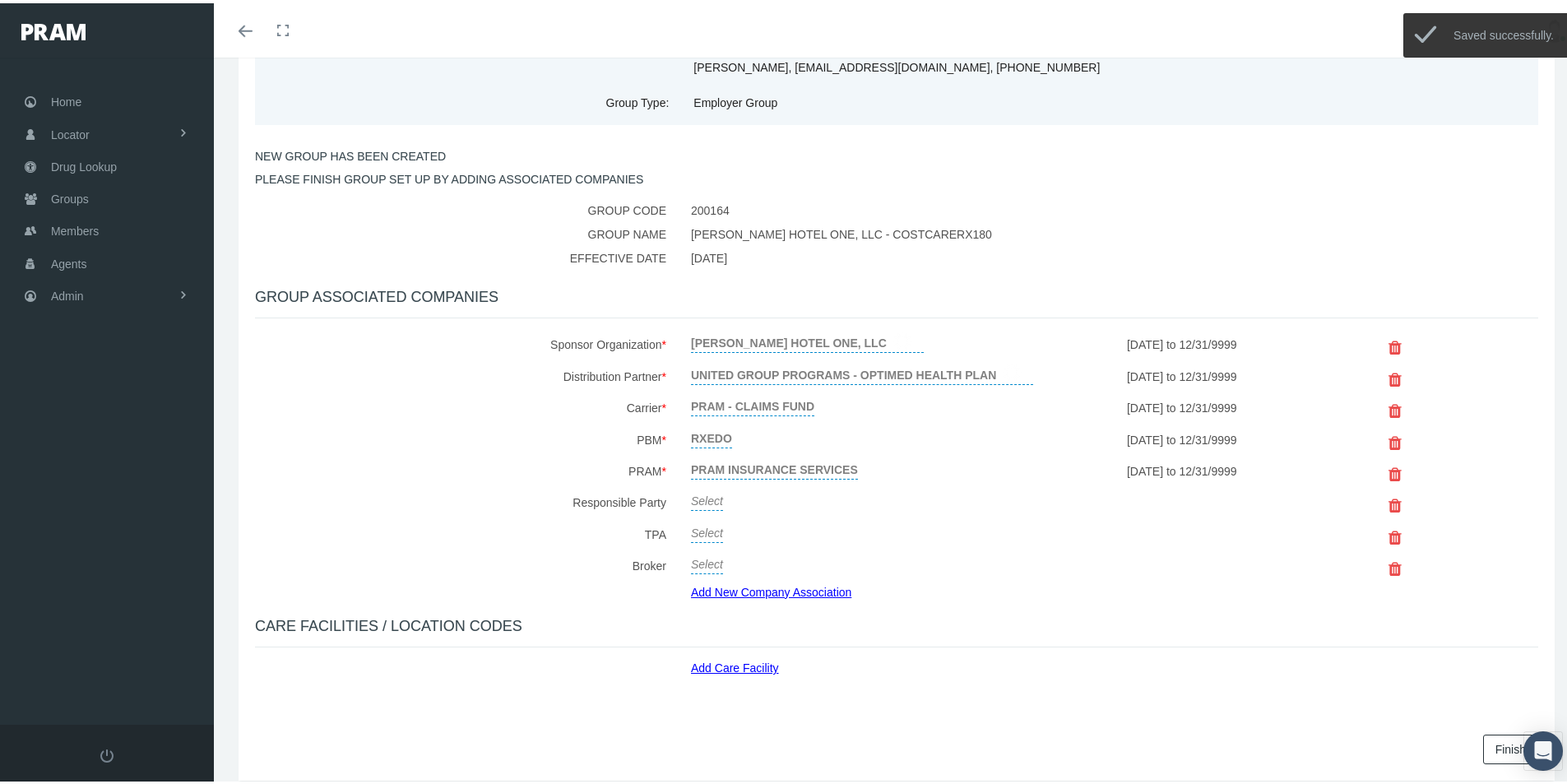
scroll to position [164, 0]
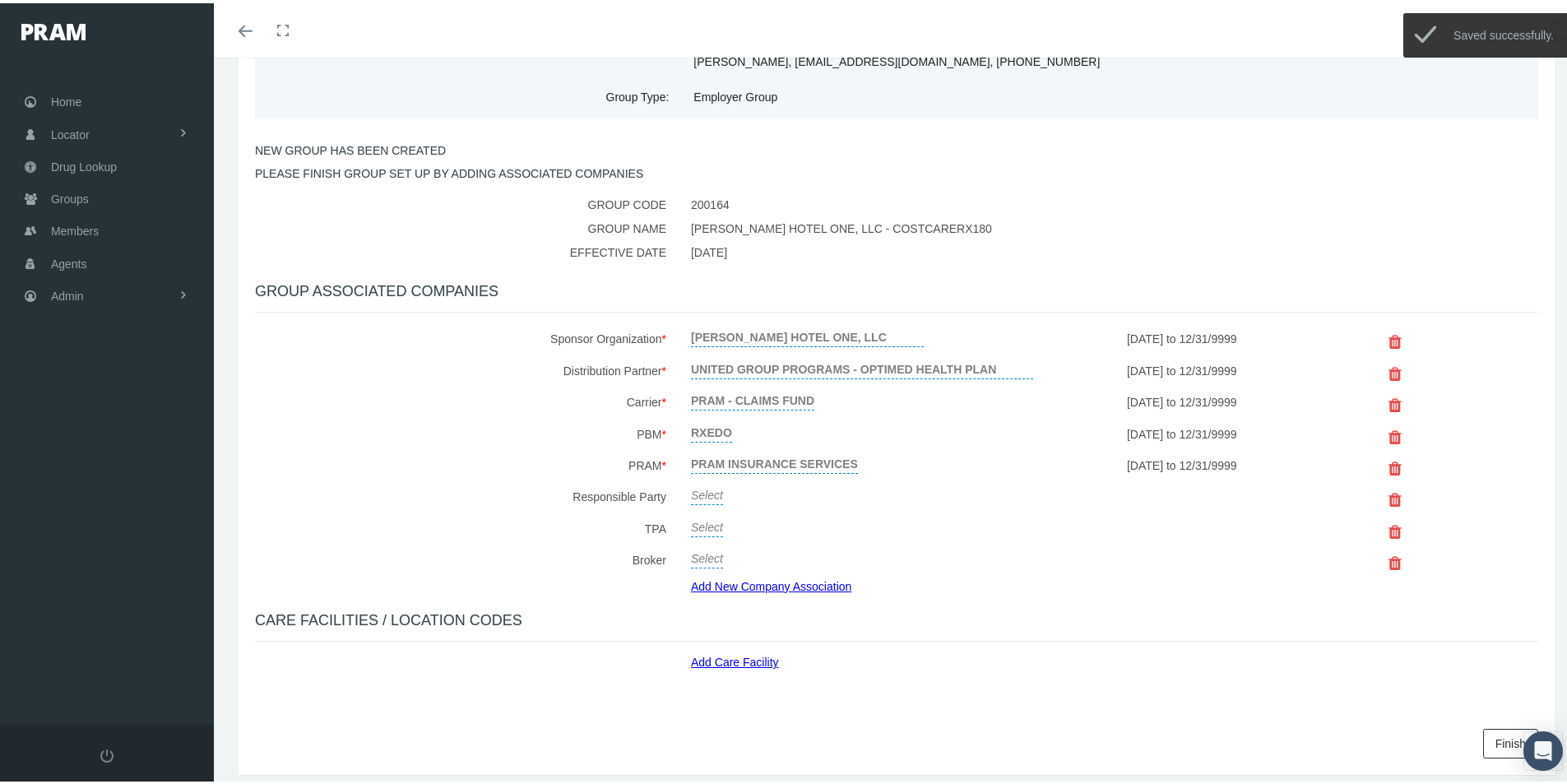
click at [763, 581] on link "Add New Company Association" at bounding box center [778, 583] width 173 height 24
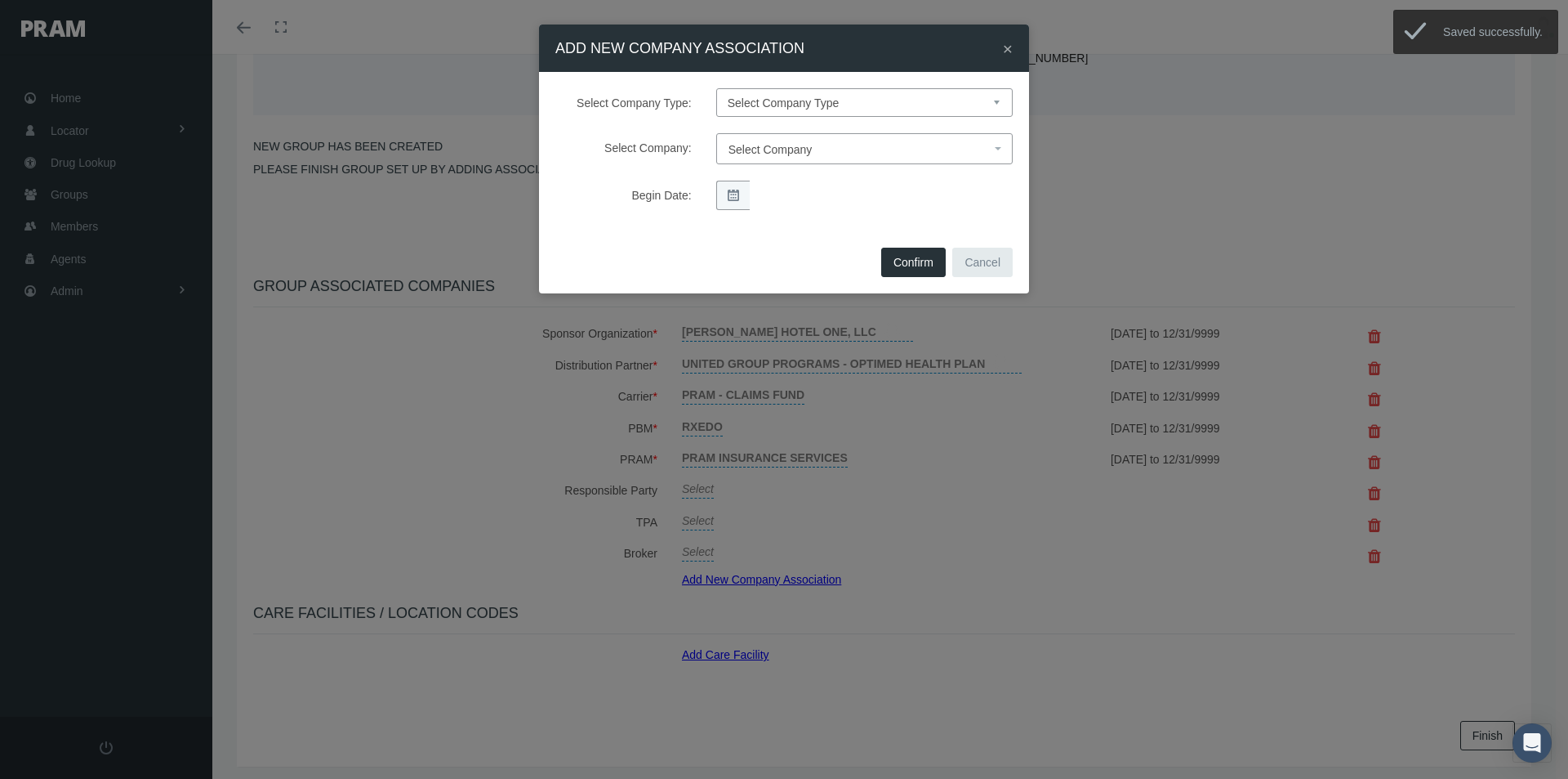
click at [754, 100] on select "Select Company Type Sponsor Organization Broker PBM Carrier Reinsurer Distribut…" at bounding box center [864, 103] width 297 height 29
select select "3"
click at [716, 88] on select "Select Company Type Sponsor Organization Broker PBM Carrier Reinsurer Distribut…" at bounding box center [864, 103] width 297 height 29
select select
click at [751, 141] on span "Select Company" at bounding box center [860, 149] width 262 height 21
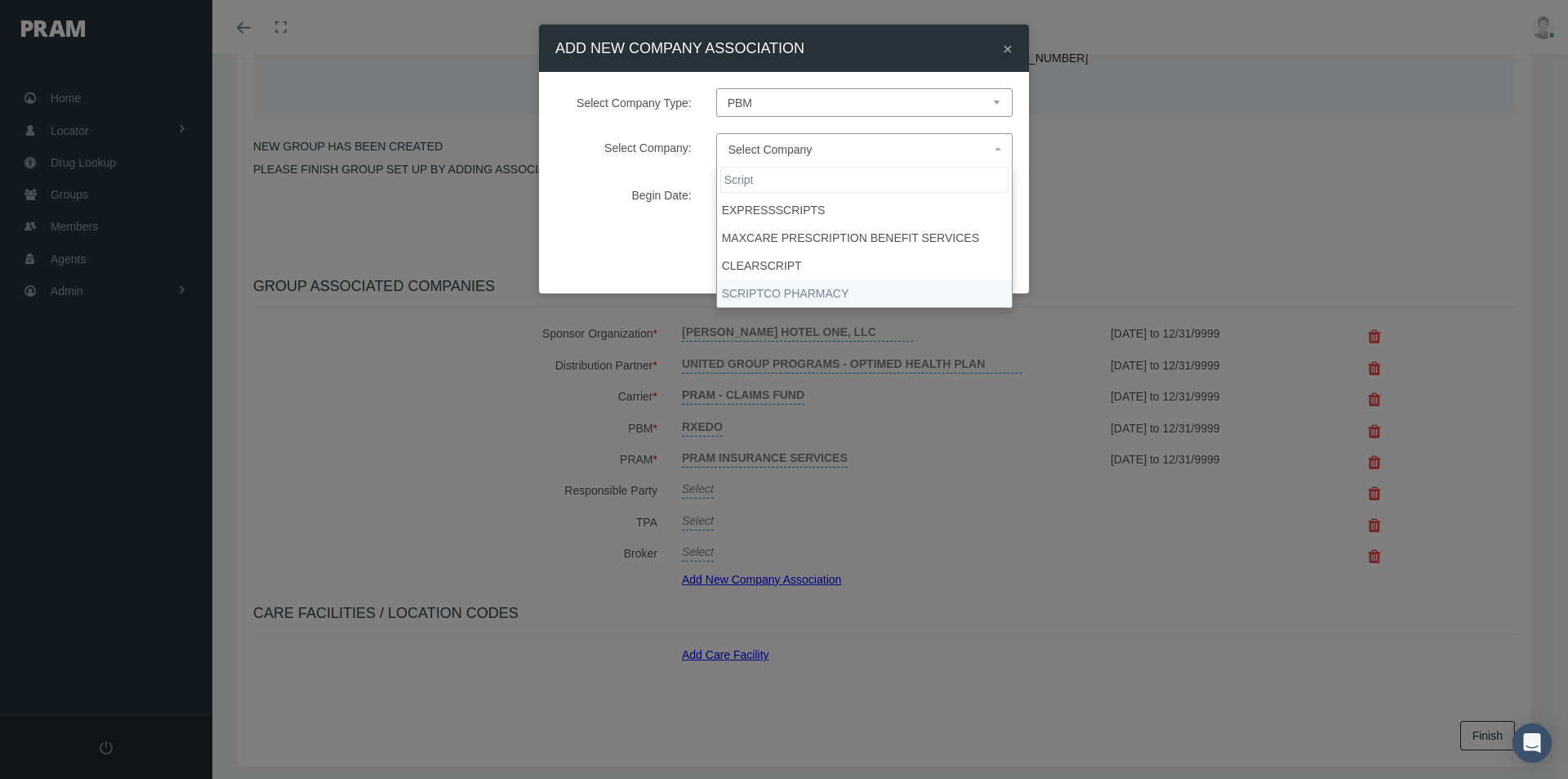
type input "Script"
select select "9082"
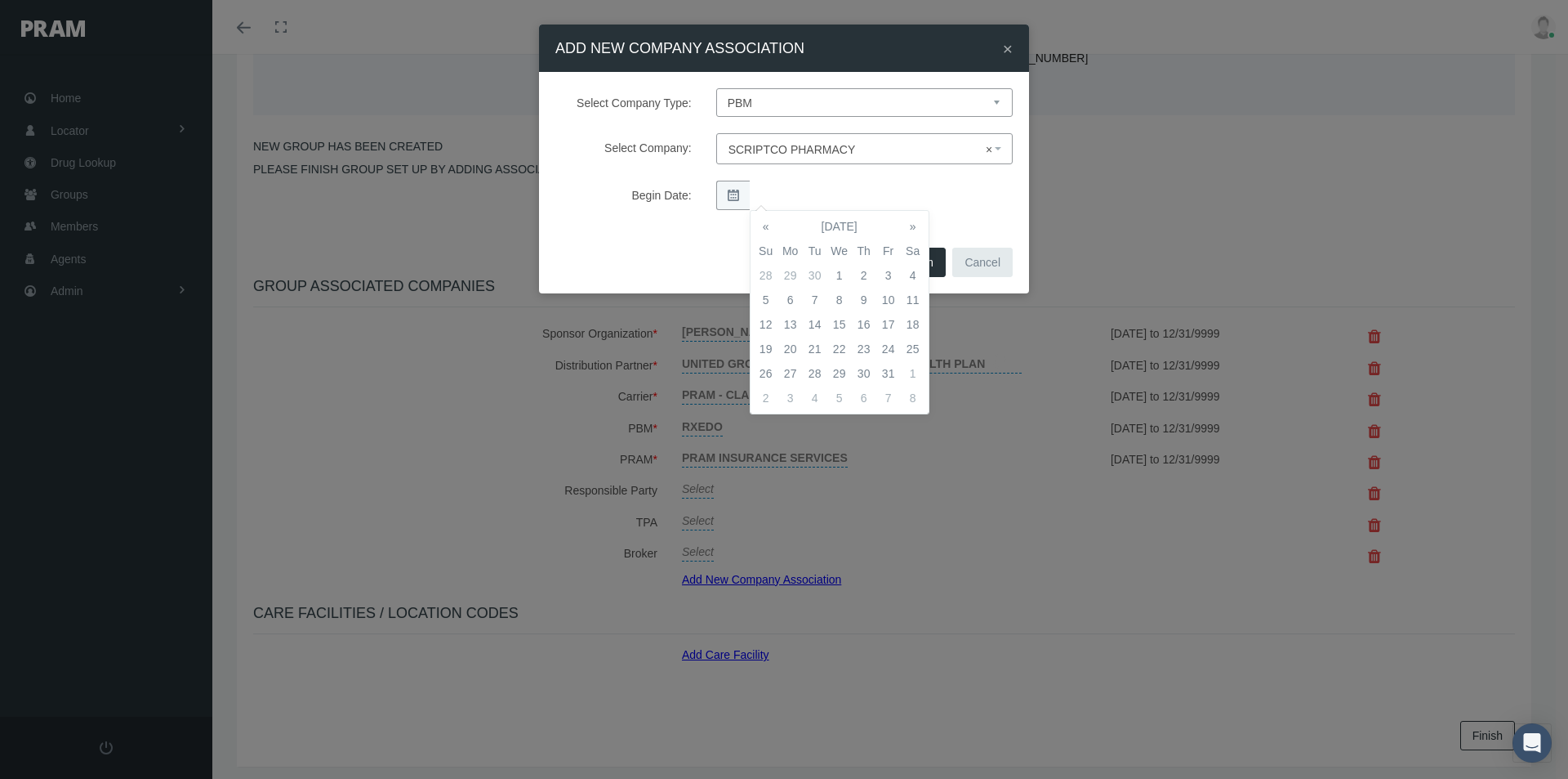
click at [837, 275] on td "1" at bounding box center [839, 275] width 25 height 25
click at [964, 210] on div "Begin Date:" at bounding box center [784, 195] width 482 height 30
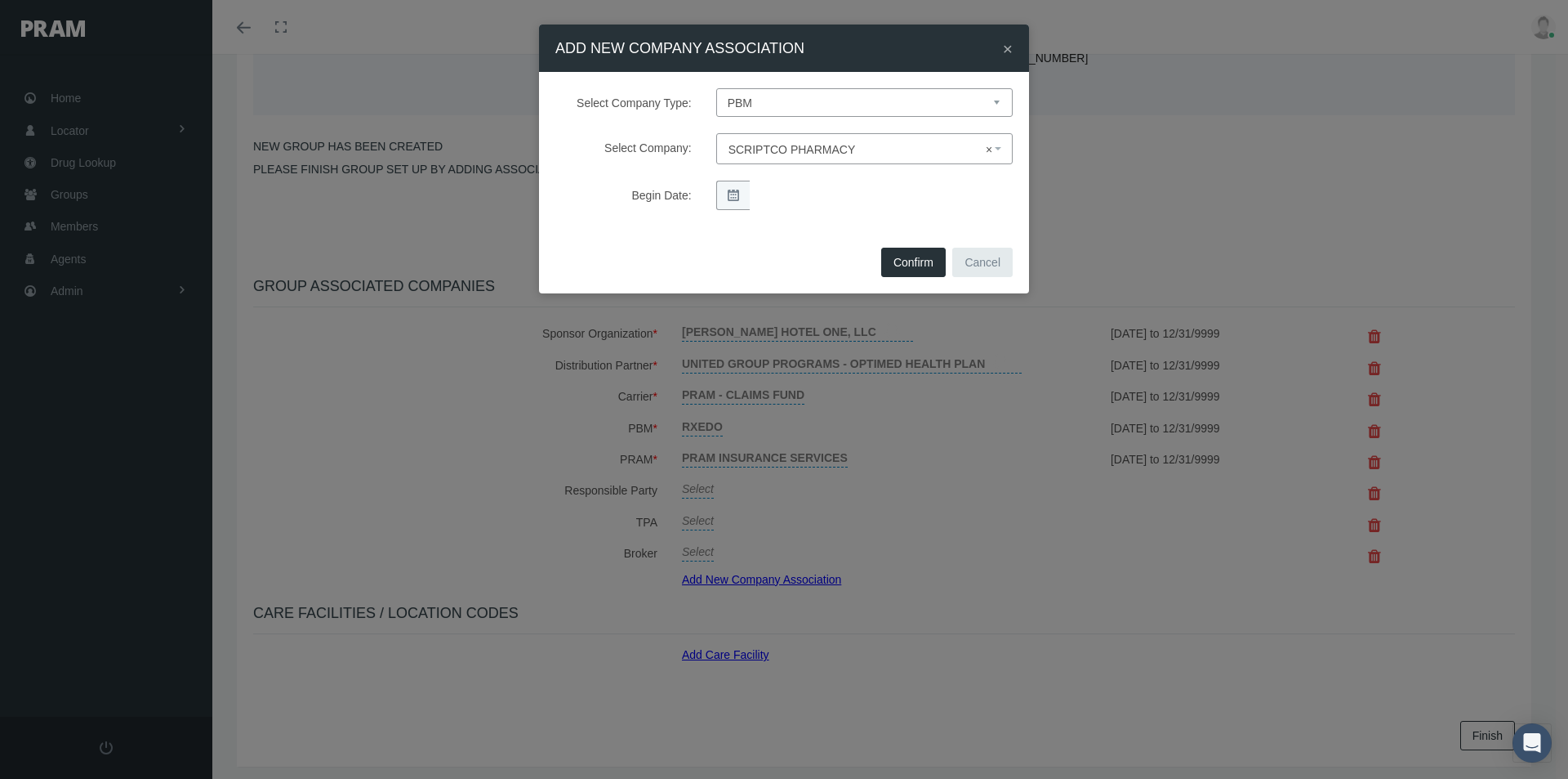
click at [915, 263] on button "Confirm" at bounding box center [914, 262] width 65 height 30
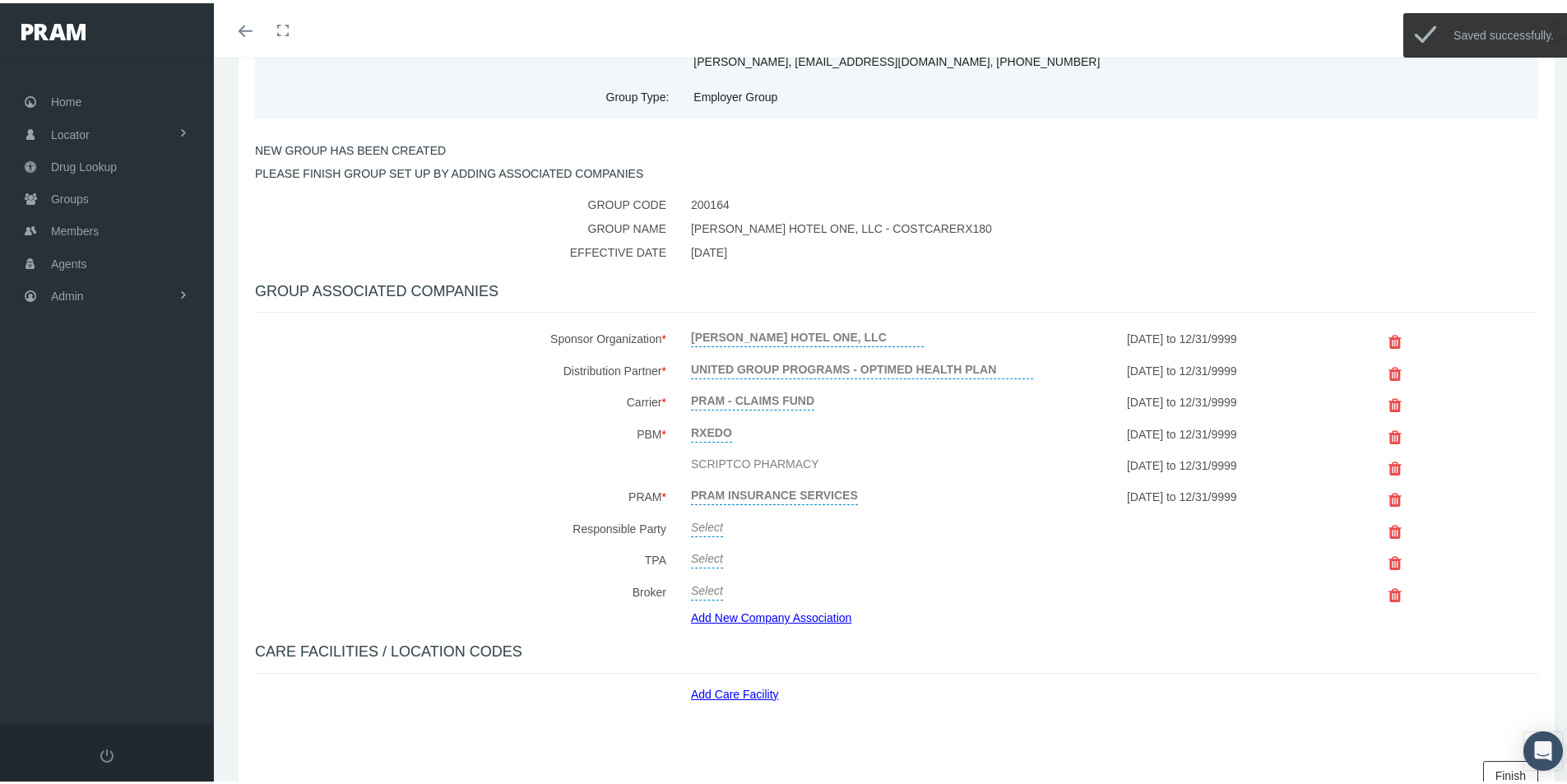
click at [701, 523] on link "Select" at bounding box center [706, 522] width 32 height 23
click at [712, 528] on span "Select" at bounding box center [706, 526] width 32 height 13
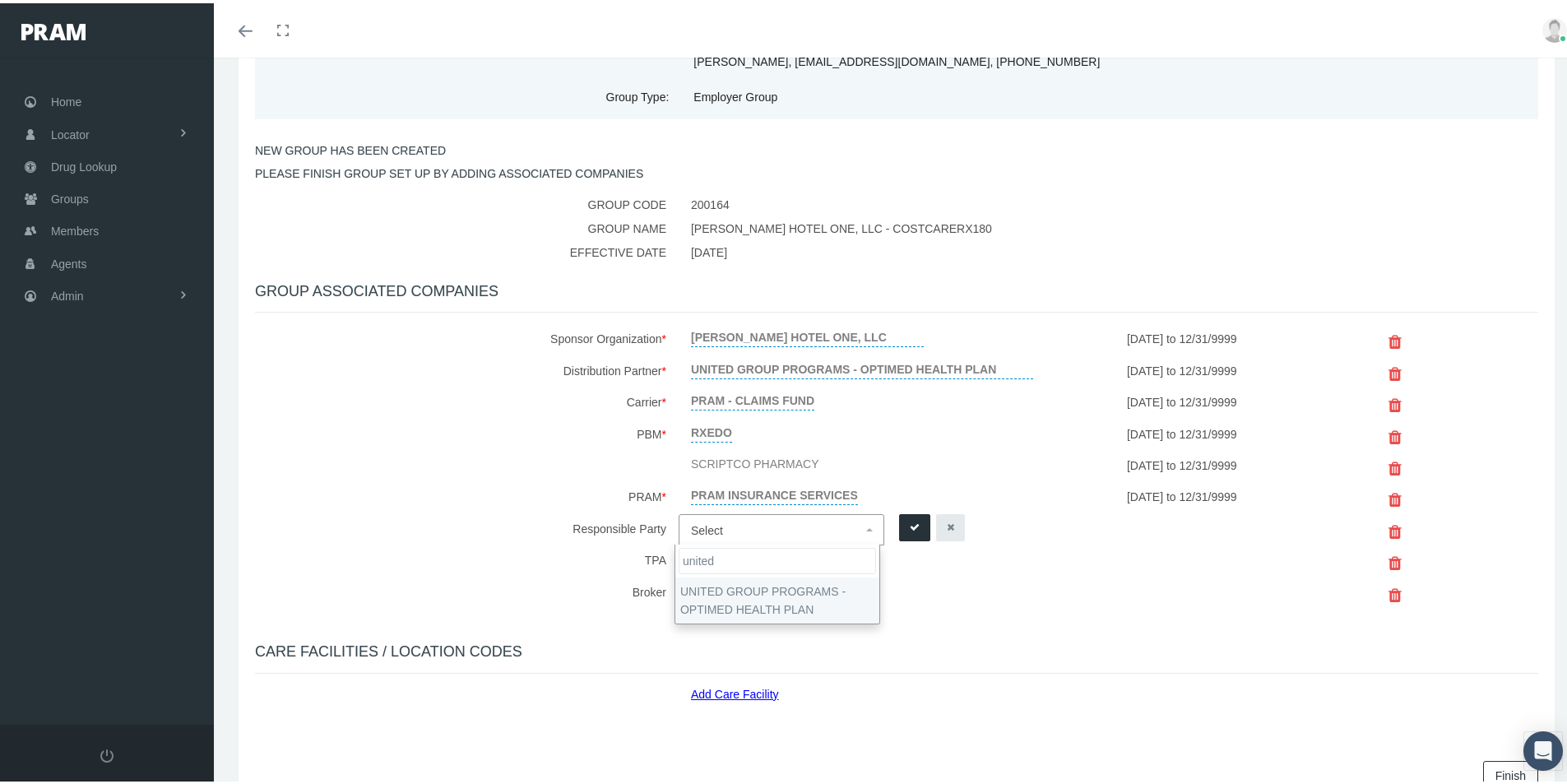
type input "united"
select select "4875"
click at [909, 524] on icon "submit" at bounding box center [915, 524] width 10 height 15
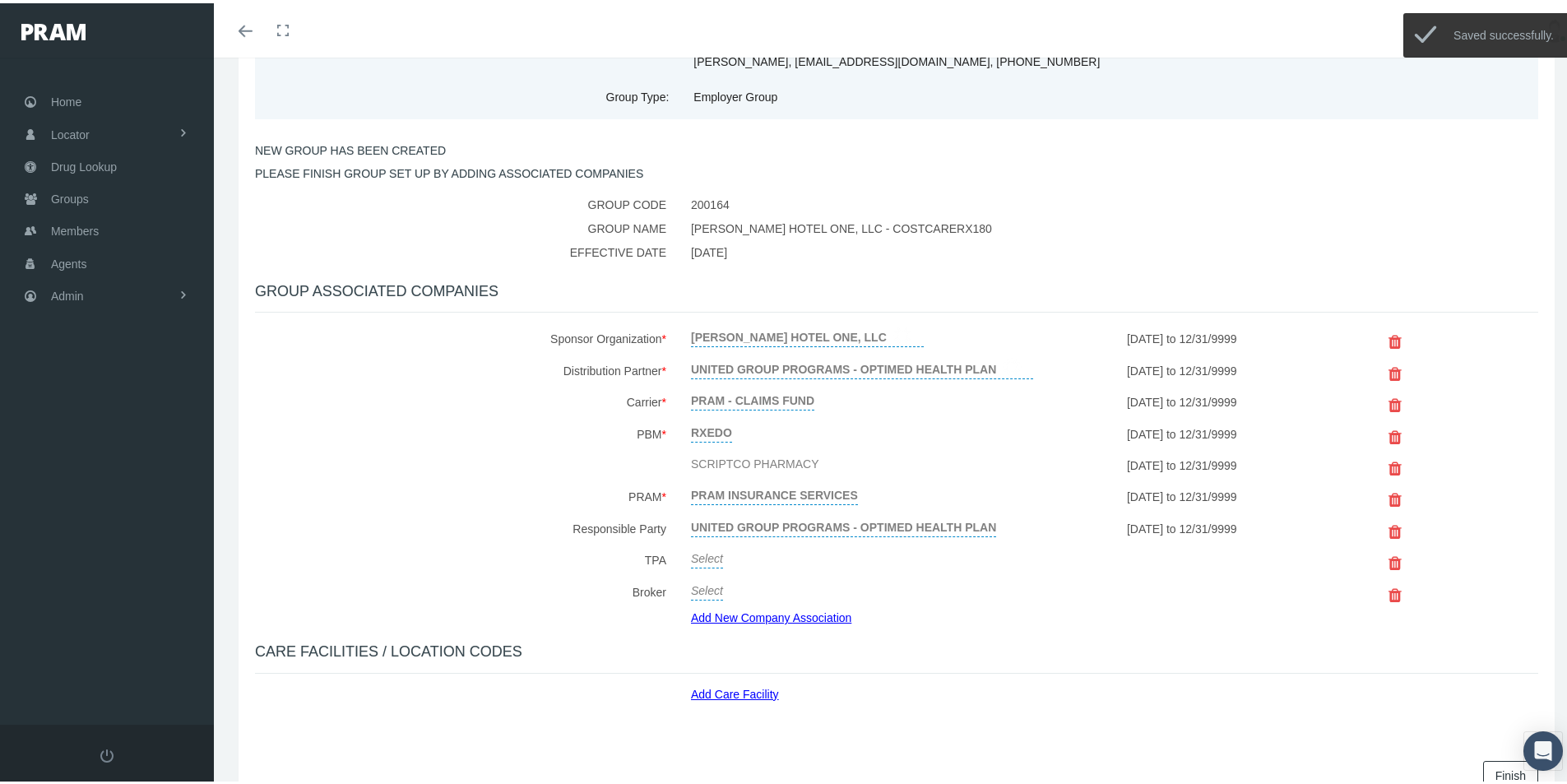
click at [701, 557] on link "Select" at bounding box center [706, 553] width 32 height 23
click at [707, 558] on span "Select" at bounding box center [706, 558] width 32 height 13
type input "united"
select select "4875"
click at [909, 551] on icon "submit" at bounding box center [915, 555] width 10 height 15
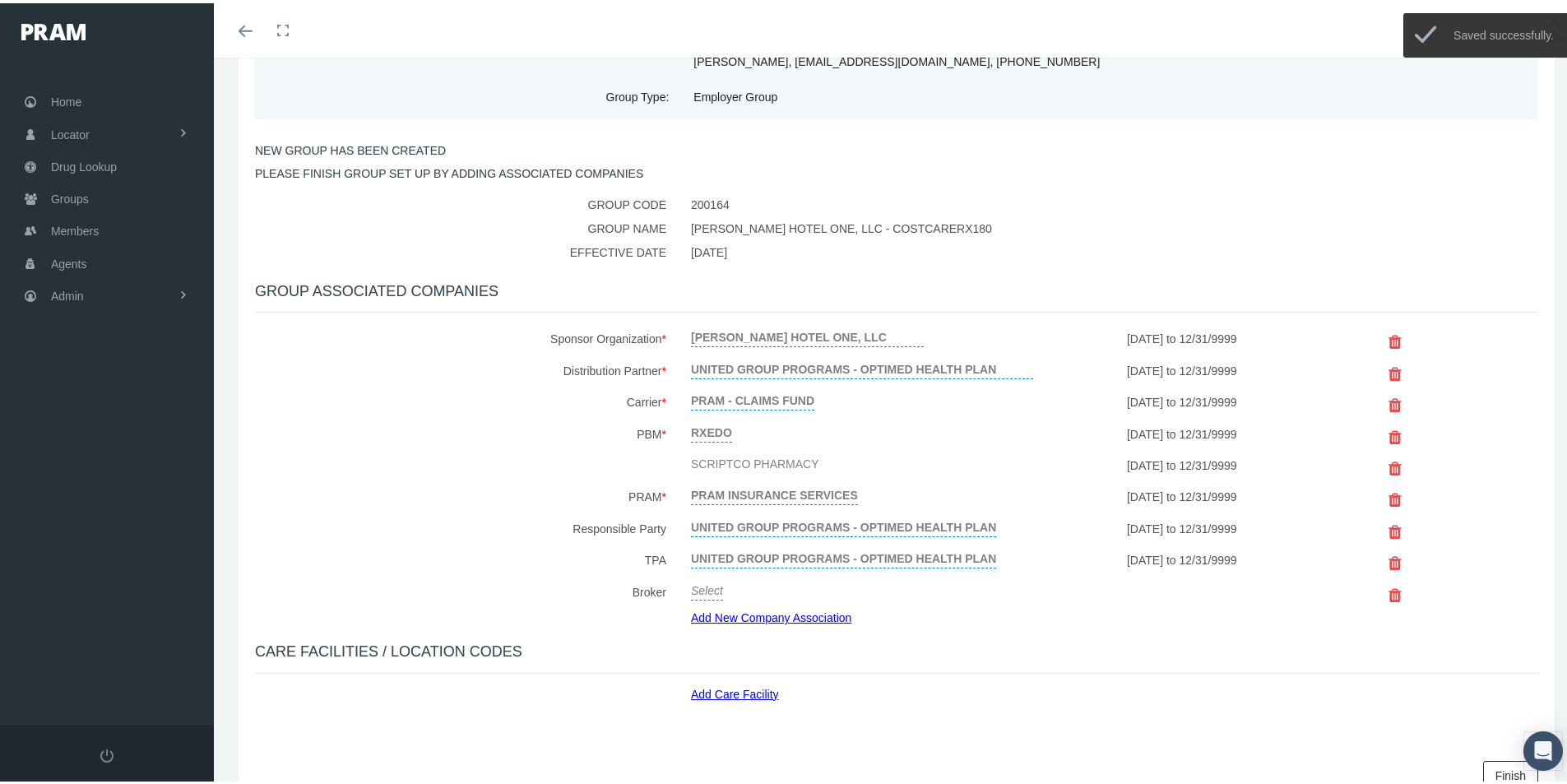
click at [732, 691] on link "Add Care Facility" at bounding box center [741, 688] width 100 height 19
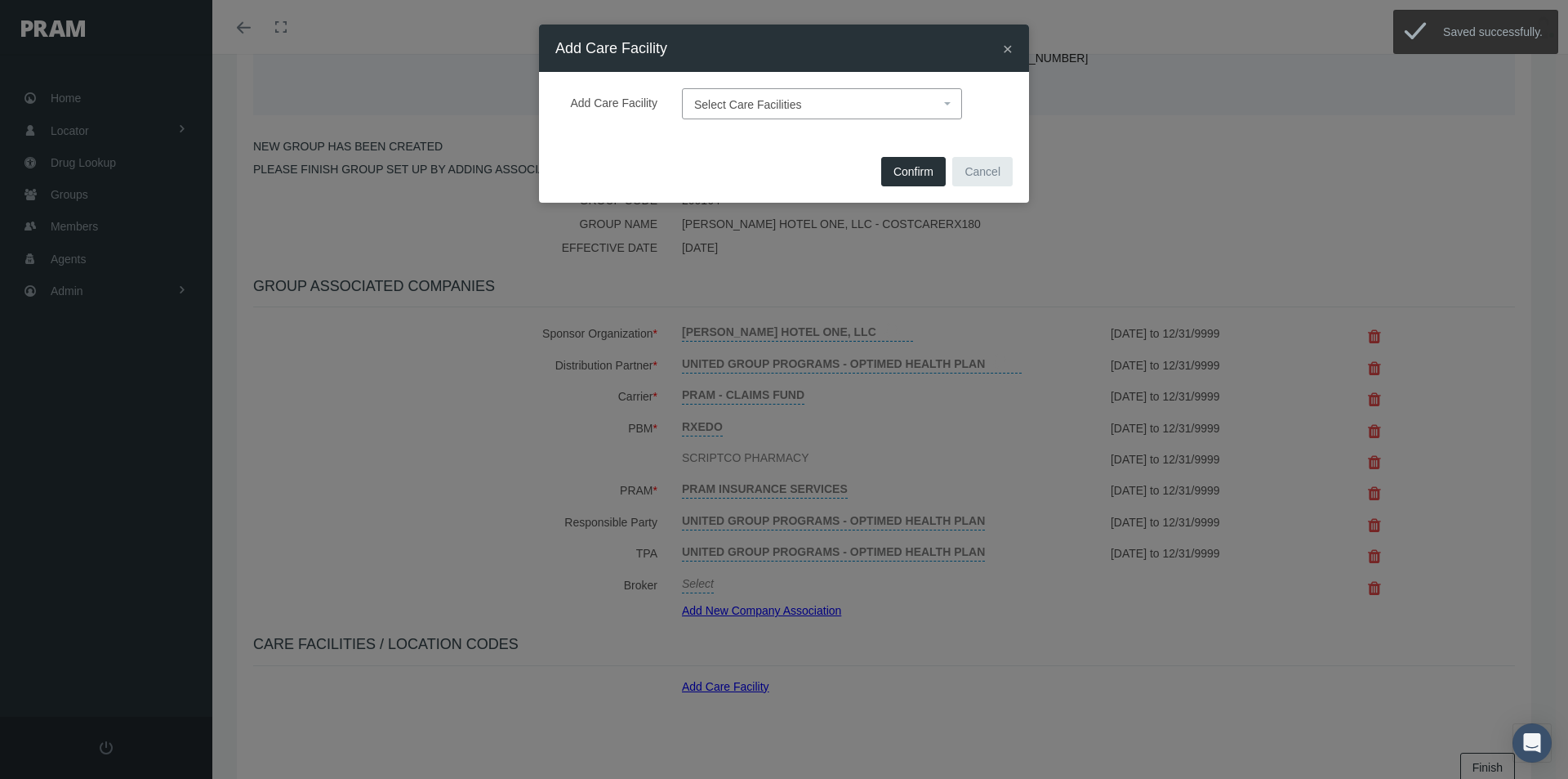
click at [760, 96] on span "Select Care Facilities" at bounding box center [817, 104] width 246 height 21
type input "def"
select select "1905"
click at [904, 174] on span "Confirm" at bounding box center [913, 171] width 40 height 13
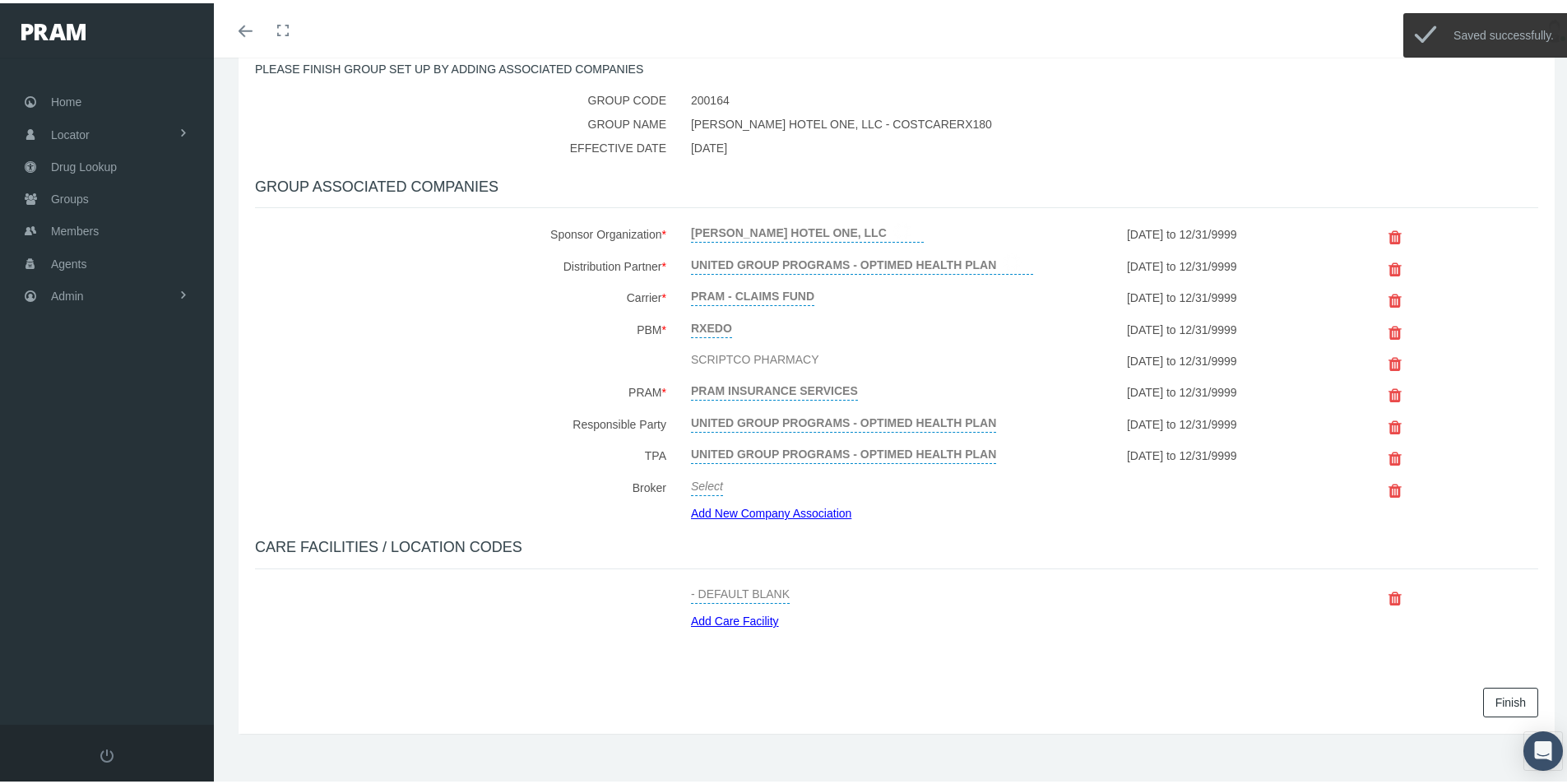
scroll to position [282, 0]
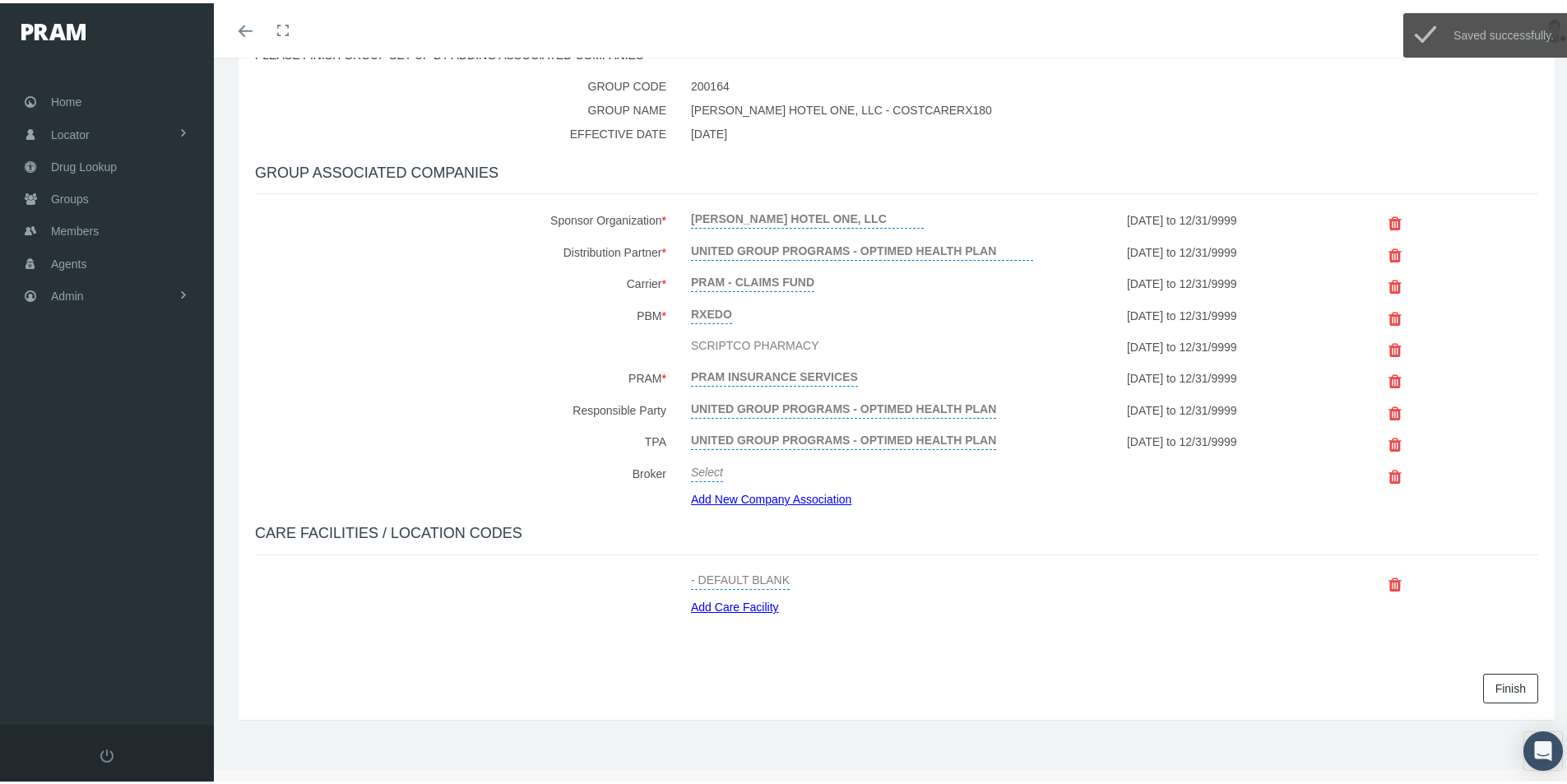
click at [1492, 684] on link "Finish" at bounding box center [1510, 685] width 55 height 30
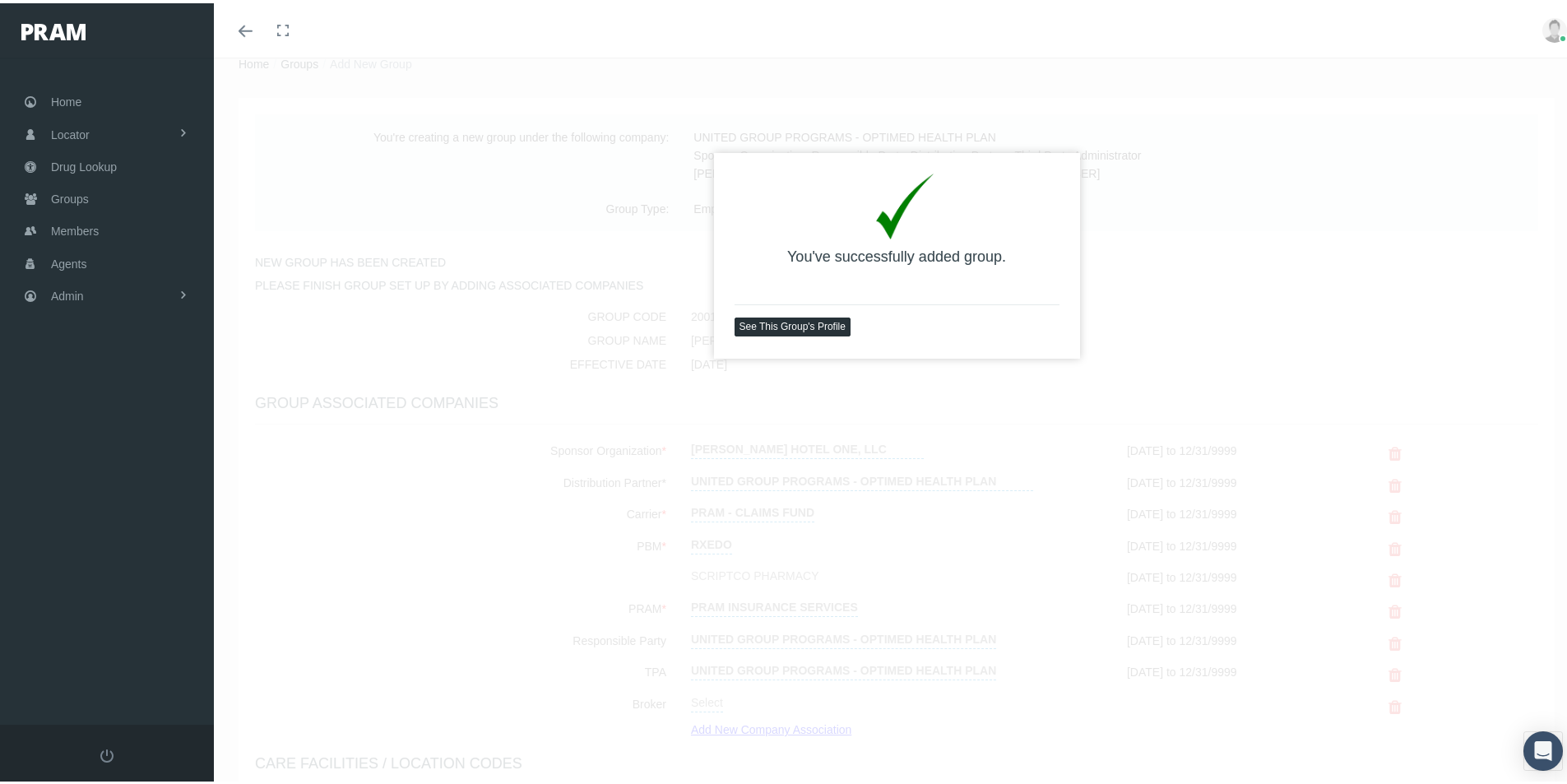
scroll to position [54, 0]
click at [790, 317] on link "See This Group's Profile" at bounding box center [792, 322] width 116 height 19
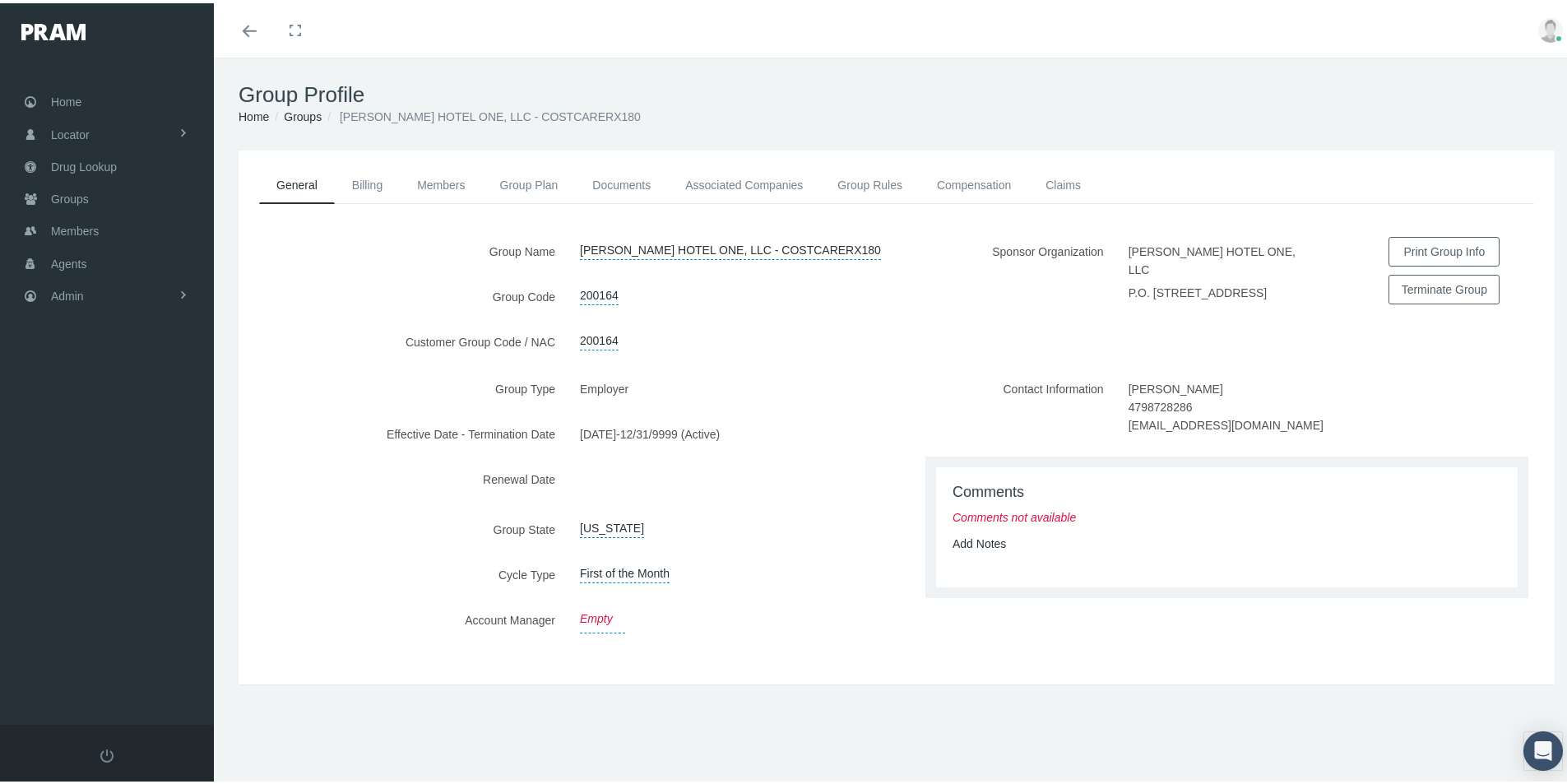
click at [582, 615] on link "Empty" at bounding box center [602, 615] width 45 height 28
click at [595, 615] on span "Select" at bounding box center [595, 618] width 32 height 13
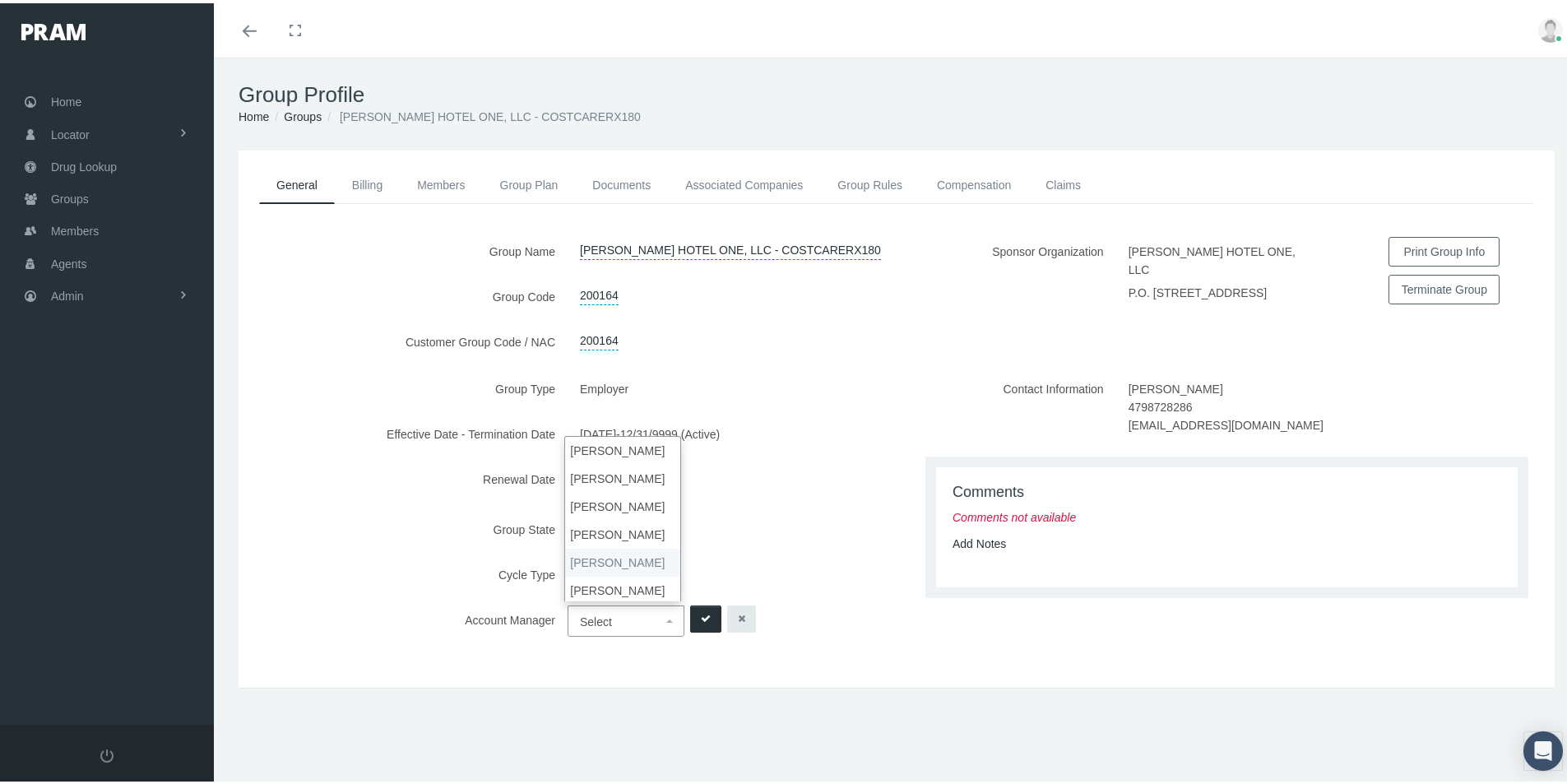
select select "3"
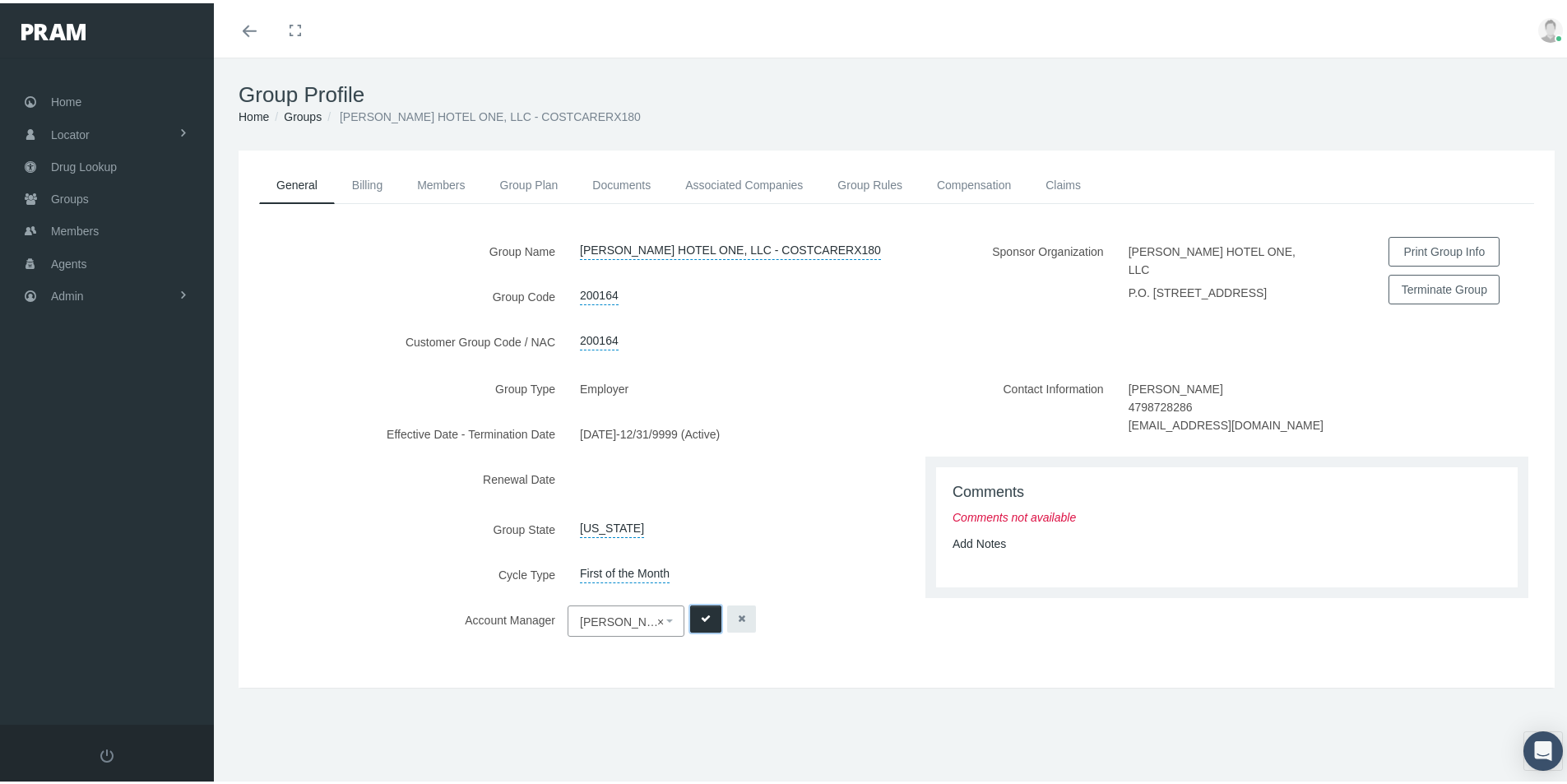
drag, startPoint x: 700, startPoint y: 613, endPoint x: 709, endPoint y: 625, distance: 15.0
click at [700, 612] on icon "submit" at bounding box center [706, 615] width 10 height 15
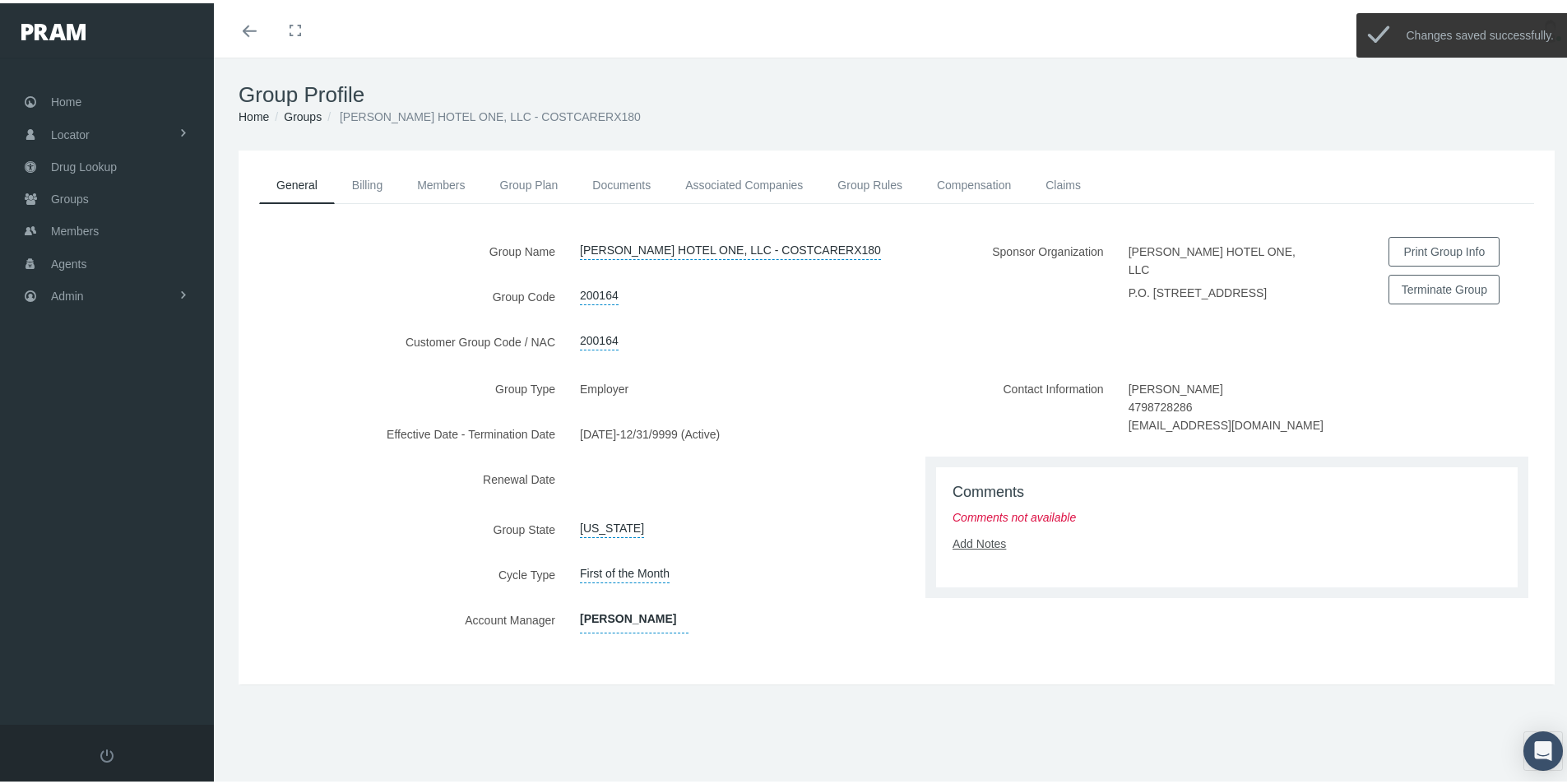
click at [978, 541] on link "Add Notes" at bounding box center [979, 539] width 53 height 13
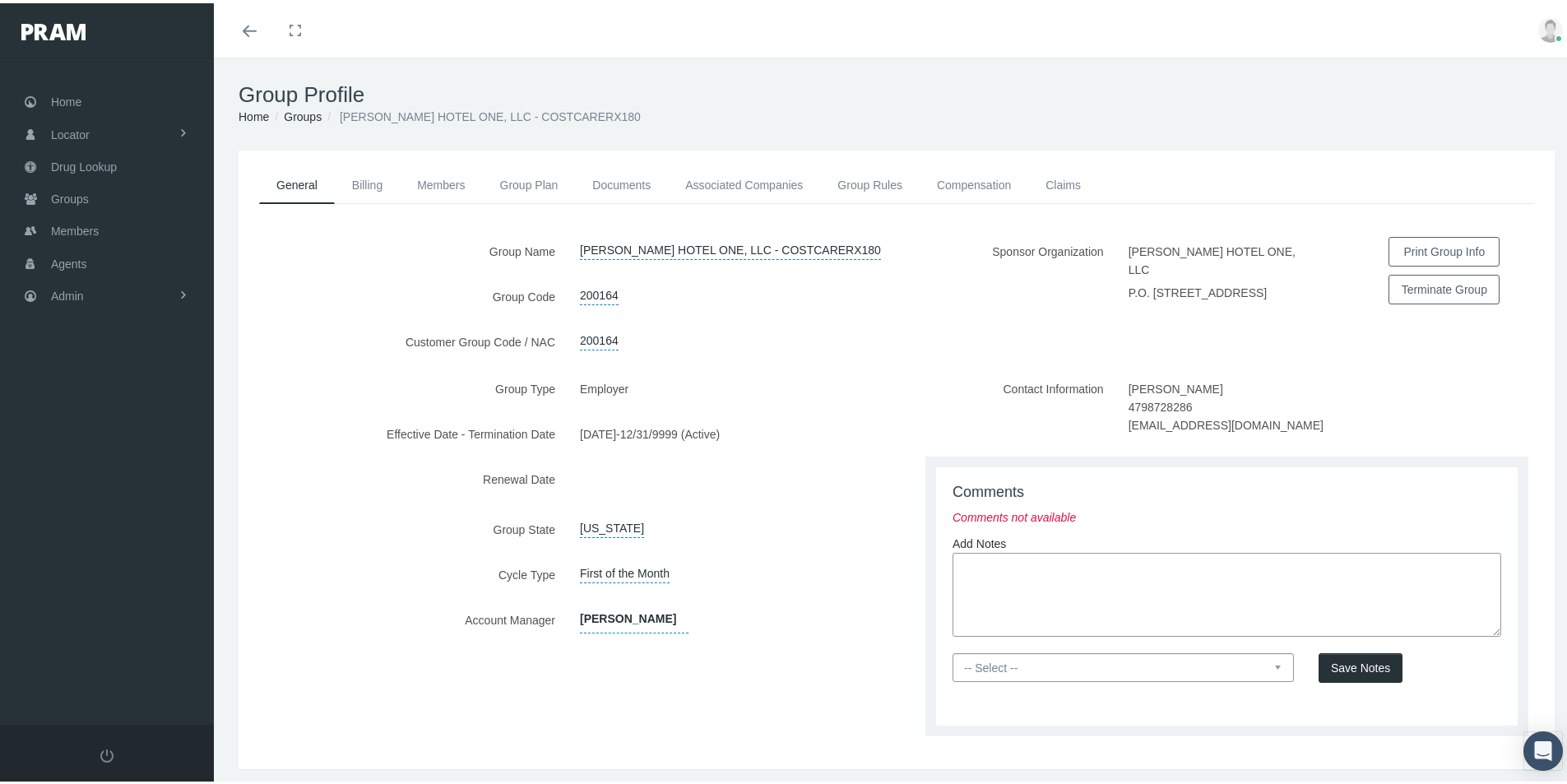
drag, startPoint x: 956, startPoint y: 567, endPoint x: 972, endPoint y: 565, distance: 16.1
click at [956, 567] on textarea at bounding box center [1226, 591] width 549 height 84
paste textarea "Group is set up thru OptiMed - [PERSON_NAME] Health - CostCareRx800 - OptiMed w…"
type textarea "Group is set up thru OptiMed - [PERSON_NAME] Health - CostCareRx800 - OptiMed w…"
drag, startPoint x: 1272, startPoint y: 665, endPoint x: 1239, endPoint y: 675, distance: 34.5
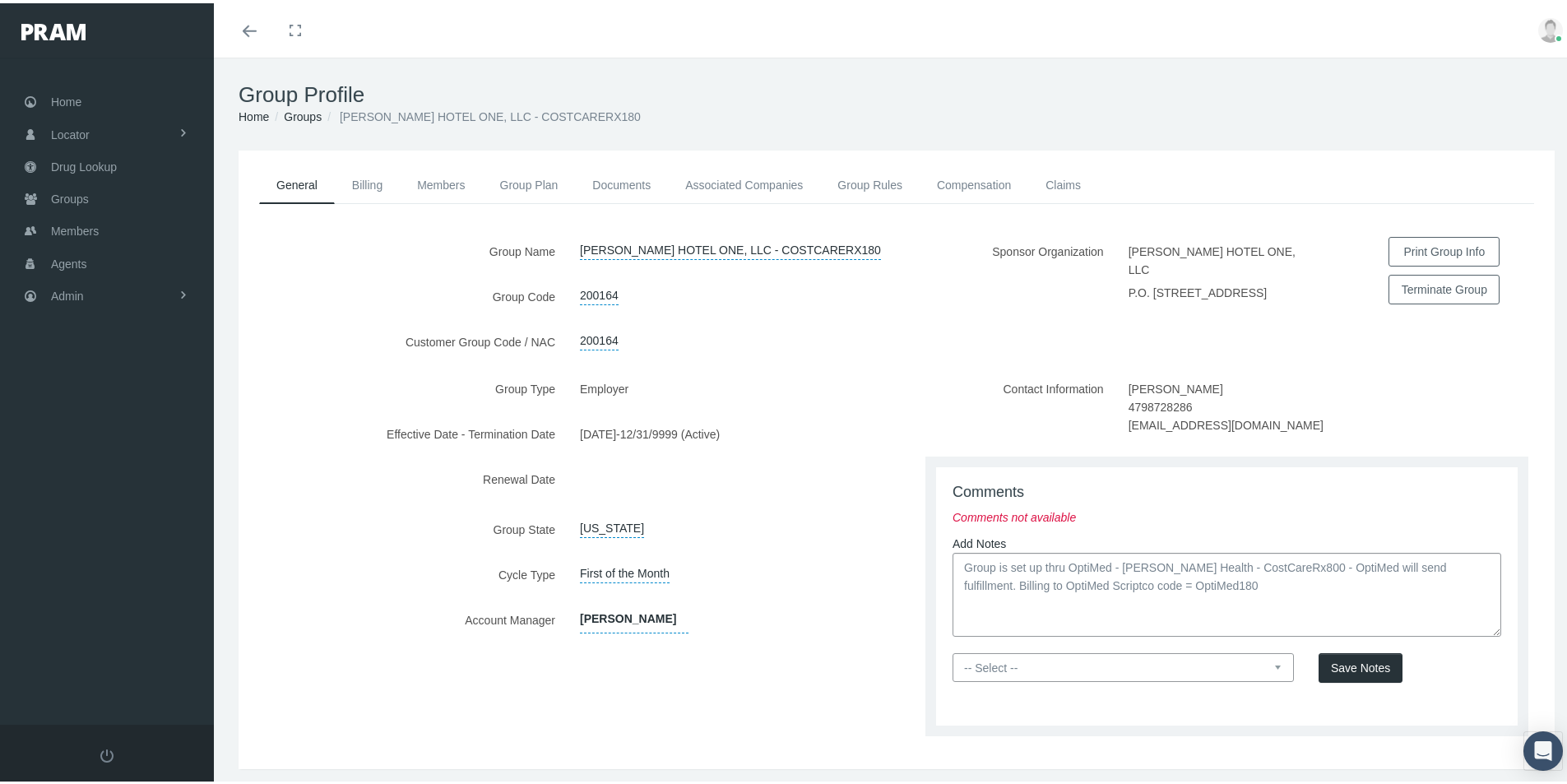
click at [1272, 665] on select "-- Select -- PRAM Only Everyone" at bounding box center [1123, 664] width 342 height 29
select select "0"
click at [952, 650] on select "-- Select -- PRAM Only Everyone" at bounding box center [1123, 664] width 342 height 29
click at [1331, 659] on span "Save Notes" at bounding box center [1360, 664] width 59 height 13
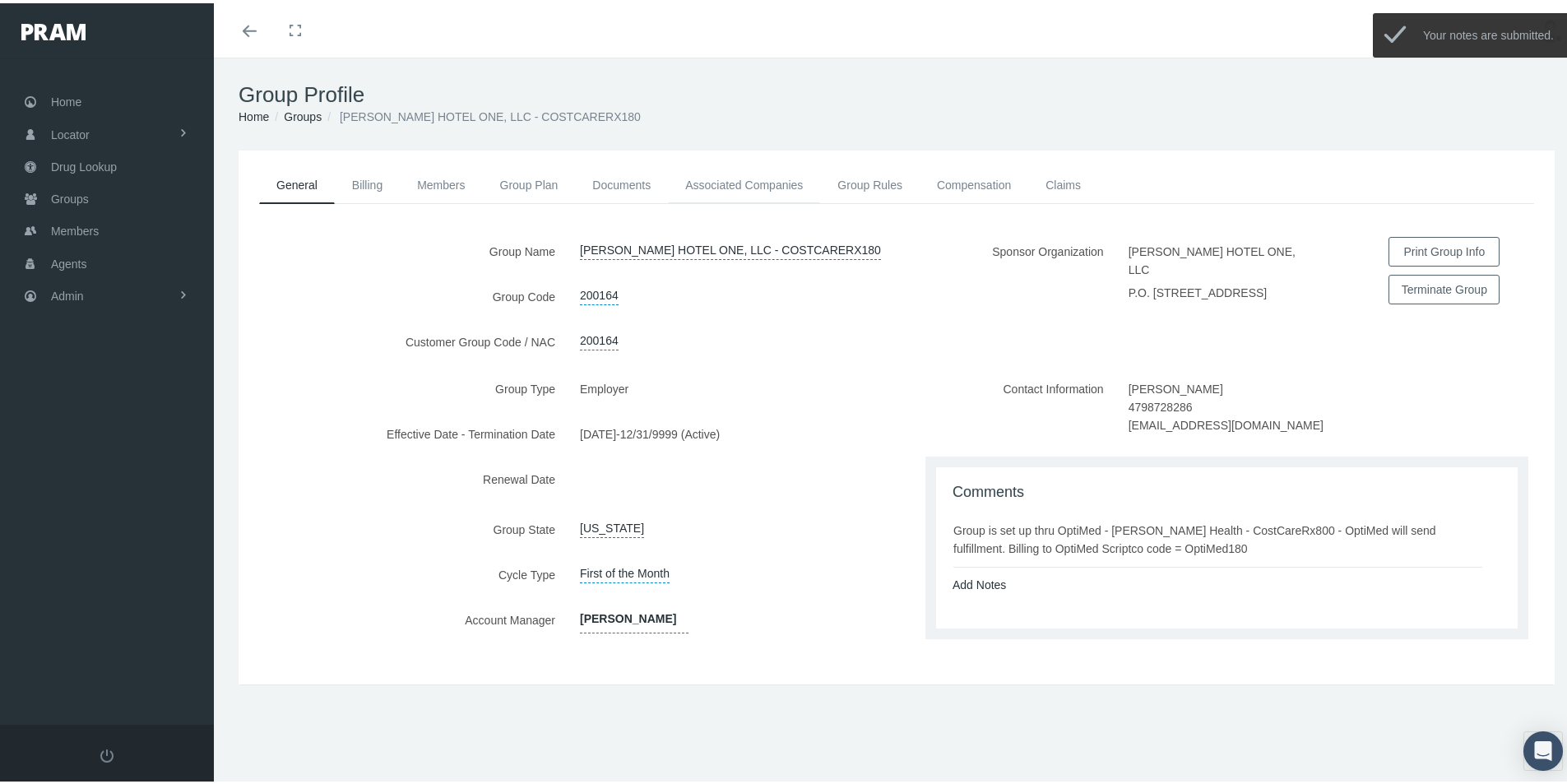
click at [703, 183] on link "Associated Companies" at bounding box center [744, 181] width 152 height 36
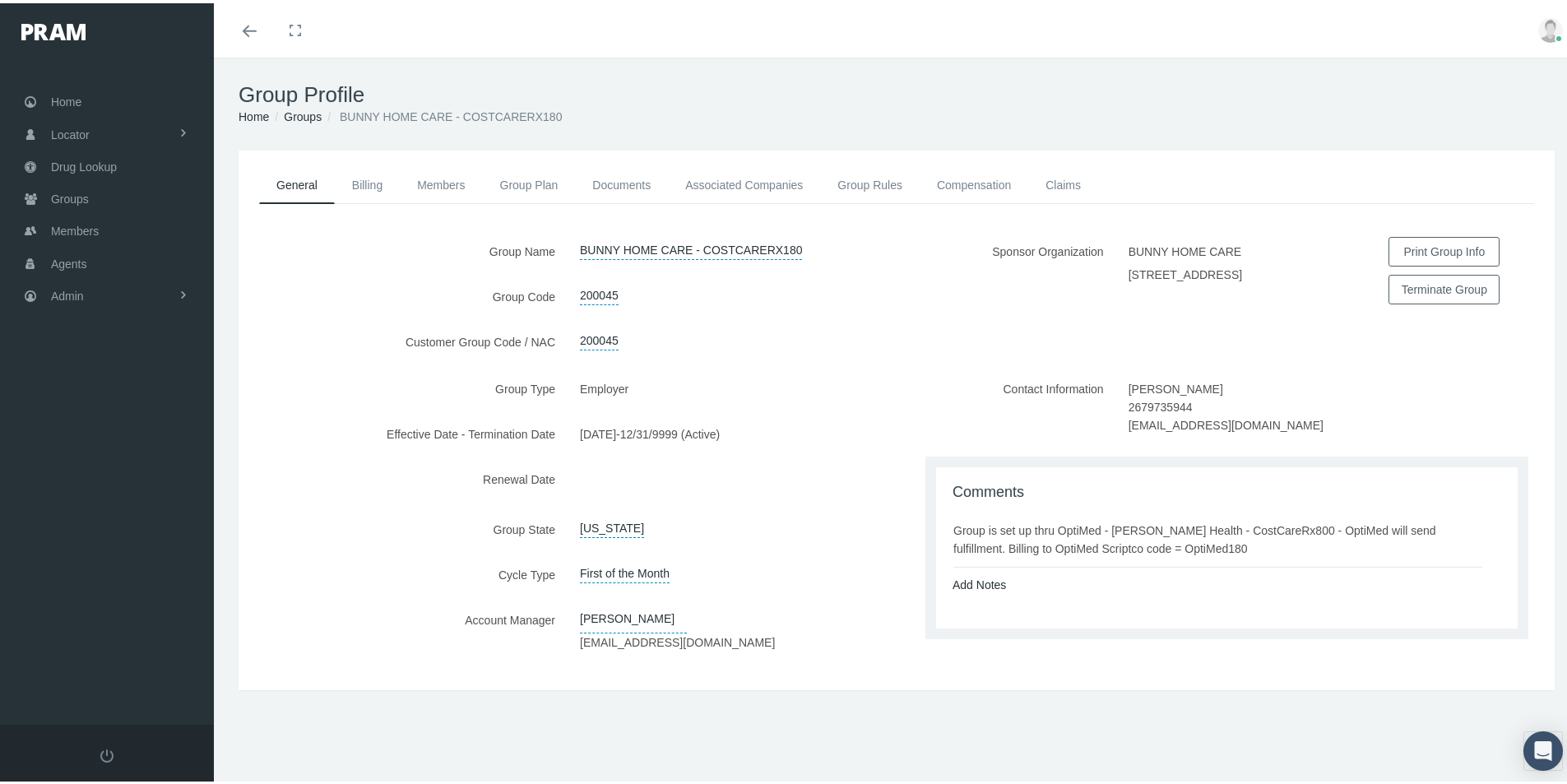
click at [1043, 564] on li "Group is set up thru OptiMed - [PERSON_NAME] Health - CostCareRx800 - OptiMed w…" at bounding box center [1218, 534] width 531 height 59
drag, startPoint x: 950, startPoint y: 539, endPoint x: 1196, endPoint y: 565, distance: 247.4
click at [1195, 554] on div "Group is set up thru OptiMed - [PERSON_NAME] Health - CostCareRx800 - OptiMed w…" at bounding box center [1218, 536] width 529 height 36
copy div "Group is set up thru OptiMed - [PERSON_NAME] Health - CostCareRx800 - OptiMed w…"
click at [978, 176] on link "Compensation" at bounding box center [974, 181] width 109 height 36
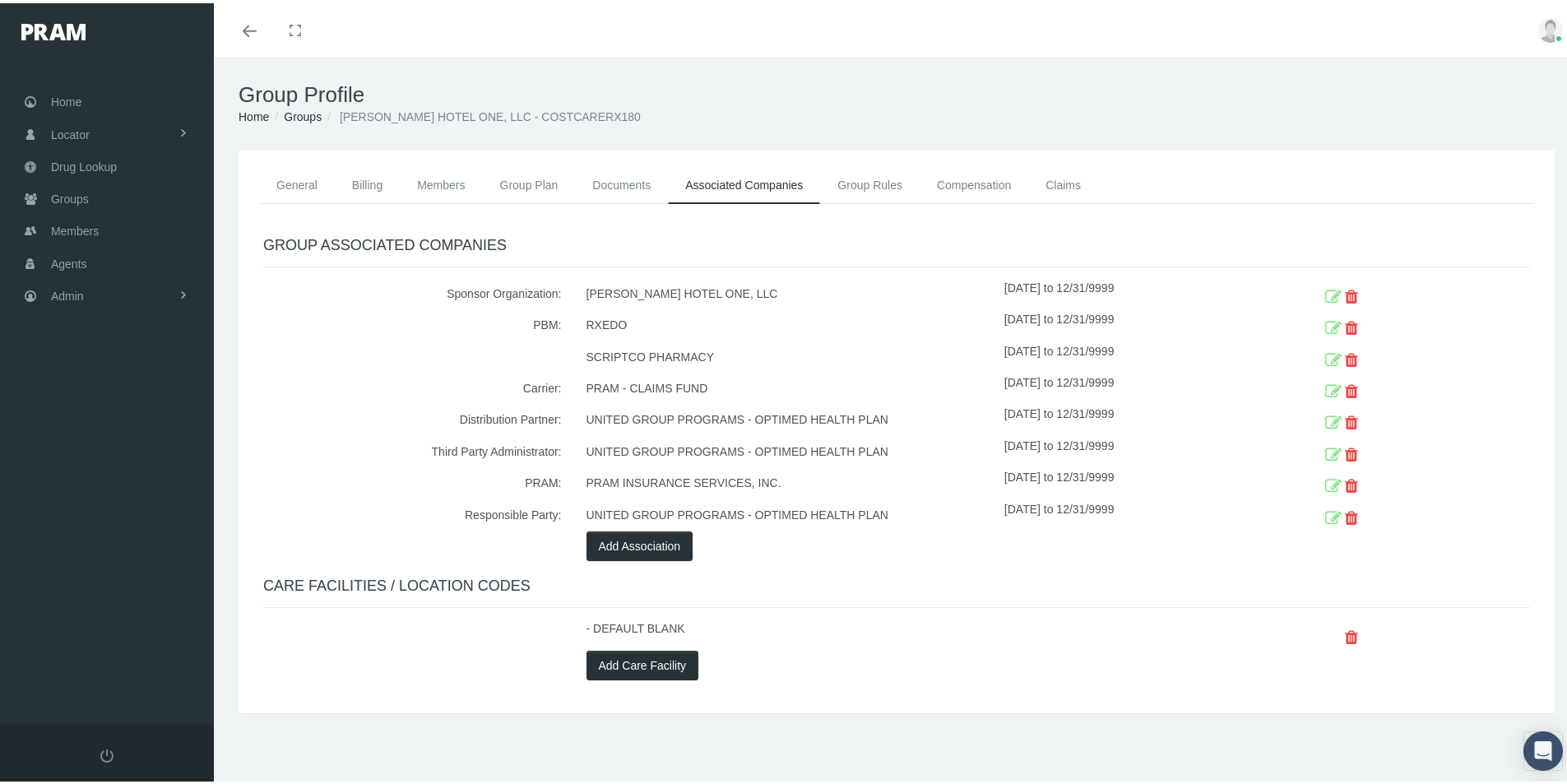
click at [1327, 354] on icon at bounding box center [1333, 358] width 16 height 26
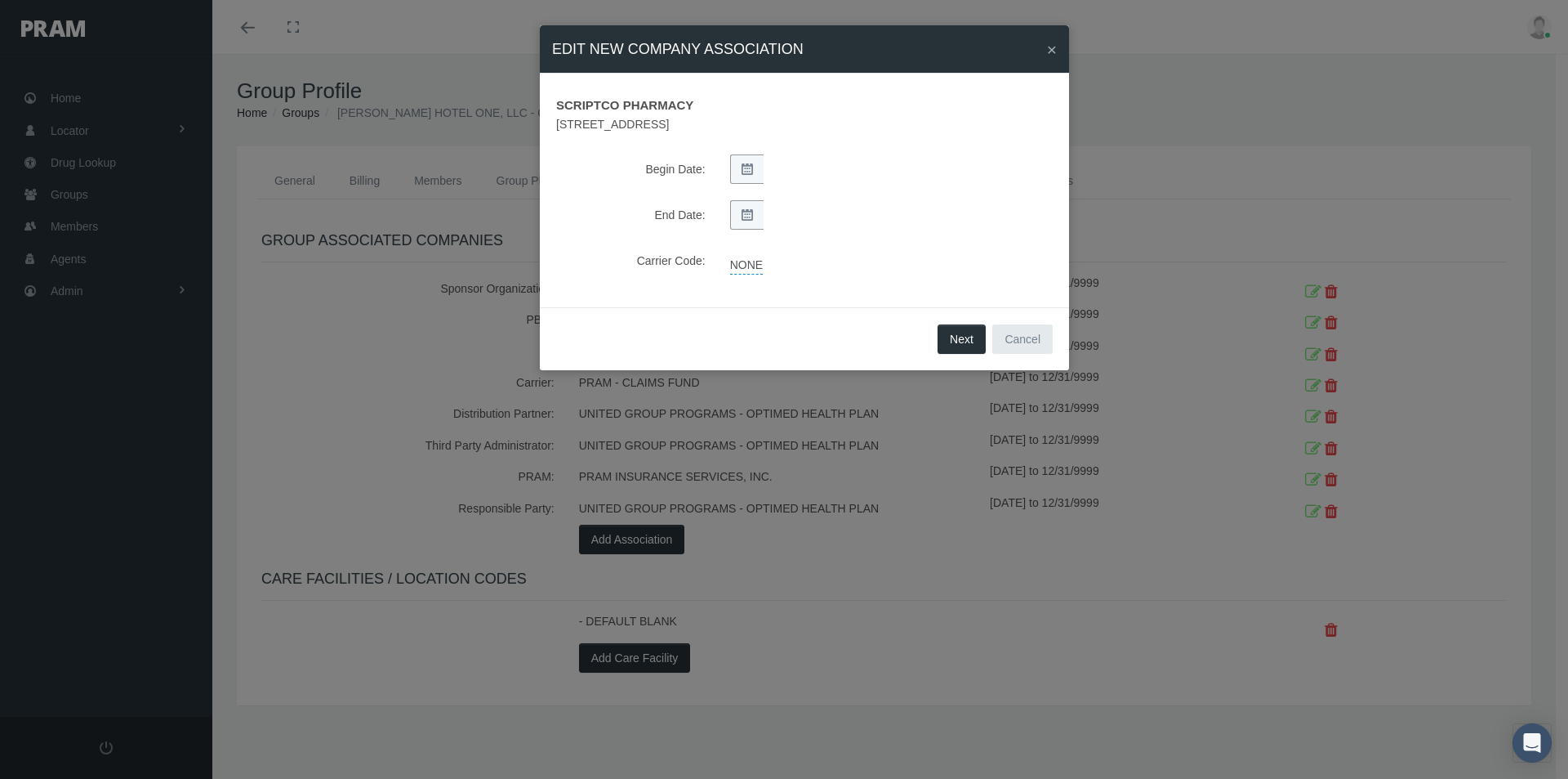
click at [747, 266] on link "NONE" at bounding box center [747, 263] width 32 height 23
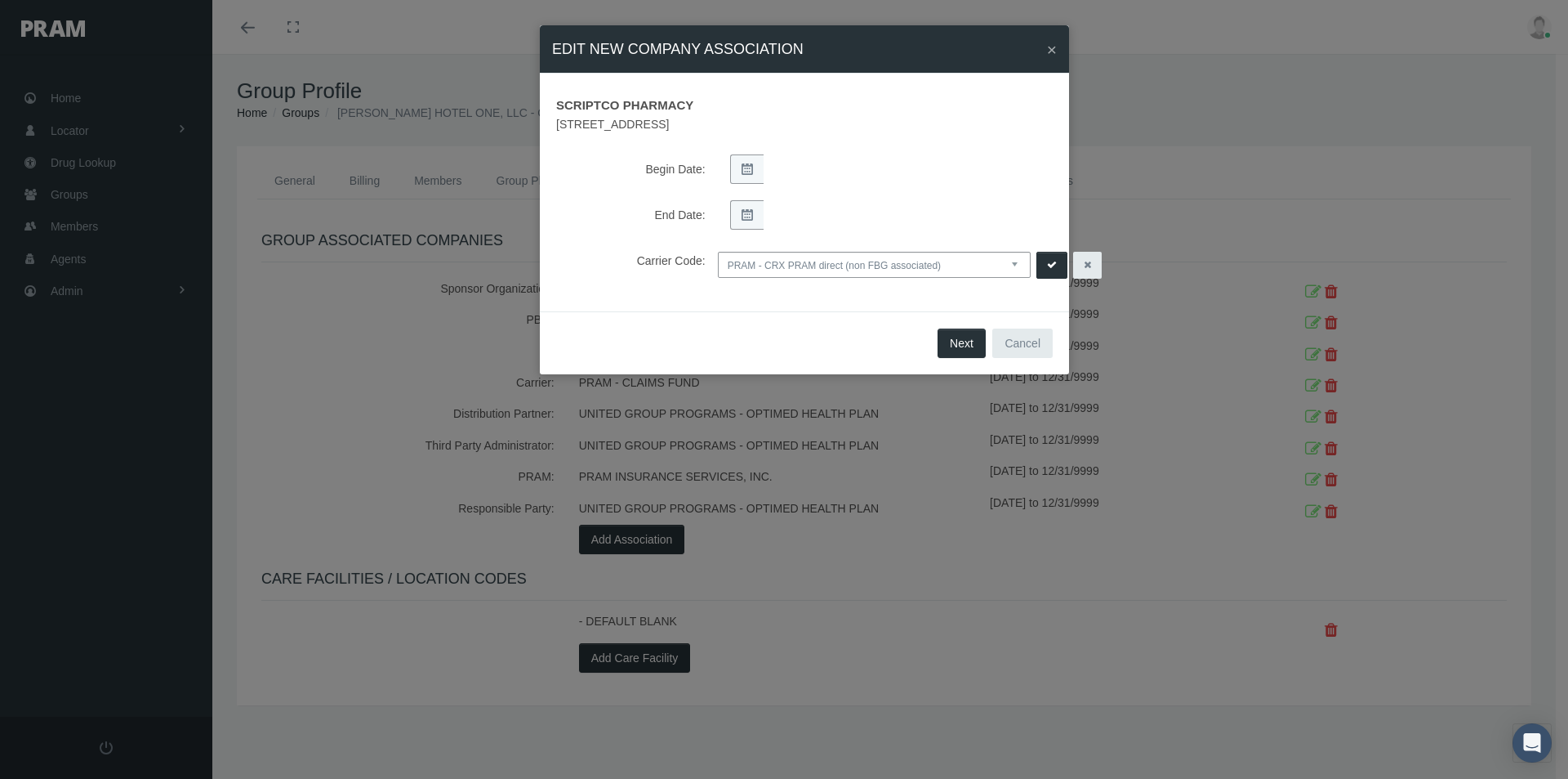
click at [1014, 263] on select "NONE PRAM - CRX PRAM direct (non FBG associated) FBGPRAM - CRX CHC Business - g…" at bounding box center [874, 264] width 313 height 26
select select "14"
click at [718, 252] on select "NONE PRAM - CRX PRAM direct (non FBG associated) FBGPRAM - CRX CHC Business - g…" at bounding box center [874, 264] width 313 height 26
drag, startPoint x: 1047, startPoint y: 260, endPoint x: 1042, endPoint y: 270, distance: 11.2
click at [1048, 261] on icon "submit" at bounding box center [1053, 265] width 10 height 15
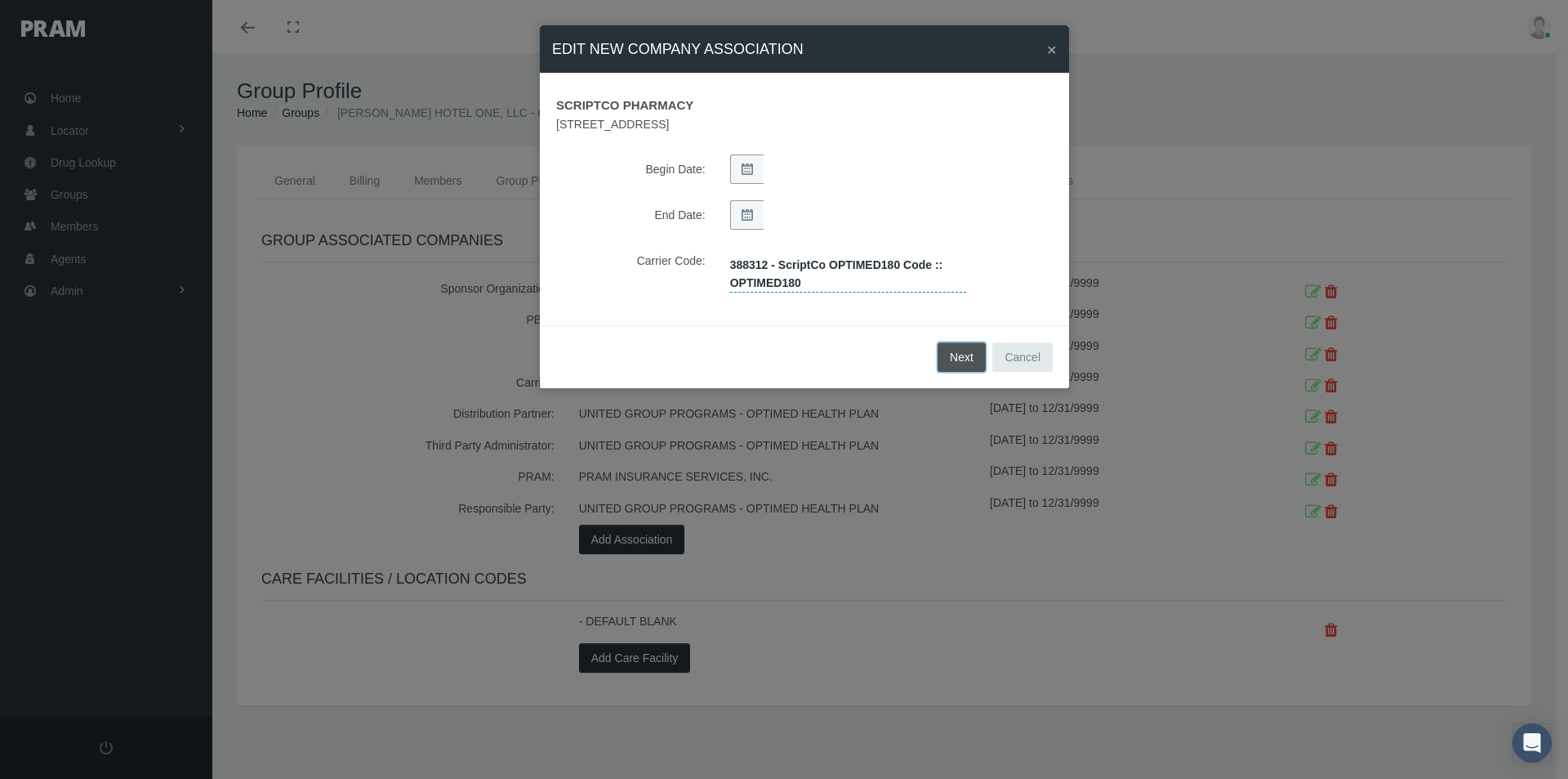
click at [954, 360] on button "Next" at bounding box center [962, 357] width 48 height 30
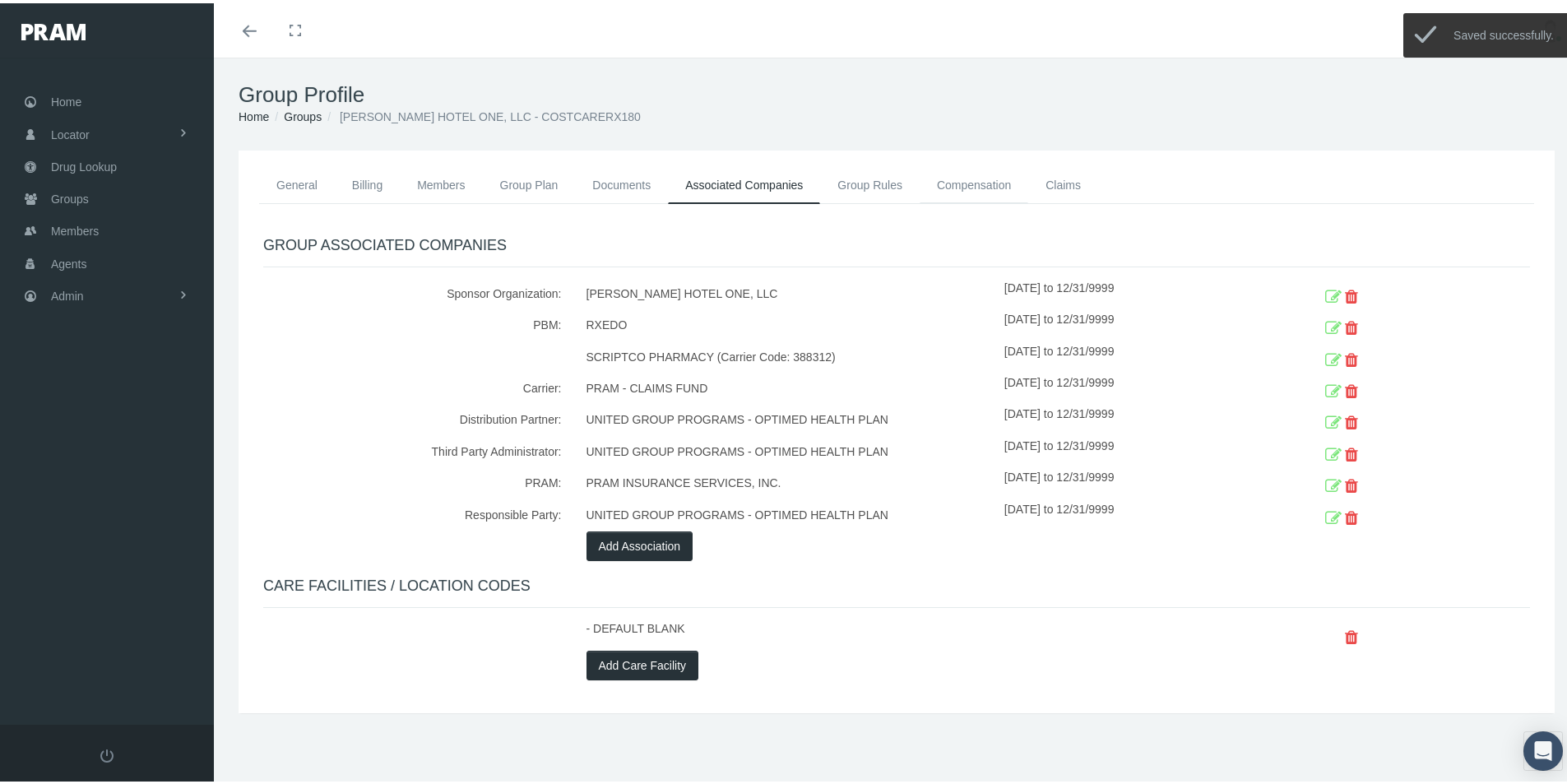
drag, startPoint x: 977, startPoint y: 178, endPoint x: 964, endPoint y: 195, distance: 21.4
click at [976, 178] on link "Compensation" at bounding box center [974, 181] width 109 height 36
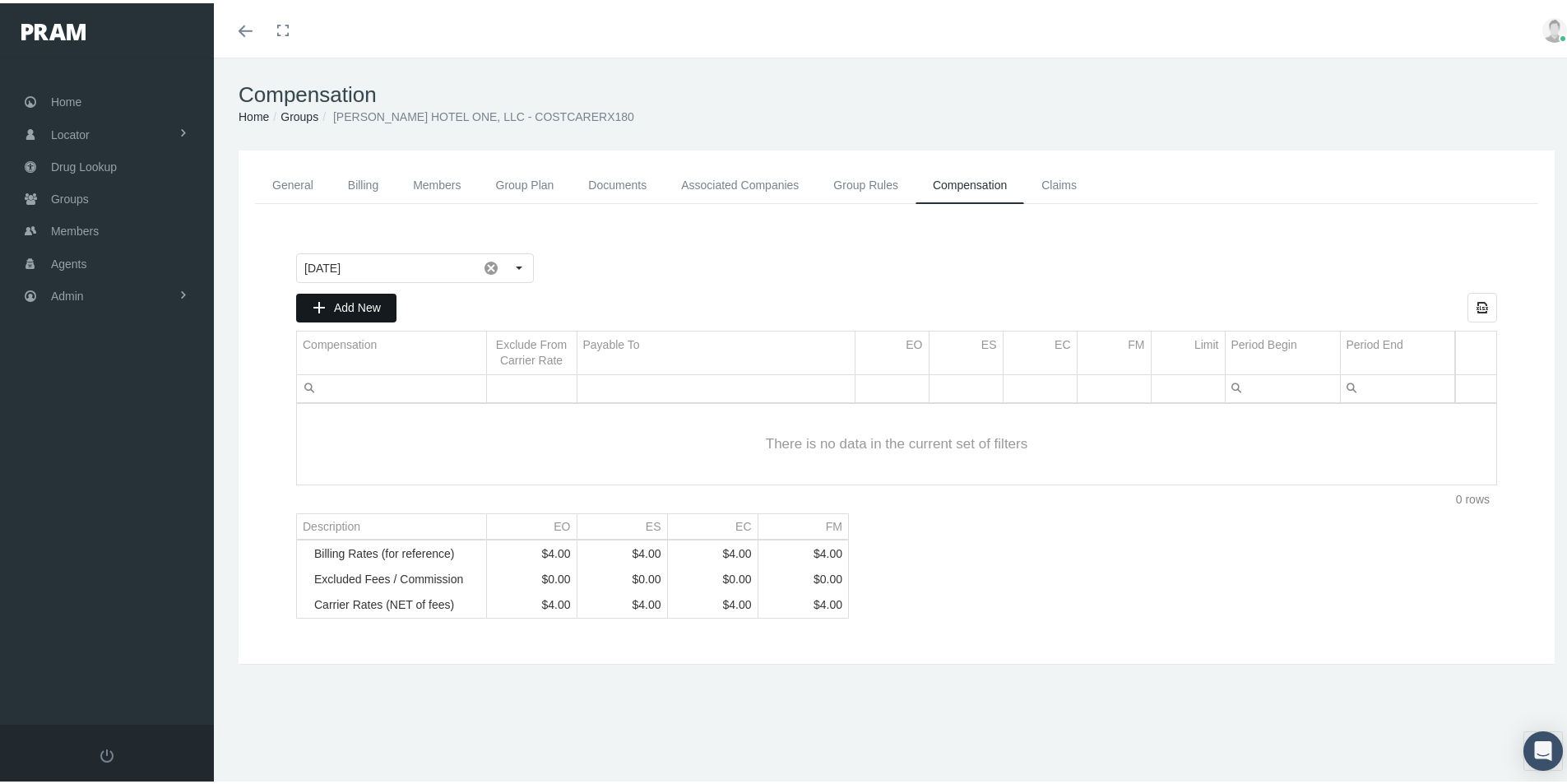
click at [348, 303] on span "Add New" at bounding box center [357, 304] width 47 height 13
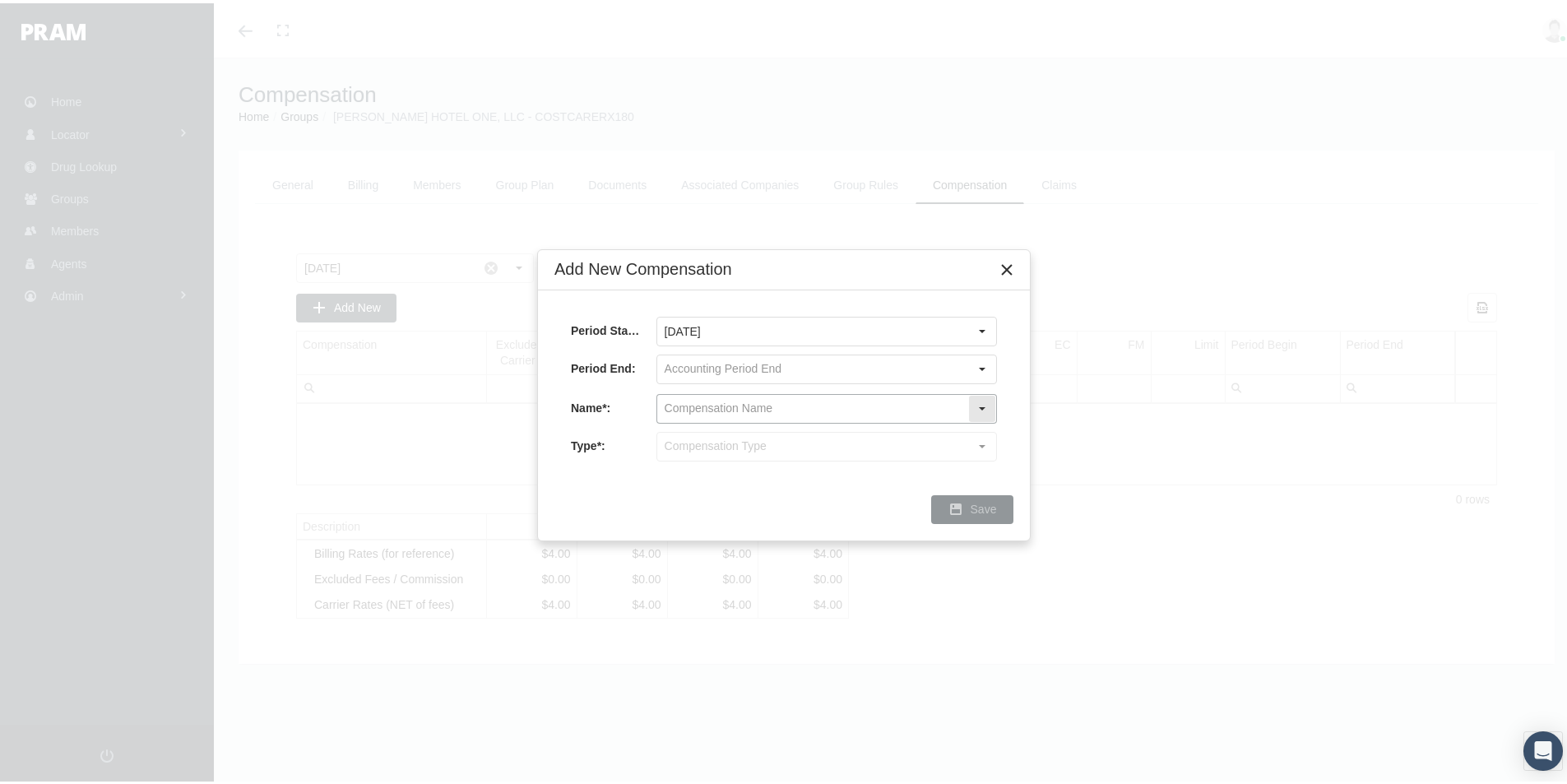
click at [673, 401] on input "text" at bounding box center [813, 405] width 311 height 28
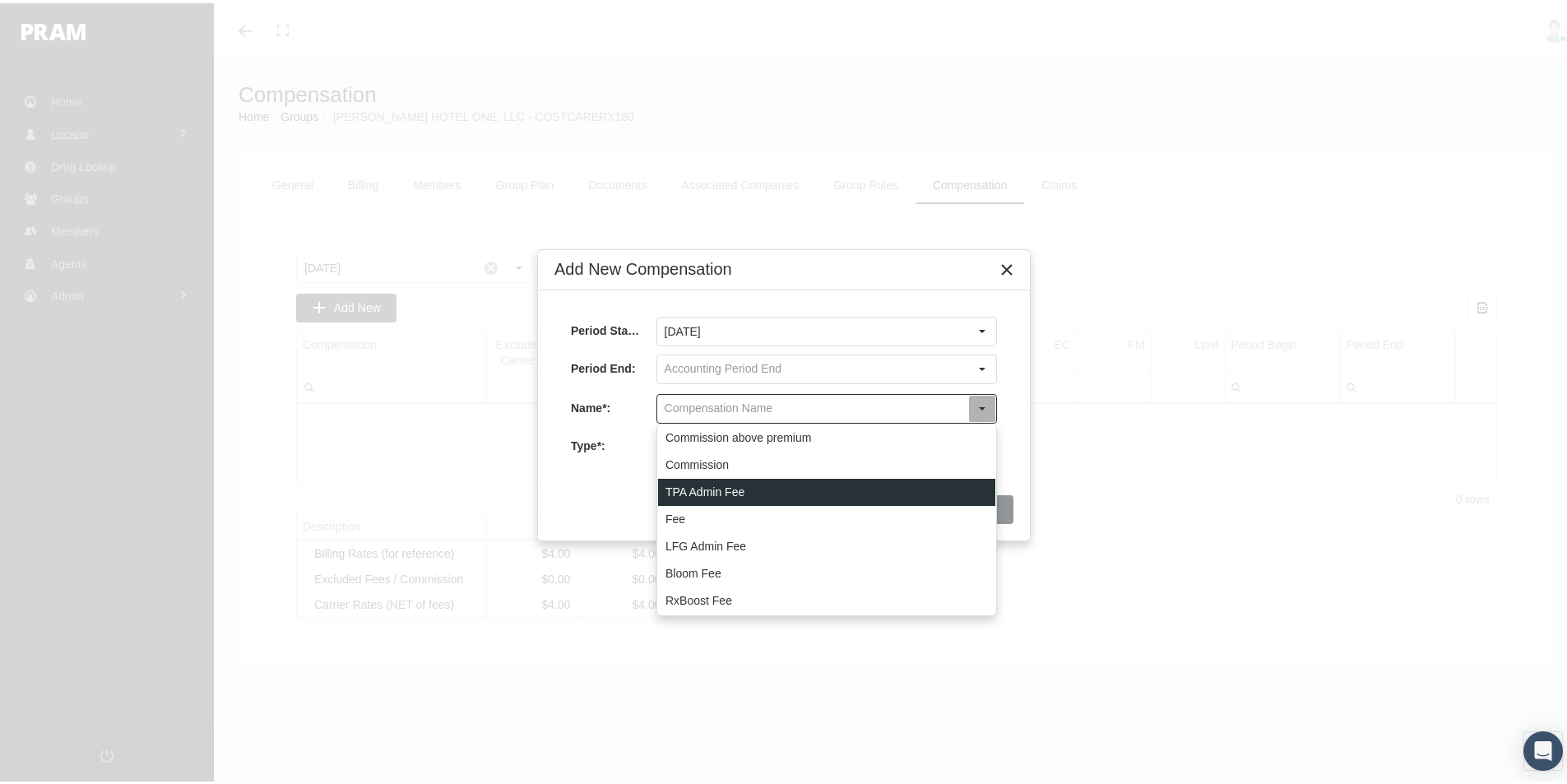
click at [694, 491] on div "TPA Admin Fee" at bounding box center [827, 489] width 337 height 27
type input "TPA Admin Fee"
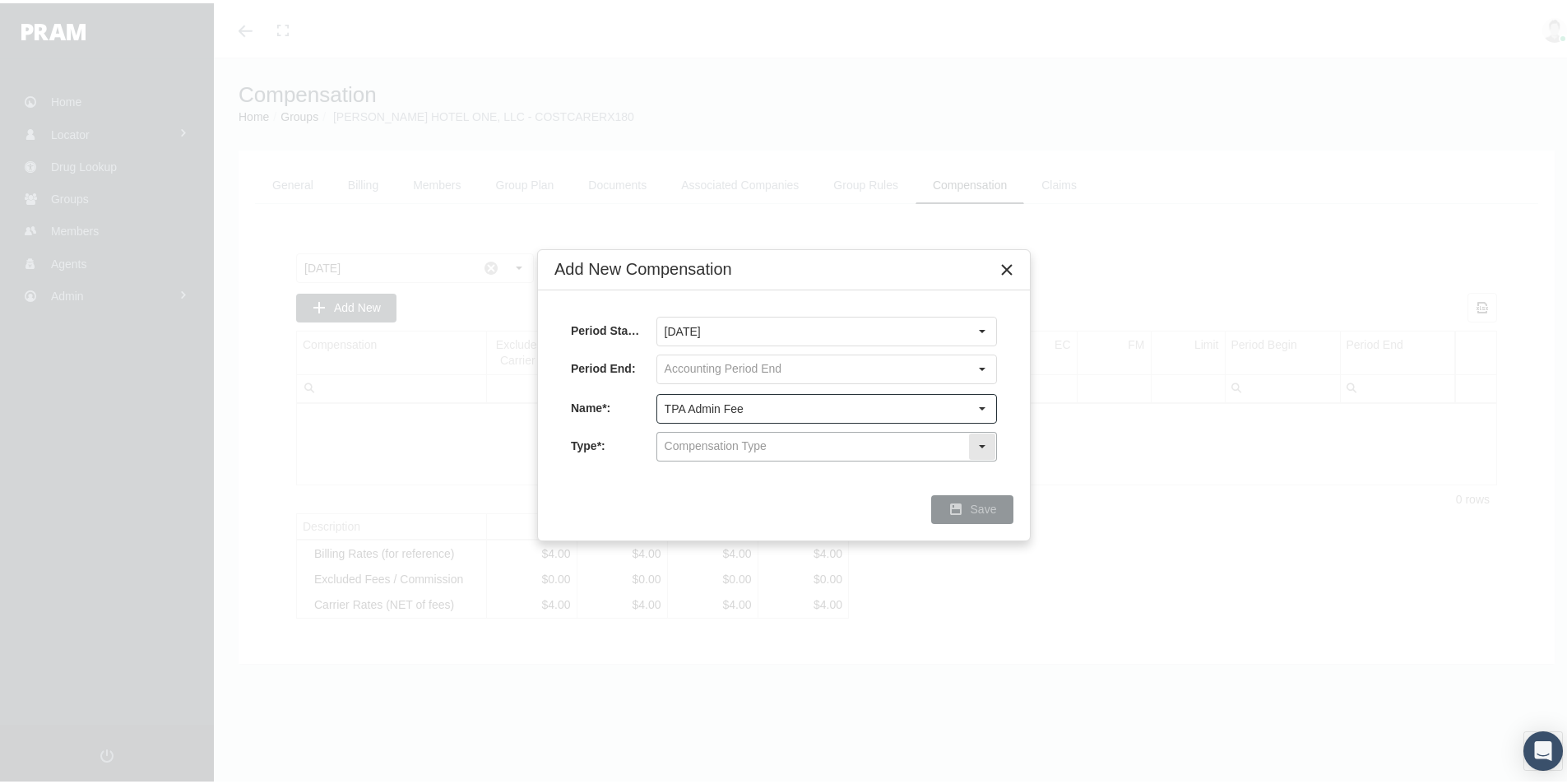
click at [678, 444] on input "text" at bounding box center [813, 442] width 311 height 28
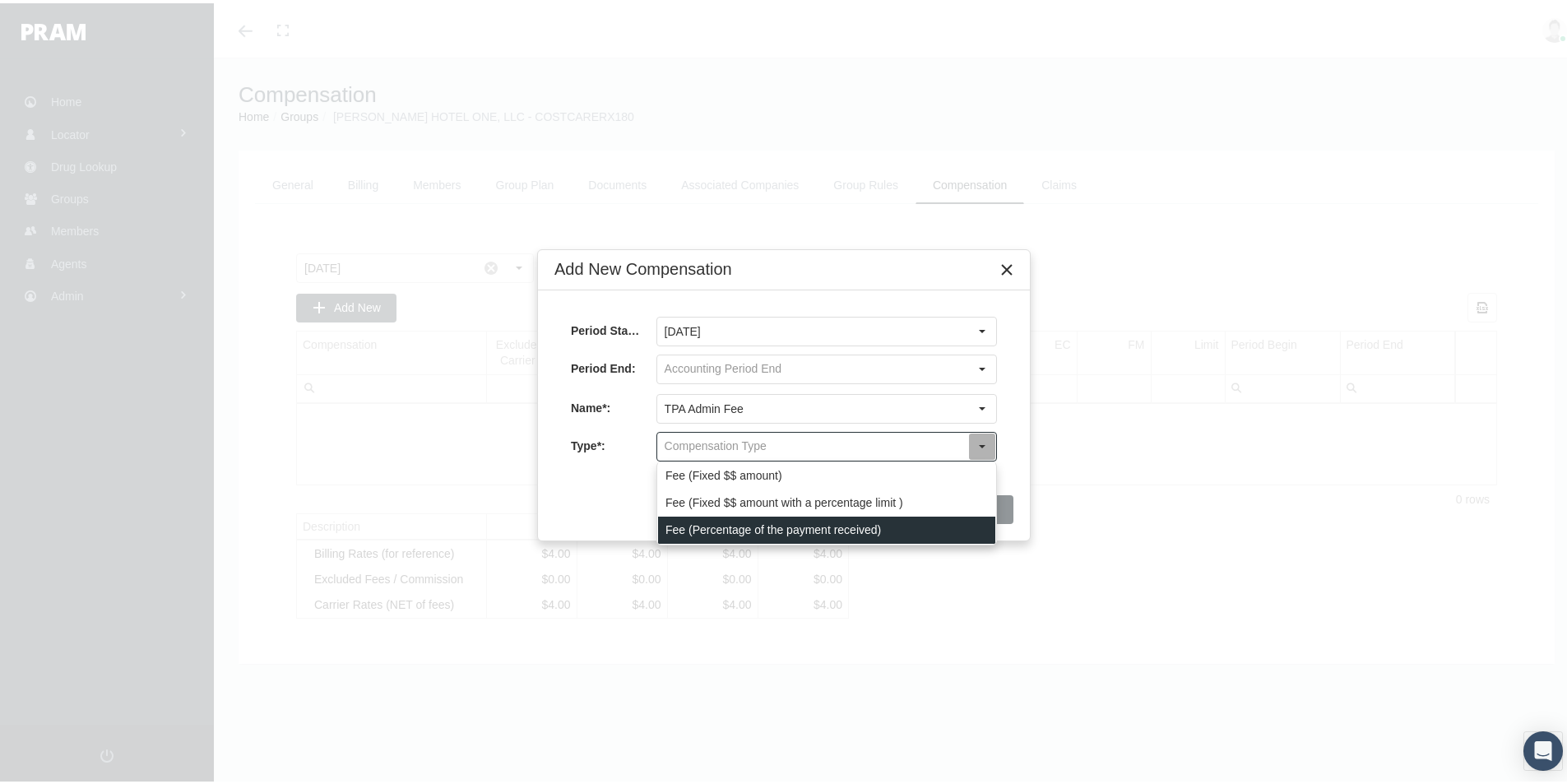
click at [677, 522] on div "Fee (Percentage of the payment received)" at bounding box center [827, 526] width 337 height 27
type input "Fee (Percentage of the payment received)"
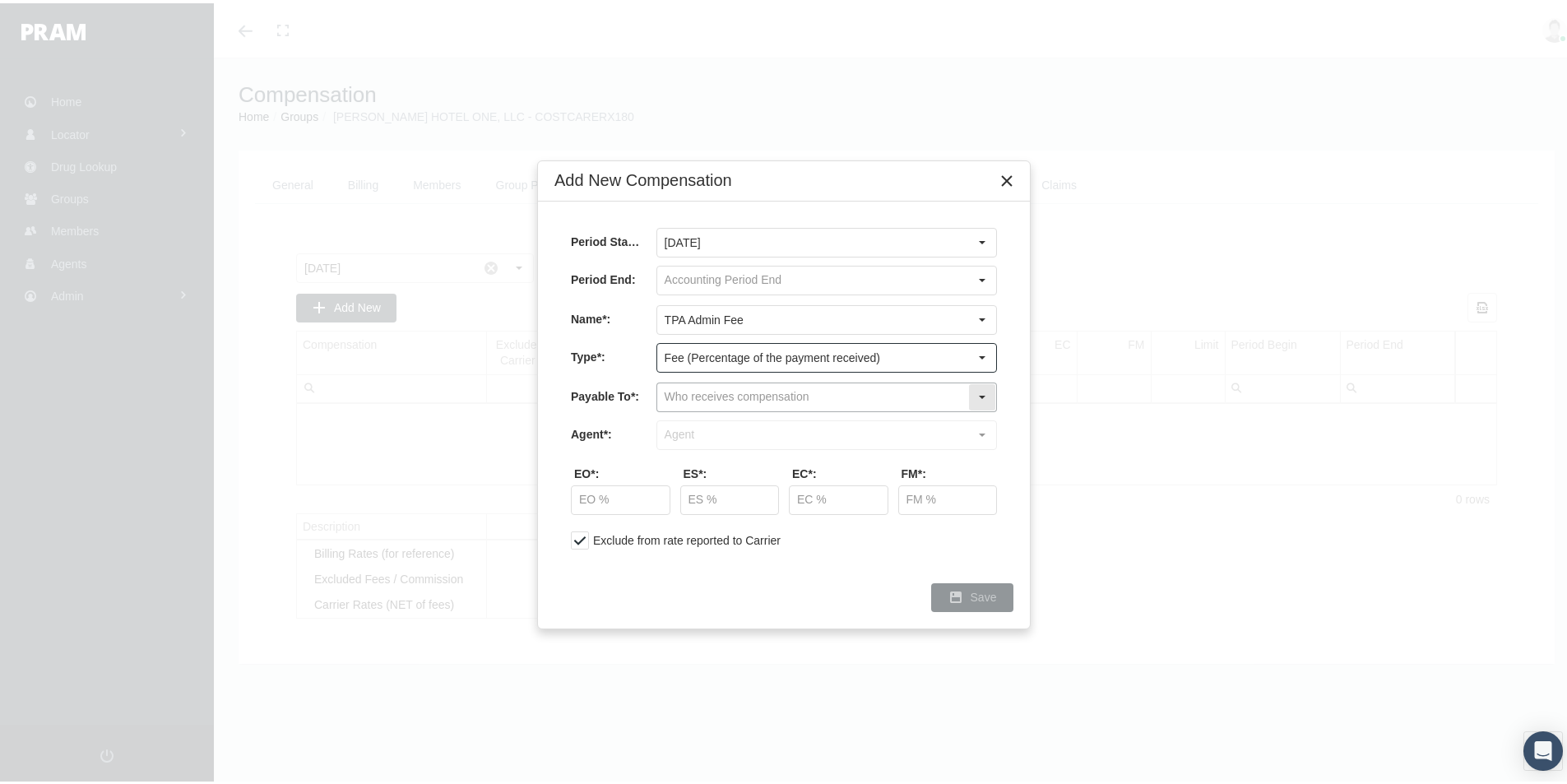
click at [697, 393] on input "text" at bounding box center [813, 394] width 311 height 28
click at [686, 447] on div "Company" at bounding box center [827, 450] width 337 height 27
type input "Company"
click at [679, 434] on input "text" at bounding box center [813, 431] width 311 height 28
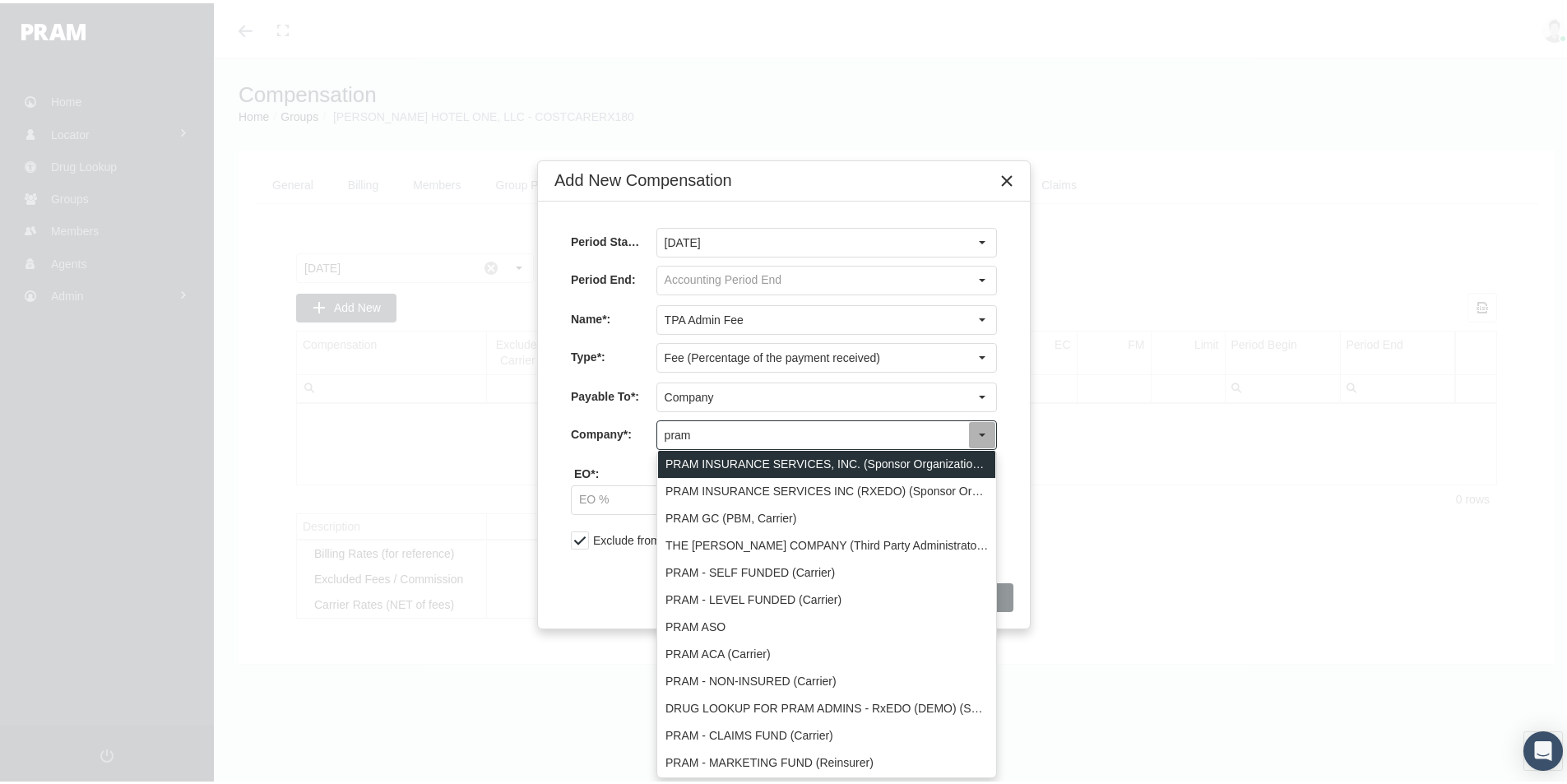
click at [700, 457] on div "PRAM INSURANCE SERVICES, INC. (Sponsor Organization, Broker, Distribution Partn…" at bounding box center [827, 461] width 337 height 27
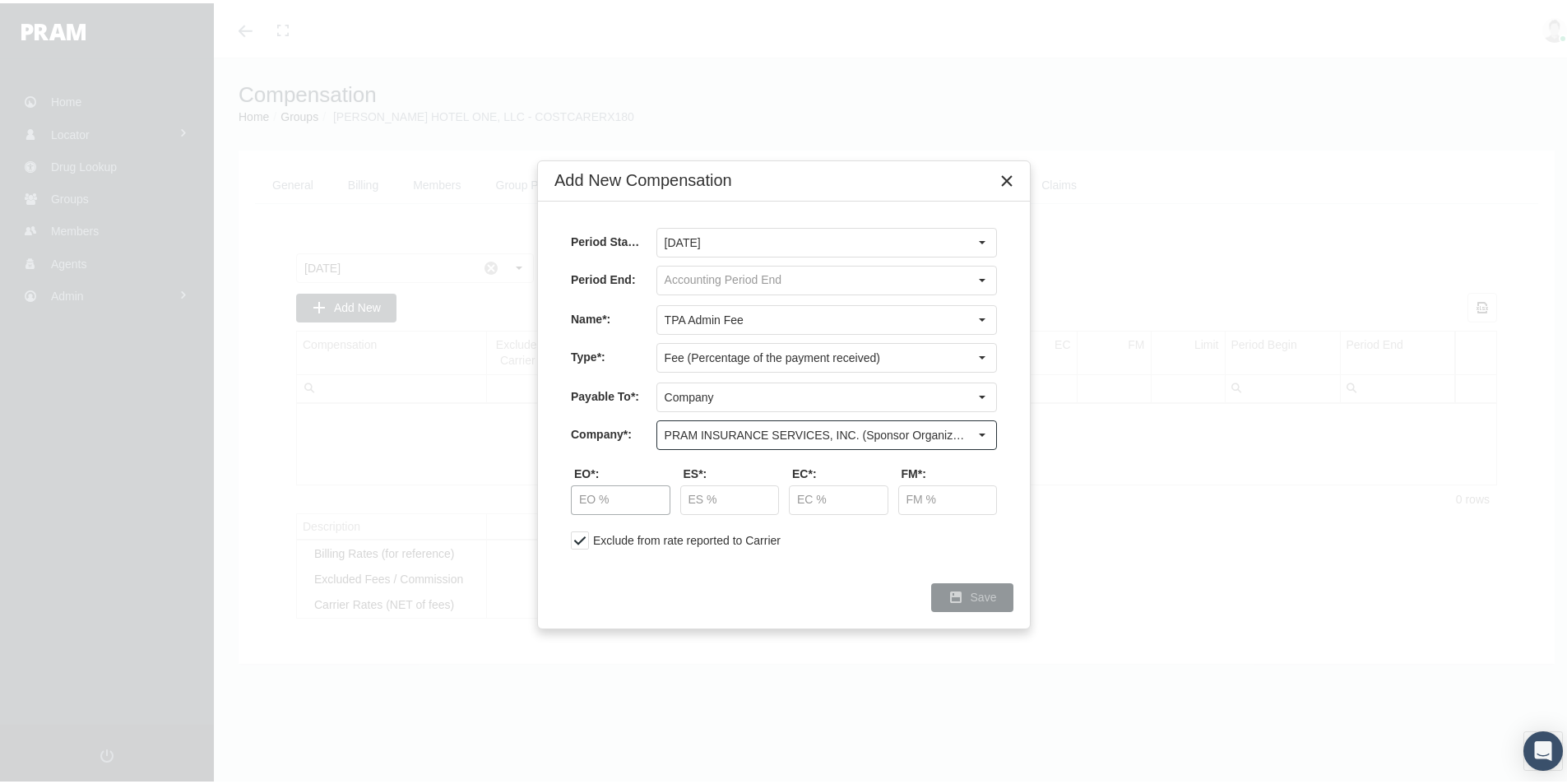
type input "PRAM INSURANCE SERVICES, INC. (Sponsor Organization, Broker, Distribution Partn…"
click at [622, 491] on input "text" at bounding box center [621, 496] width 98 height 28
type input "30.00 %"
type input "5.00 %"
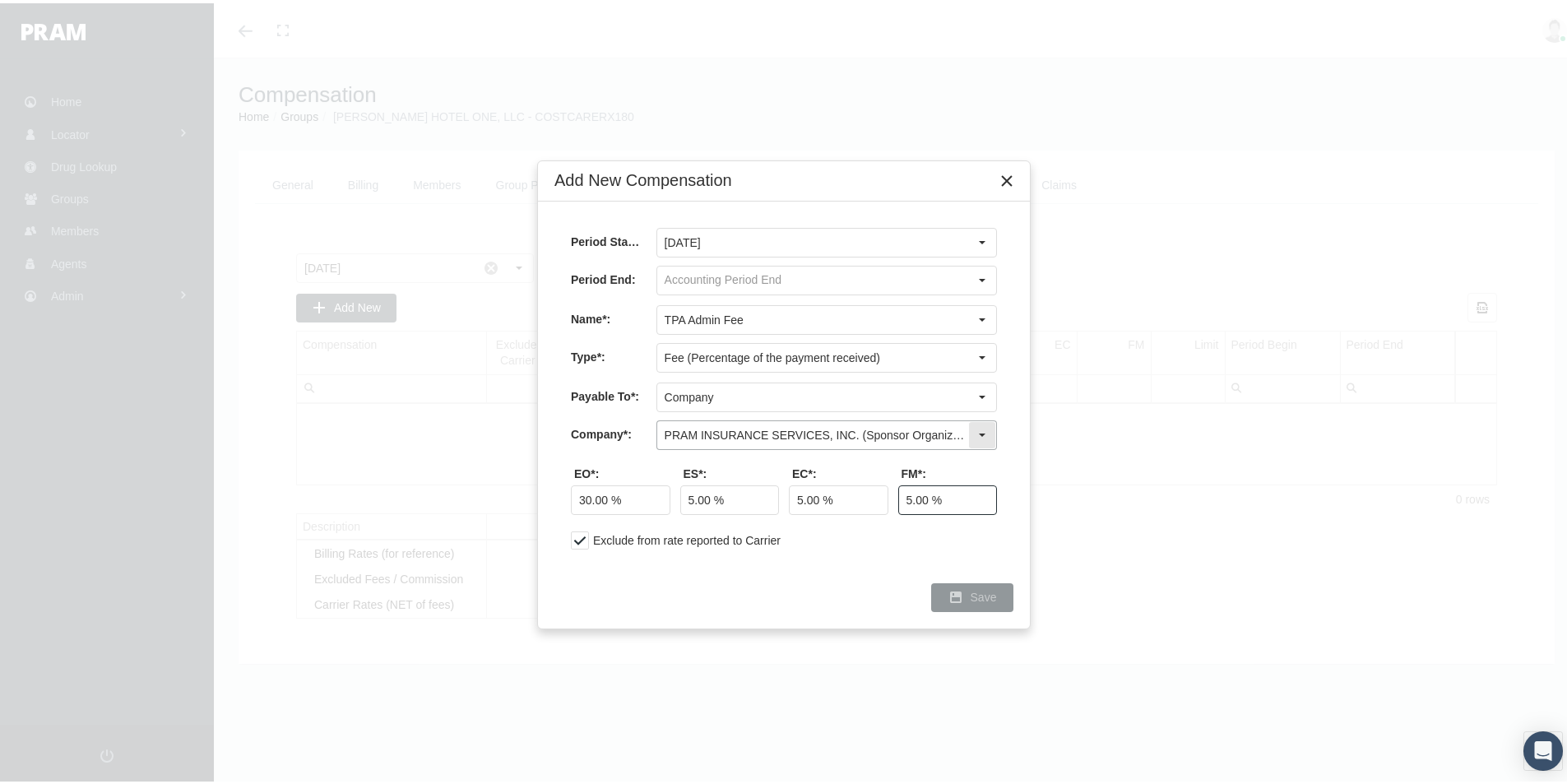
type input "5.00 %"
click at [974, 595] on span "Save" at bounding box center [984, 593] width 27 height 13
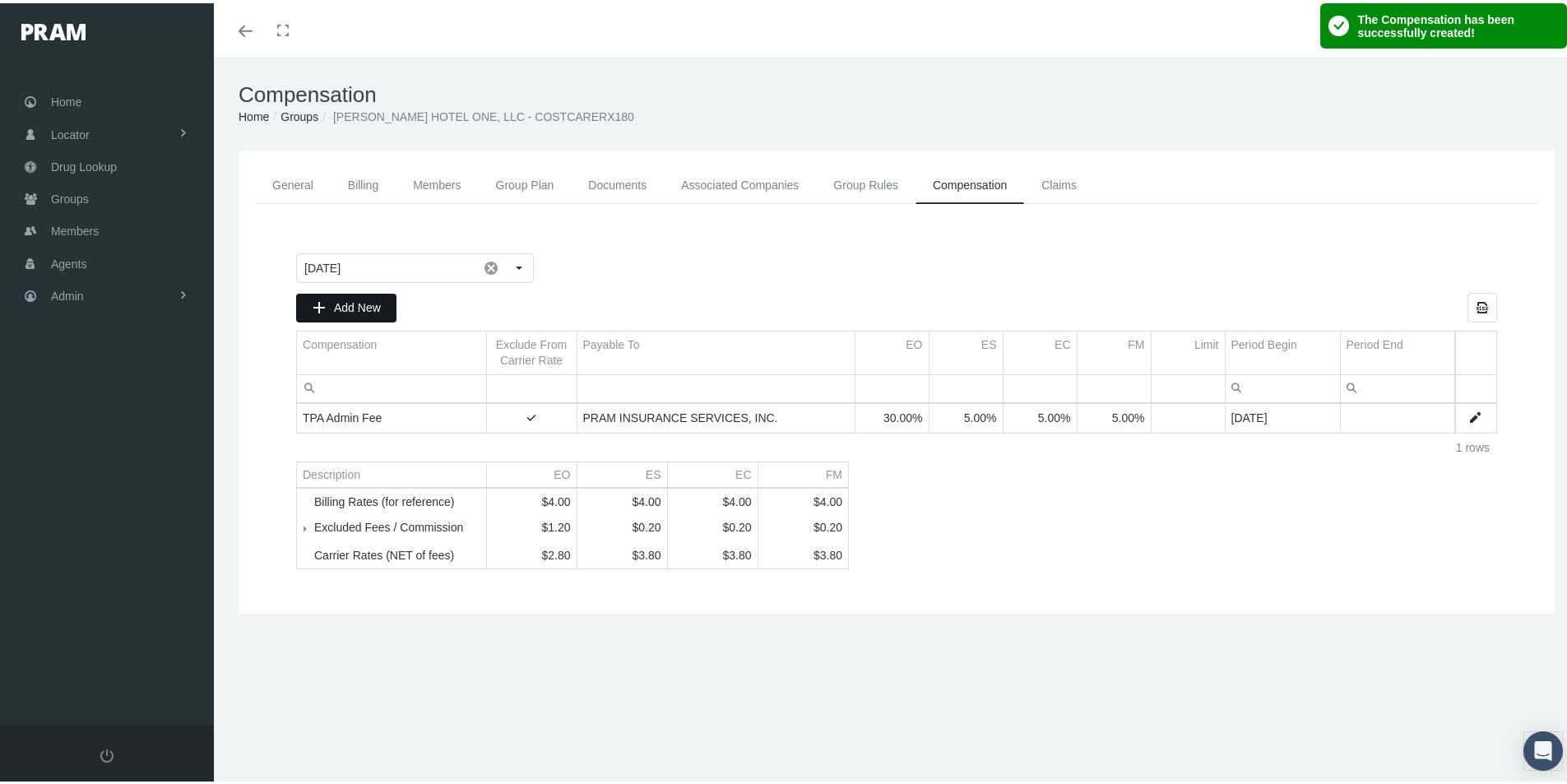
click at [352, 301] on span "Add New" at bounding box center [357, 304] width 47 height 13
type input "[DATE]"
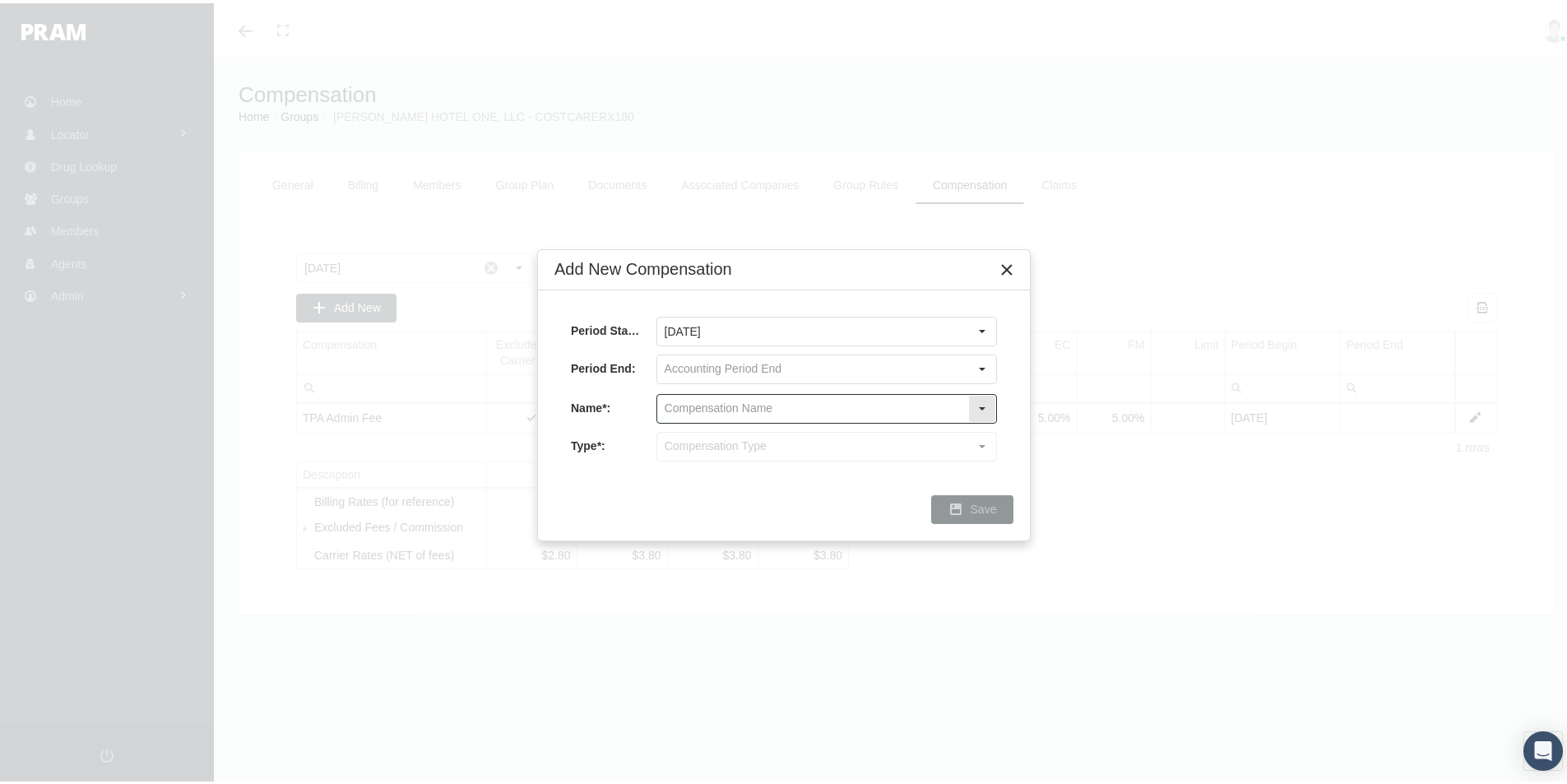
click at [676, 402] on input "text" at bounding box center [813, 405] width 311 height 28
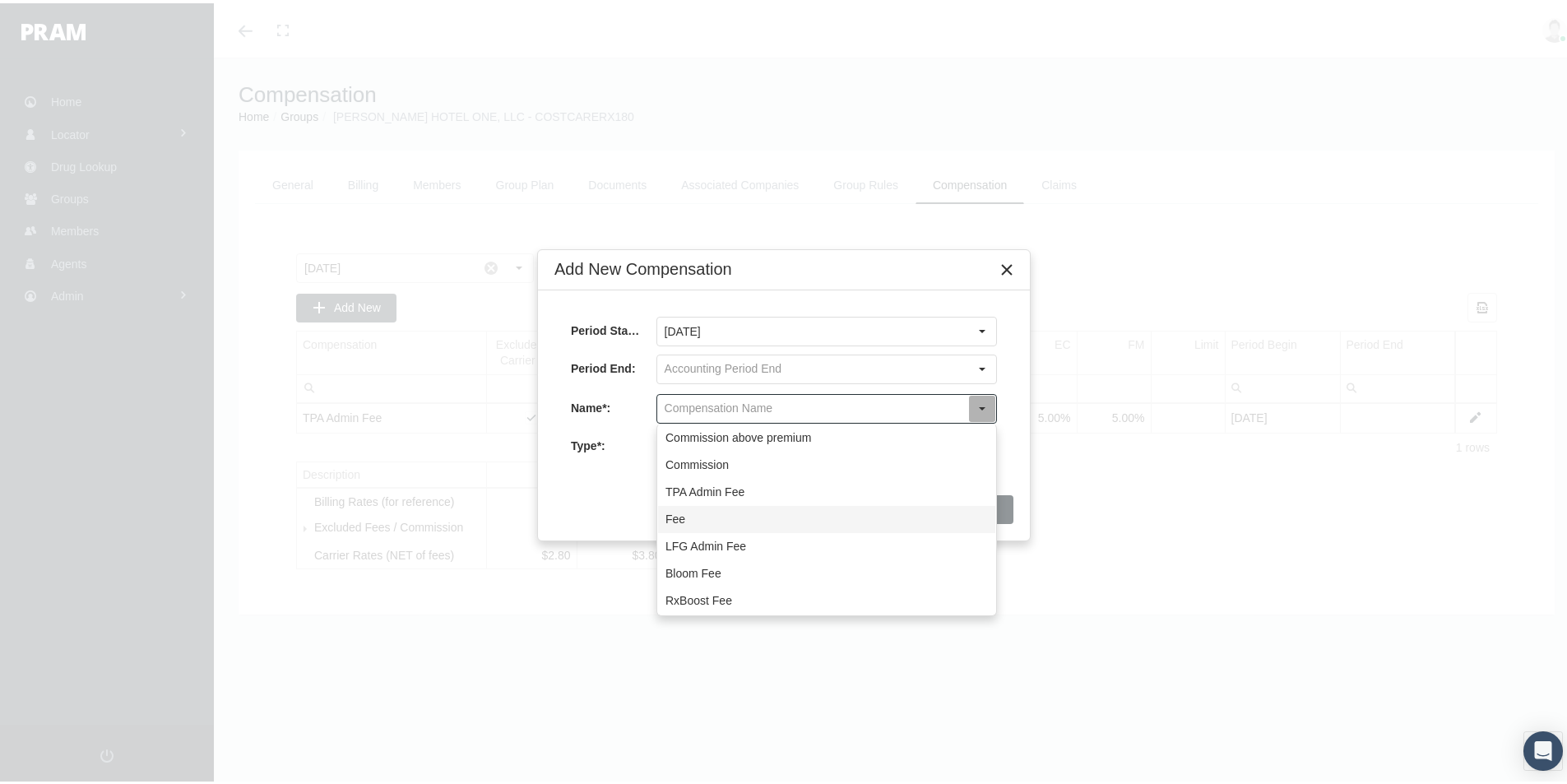
click at [673, 514] on div "Fee" at bounding box center [827, 516] width 337 height 27
type input "Fee"
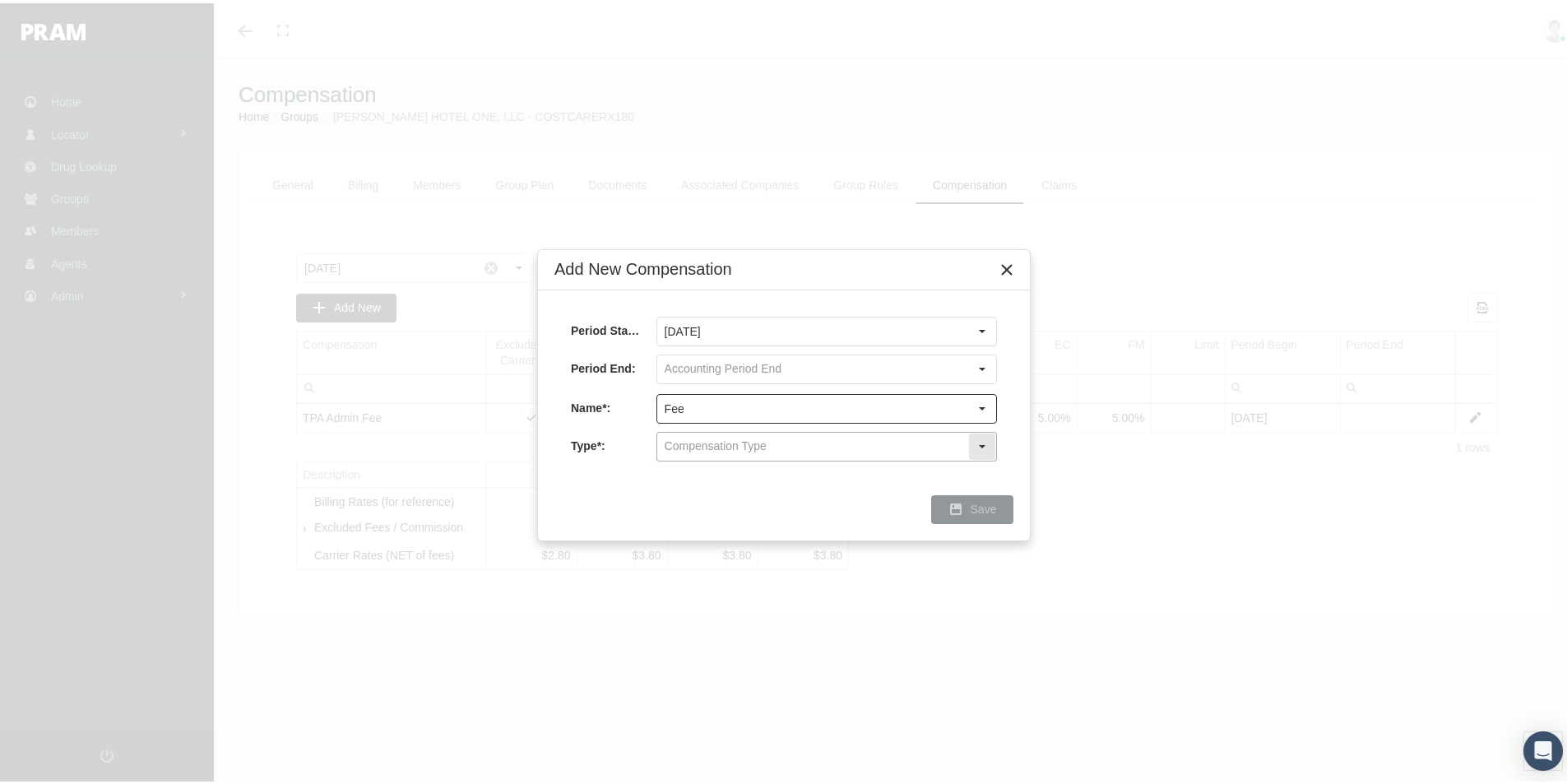
click at [676, 448] on input "text" at bounding box center [813, 442] width 311 height 28
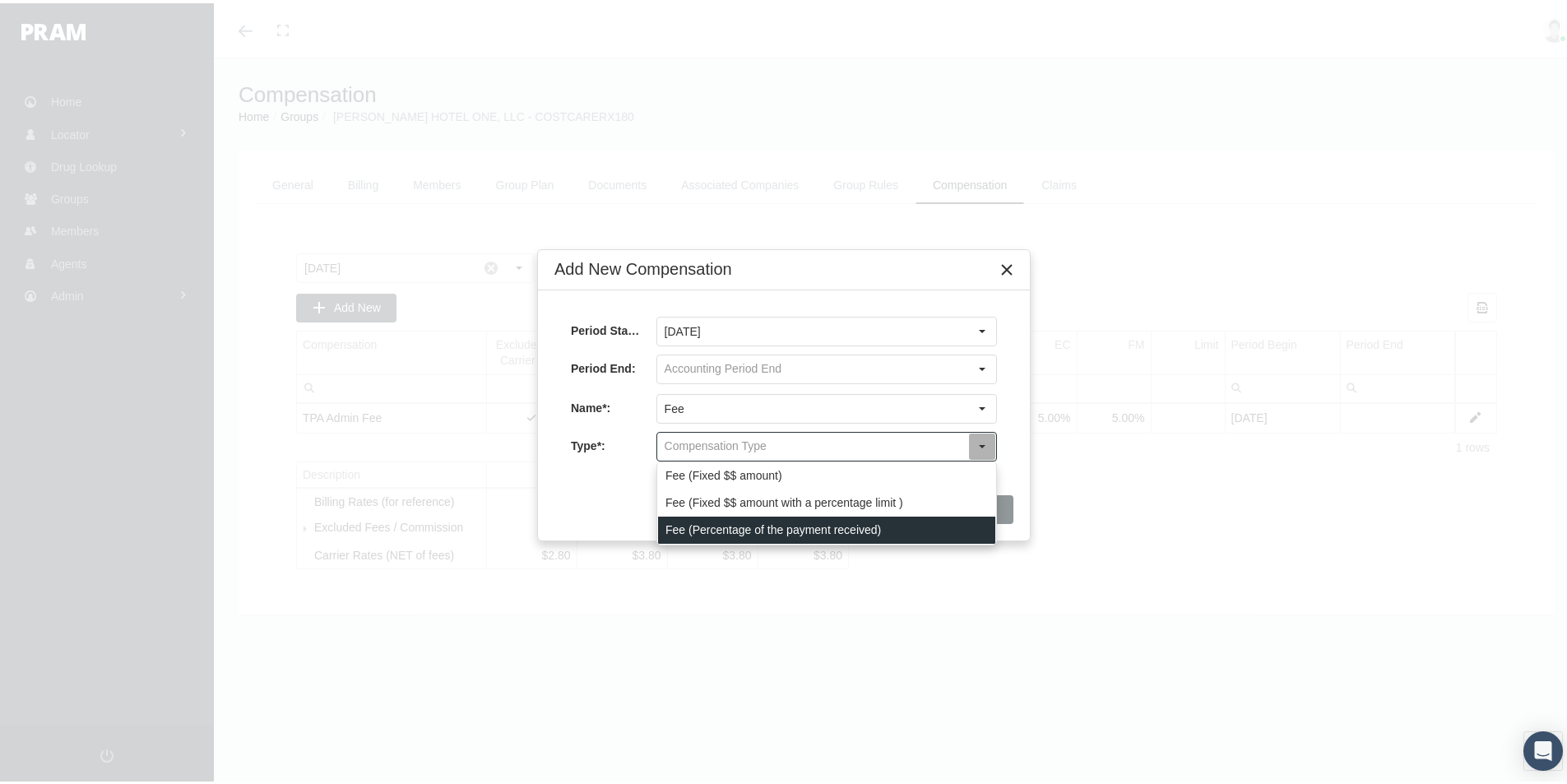
click at [669, 525] on div "Fee (Percentage of the payment received)" at bounding box center [827, 526] width 337 height 27
type input "Fee (Percentage of the payment received)"
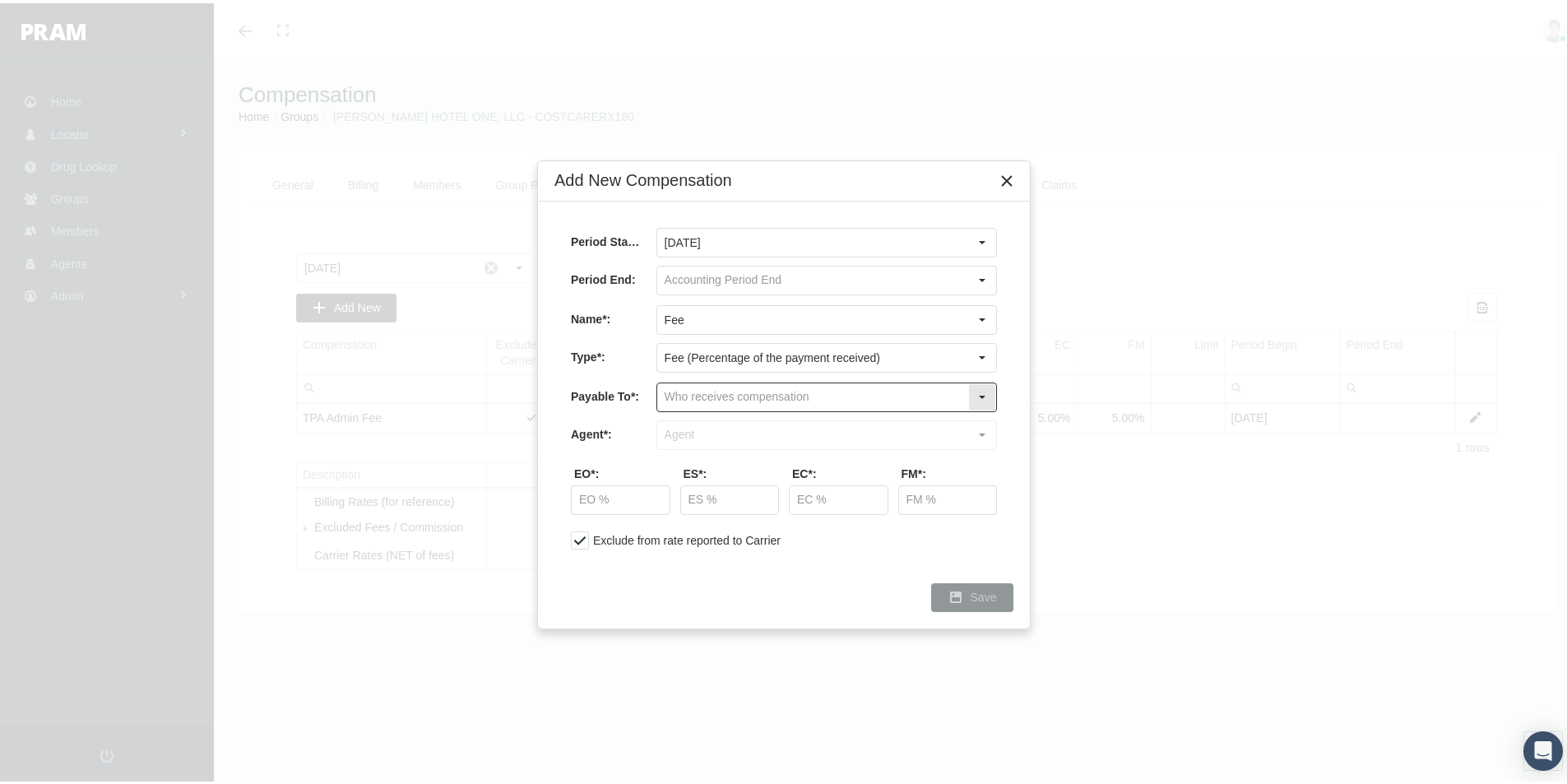
click at [676, 393] on input "text" at bounding box center [813, 394] width 311 height 28
click at [682, 452] on div "Company" at bounding box center [827, 450] width 337 height 27
type input "Company"
click at [678, 437] on input "text" at bounding box center [813, 431] width 311 height 28
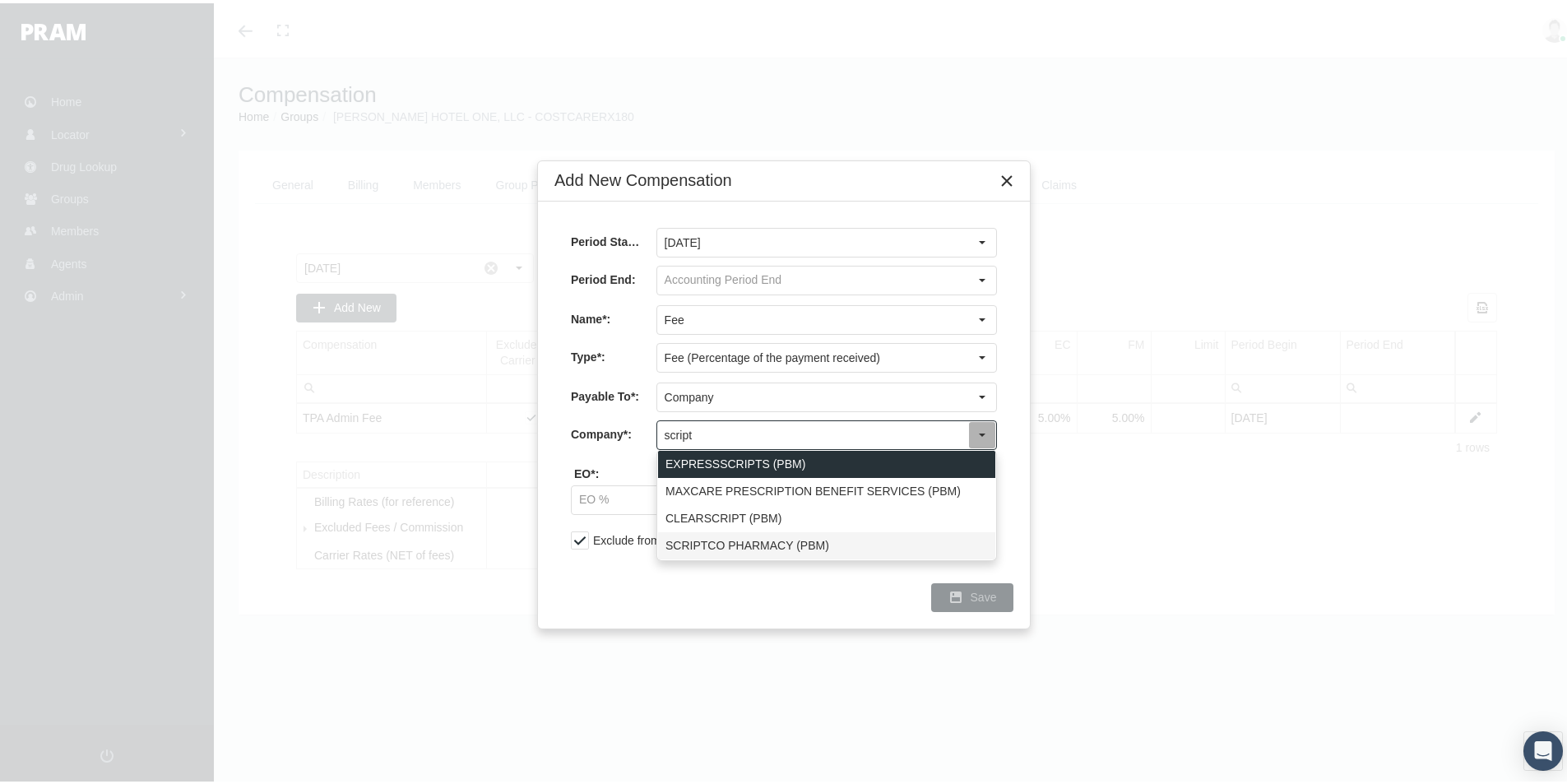
click at [706, 536] on div "SCRIPTCO PHARMACY (PBM)" at bounding box center [827, 543] width 337 height 27
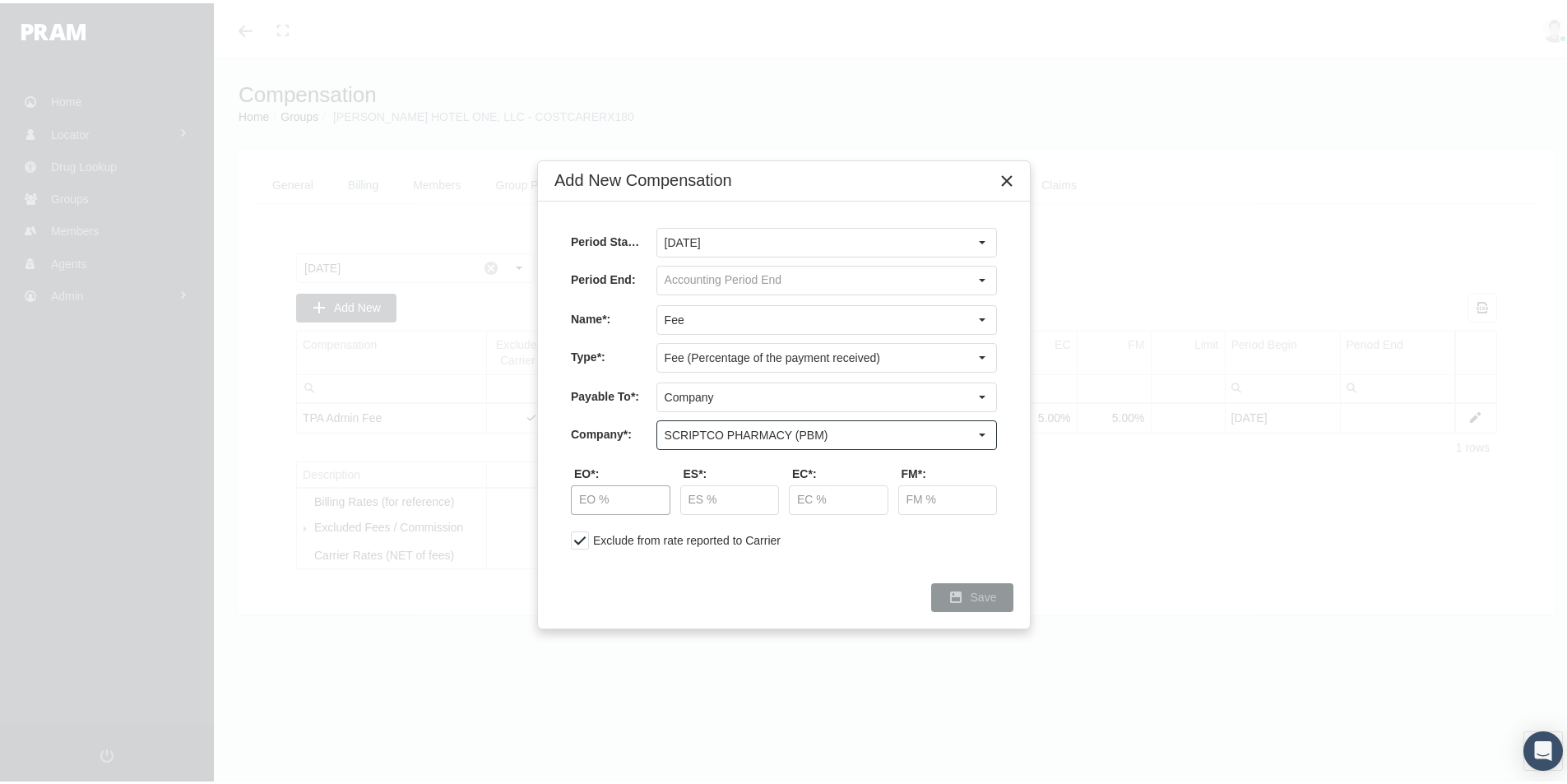
type input "SCRIPTCO PHARMACY (PBM)"
click at [593, 494] on input "text" at bounding box center [621, 496] width 98 height 28
type input "50.00 %"
type input "87.50 %"
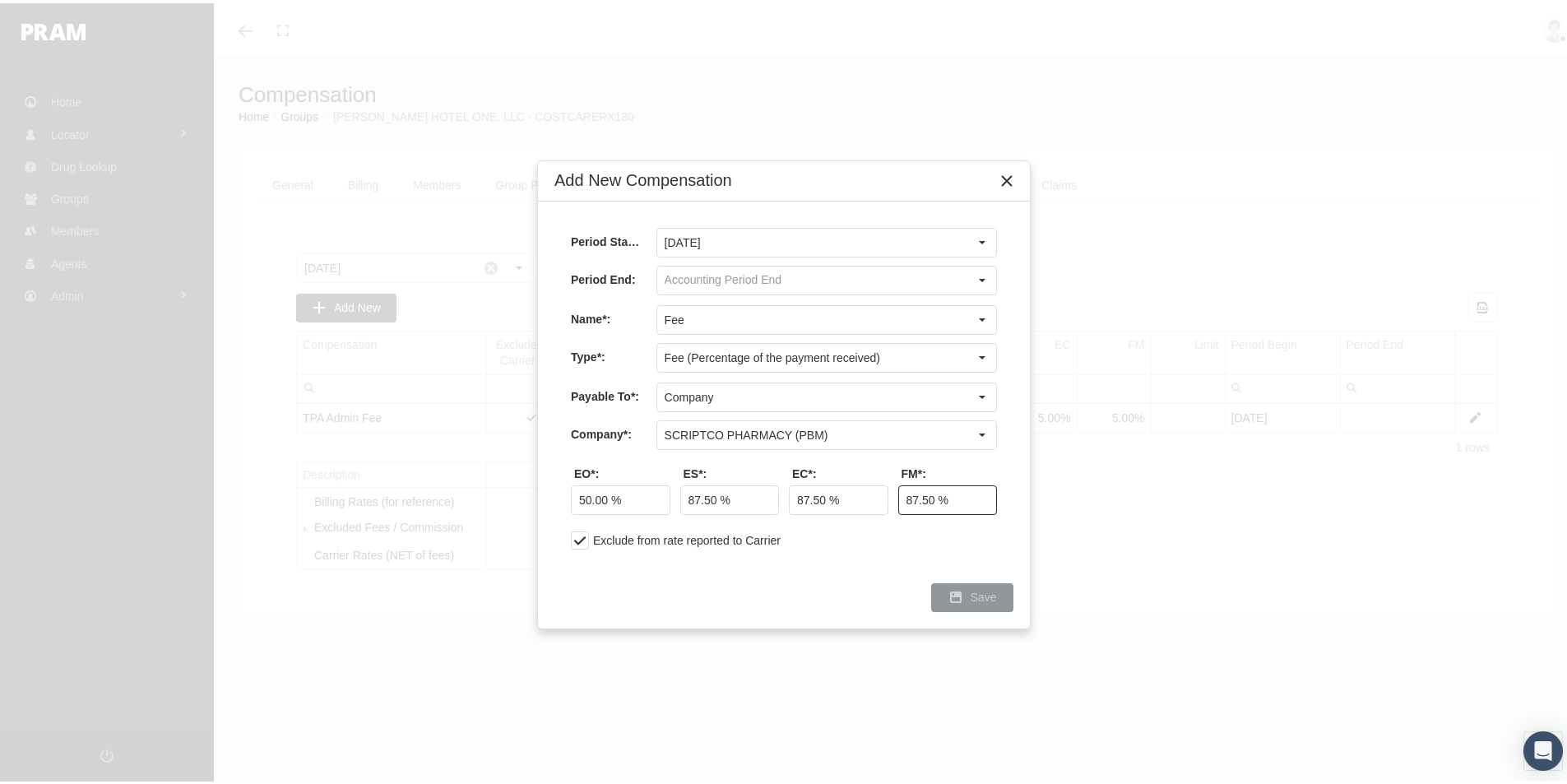
type input "87.50 %"
click at [991, 599] on span "Save" at bounding box center [984, 593] width 27 height 13
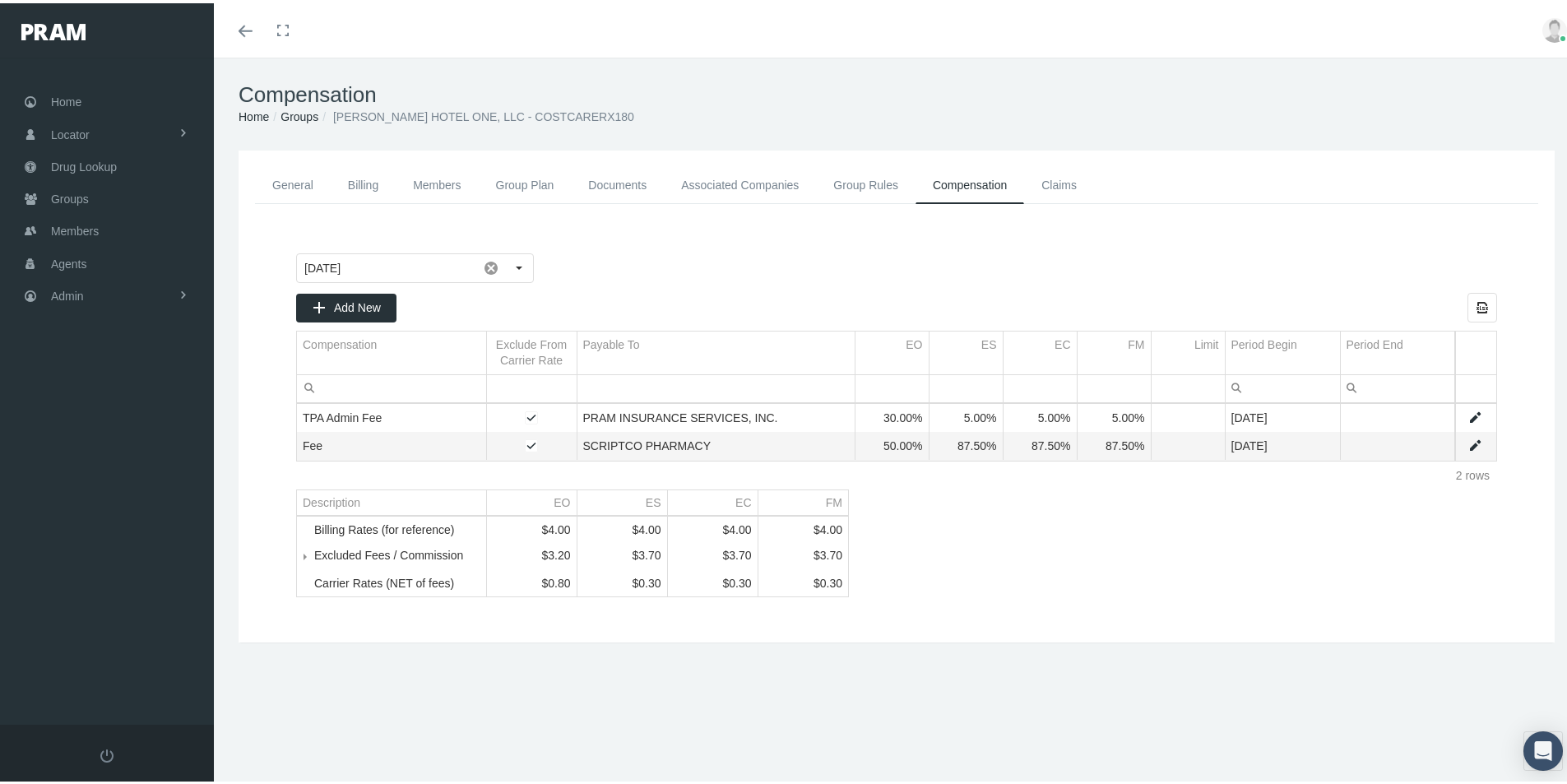
click at [290, 176] on link "General" at bounding box center [293, 181] width 75 height 37
click at [288, 175] on link "General" at bounding box center [293, 181] width 75 height 37
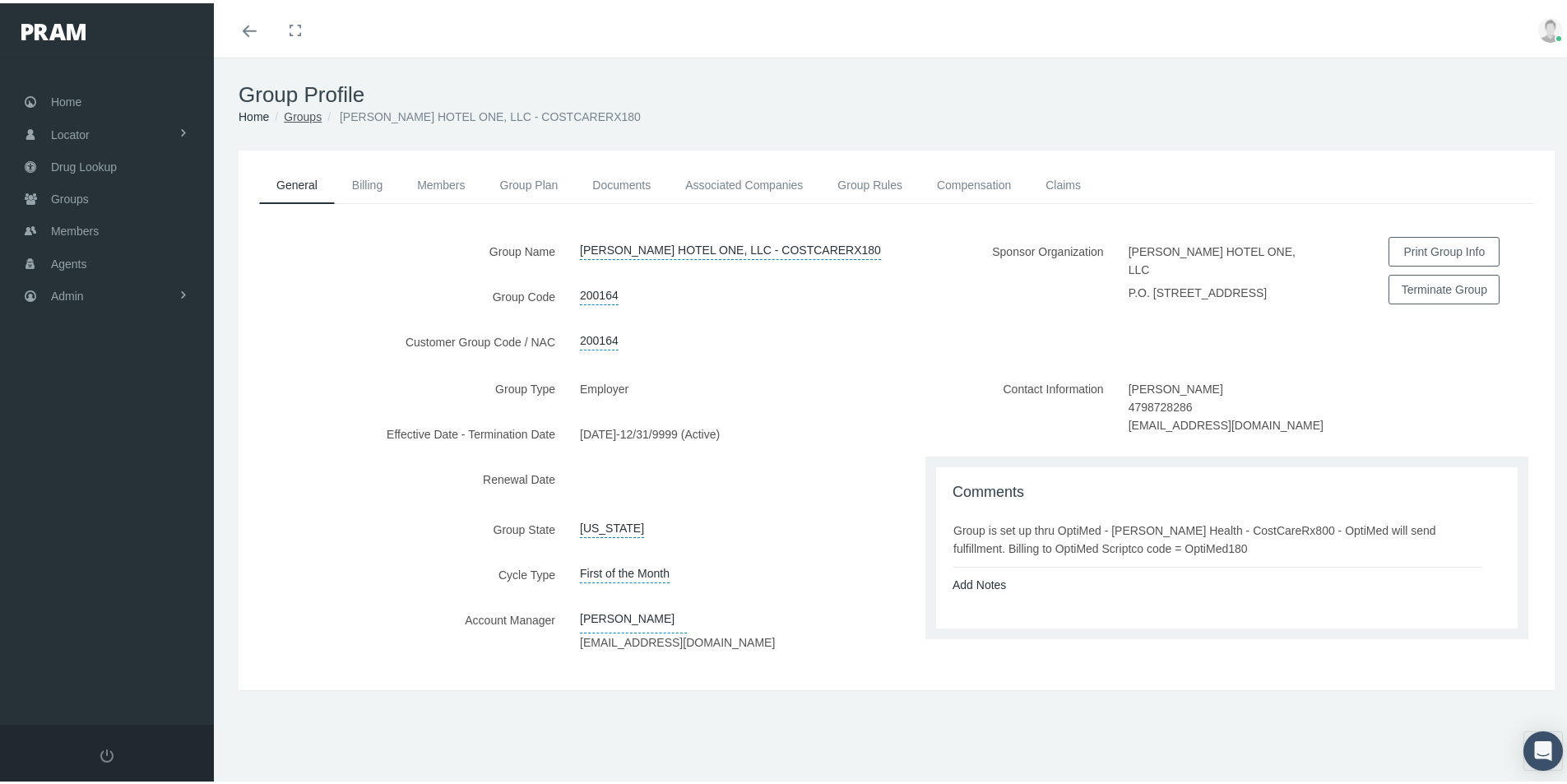
click at [295, 111] on link "Groups" at bounding box center [302, 113] width 38 height 13
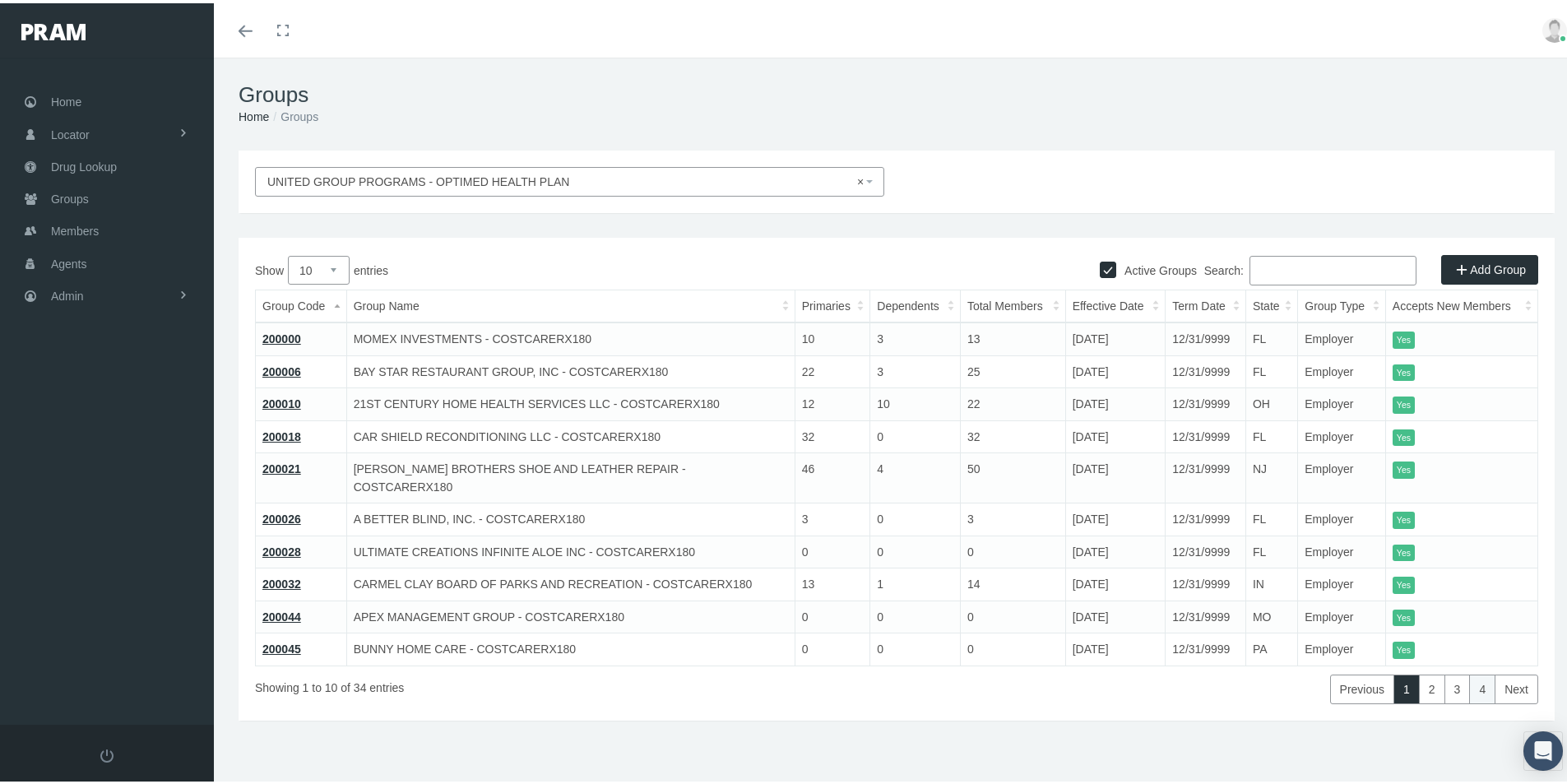
click at [1470, 671] on link "4" at bounding box center [1482, 686] width 27 height 30
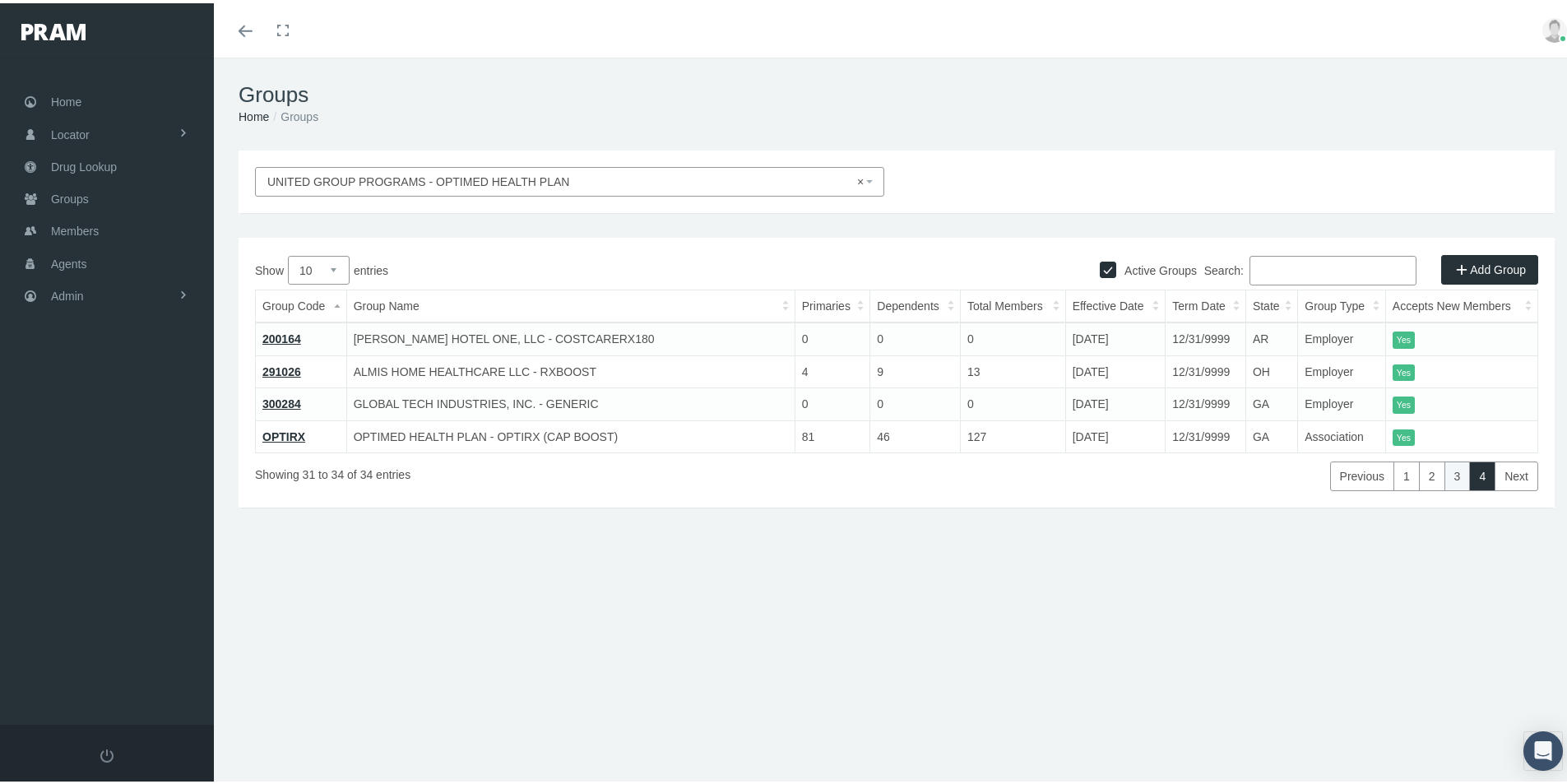
drag, startPoint x: 1444, startPoint y: 468, endPoint x: 1437, endPoint y: 473, distance: 8.6
click at [1445, 469] on link "3" at bounding box center [1457, 472] width 27 height 30
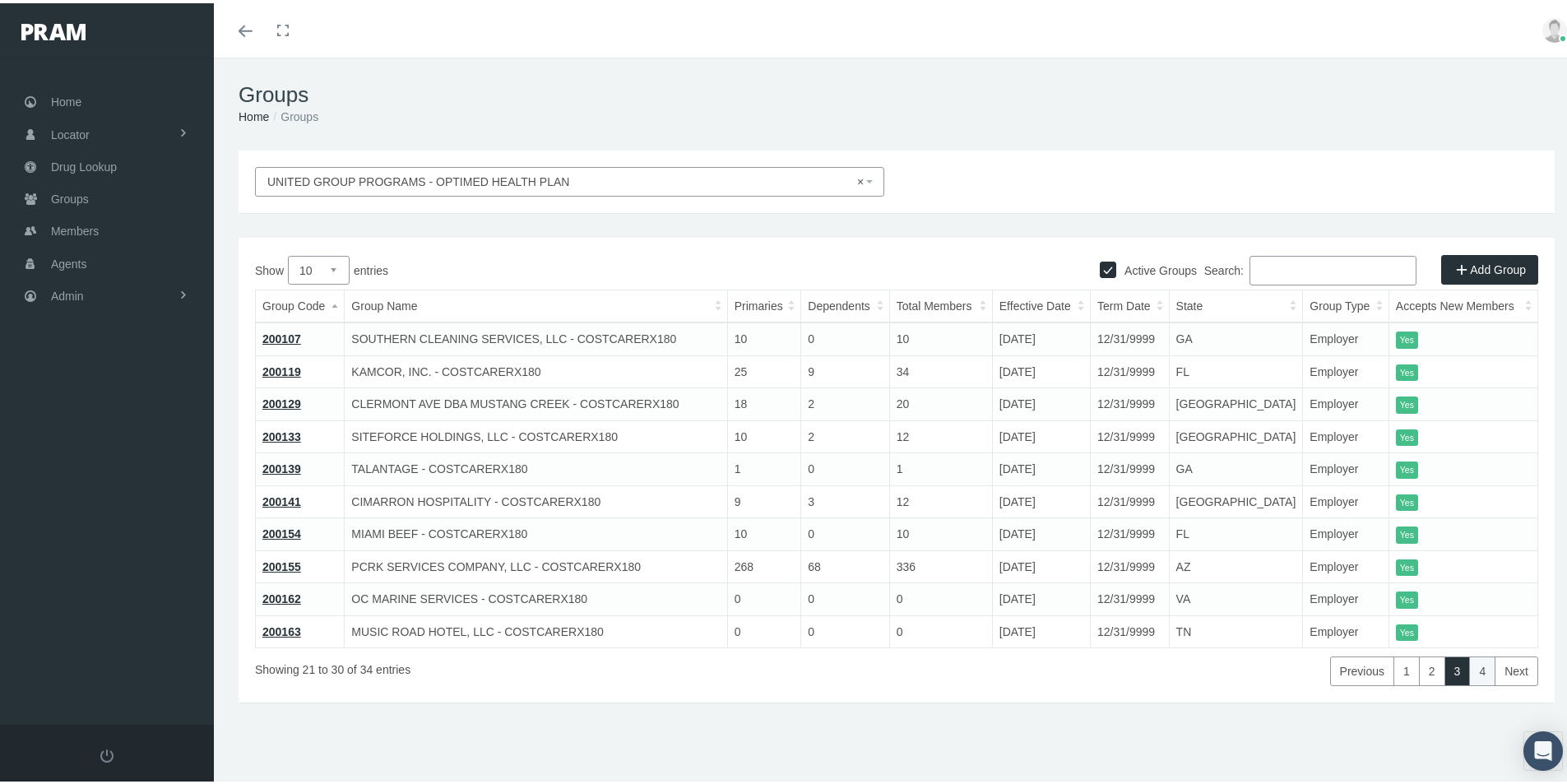
click at [1470, 660] on link "4" at bounding box center [1482, 668] width 27 height 30
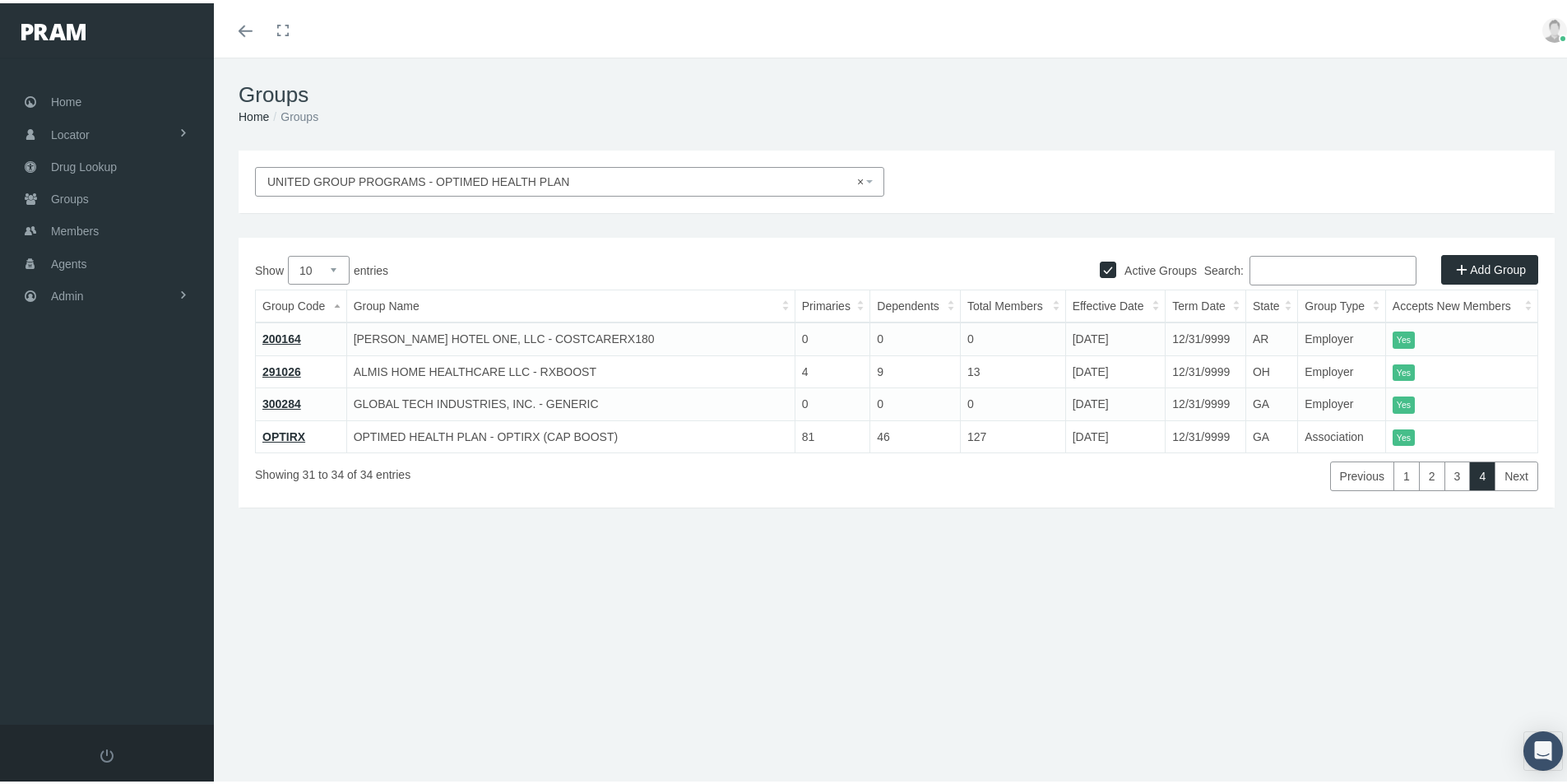
click at [1480, 267] on link "Add Group" at bounding box center [1489, 266] width 97 height 30
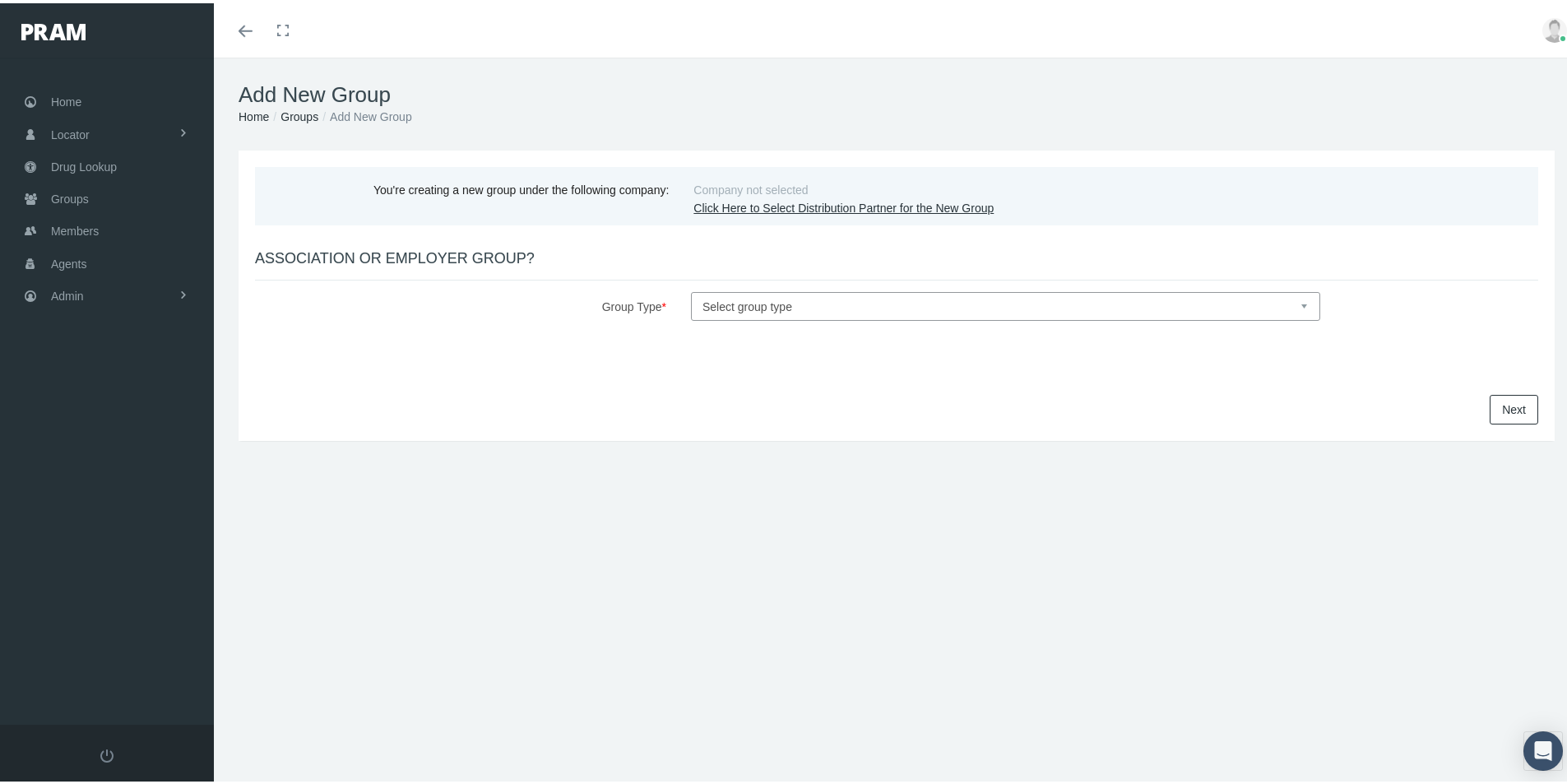
click at [736, 199] on link "Click Here to Select Distribution Partner for the New Group" at bounding box center [843, 205] width 301 height 13
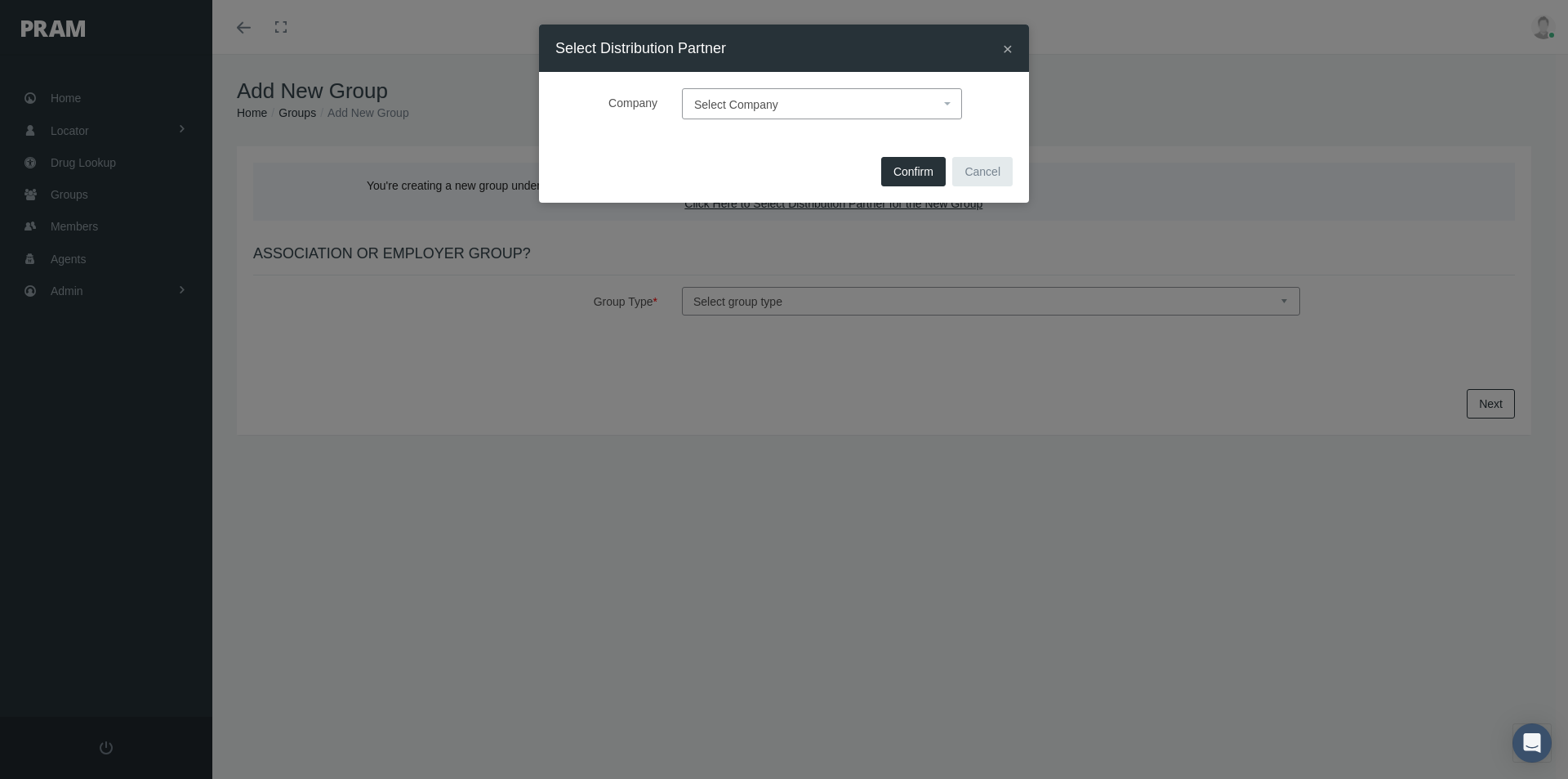
click at [710, 96] on span "Select Company" at bounding box center [817, 104] width 246 height 21
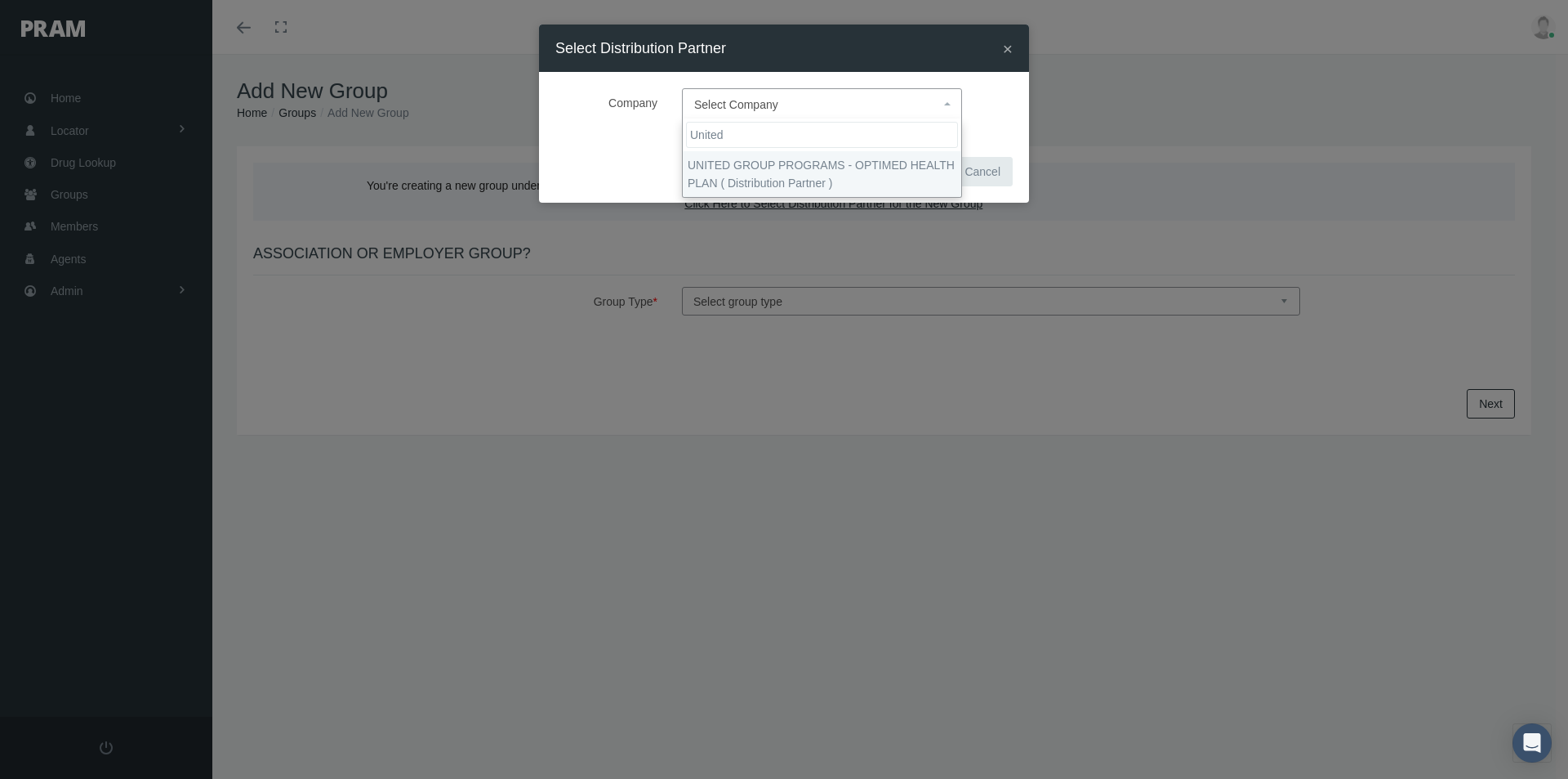
type input "United"
select select "4875"
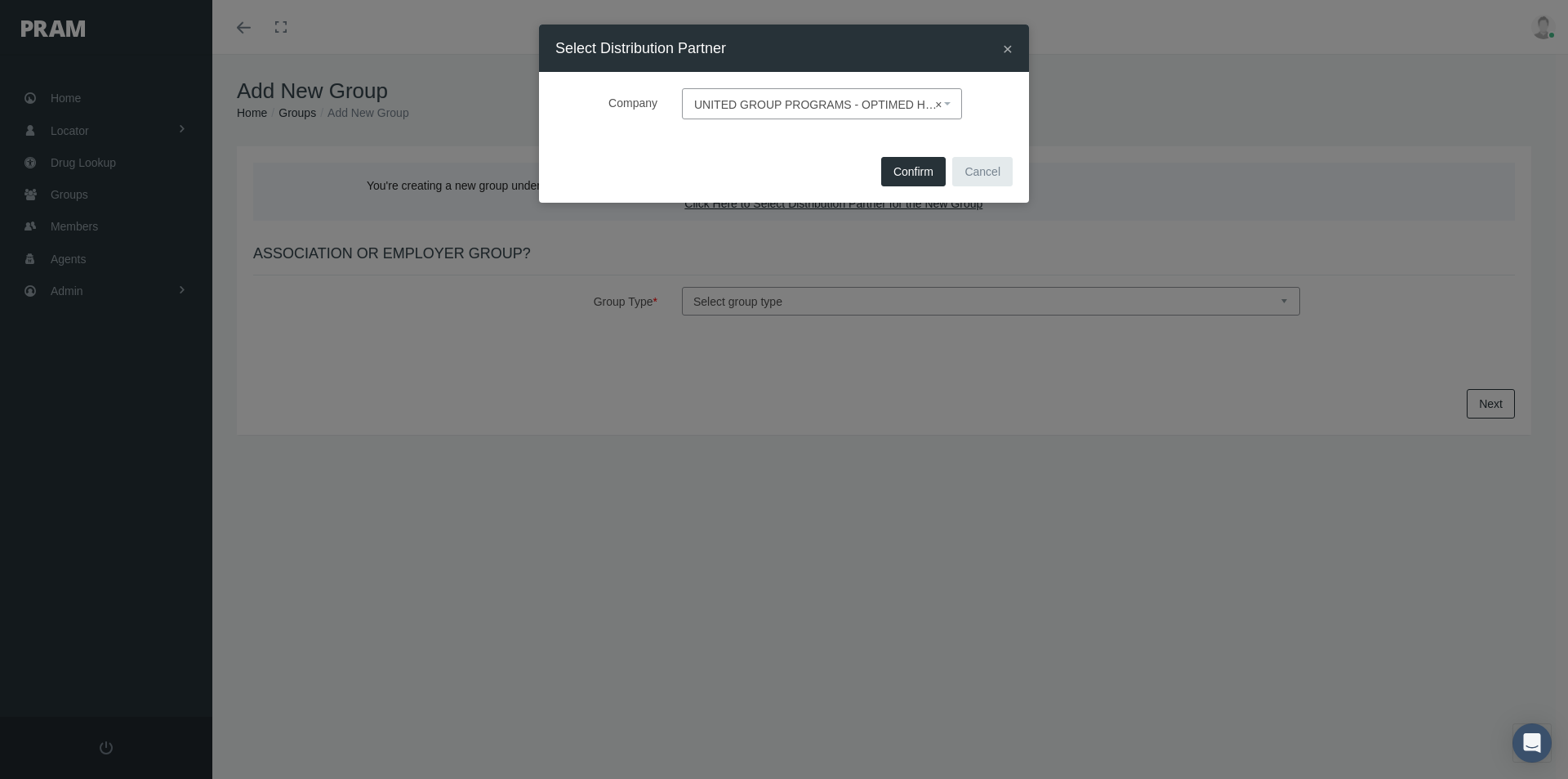
click at [916, 170] on span "Confirm" at bounding box center [913, 171] width 40 height 13
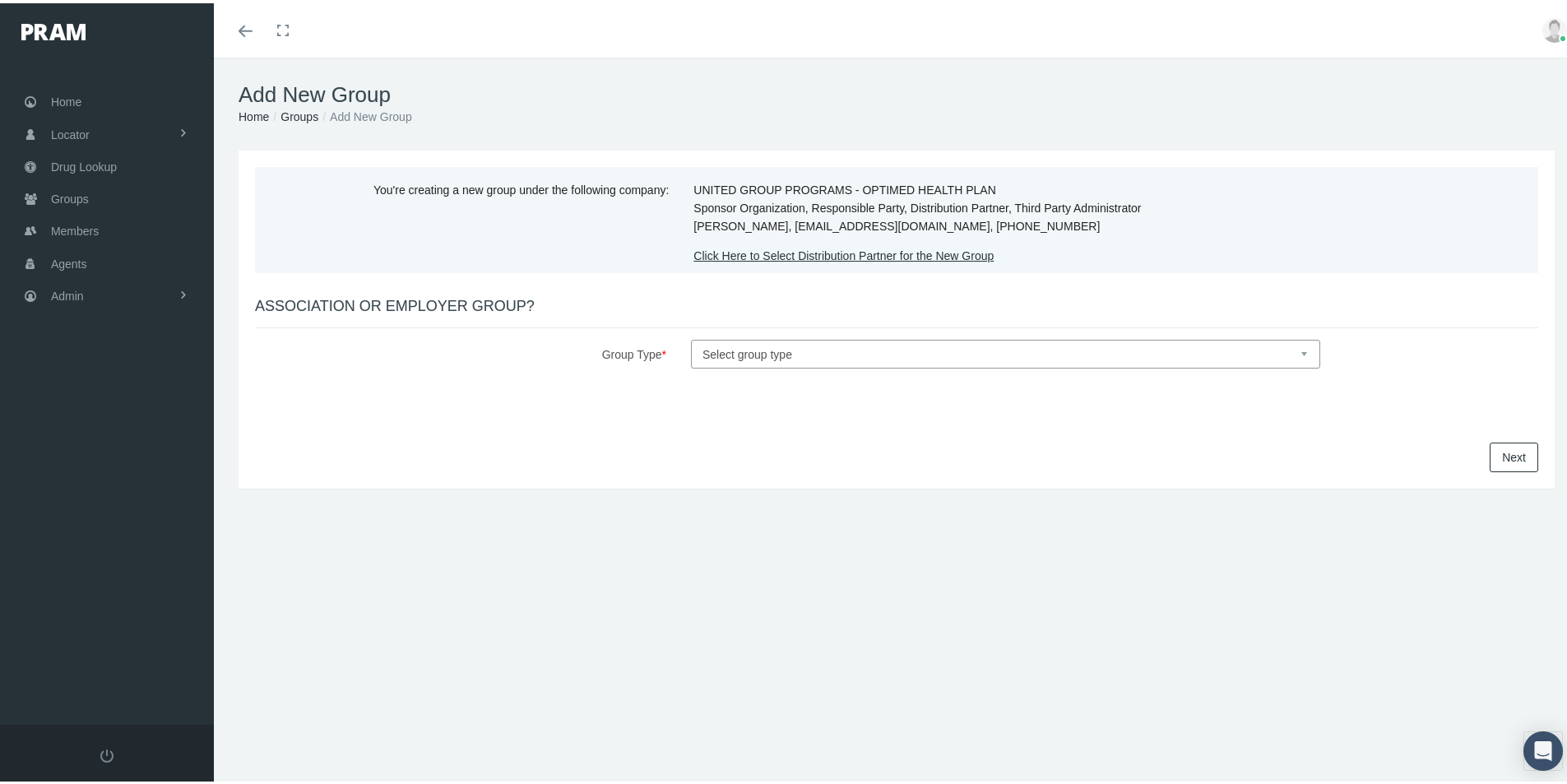
click at [735, 350] on select "Select group type Association Employer" at bounding box center [1005, 351] width 629 height 29
select select "1"
click at [691, 336] on select "Select group type Association Employer" at bounding box center [1005, 351] width 629 height 29
select select
click at [1493, 454] on link "Next" at bounding box center [1514, 454] width 49 height 30
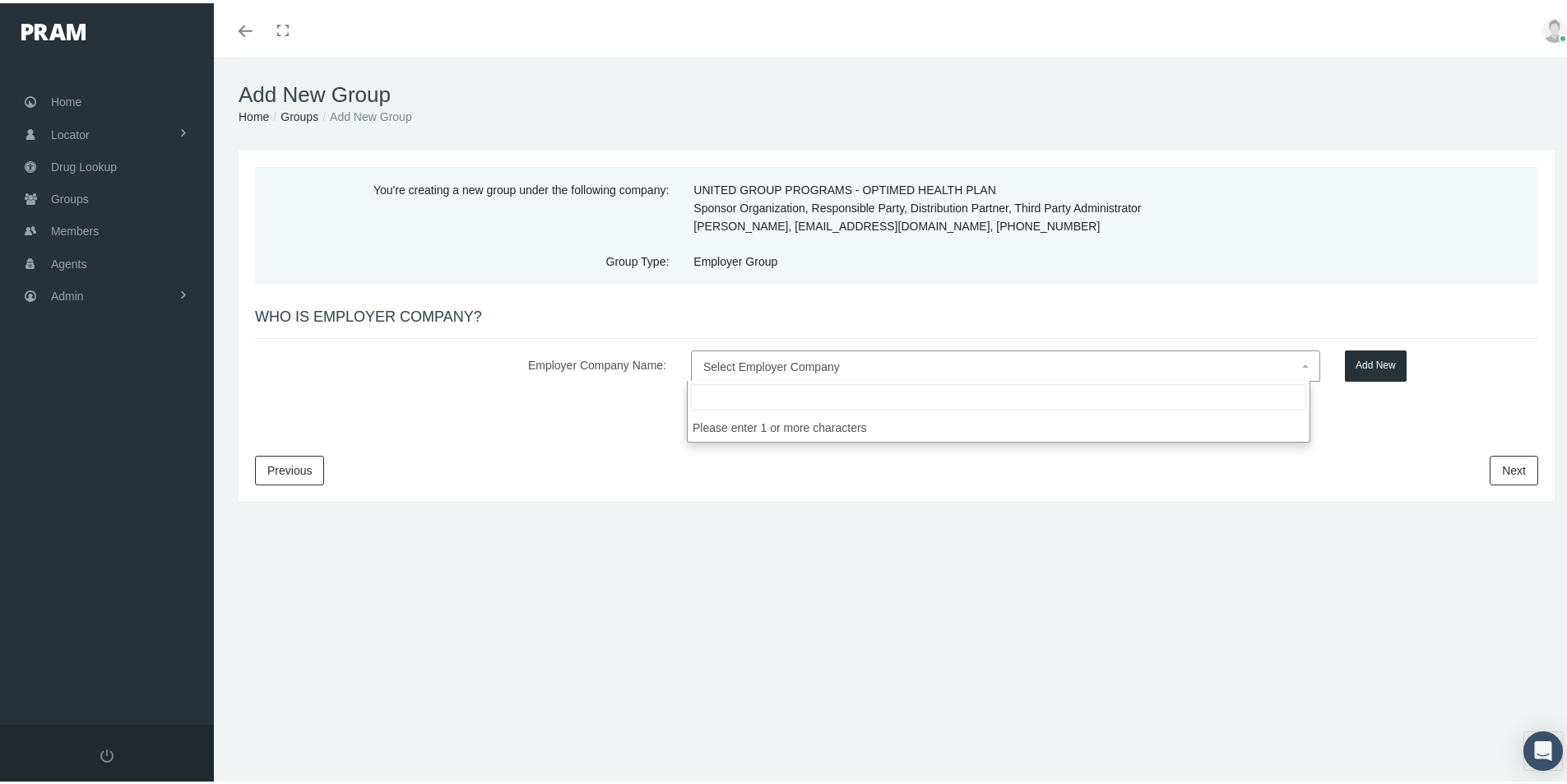
click at [724, 371] on span "Select Employer Company" at bounding box center [1000, 363] width 595 height 21
type input "Adaptive Health Services, LLC"
click at [1369, 361] on button "Add New" at bounding box center [1376, 362] width 62 height 32
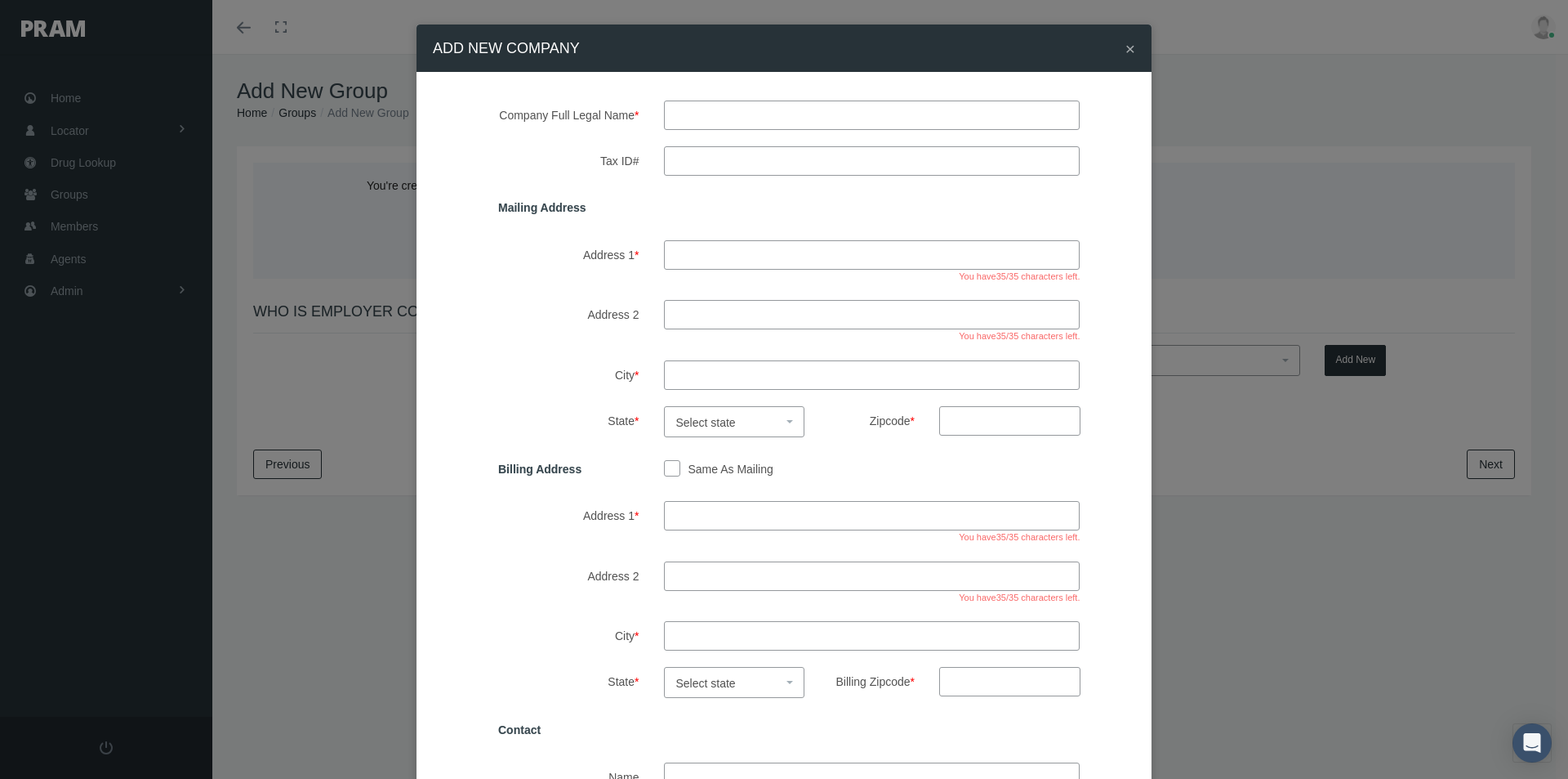
drag, startPoint x: 719, startPoint y: 108, endPoint x: 728, endPoint y: 116, distance: 12.0
click at [719, 108] on input "text" at bounding box center [872, 115] width 417 height 30
type input "adaptive health services, llc"
click at [716, 161] on input "Tax ID#" at bounding box center [872, 161] width 417 height 30
type input "26-2755577"
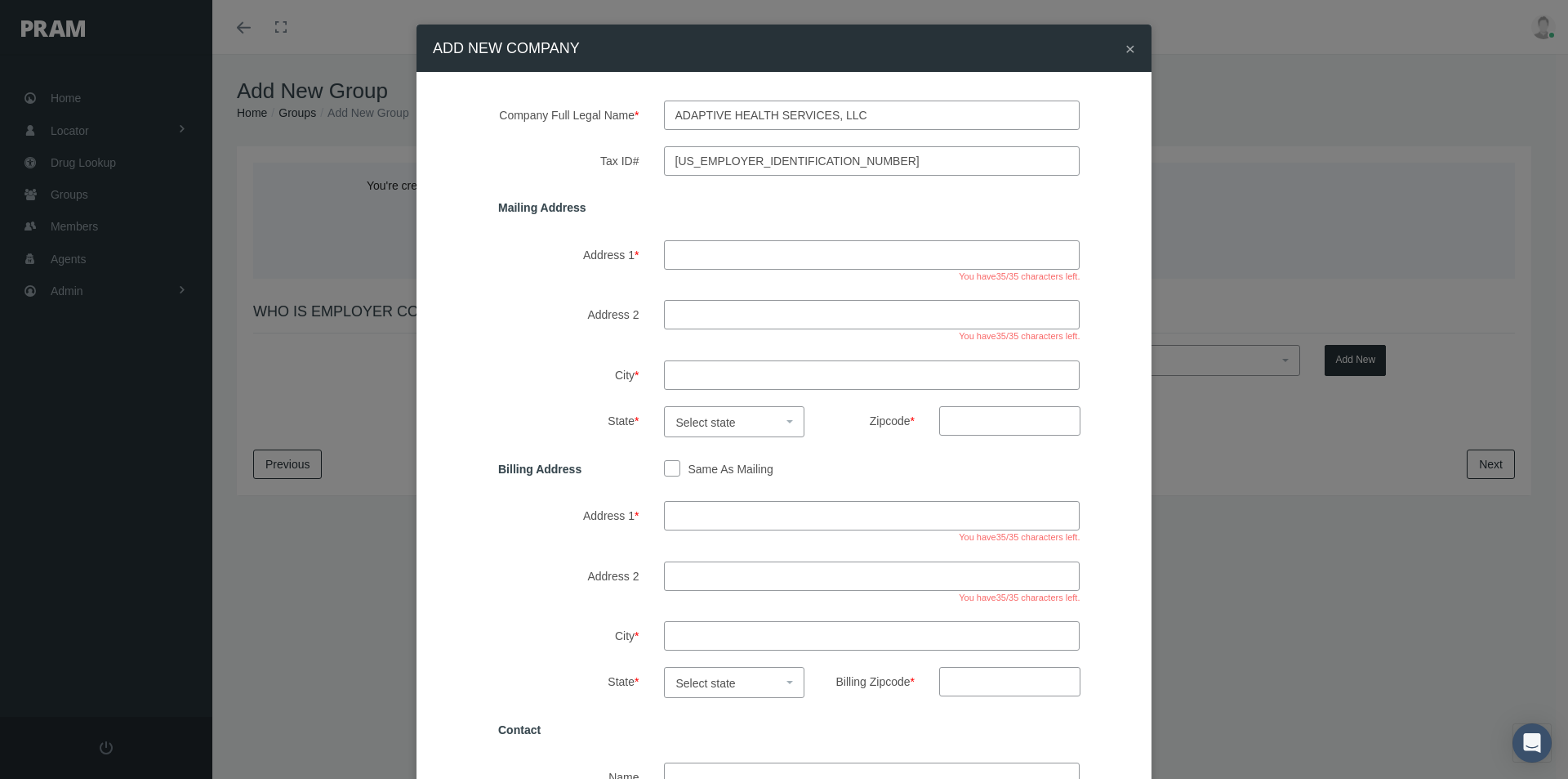
click at [691, 253] on input "Address 1 *" at bounding box center [872, 254] width 417 height 30
type input "8700 crownhill blvd suite 300"
click at [679, 376] on input "City *" at bounding box center [872, 375] width 417 height 30
type input "san antonio"
click at [713, 424] on span "Select state" at bounding box center [706, 422] width 60 height 13
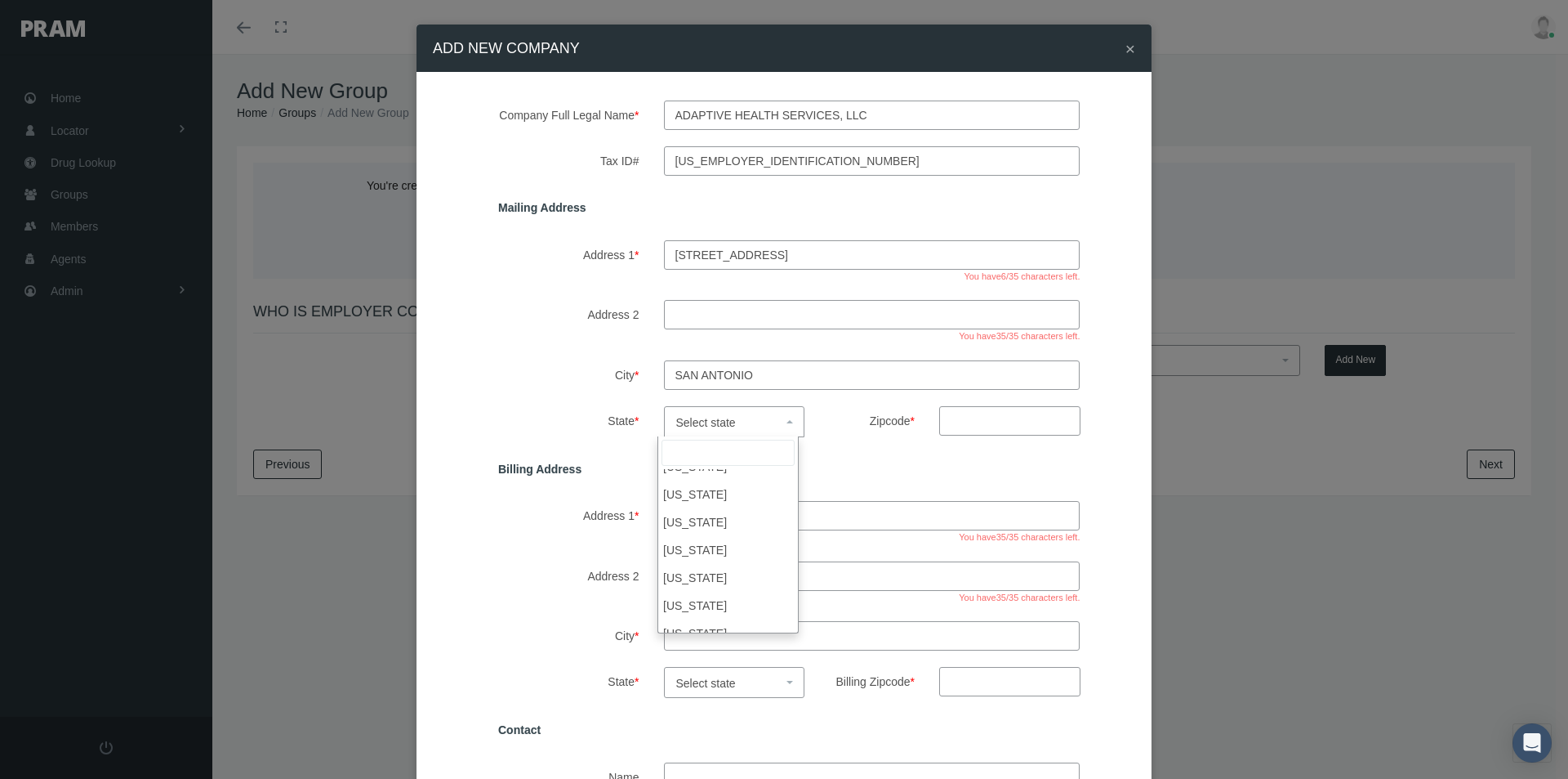
scroll to position [1144, 0]
select select "[GEOGRAPHIC_DATA]"
drag, startPoint x: 942, startPoint y: 425, endPoint x: 957, endPoint y: 424, distance: 15.0
click at [951, 424] on input "Zipcode *" at bounding box center [1010, 420] width 141 height 30
type input "78209"
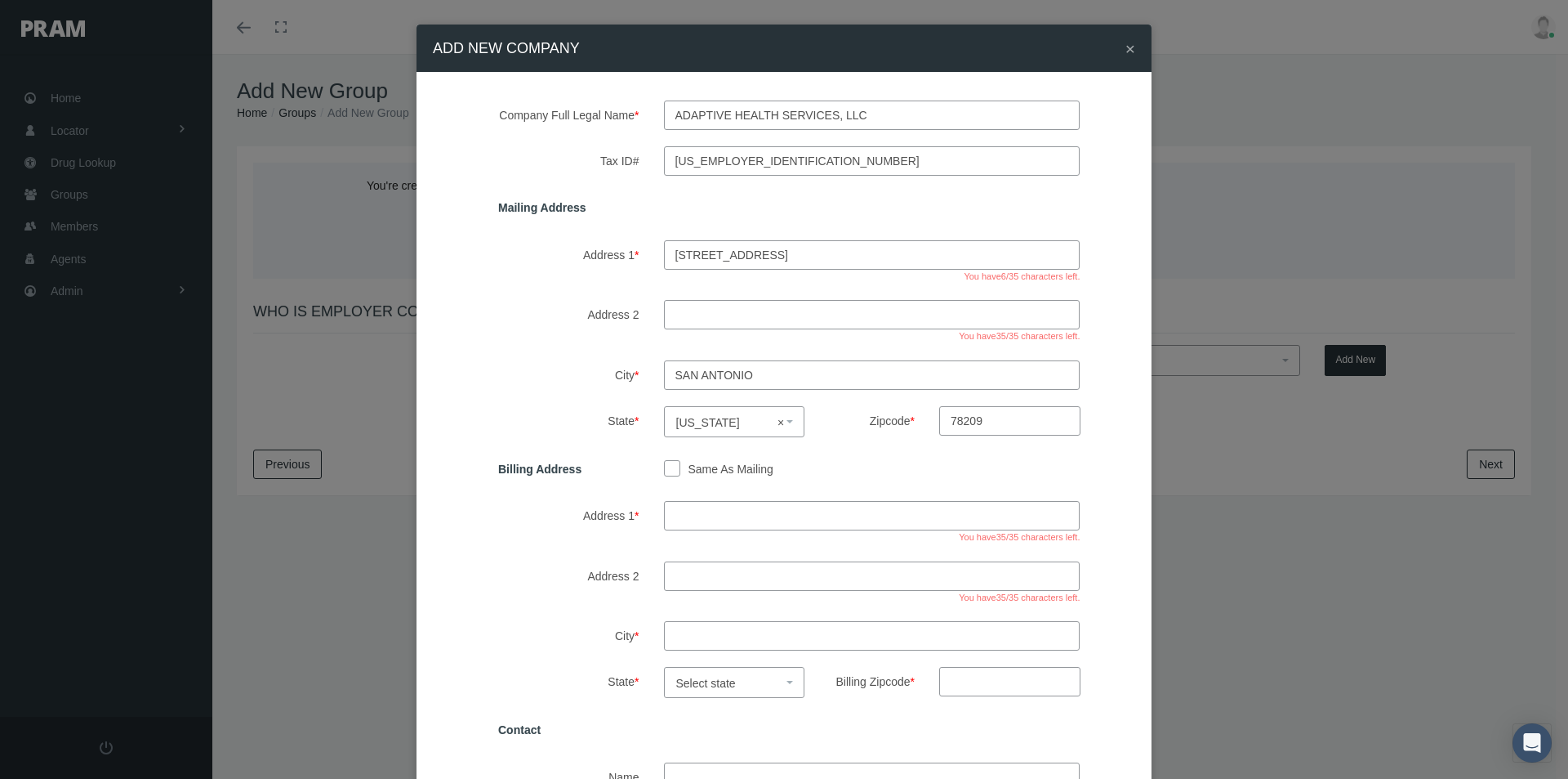
click at [666, 467] on input "Same As Mailing" at bounding box center [672, 467] width 16 height 16
checkbox input "true"
type input "8700 crownhill blvd suite 300"
type input "san antonio"
select select "[GEOGRAPHIC_DATA]"
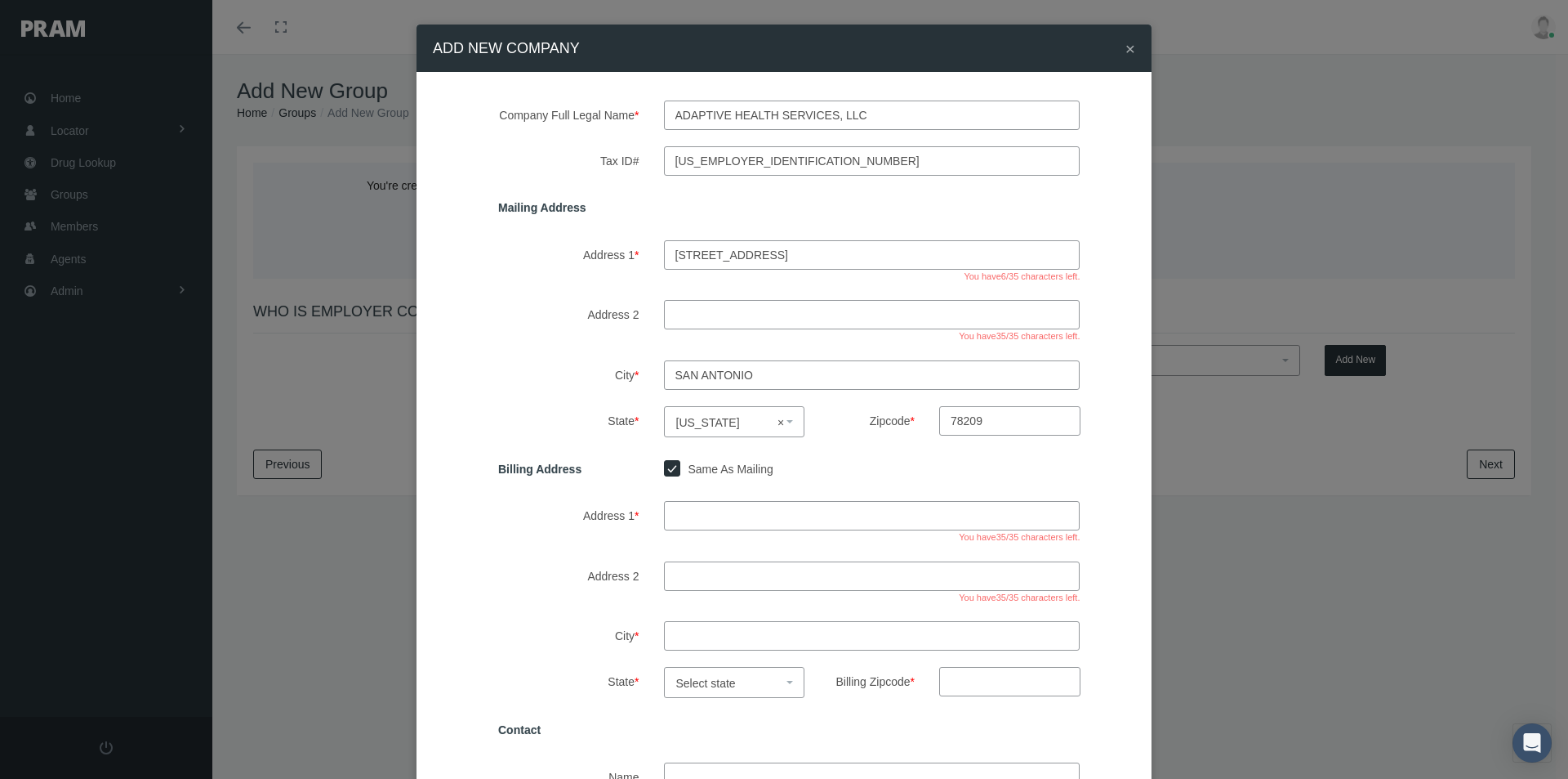
type input "78209"
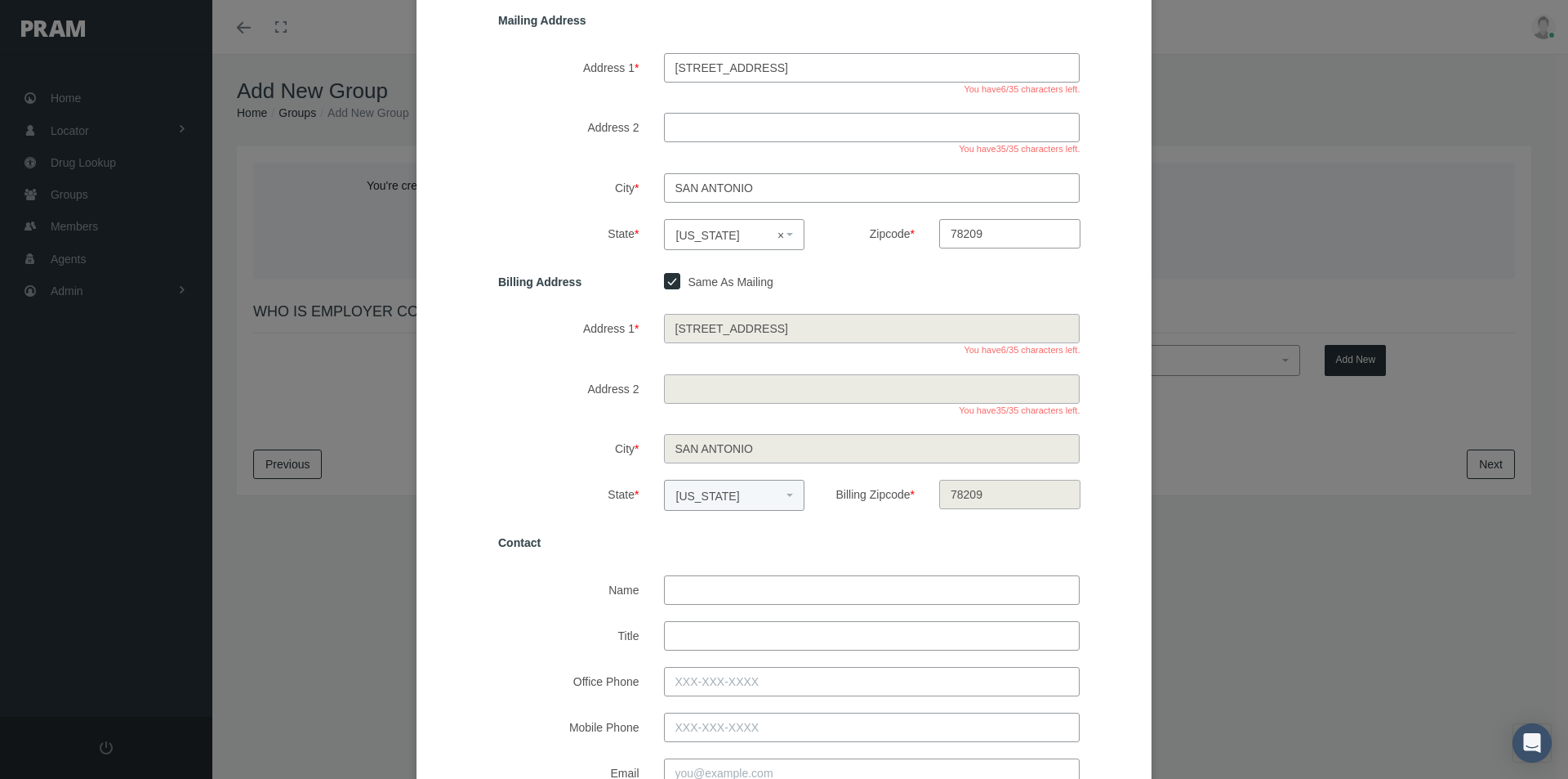
scroll to position [245, 0]
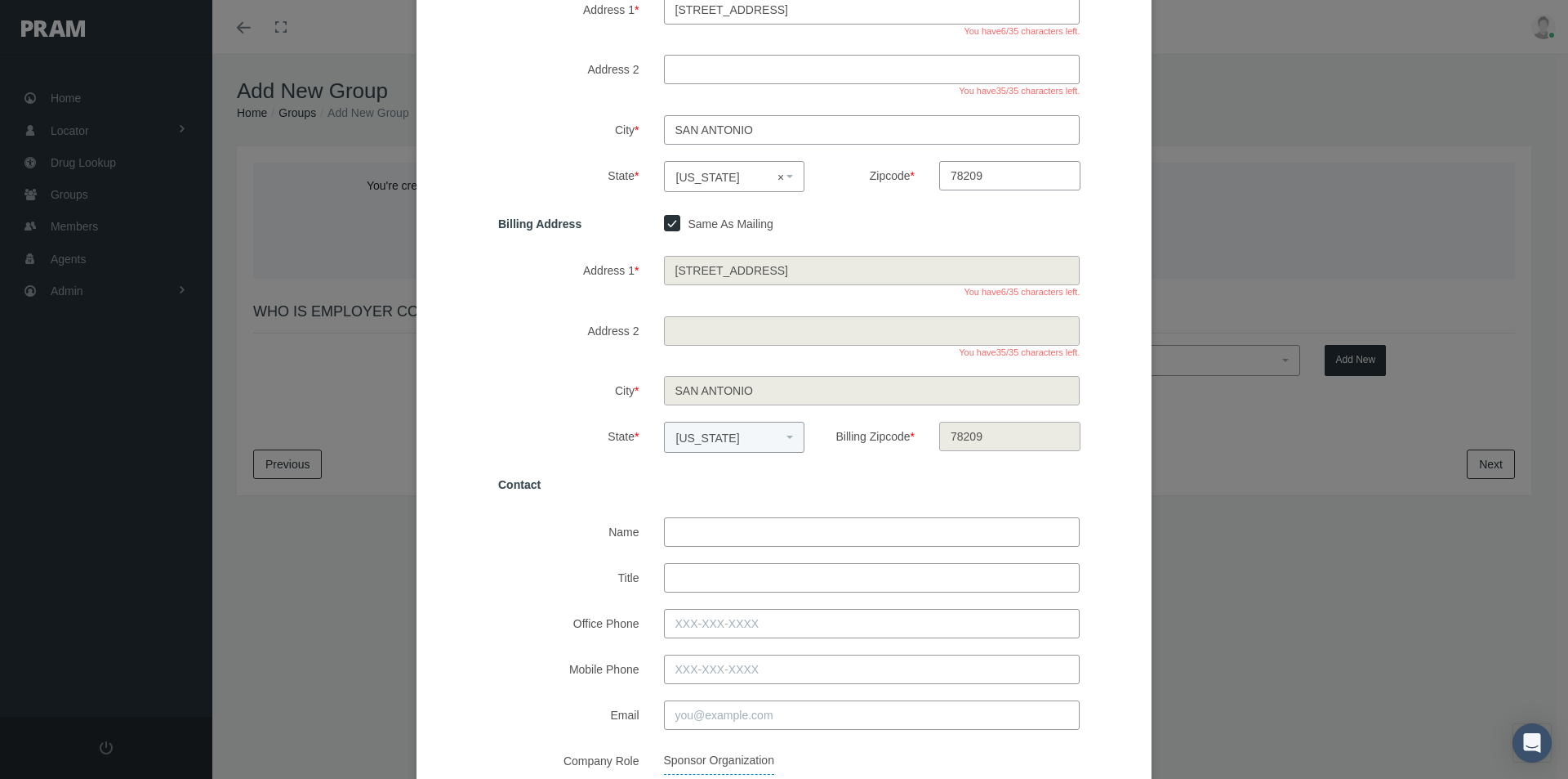
click at [707, 529] on input "Name" at bounding box center [872, 532] width 417 height 30
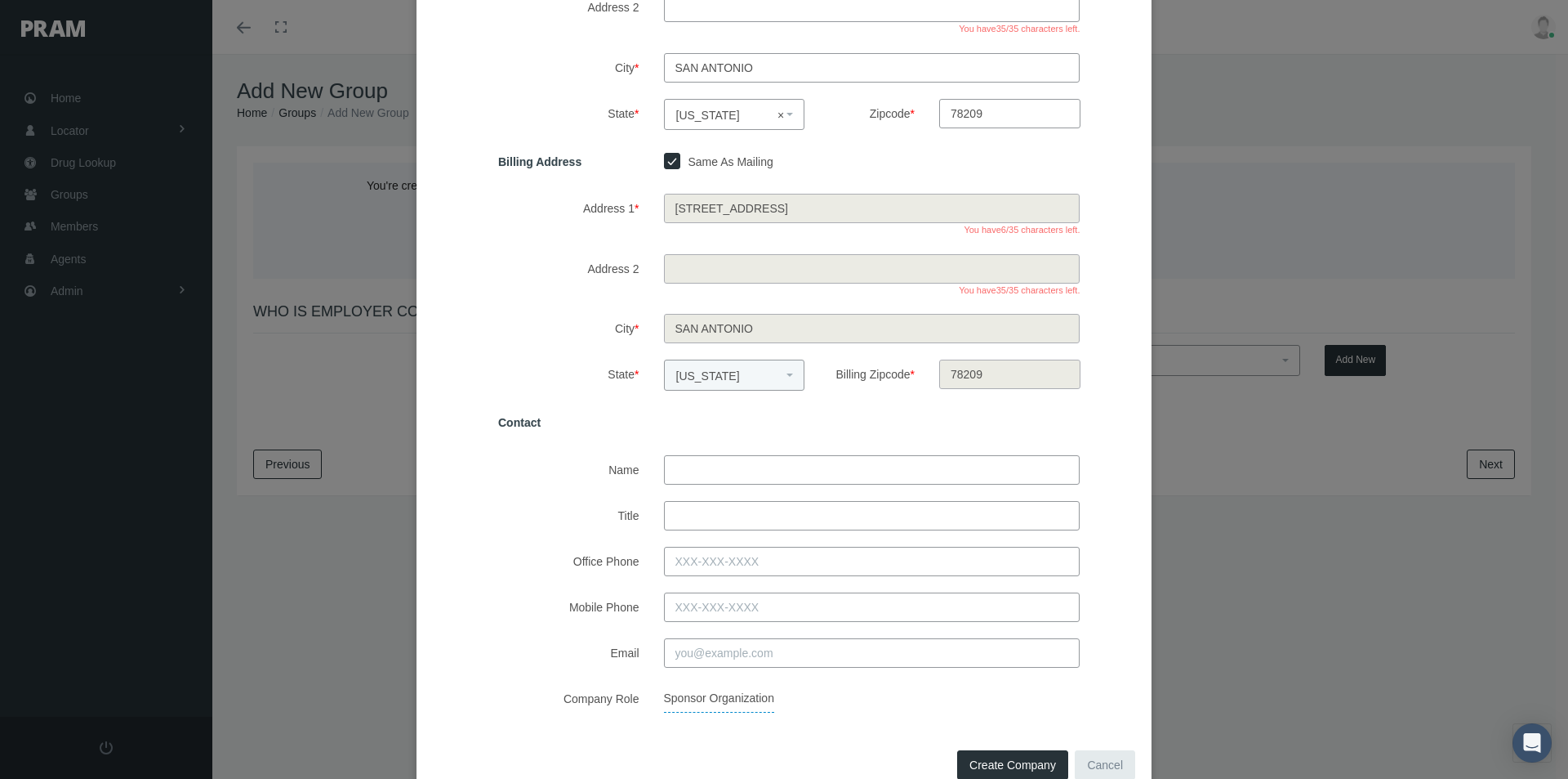
scroll to position [349, 0]
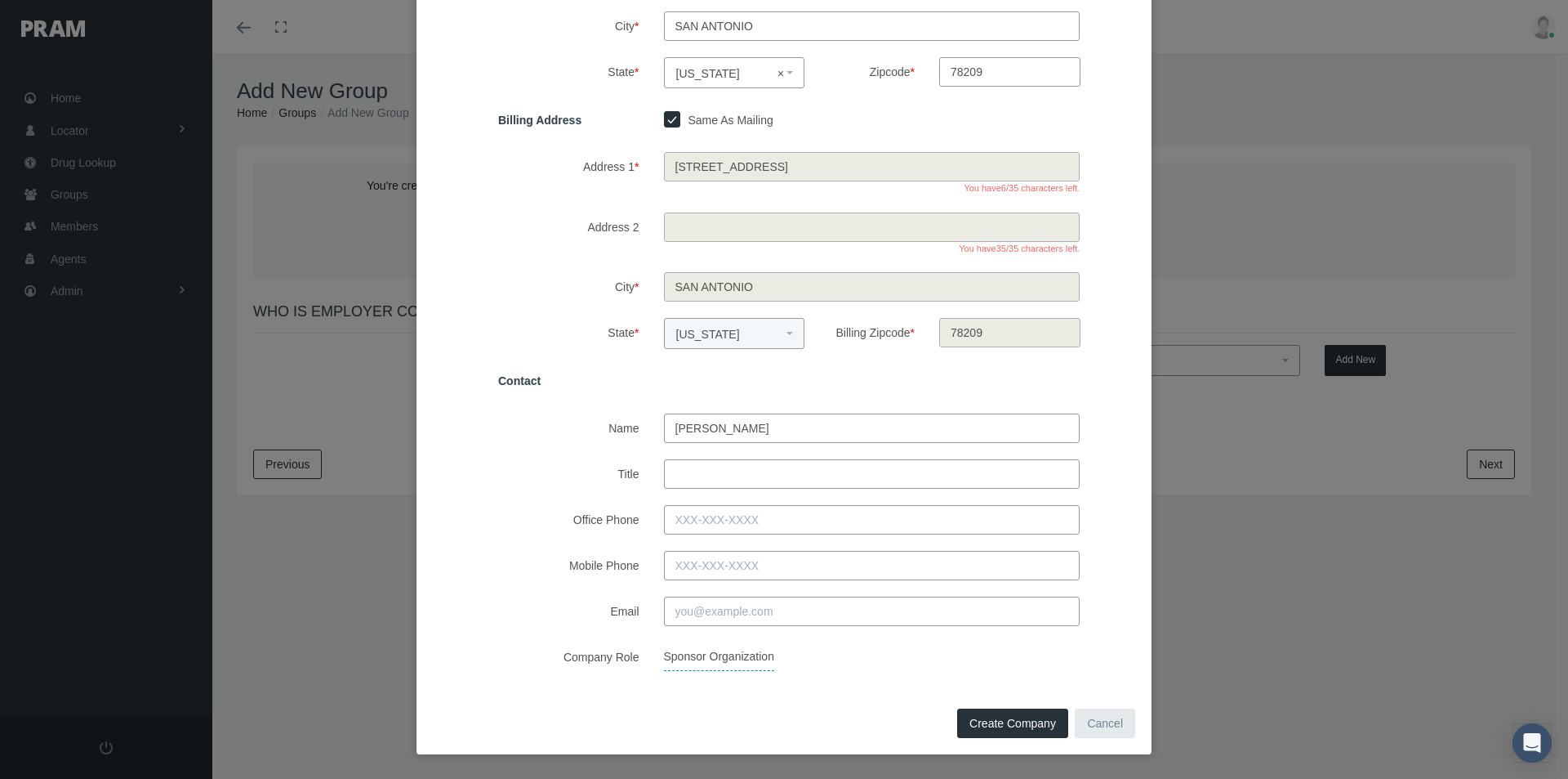
type input "malcolm huston"
click at [694, 479] on input "Title" at bounding box center [872, 474] width 417 height 30
type input "president"
click at [683, 520] on input "Office Phone" at bounding box center [872, 520] width 417 height 30
type input "210-824-5530"
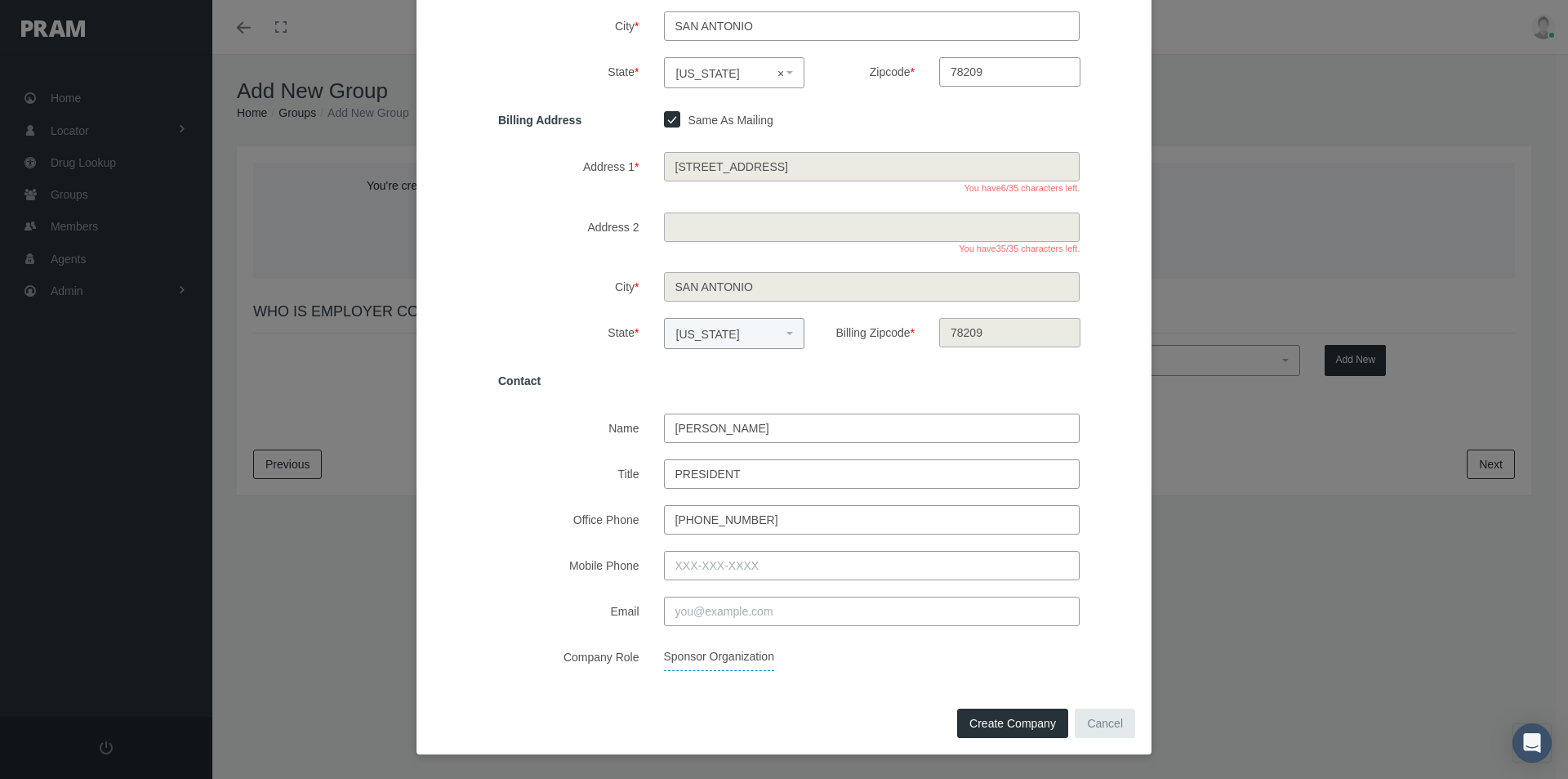
click at [687, 609] on input "Email" at bounding box center [872, 611] width 417 height 30
type input "malcolm.Hudson@adaptive-hs.com"
click at [992, 721] on span "Create Company" at bounding box center [1013, 722] width 87 height 13
select select
checkbox input "false"
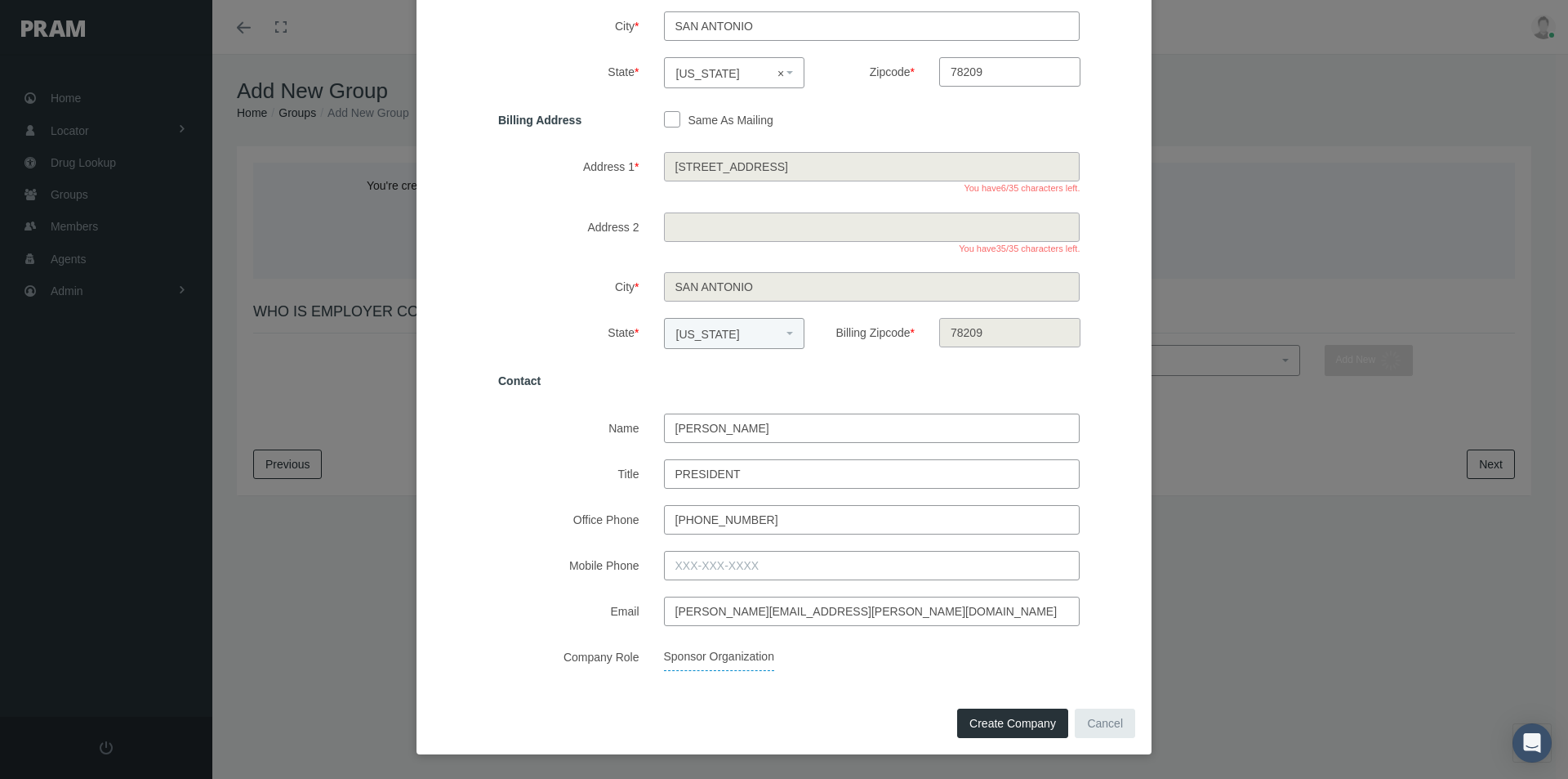
select select
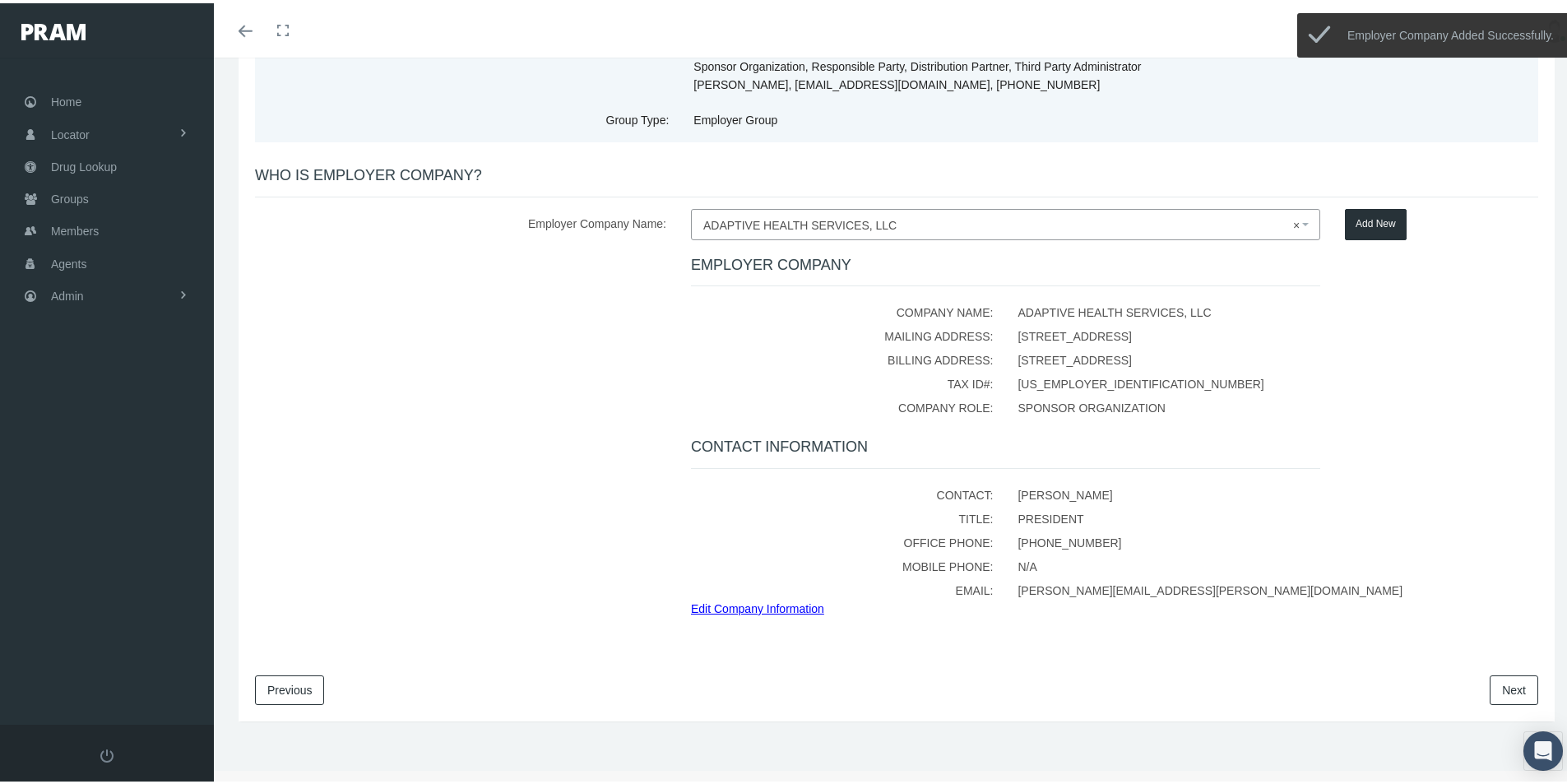
scroll to position [143, 0]
drag, startPoint x: 1493, startPoint y: 686, endPoint x: 1456, endPoint y: 692, distance: 37.5
click at [1492, 687] on link "Next" at bounding box center [1514, 685] width 49 height 30
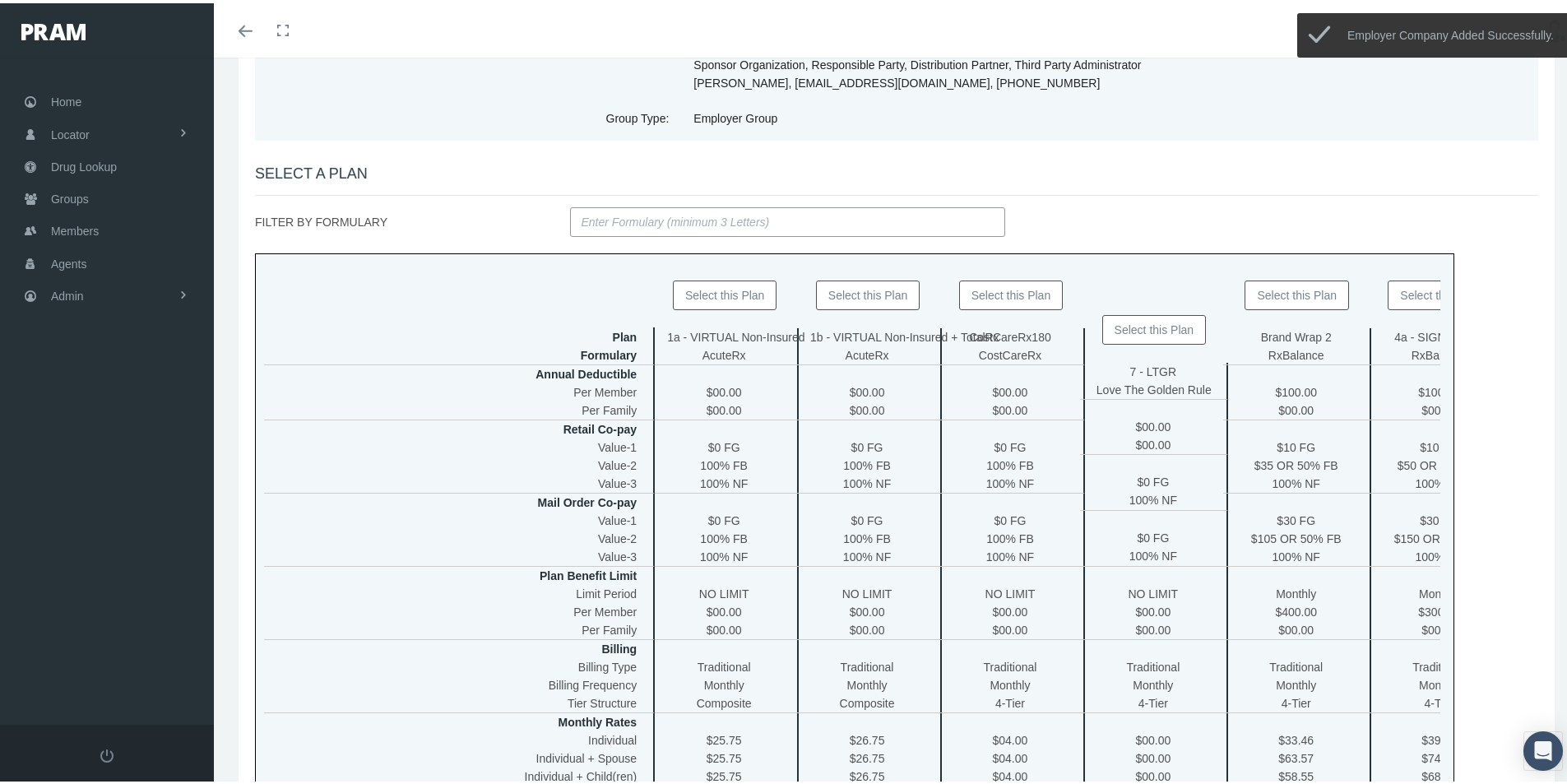
scroll to position [0, 0]
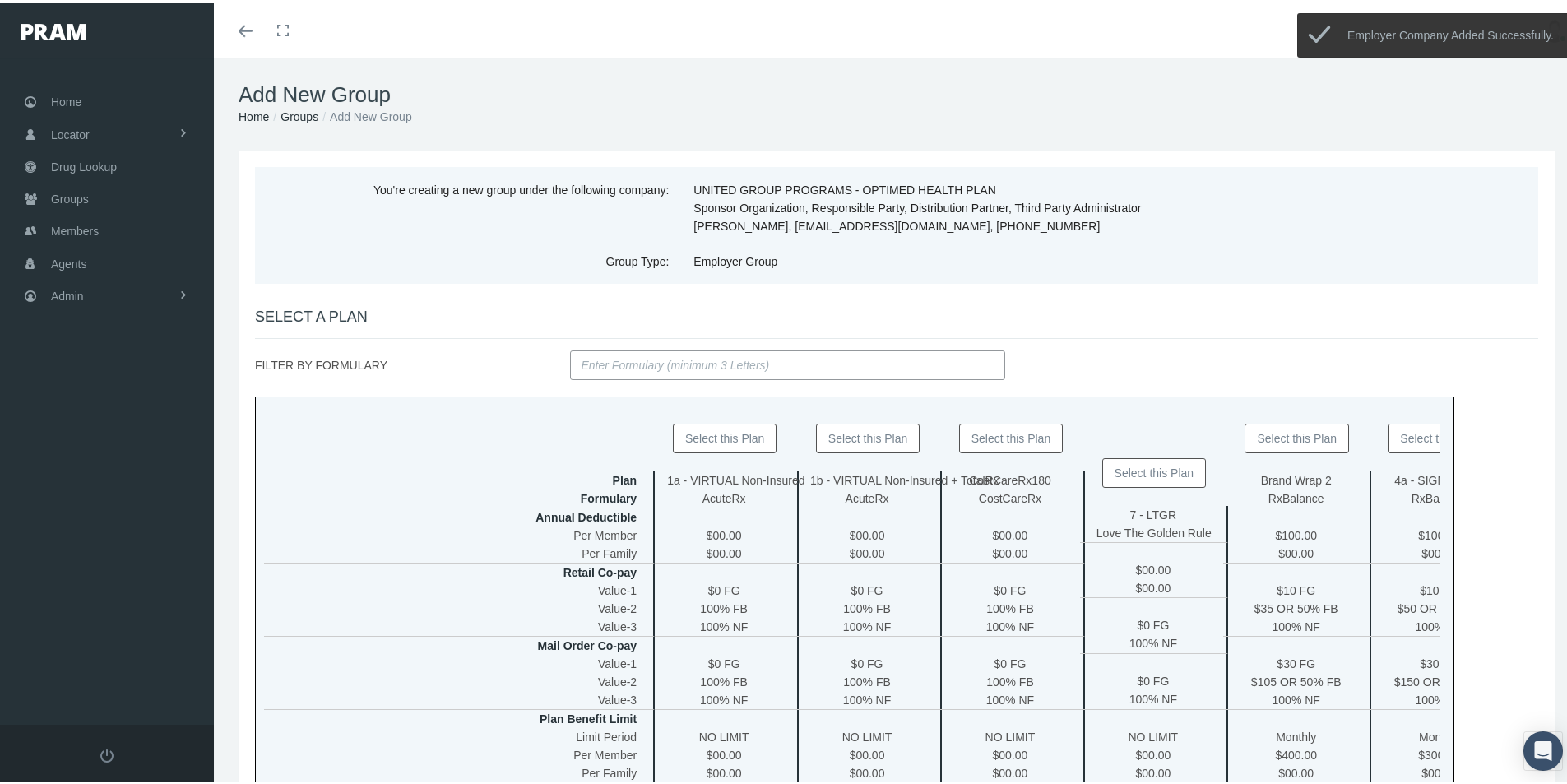
drag, startPoint x: 989, startPoint y: 431, endPoint x: 988, endPoint y: 444, distance: 13.0
click at [988, 437] on button "Select this Plan" at bounding box center [1011, 435] width 104 height 30
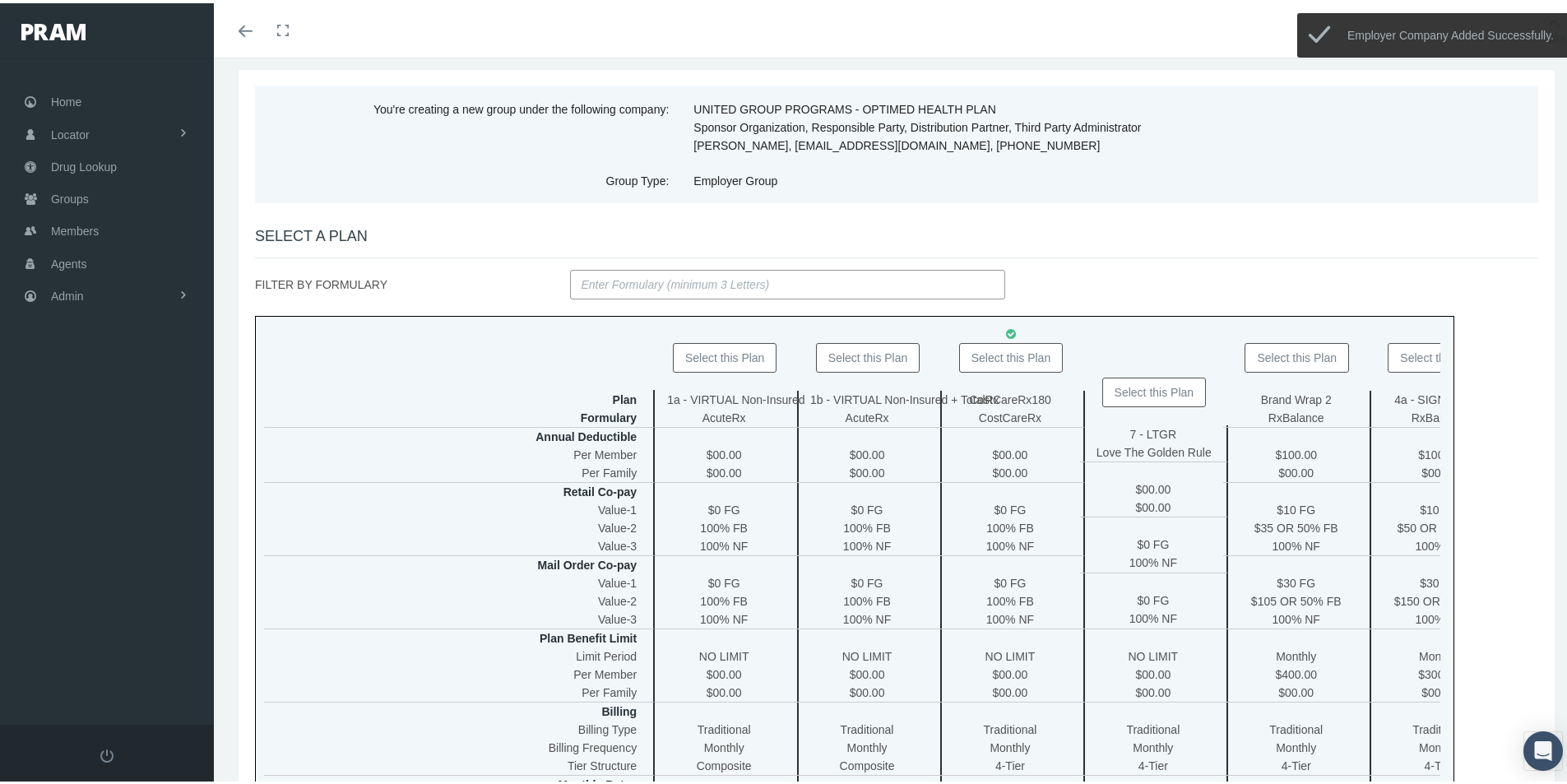
scroll to position [329, 0]
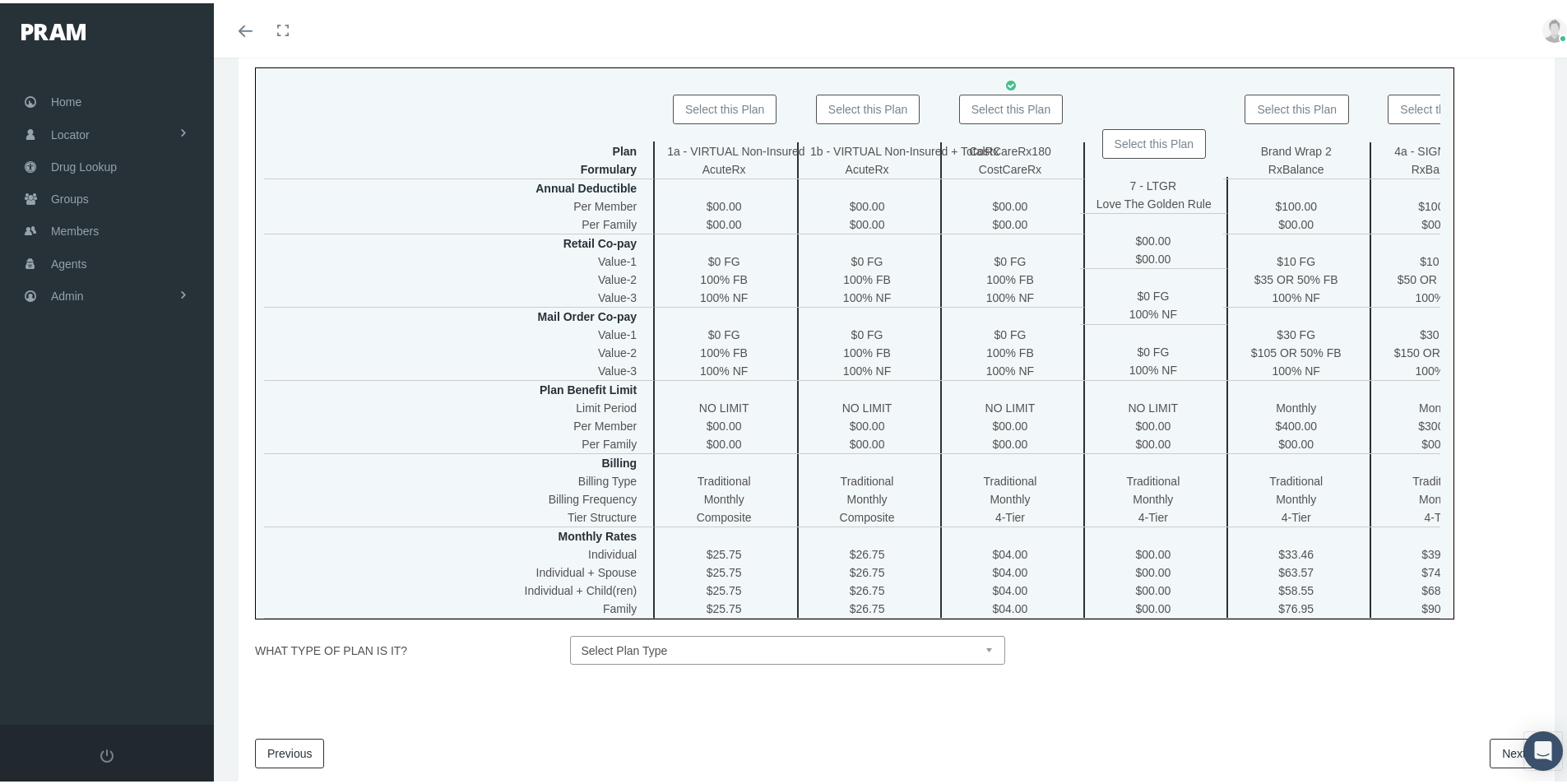
drag, startPoint x: 976, startPoint y: 657, endPoint x: 967, endPoint y: 660, distance: 9.5
click at [976, 657] on select "Select Plan Type Insured Lyric Lean Unknown" at bounding box center [788, 647] width 436 height 29
select select "0"
click at [570, 644] on select "Select Plan Type Insured Lyric Lean Unknown" at bounding box center [788, 647] width 436 height 29
click at [1493, 764] on link "Next" at bounding box center [1514, 750] width 49 height 30
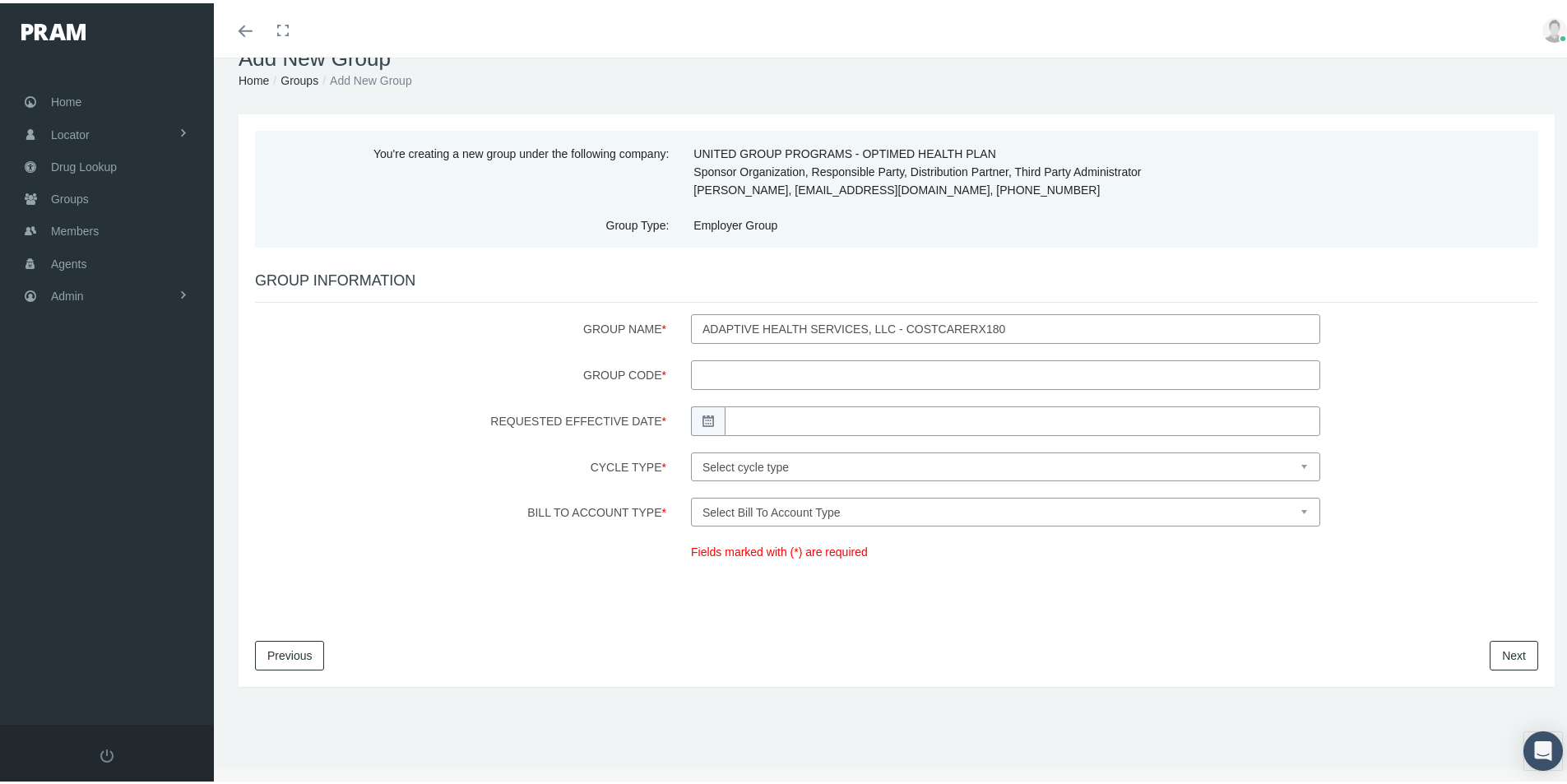
scroll to position [0, 0]
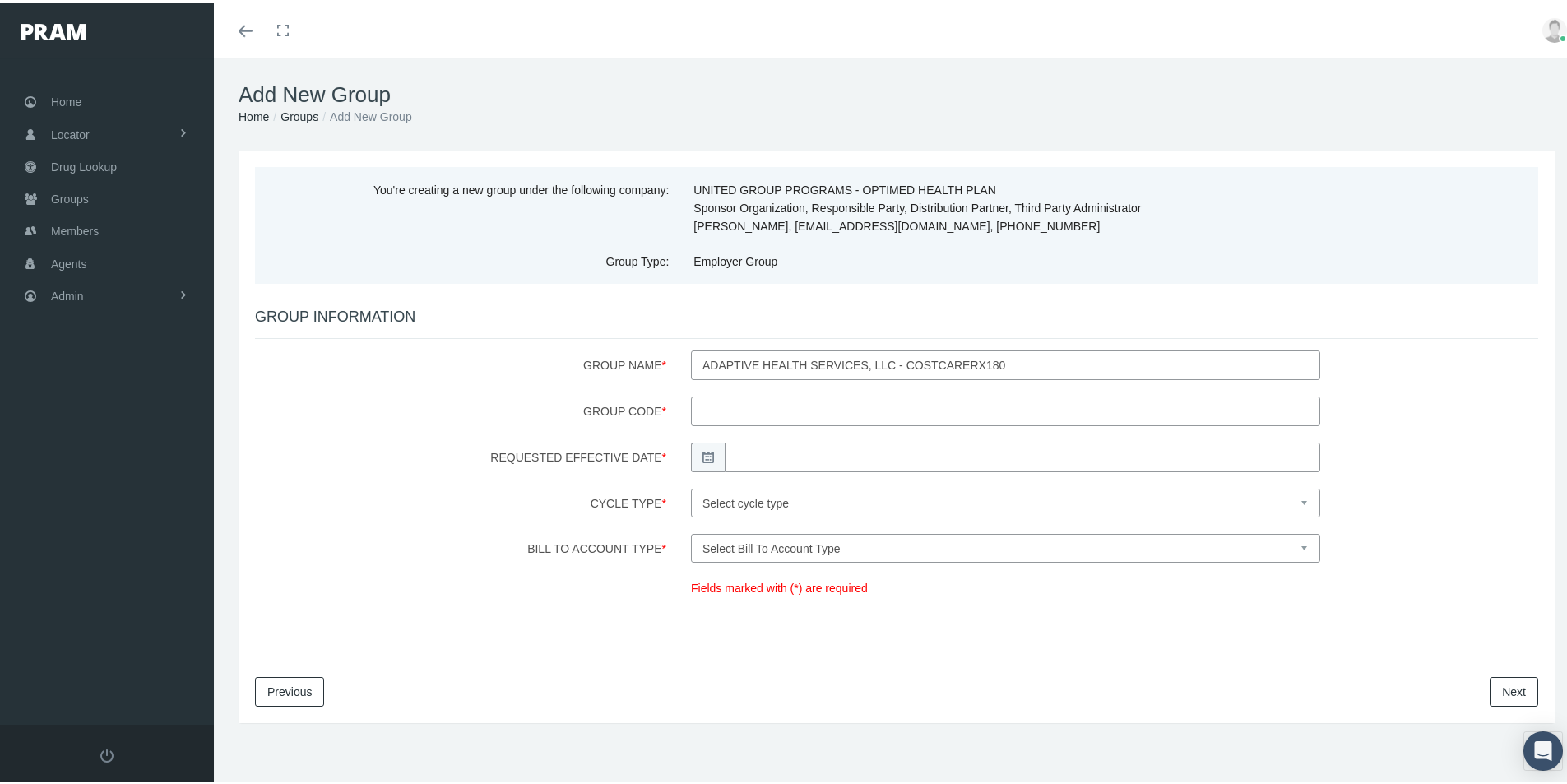
drag, startPoint x: 721, startPoint y: 408, endPoint x: 753, endPoint y: 405, distance: 32.1
click at [721, 408] on input "Group Code *" at bounding box center [1005, 407] width 629 height 30
type input "200165"
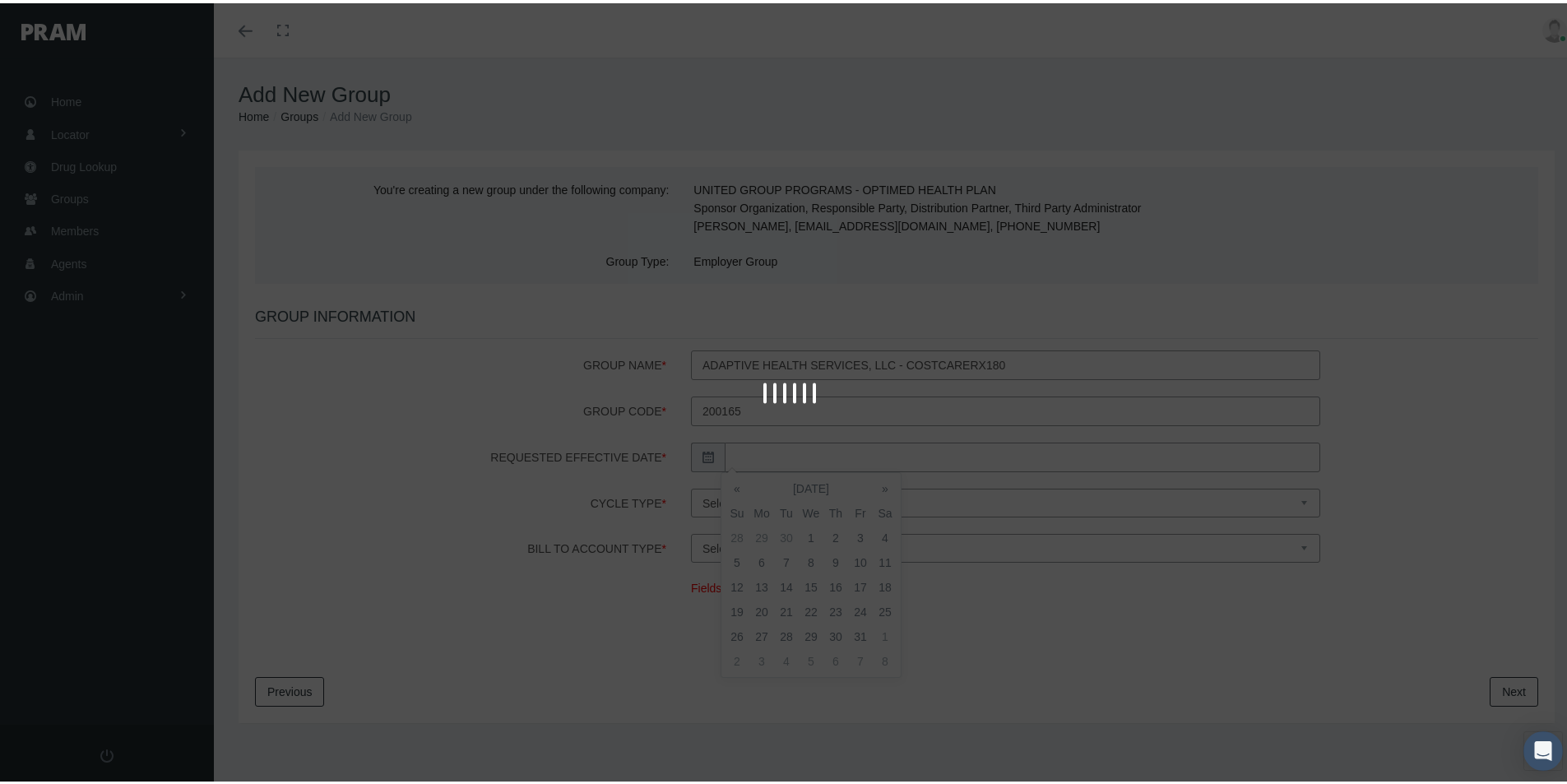
click at [749, 451] on body "Toggle Fullscreen Toggle navigation Toggle menubar Toggle fullscreen Profile Lo…" at bounding box center [789, 392] width 1579 height 784
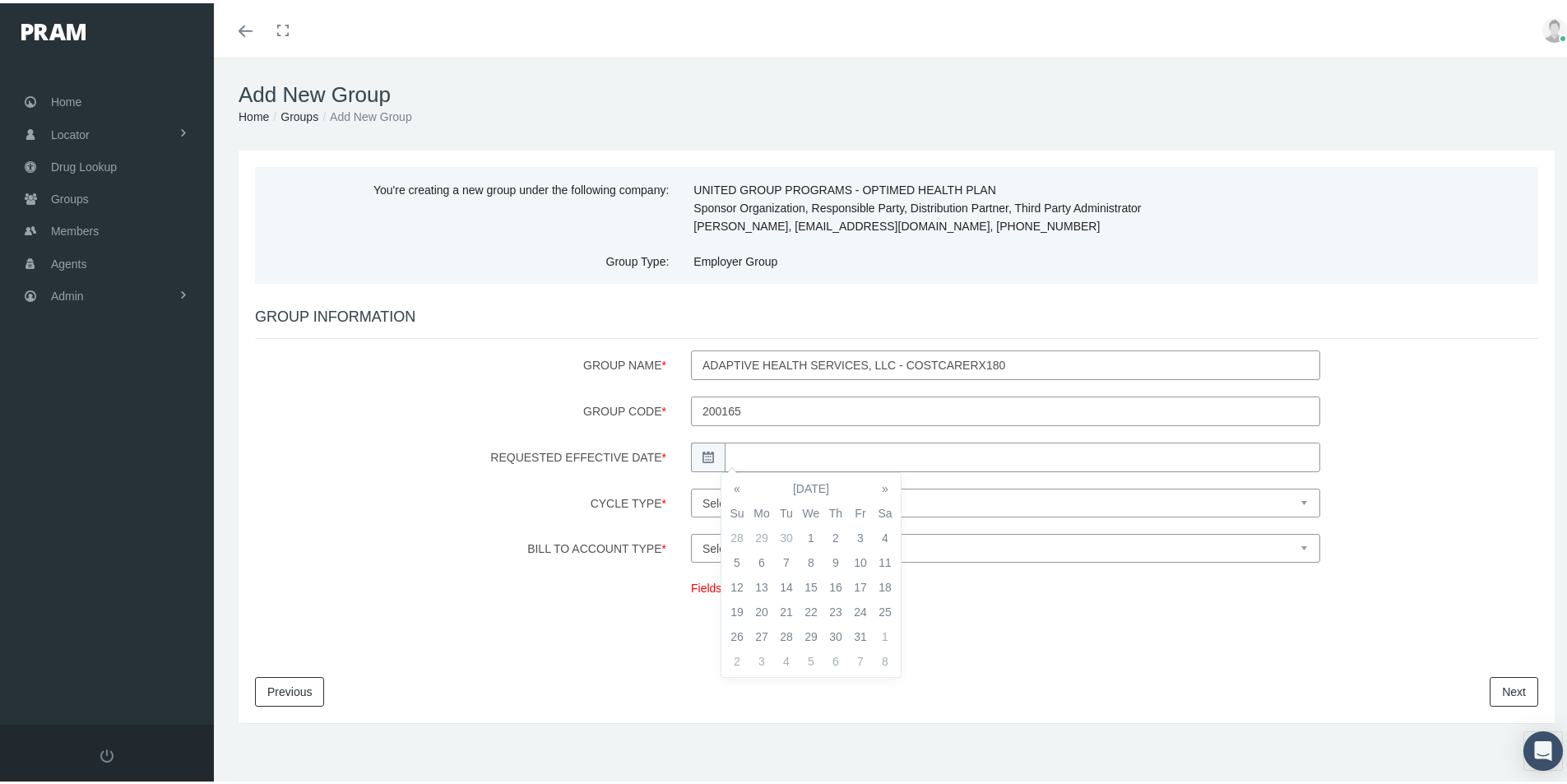
click at [813, 532] on td "1" at bounding box center [811, 534] width 25 height 25
type input "[DATE]"
drag, startPoint x: 909, startPoint y: 507, endPoint x: 900, endPoint y: 509, distance: 9.2
click at [909, 507] on select "Select cycle type First of the Month Any Day of the Month First and Fifteenth o…" at bounding box center [1005, 500] width 629 height 29
select select "1"
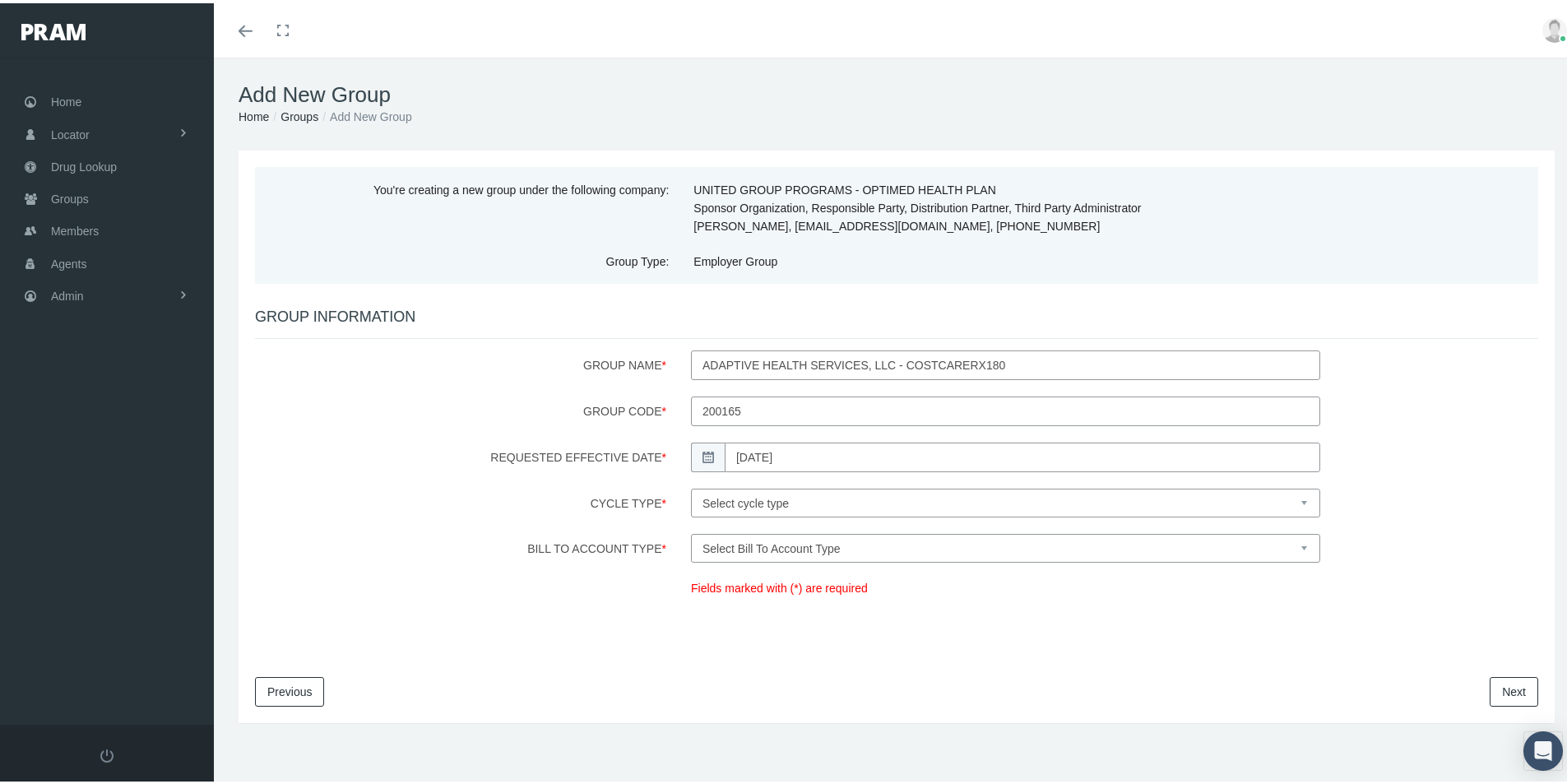
click at [691, 485] on select "Select cycle type First of the Month Any Day of the Month First and Fifteenth o…" at bounding box center [1005, 500] width 629 height 29
click at [790, 549] on select "Select Bill To Account Type Company Member" at bounding box center [1005, 545] width 629 height 29
select select "1"
click at [691, 531] on select "Select Bill To Account Type Company Member" at bounding box center [1005, 545] width 629 height 29
click at [1493, 692] on link "Next" at bounding box center [1514, 688] width 49 height 30
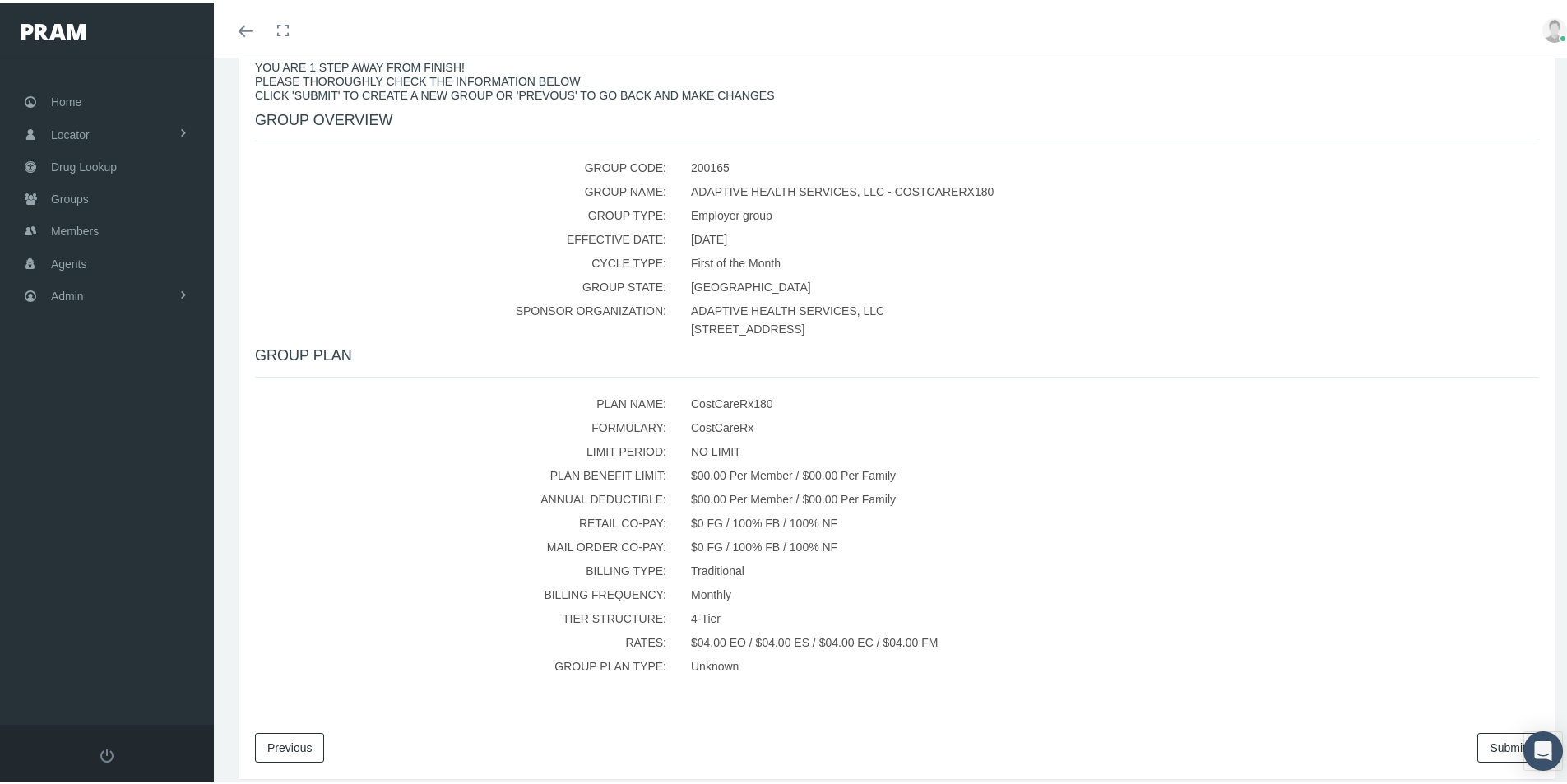
scroll to position [306, 0]
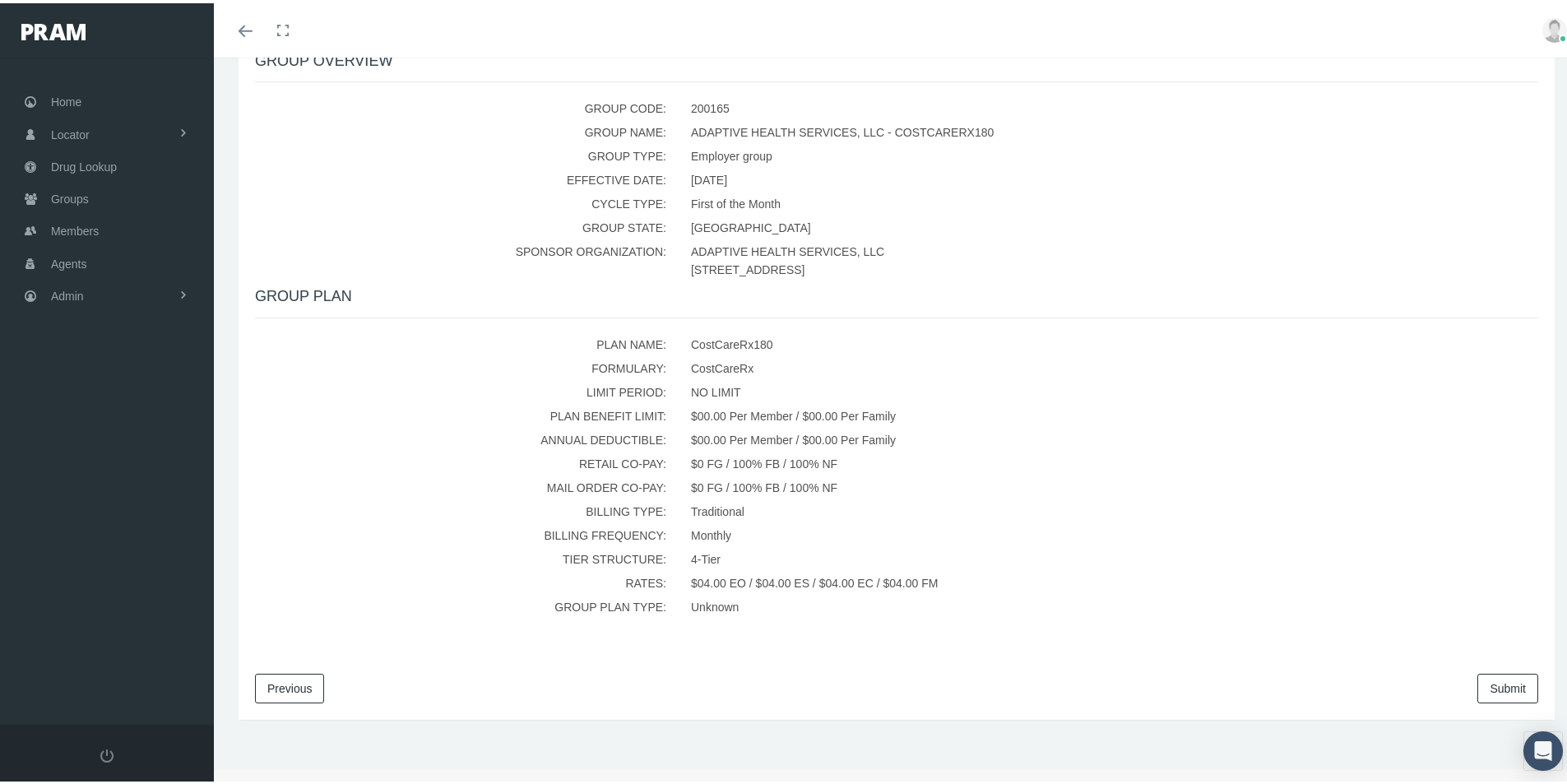
click at [1485, 686] on link "Submit" at bounding box center [1507, 685] width 61 height 30
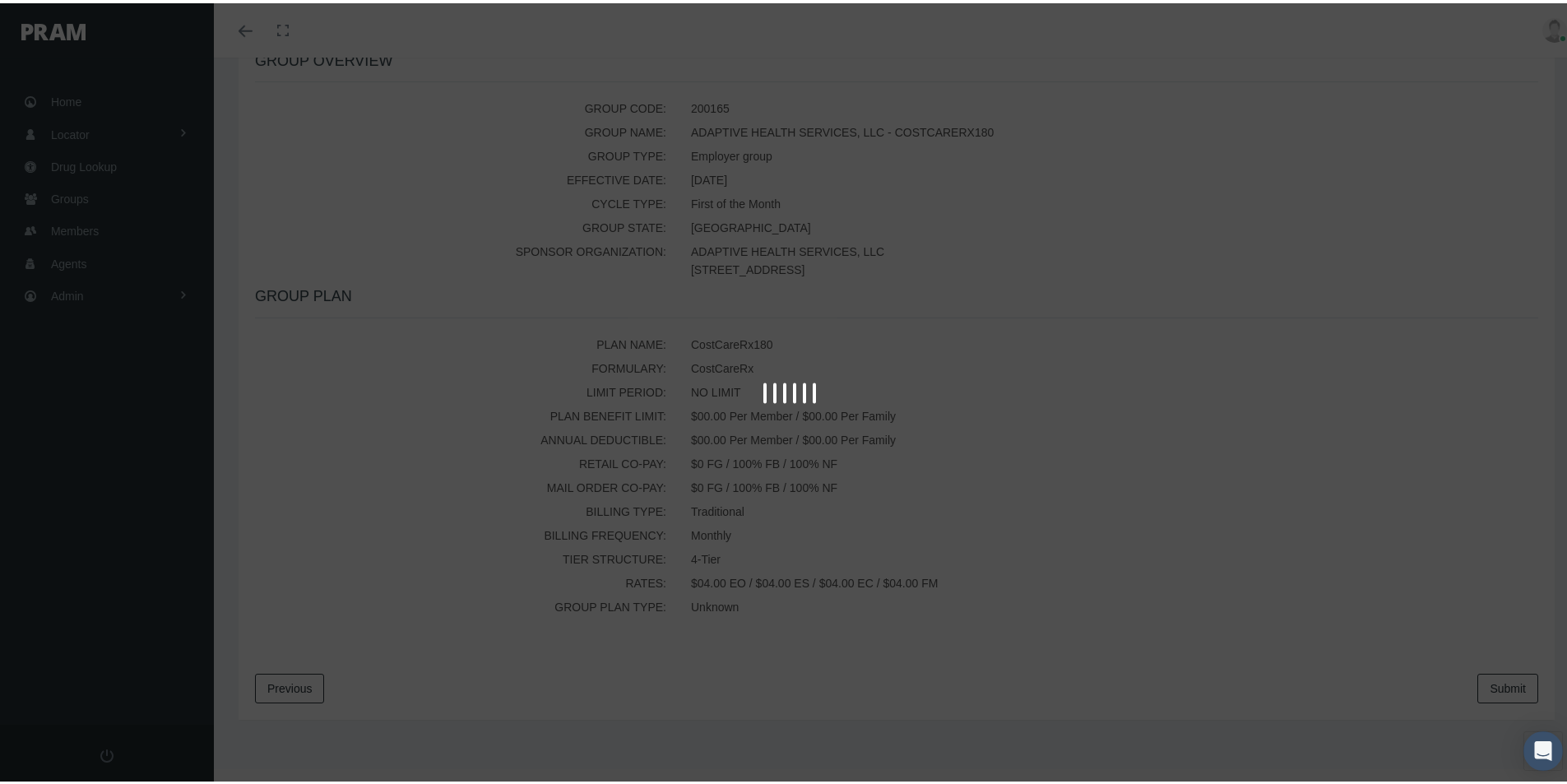
scroll to position [0, 0]
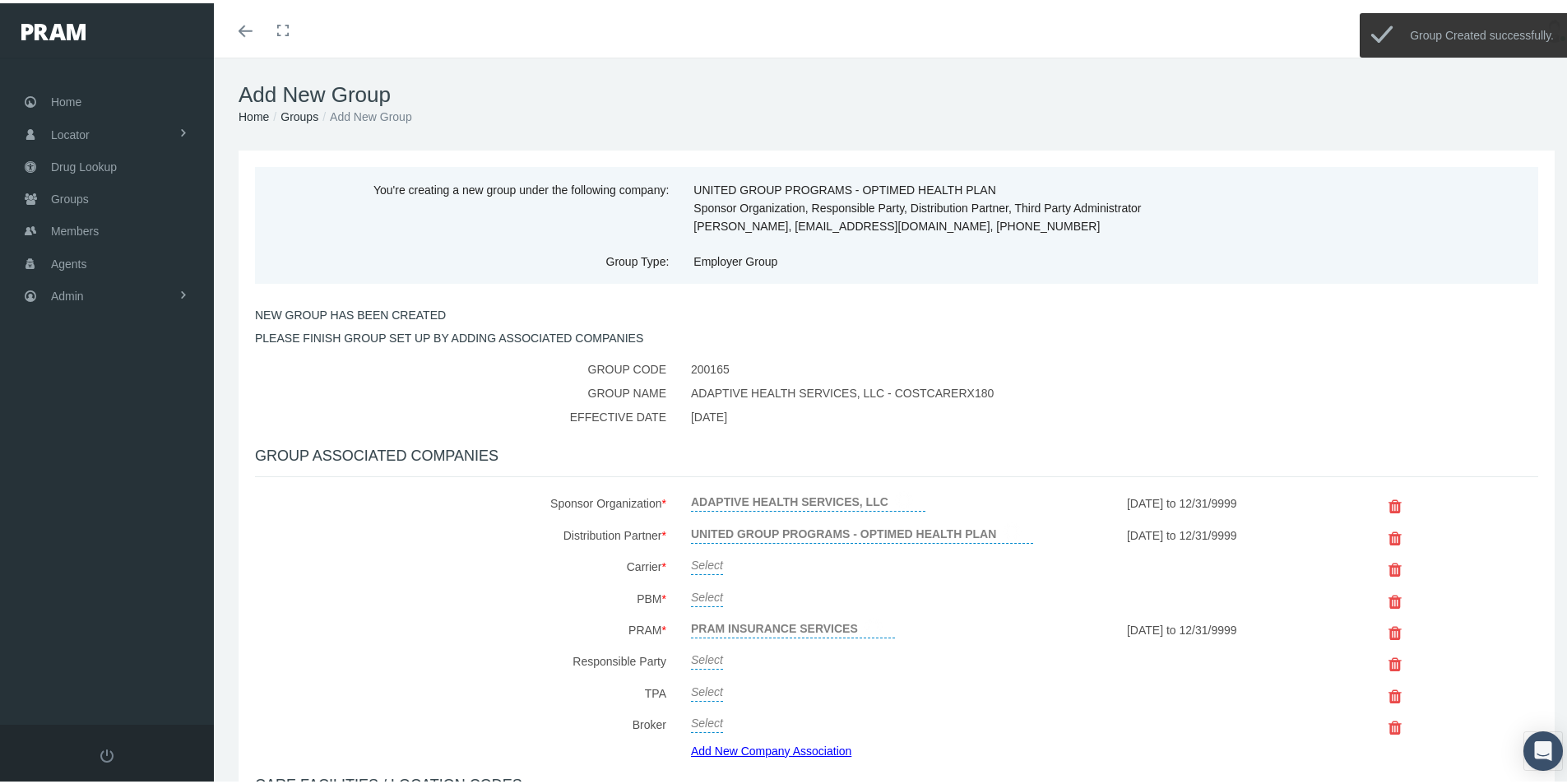
click at [695, 563] on link "Select" at bounding box center [706, 560] width 32 height 23
click at [700, 561] on span "Select" at bounding box center [706, 564] width 32 height 13
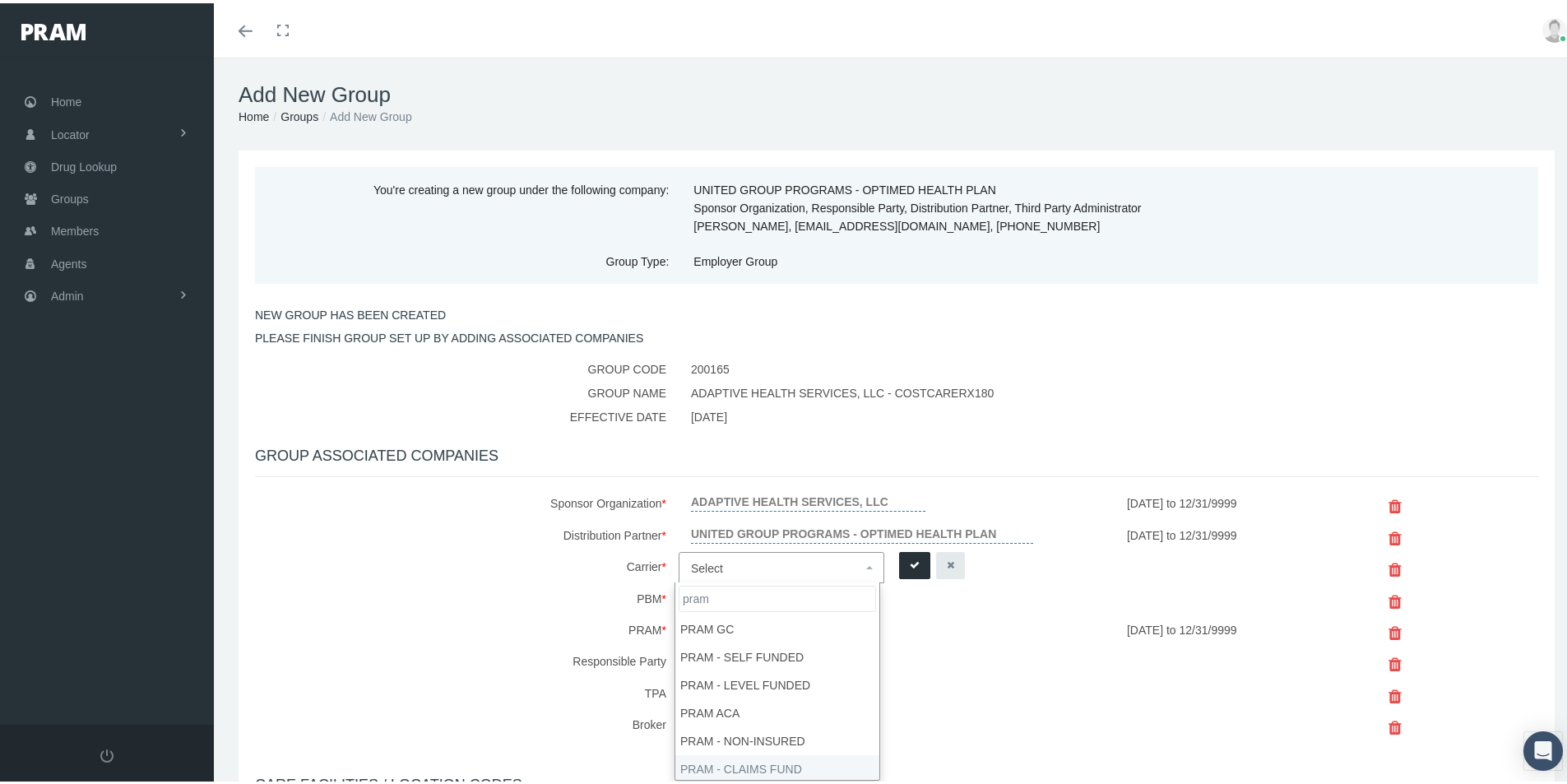
type input "pram"
select select "9068"
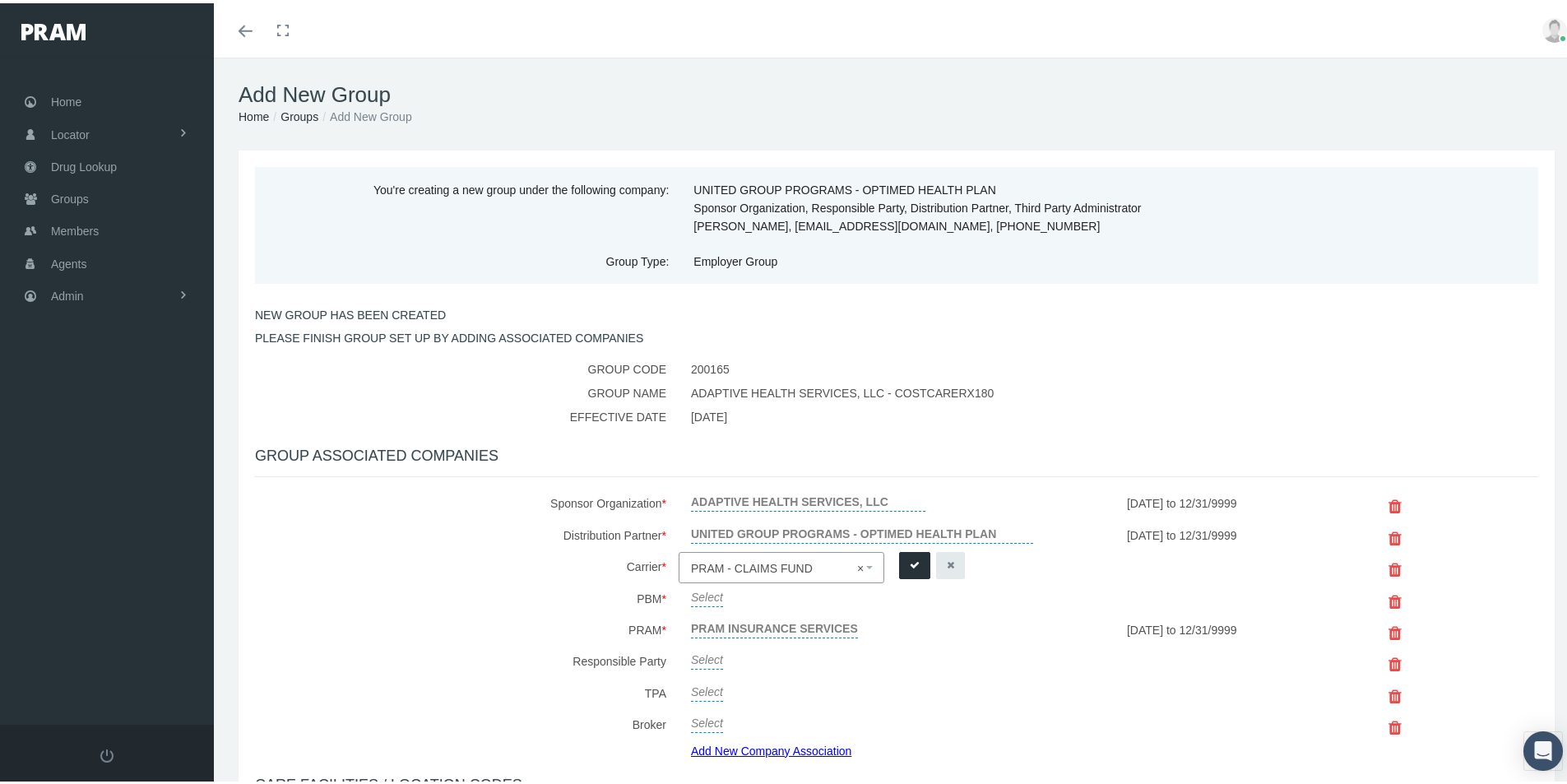
click at [909, 560] on icon "submit" at bounding box center [915, 561] width 10 height 15
click at [707, 593] on link "Select" at bounding box center [706, 591] width 32 height 23
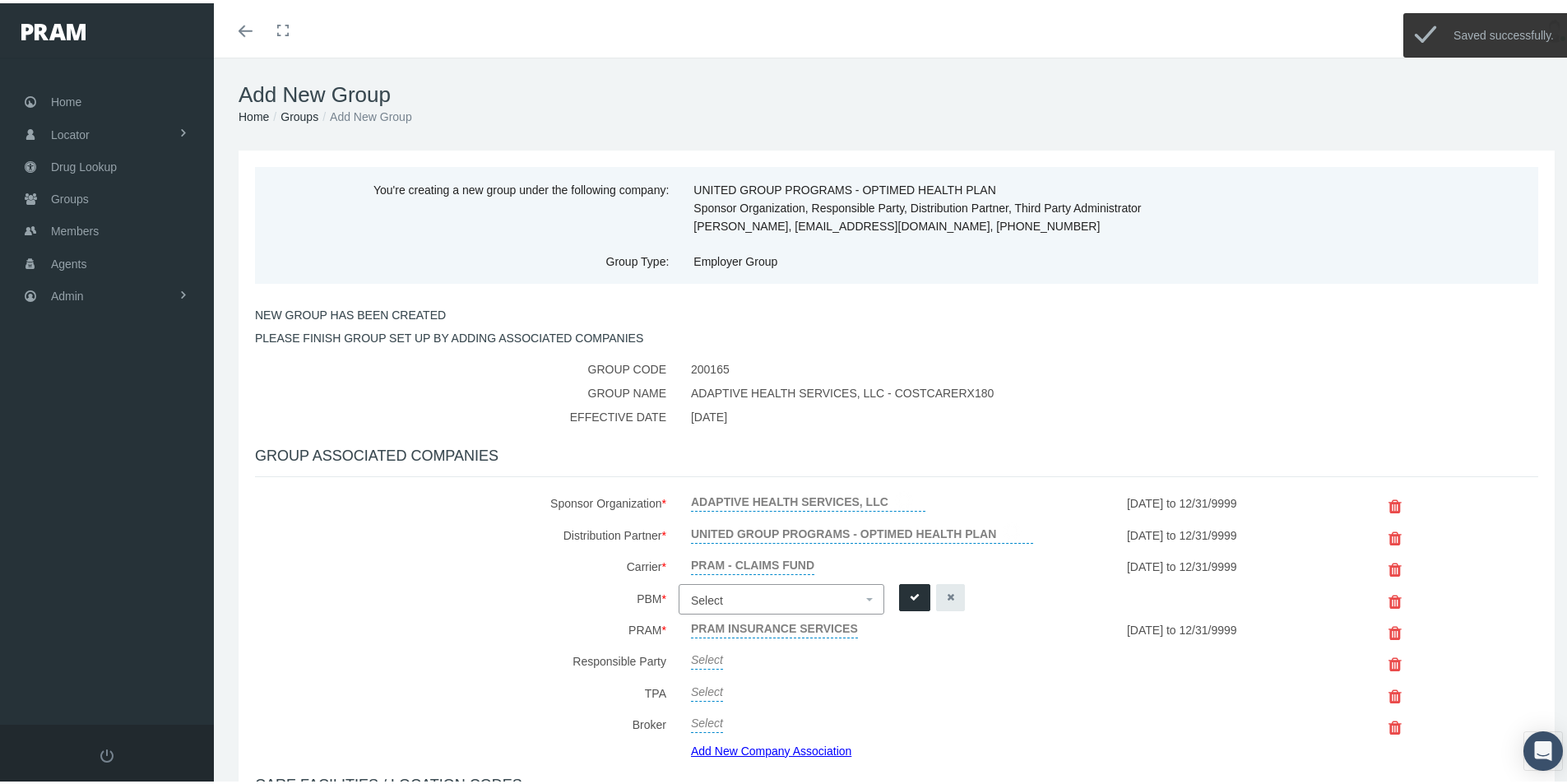
click at [706, 594] on span "Select" at bounding box center [706, 597] width 32 height 13
type input "rxed"
select select "49"
click at [904, 593] on button "submit" at bounding box center [915, 594] width 32 height 27
click at [753, 749] on link "Add New Company Association" at bounding box center [778, 747] width 173 height 24
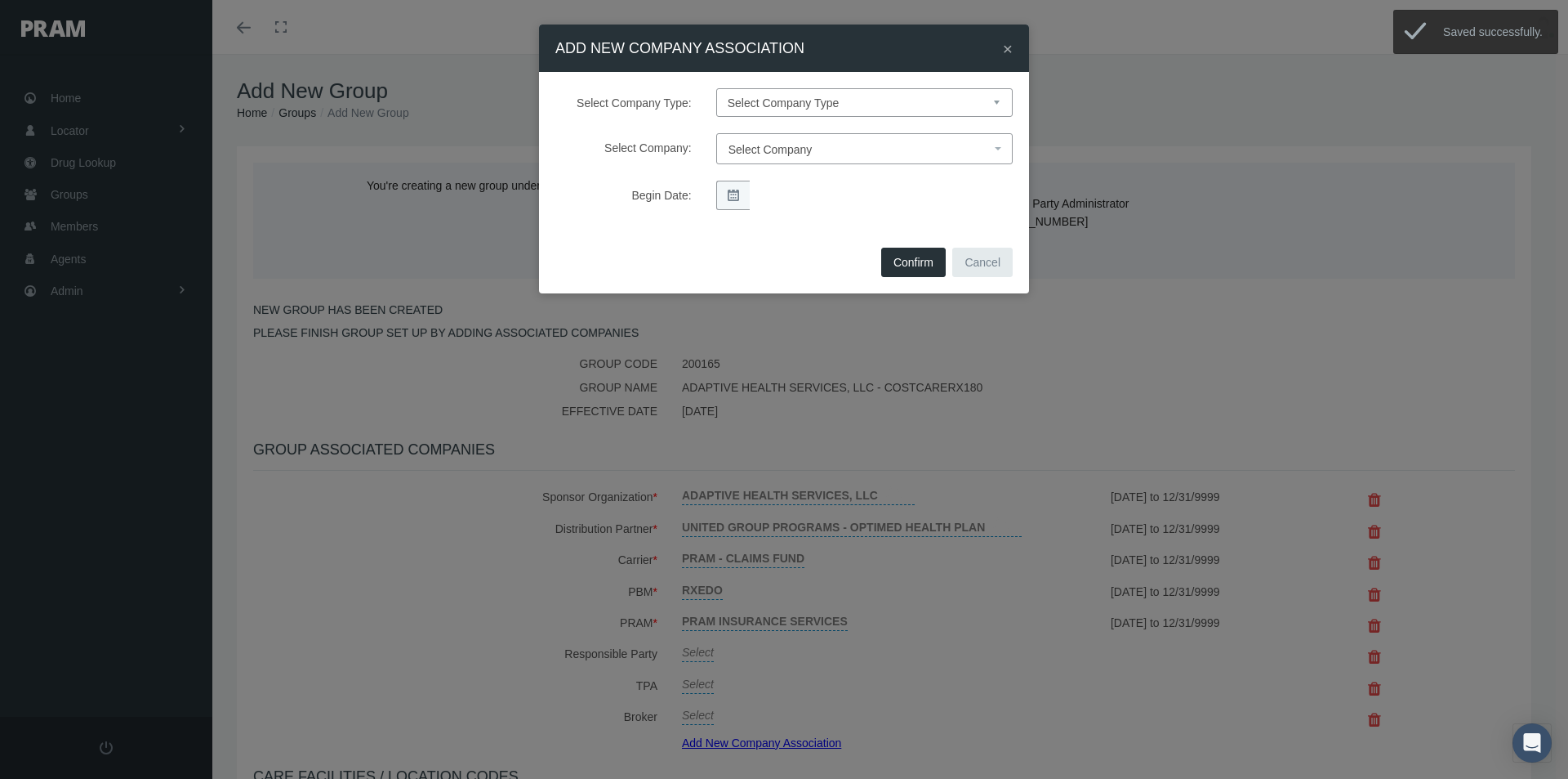
click at [775, 94] on select "Select Company Type Sponsor Organization Broker PBM Carrier Reinsurer Distribut…" at bounding box center [864, 103] width 297 height 29
select select "3"
click at [716, 88] on select "Select Company Type Sponsor Organization Broker PBM Carrier Reinsurer Distribut…" at bounding box center [864, 103] width 297 height 29
select select
click at [766, 154] on span "Select Company" at bounding box center [770, 149] width 84 height 13
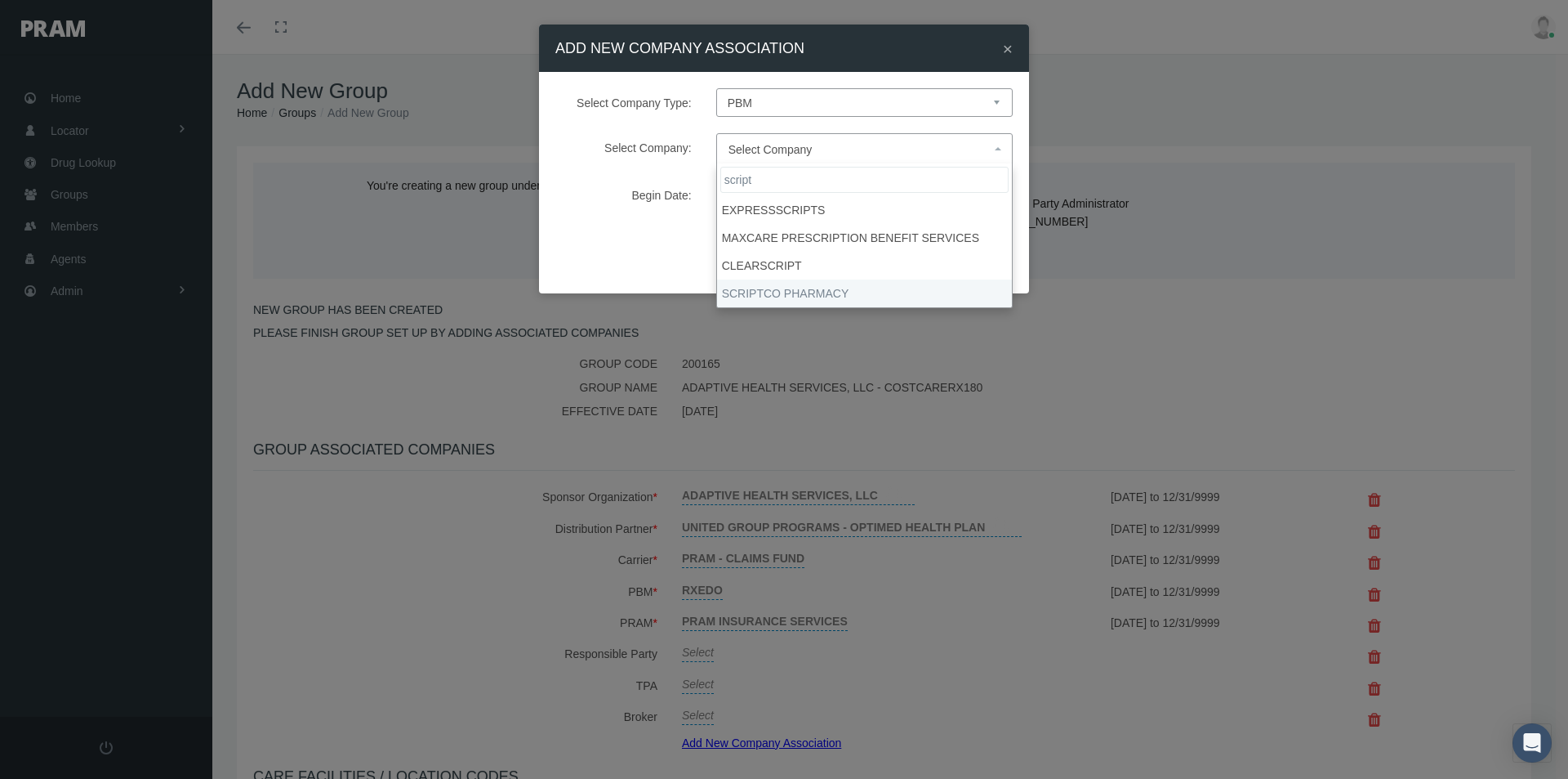
type input "script"
select select "9082"
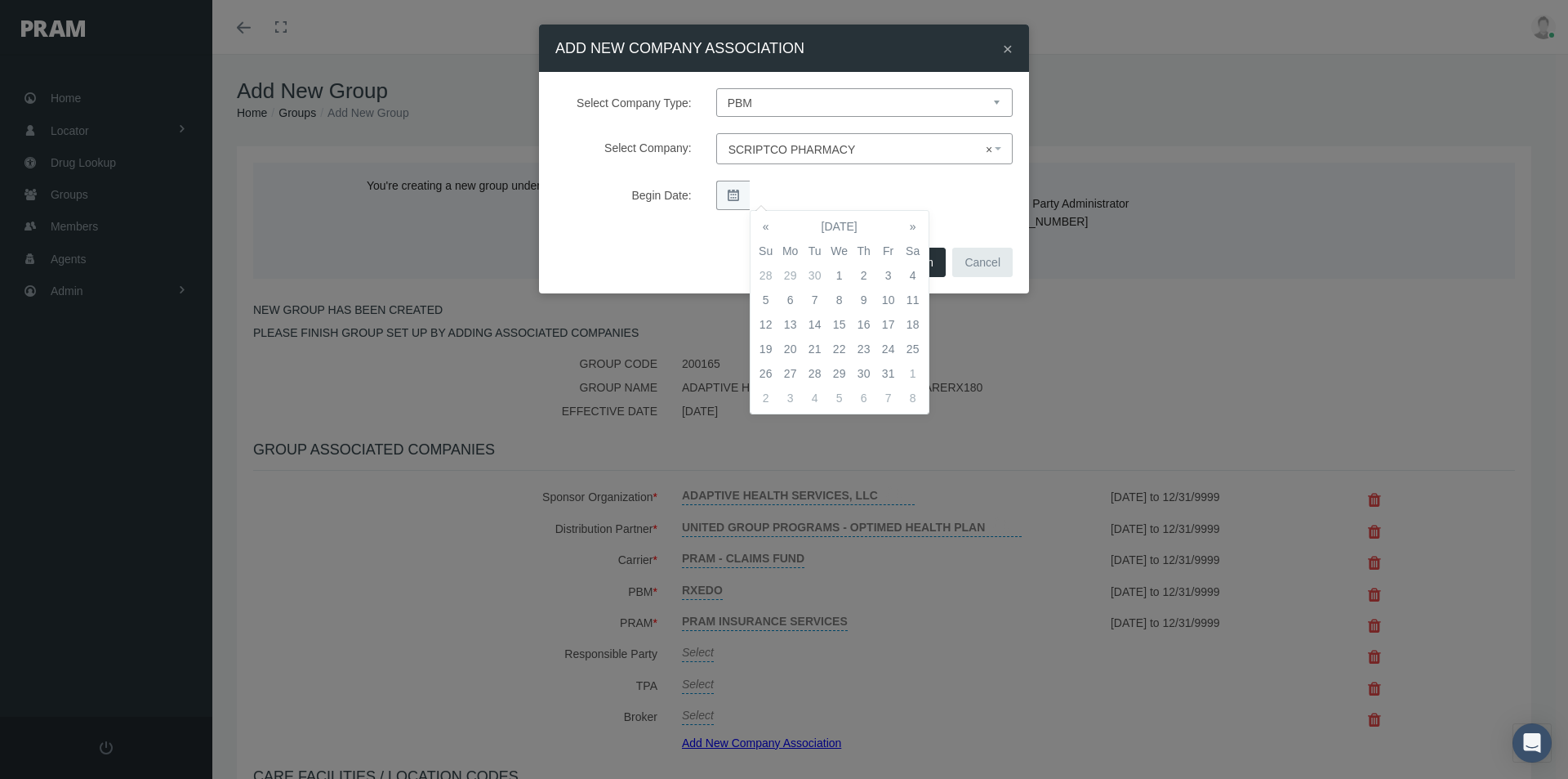
click at [844, 275] on td "1" at bounding box center [839, 275] width 25 height 25
click at [964, 216] on div "Select Company Type: Select Company Type Sponsor Organization Broker PBM Carrie…" at bounding box center [784, 157] width 490 height 171
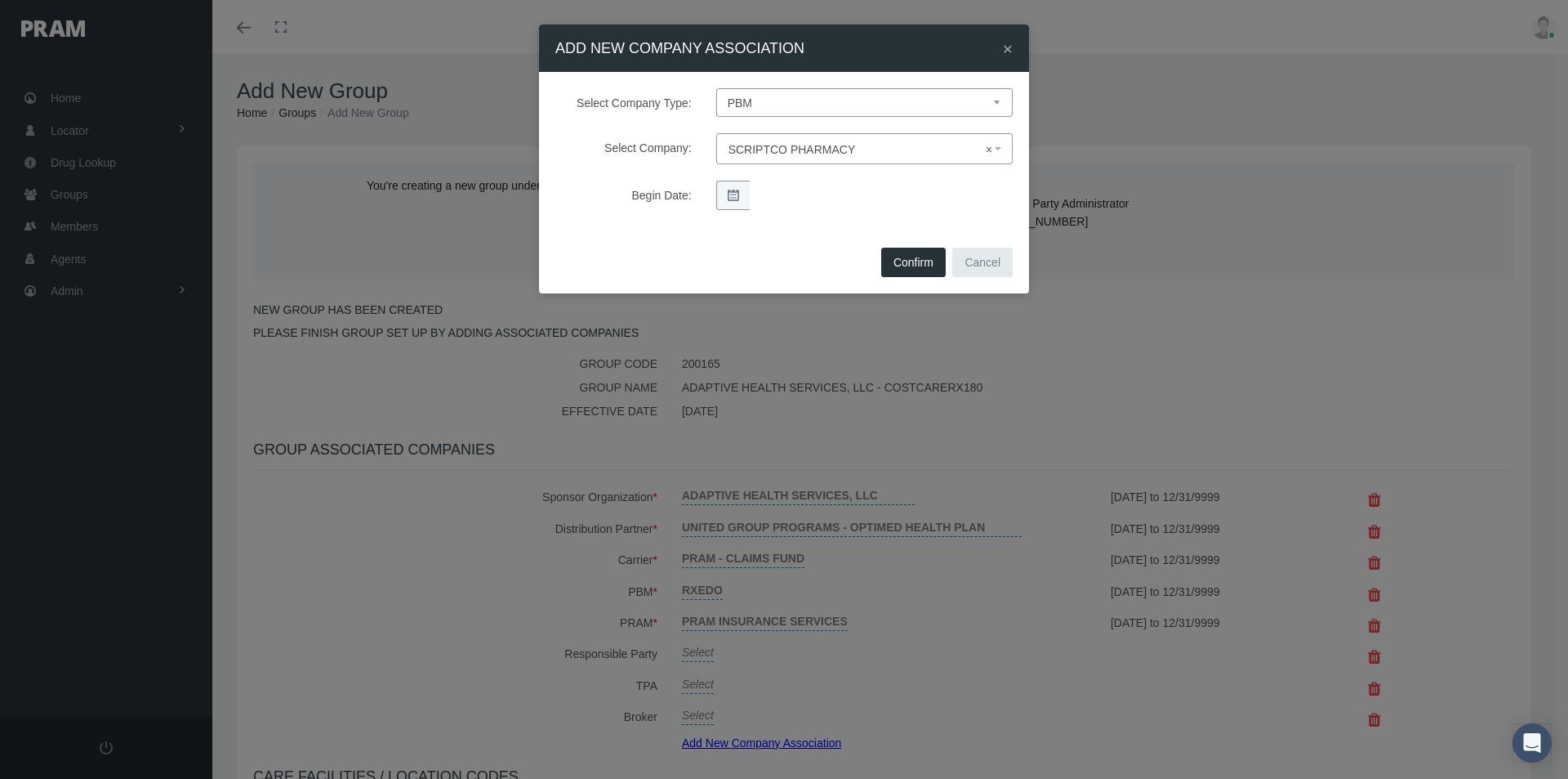
click at [923, 259] on button "Confirm" at bounding box center [914, 262] width 65 height 30
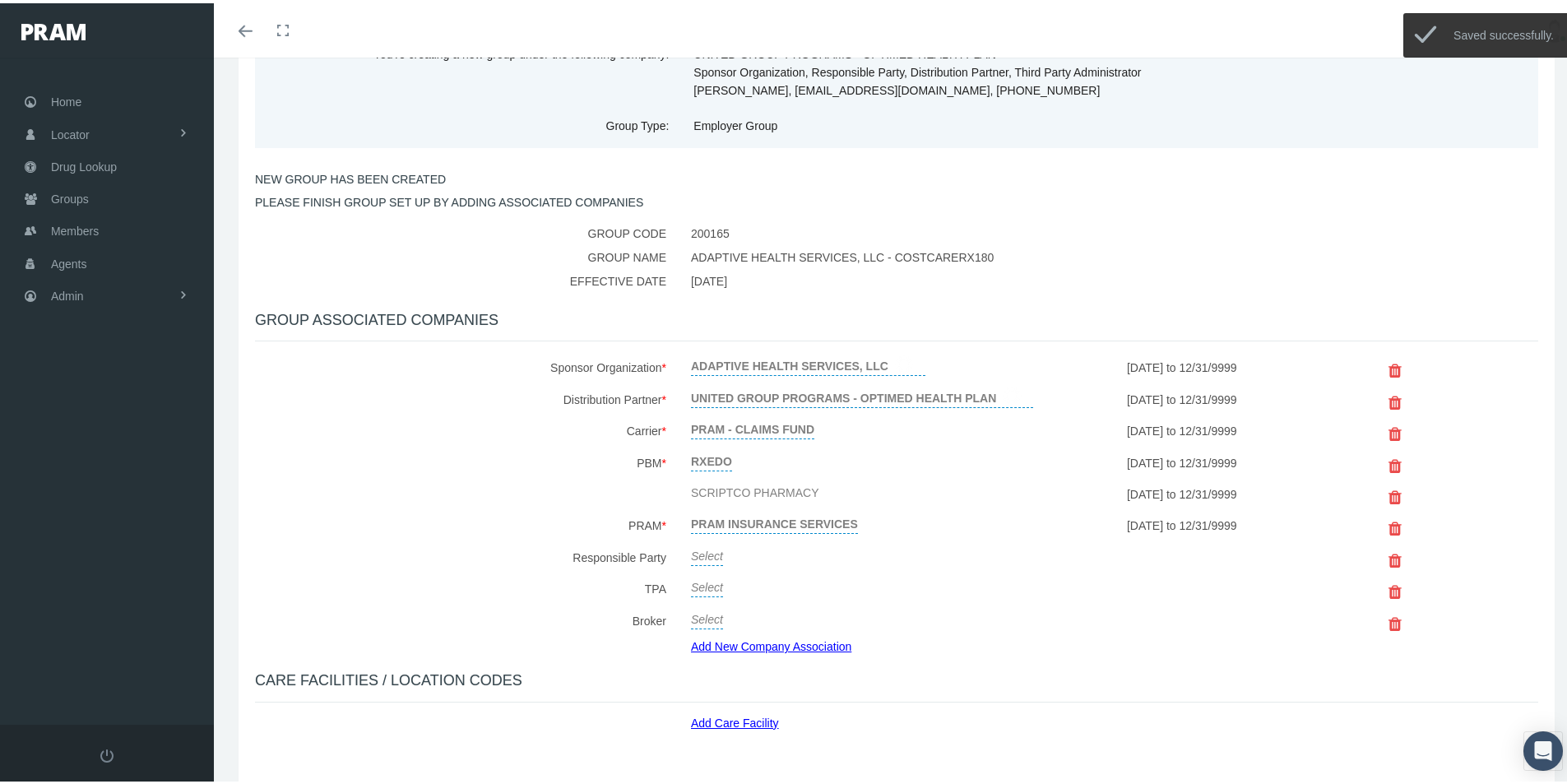
scroll to position [164, 0]
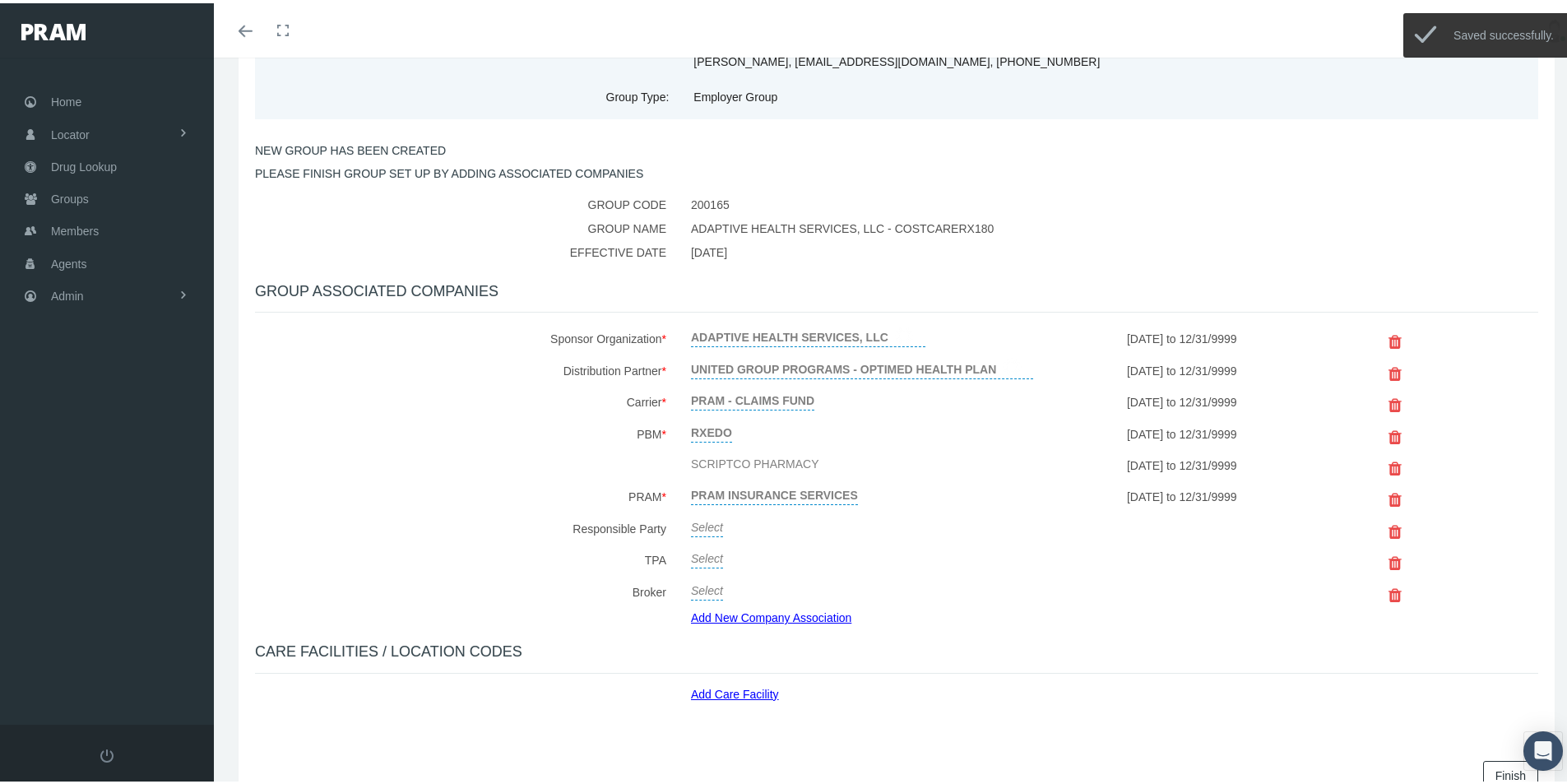
click at [702, 520] on link "Select" at bounding box center [706, 522] width 32 height 23
click at [713, 526] on span "Select" at bounding box center [706, 526] width 32 height 13
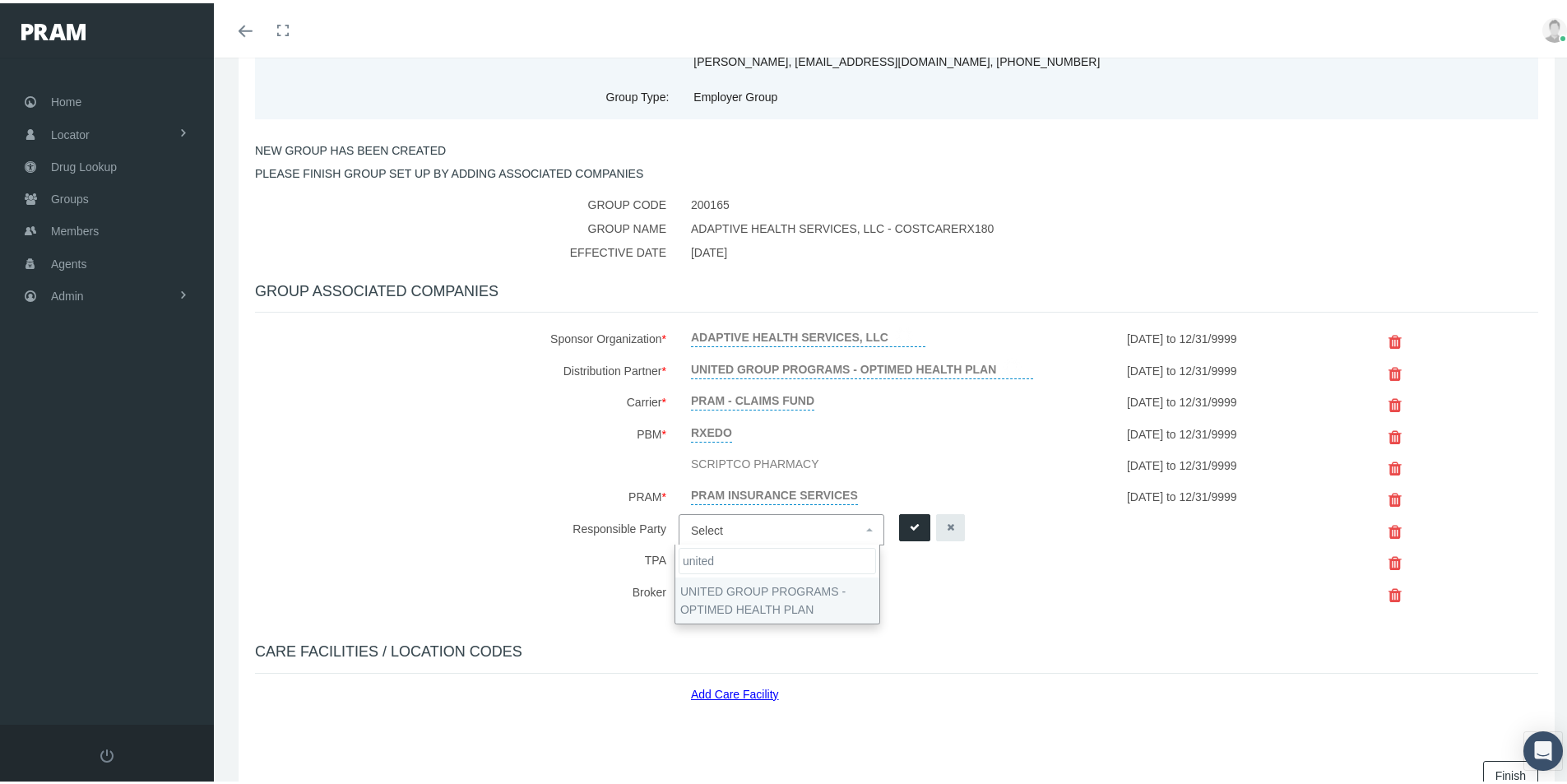
type input "united"
select select "4875"
click at [909, 524] on icon "submit" at bounding box center [915, 524] width 10 height 15
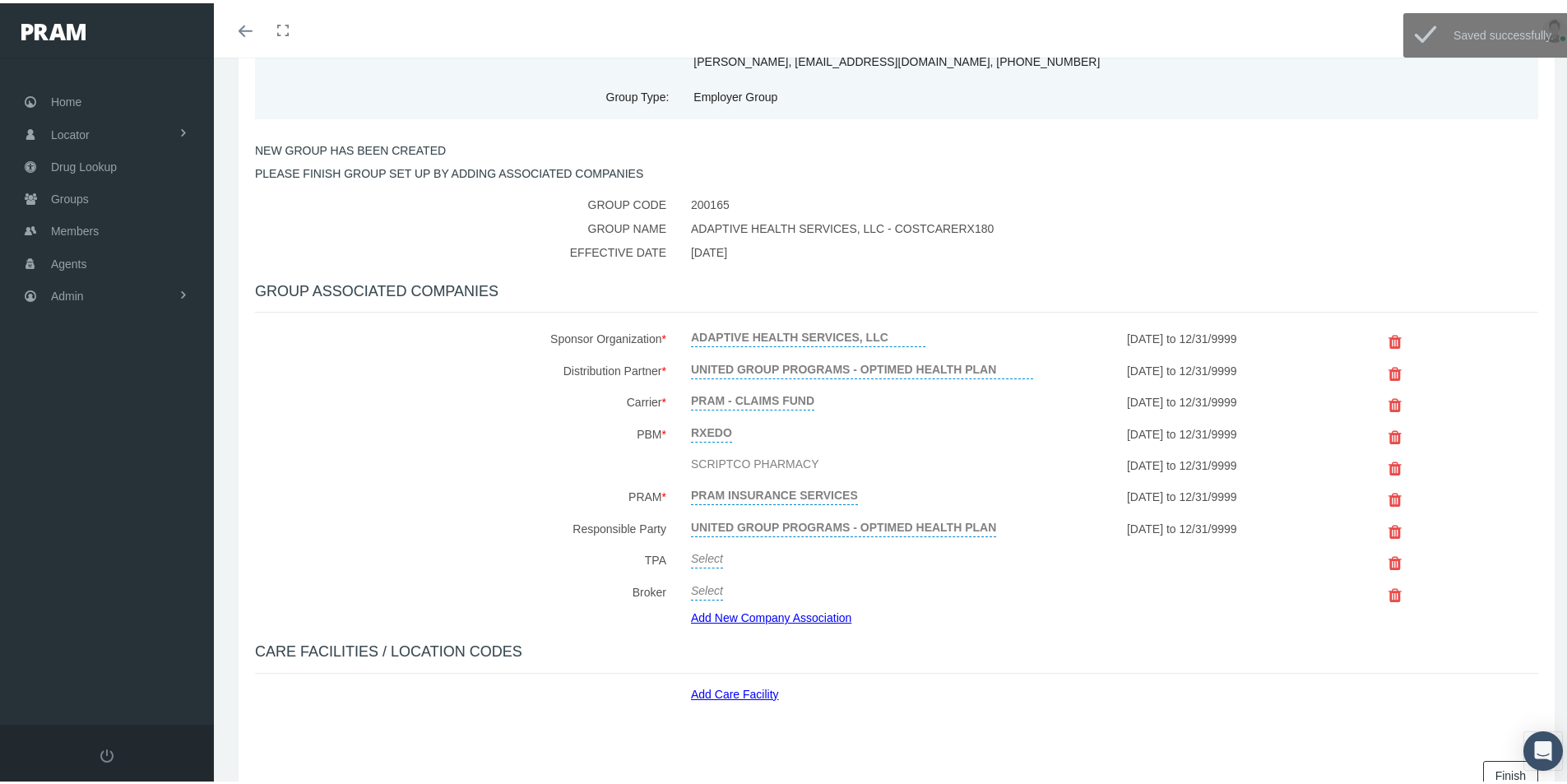
click at [705, 556] on link "Select" at bounding box center [706, 553] width 32 height 23
click at [702, 559] on span "Select" at bounding box center [706, 558] width 32 height 13
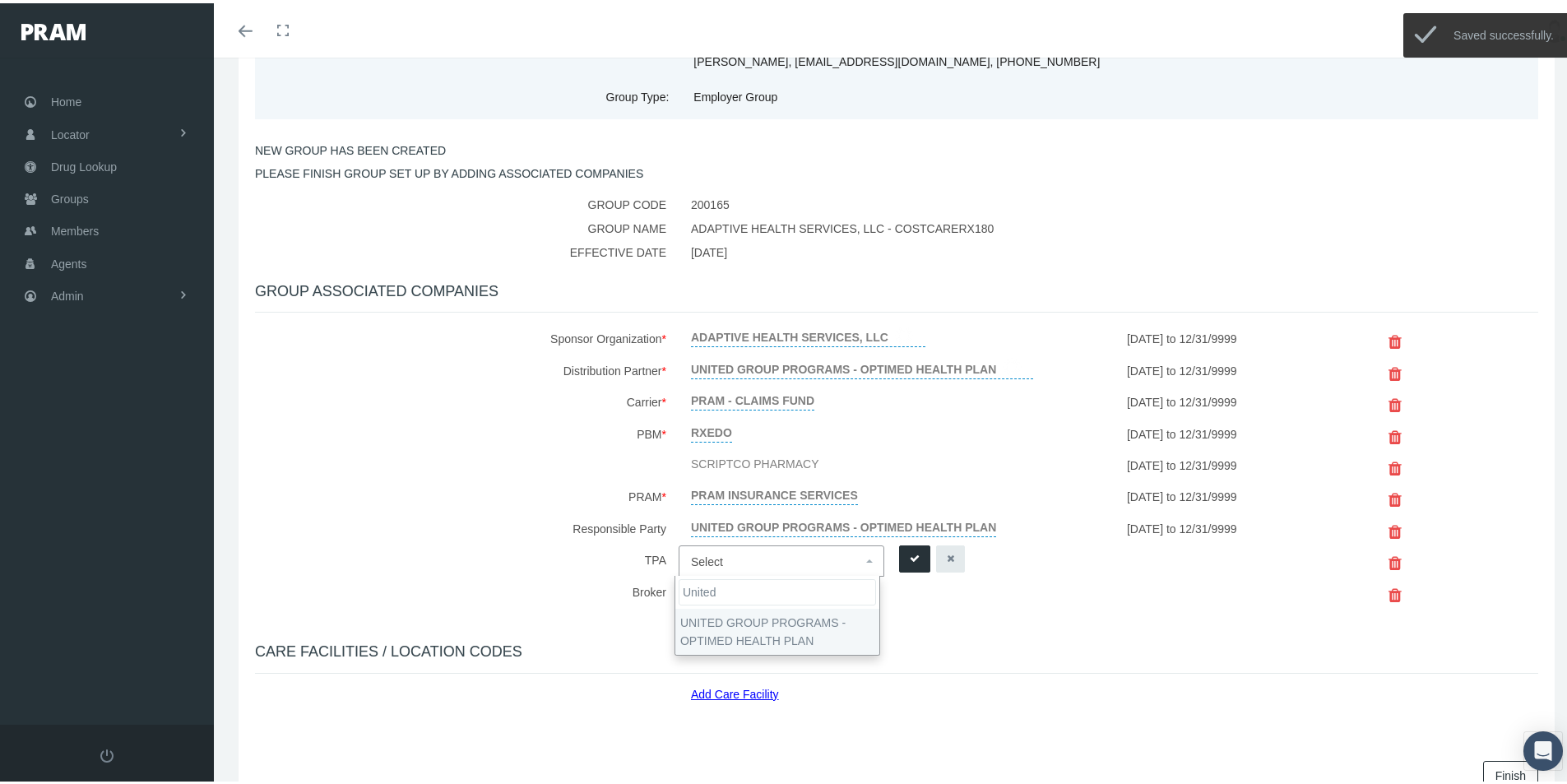
type input "United"
select select "4875"
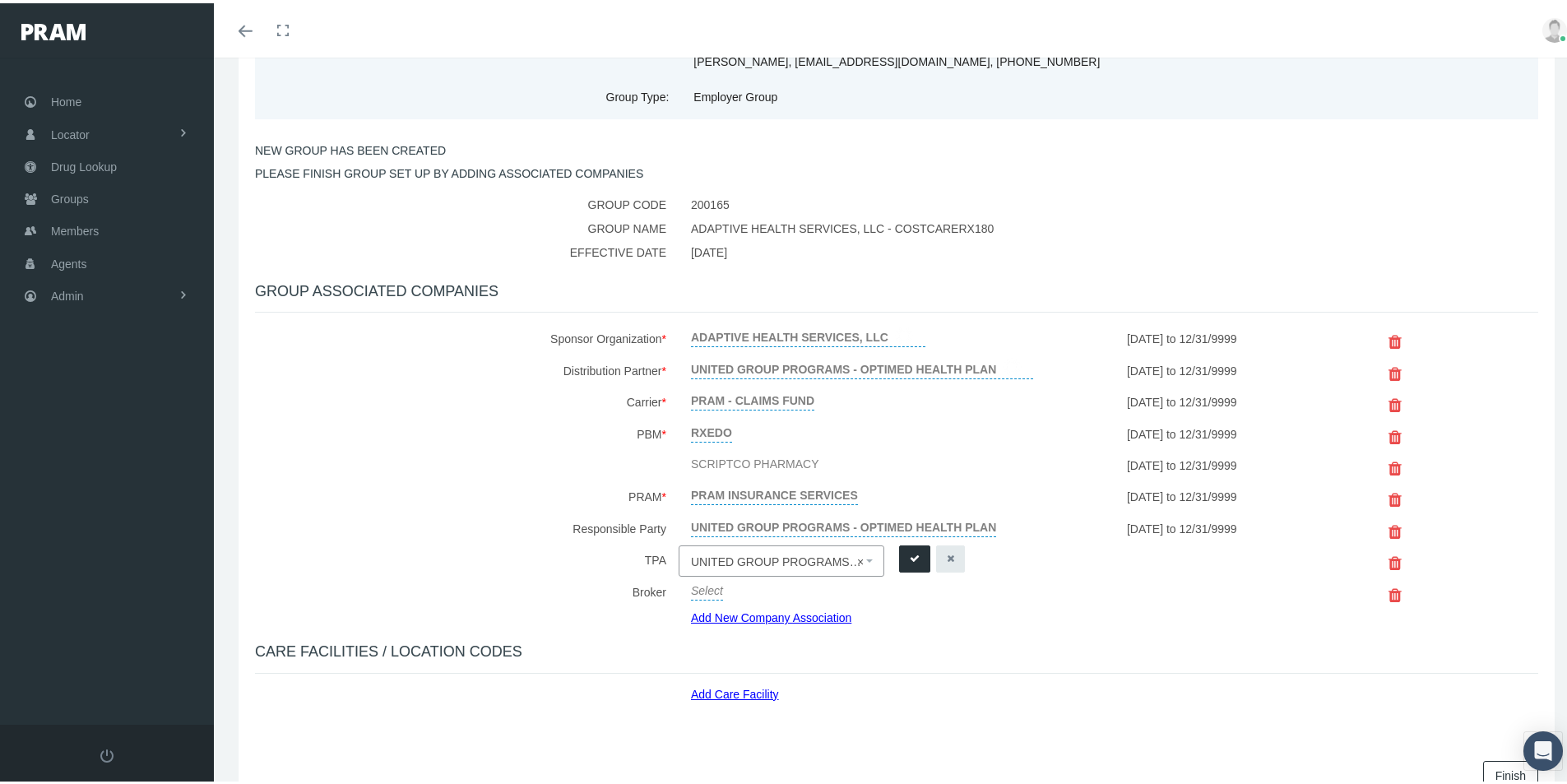
click at [909, 552] on icon "submit" at bounding box center [915, 555] width 10 height 15
click at [723, 690] on link "Add Care Facility" at bounding box center [741, 688] width 100 height 19
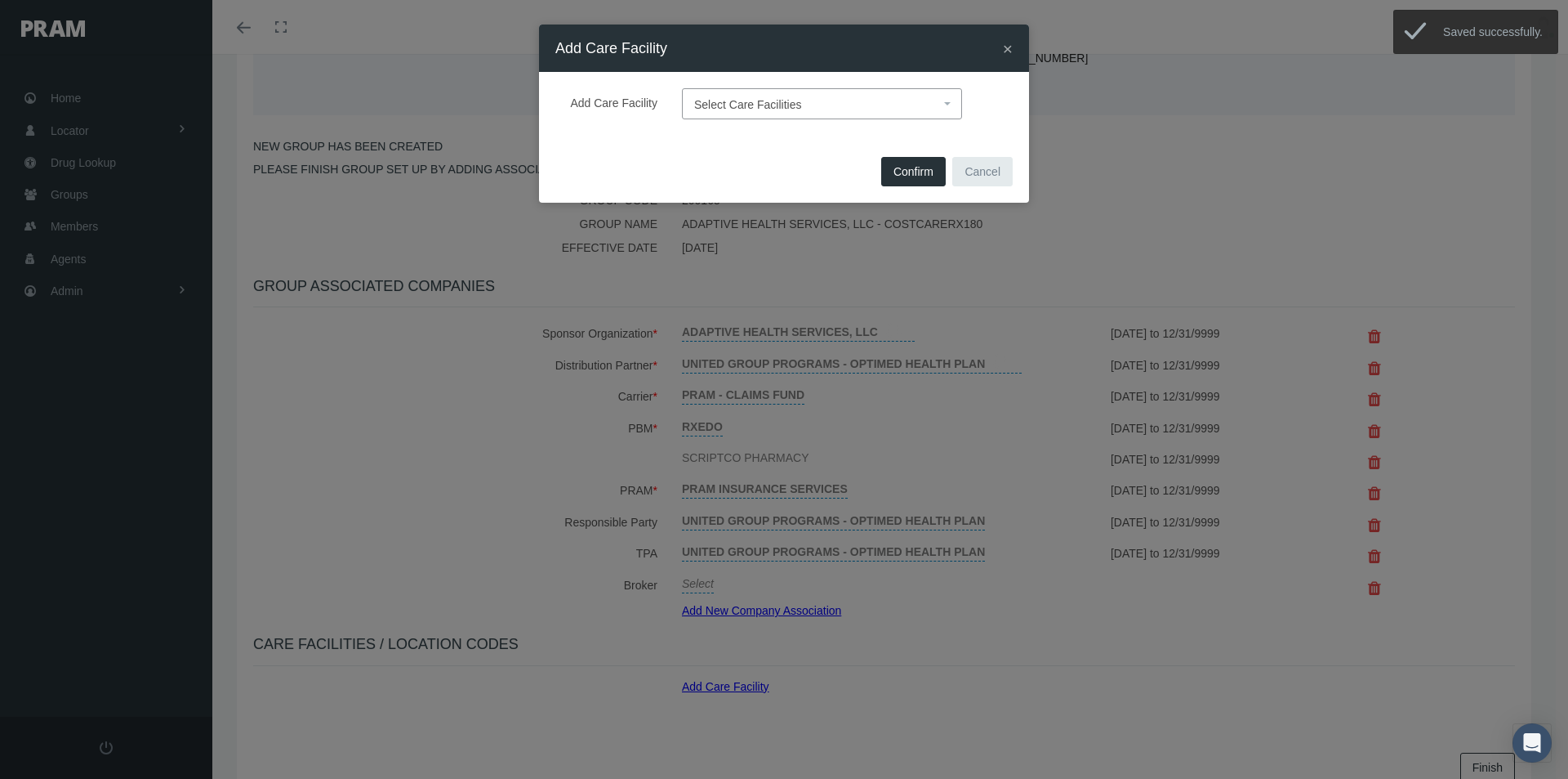
click at [759, 104] on span "Select Care Facilities" at bounding box center [748, 104] width 108 height 13
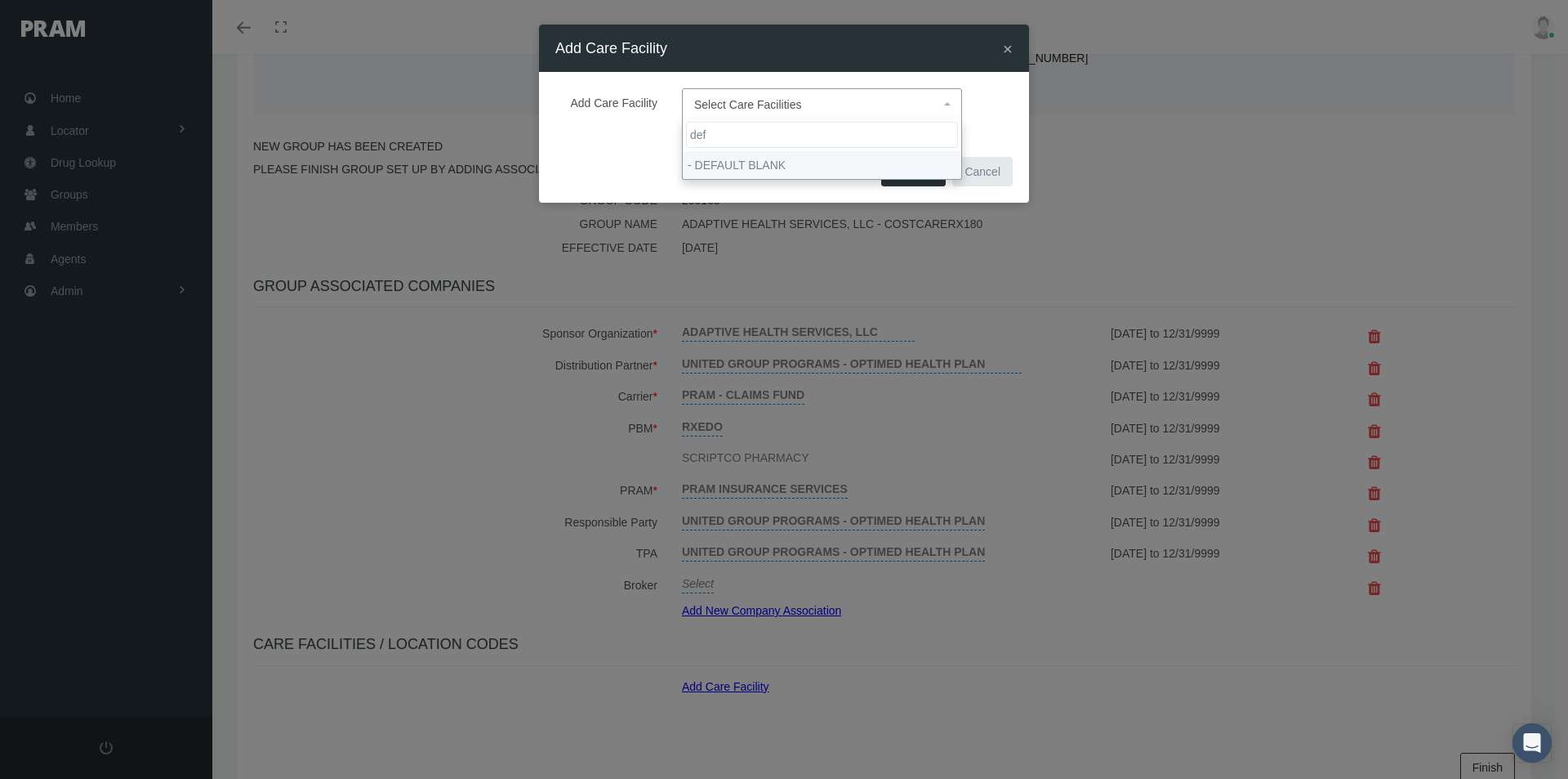
type input "def"
select select "1905"
click at [900, 171] on span "Confirm" at bounding box center [913, 171] width 40 height 13
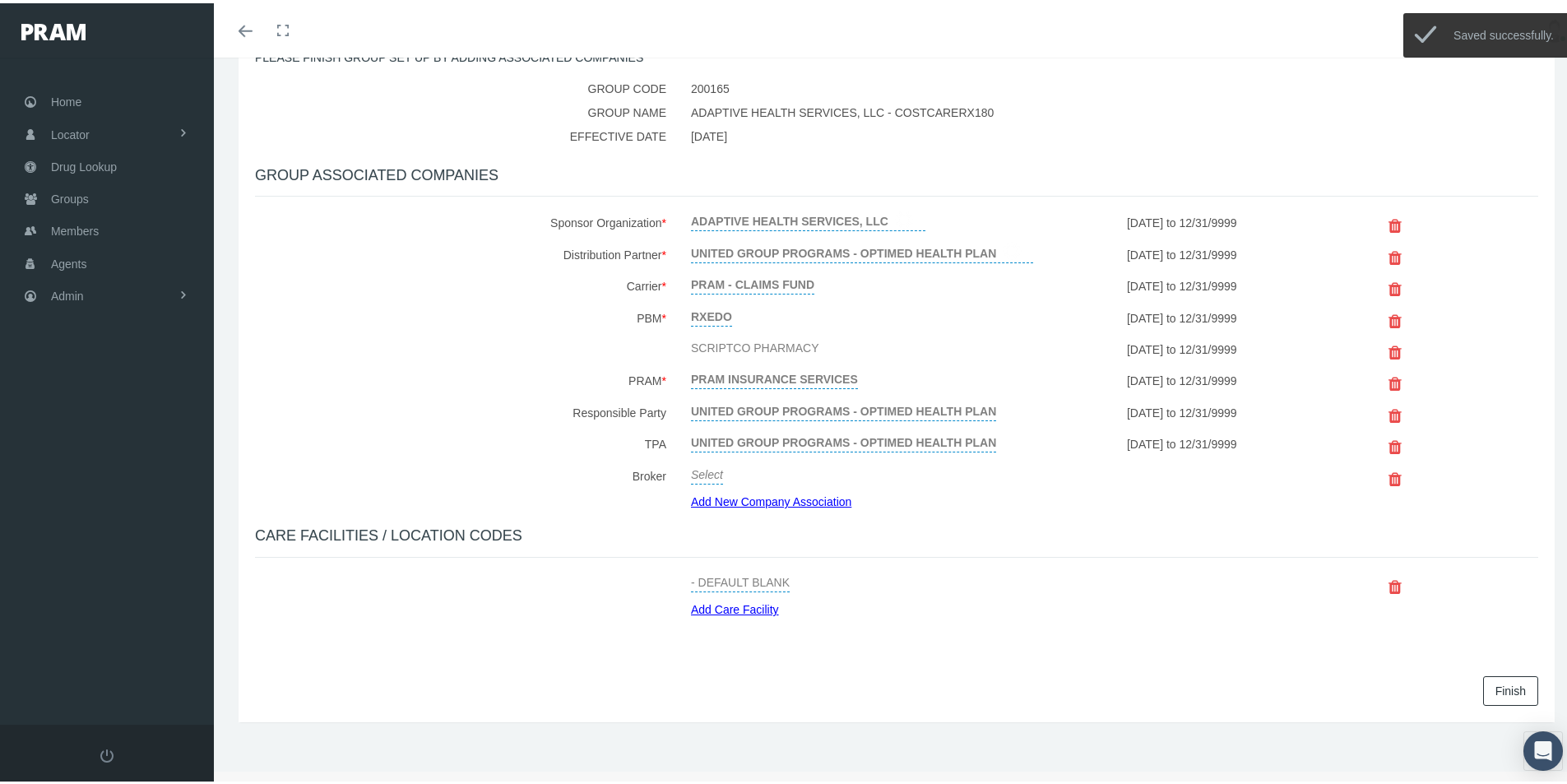
scroll to position [282, 0]
click at [1487, 682] on link "Finish" at bounding box center [1510, 685] width 55 height 30
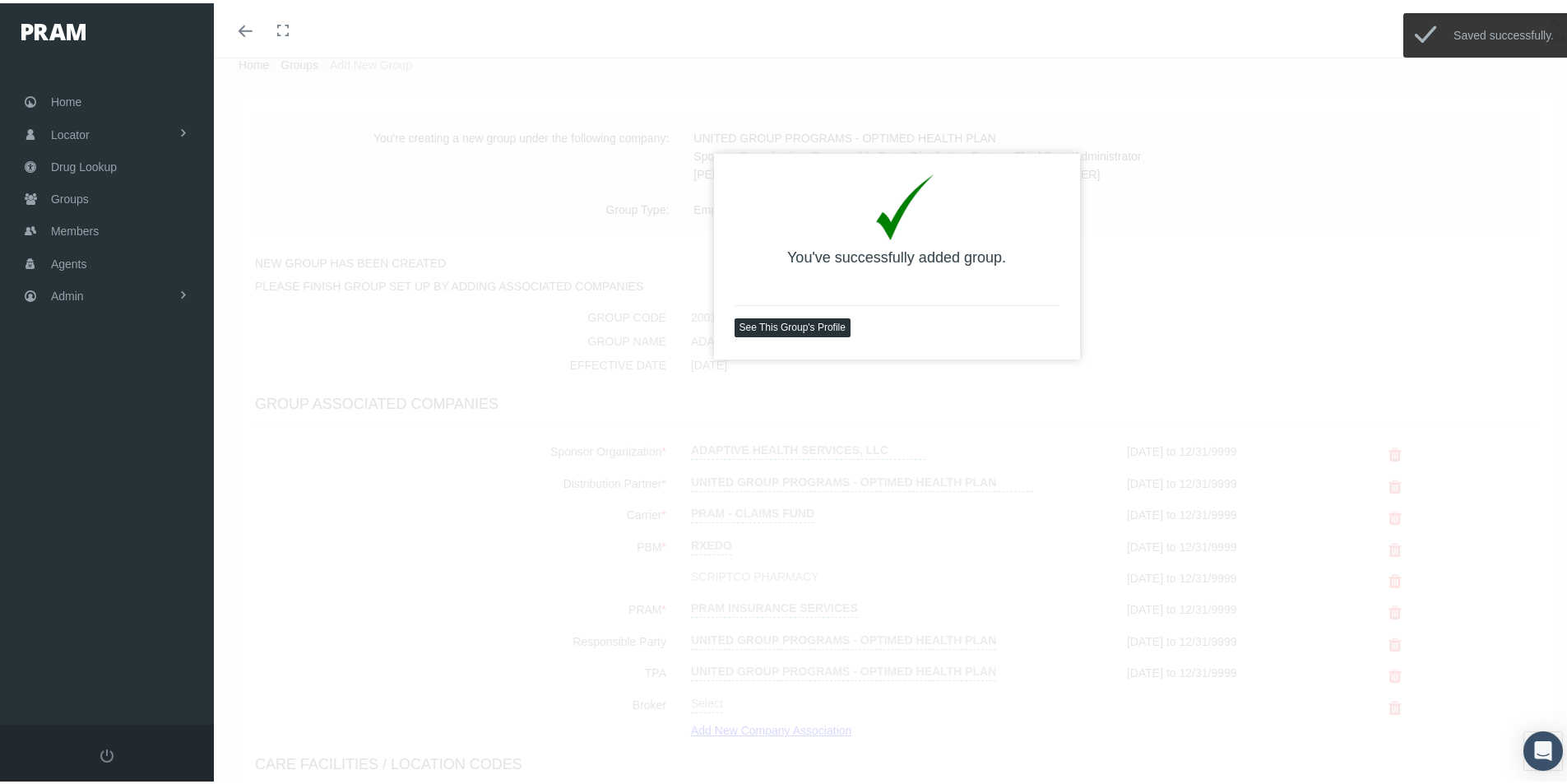
scroll to position [54, 0]
click at [760, 324] on link "See This Group's Profile" at bounding box center [792, 322] width 116 height 19
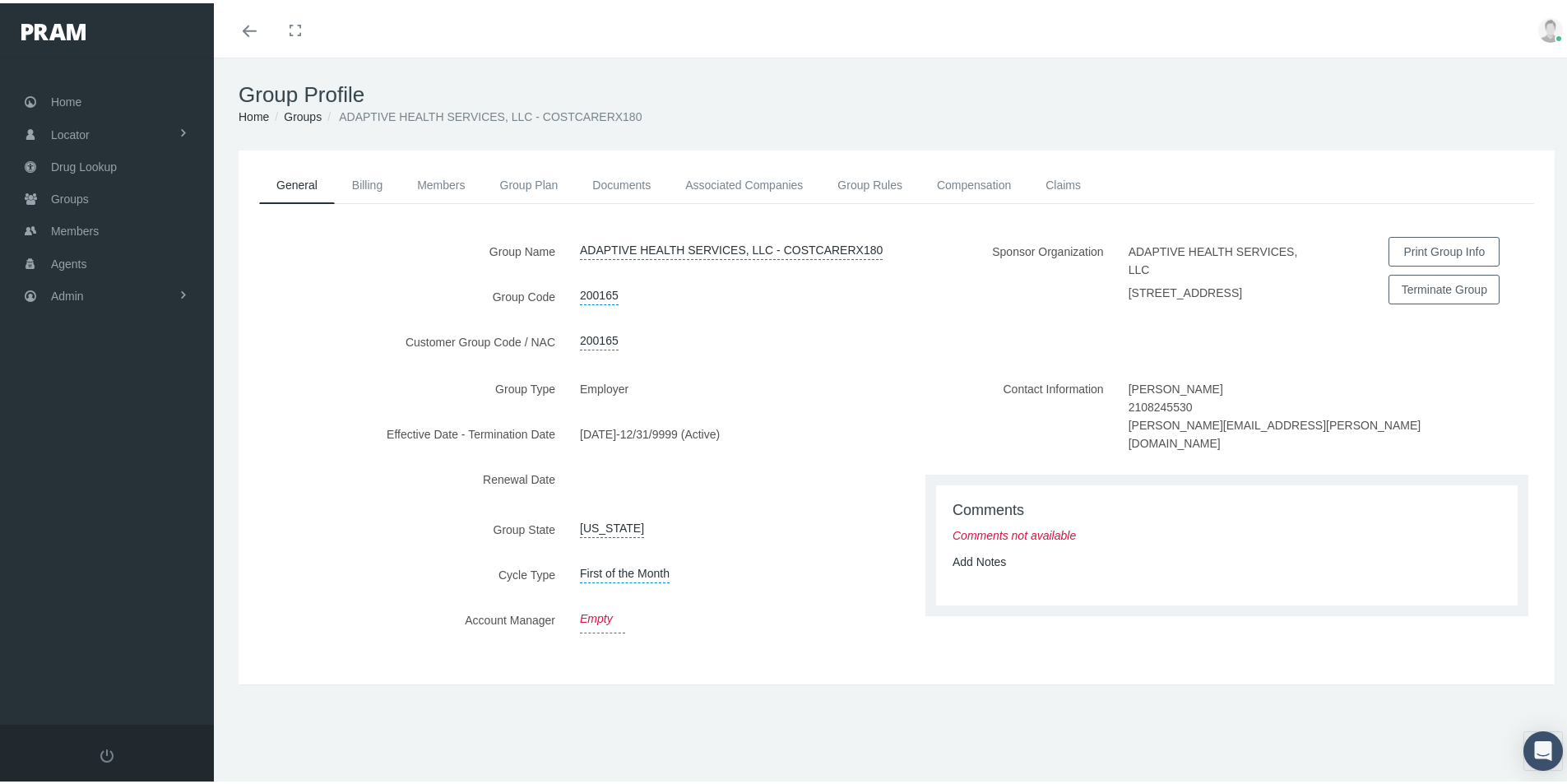
click at [584, 623] on link "Empty" at bounding box center [602, 615] width 45 height 28
click at [616, 626] on span "Select" at bounding box center [621, 618] width 82 height 21
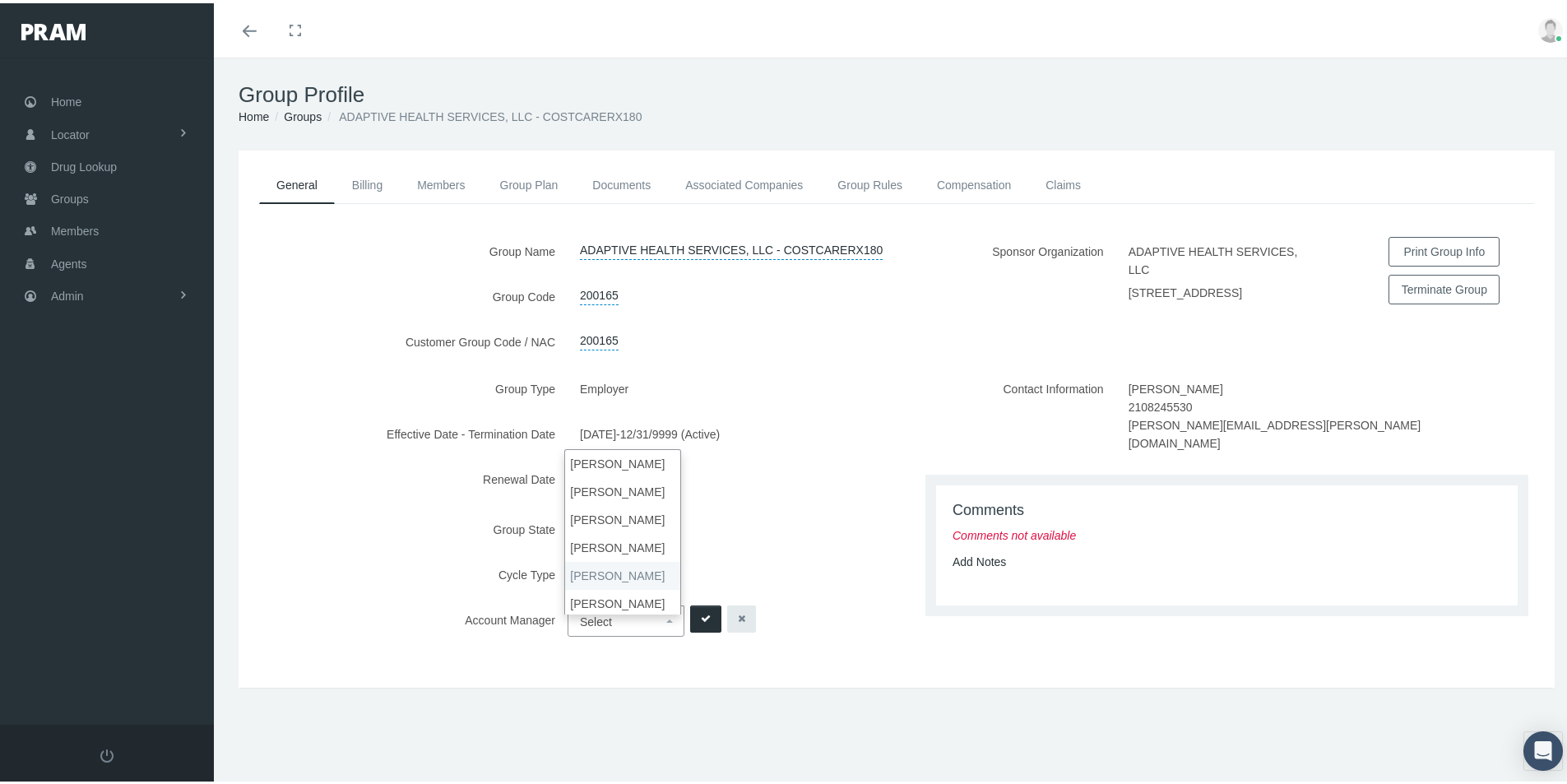
select select "3"
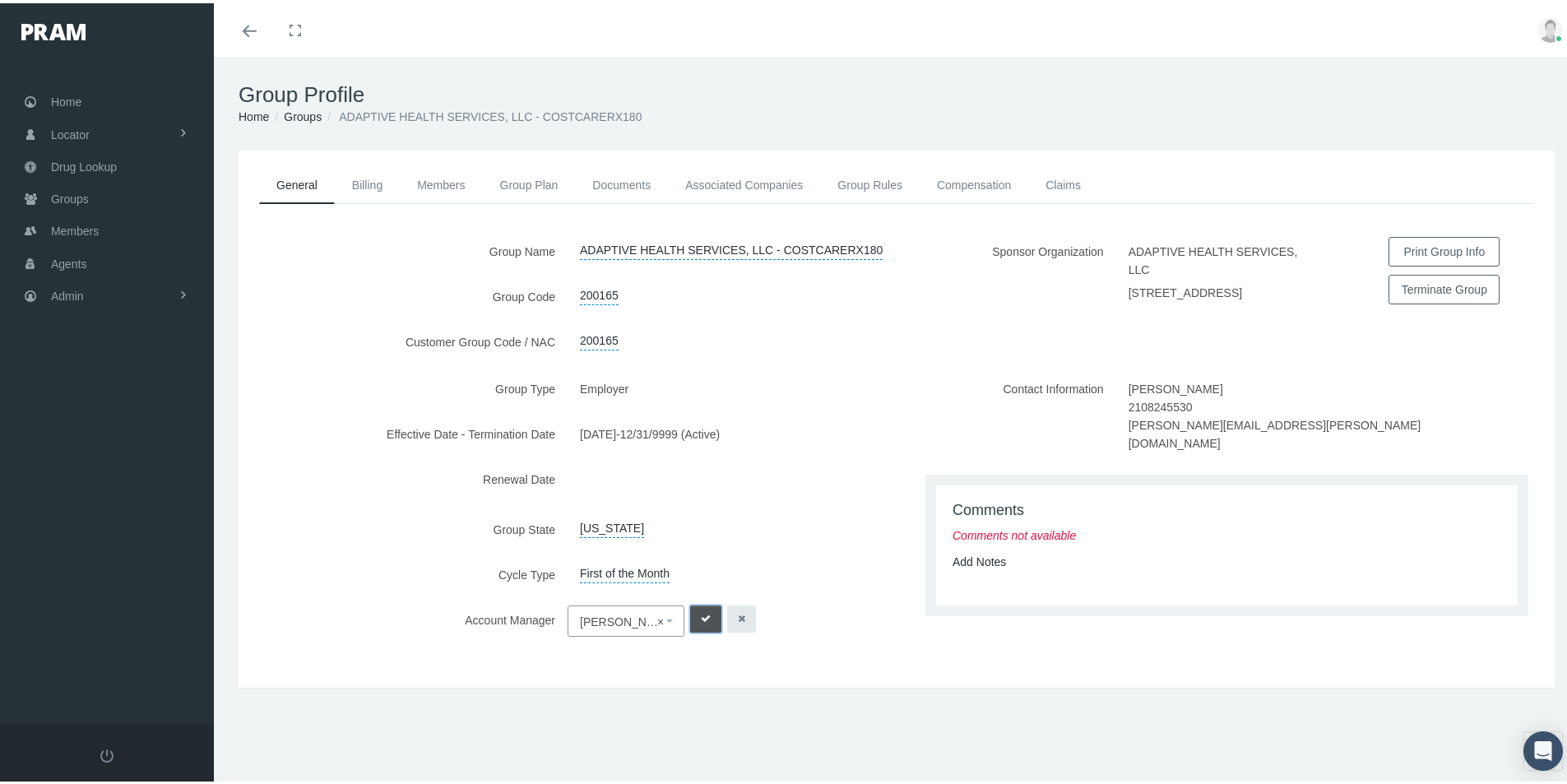
click at [700, 616] on icon "submit" at bounding box center [706, 615] width 10 height 15
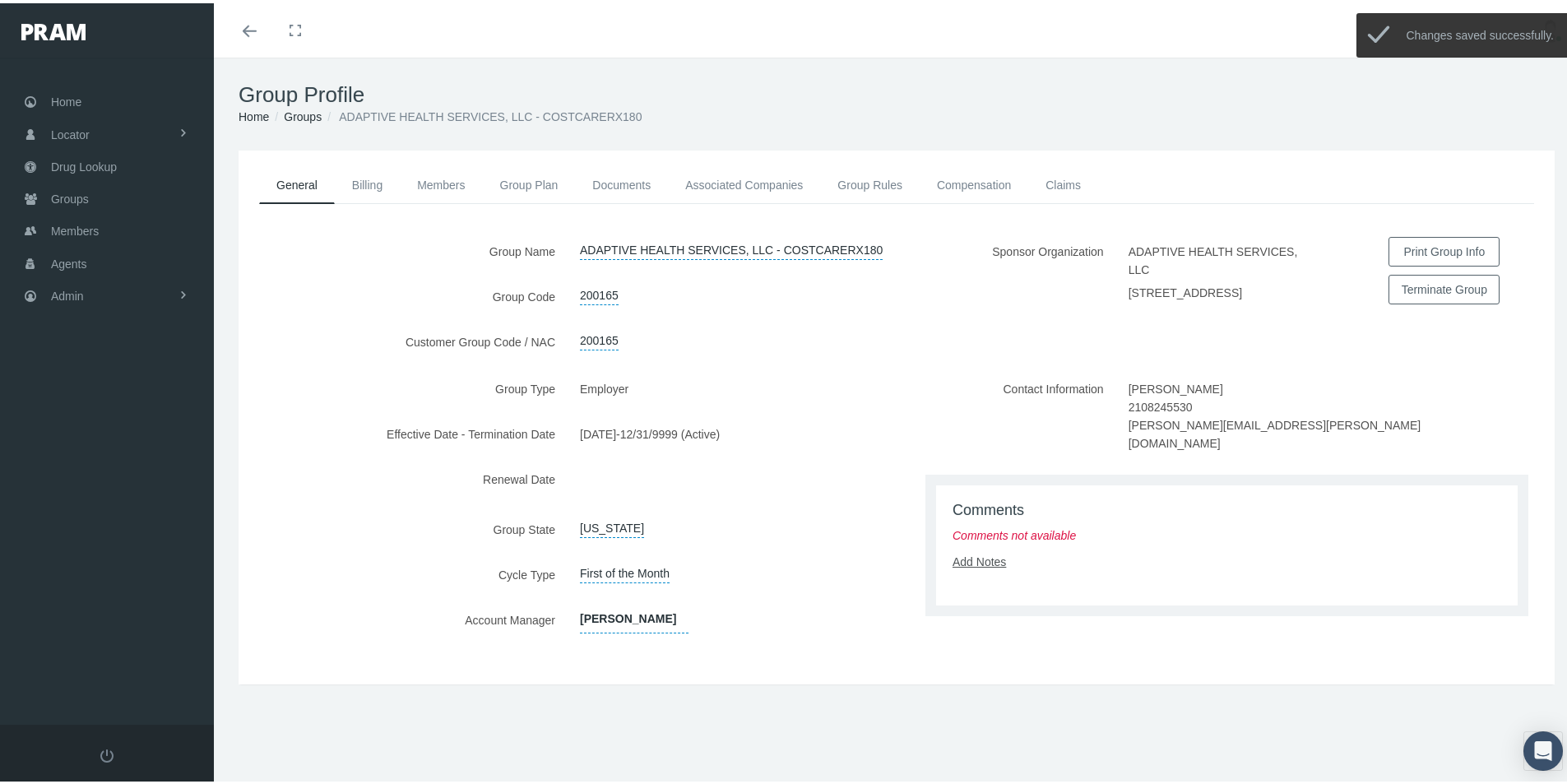
click at [979, 555] on link "Add Notes" at bounding box center [979, 558] width 53 height 13
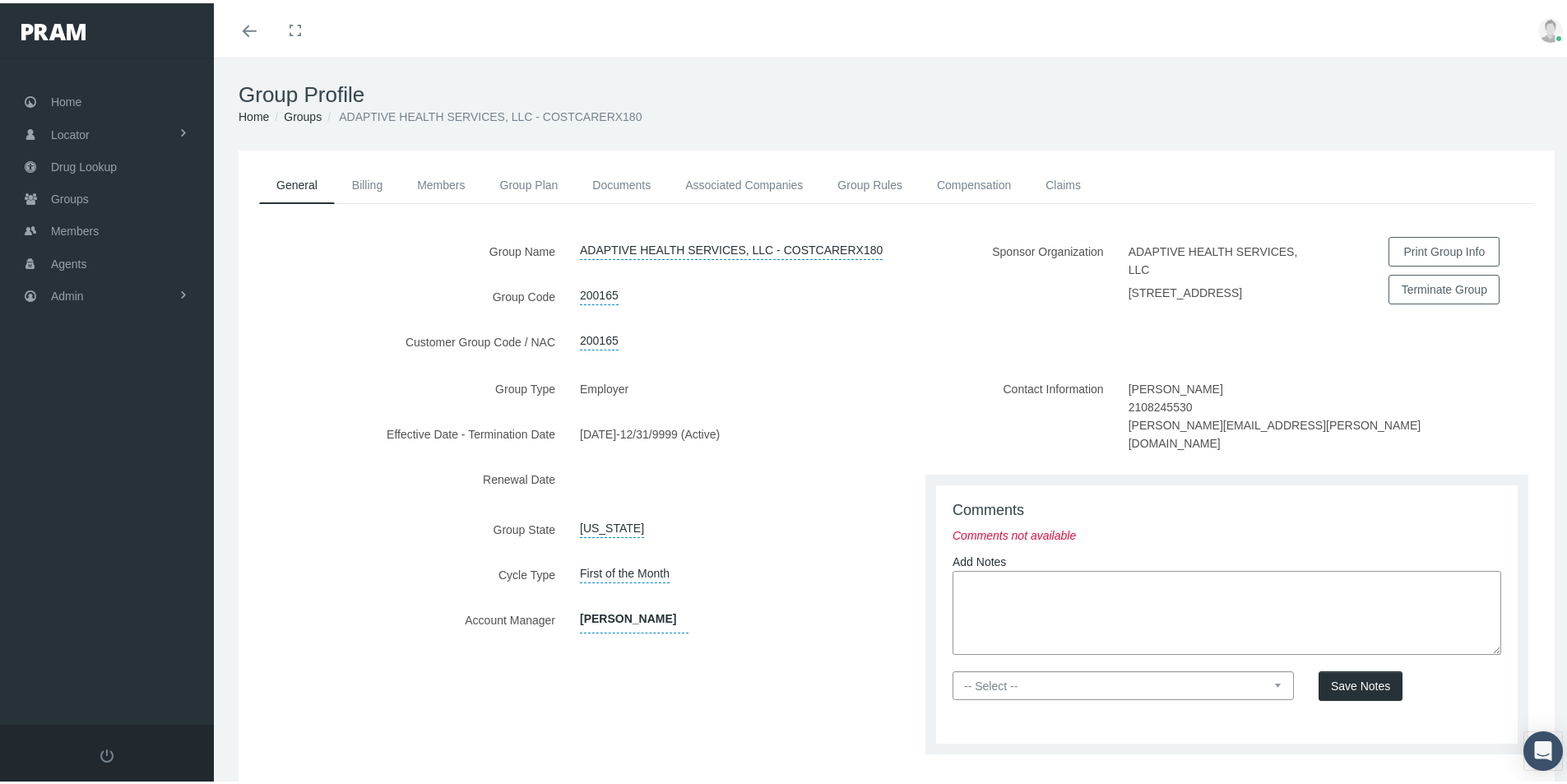
click at [967, 574] on textarea at bounding box center [1226, 609] width 549 height 84
paste textarea "Group is set up thru OptiMed - [PERSON_NAME] Health - CostCareRx800 - OptiMed w…"
type textarea "Group is set up thru OptiMed - [PERSON_NAME] Health - CostCareRx800 - OptiMed w…"
drag, startPoint x: 1262, startPoint y: 678, endPoint x: 1230, endPoint y: 680, distance: 32.1
click at [1261, 678] on select "-- Select -- PRAM Only Everyone" at bounding box center [1123, 682] width 342 height 29
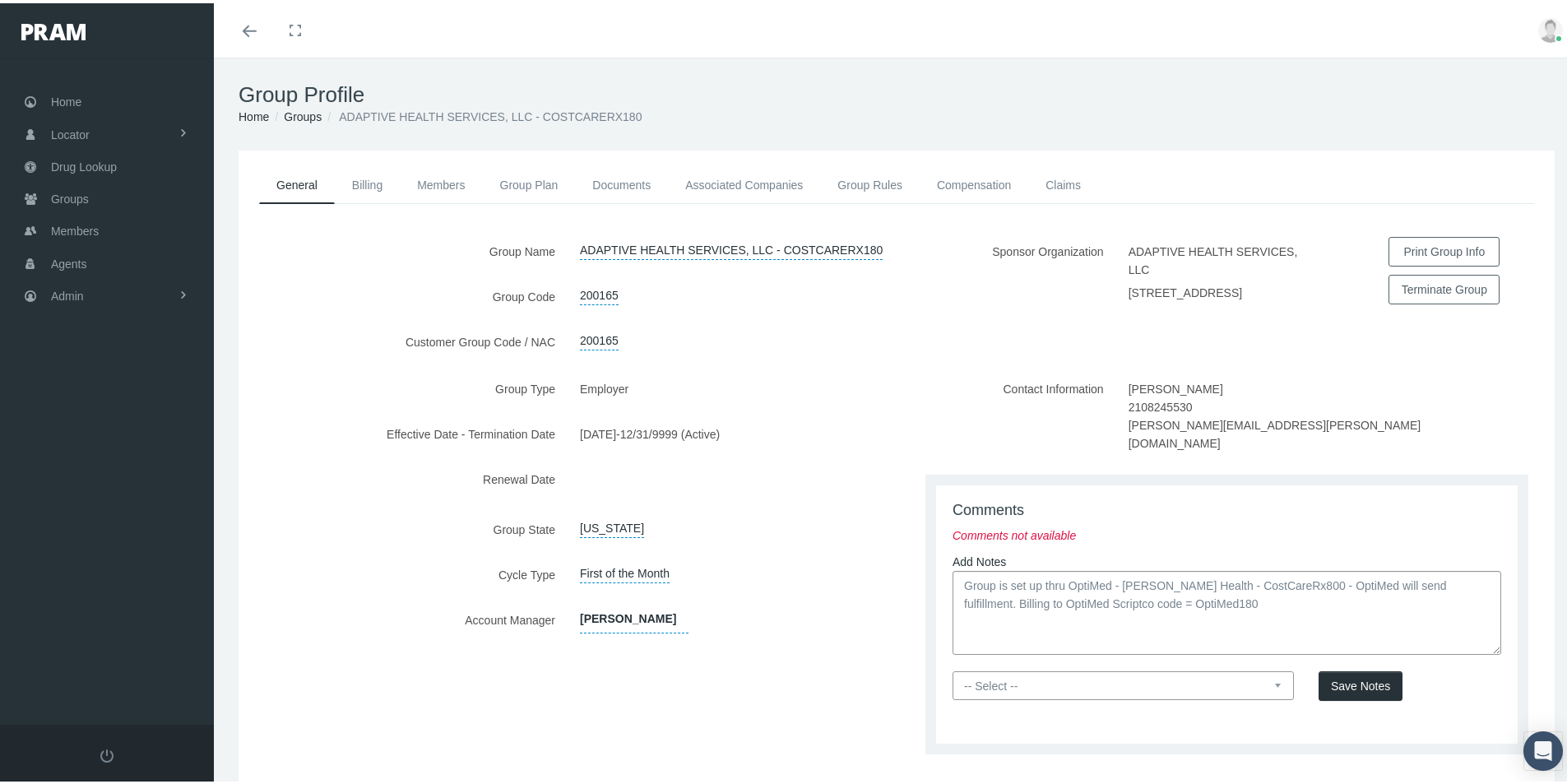
select select "0"
click at [952, 668] on select "-- Select -- PRAM Only Everyone" at bounding box center [1123, 682] width 342 height 29
click at [1355, 676] on span "Save Notes" at bounding box center [1360, 682] width 59 height 13
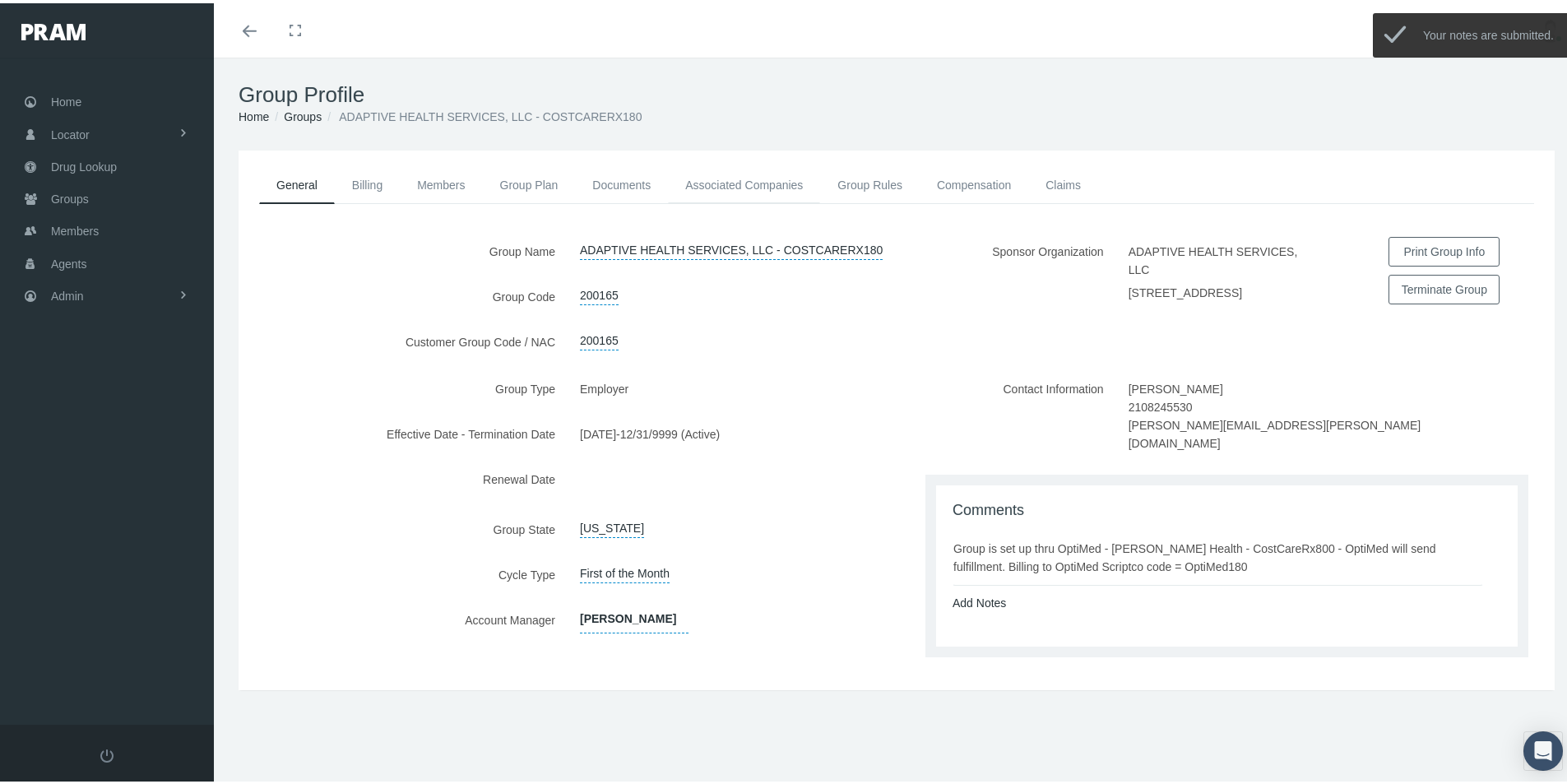
click at [722, 177] on link "Associated Companies" at bounding box center [744, 181] width 152 height 36
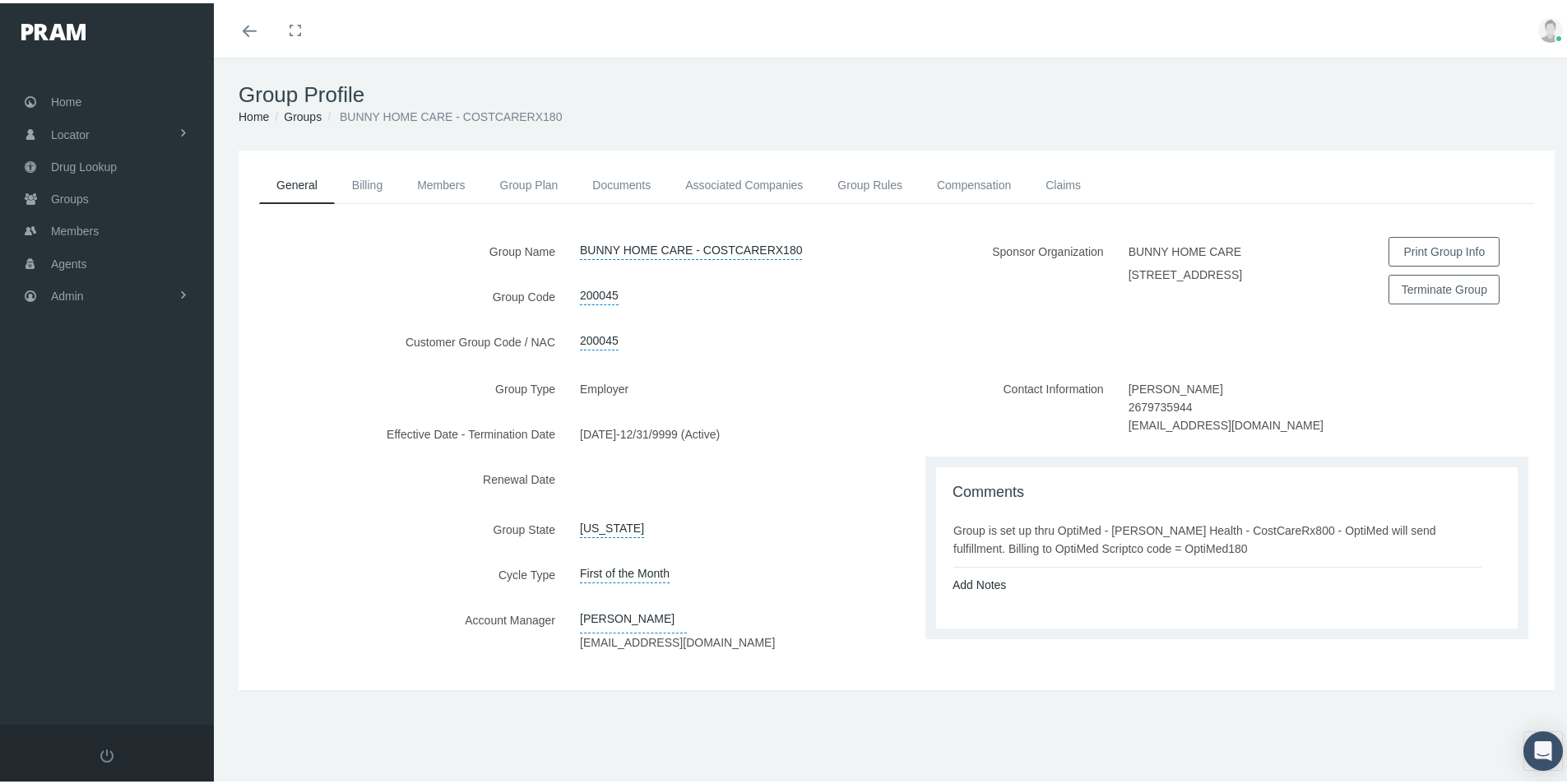
click at [1002, 564] on li "Group is set up thru OptiMed - [PERSON_NAME] Health - CostCareRx800 - OptiMed w…" at bounding box center [1218, 534] width 531 height 59
drag, startPoint x: 950, startPoint y: 539, endPoint x: 1170, endPoint y: 556, distance: 220.7
click at [1170, 554] on div "Group is set up thru OptiMed - Caryn Health - CostCareRx800 - OptiMed will send…" at bounding box center [1218, 536] width 529 height 36
copy div "Group is set up thru OptiMed - Caryn Health - CostCareRx800 - OptiMed will send…"
drag, startPoint x: 997, startPoint y: 364, endPoint x: 1004, endPoint y: 211, distance: 153.2
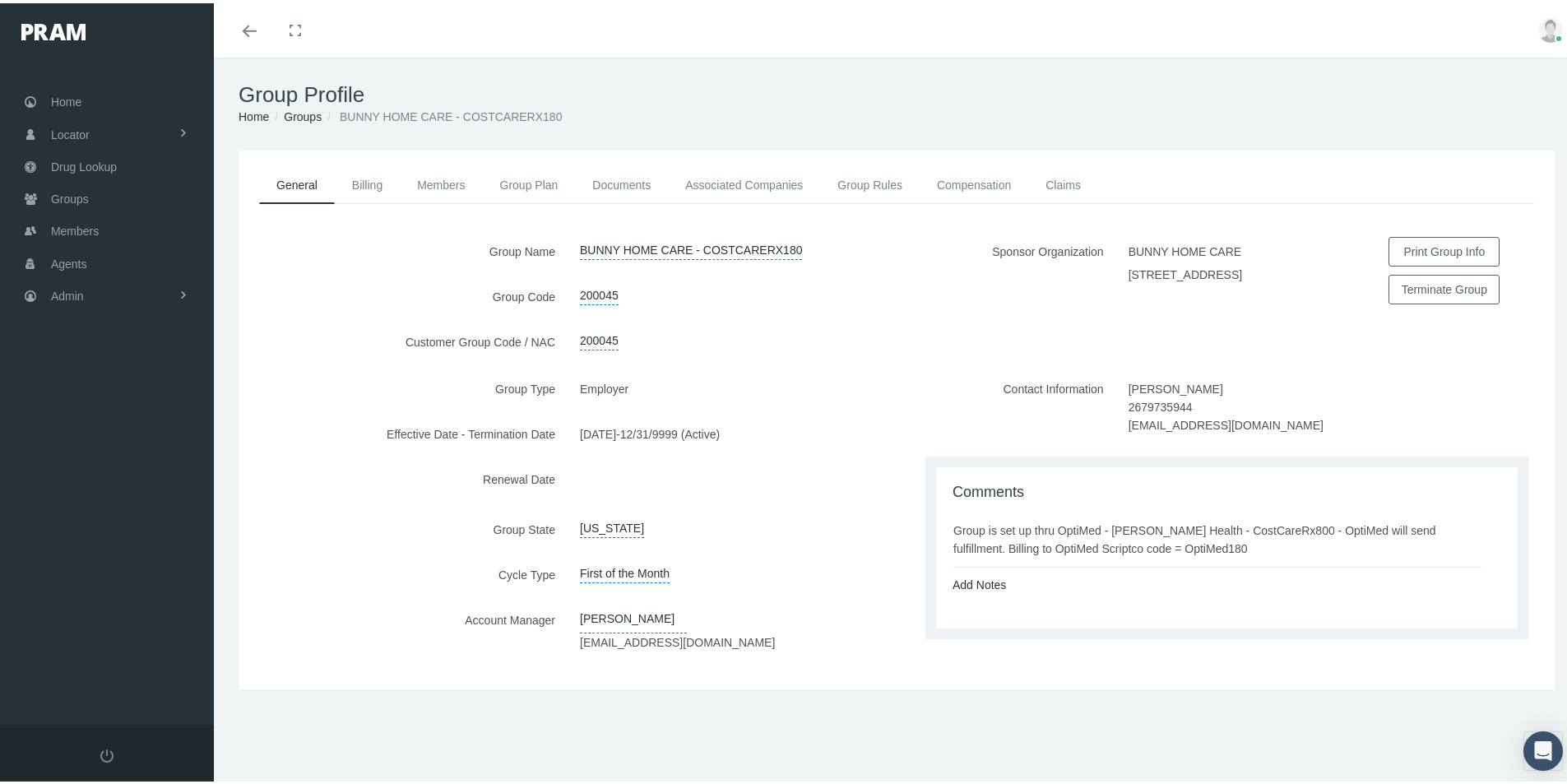
click at [997, 363] on div "Sponsor Organization BUNNY HOME CARE 1000 NORTHBROOK DRIVE, FEASTERVILLE-TREVOS…" at bounding box center [1225, 302] width 658 height 137
click at [959, 180] on link "Compensation" at bounding box center [974, 181] width 109 height 36
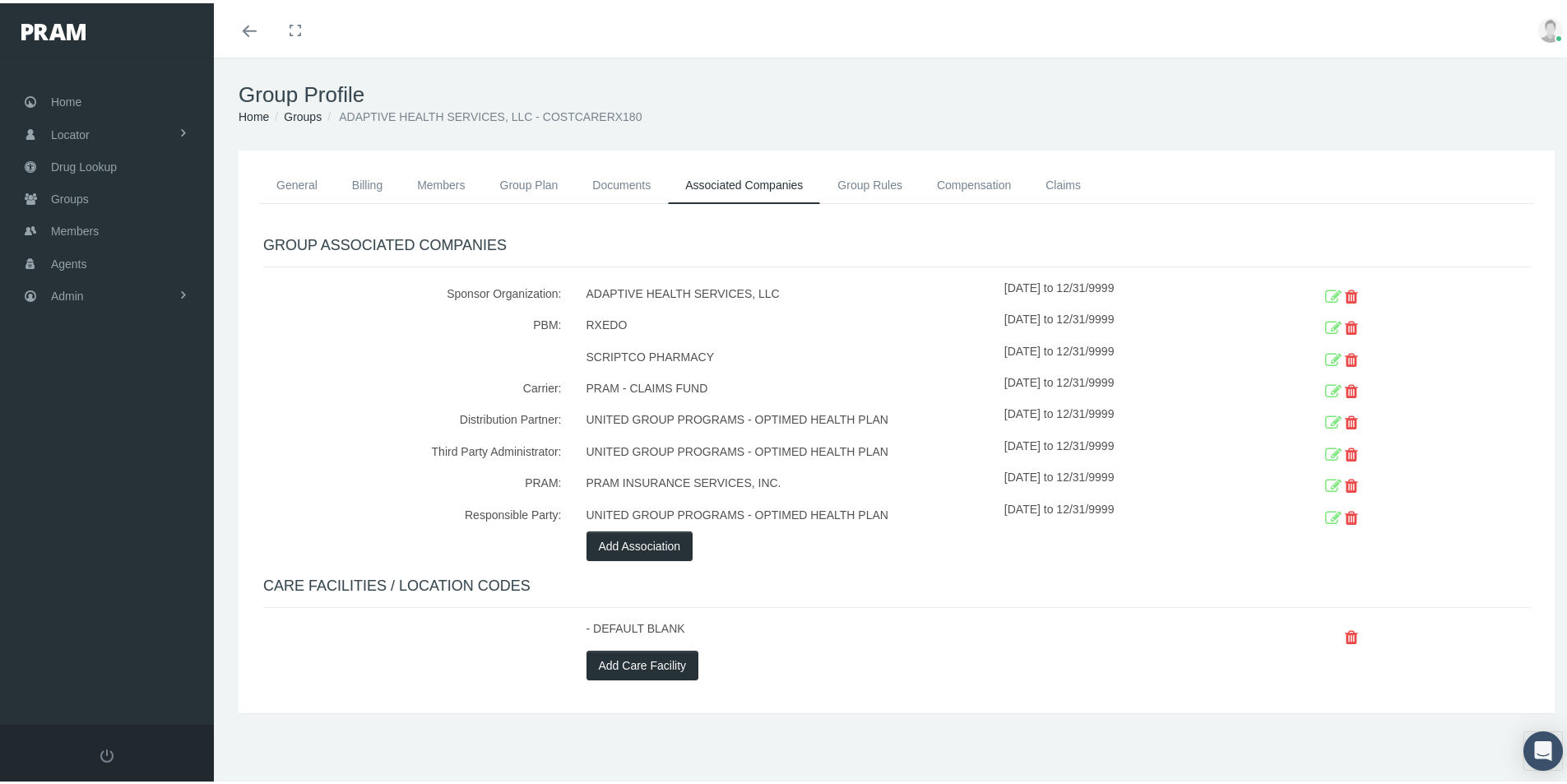
click at [1326, 352] on icon at bounding box center [1333, 358] width 16 height 26
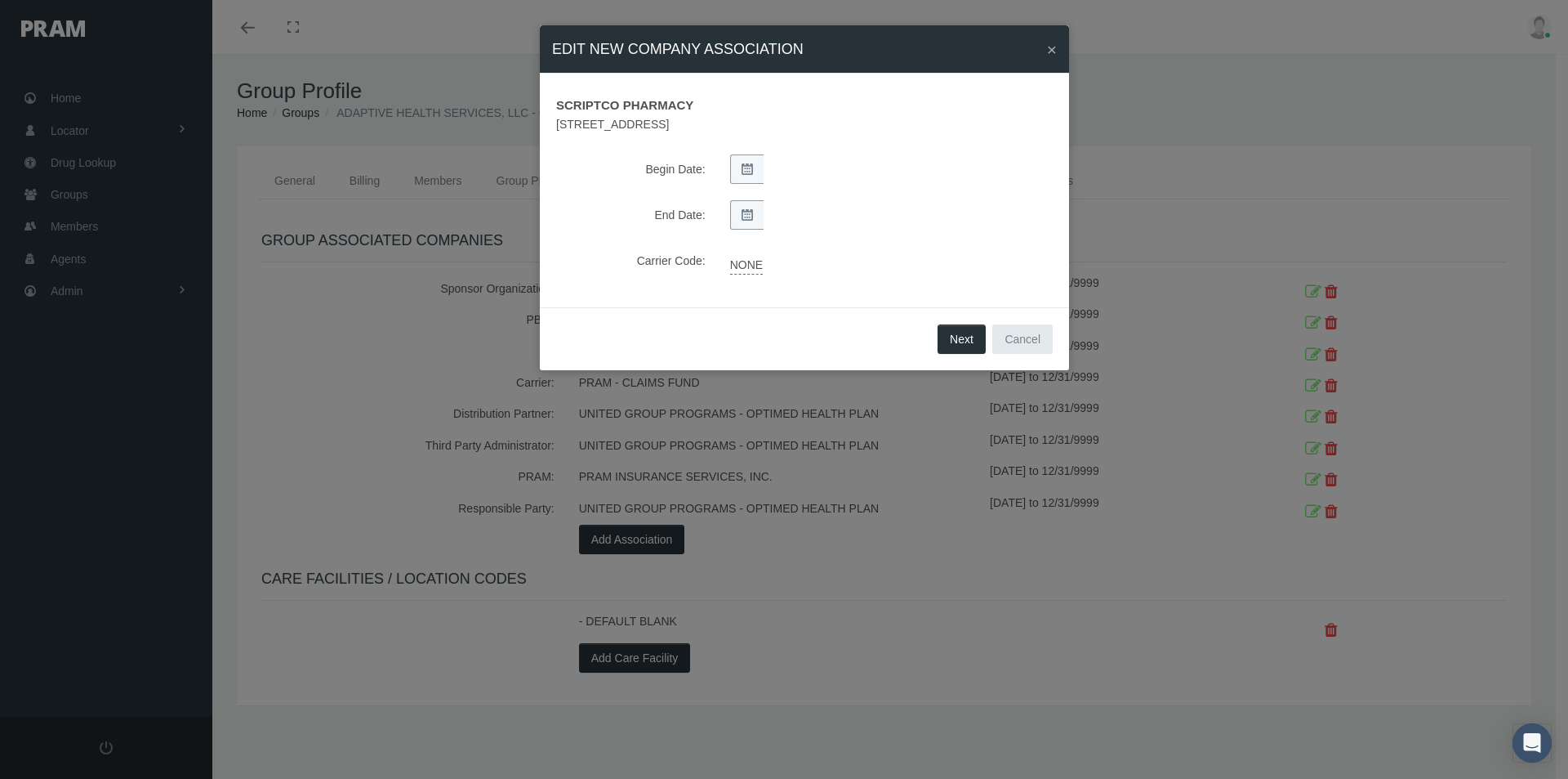
click at [748, 259] on link "NONE" at bounding box center [747, 263] width 32 height 23
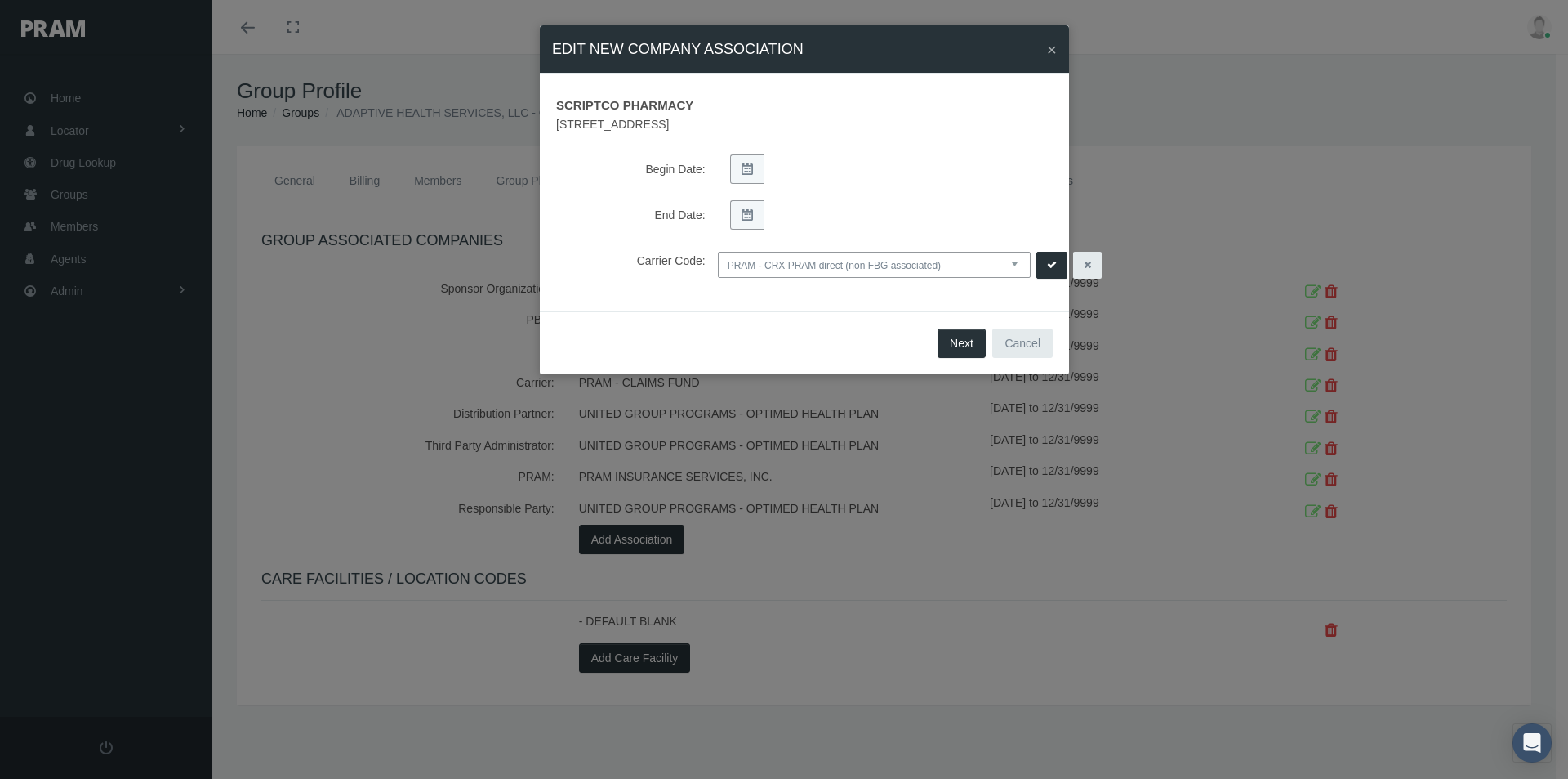
click at [1014, 267] on select "NONE PRAM - CRX PRAM direct (non FBG associated) FBGPRAM - CRX CHC Business - g…" at bounding box center [874, 264] width 313 height 26
select select "14"
click at [718, 252] on select "NONE PRAM - CRX PRAM direct (non FBG associated) FBGPRAM - CRX CHC Business - g…" at bounding box center [874, 264] width 313 height 26
click at [1053, 258] on icon "submit" at bounding box center [1053, 265] width 10 height 15
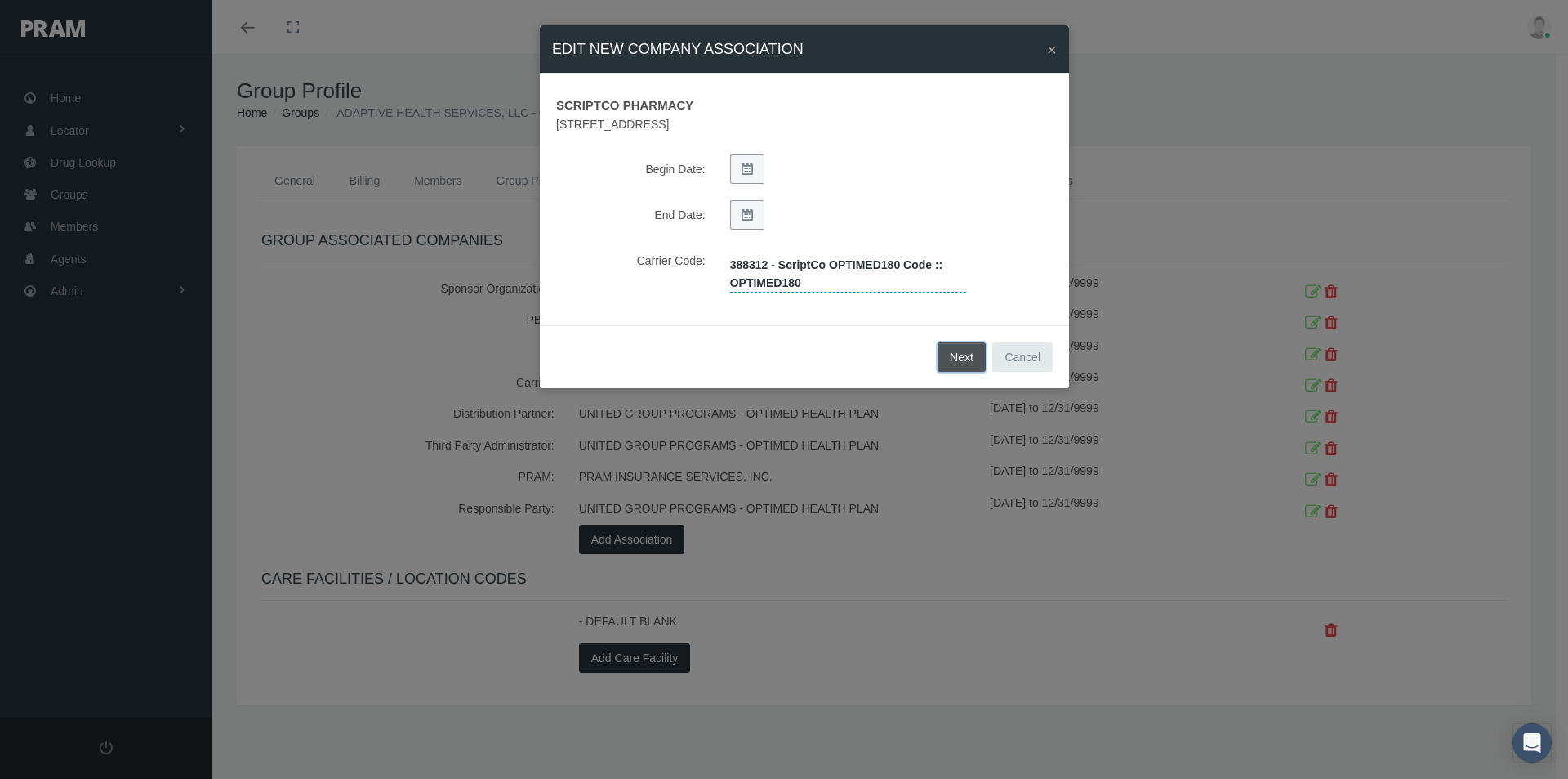
click at [957, 355] on button "Next" at bounding box center [962, 357] width 48 height 30
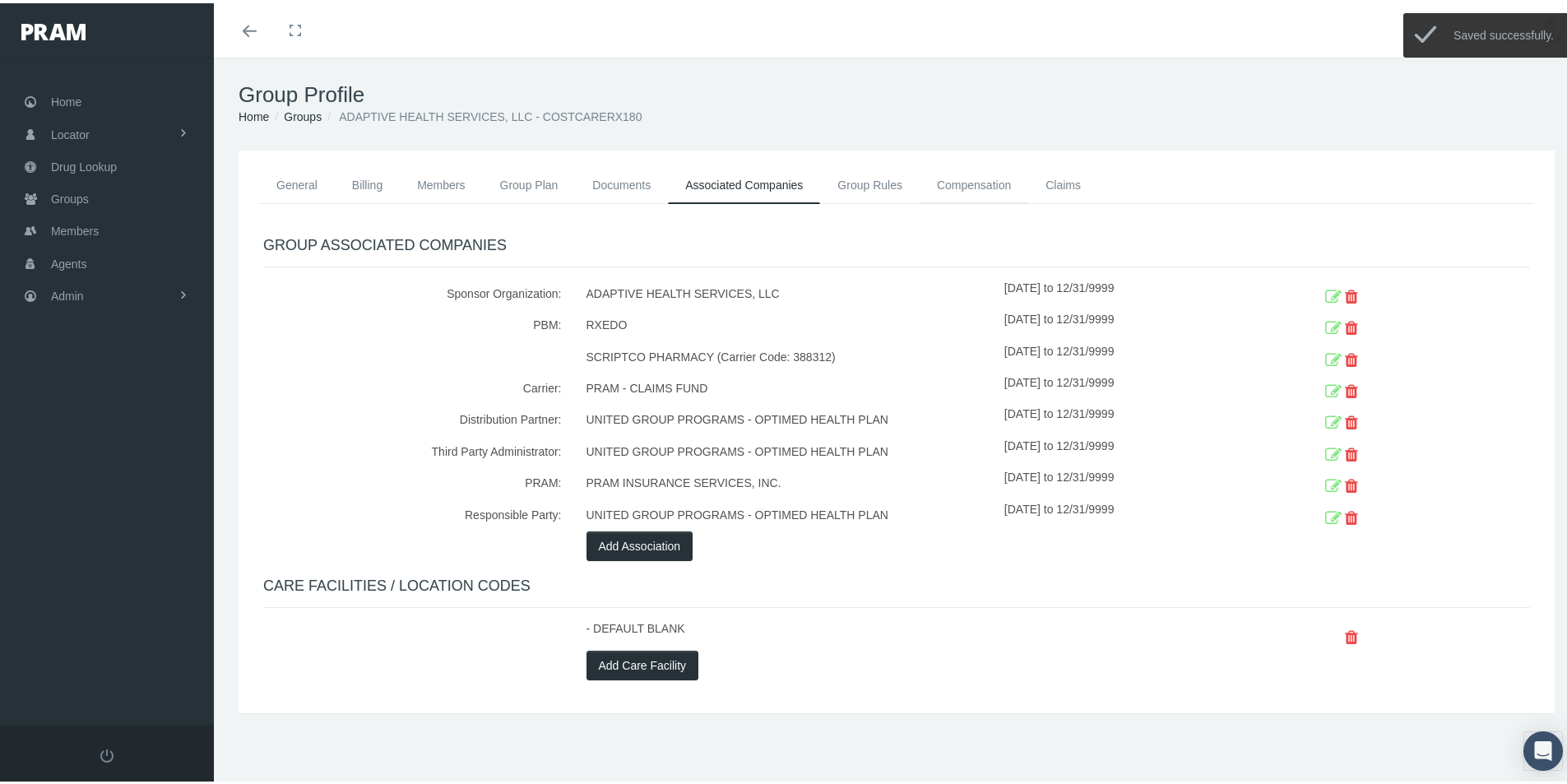
click at [968, 181] on link "Compensation" at bounding box center [974, 181] width 109 height 36
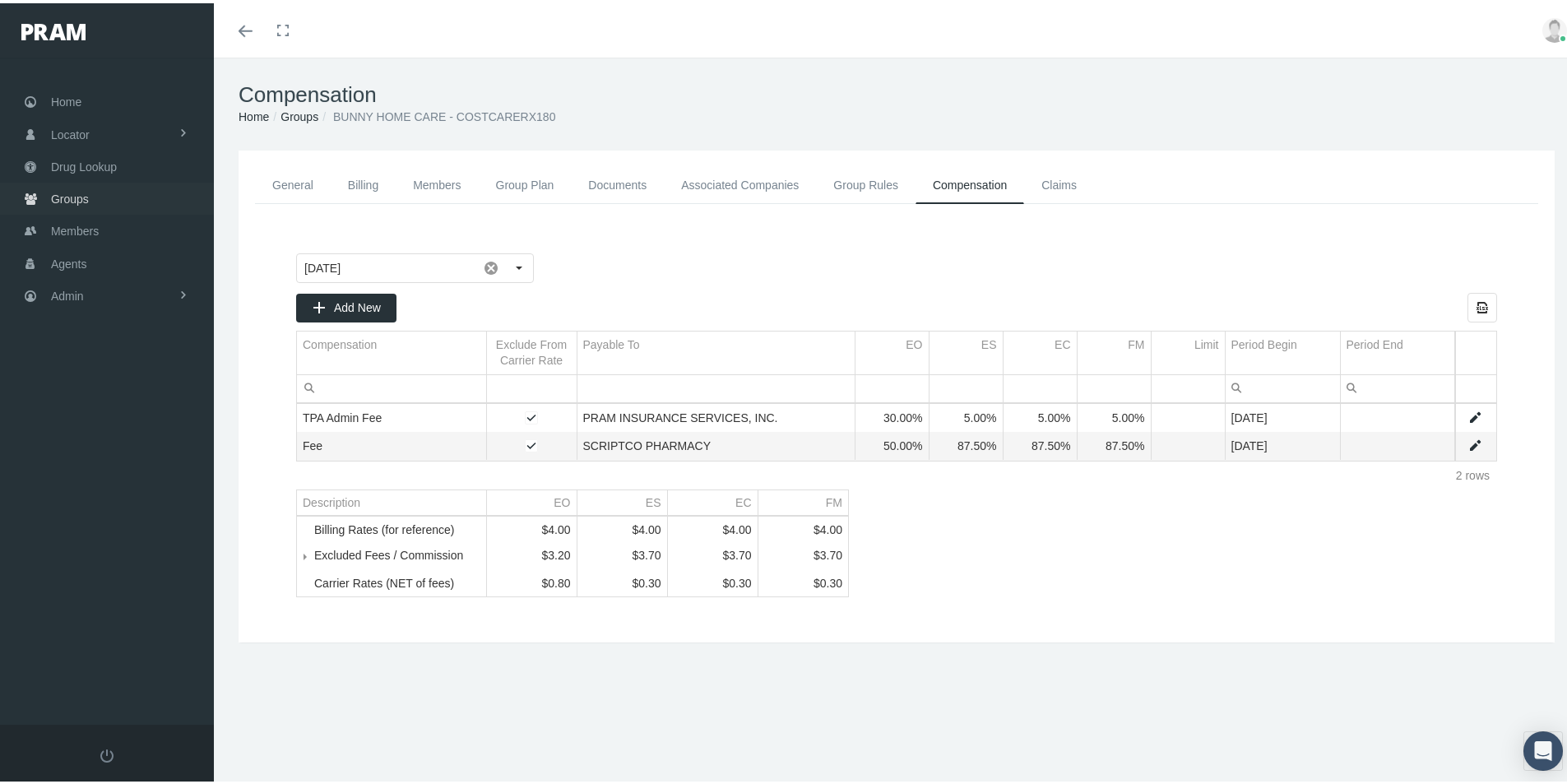
click at [69, 193] on span "Groups" at bounding box center [70, 195] width 38 height 32
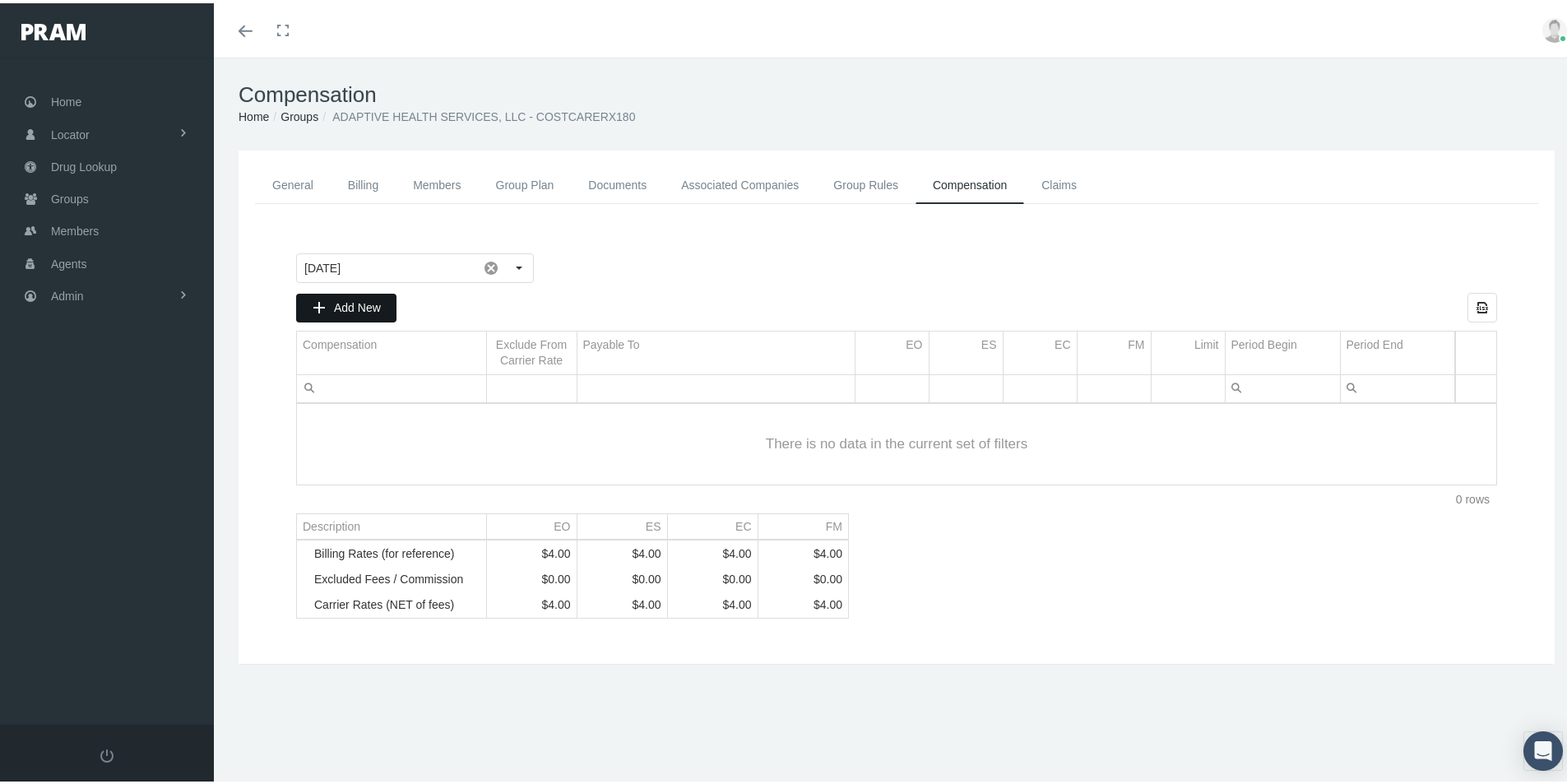
click at [353, 299] on span "Add New" at bounding box center [357, 304] width 47 height 13
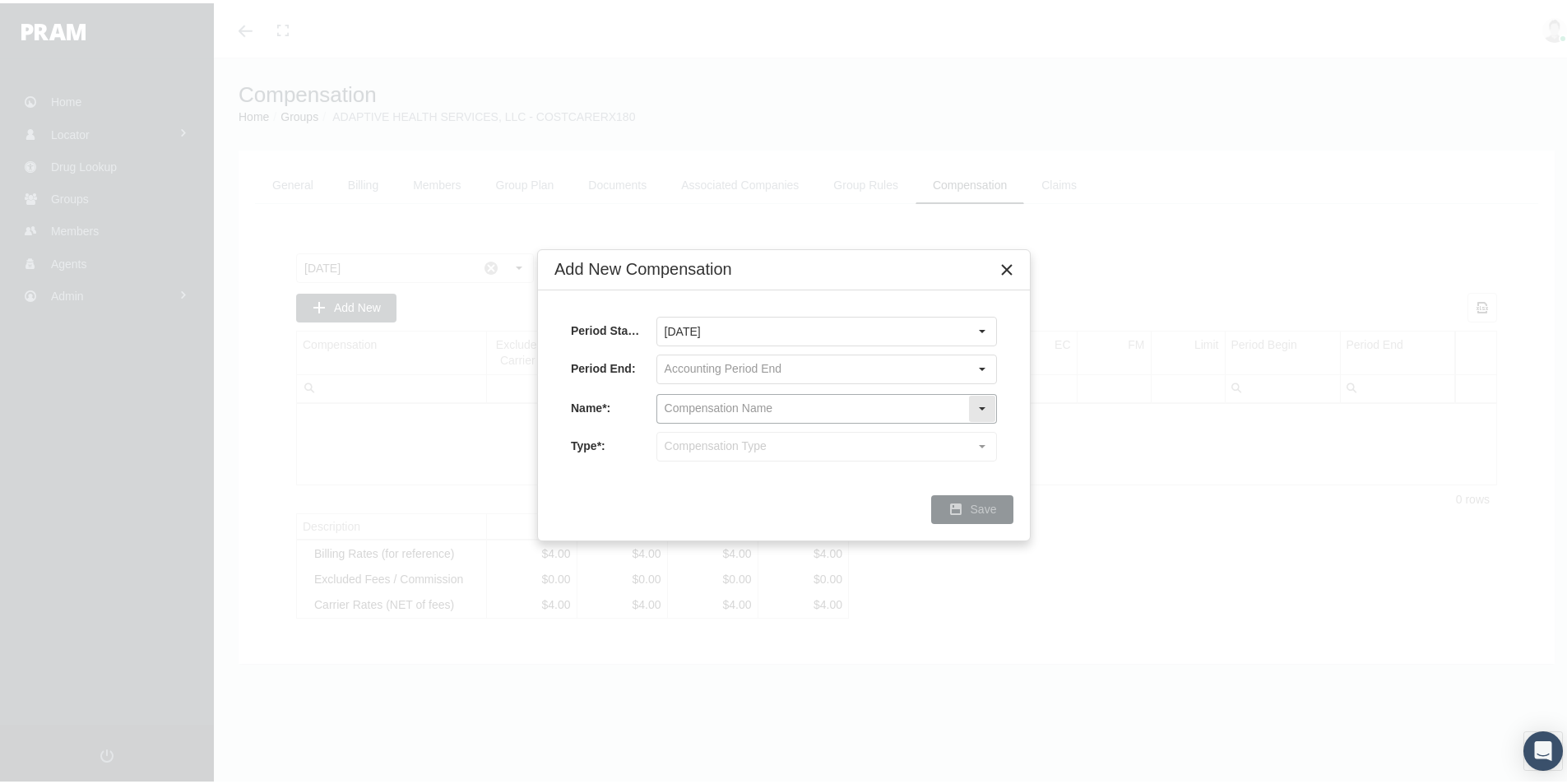
click at [674, 407] on input "text" at bounding box center [813, 405] width 311 height 28
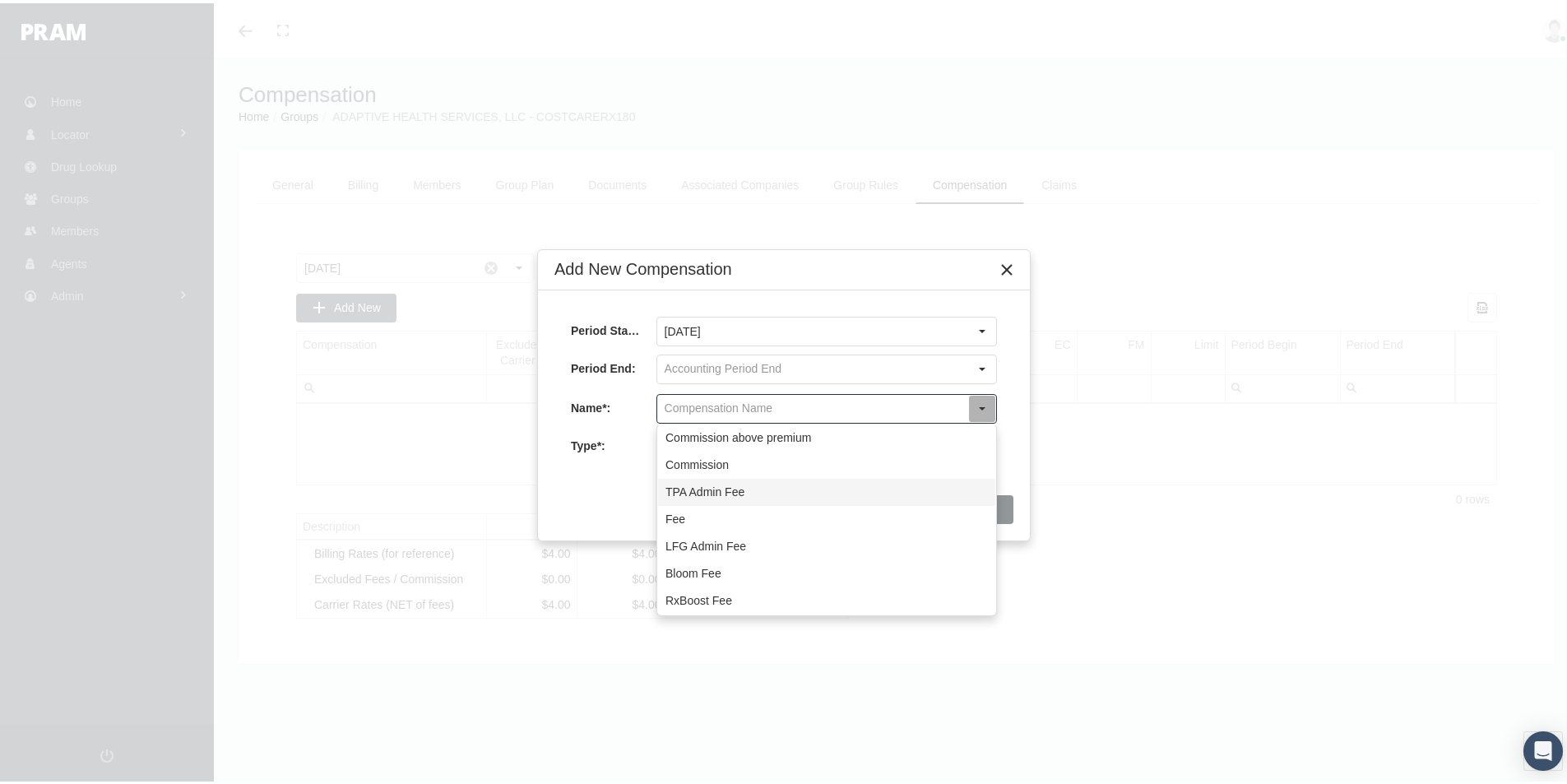
click at [680, 486] on div "TPA Admin Fee" at bounding box center [827, 489] width 337 height 27
type input "TPA Admin Fee"
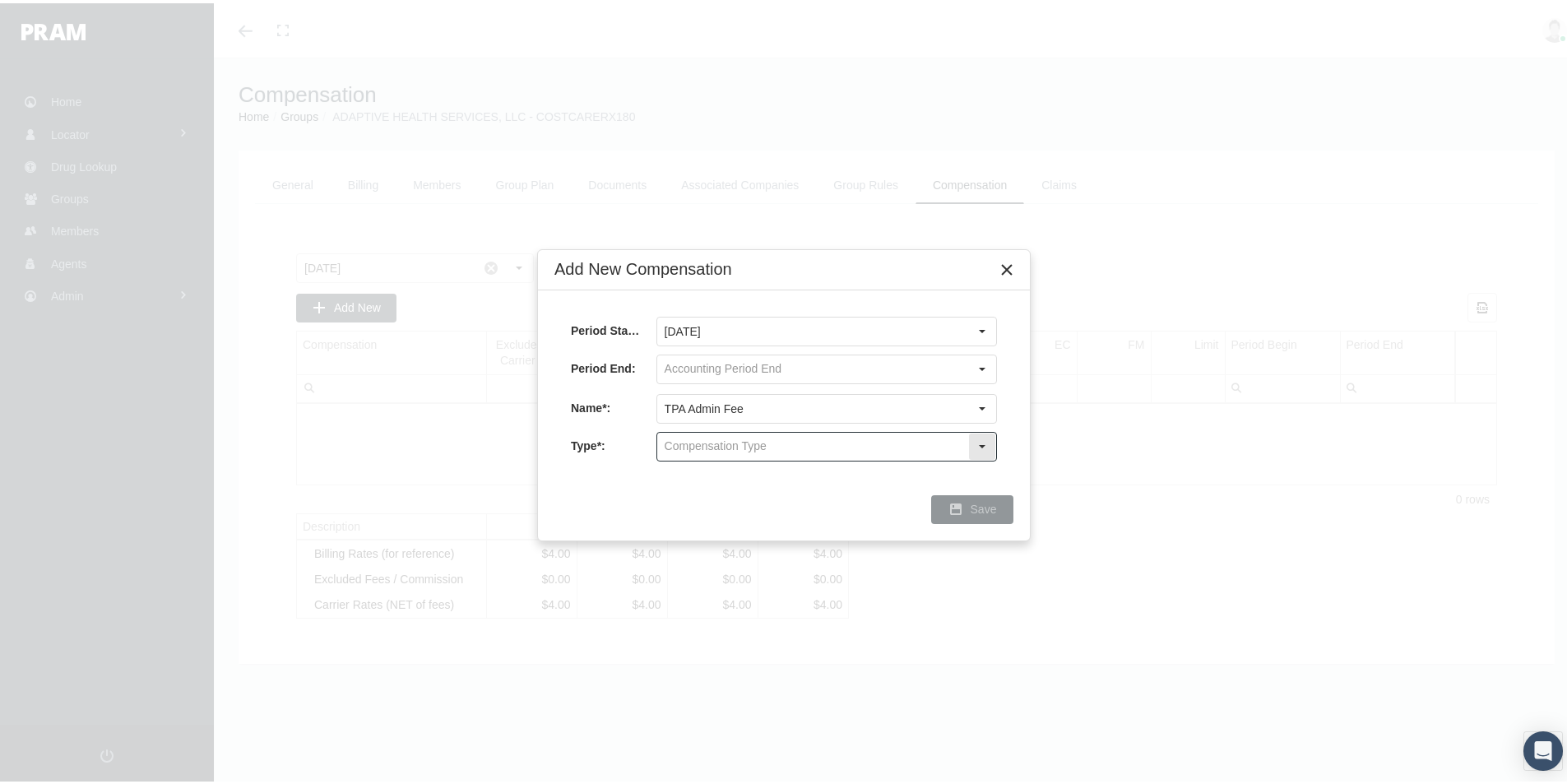
click at [679, 439] on input "text" at bounding box center [813, 442] width 311 height 28
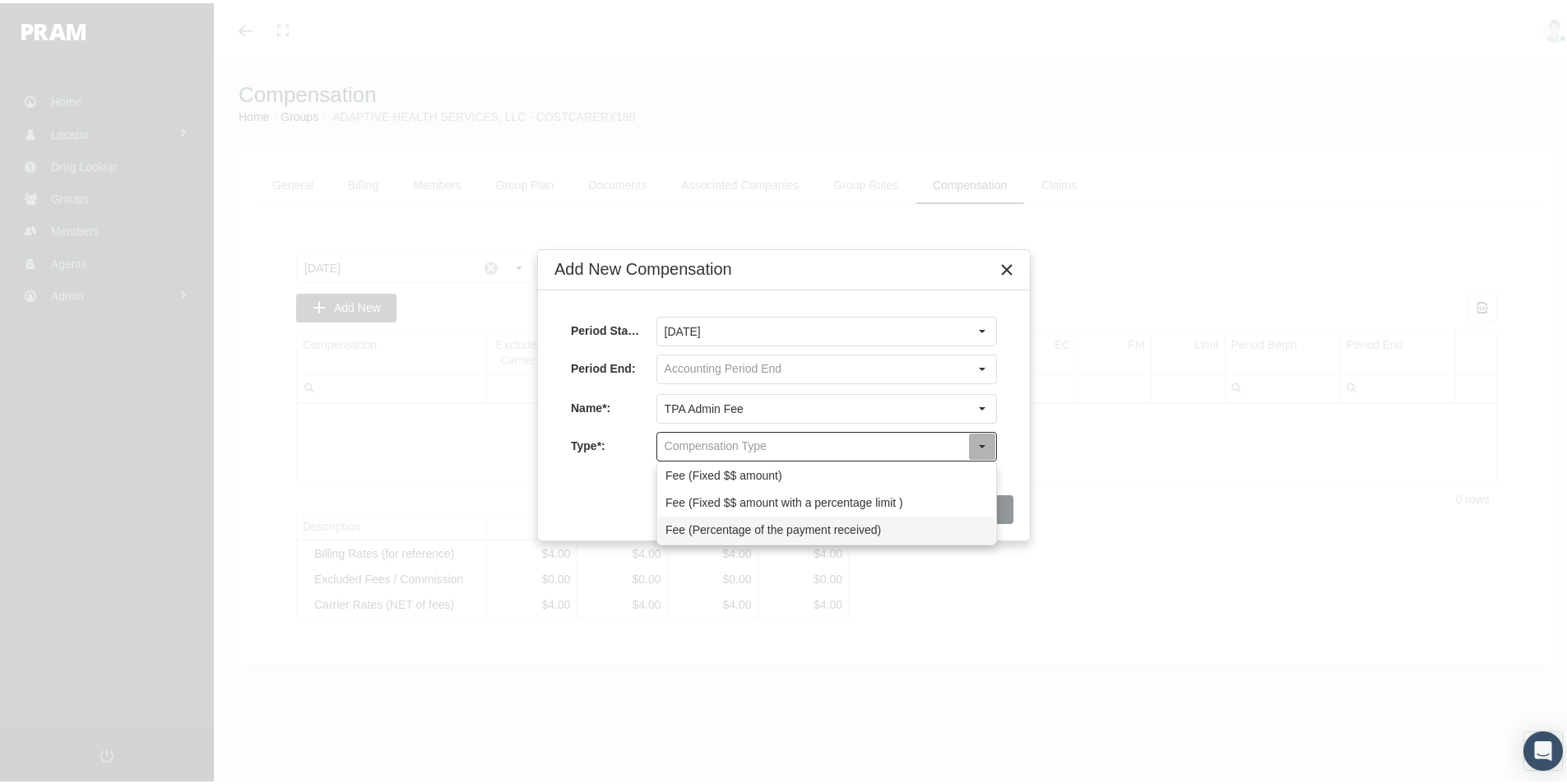
click at [678, 522] on div "Fee (Percentage of the payment received)" at bounding box center [827, 526] width 337 height 27
type input "Fee (Percentage of the payment received)"
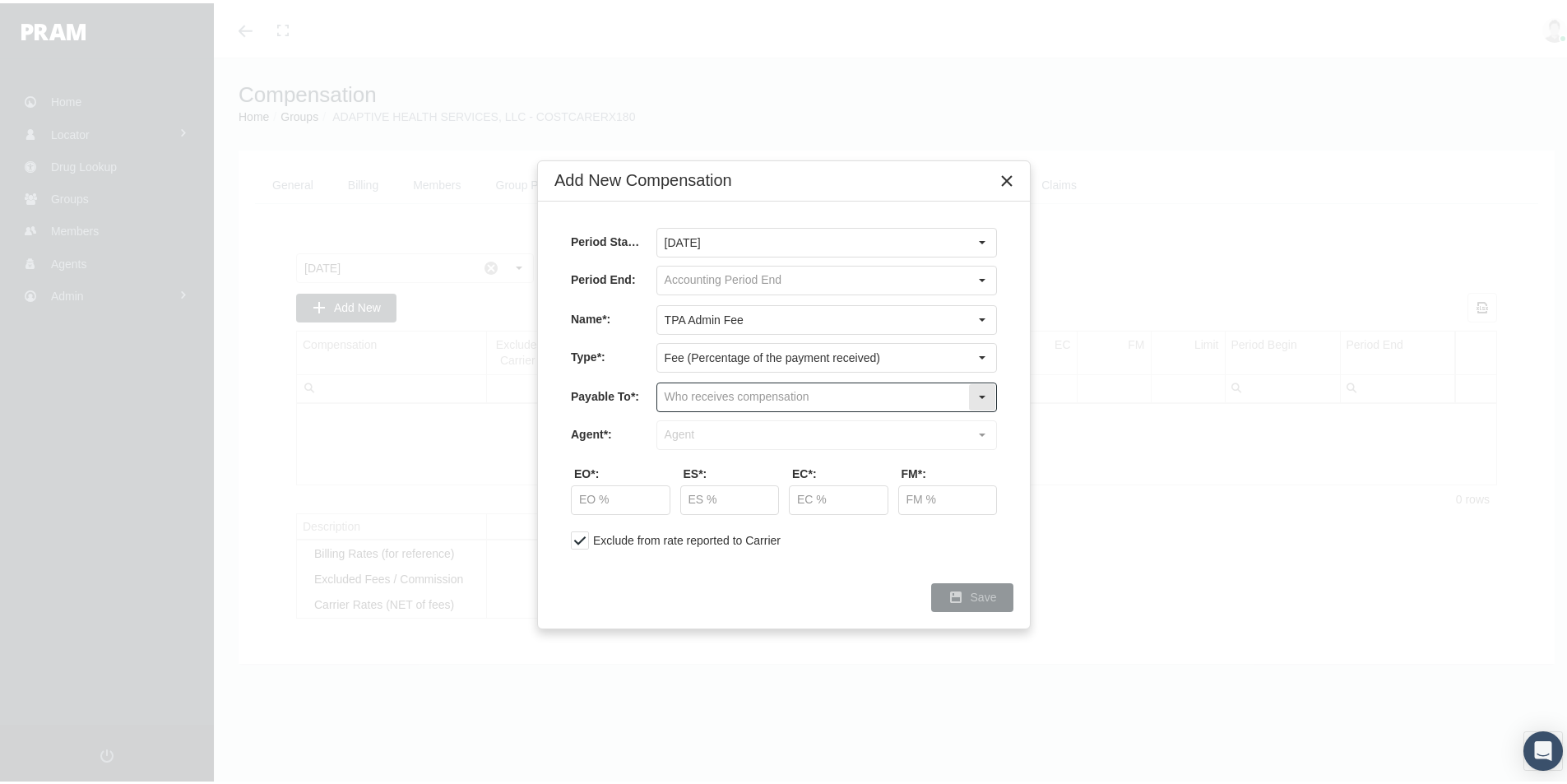
click at [692, 395] on input "text" at bounding box center [813, 394] width 311 height 28
click at [683, 448] on div "Company" at bounding box center [827, 450] width 337 height 27
type input "Company"
click at [681, 436] on input "text" at bounding box center [813, 431] width 311 height 28
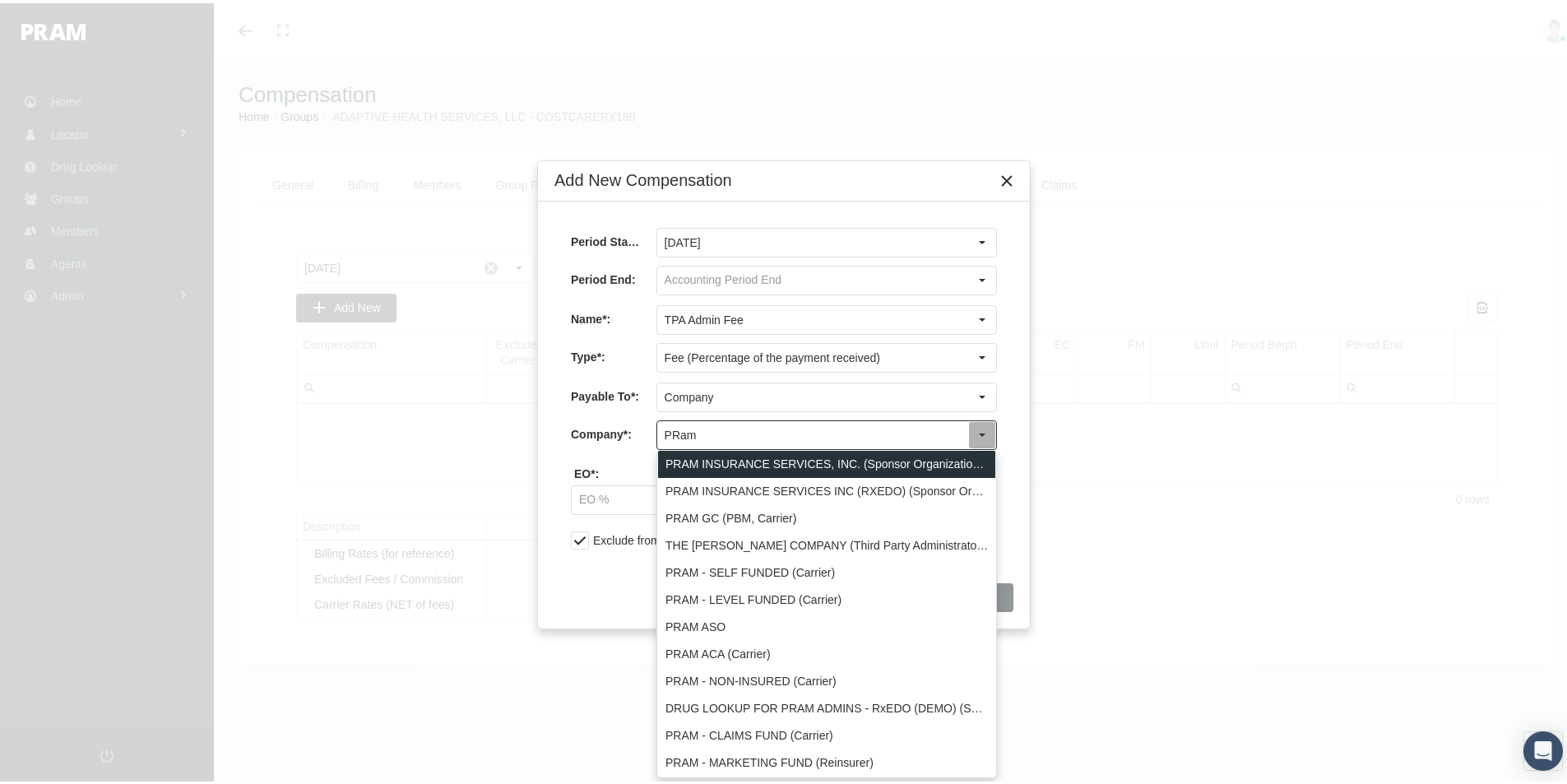
click at [742, 465] on div "PRAM INSURANCE SERVICES, INC. (Sponsor Organization, Broker, Distribution Partn…" at bounding box center [827, 461] width 337 height 27
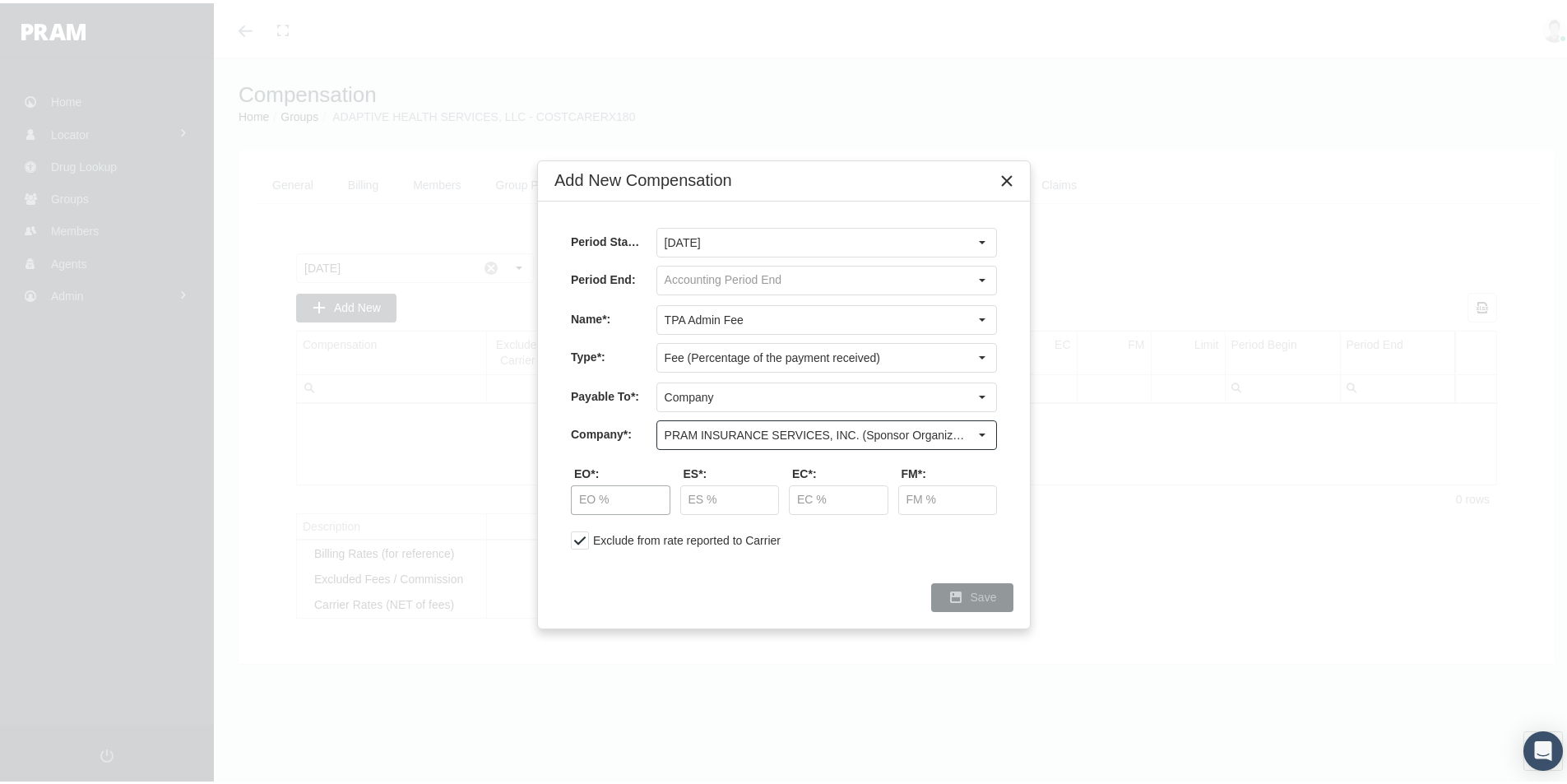
type input "PRAM INSURANCE SERVICES, INC. (Sponsor Organization, Broker, Distribution Partn…"
click at [618, 501] on input "text" at bounding box center [621, 496] width 98 height 28
type input "30.00 %"
type input "5.00 %"
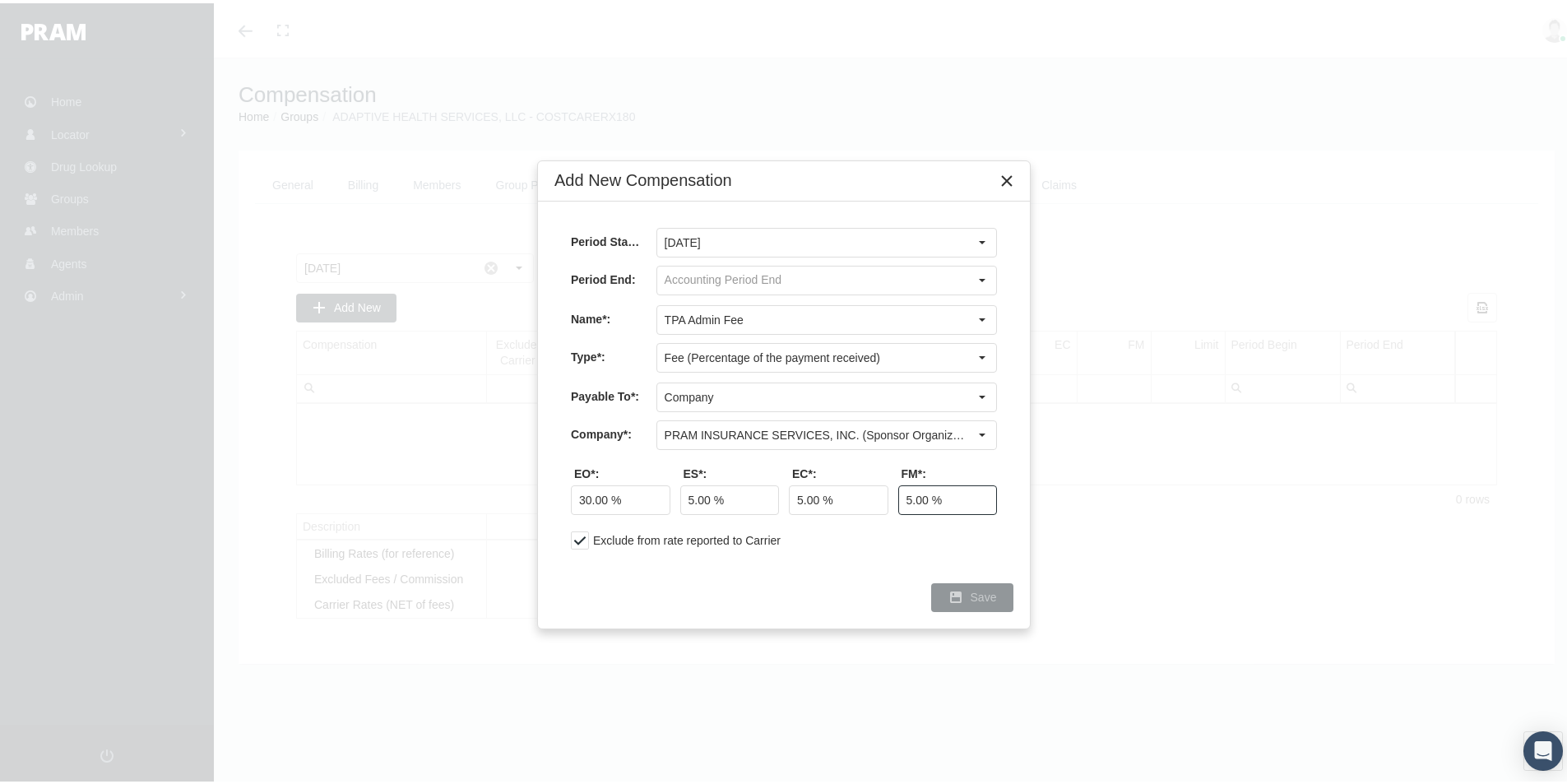
type input "5.00 %"
click at [992, 592] on span "Save" at bounding box center [984, 593] width 27 height 13
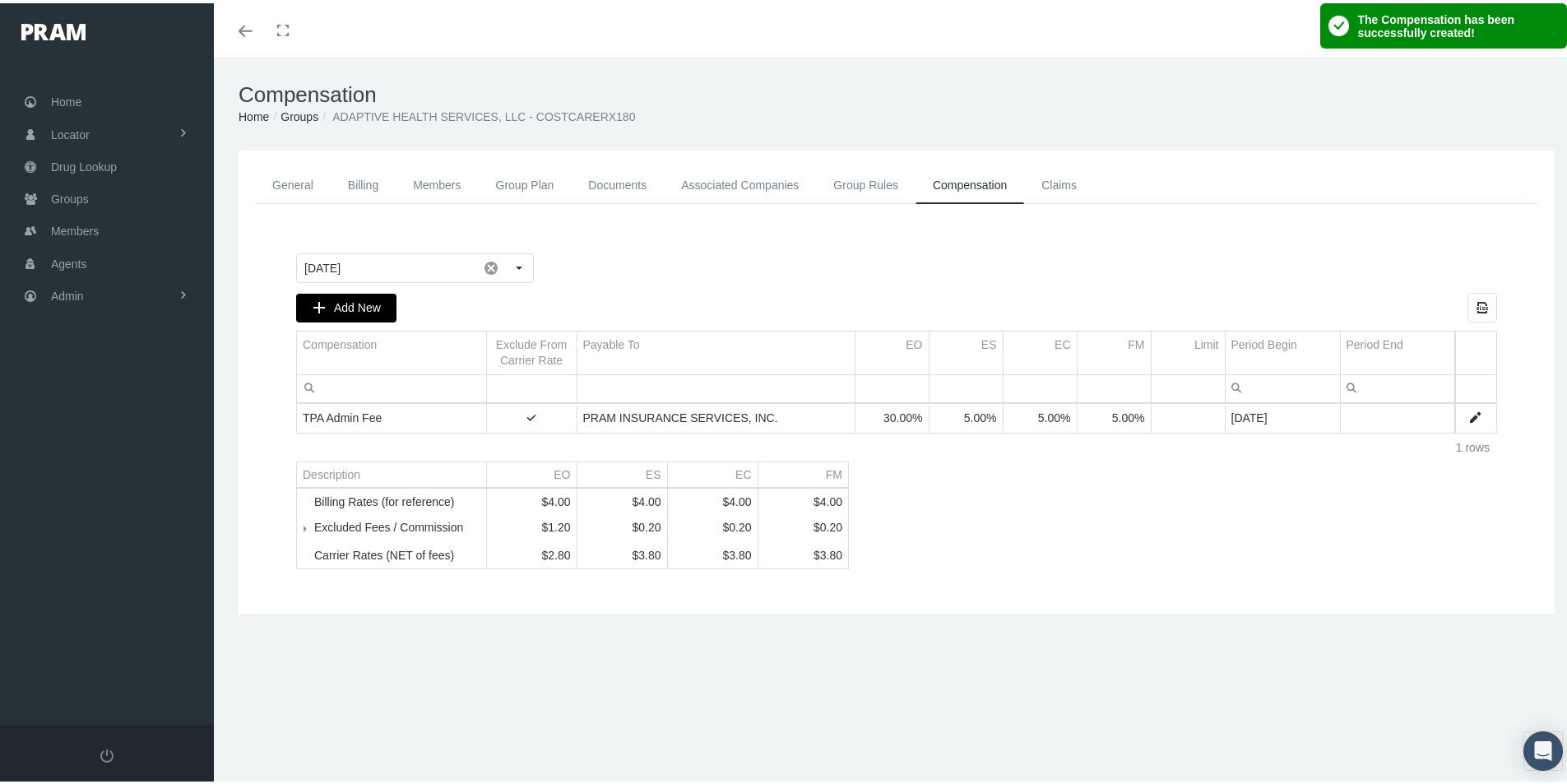
click at [343, 301] on span "Add New" at bounding box center [357, 304] width 47 height 13
type input "October 2025"
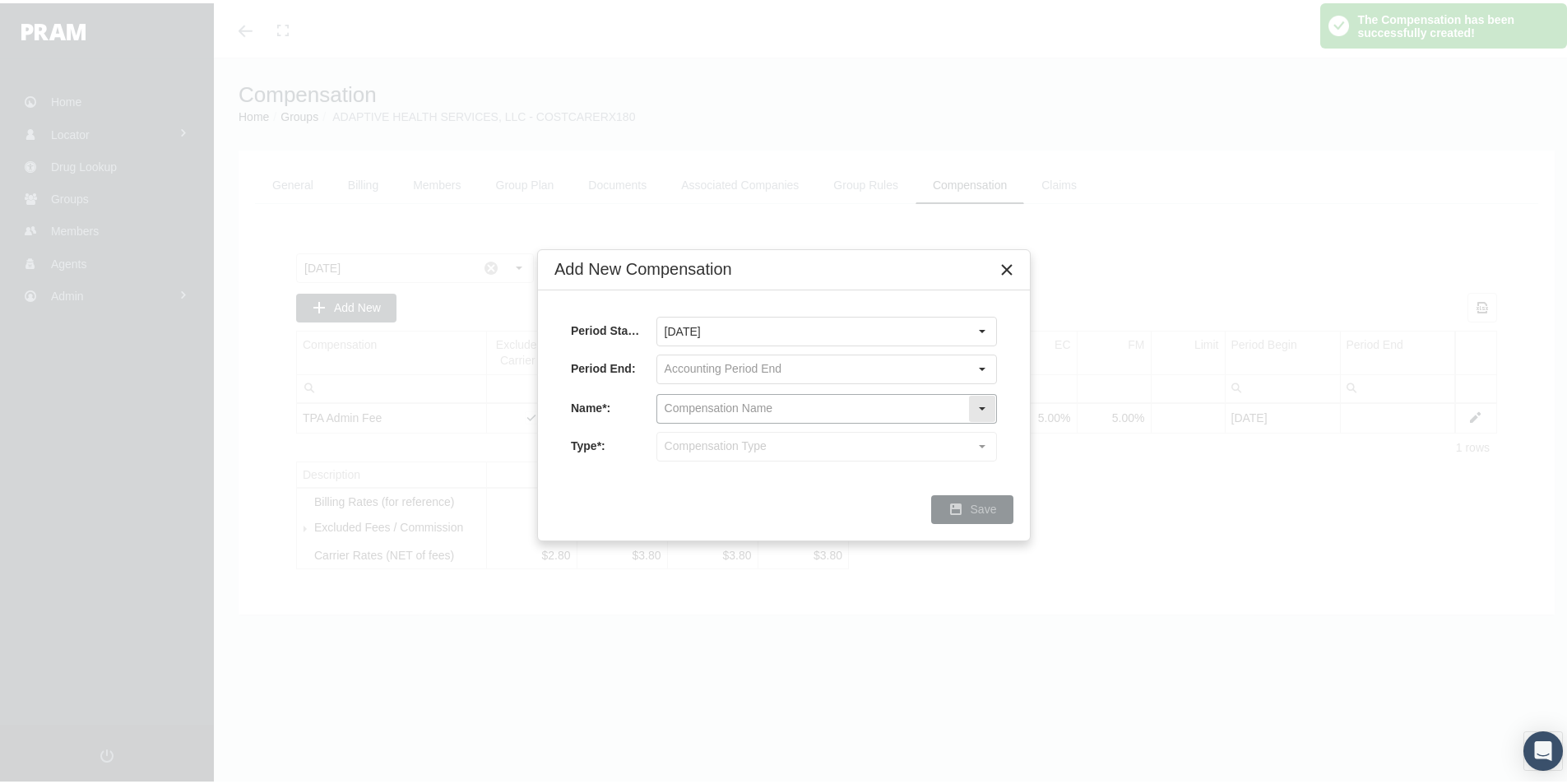
click at [673, 406] on input "text" at bounding box center [813, 405] width 311 height 28
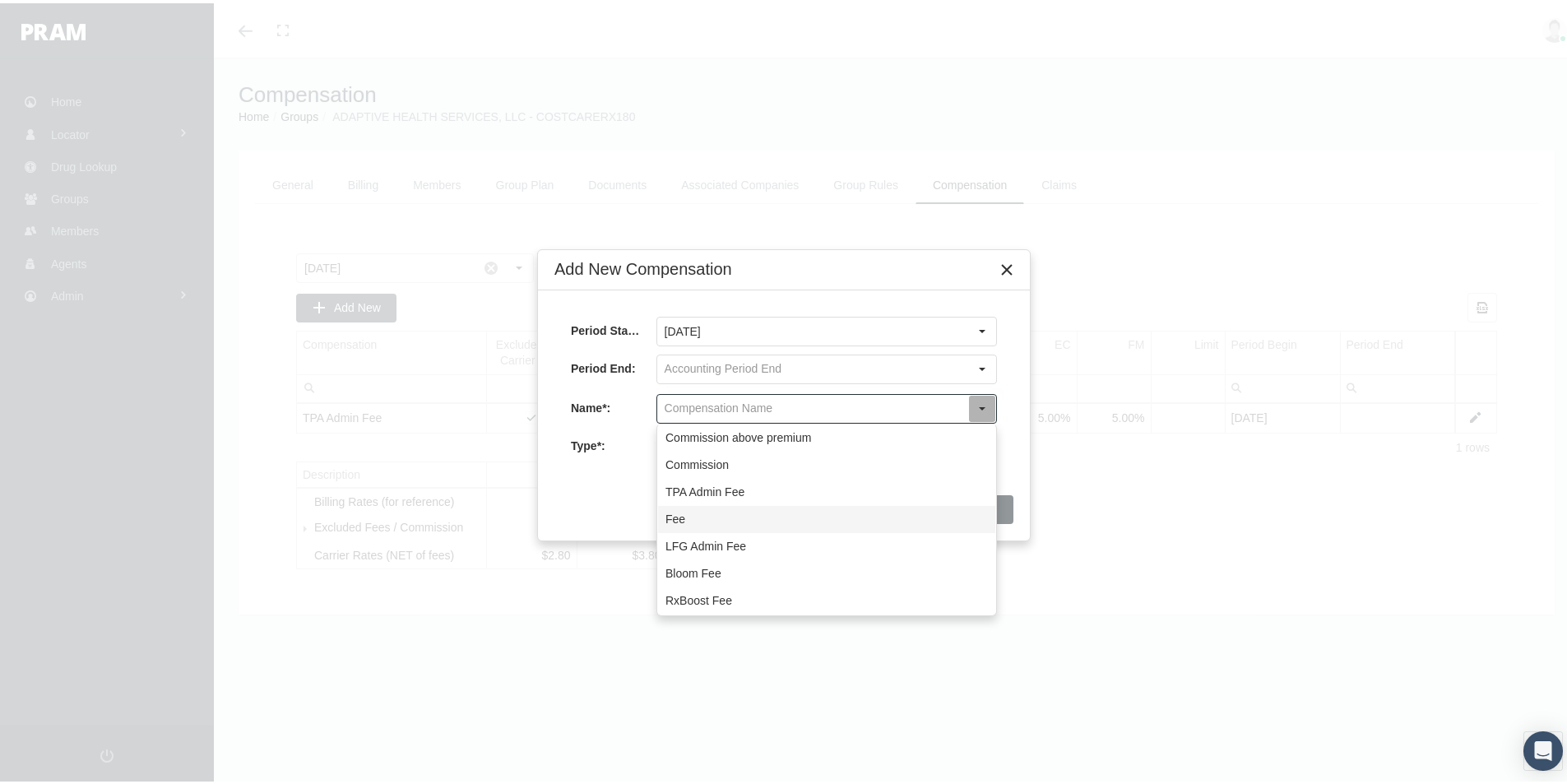
click at [678, 516] on div "Fee" at bounding box center [827, 516] width 337 height 27
type input "Fee"
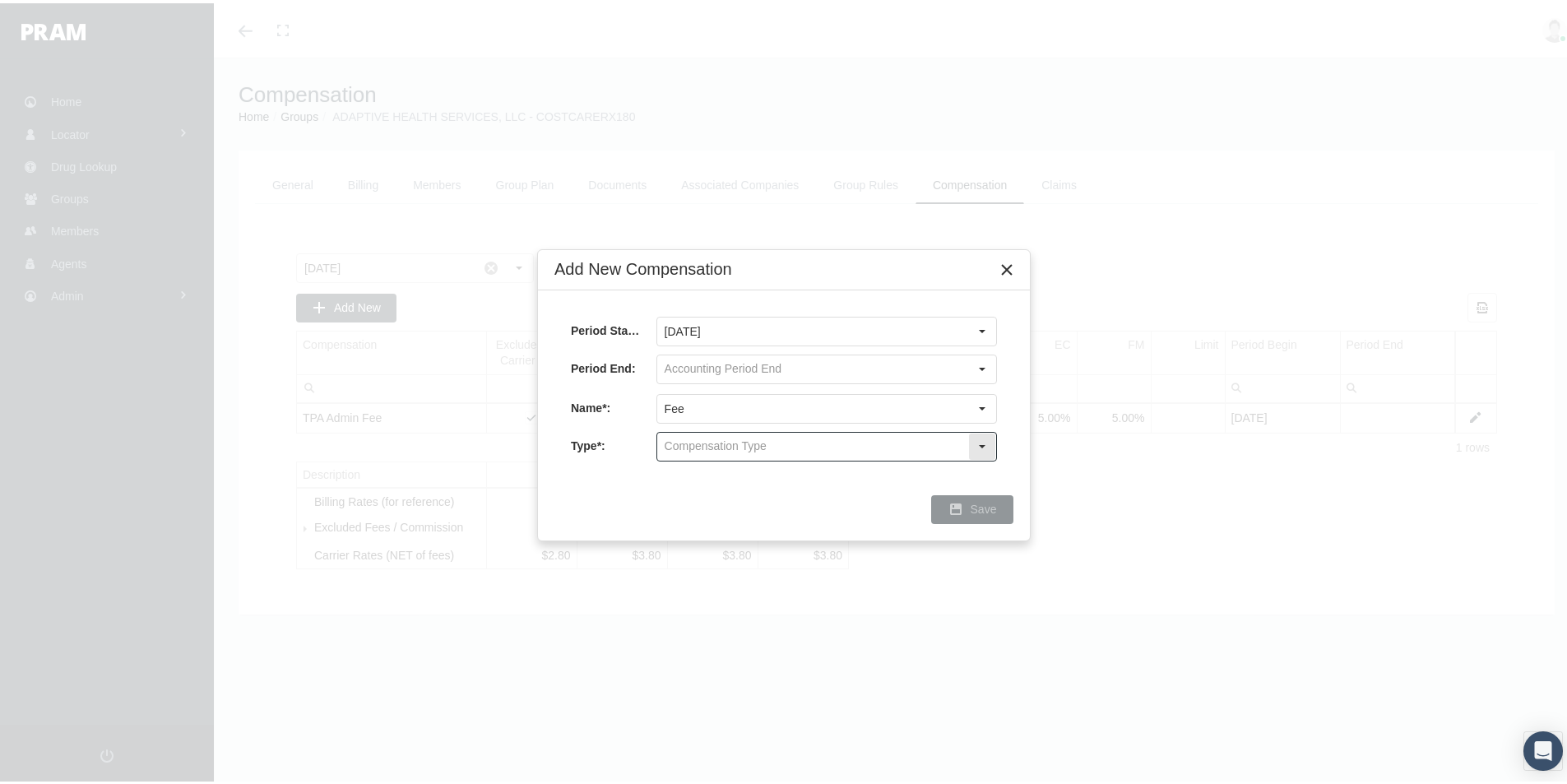
click at [670, 445] on input "text" at bounding box center [813, 442] width 311 height 28
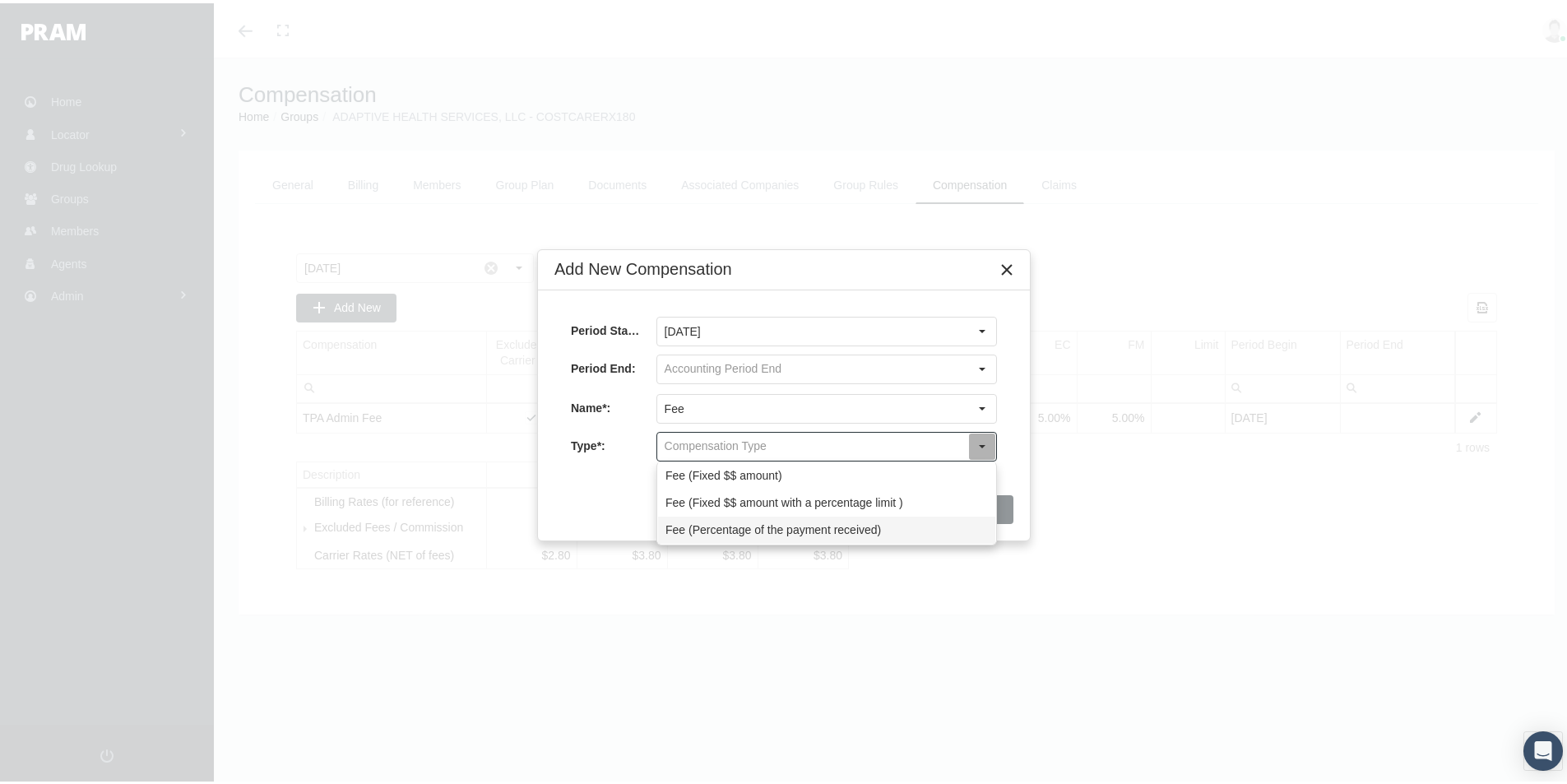
click at [672, 527] on div "Fee (Percentage of the payment received)" at bounding box center [827, 526] width 337 height 27
type input "Fee (Percentage of the payment received)"
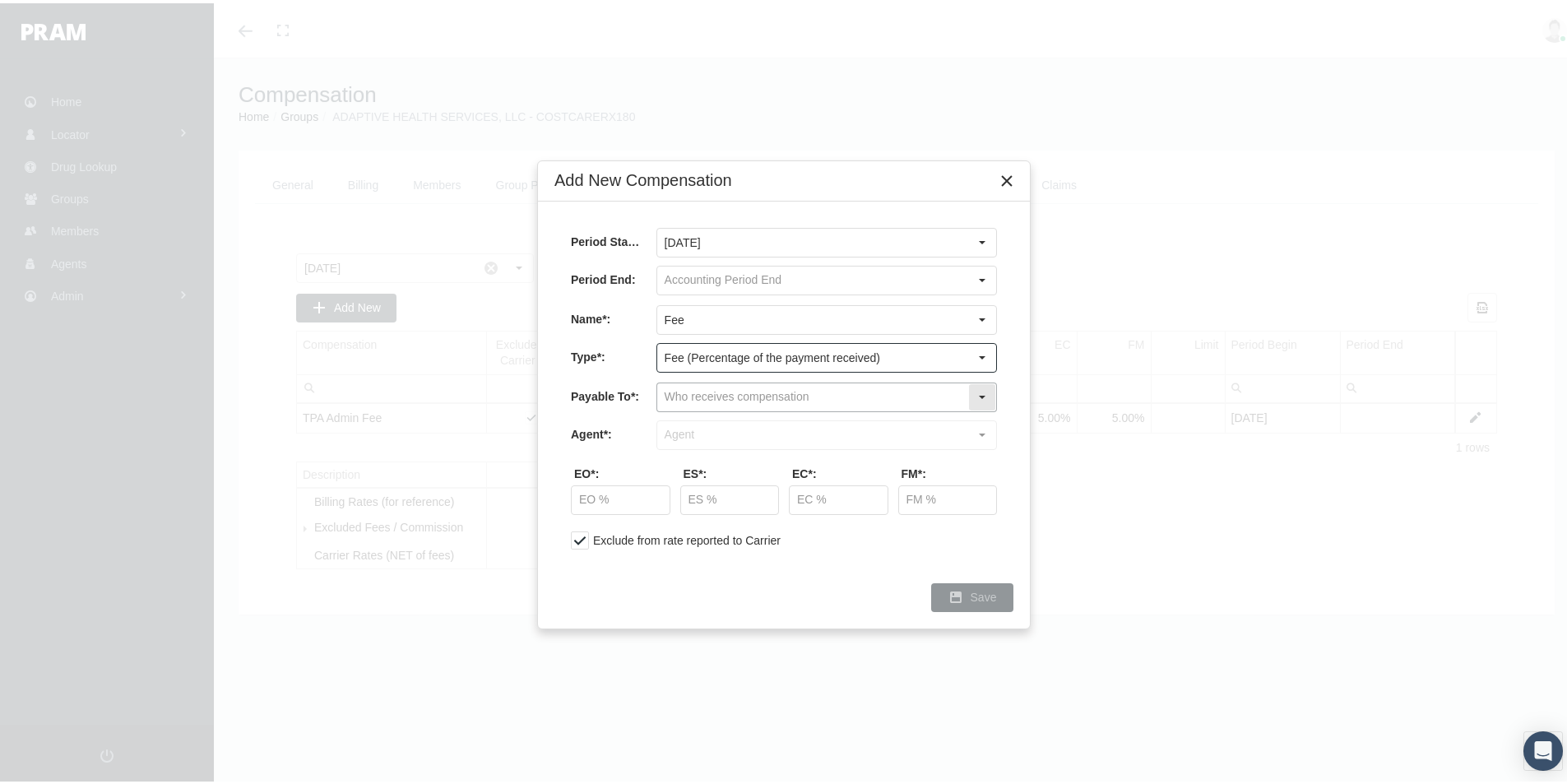
click at [686, 395] on input "text" at bounding box center [813, 394] width 311 height 28
click at [689, 448] on div "Company" at bounding box center [827, 450] width 337 height 27
type input "Company"
click at [694, 431] on input "text" at bounding box center [813, 431] width 311 height 28
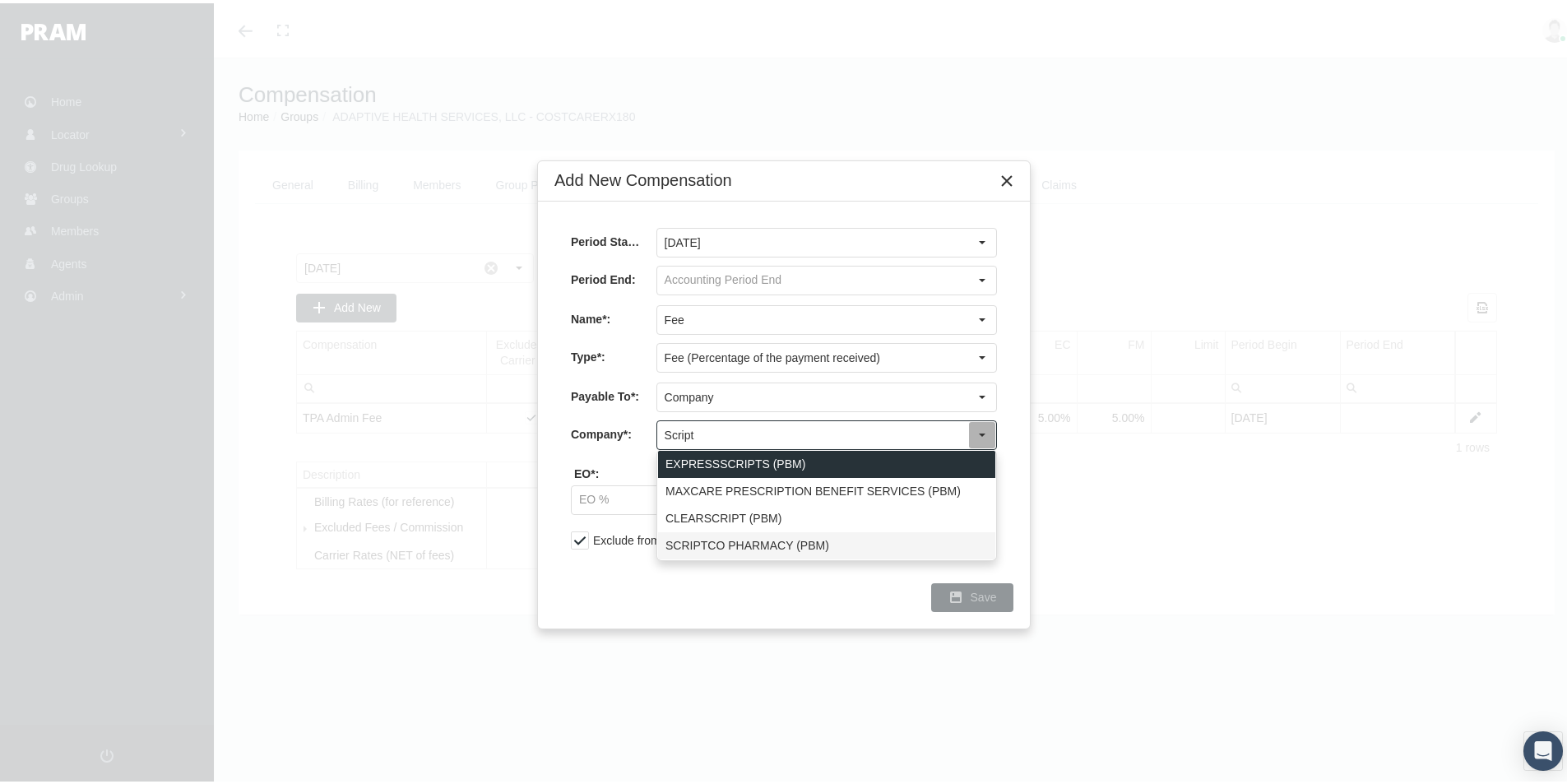
click at [714, 545] on div "SCRIPTCO PHARMACY (PBM)" at bounding box center [827, 543] width 337 height 27
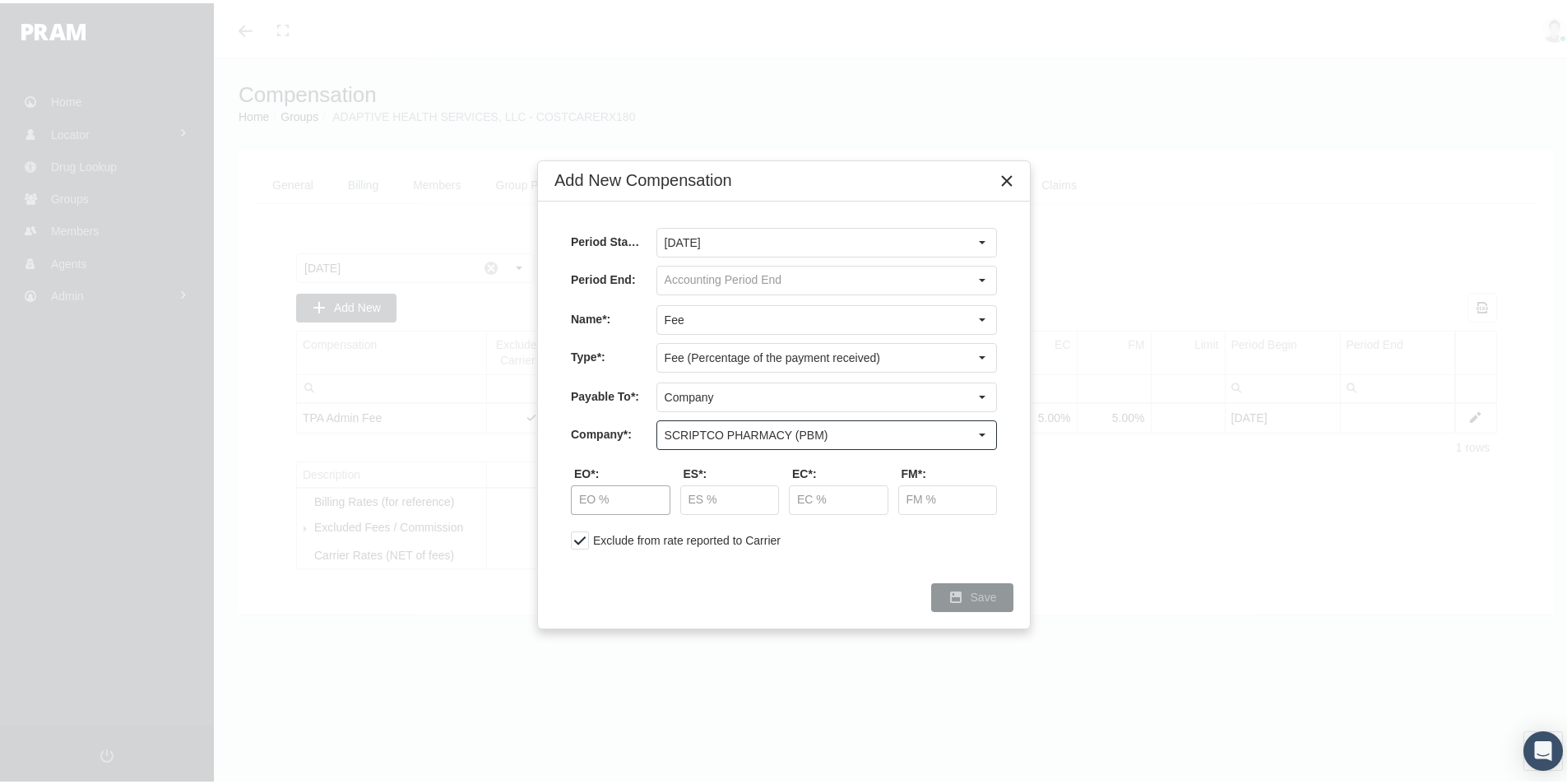
type input "SCRIPTCO PHARMACY (PBM)"
click at [618, 500] on input "text" at bounding box center [621, 496] width 98 height 28
type input "50.00 %"
type input "87.50 %"
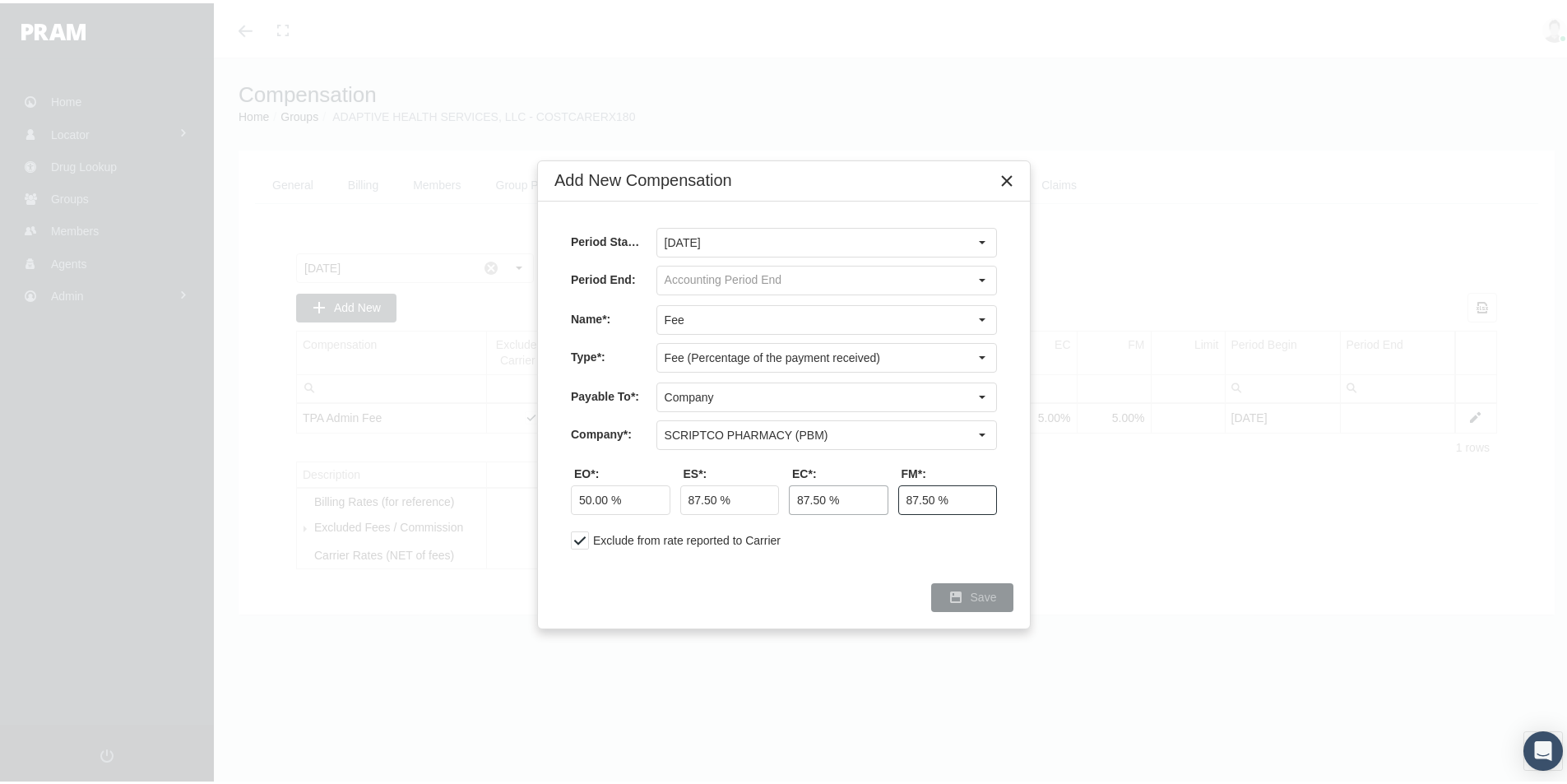
type input "87.50 %"
click at [982, 593] on span "Save" at bounding box center [984, 593] width 27 height 13
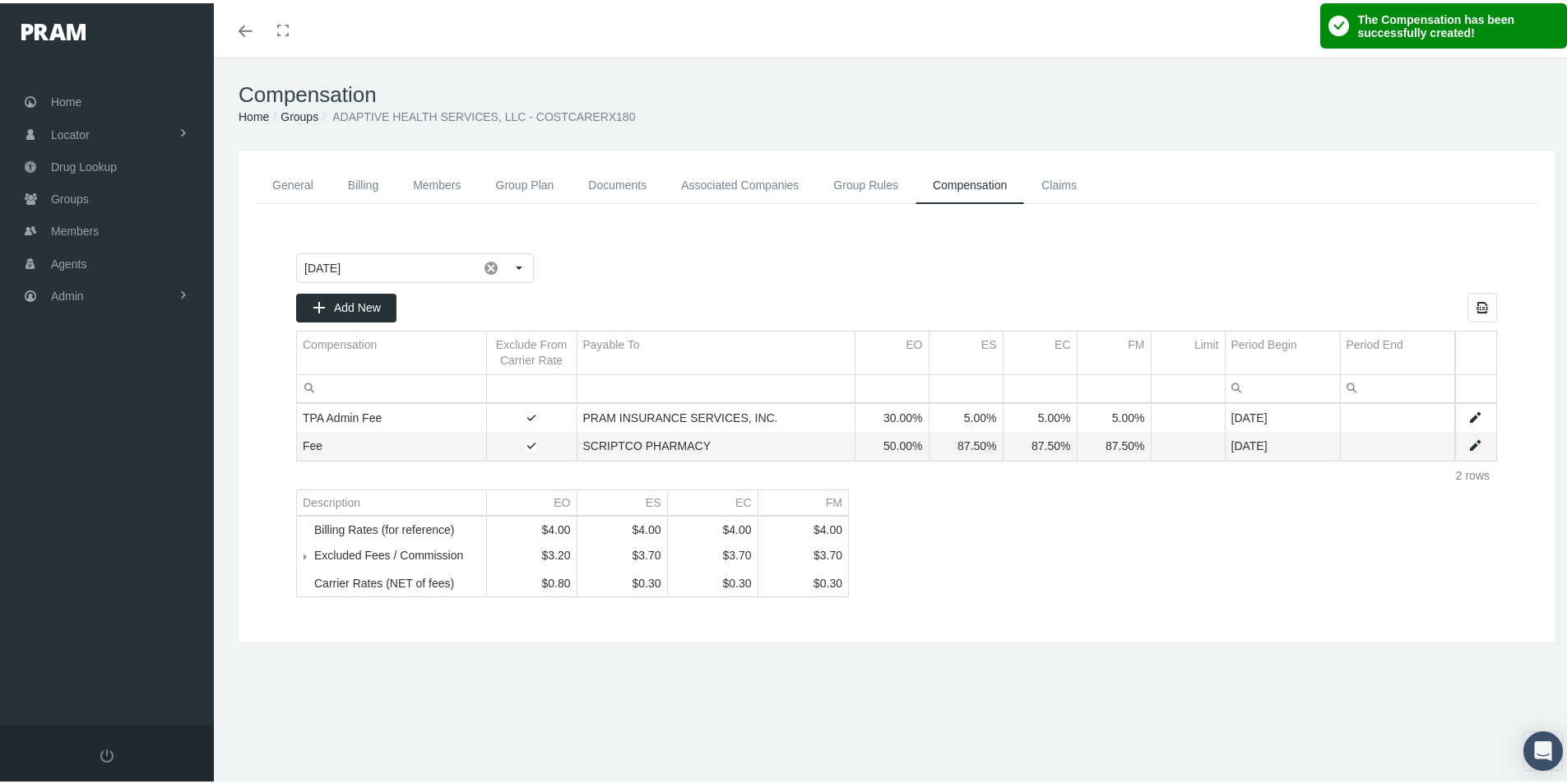
click at [299, 180] on link "General" at bounding box center [293, 181] width 75 height 37
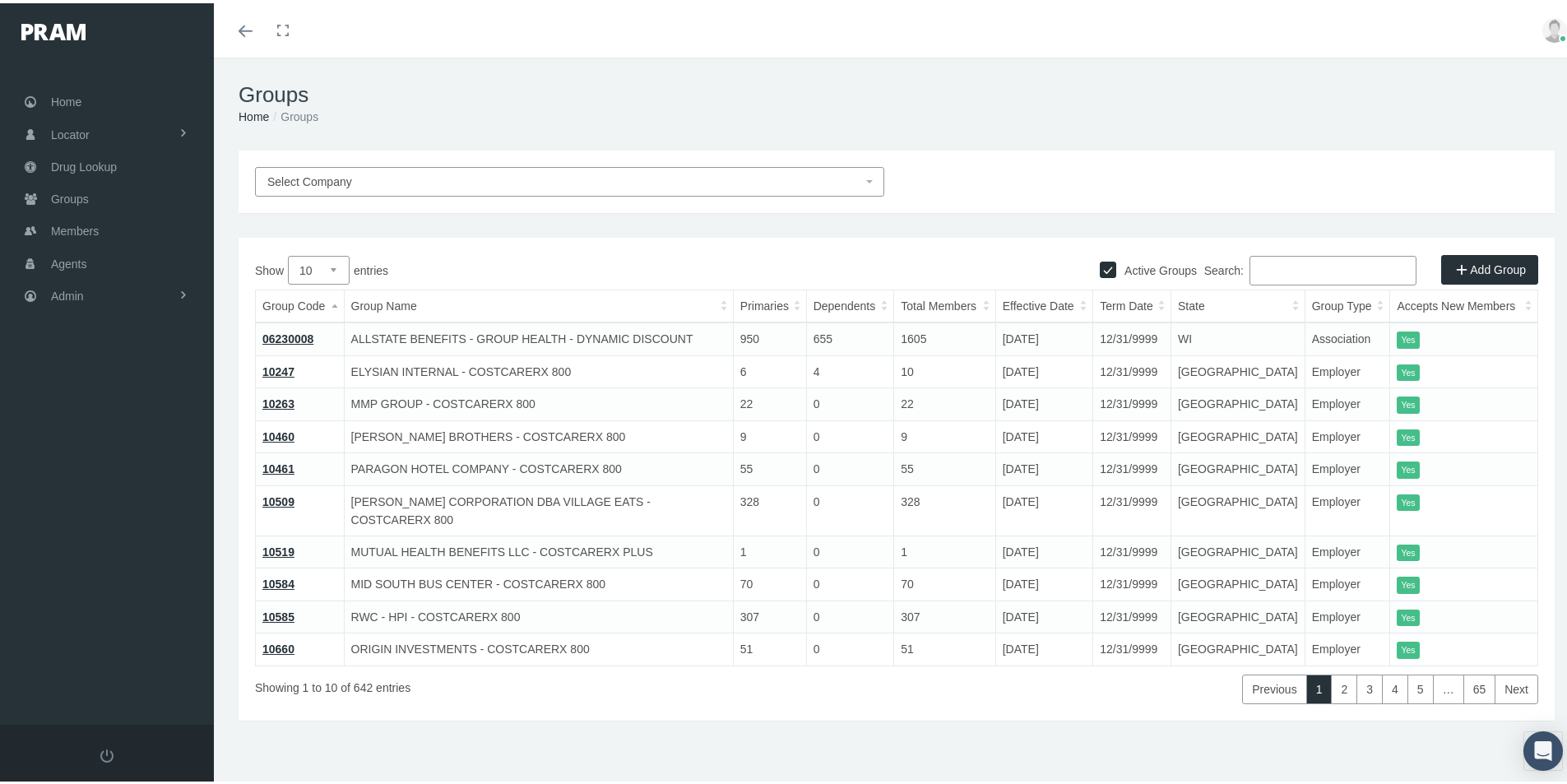
drag, startPoint x: 298, startPoint y: 172, endPoint x: 397, endPoint y: 187, distance: 100.1
click at [302, 174] on span "Select Company" at bounding box center [309, 178] width 85 height 13
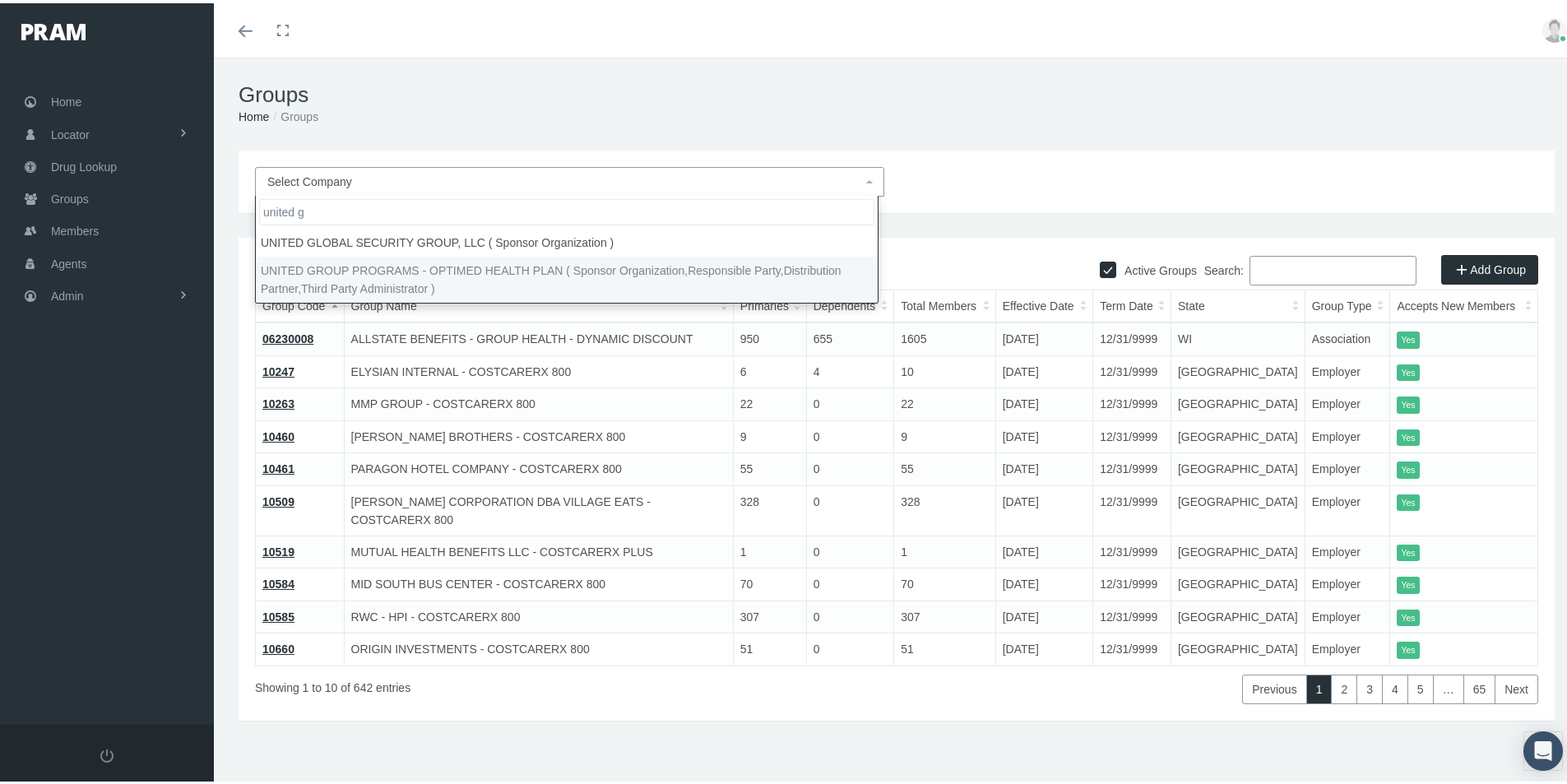
type input "united g"
select select "4875"
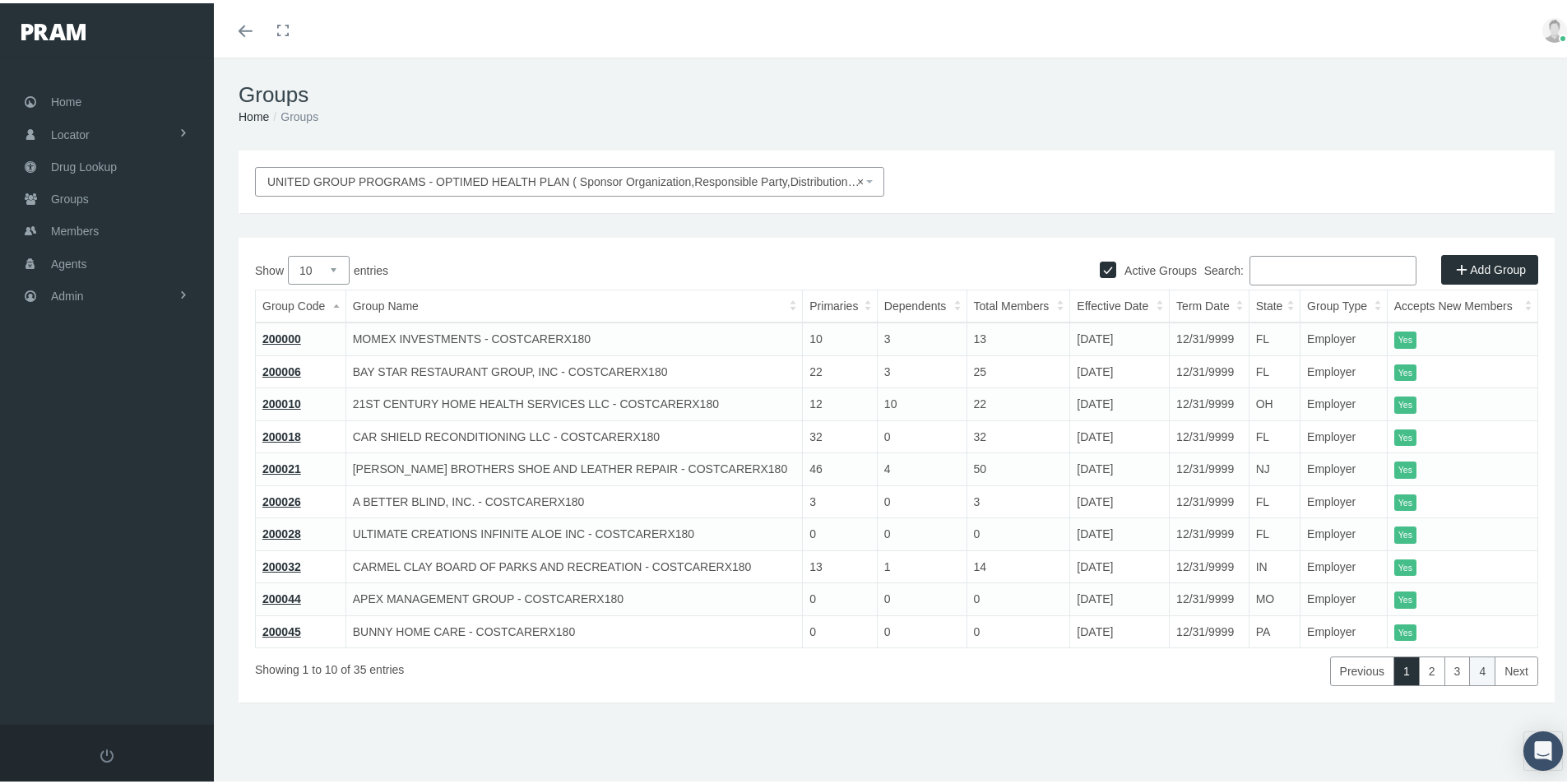
click at [1470, 671] on link "4" at bounding box center [1482, 668] width 27 height 30
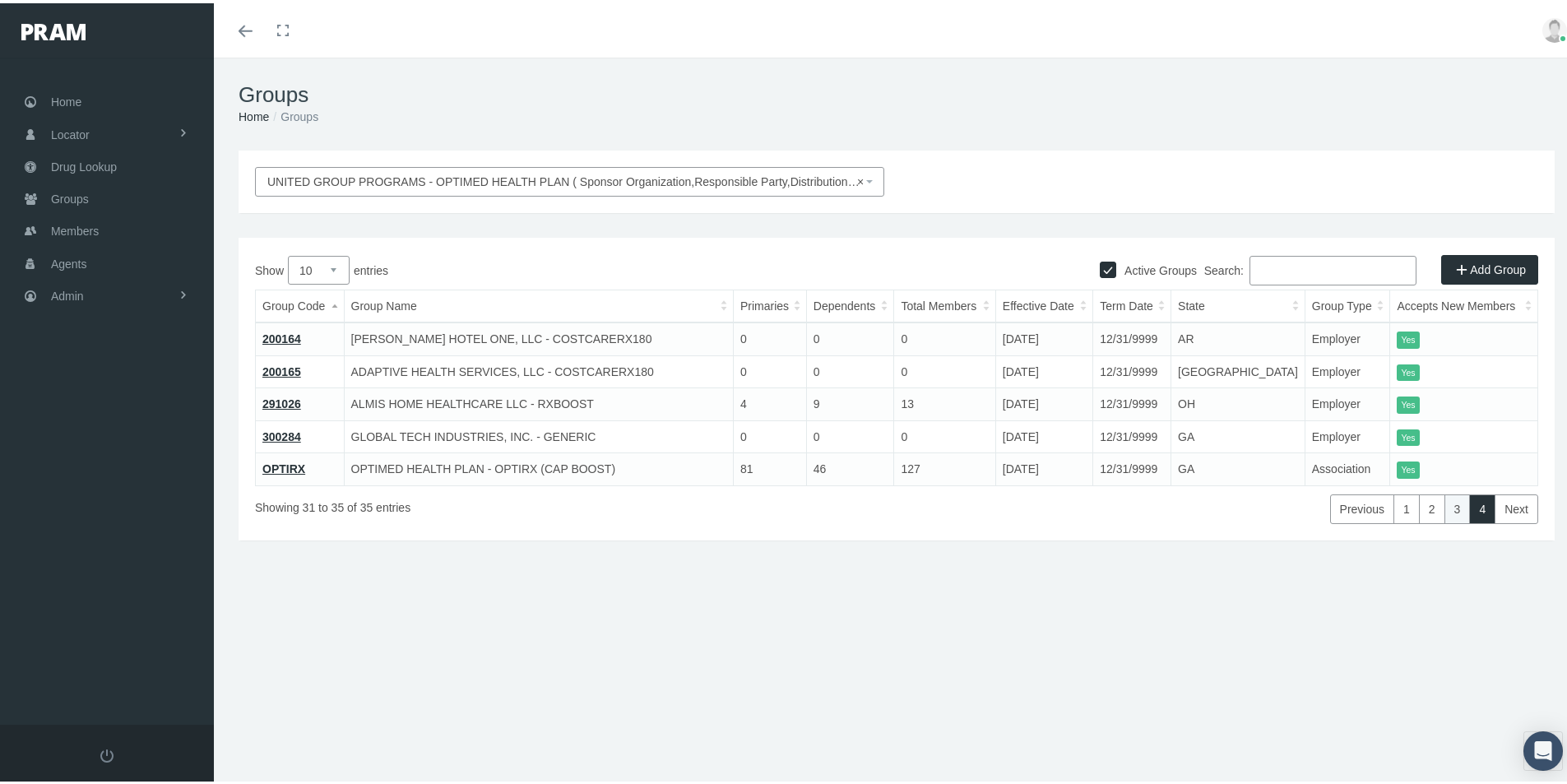
click at [1445, 508] on link "3" at bounding box center [1457, 506] width 27 height 30
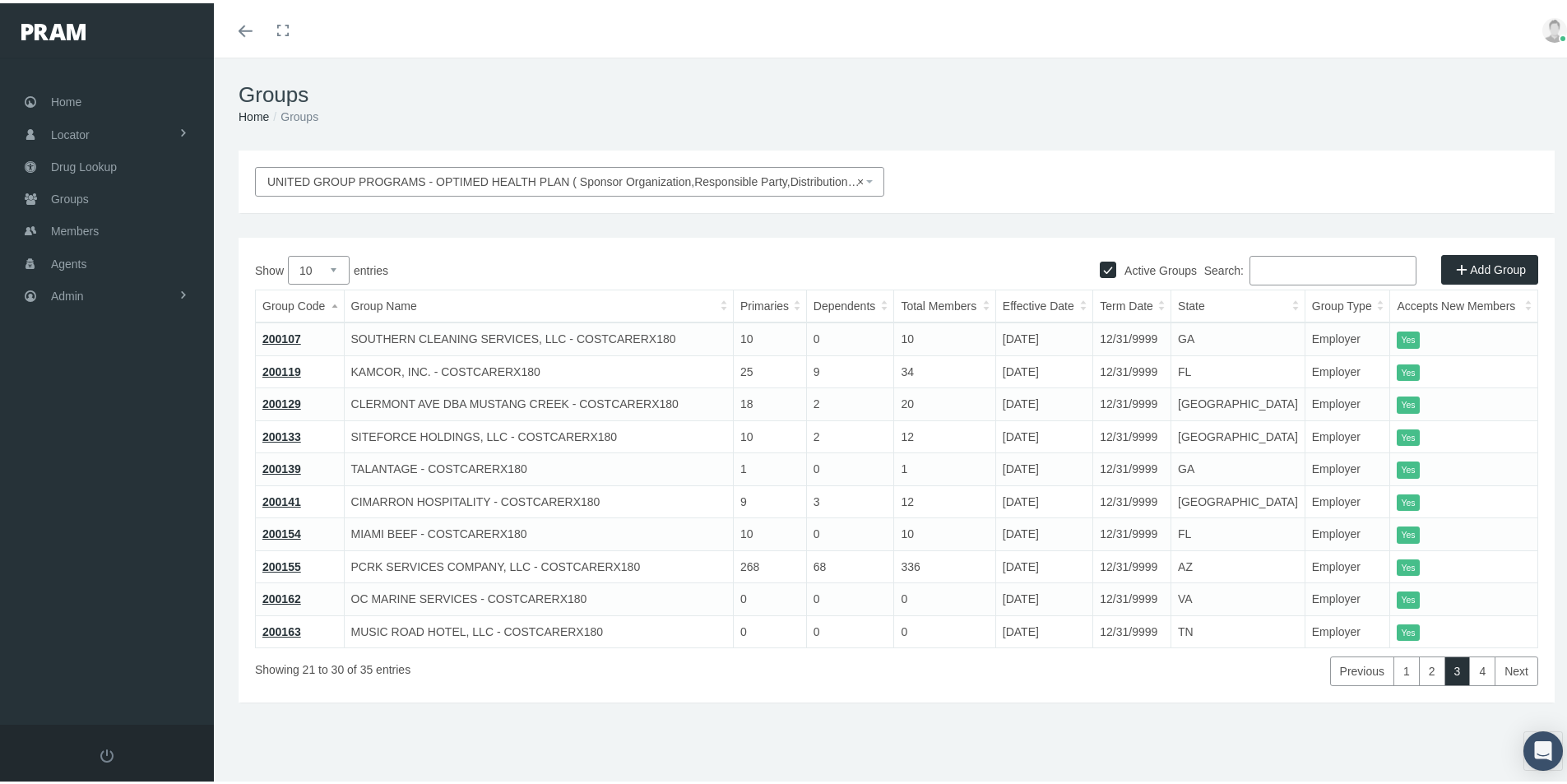
click at [778, 719] on div "UNITED GROUP PROGRAMS - OPTIMED HEALTH PLAN ( Sponsor Organization,Responsible …" at bounding box center [897, 448] width 1366 height 601
